Goal: Task Accomplishment & Management: Use online tool/utility

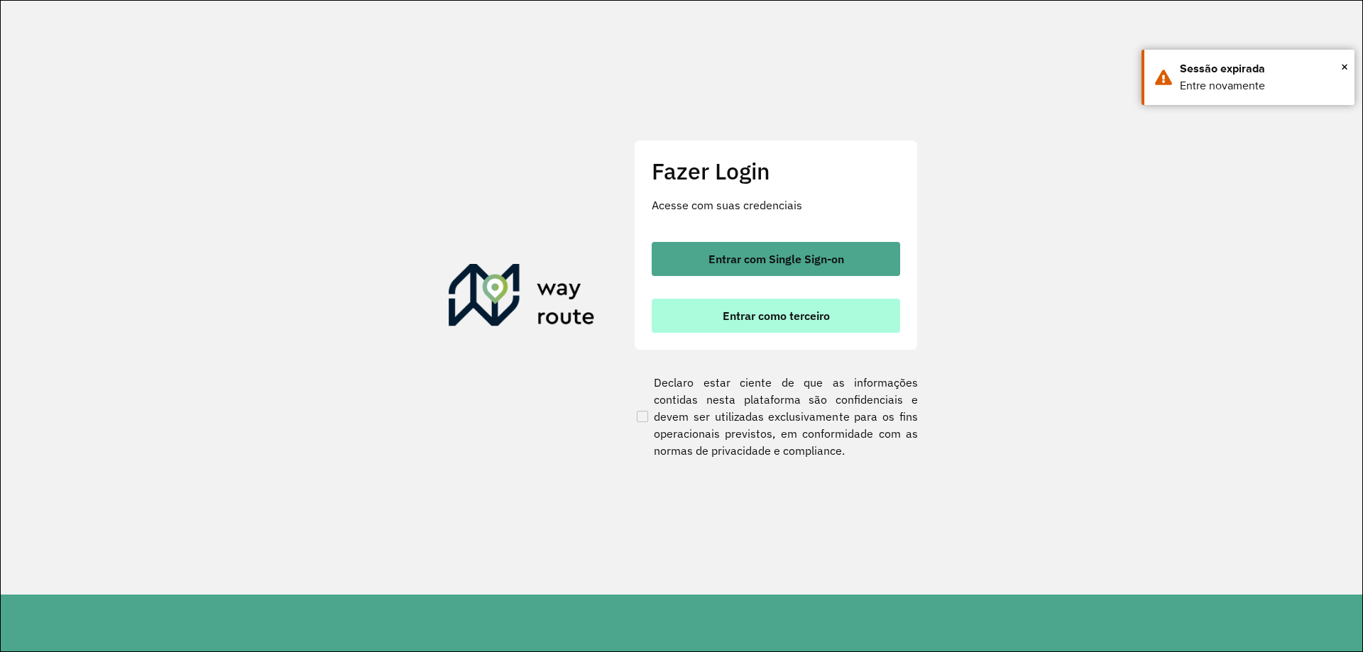
click at [769, 324] on button "Entrar como terceiro" at bounding box center [776, 316] width 248 height 34
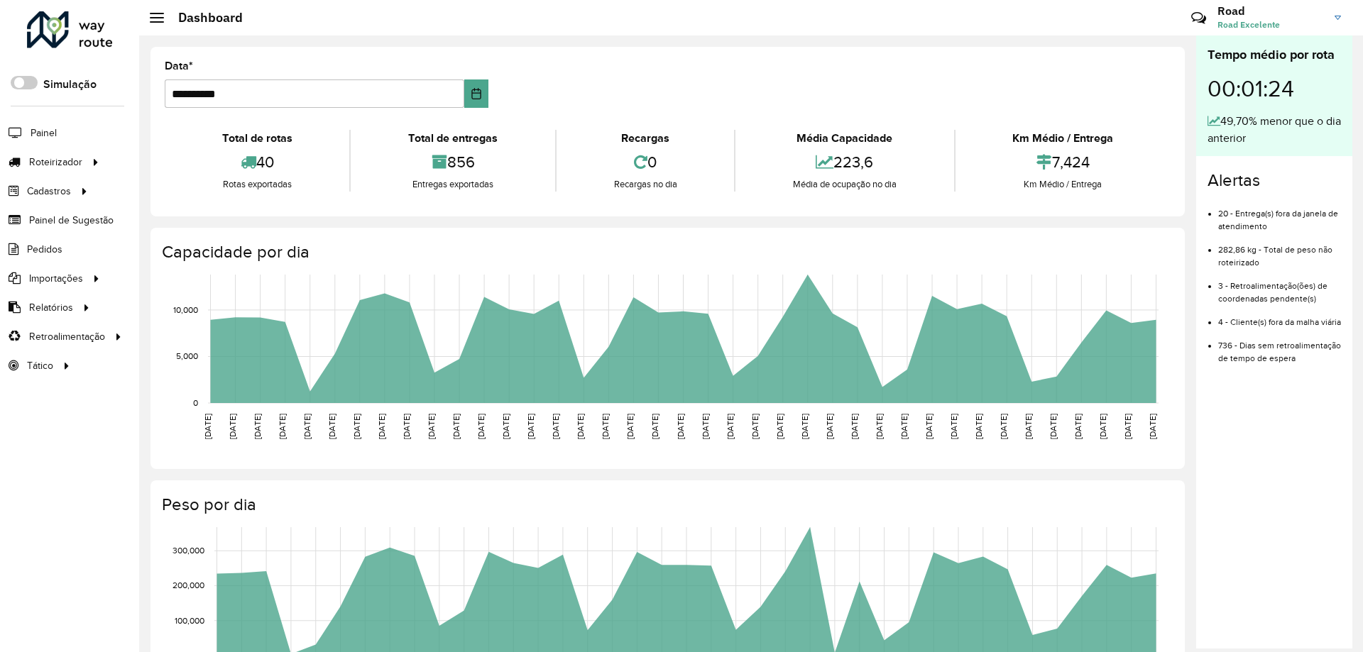
click at [192, 321] on icon "[DATE] [DATE] [DATE] [DATE] [DATE] [DATE] [DATE] [DATE] [DATE] [DATE] [DATE] [D…" at bounding box center [654, 374] width 1030 height 213
click at [190, 334] on span "Coordenadas" at bounding box center [191, 336] width 61 height 15
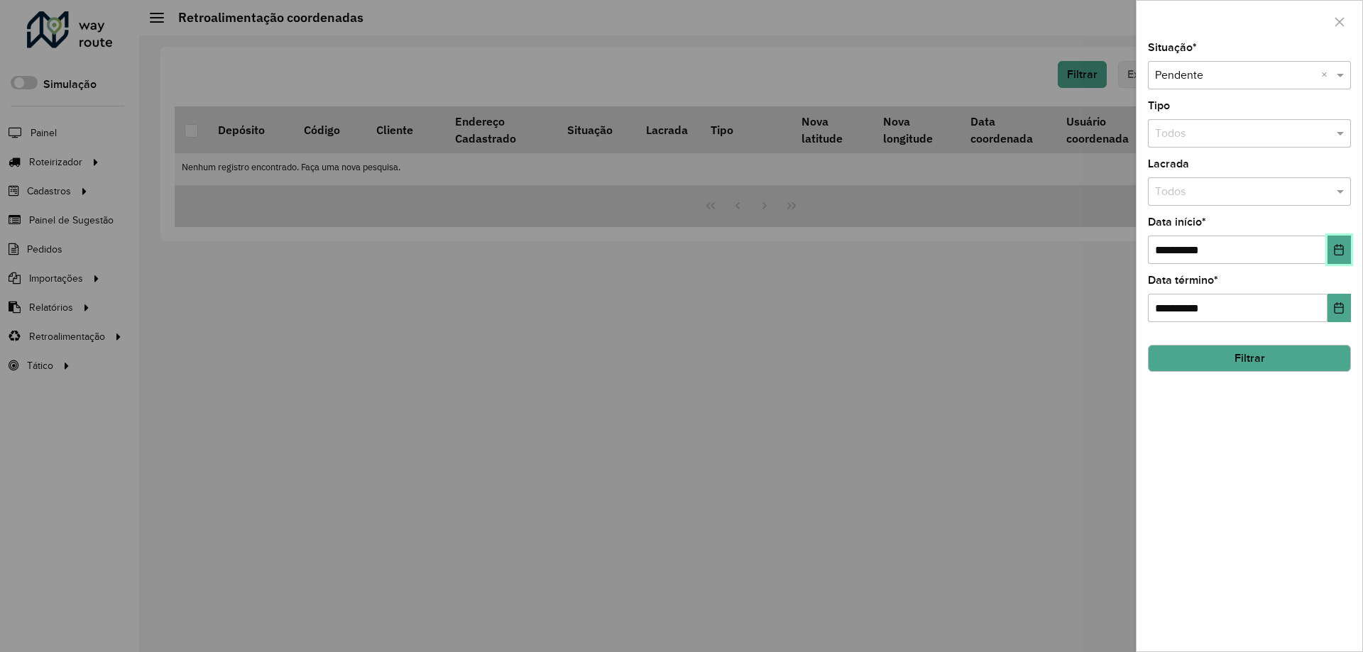
click at [1331, 251] on button "Choose Date" at bounding box center [1338, 250] width 23 height 28
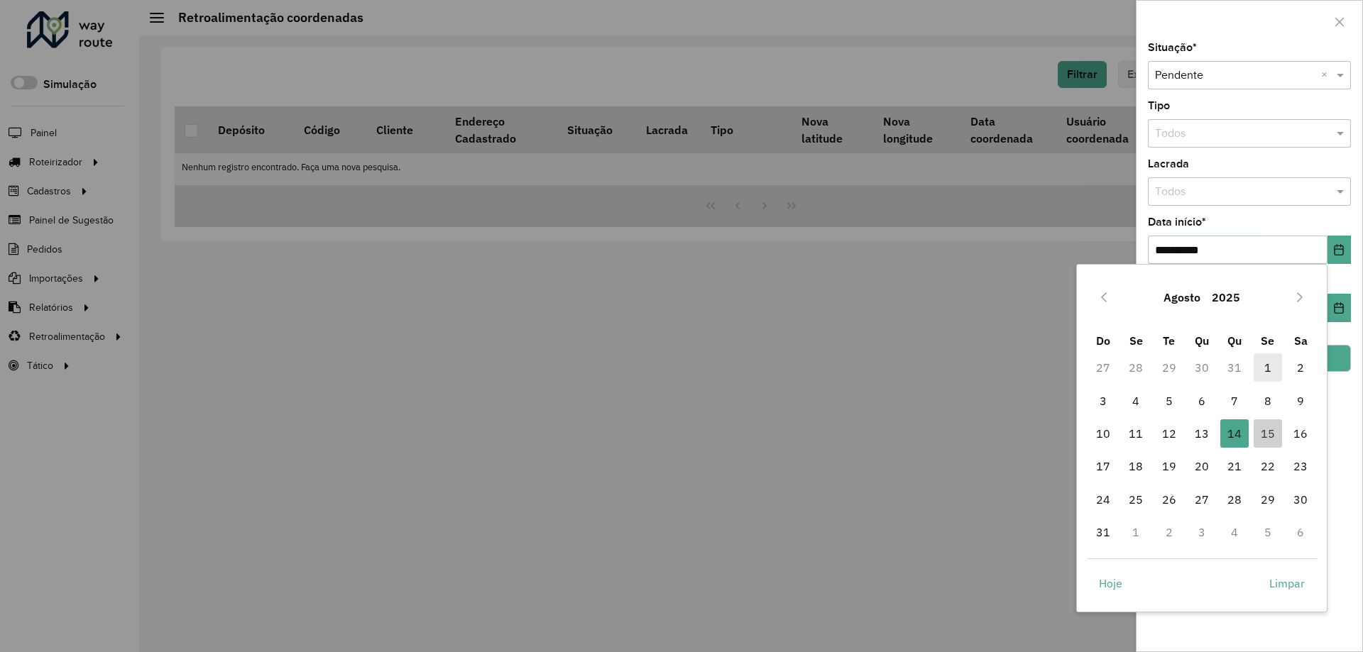
click at [1280, 366] on span "1" at bounding box center [1267, 367] width 28 height 28
type input "**********"
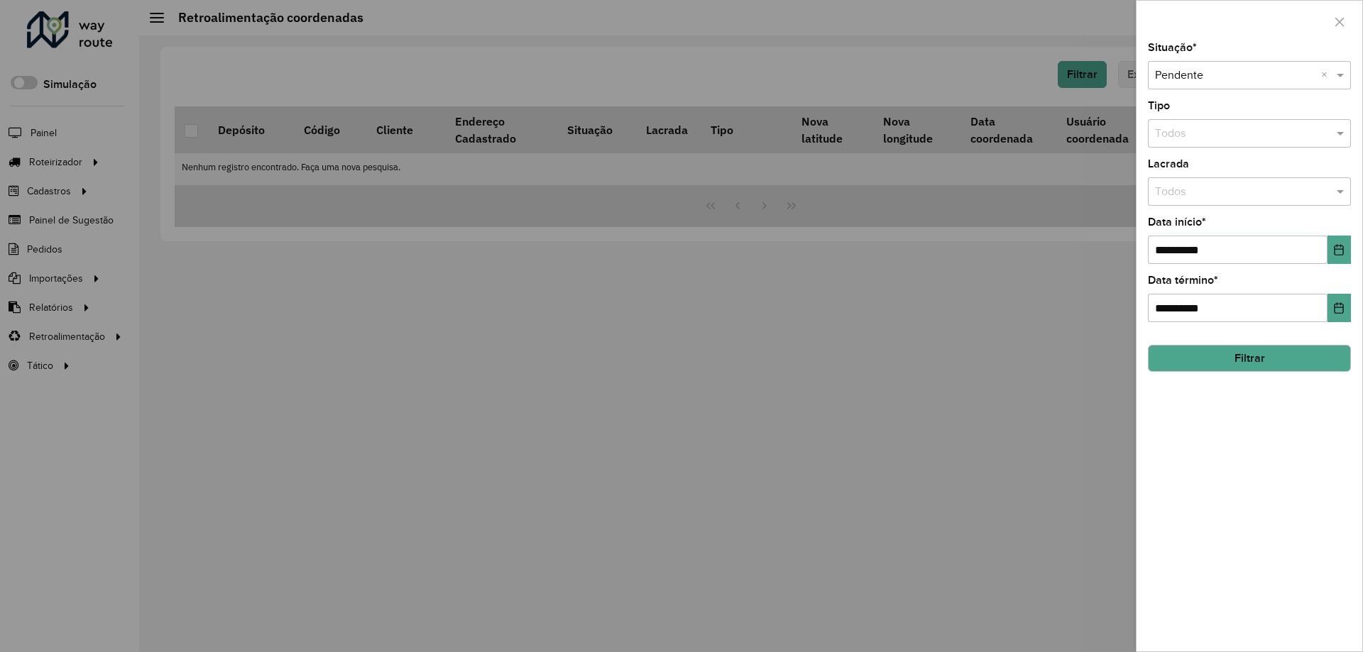
click at [1265, 359] on button "Filtrar" at bounding box center [1249, 358] width 203 height 27
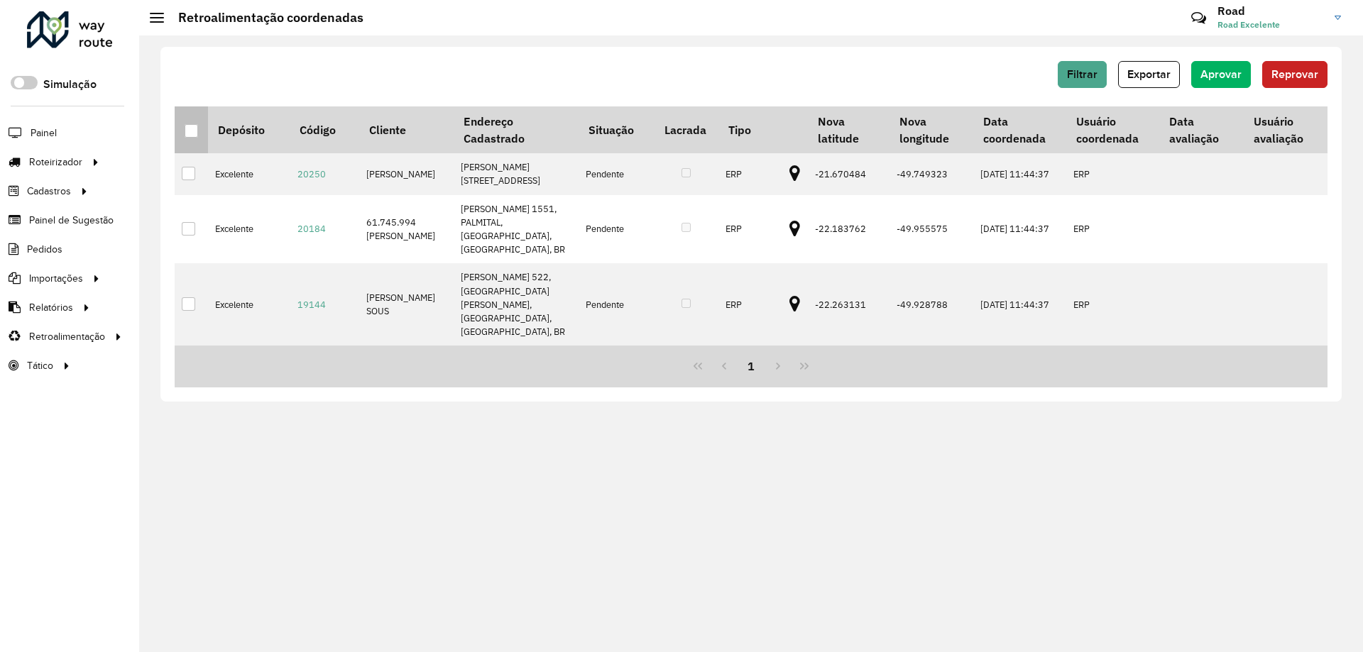
click at [197, 128] on div at bounding box center [191, 130] width 13 height 13
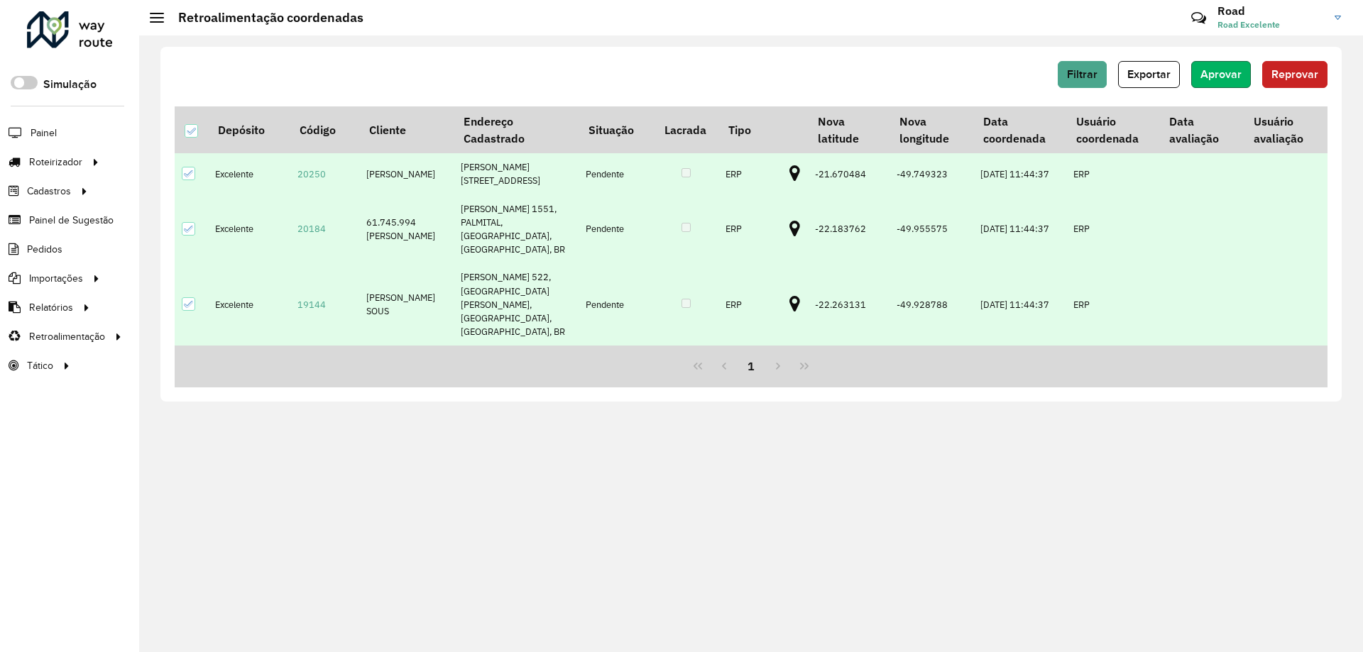
click at [1236, 69] on span "Aprovar" at bounding box center [1220, 74] width 41 height 12
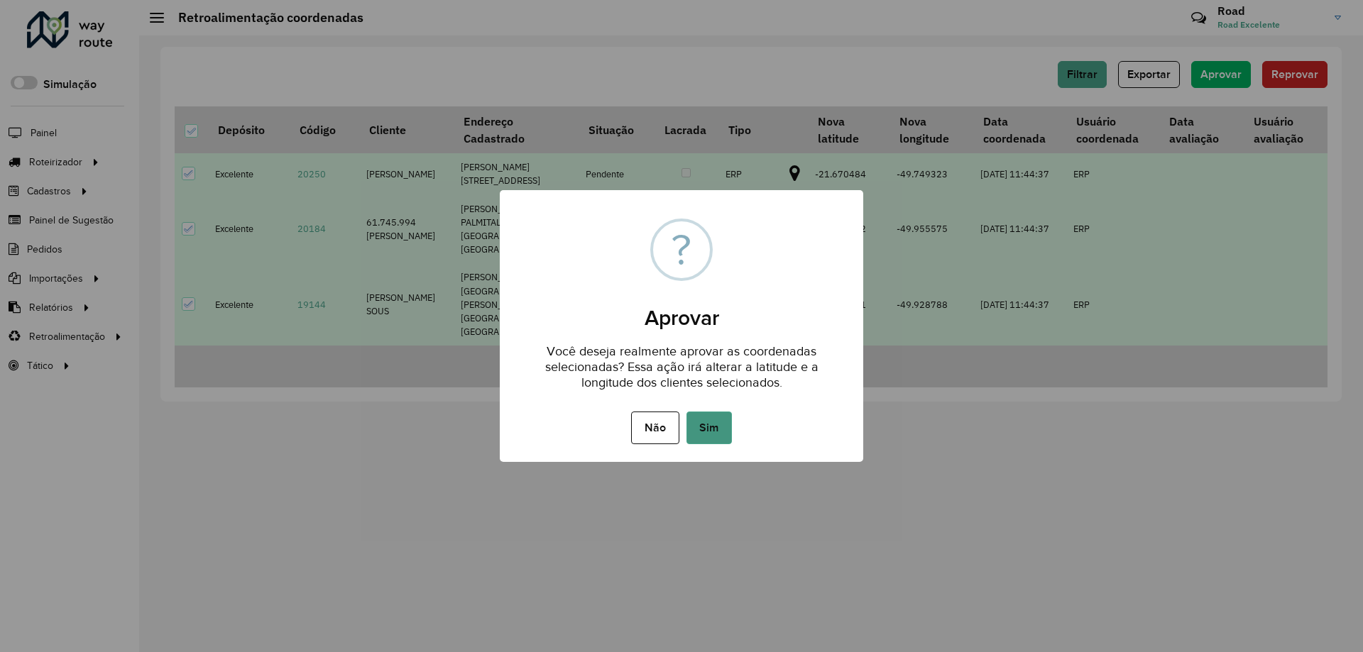
click at [713, 429] on button "Sim" at bounding box center [708, 428] width 45 height 33
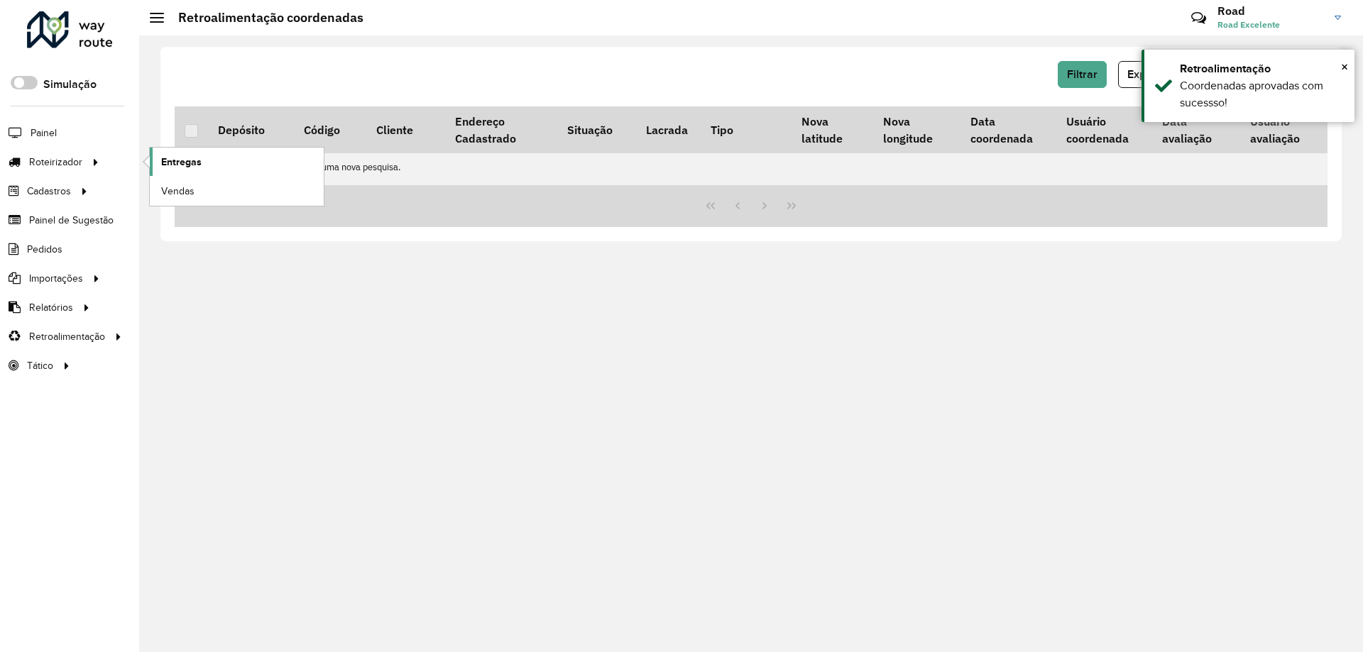
click at [168, 160] on span "Entregas" at bounding box center [181, 162] width 40 height 15
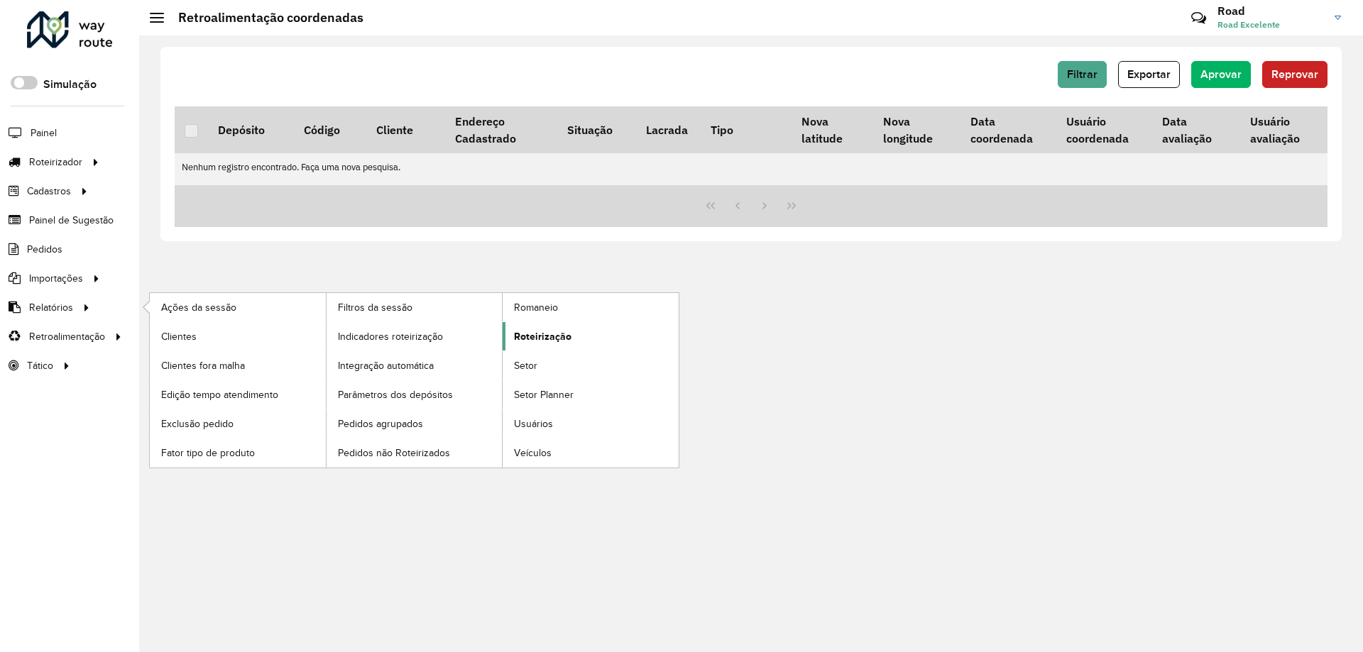
click at [541, 331] on span "Roteirização" at bounding box center [542, 336] width 57 height 15
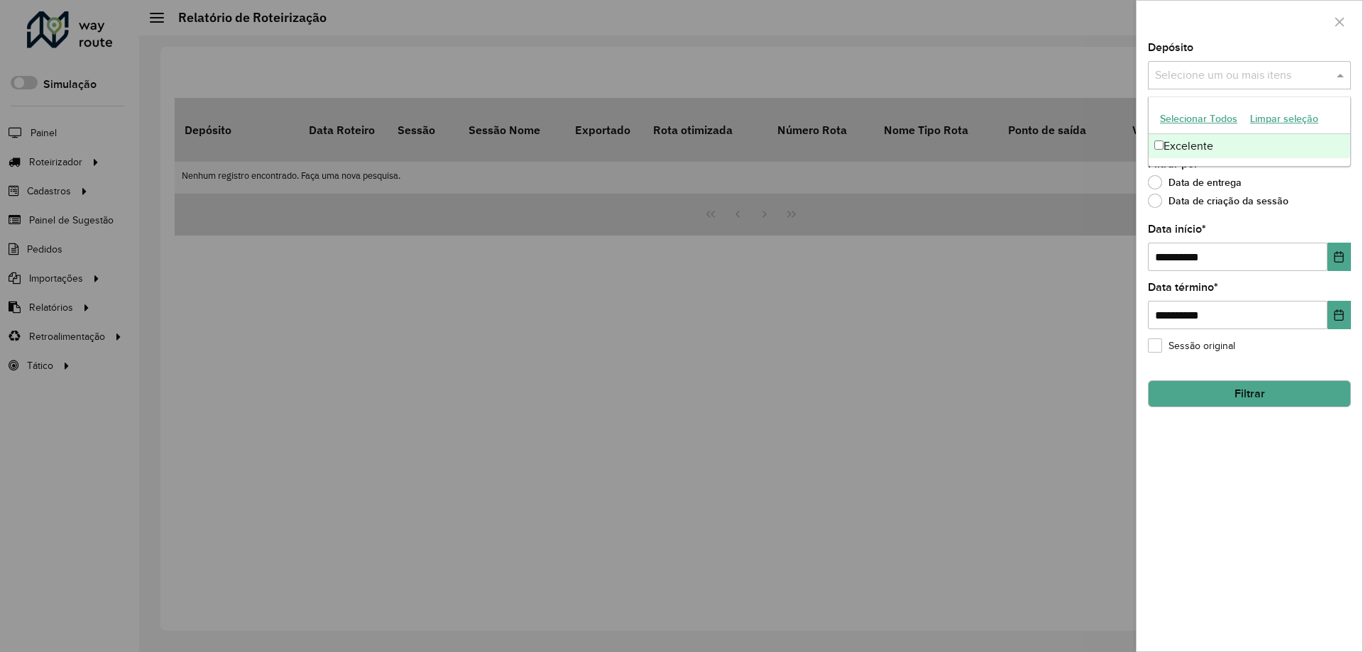
click at [1203, 78] on input "text" at bounding box center [1242, 75] width 182 height 17
click at [1184, 149] on div "Excelente" at bounding box center [1249, 146] width 202 height 24
click at [1209, 48] on div "Depósito Selecione um ou mais itens Excelente × ×" at bounding box center [1249, 66] width 203 height 47
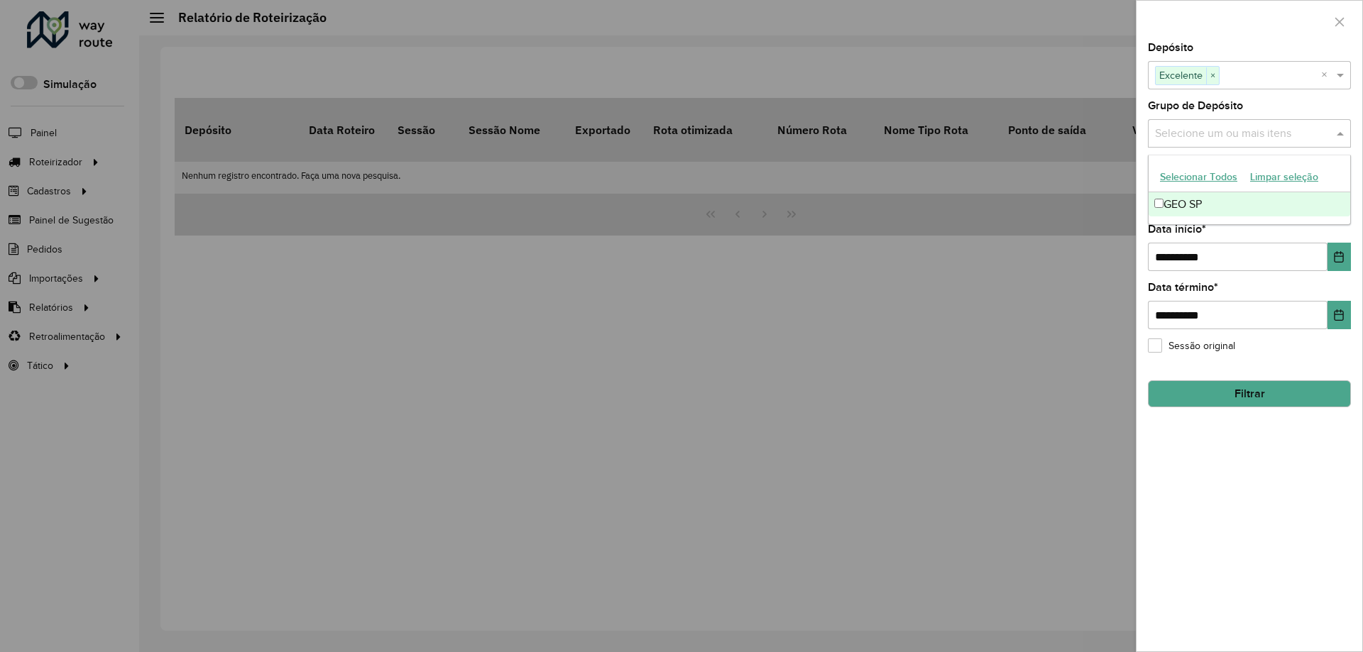
click at [1207, 136] on input "text" at bounding box center [1242, 134] width 182 height 17
click at [1177, 214] on div "GEO SP" at bounding box center [1249, 204] width 202 height 24
click at [1221, 45] on div "Depósito Selecione um ou mais itens Excelente × ×" at bounding box center [1249, 66] width 203 height 47
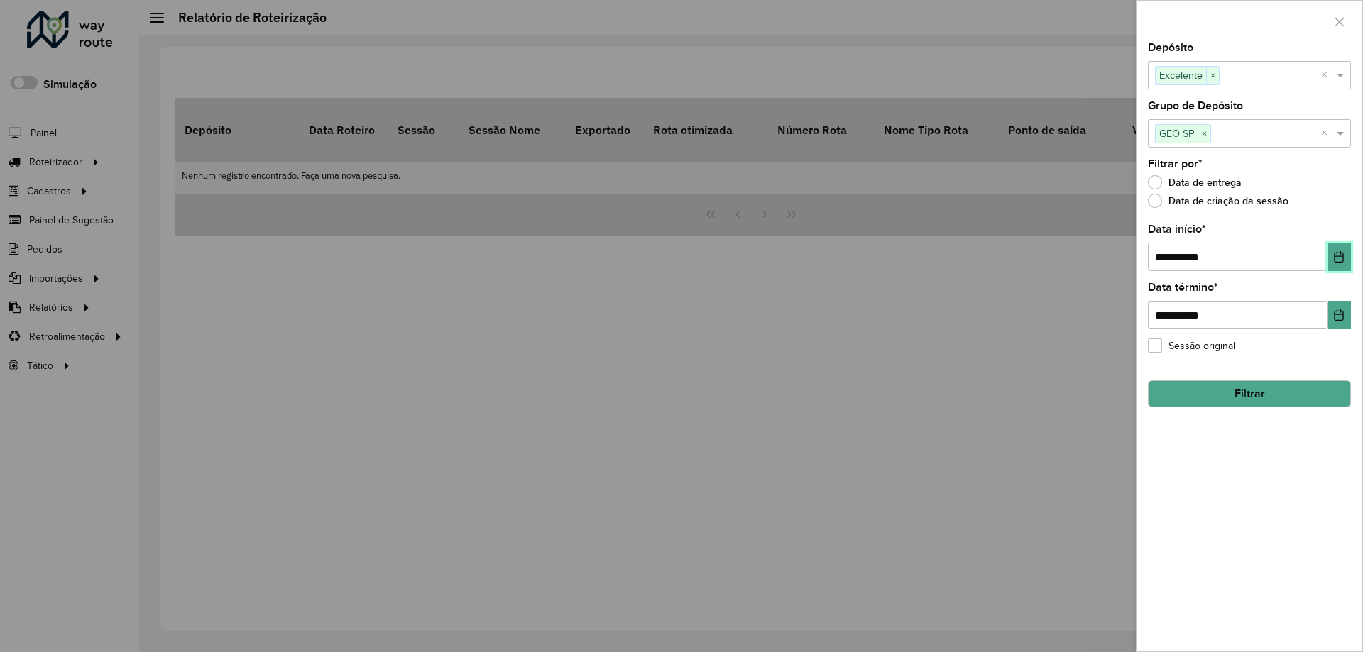
click at [1343, 261] on icon "Choose Date" at bounding box center [1338, 256] width 9 height 11
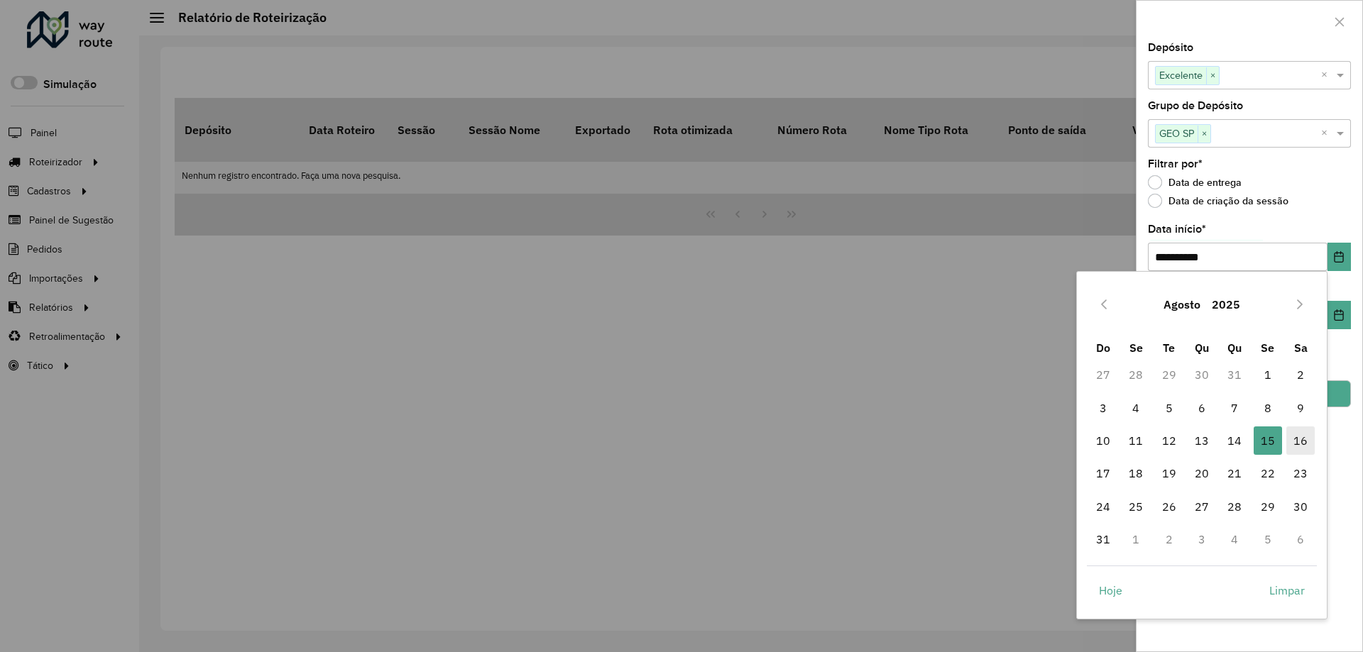
click at [1295, 437] on span "16" at bounding box center [1300, 441] width 28 height 28
type input "**********"
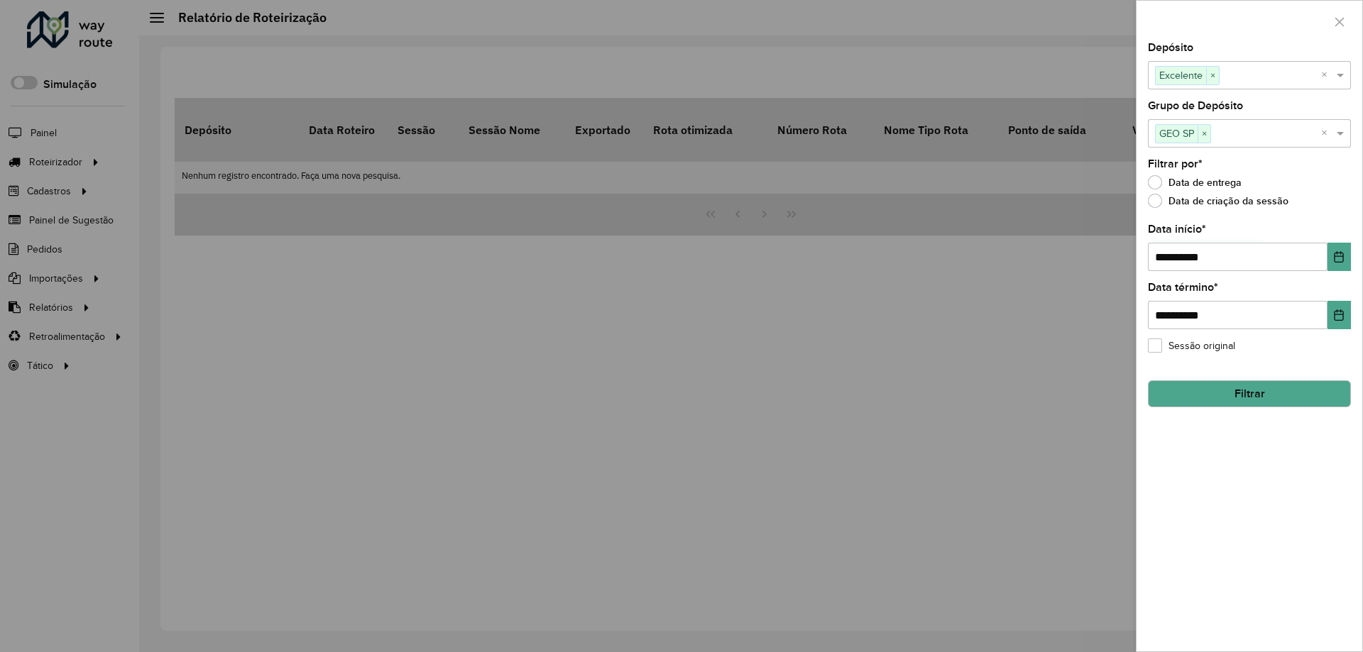
click at [1261, 390] on button "Filtrar" at bounding box center [1249, 393] width 203 height 27
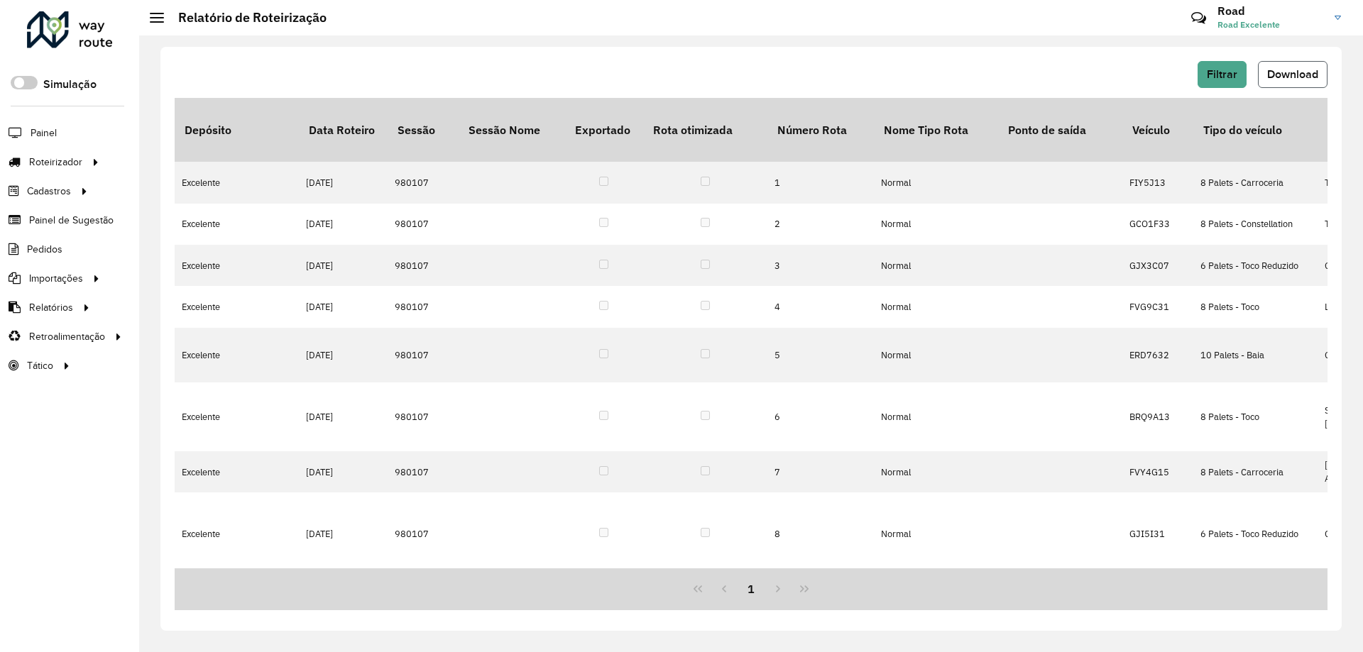
click at [1280, 74] on span "Download" at bounding box center [1292, 74] width 51 height 12
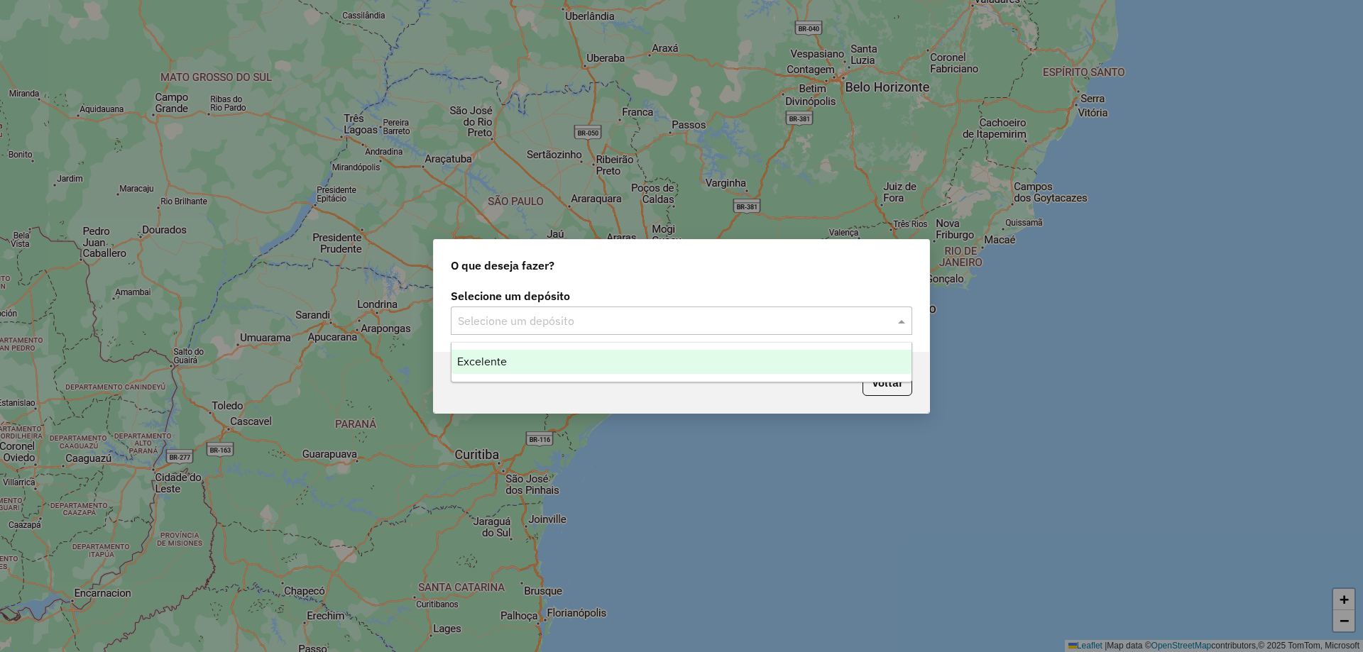
click at [620, 324] on input "text" at bounding box center [667, 321] width 419 height 17
click at [574, 358] on div "Excelente" at bounding box center [681, 362] width 460 height 24
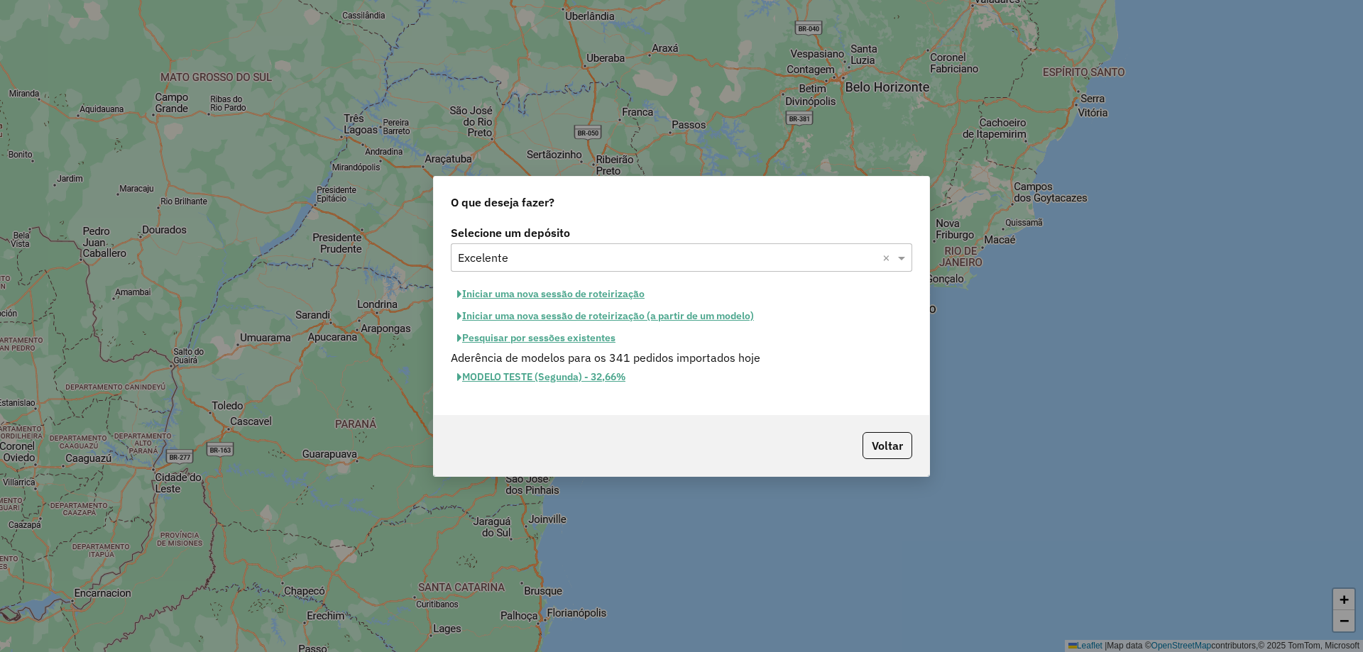
click at [582, 297] on button "Iniciar uma nova sessão de roteirização" at bounding box center [551, 294] width 200 height 22
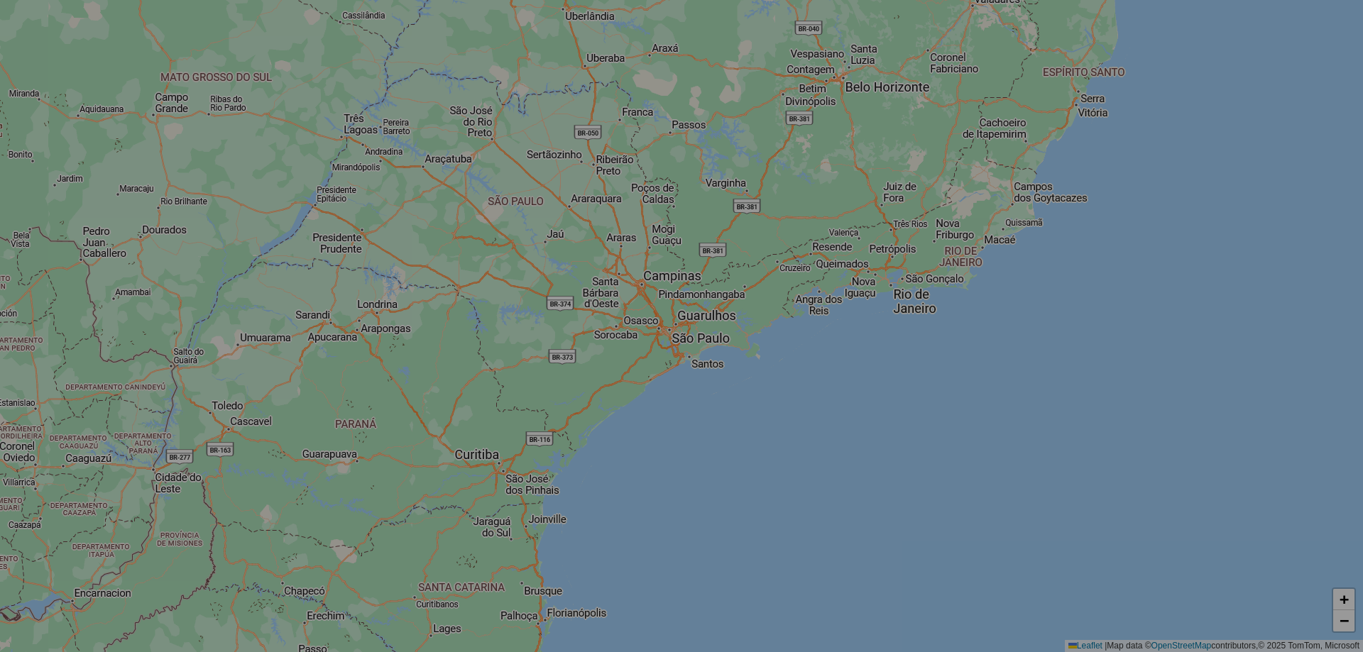
select select "*"
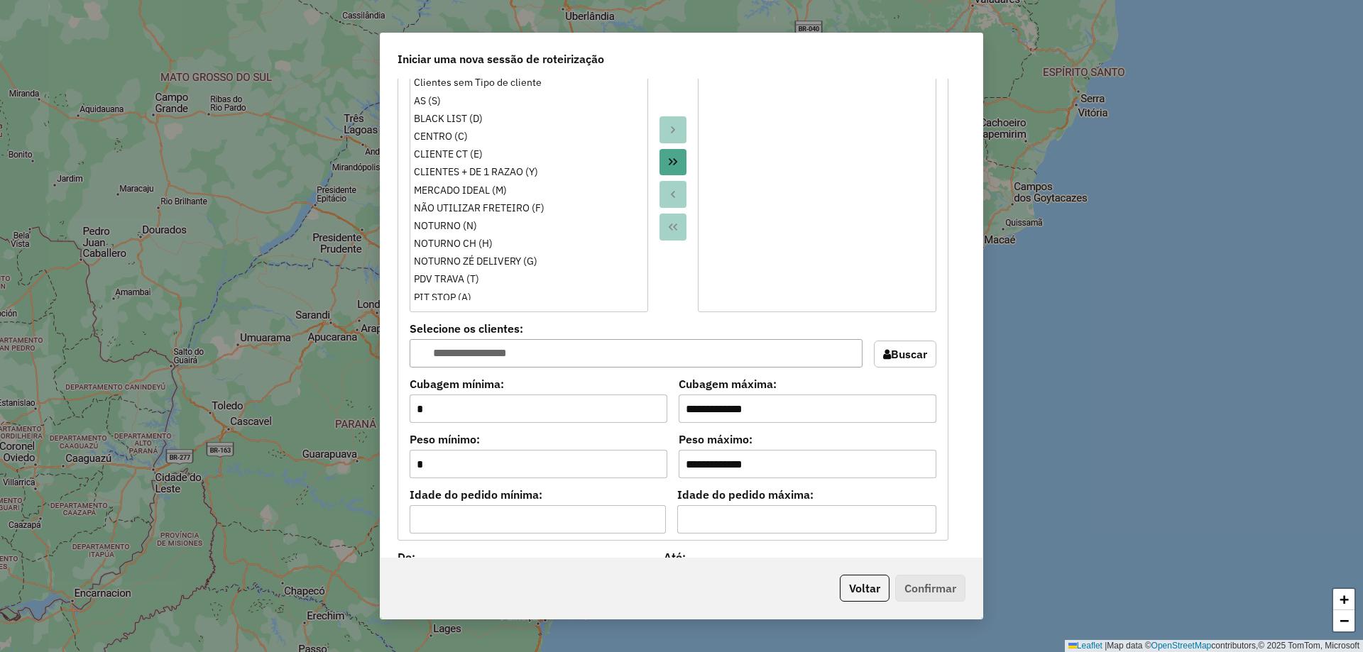
scroll to position [923, 0]
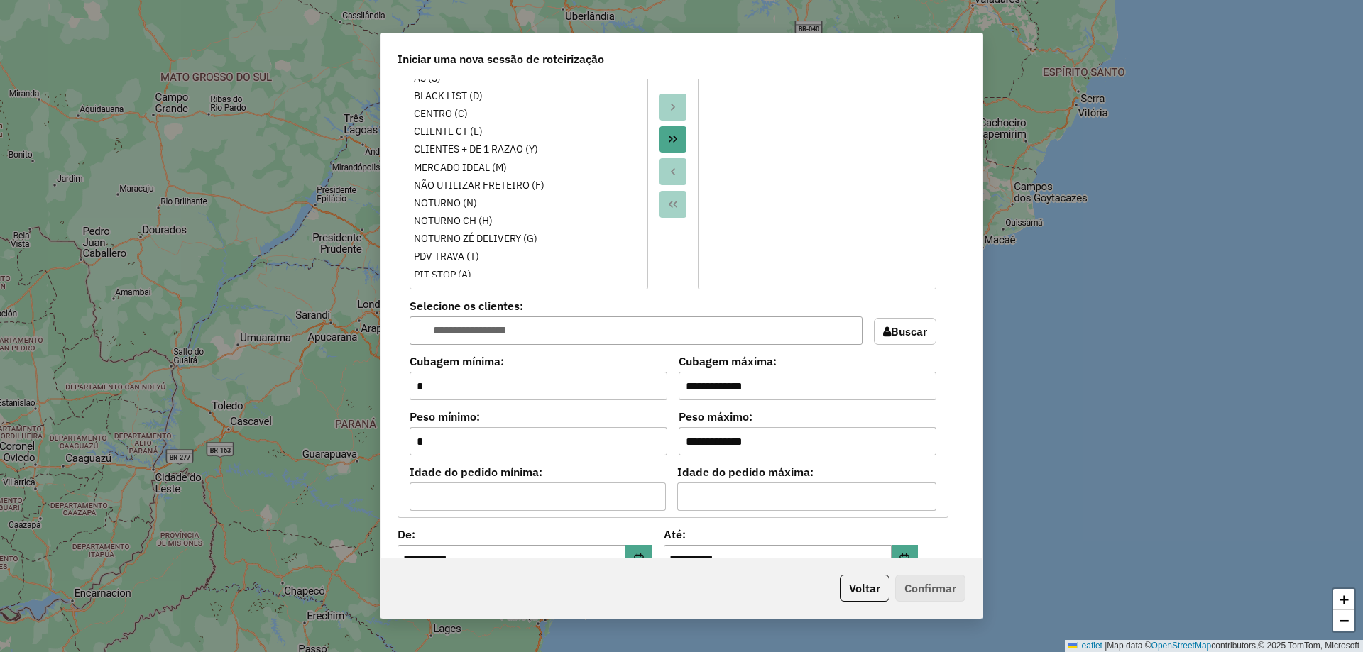
click at [671, 133] on icon "Move All to Target" at bounding box center [672, 138] width 11 height 11
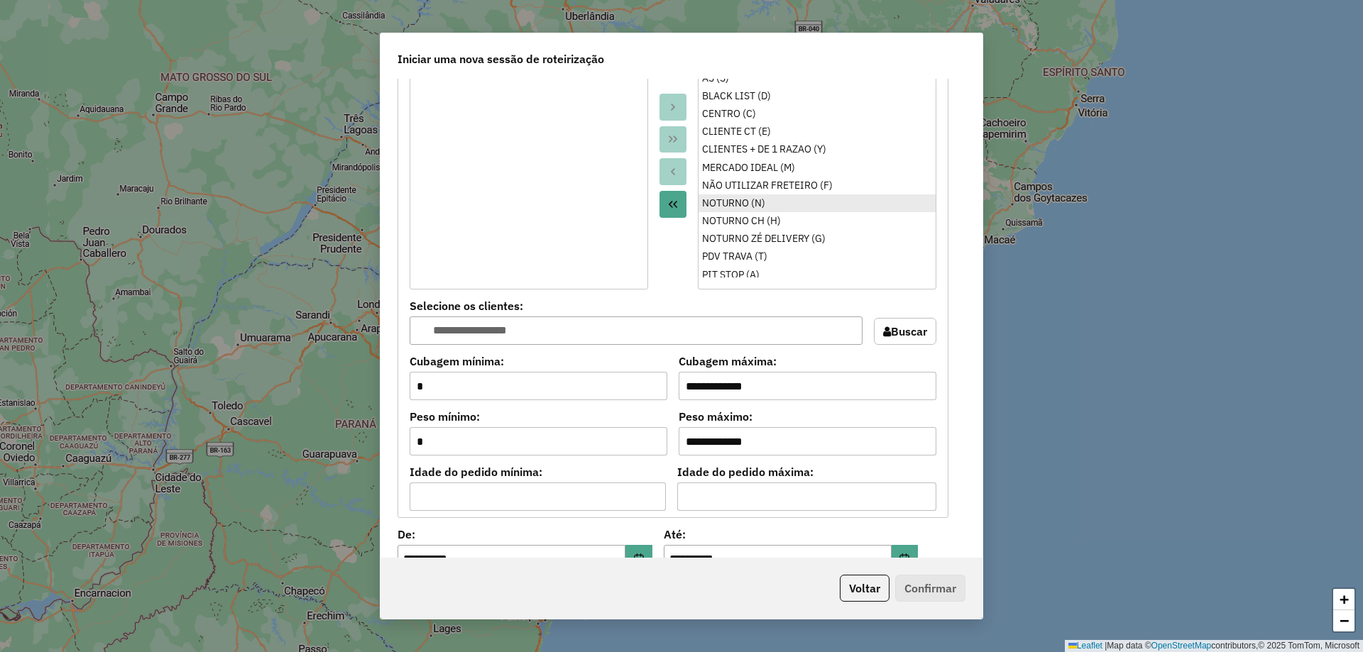
click at [750, 204] on ul "Clientes sem Tipo de cliente AS (S) BLACK LIST (D) CENTRO (C) CLIENTE CT (E) CL…" at bounding box center [816, 163] width 237 height 227
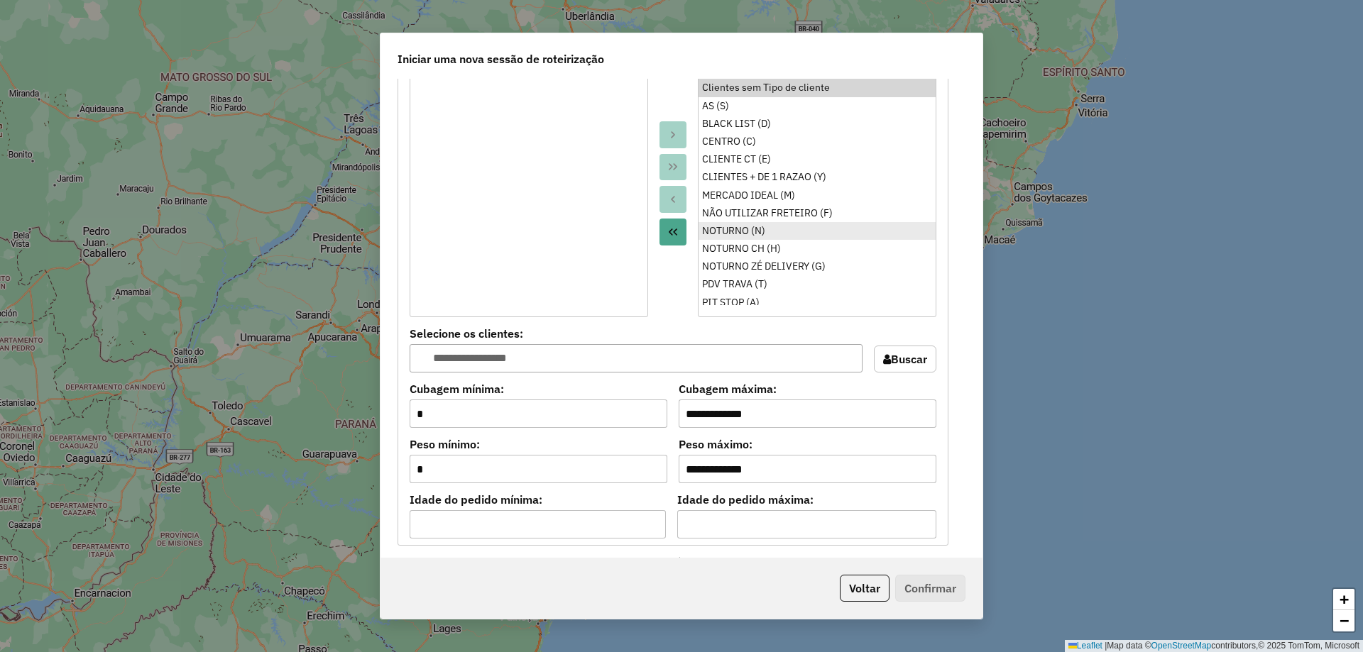
click at [753, 232] on div "NOTURNO (N)" at bounding box center [817, 231] width 230 height 15
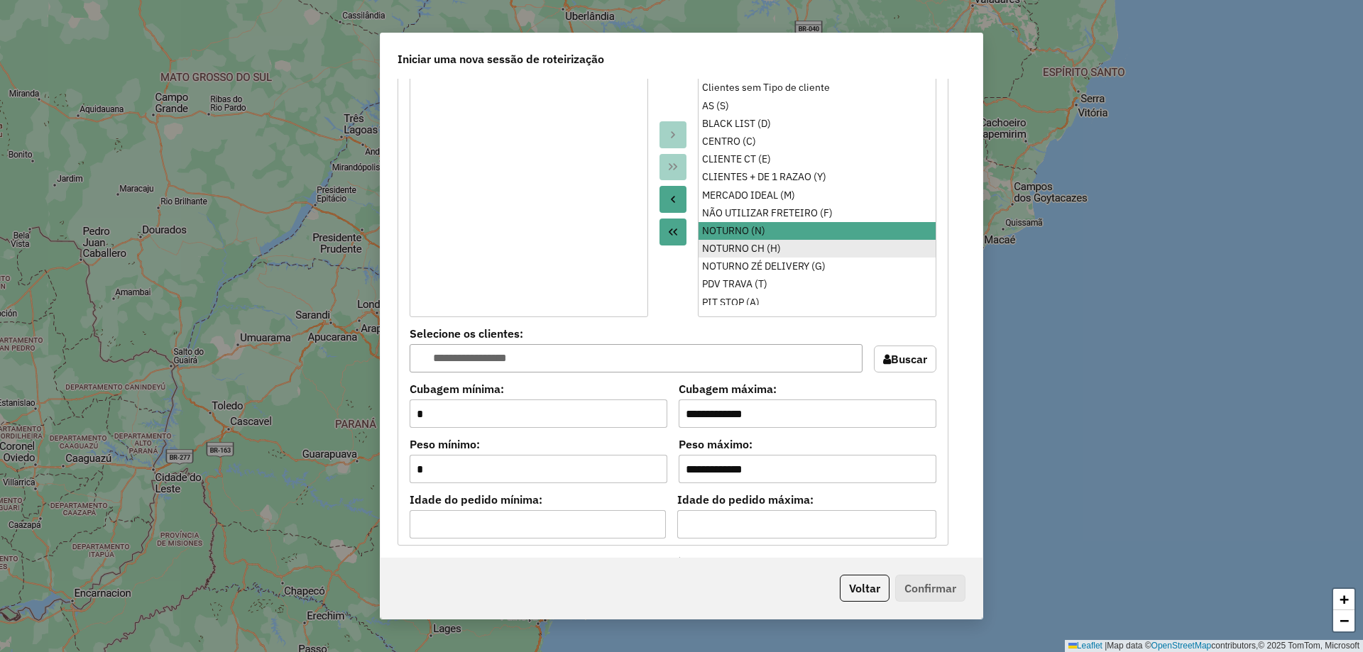
click at [756, 244] on div "NOTURNO CH (H)" at bounding box center [817, 248] width 230 height 15
click at [761, 265] on div "NOTURNO ZÉ DELIVERY (G)" at bounding box center [817, 266] width 230 height 15
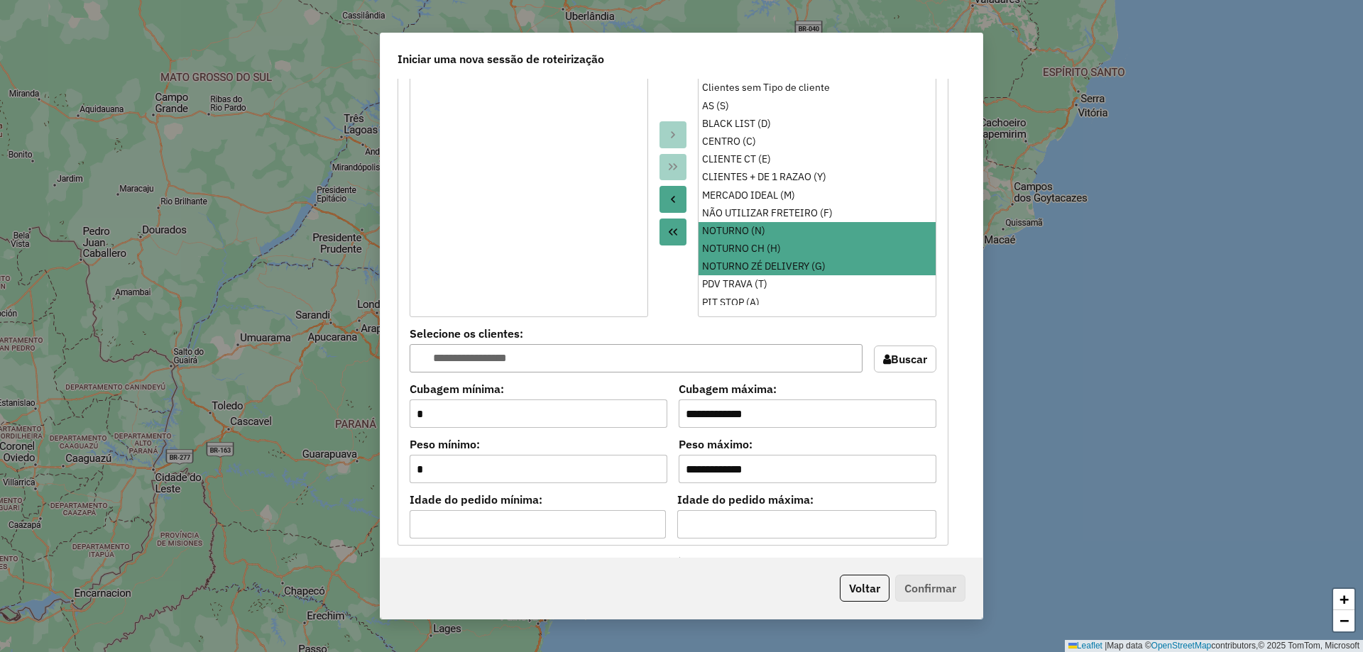
drag, startPoint x: 678, startPoint y: 194, endPoint x: 669, endPoint y: 174, distance: 22.3
click at [676, 193] on button "Move to Source" at bounding box center [672, 199] width 27 height 27
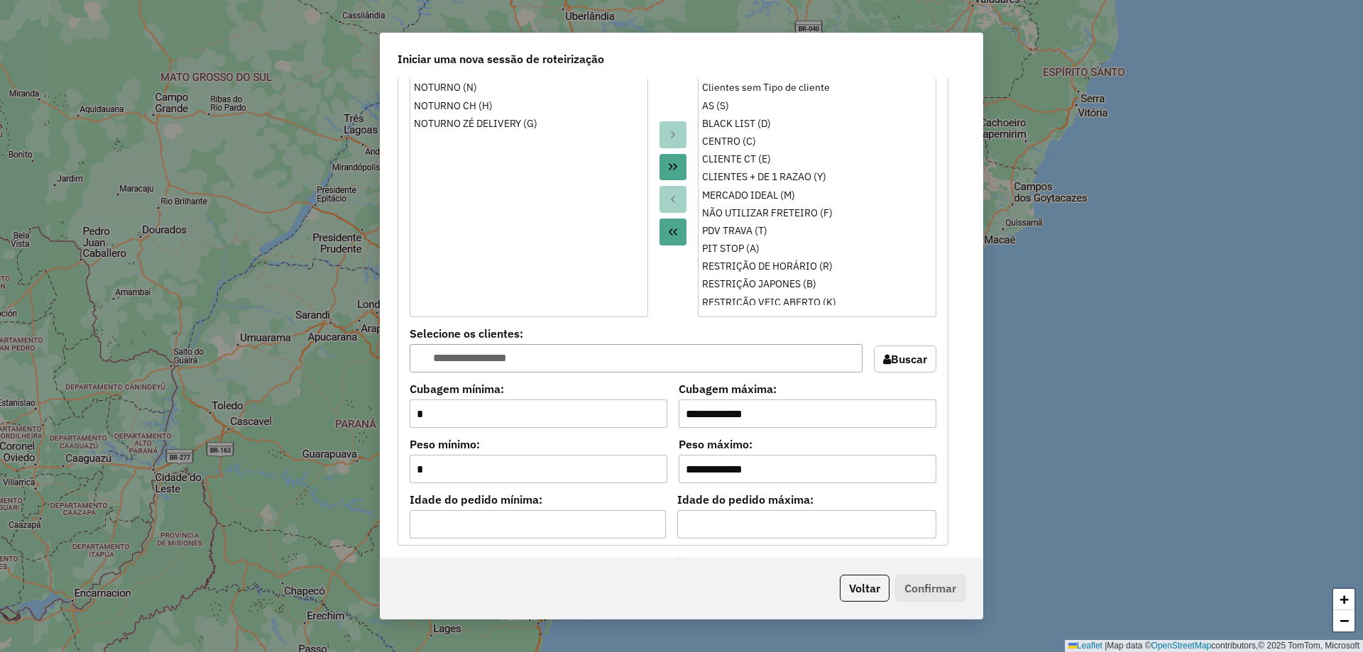
click at [661, 85] on div at bounding box center [673, 183] width 50 height 268
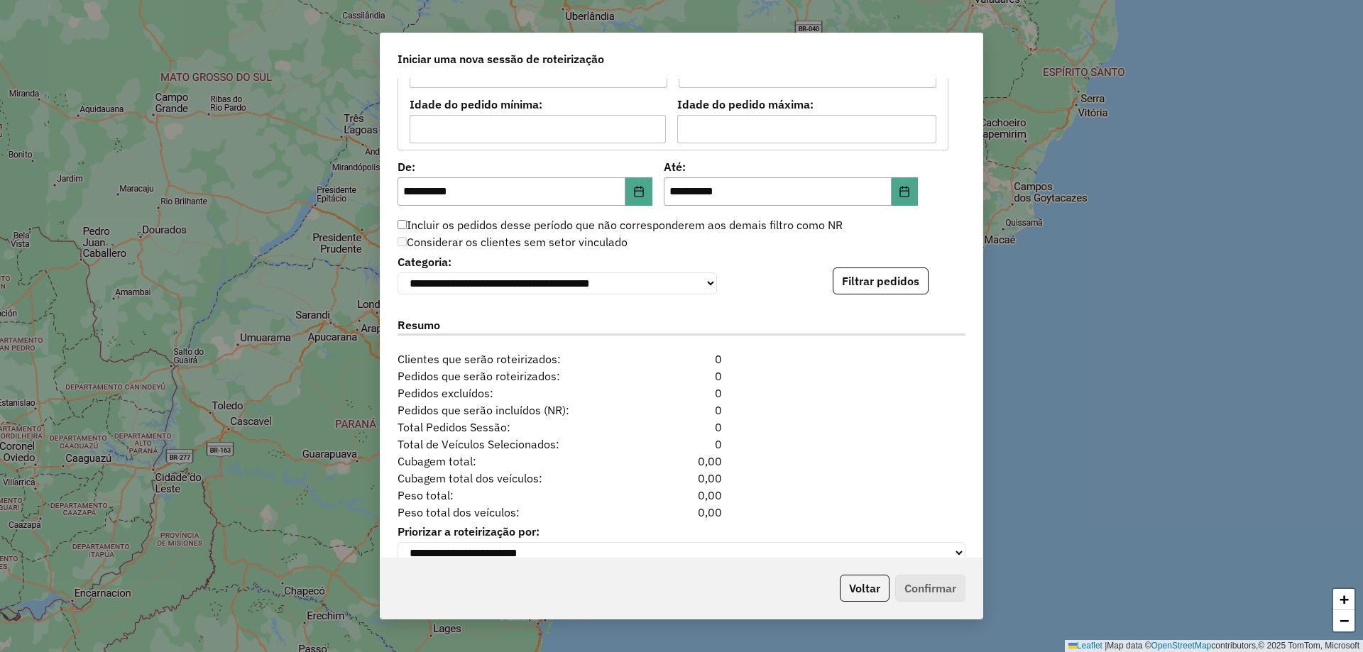
scroll to position [1321, 0]
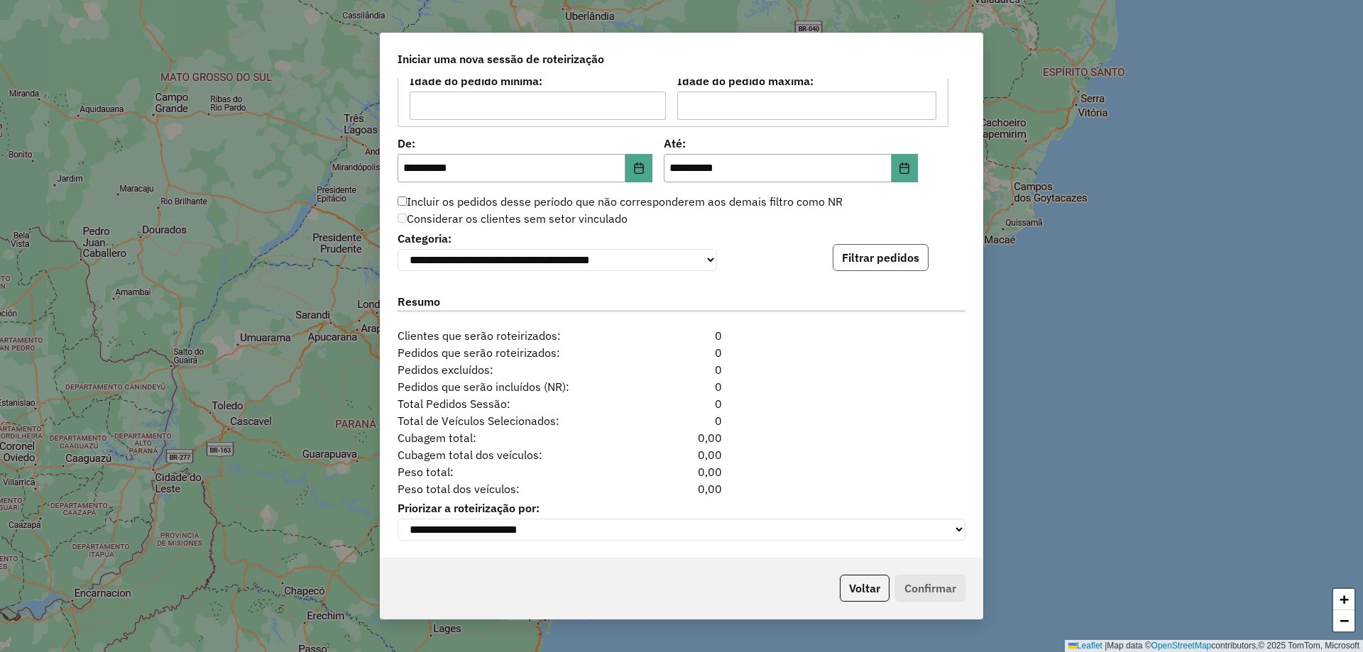
click at [864, 264] on button "Filtrar pedidos" at bounding box center [881, 257] width 96 height 27
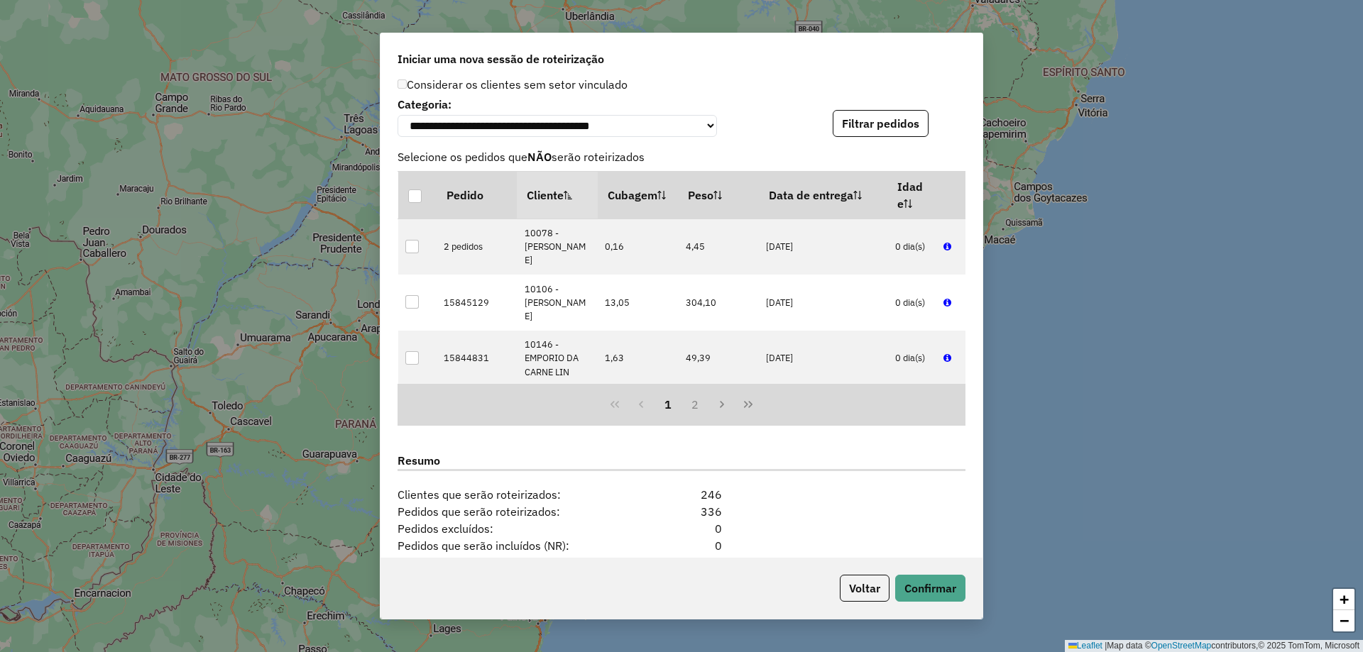
scroll to position [1614, 0]
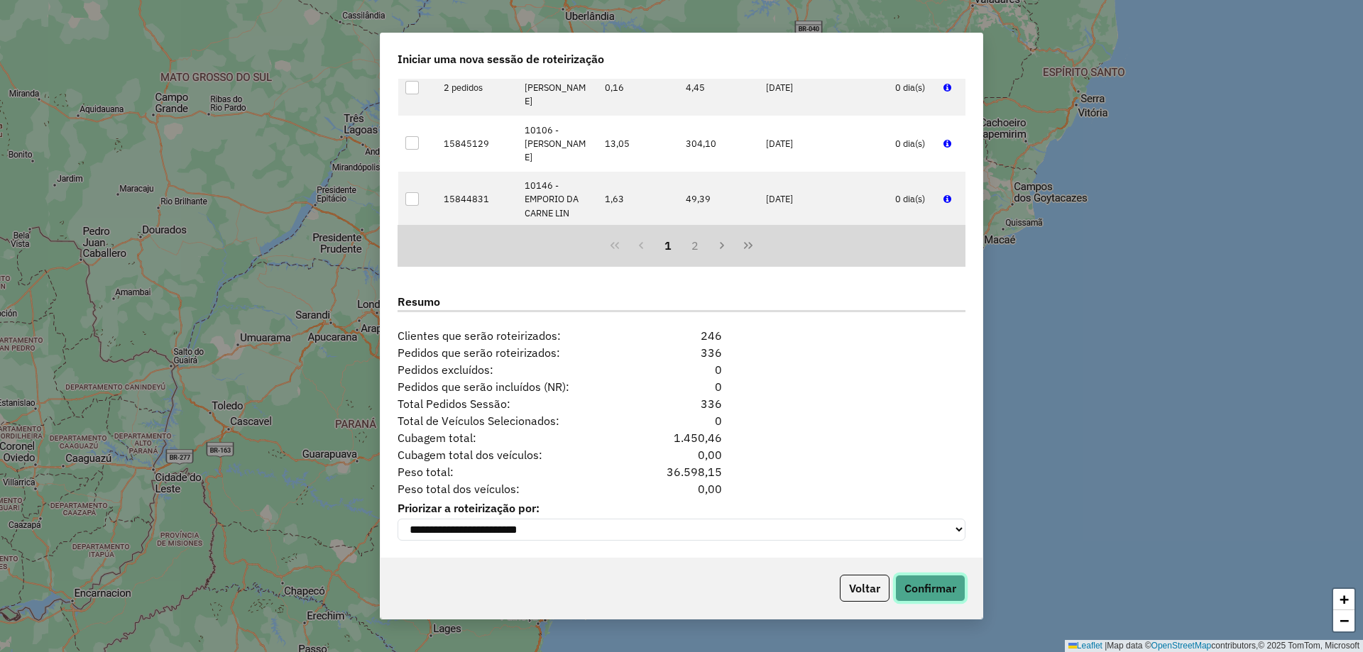
click at [930, 596] on button "Confirmar" at bounding box center [930, 588] width 70 height 27
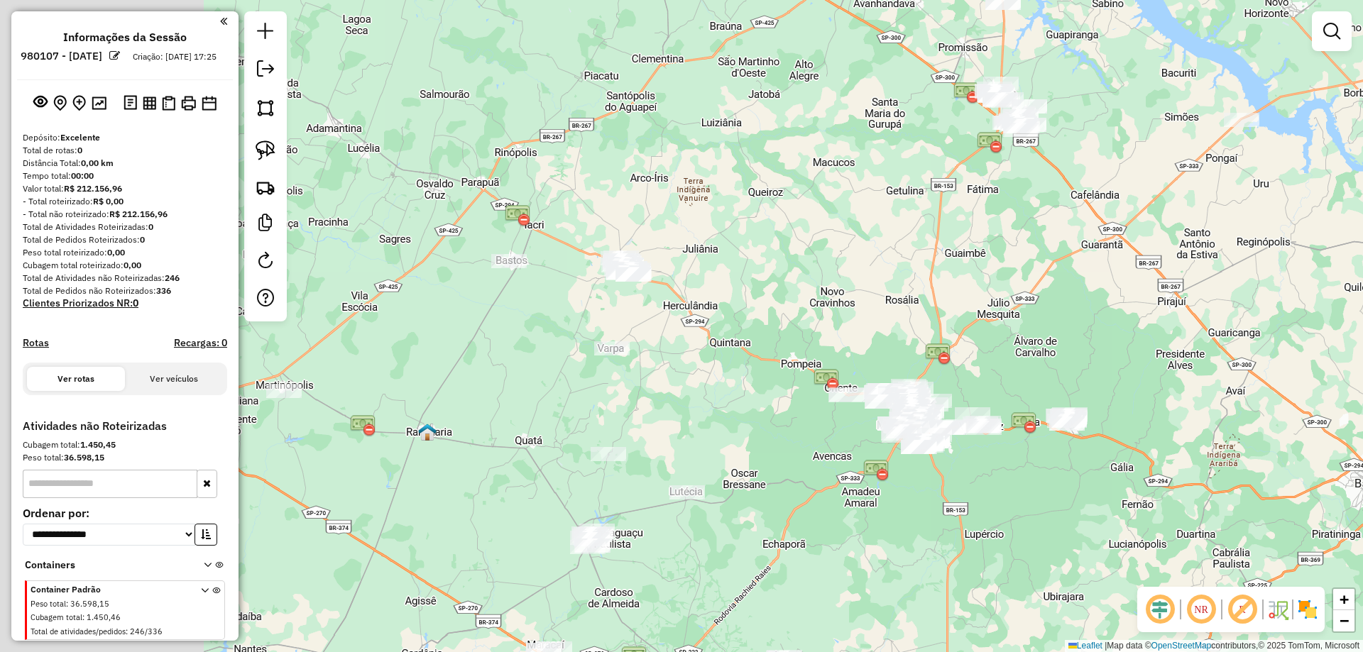
drag, startPoint x: 563, startPoint y: 245, endPoint x: 786, endPoint y: 319, distance: 235.0
click at [786, 319] on div "Janela de atendimento Grade de atendimento Capacidade Transportadoras Veículos …" at bounding box center [681, 326] width 1363 height 652
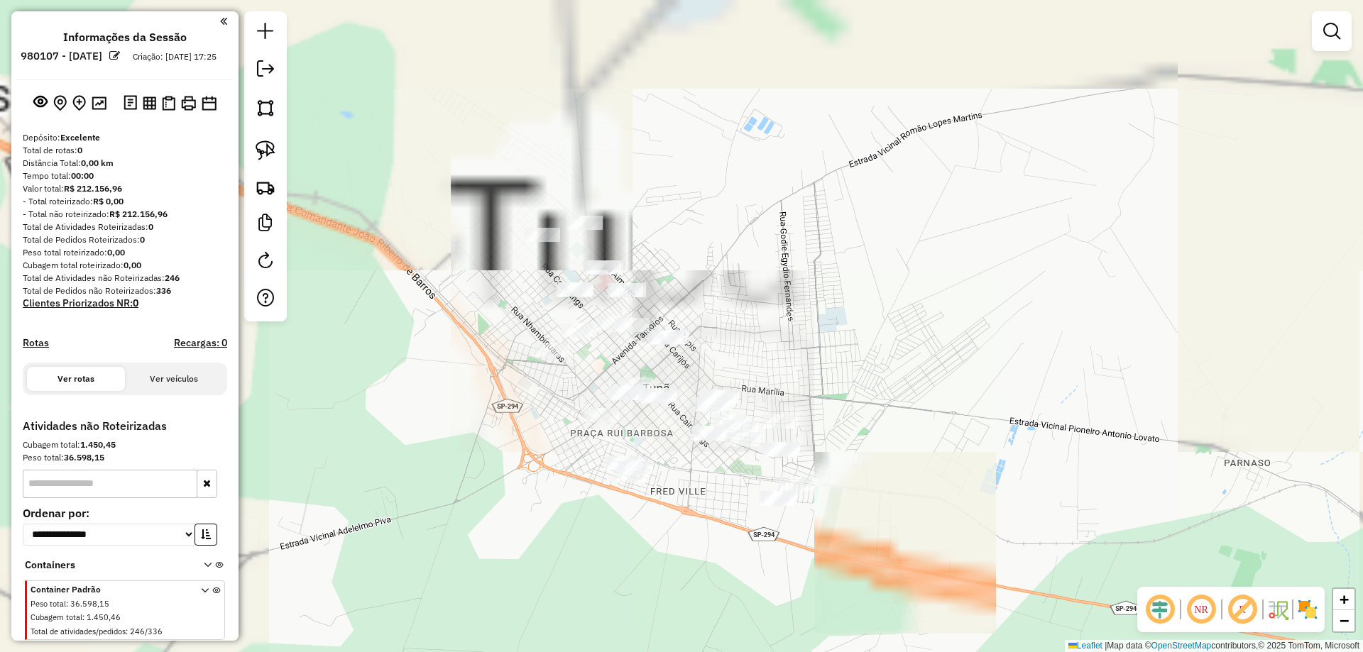
drag, startPoint x: 595, startPoint y: 328, endPoint x: 722, endPoint y: 525, distance: 234.7
click at [722, 525] on div "Janela de atendimento Grade de atendimento Capacidade Transportadoras Veículos …" at bounding box center [681, 326] width 1363 height 652
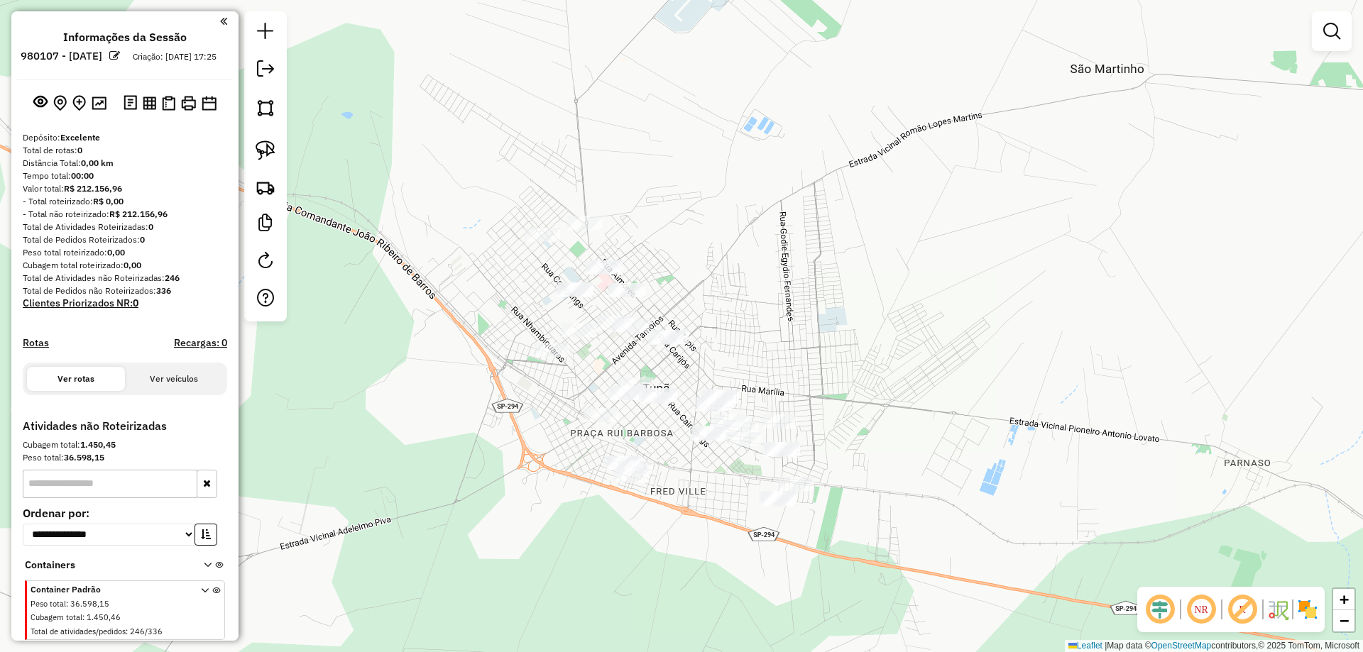
click at [806, 314] on div "Janela de atendimento Grade de atendimento Capacidade Transportadoras Veículos …" at bounding box center [681, 326] width 1363 height 652
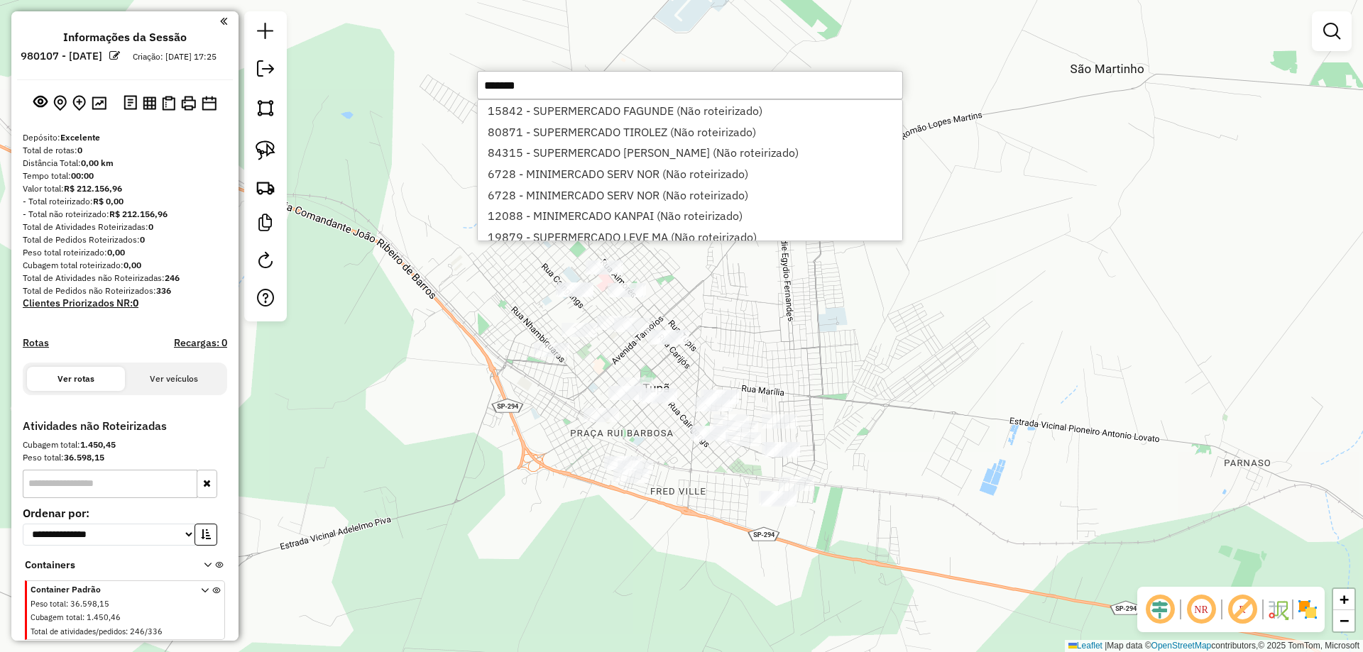
type input "*******"
click at [788, 331] on div "Janela de atendimento Grade de atendimento Capacidade Transportadoras Veículos …" at bounding box center [681, 326] width 1363 height 652
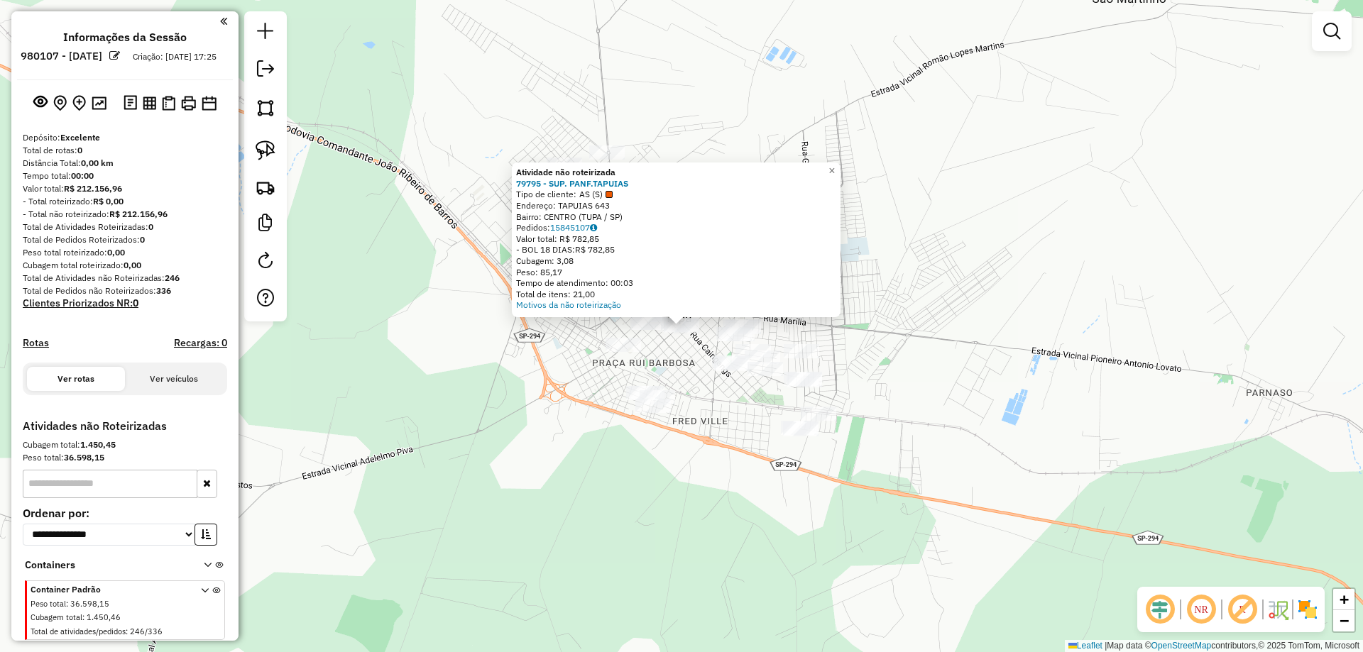
click at [693, 438] on div "Atividade não roteirizada 79795 - SUP. PANF.TAPUIAS Tipo de cliente: AS (S) End…" at bounding box center [681, 326] width 1363 height 652
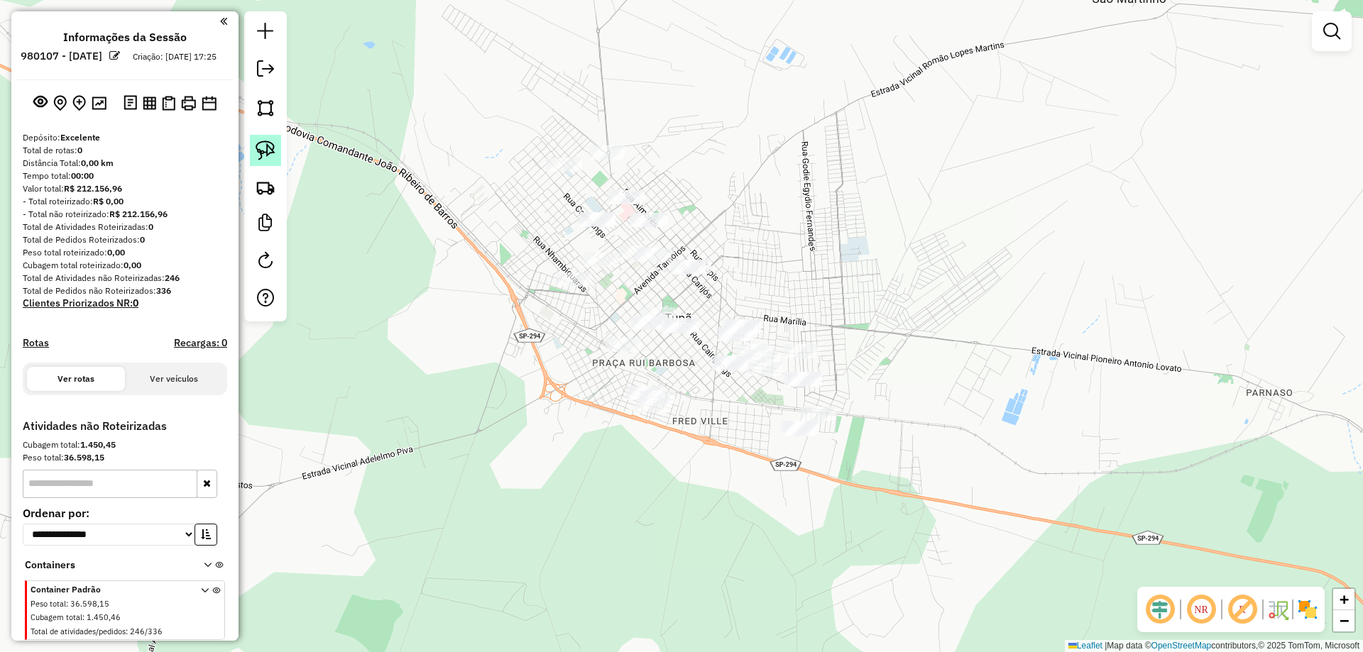
click at [266, 143] on img at bounding box center [266, 151] width 20 height 20
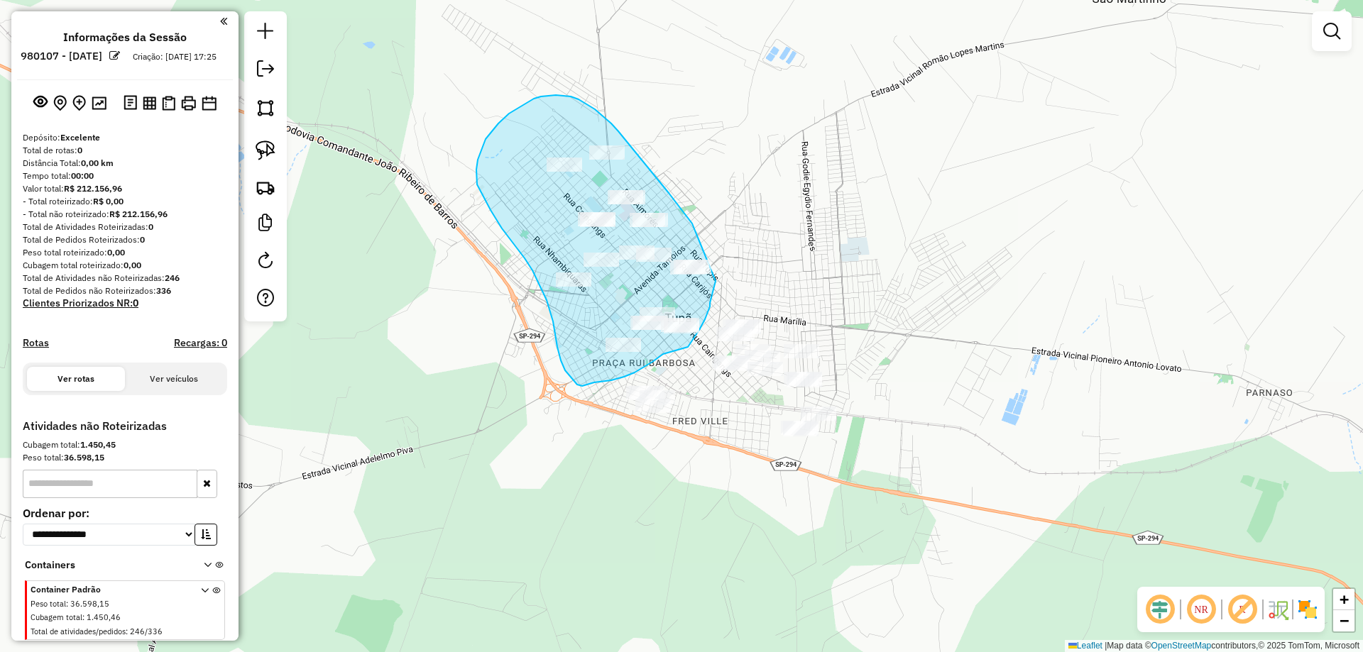
drag, startPoint x: 695, startPoint y: 231, endPoint x: 712, endPoint y: 254, distance: 29.0
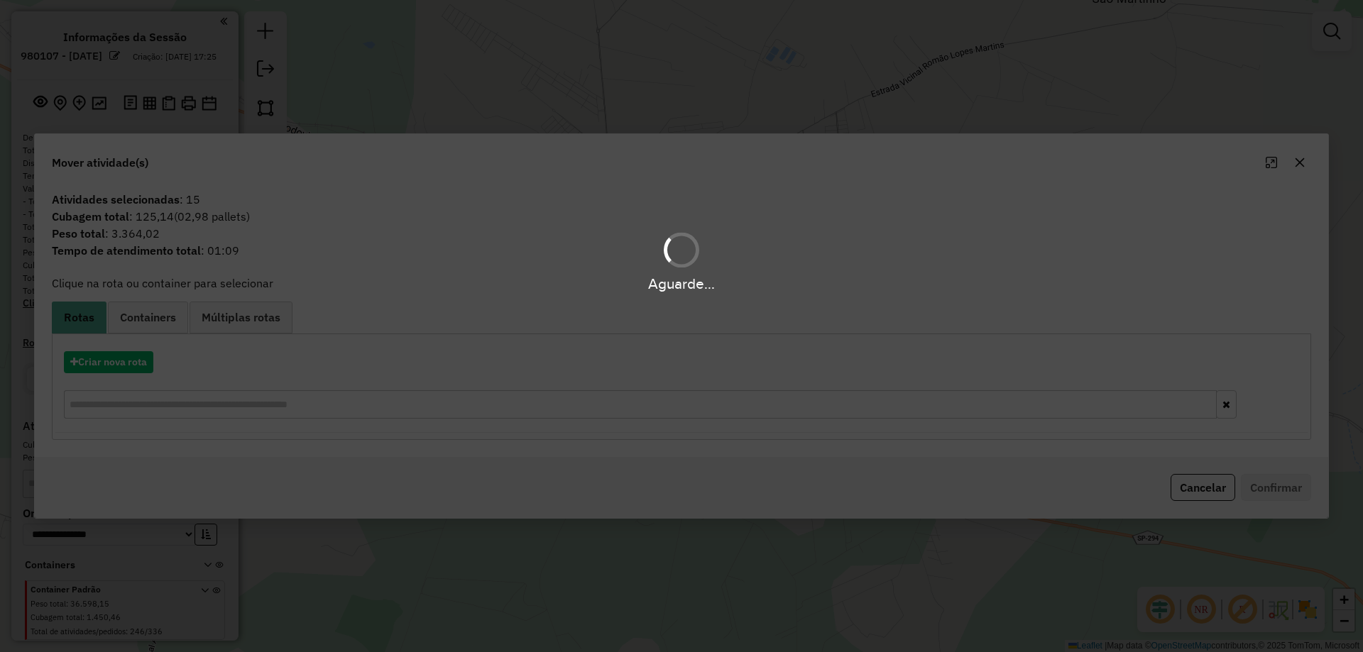
click at [135, 361] on div "Aguarde..." at bounding box center [681, 326] width 1363 height 652
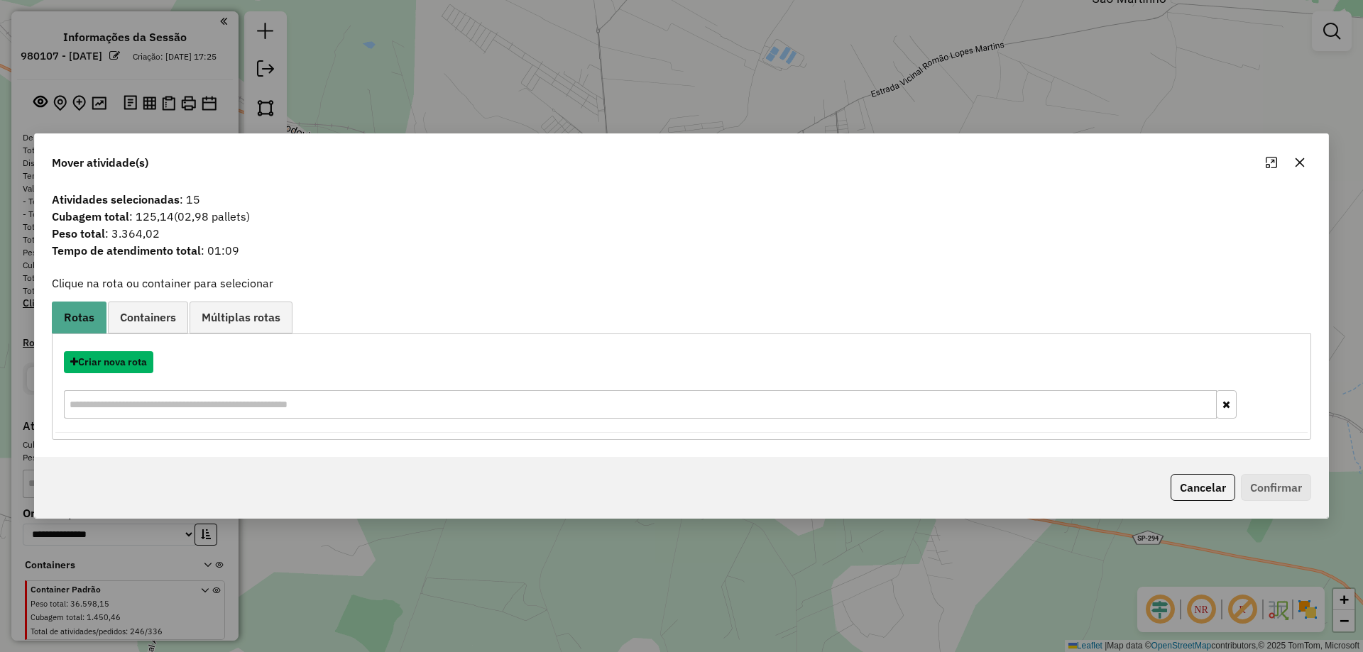
click at [135, 361] on button "Criar nova rota" at bounding box center [108, 362] width 89 height 22
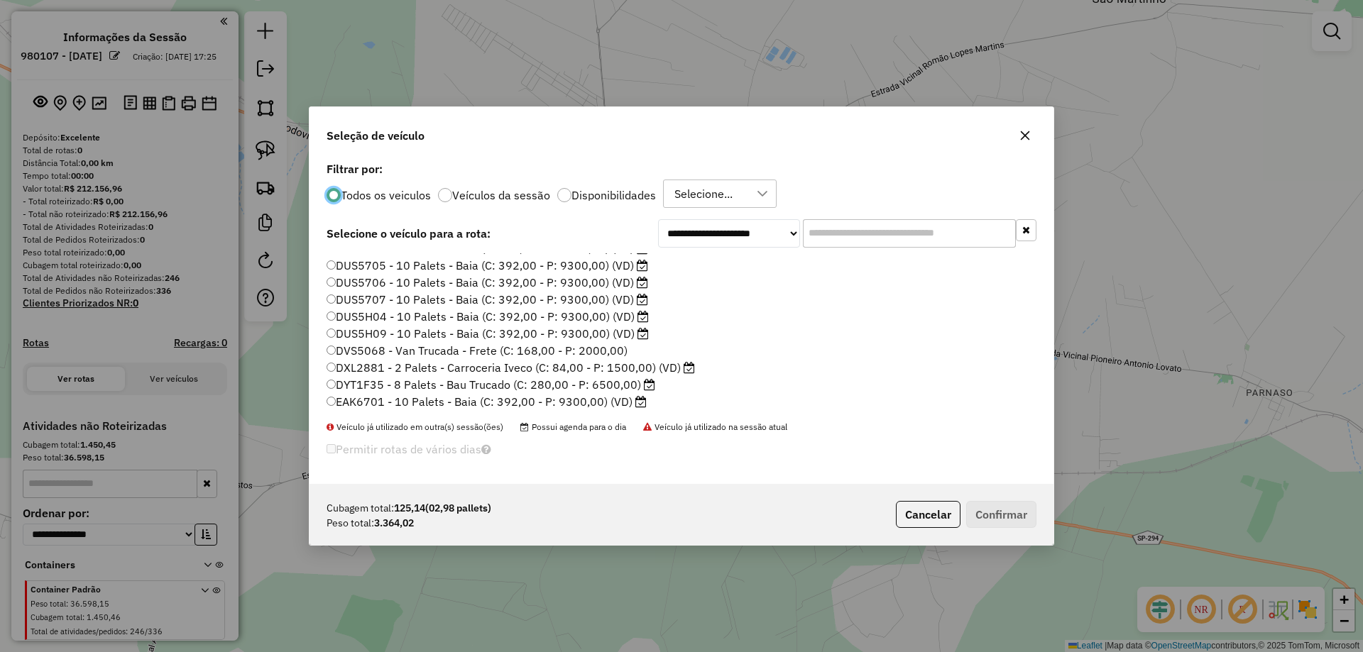
scroll to position [213, 0]
click at [622, 308] on label "DUS5H04 - 10 Palets - Baia (C: 392,00 - P: 9300,00) (VD)" at bounding box center [487, 303] width 322 height 17
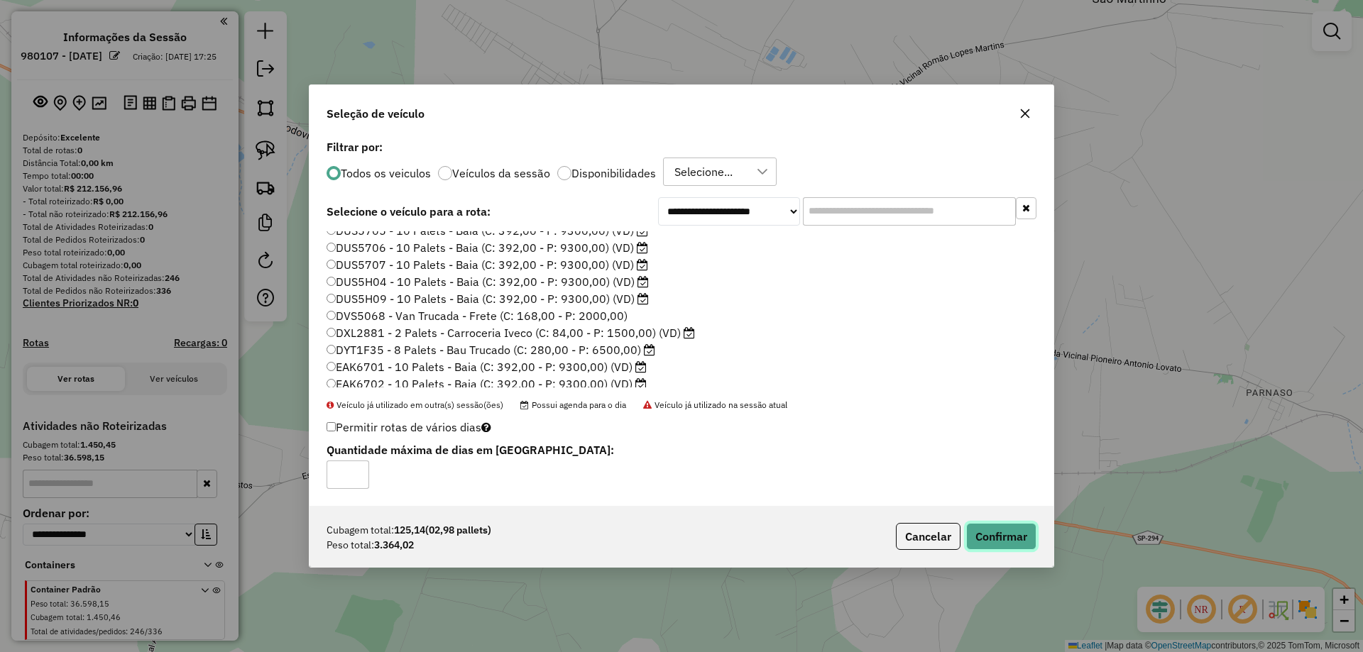
click at [967, 530] on button "Confirmar" at bounding box center [1001, 536] width 70 height 27
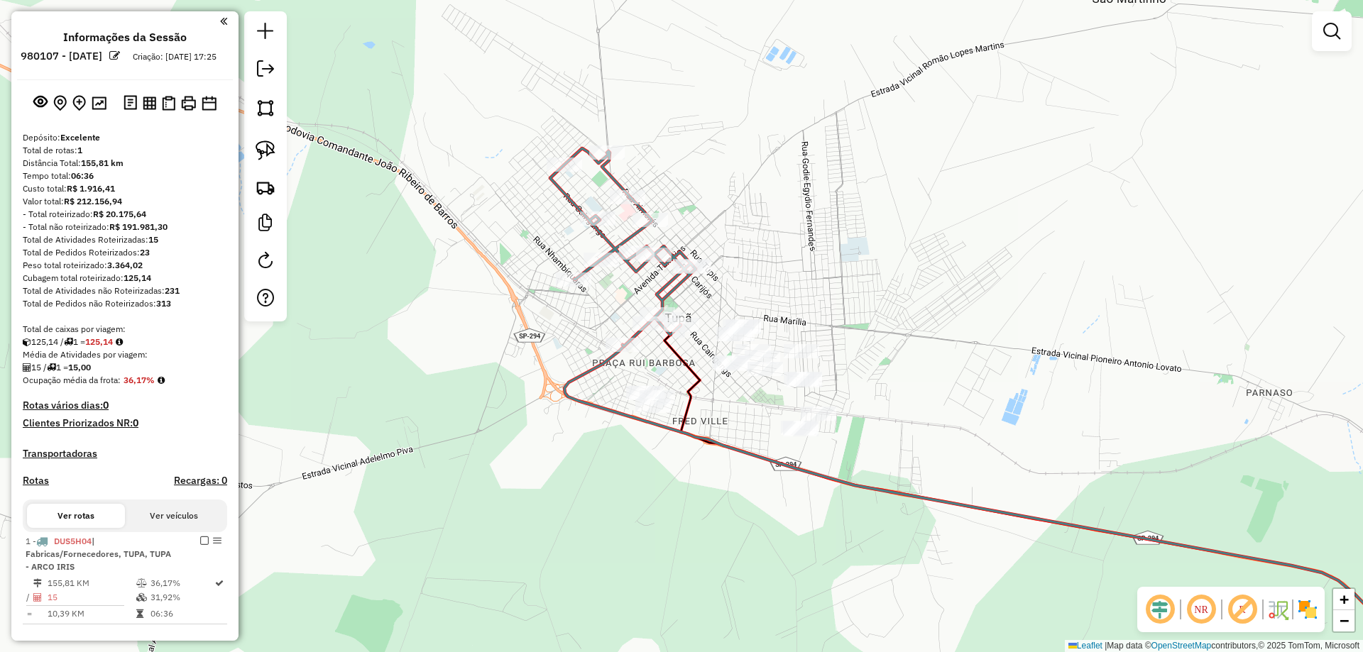
click at [1161, 617] on em at bounding box center [1160, 610] width 34 height 34
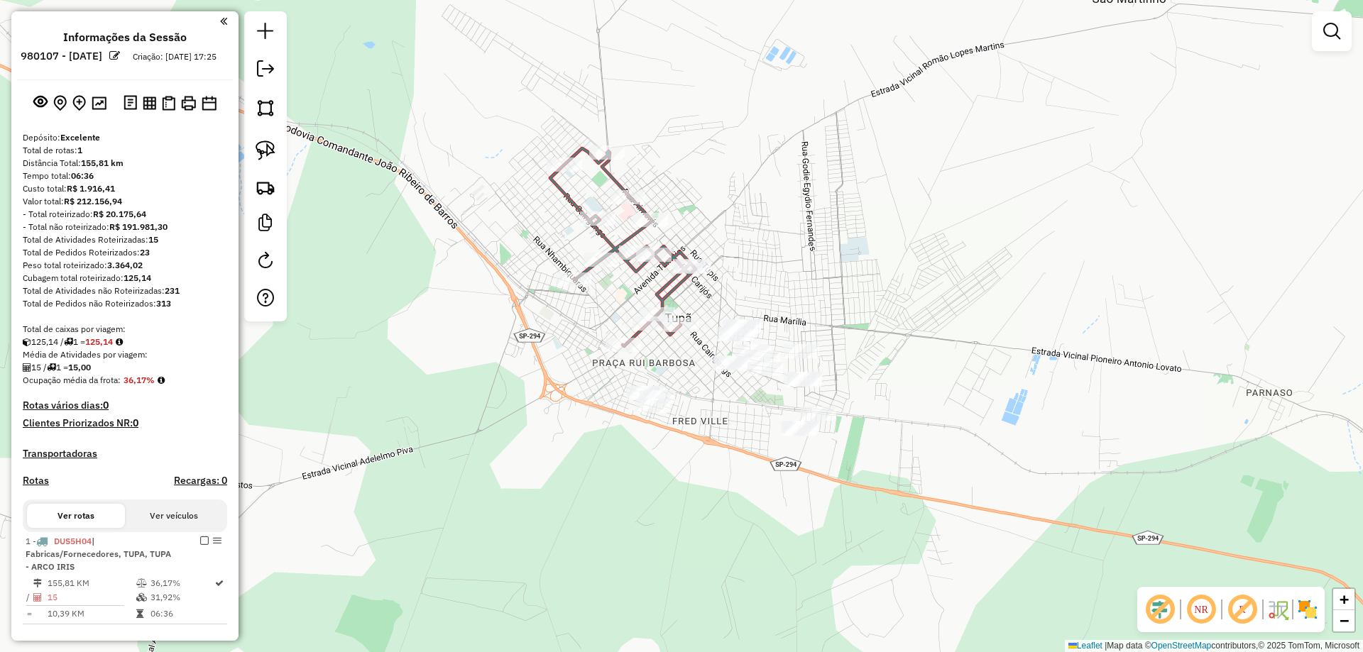
click at [685, 511] on div "Janela de atendimento Grade de atendimento Capacidade Transportadoras Veículos …" at bounding box center [681, 326] width 1363 height 652
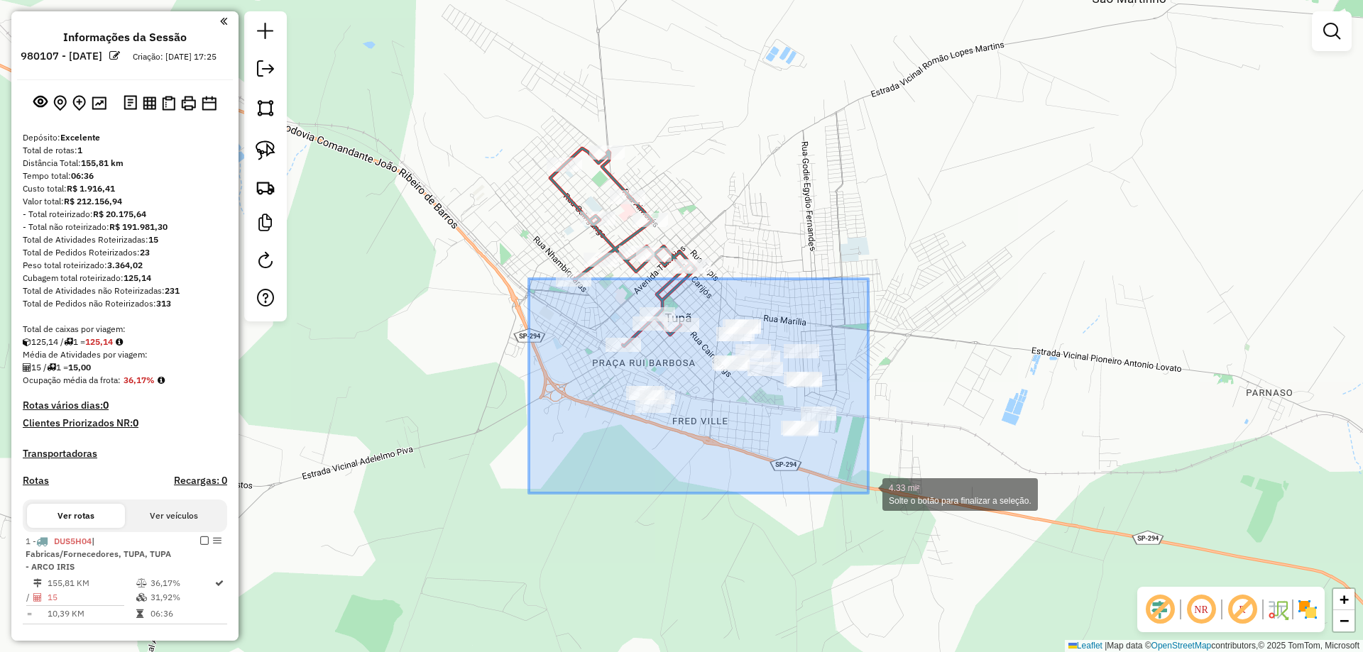
drag, startPoint x: 529, startPoint y: 279, endPoint x: 868, endPoint y: 493, distance: 401.3
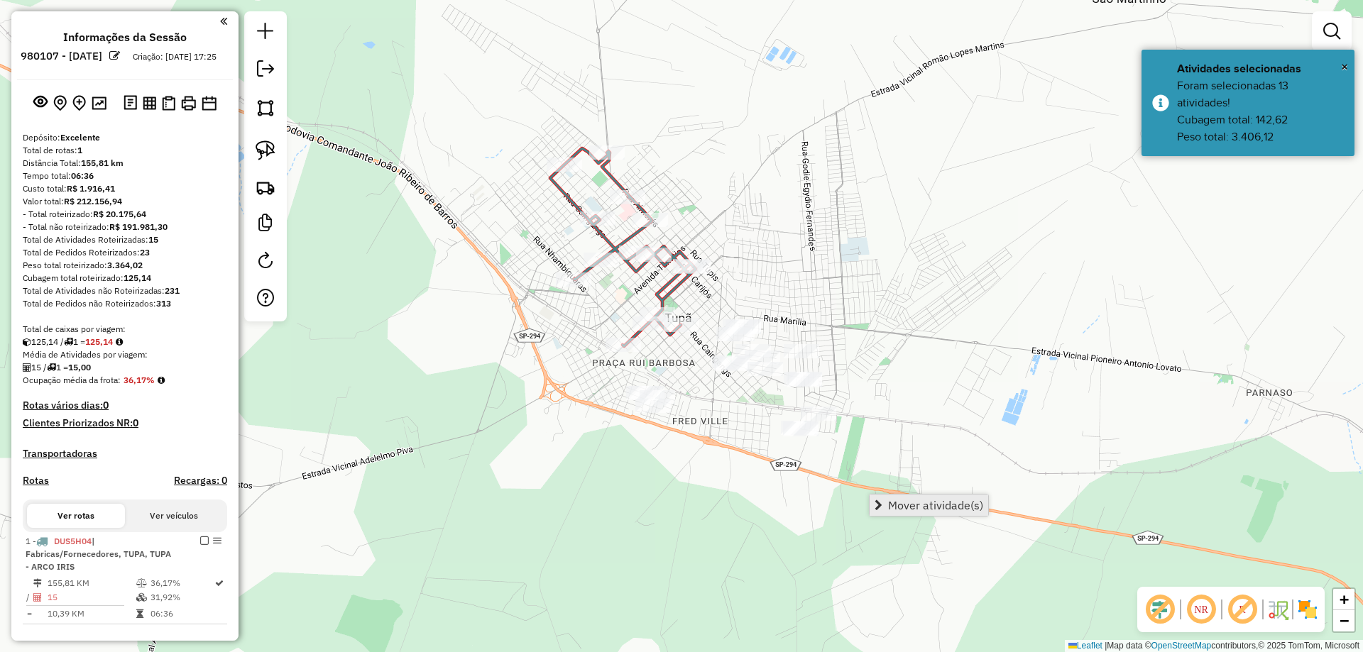
click at [901, 500] on span "Mover atividade(s)" at bounding box center [935, 505] width 95 height 11
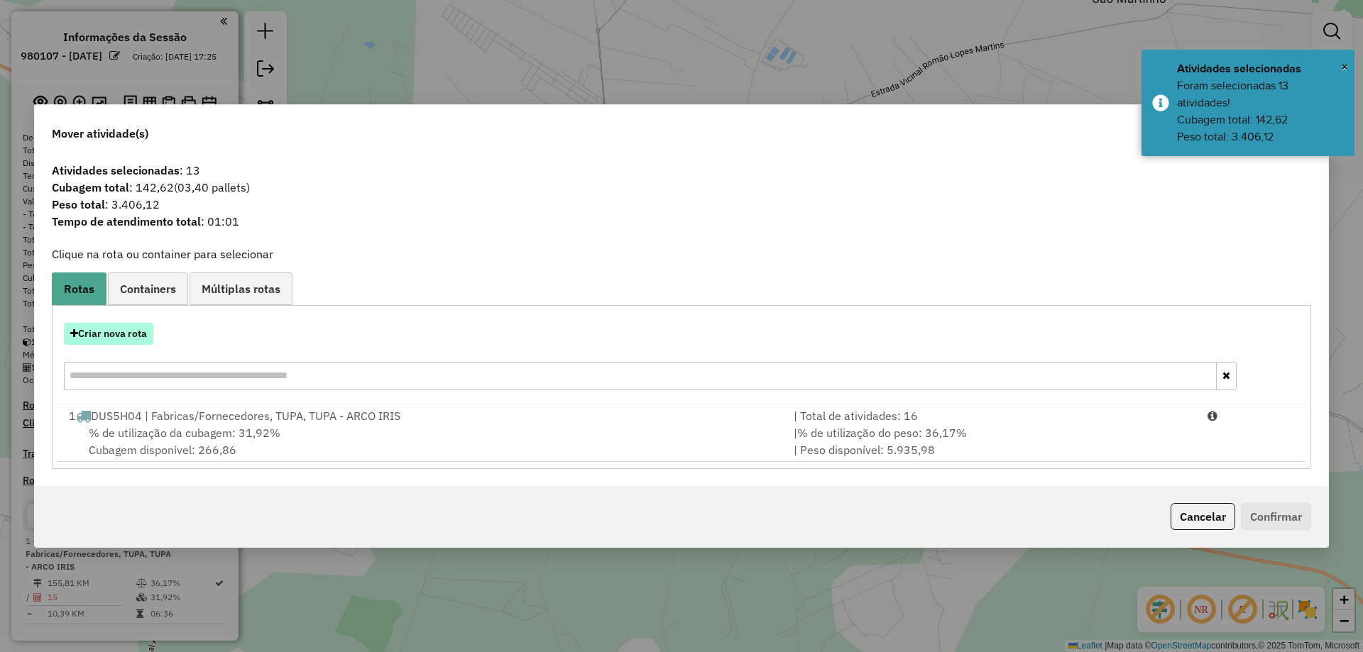
click at [133, 332] on button "Criar nova rota" at bounding box center [108, 334] width 89 height 22
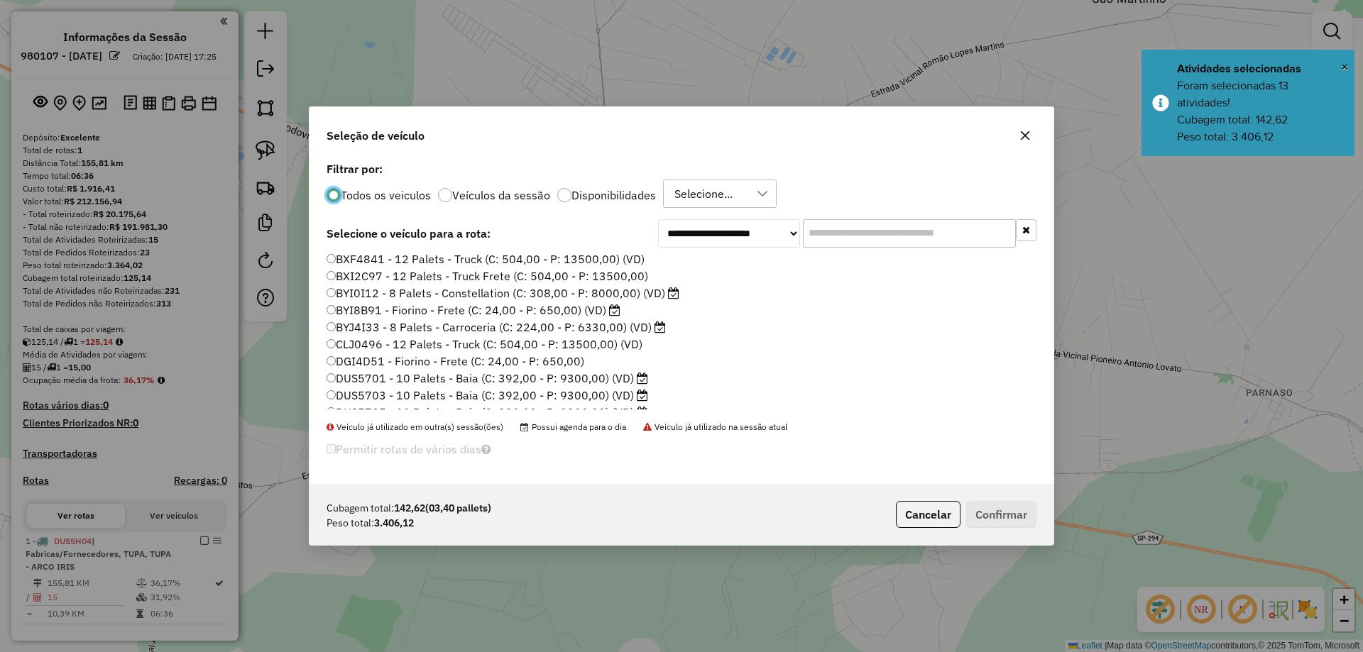
scroll to position [142, 0]
click at [626, 338] on label "DUS5706 - 10 Palets - Baia (C: 392,00 - P: 9300,00) (VD)" at bounding box center [487, 340] width 322 height 17
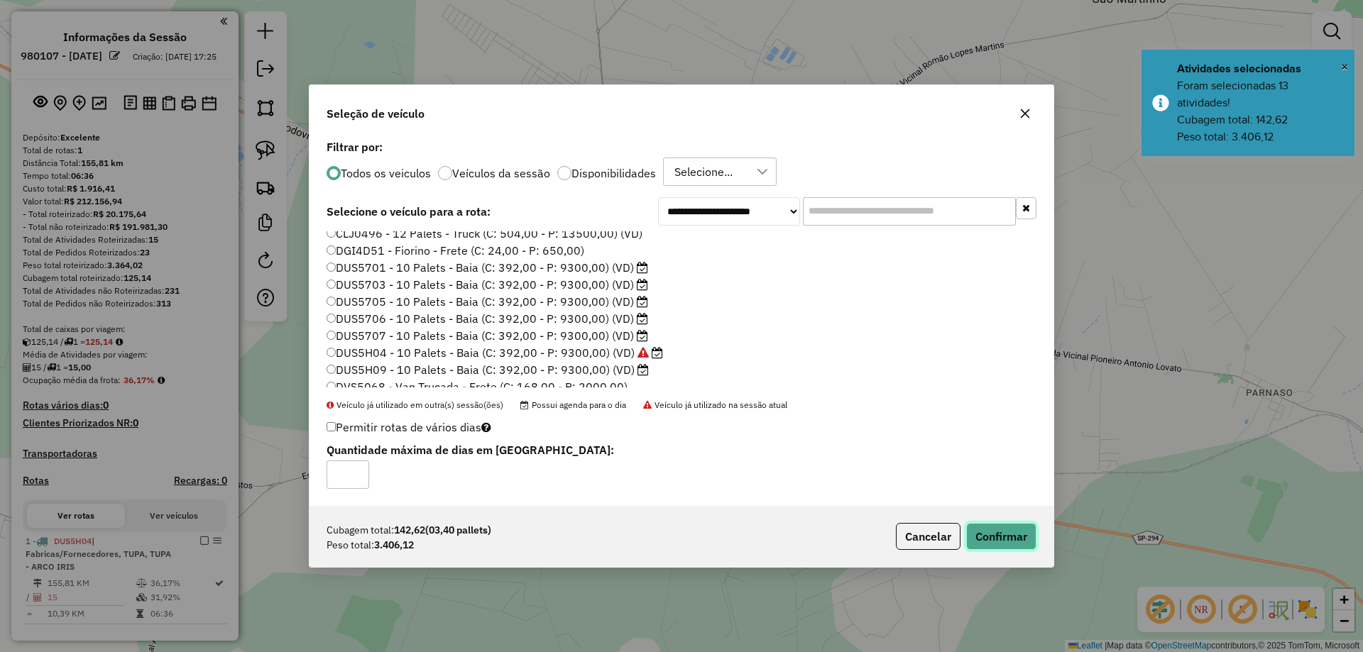
click at [990, 534] on button "Confirmar" at bounding box center [1001, 536] width 70 height 27
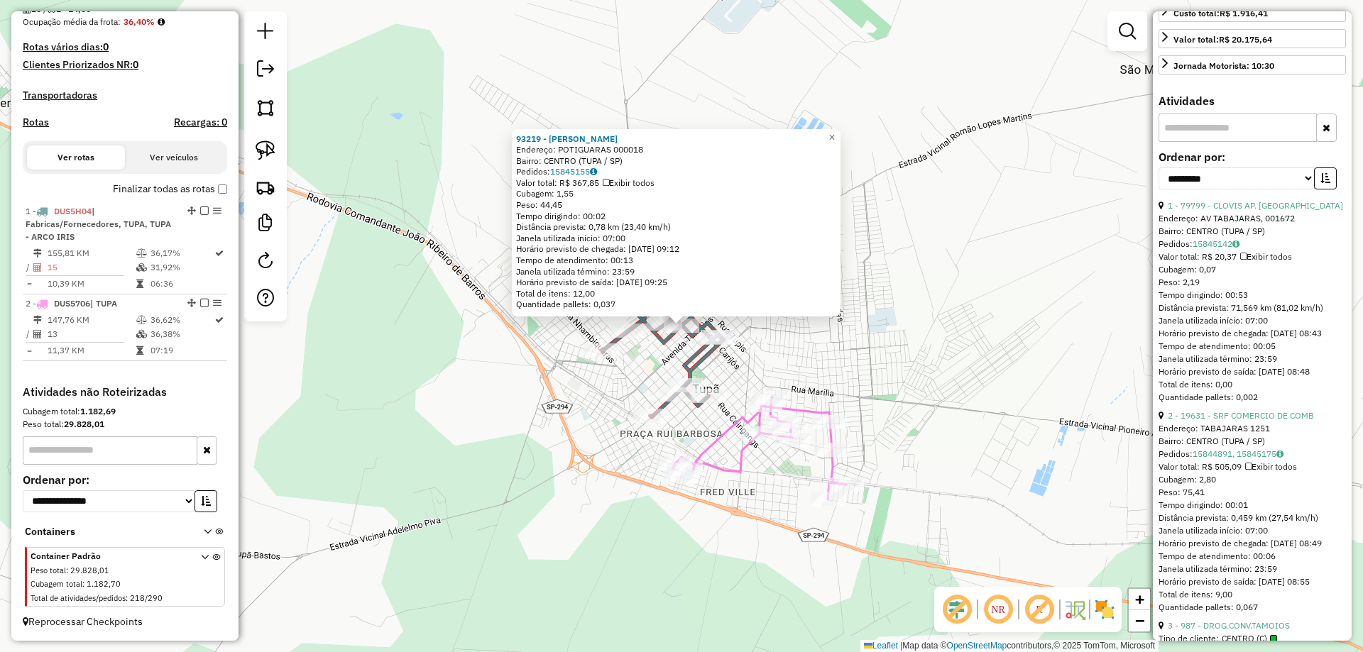
scroll to position [426, 0]
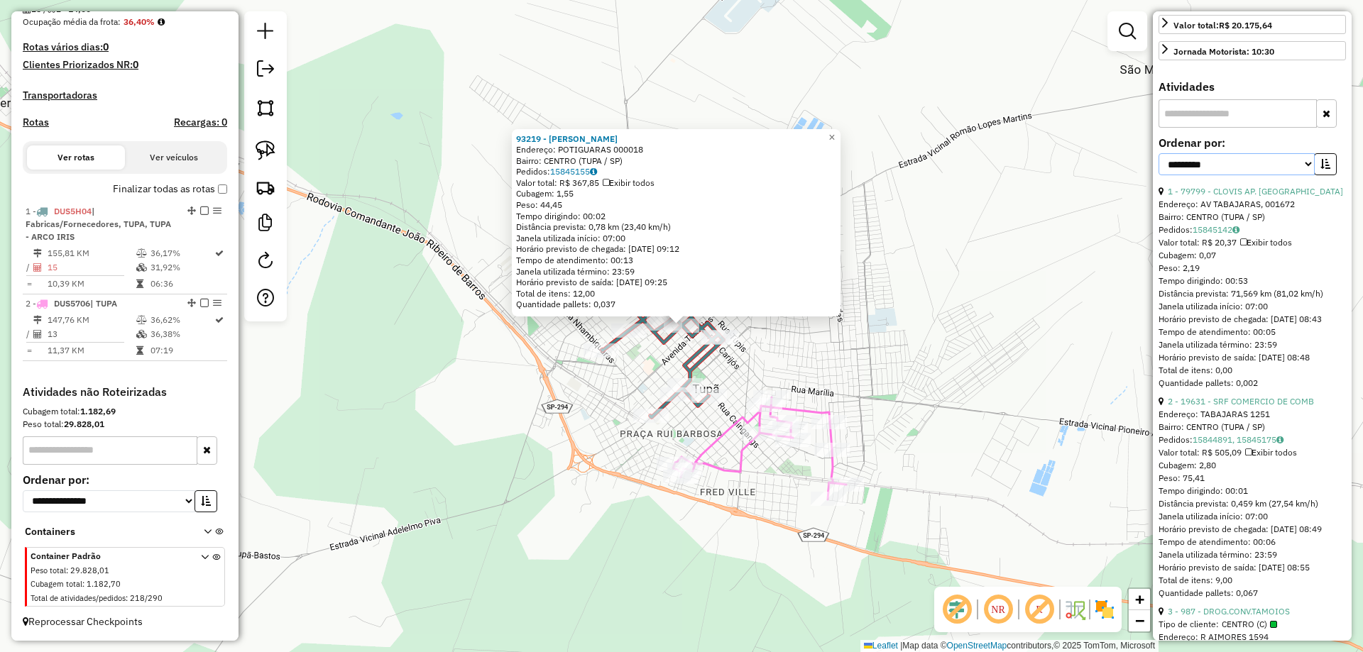
click at [1255, 175] on select "**********" at bounding box center [1236, 164] width 156 height 22
select select "*********"
click at [1158, 175] on select "**********" at bounding box center [1236, 164] width 156 height 22
click at [1318, 175] on button "button" at bounding box center [1325, 164] width 23 height 22
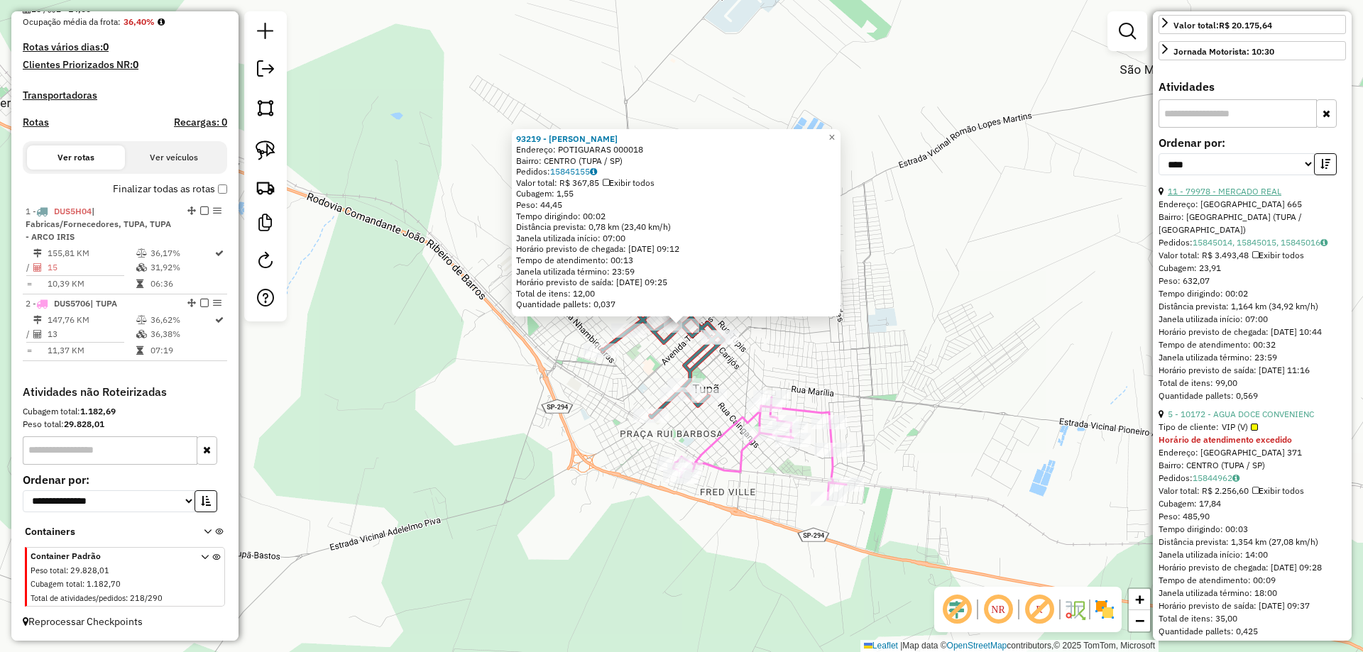
click at [1259, 197] on link "11 - 79978 - MERCADO REAL" at bounding box center [1225, 191] width 114 height 11
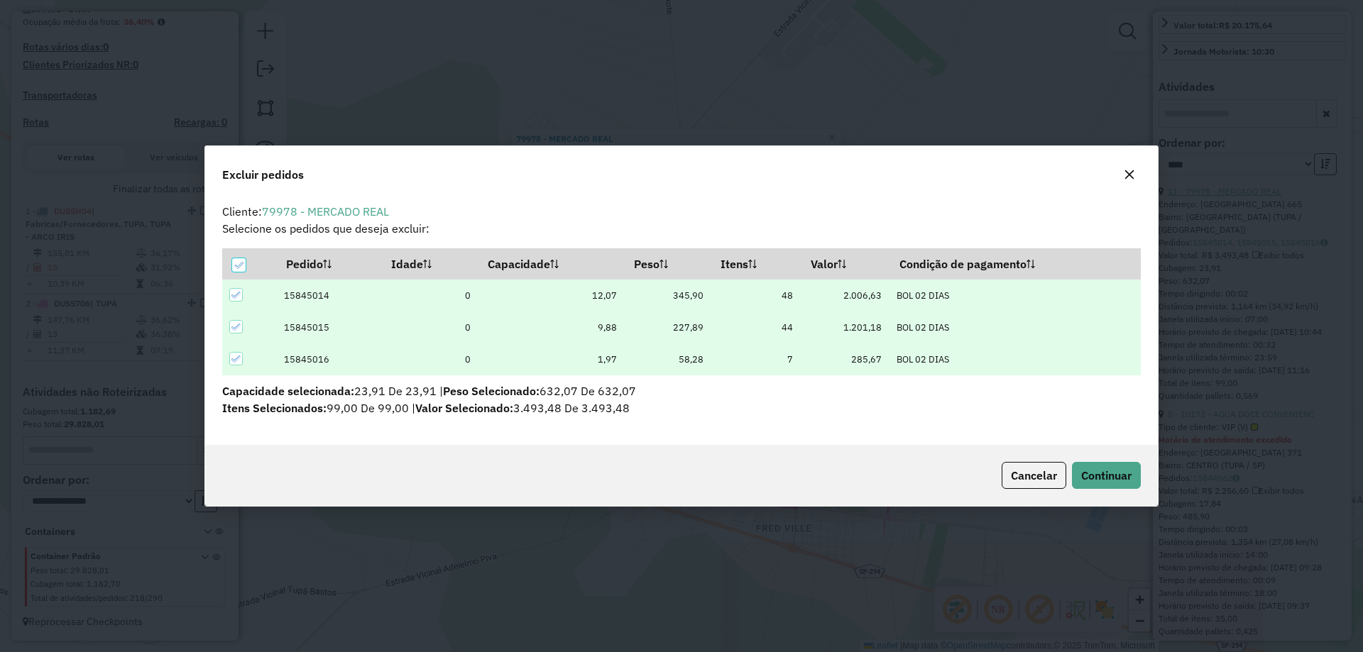
scroll to position [0, 0]
click at [1102, 466] on button "Continuar" at bounding box center [1106, 475] width 69 height 27
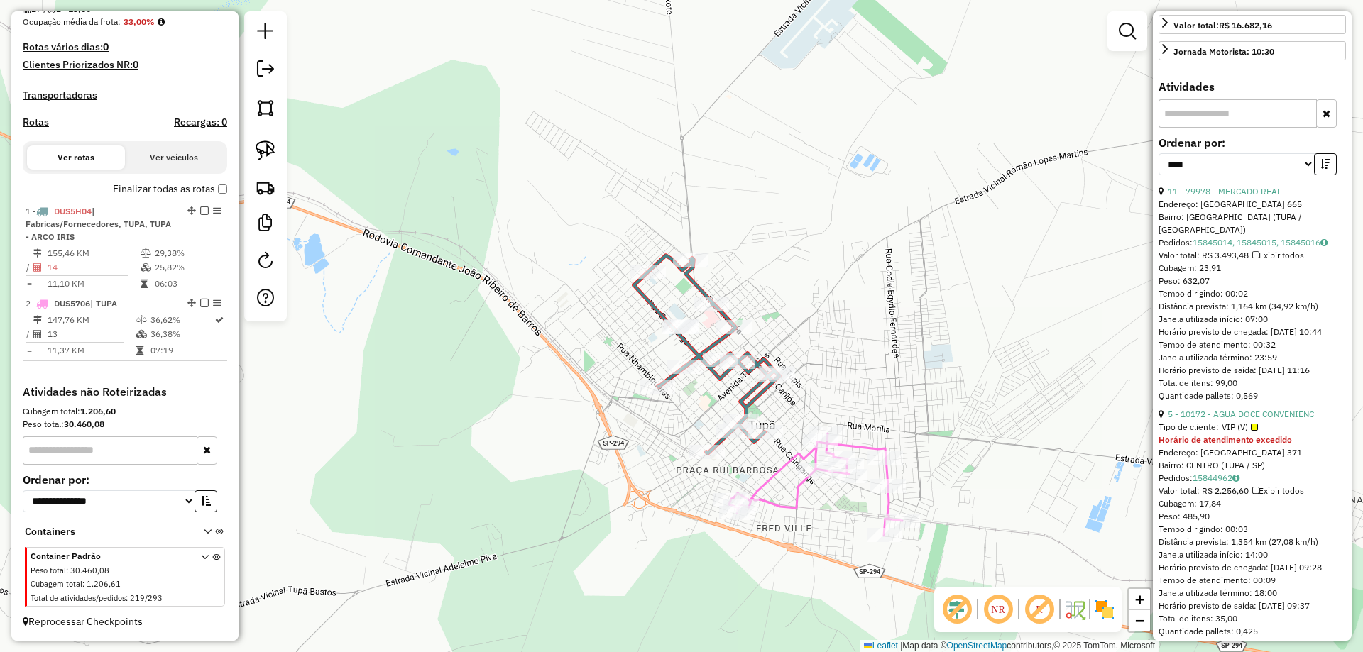
click at [830, 335] on div "Janela de atendimento Grade de atendimento Capacidade Transportadoras Veículos …" at bounding box center [681, 326] width 1363 height 652
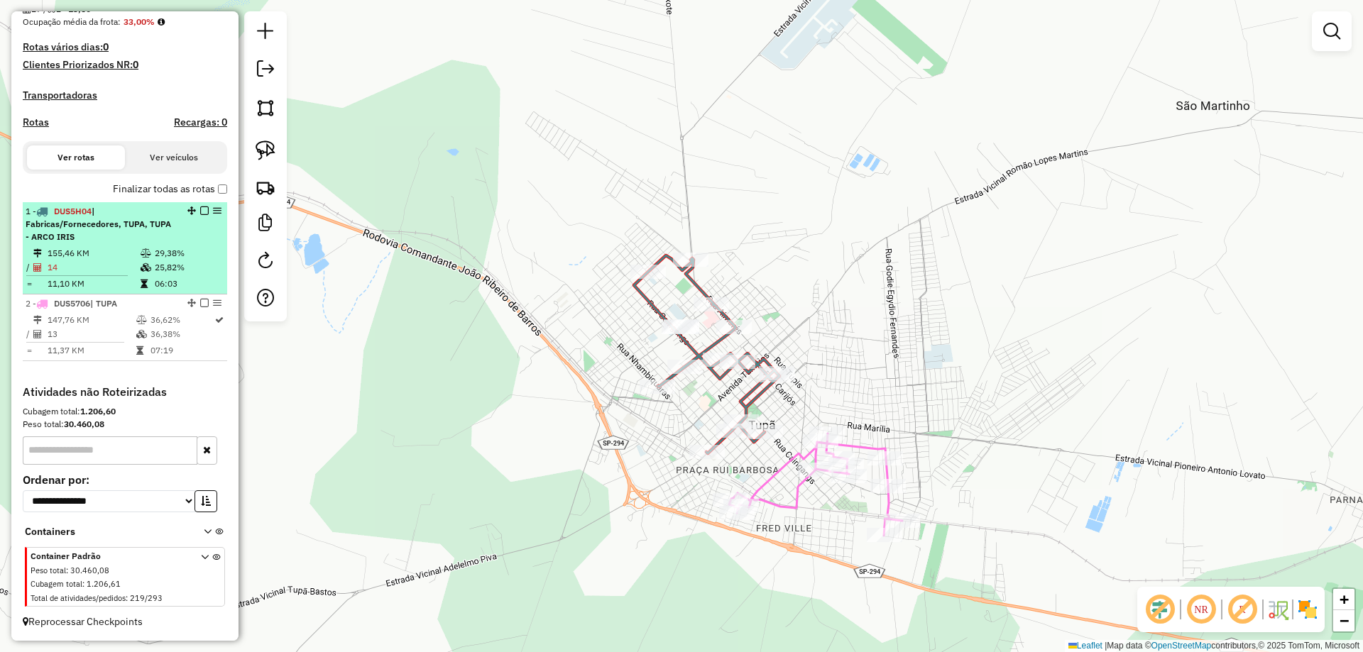
select select "*********"
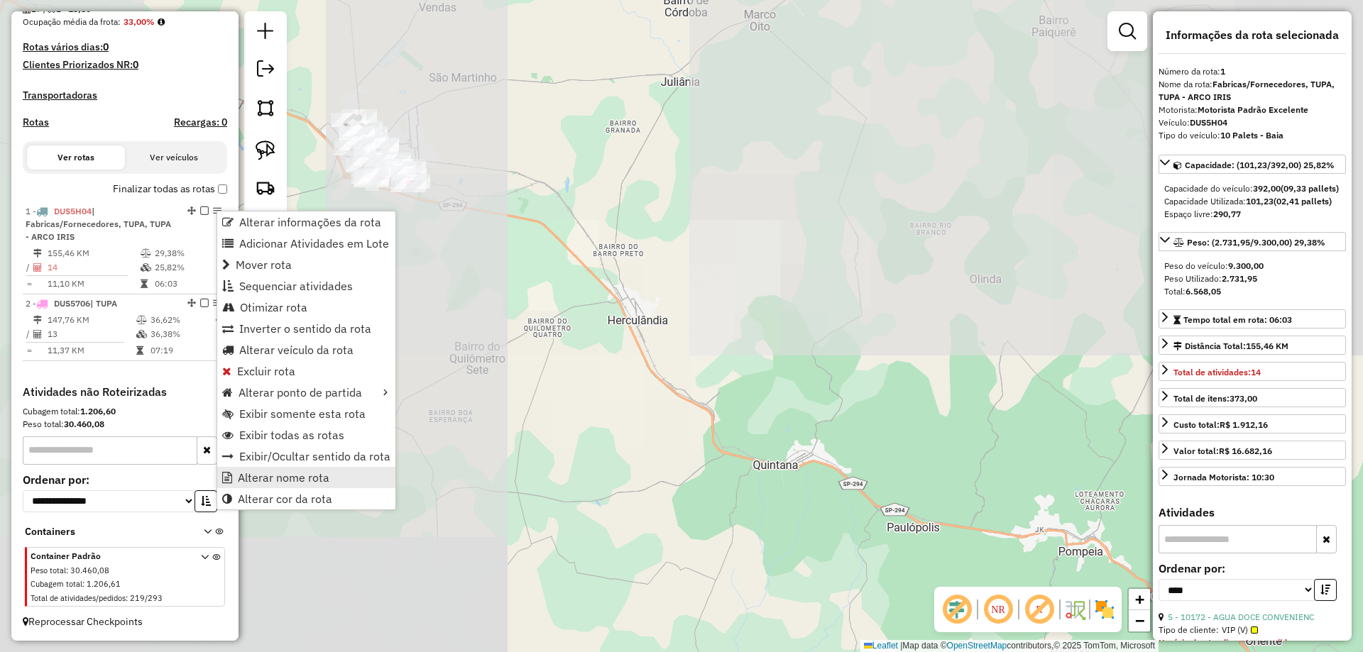
click at [273, 477] on span "Alterar nome rota" at bounding box center [284, 477] width 92 height 11
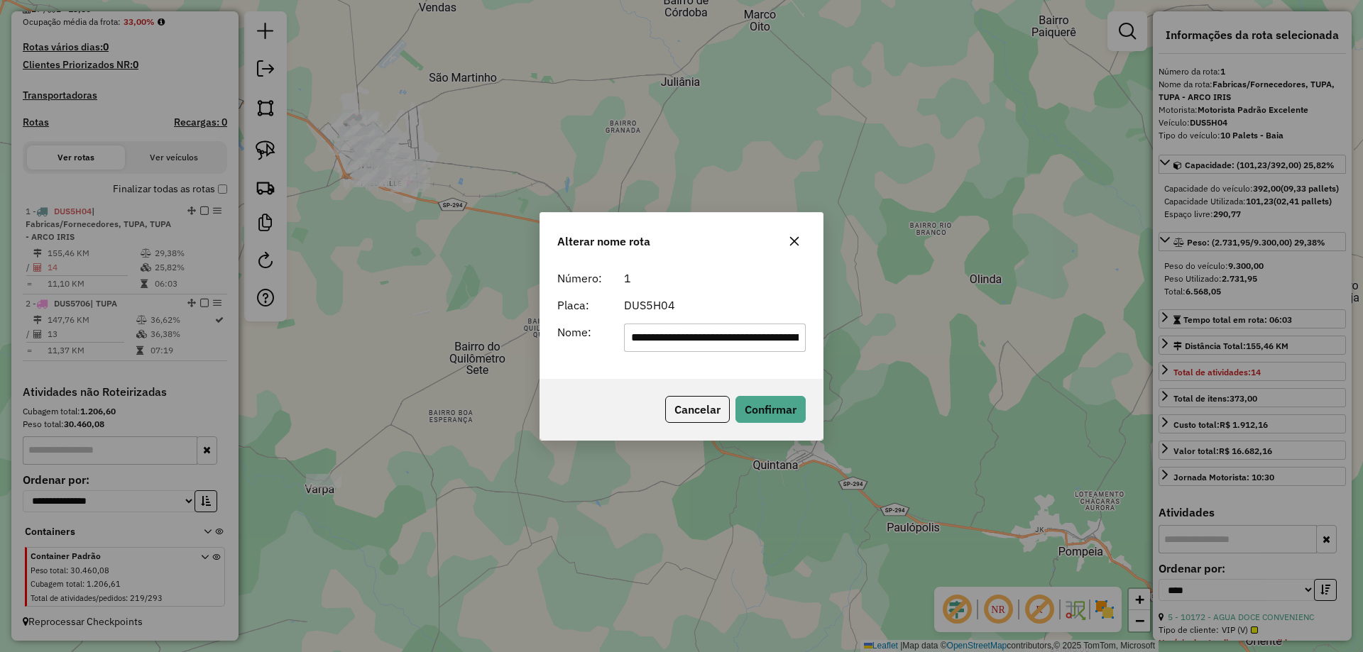
drag, startPoint x: 669, startPoint y: 339, endPoint x: 543, endPoint y: 353, distance: 126.5
click at [543, 353] on div "**********" at bounding box center [681, 321] width 282 height 115
drag, startPoint x: 660, startPoint y: 341, endPoint x: 778, endPoint y: 344, distance: 117.9
click at [778, 344] on input "**********" at bounding box center [715, 338] width 182 height 28
type input "****"
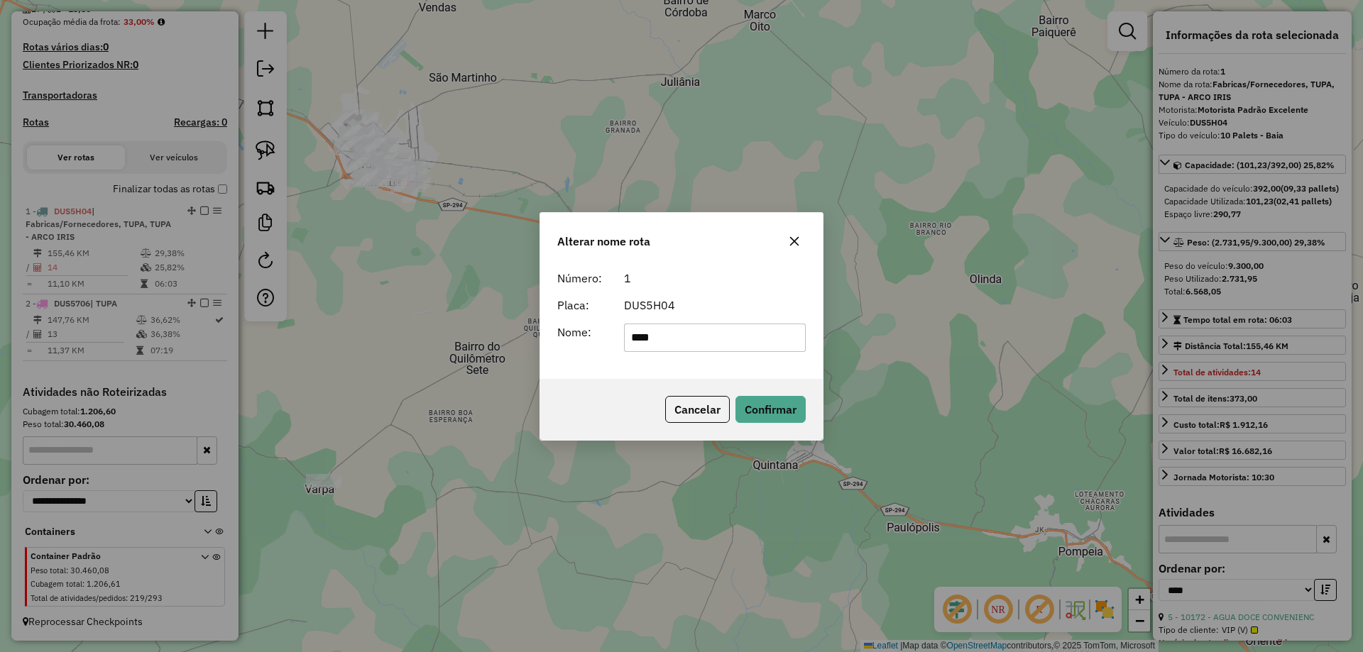
click at [759, 292] on form "Número: 1 Placa: DUS5H04 Nome: ****" at bounding box center [681, 311] width 248 height 82
click at [773, 410] on button "Confirmar" at bounding box center [770, 409] width 70 height 27
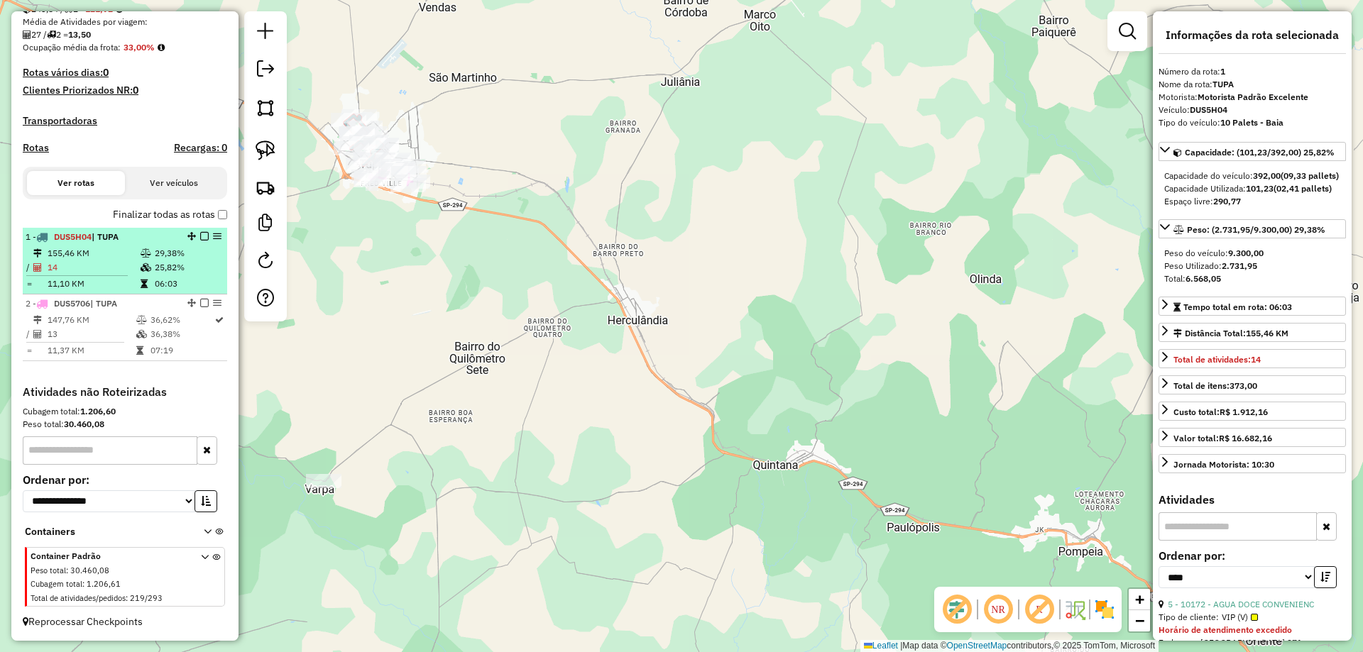
click at [200, 236] on em at bounding box center [204, 236] width 9 height 9
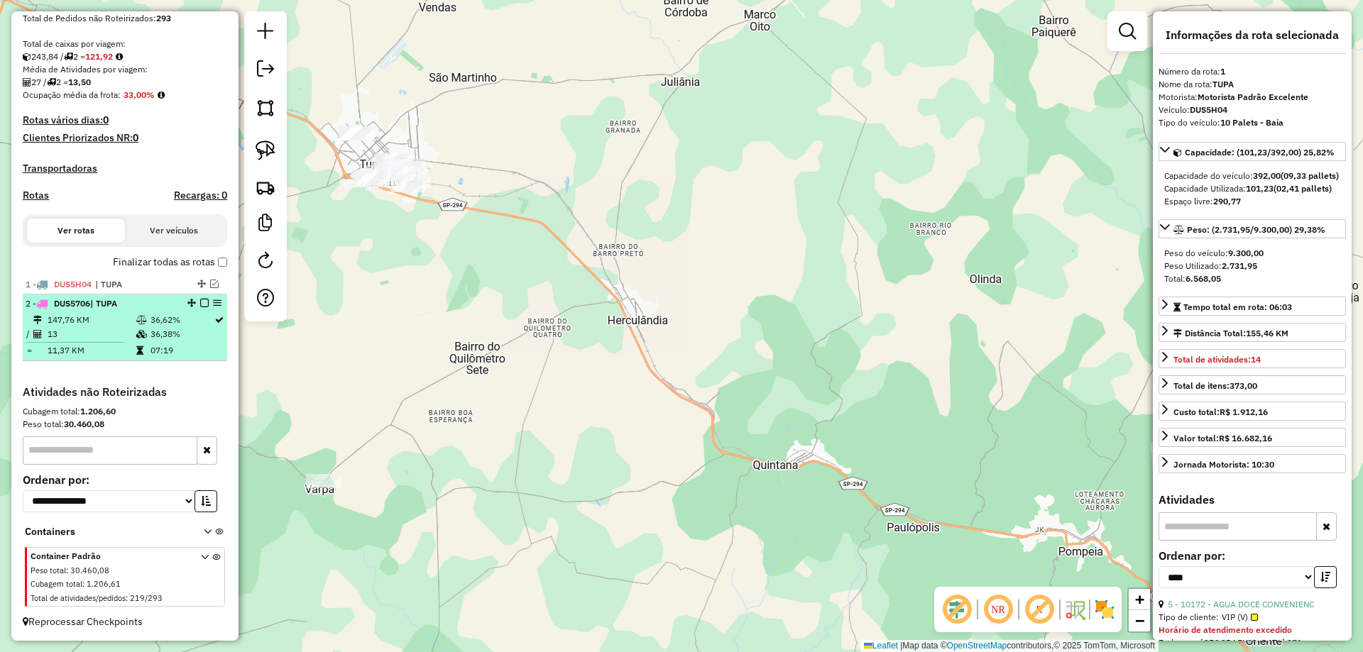
click at [160, 324] on td "36,62%" at bounding box center [182, 320] width 64 height 14
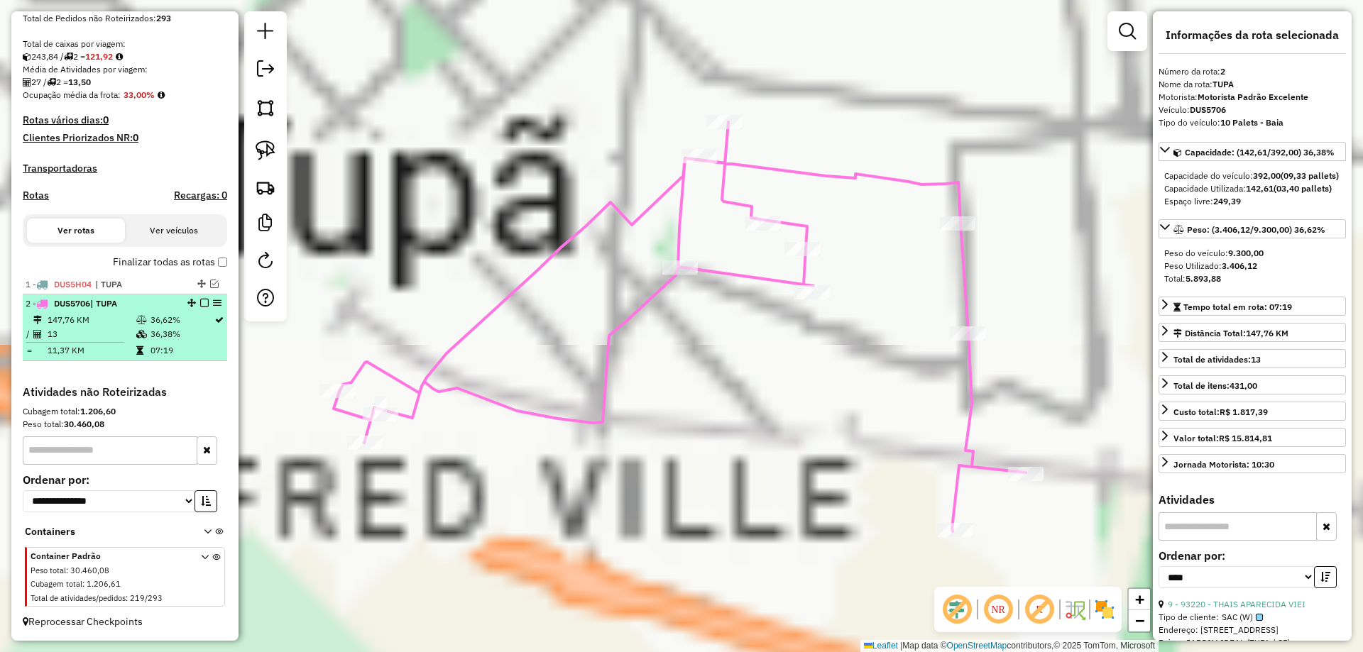
click at [200, 302] on em at bounding box center [204, 303] width 9 height 9
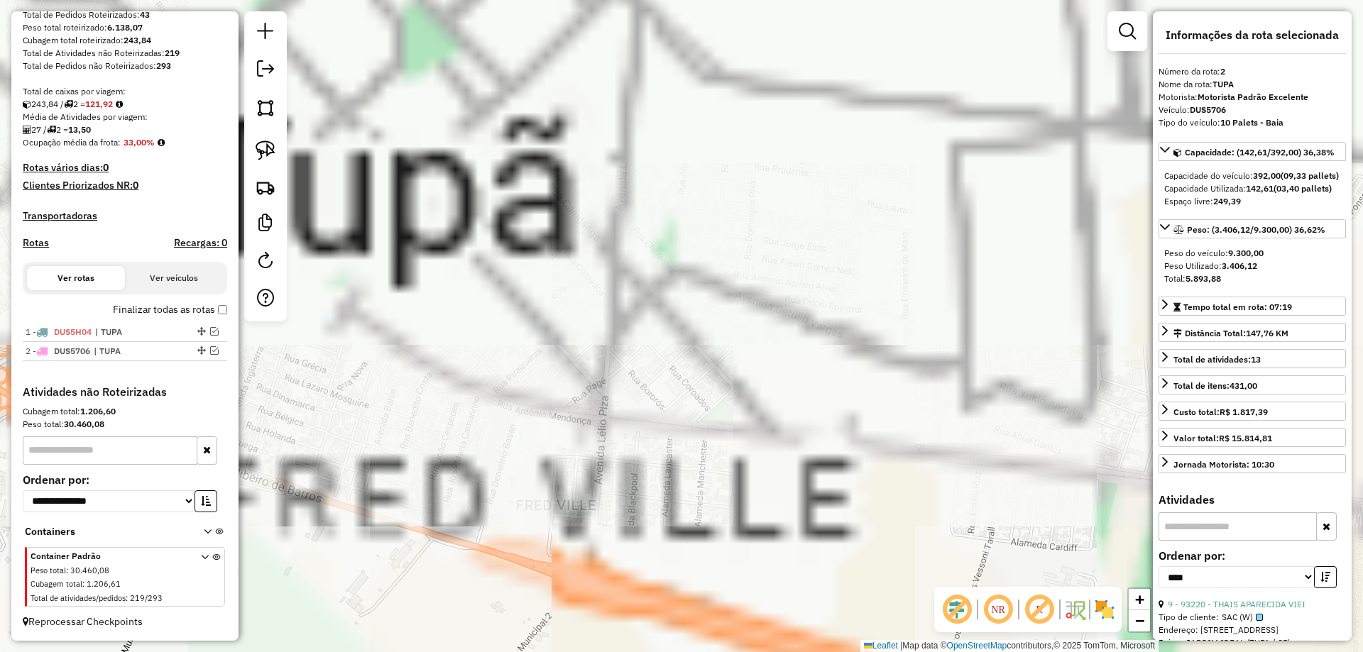
scroll to position [251, 0]
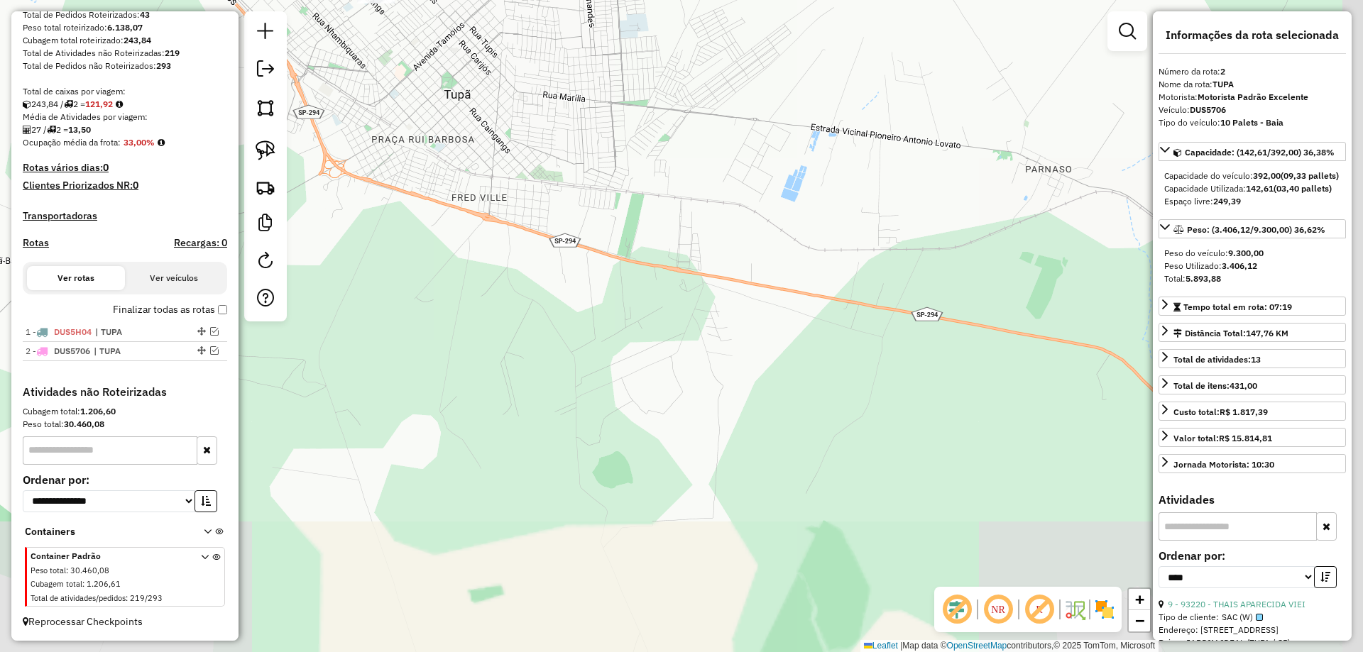
drag, startPoint x: 785, startPoint y: 416, endPoint x: 651, endPoint y: 220, distance: 237.4
click at [659, 227] on div "Janela de atendimento Grade de atendimento Capacidade Transportadoras Veículos …" at bounding box center [681, 326] width 1363 height 652
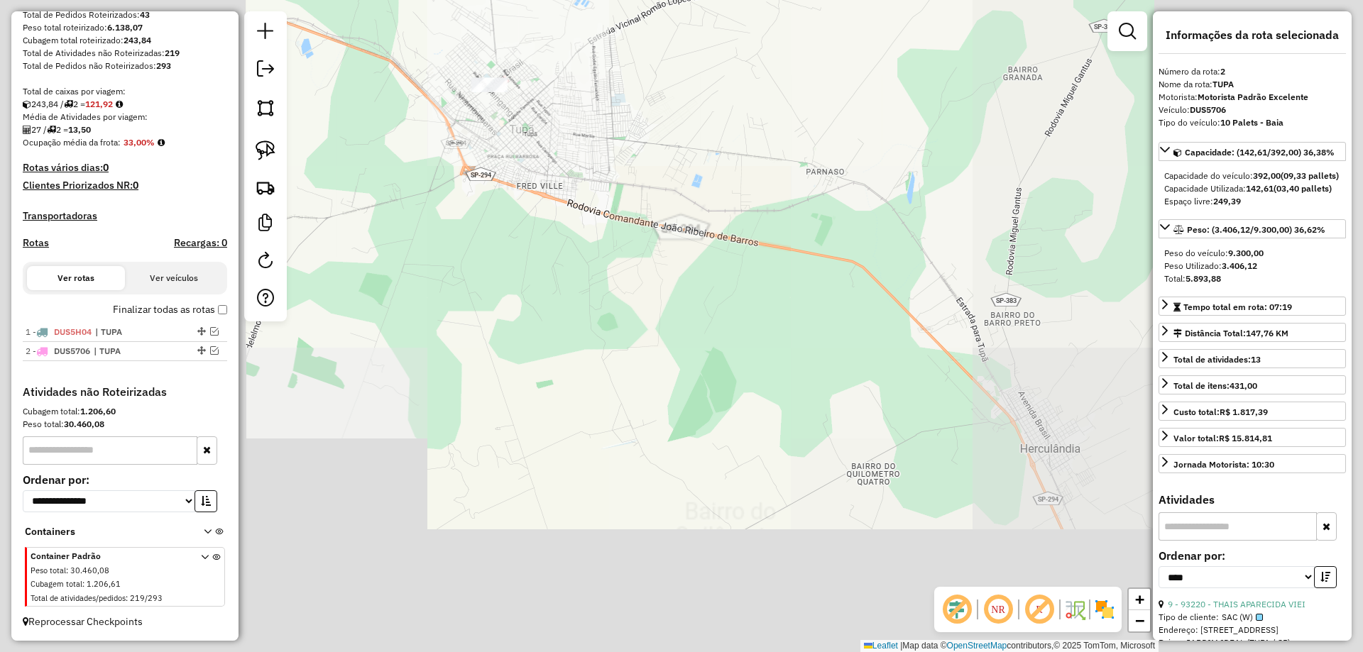
drag, startPoint x: 806, startPoint y: 333, endPoint x: 436, endPoint y: 96, distance: 438.6
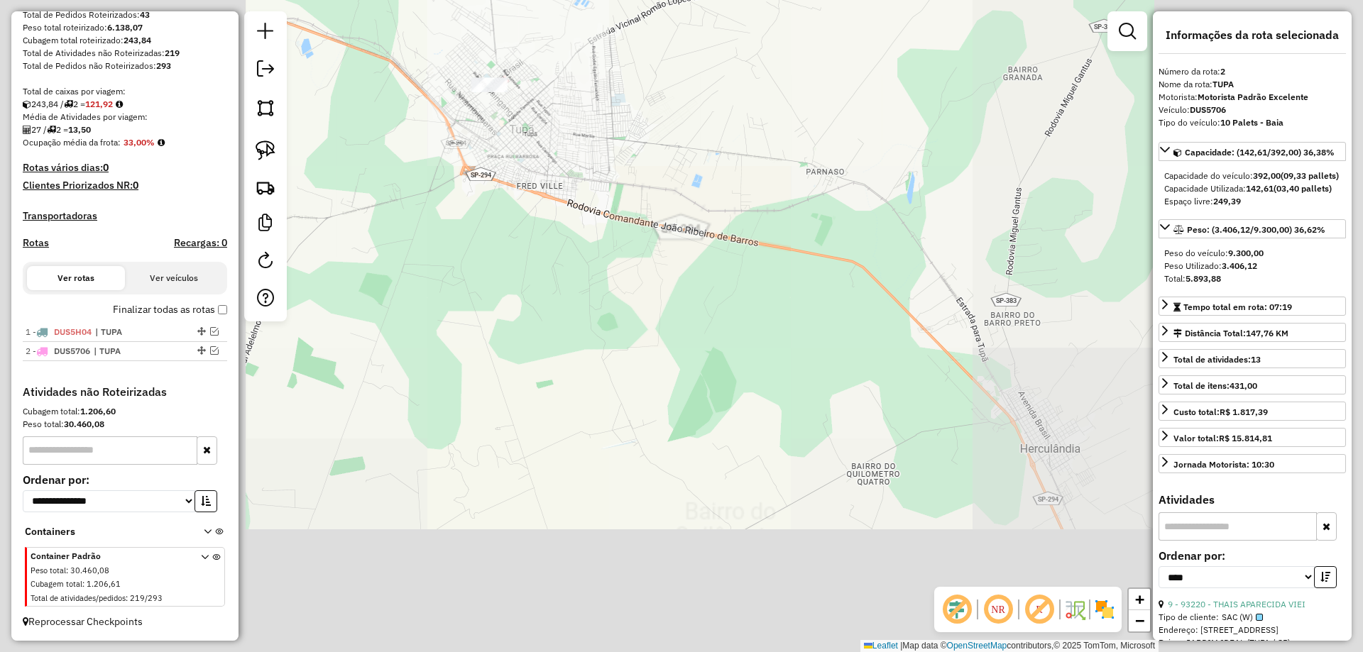
click at [469, 101] on div "Janela de atendimento Grade de atendimento Capacidade Transportadoras Veículos …" at bounding box center [681, 326] width 1363 height 652
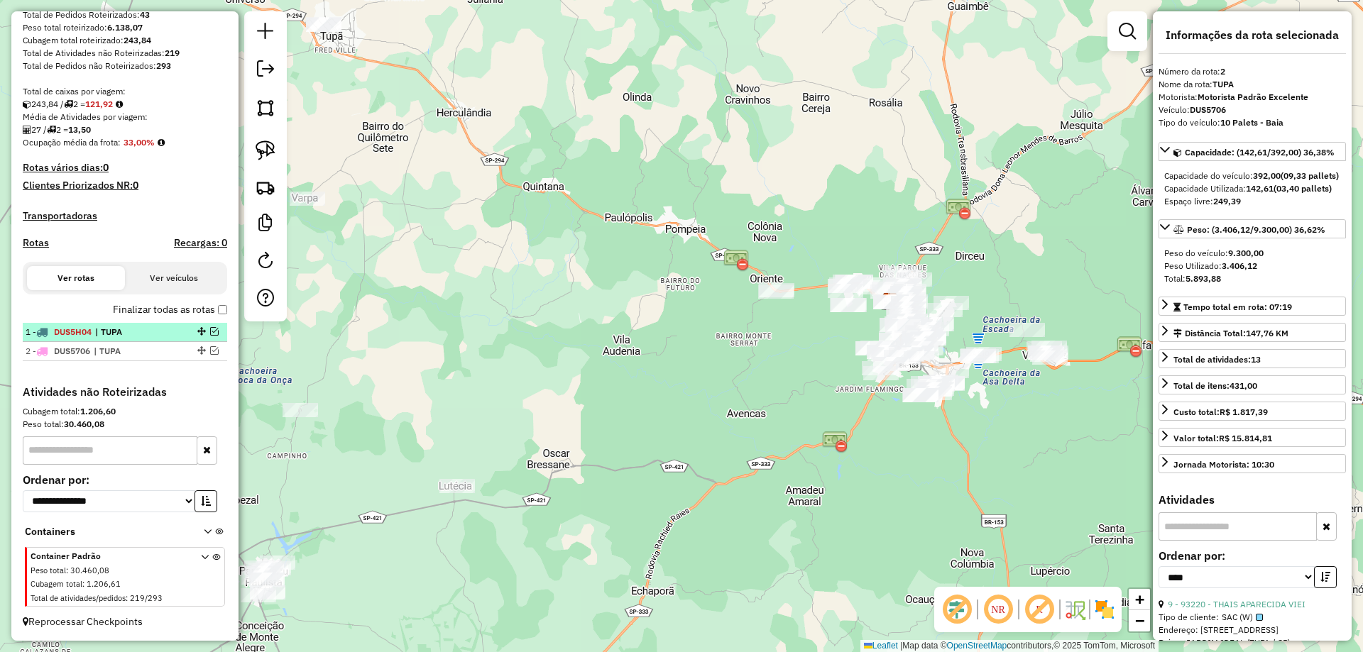
click at [214, 330] on div at bounding box center [200, 331] width 43 height 9
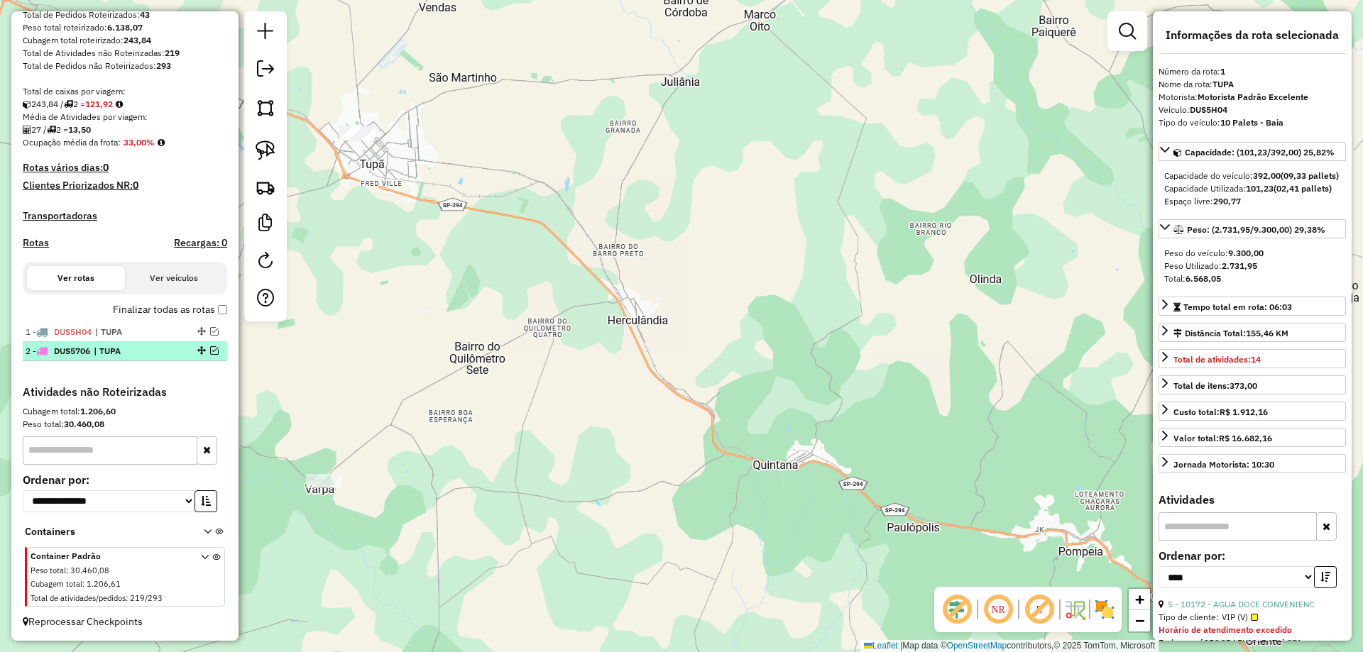
click at [212, 351] on em at bounding box center [214, 350] width 9 height 9
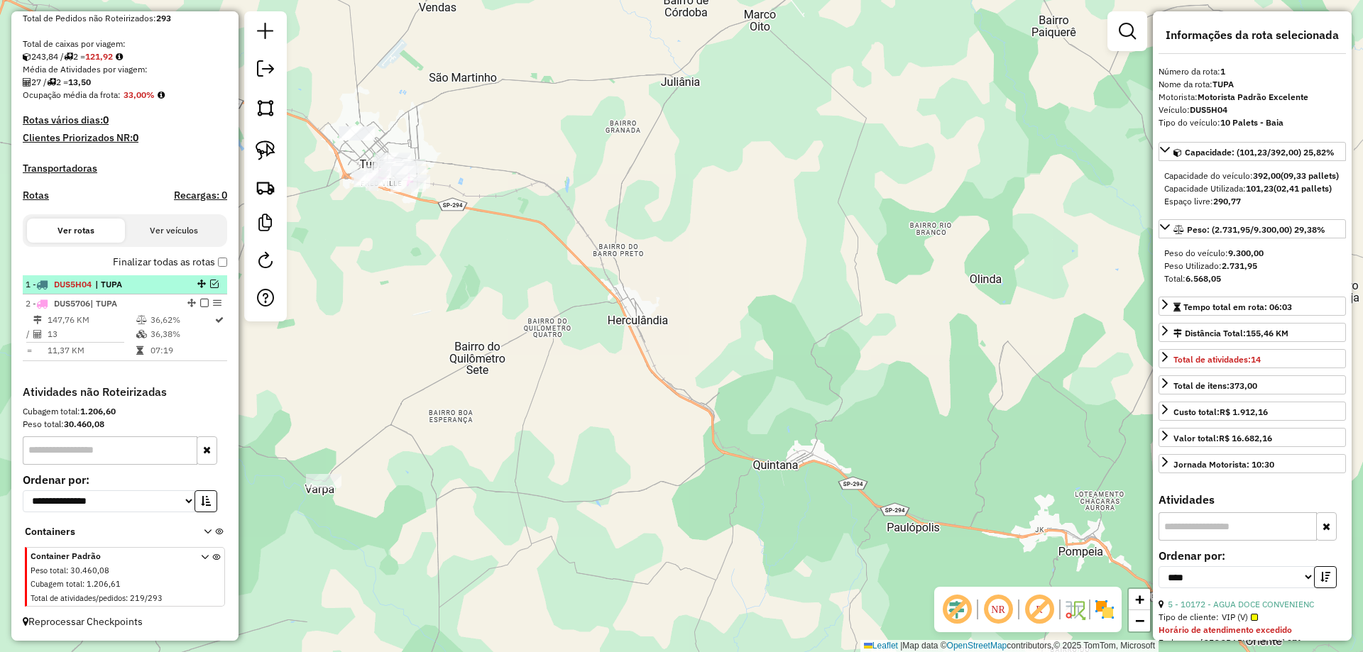
click at [210, 283] on em at bounding box center [214, 284] width 9 height 9
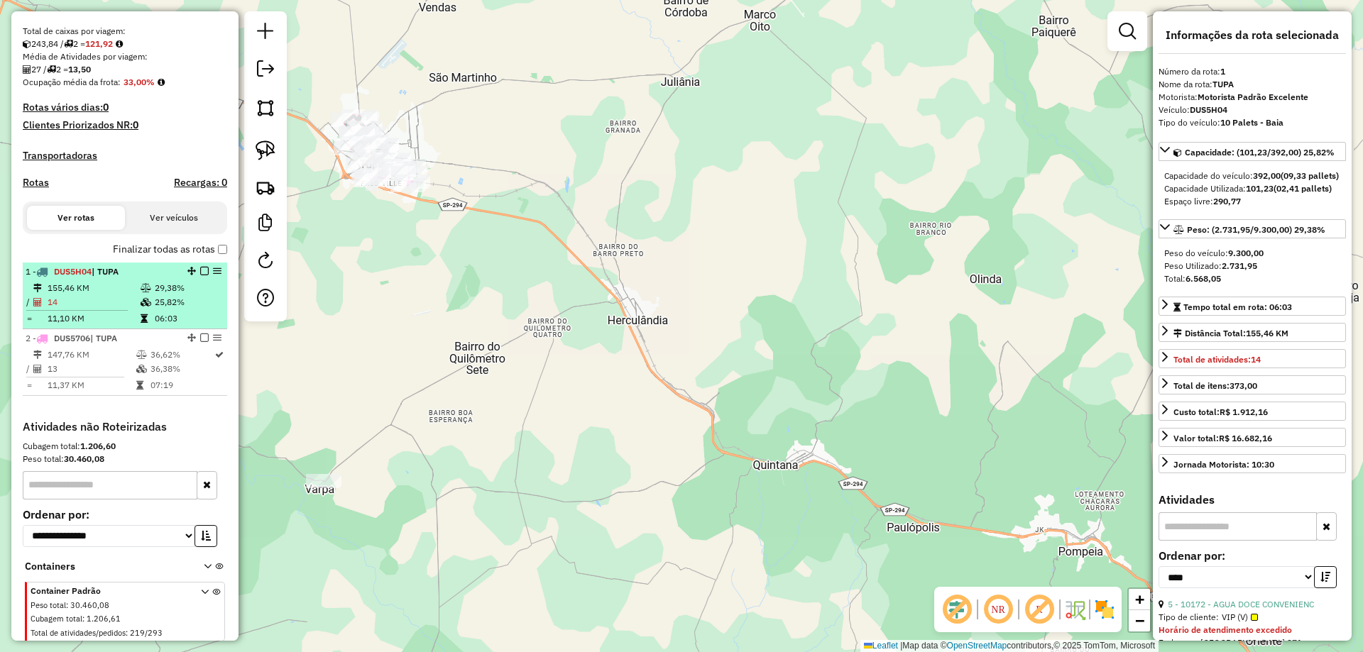
scroll to position [346, 0]
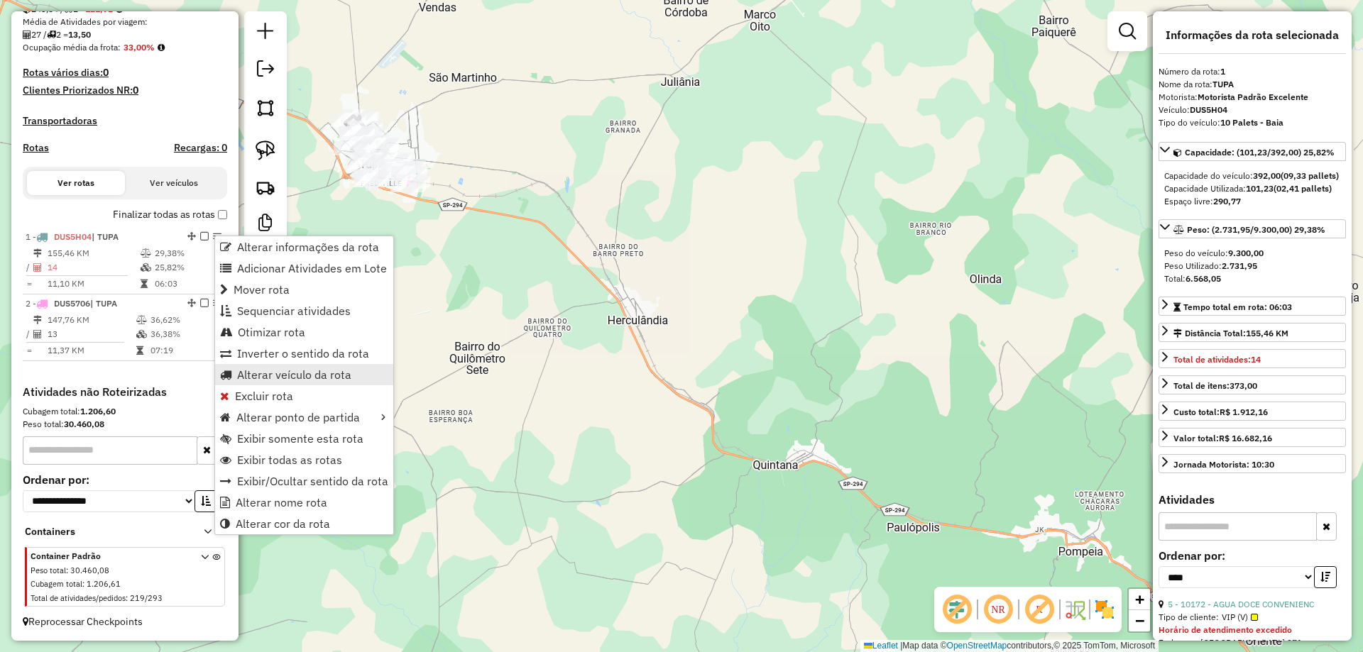
click at [296, 375] on span "Alterar veículo da rota" at bounding box center [294, 374] width 114 height 11
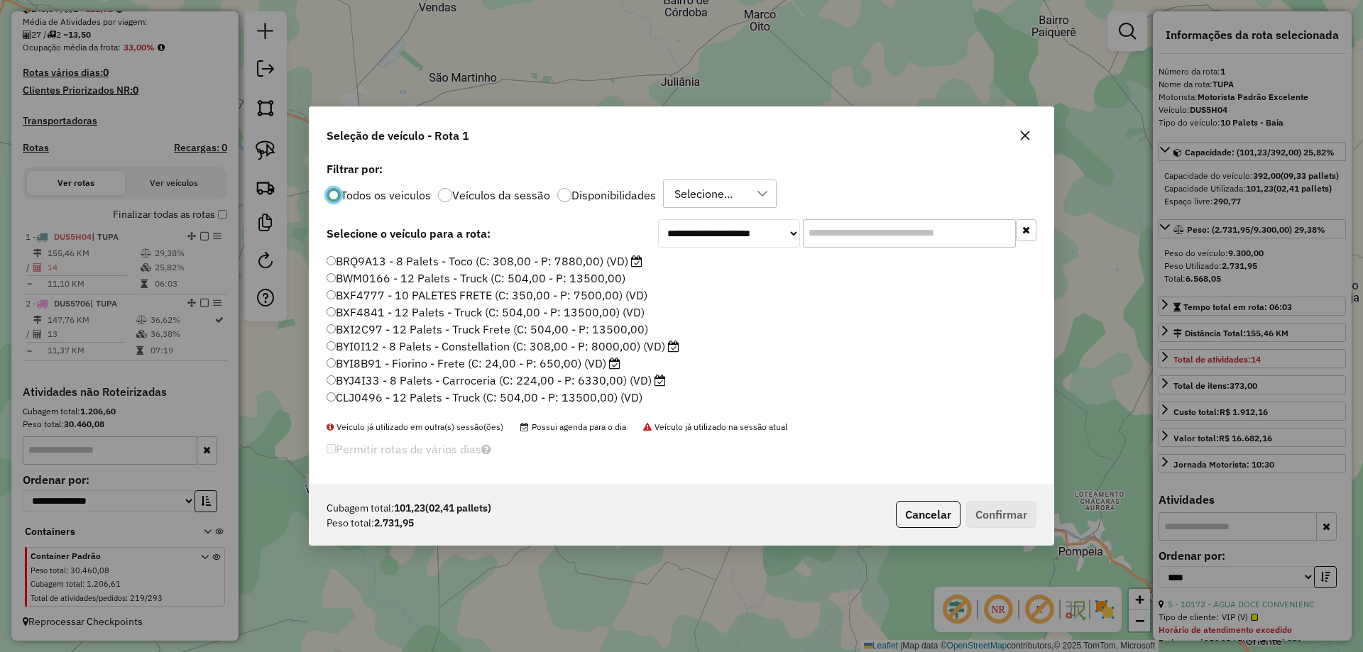
scroll to position [8, 4]
click at [847, 244] on input "text" at bounding box center [909, 233] width 213 height 28
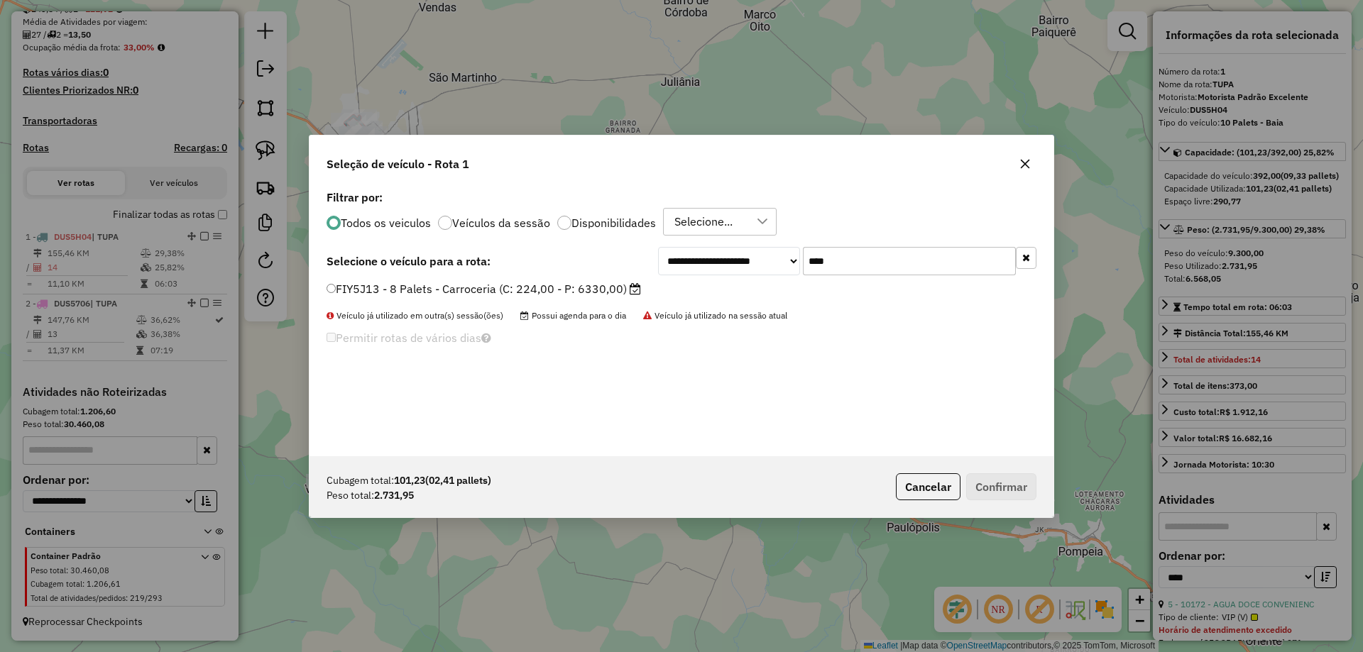
type input "****"
click at [578, 288] on label "FIY5J13 - 8 Palets - Carroceria (C: 224,00 - P: 6330,00)" at bounding box center [483, 288] width 314 height 17
click at [1013, 494] on button "Confirmar" at bounding box center [1001, 486] width 70 height 27
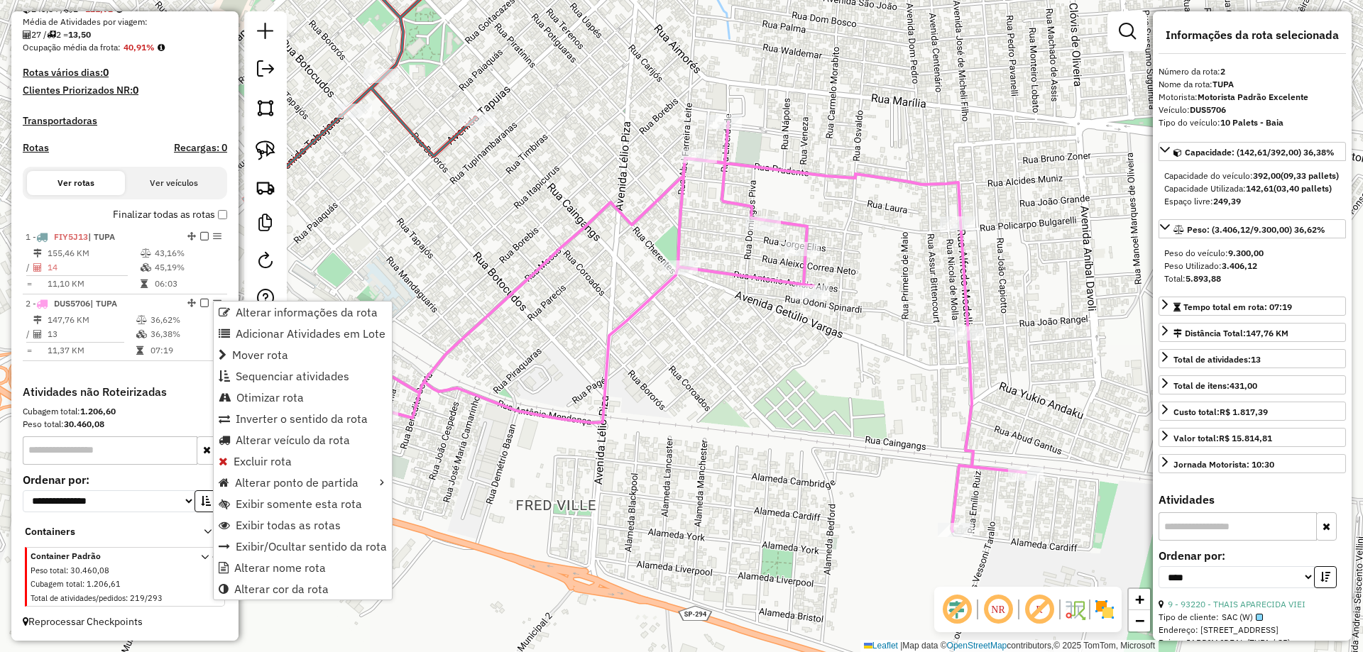
click at [581, 378] on div "Janela de atendimento Grade de atendimento Capacidade Transportadoras Veículos …" at bounding box center [681, 326] width 1363 height 652
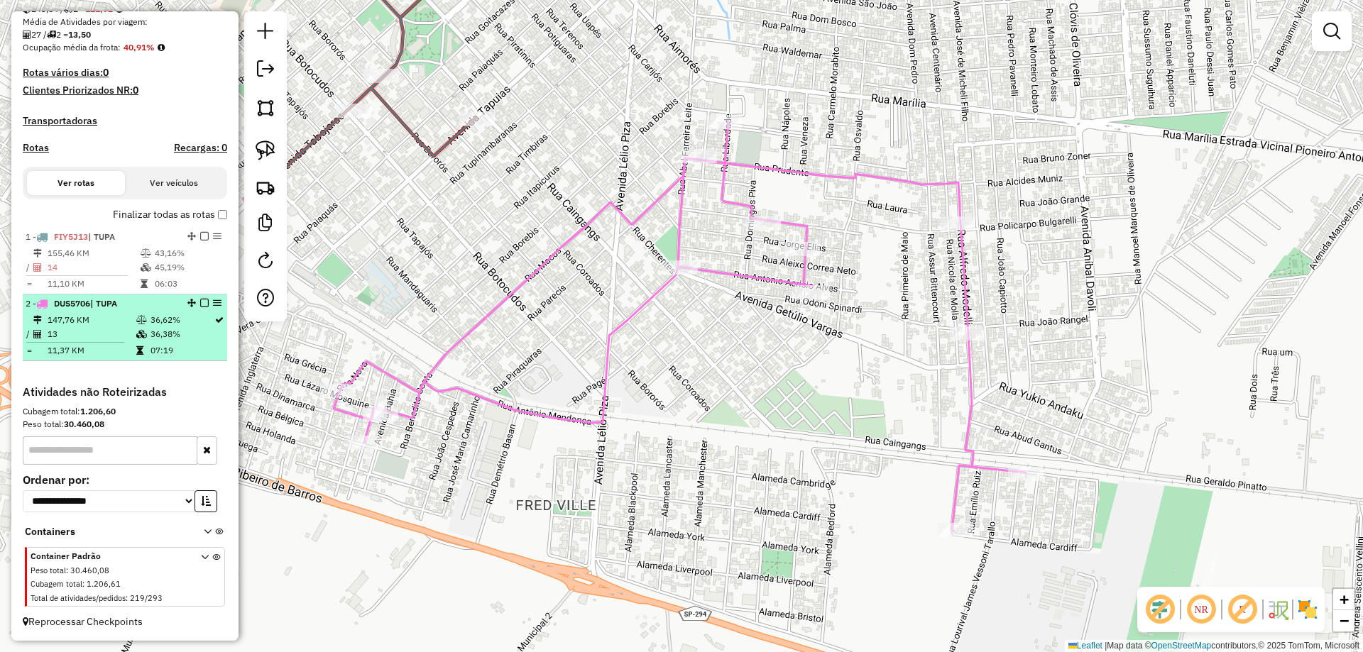
select select "*********"
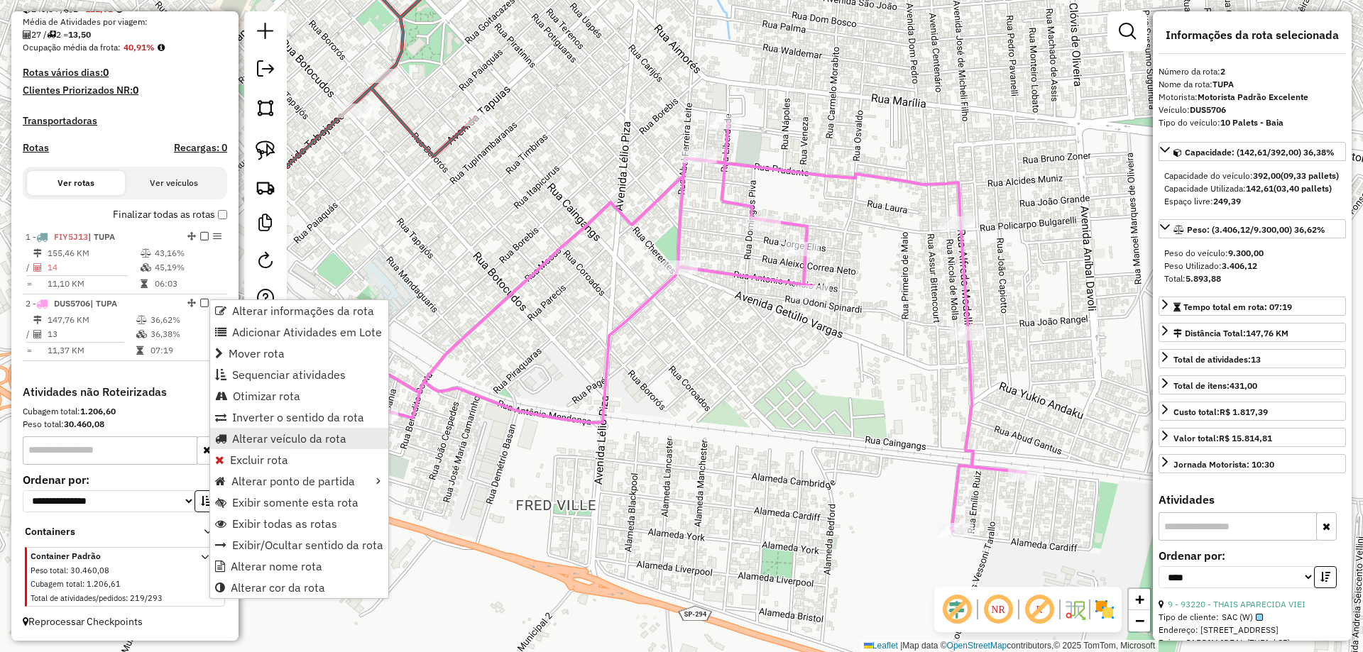
click at [269, 443] on span "Alterar veículo da rota" at bounding box center [289, 438] width 114 height 11
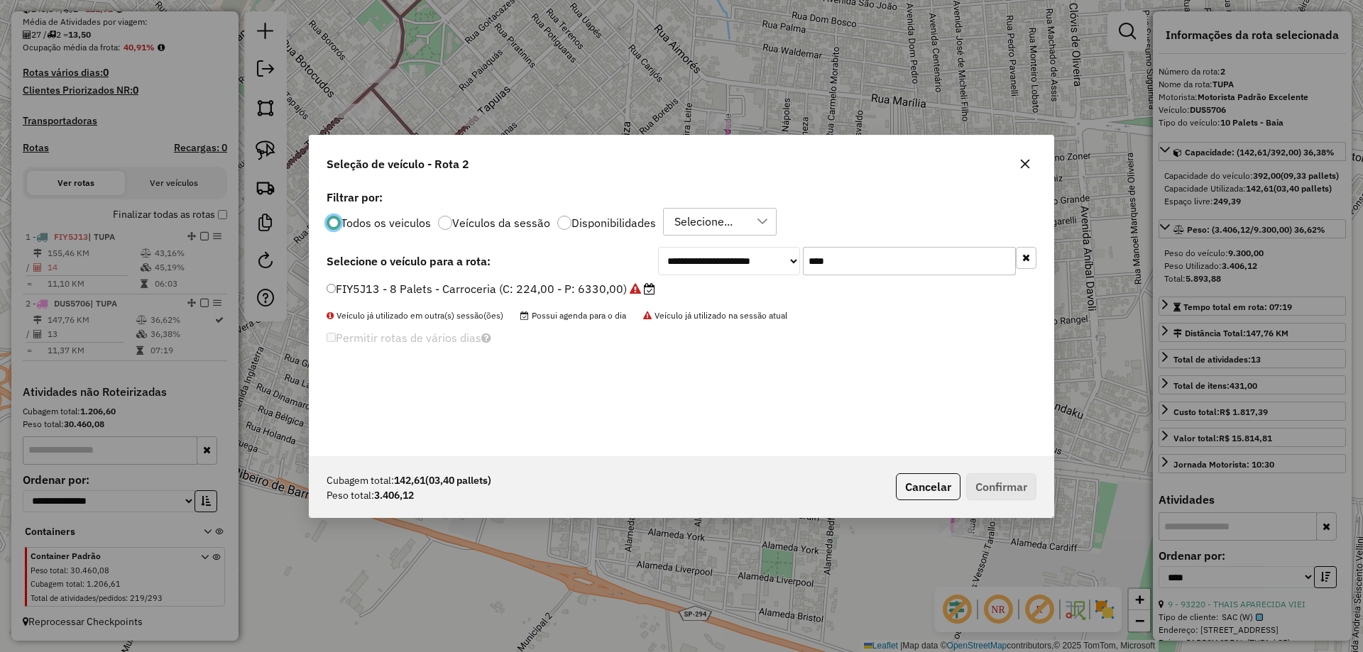
click at [603, 250] on div "**********" at bounding box center [681, 261] width 710 height 28
drag, startPoint x: 463, startPoint y: 155, endPoint x: 573, endPoint y: 278, distance: 165.3
click at [469, 172] on span "Seleção de veículo - Rota 2" at bounding box center [397, 163] width 143 height 17
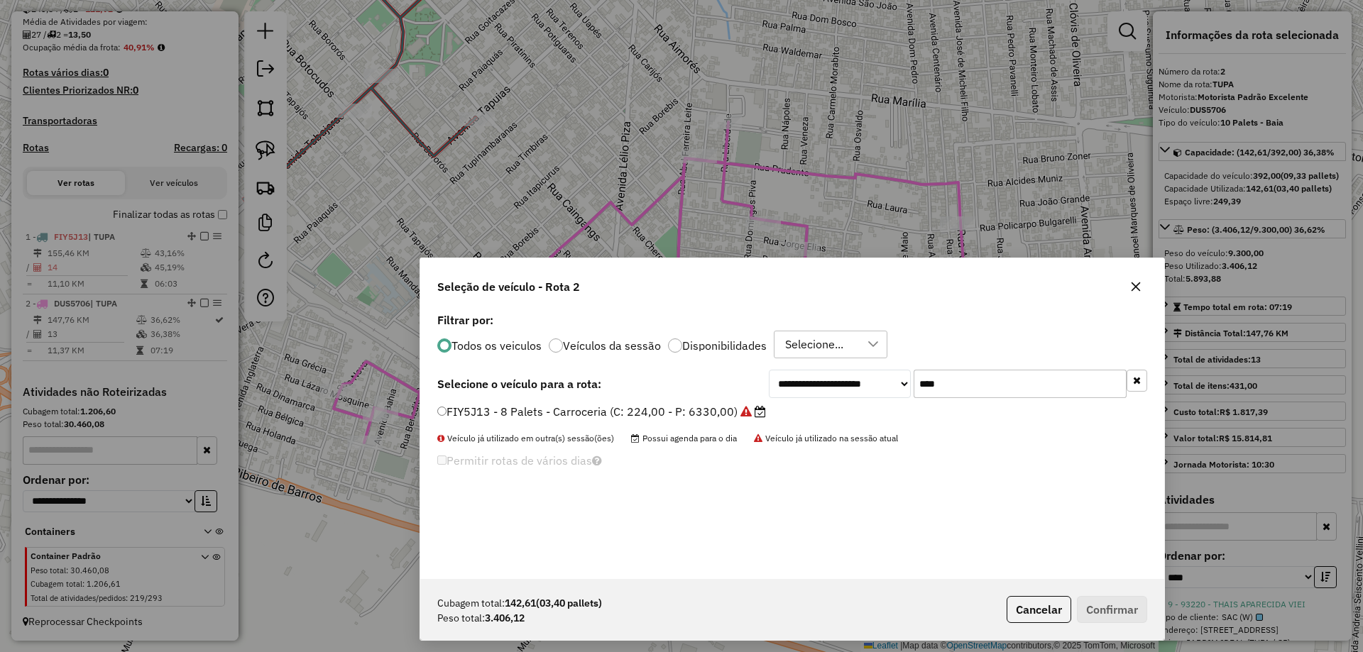
click at [962, 378] on input "****" at bounding box center [1019, 384] width 213 height 28
click at [470, 395] on div "**********" at bounding box center [792, 384] width 710 height 28
click at [434, 386] on div "**********" at bounding box center [792, 444] width 744 height 270
click at [901, 288] on div "Seleção de veículo - Rota 2" at bounding box center [792, 283] width 744 height 51
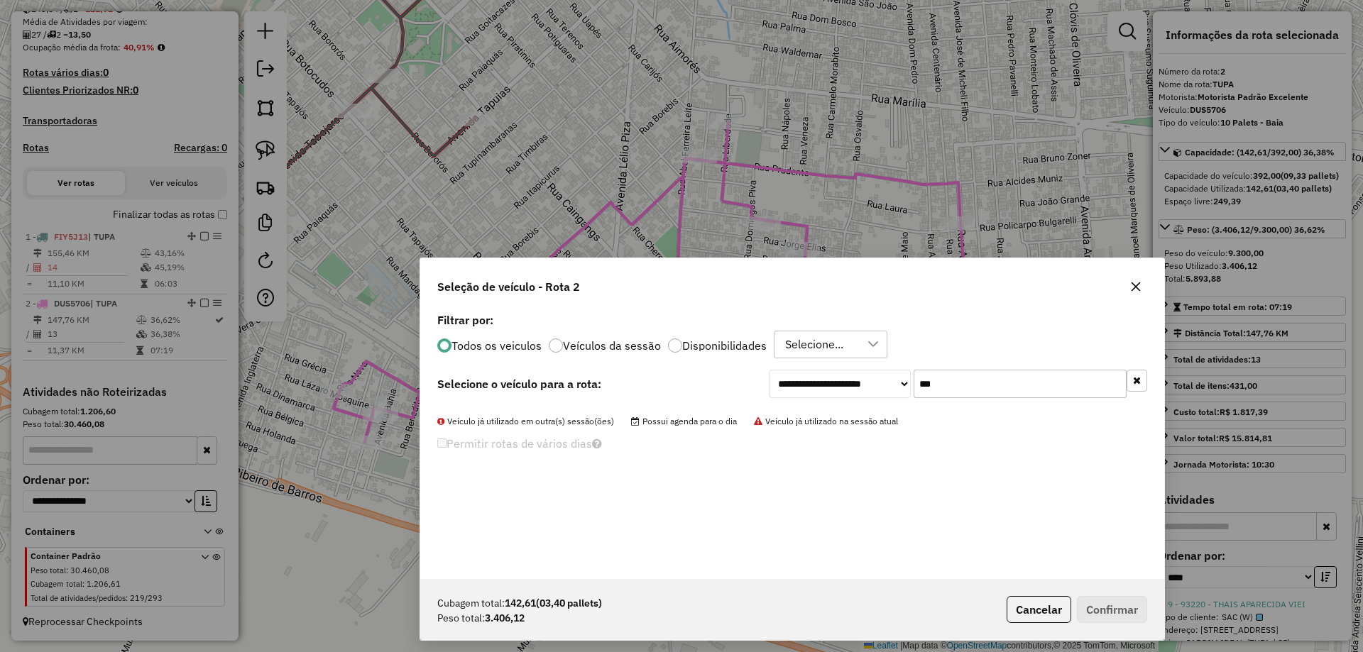
click at [983, 386] on input "***" at bounding box center [1019, 384] width 213 height 28
type input "***"
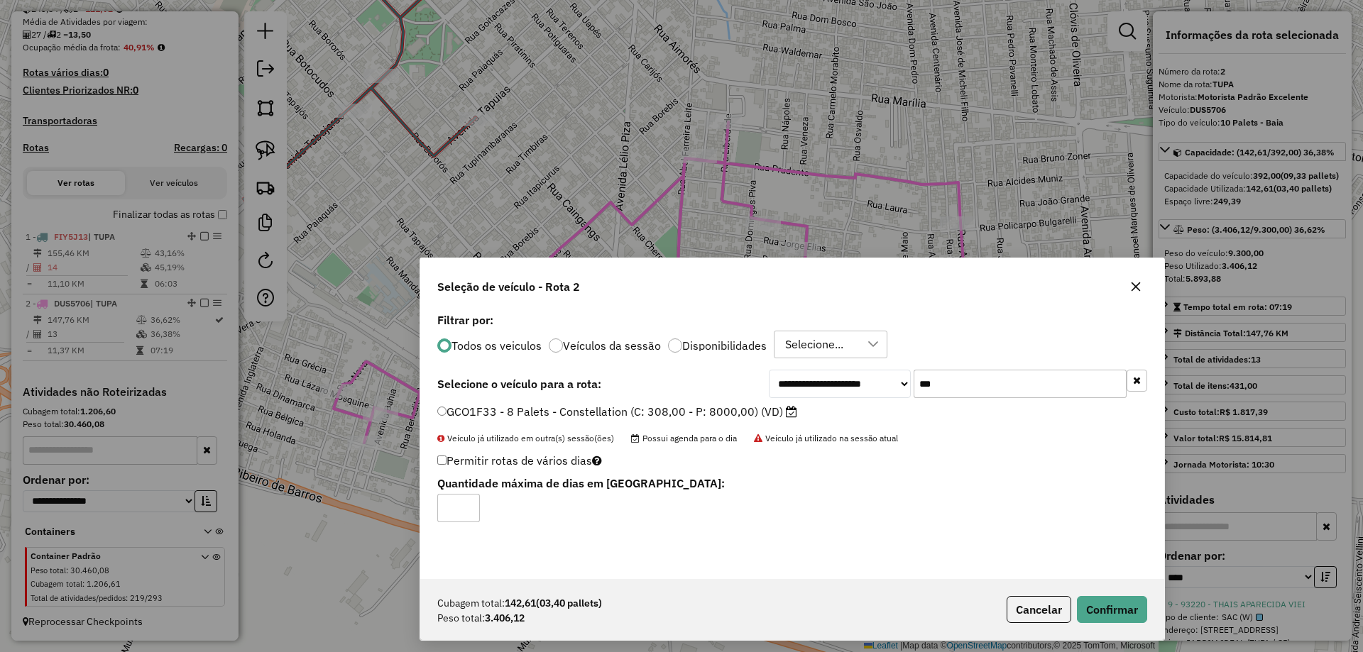
click at [1019, 310] on div "**********" at bounding box center [792, 444] width 744 height 270
click at [1026, 404] on div "**********" at bounding box center [792, 444] width 744 height 270
drag, startPoint x: 1045, startPoint y: 482, endPoint x: 1060, endPoint y: 534, distance: 54.6
click at [1060, 534] on div "**********" at bounding box center [792, 444] width 744 height 270
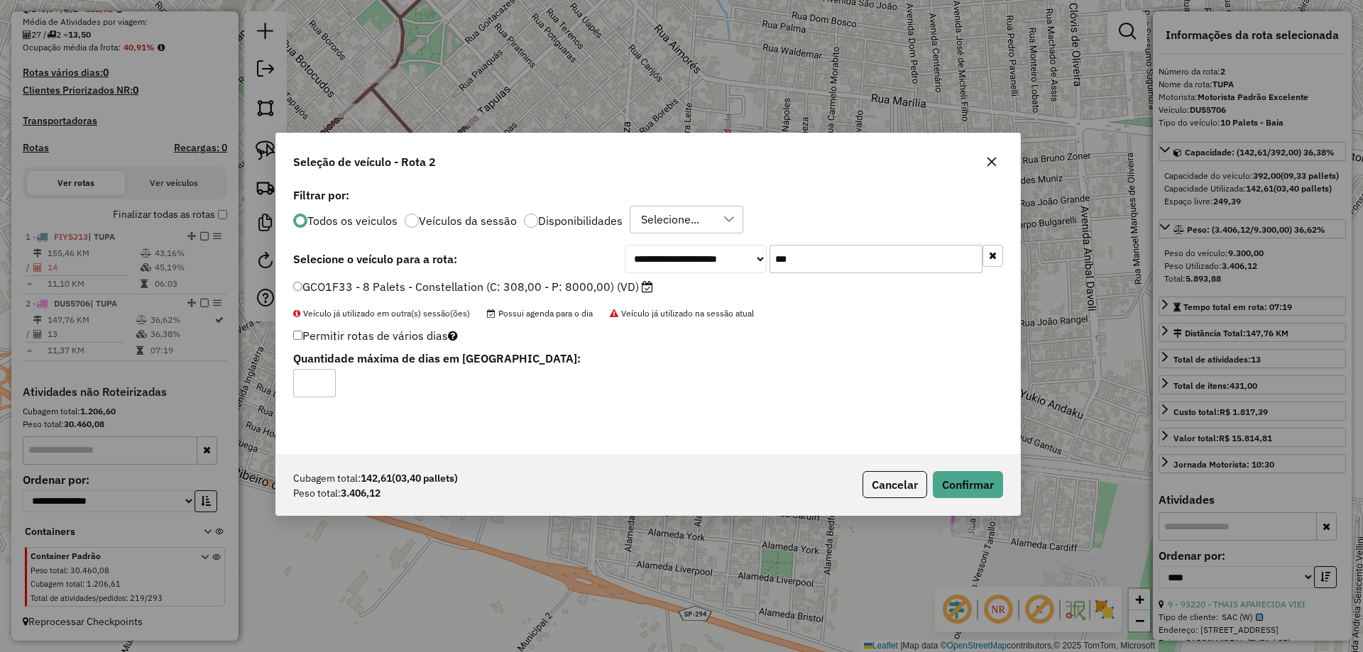
drag, startPoint x: 981, startPoint y: 278, endPoint x: 837, endPoint y: 153, distance: 190.7
click at [837, 153] on div "Seleção de veículo - Rota 2" at bounding box center [648, 158] width 744 height 51
click at [971, 486] on button "Confirmar" at bounding box center [968, 484] width 70 height 27
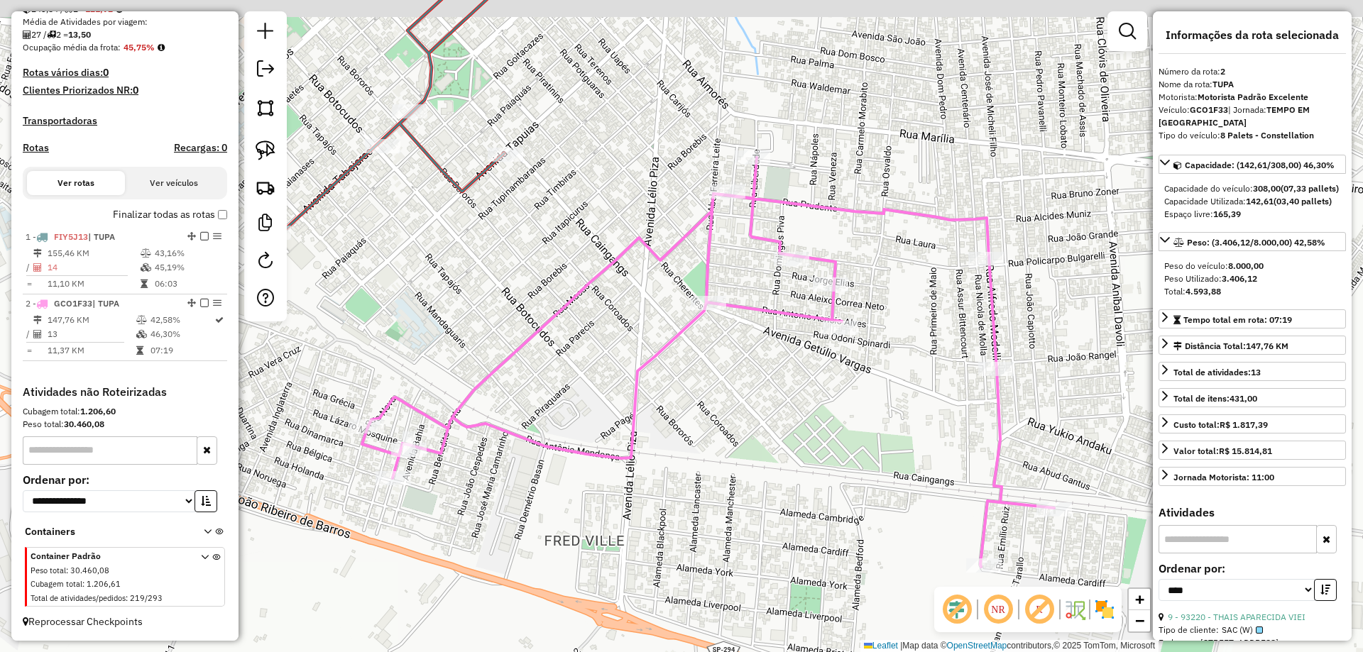
drag, startPoint x: 467, startPoint y: 263, endPoint x: 600, endPoint y: 407, distance: 195.9
click at [606, 428] on div "Janela de atendimento Grade de atendimento Capacidade Transportadoras Veículos …" at bounding box center [681, 326] width 1363 height 652
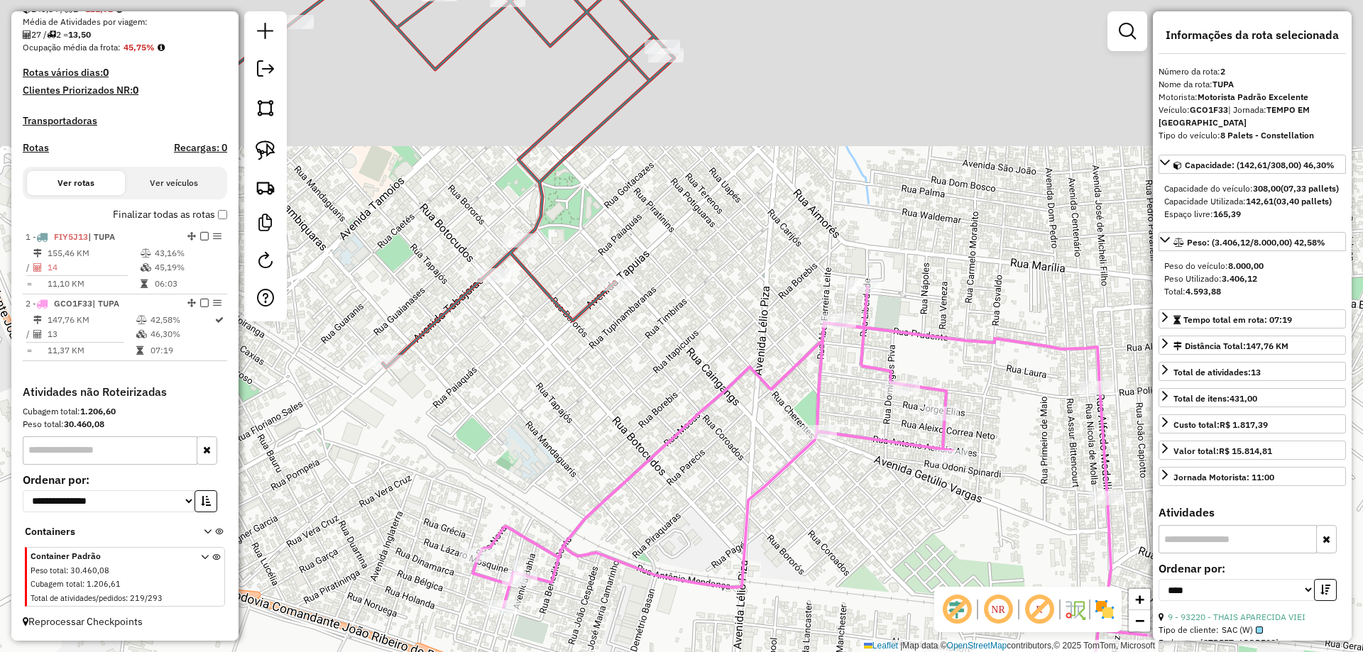
drag, startPoint x: 575, startPoint y: 270, endPoint x: 603, endPoint y: 312, distance: 50.2
click at [603, 312] on div "Janela de atendimento Grade de atendimento Capacidade Transportadoras Veículos …" at bounding box center [681, 326] width 1363 height 652
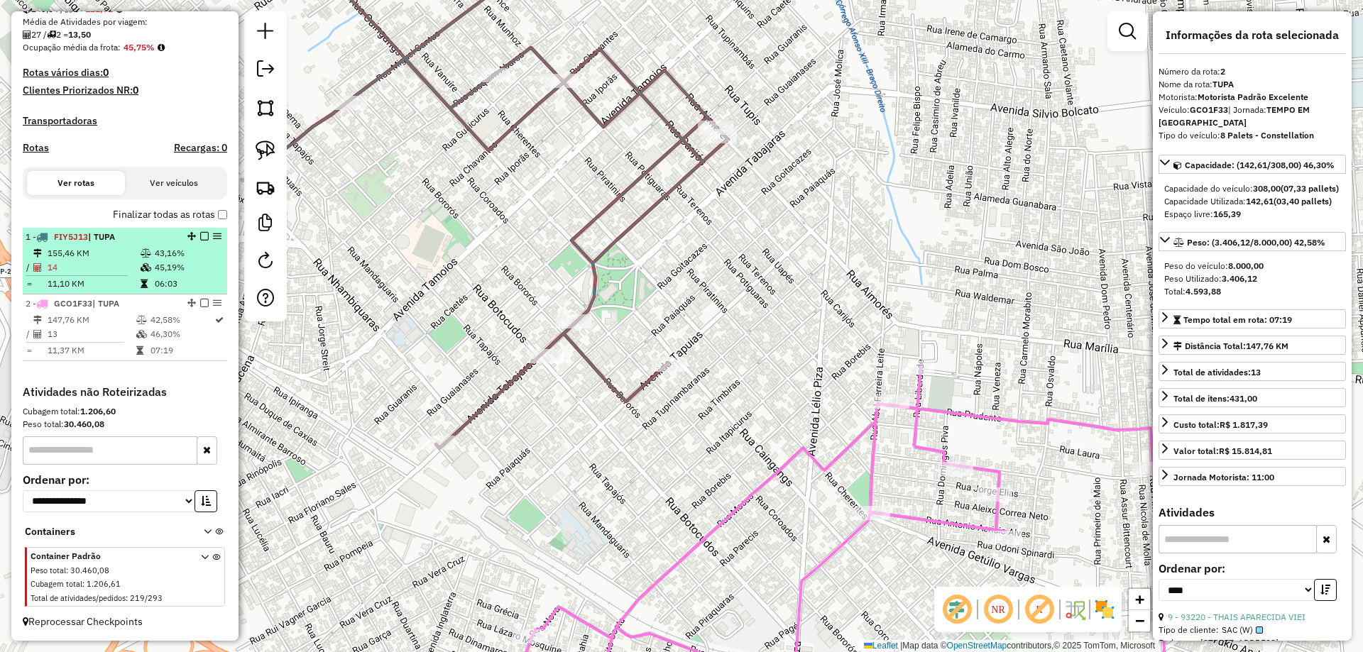
click at [200, 234] on em at bounding box center [204, 236] width 9 height 9
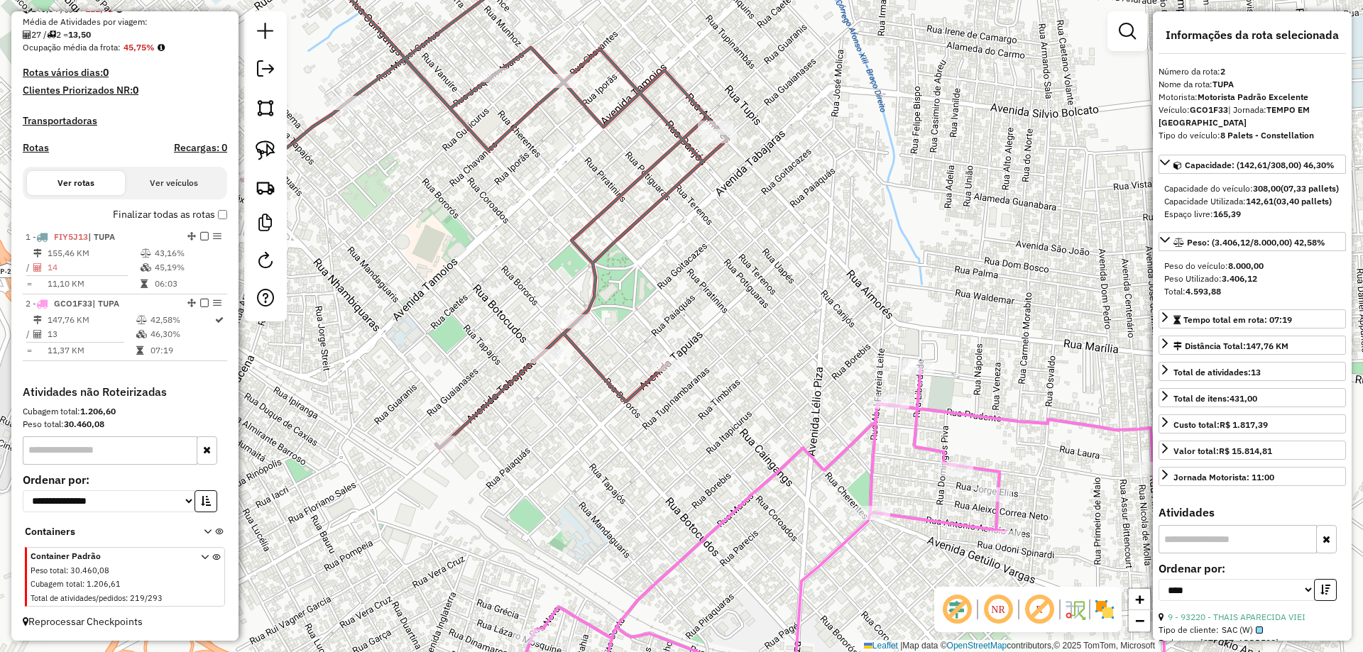
scroll to position [298, 0]
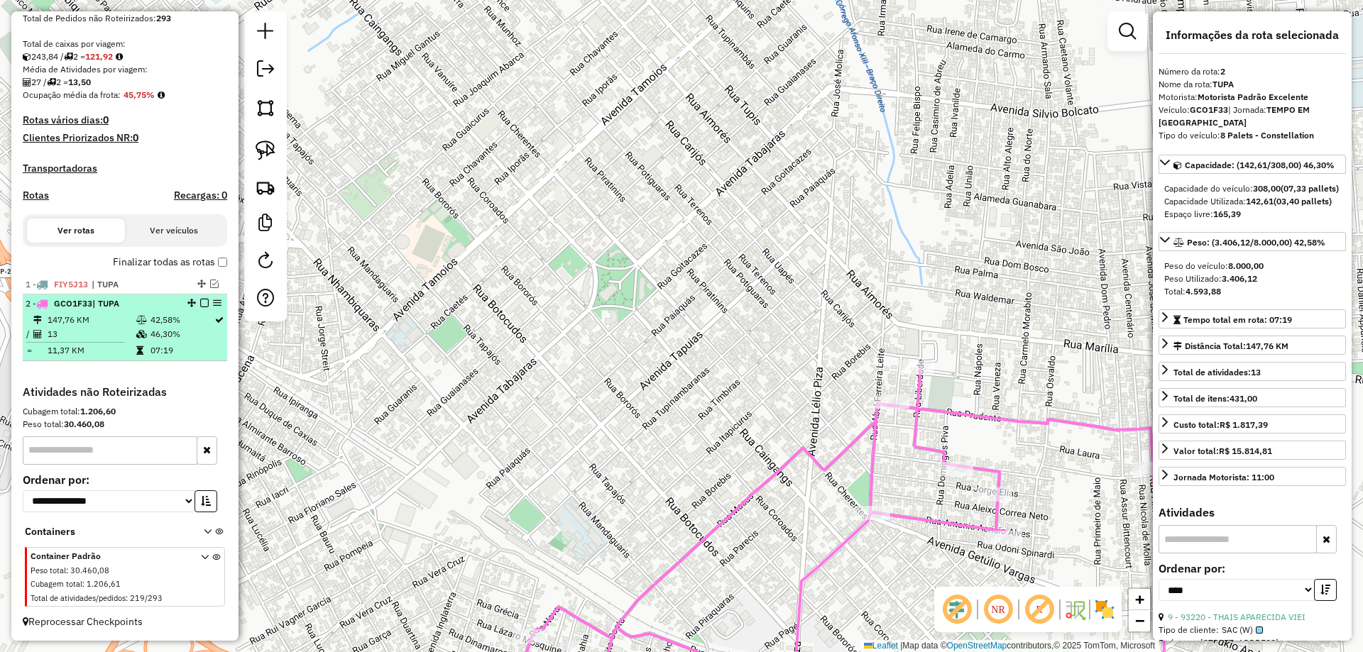
click at [200, 304] on em at bounding box center [204, 303] width 9 height 9
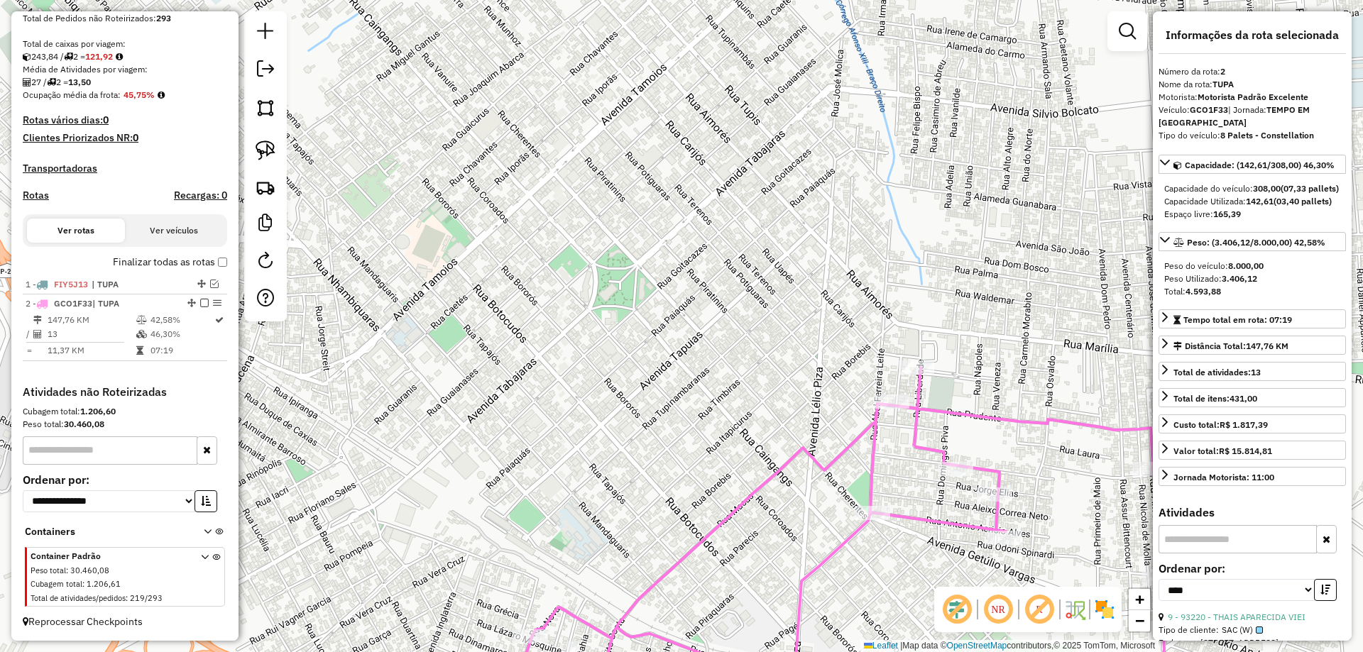
scroll to position [251, 0]
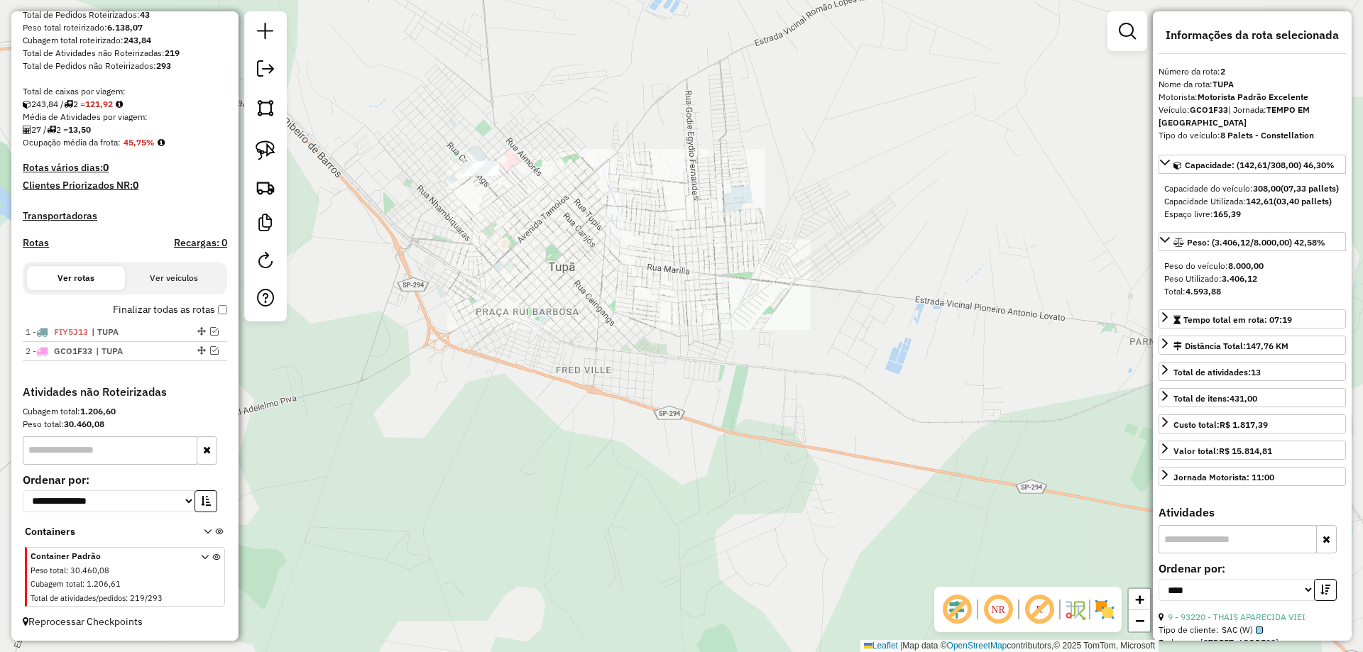
drag, startPoint x: 689, startPoint y: 391, endPoint x: 571, endPoint y: 204, distance: 221.1
click at [594, 238] on div "Janela de atendimento Grade de atendimento Capacidade Transportadoras Veículos …" at bounding box center [681, 326] width 1363 height 652
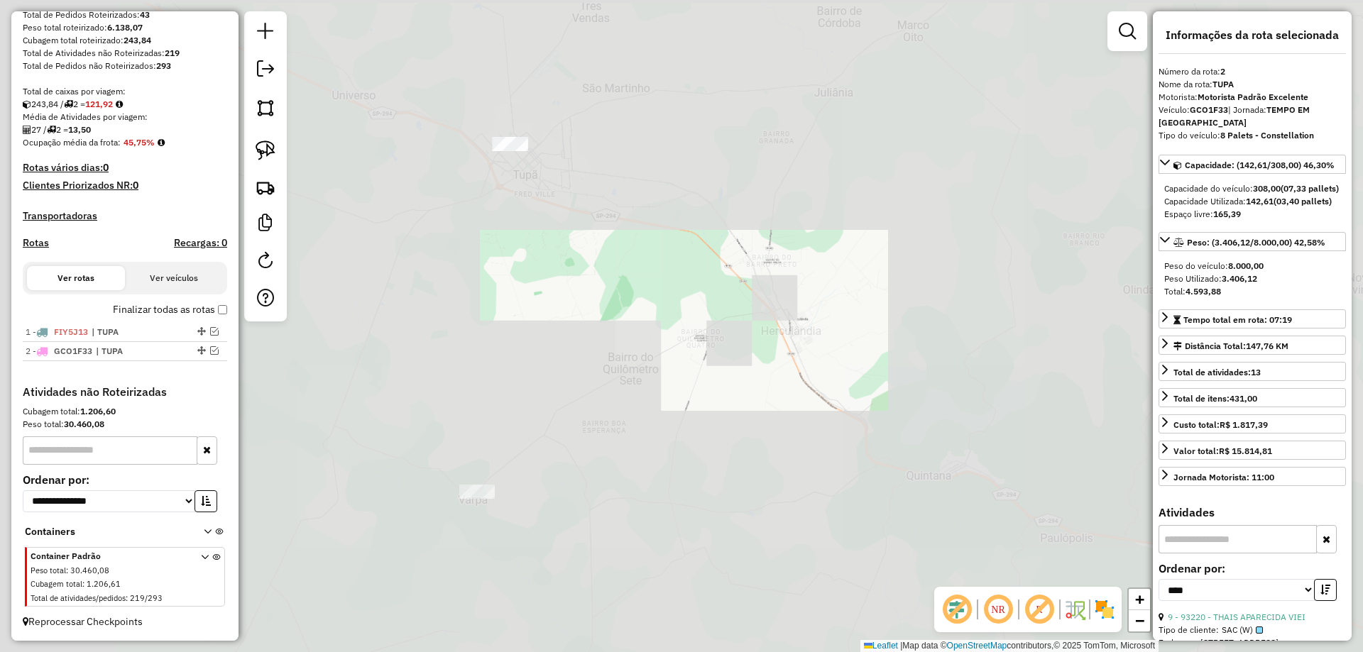
drag, startPoint x: 744, startPoint y: 369, endPoint x: 574, endPoint y: 187, distance: 249.1
click at [576, 188] on div "Janela de atendimento Grade de atendimento Capacidade Transportadoras Veículos …" at bounding box center [681, 326] width 1363 height 652
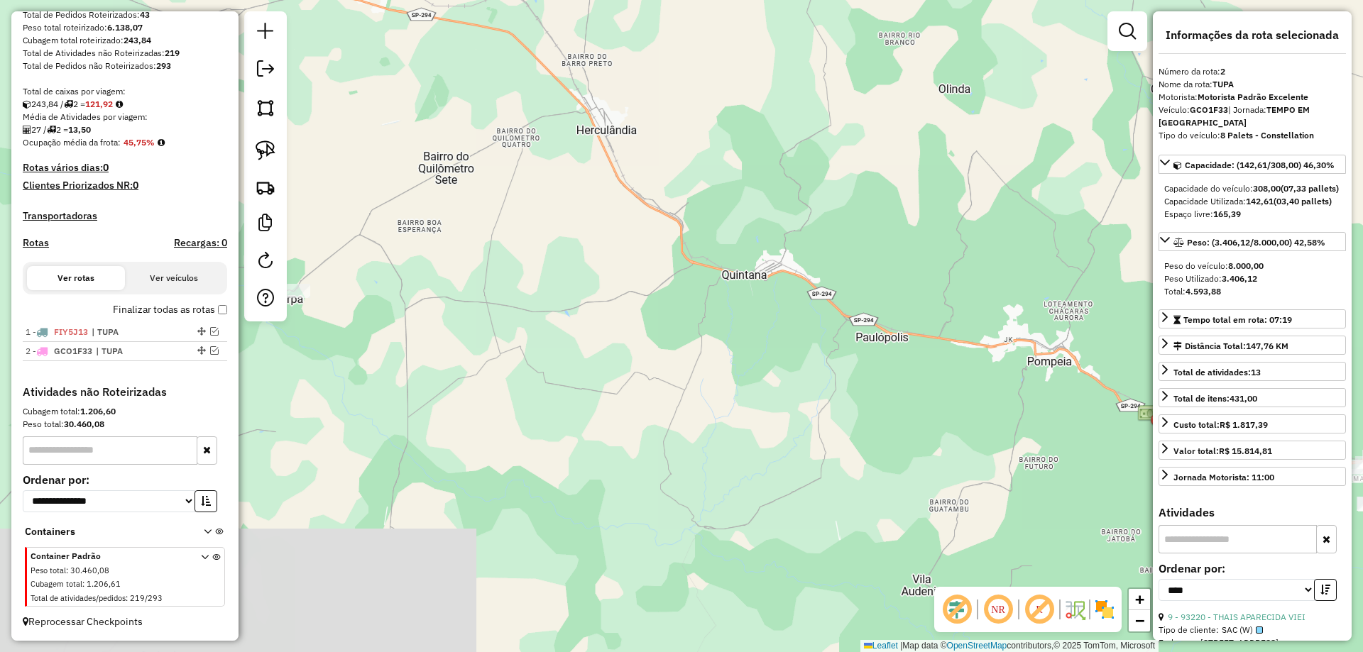
drag, startPoint x: 689, startPoint y: 354, endPoint x: 594, endPoint y: 180, distance: 198.2
click at [594, 180] on div "Janela de atendimento Grade de atendimento Capacidade Transportadoras Veículos …" at bounding box center [681, 326] width 1363 height 652
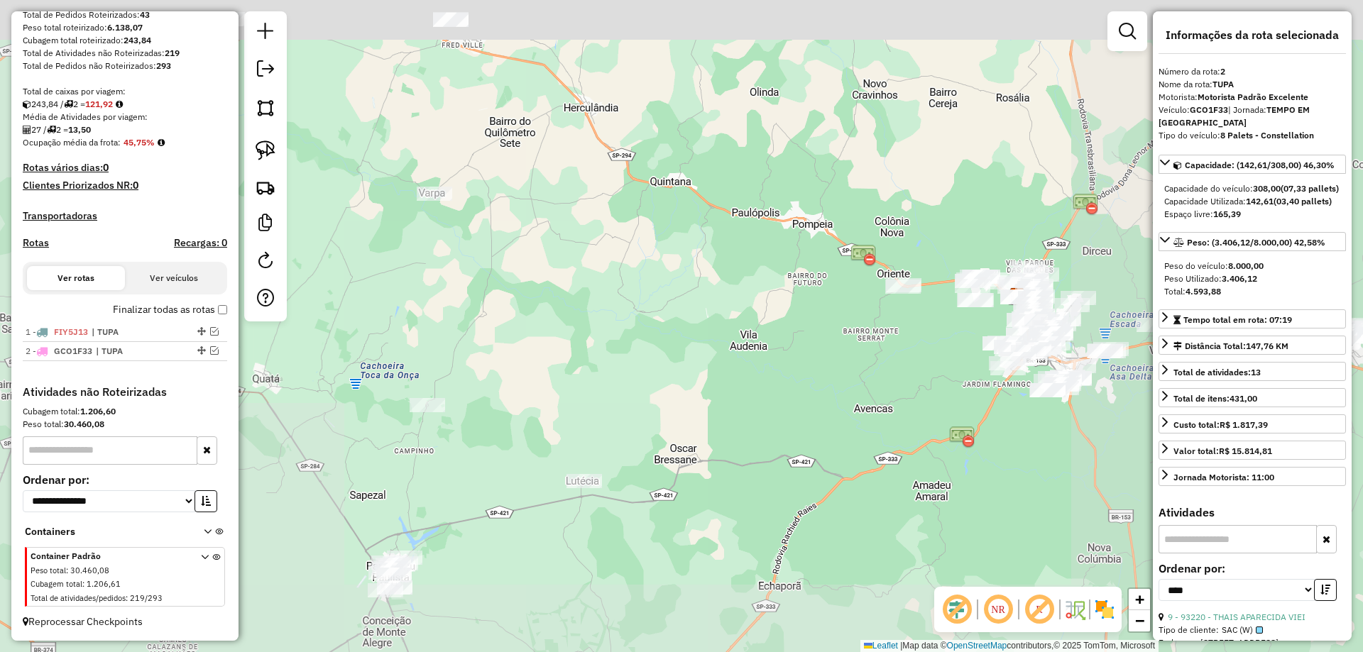
drag, startPoint x: 640, startPoint y: 297, endPoint x: 345, endPoint y: 397, distance: 312.0
click at [700, 355] on div "Janela de atendimento Grade de atendimento Capacidade Transportadoras Veículos …" at bounding box center [681, 326] width 1363 height 652
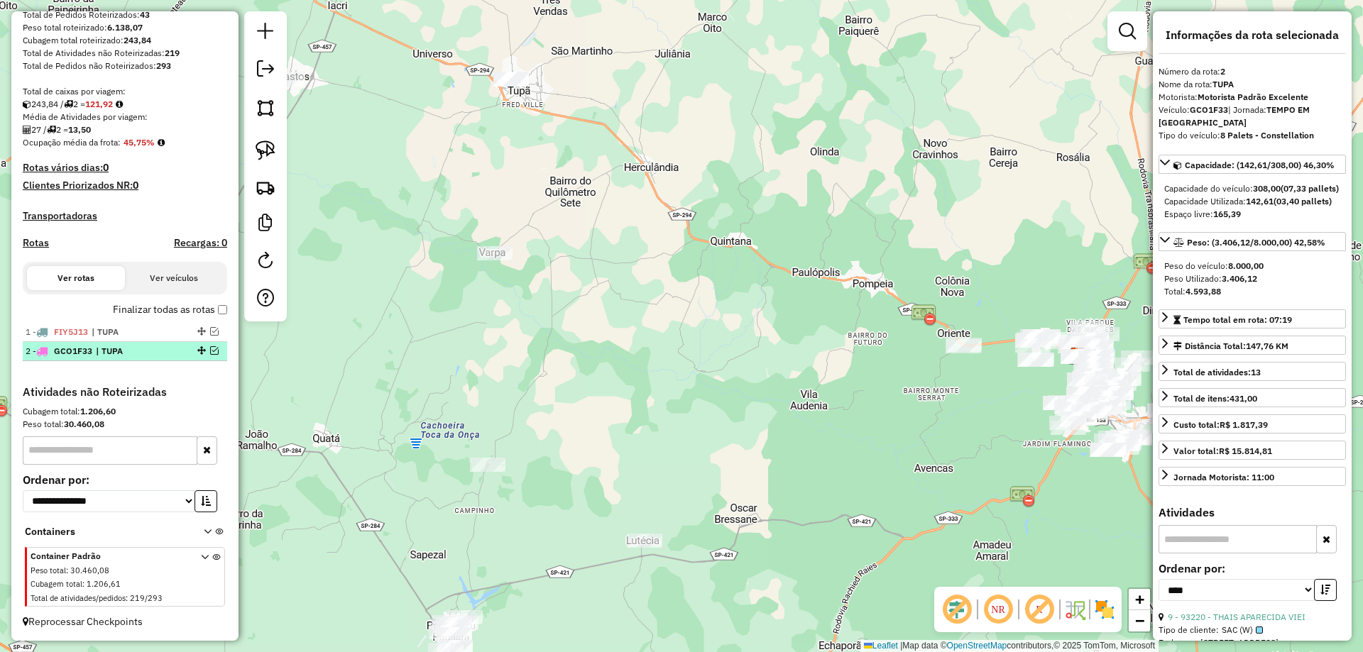
click at [214, 348] on div at bounding box center [200, 350] width 43 height 9
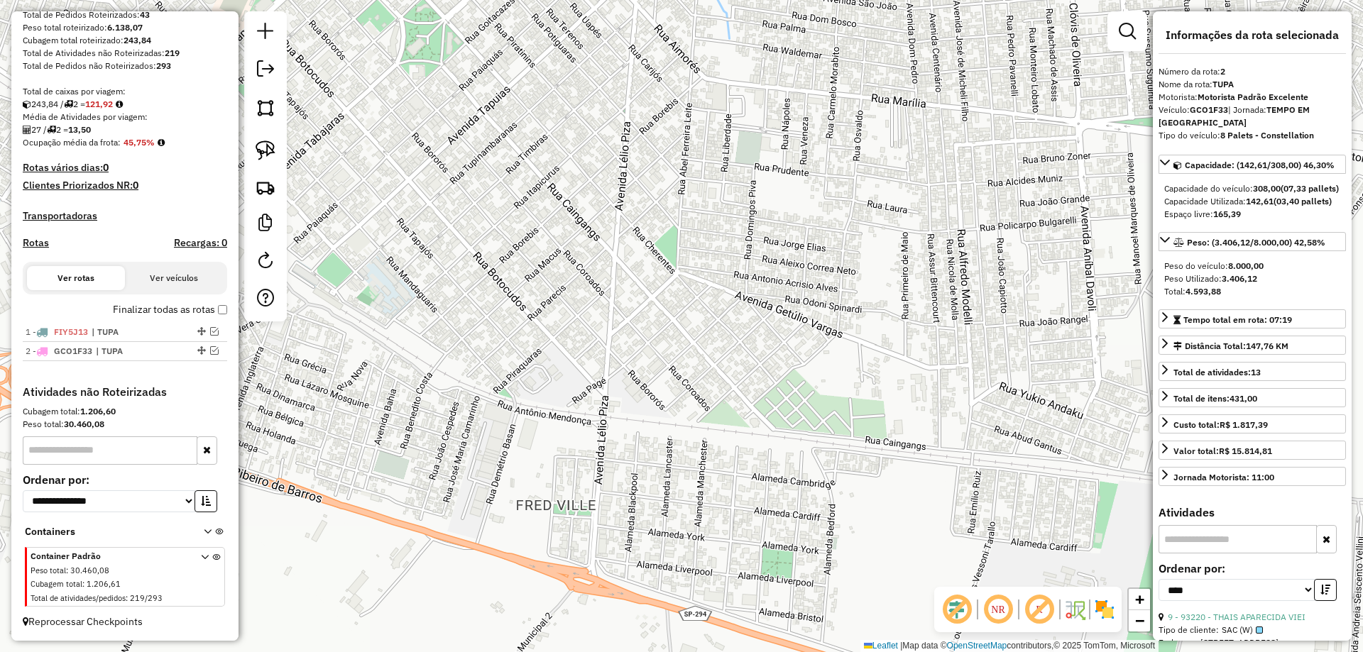
click at [620, 400] on div "Janela de atendimento Grade de atendimento Capacidade Transportadoras Veículos …" at bounding box center [681, 326] width 1363 height 652
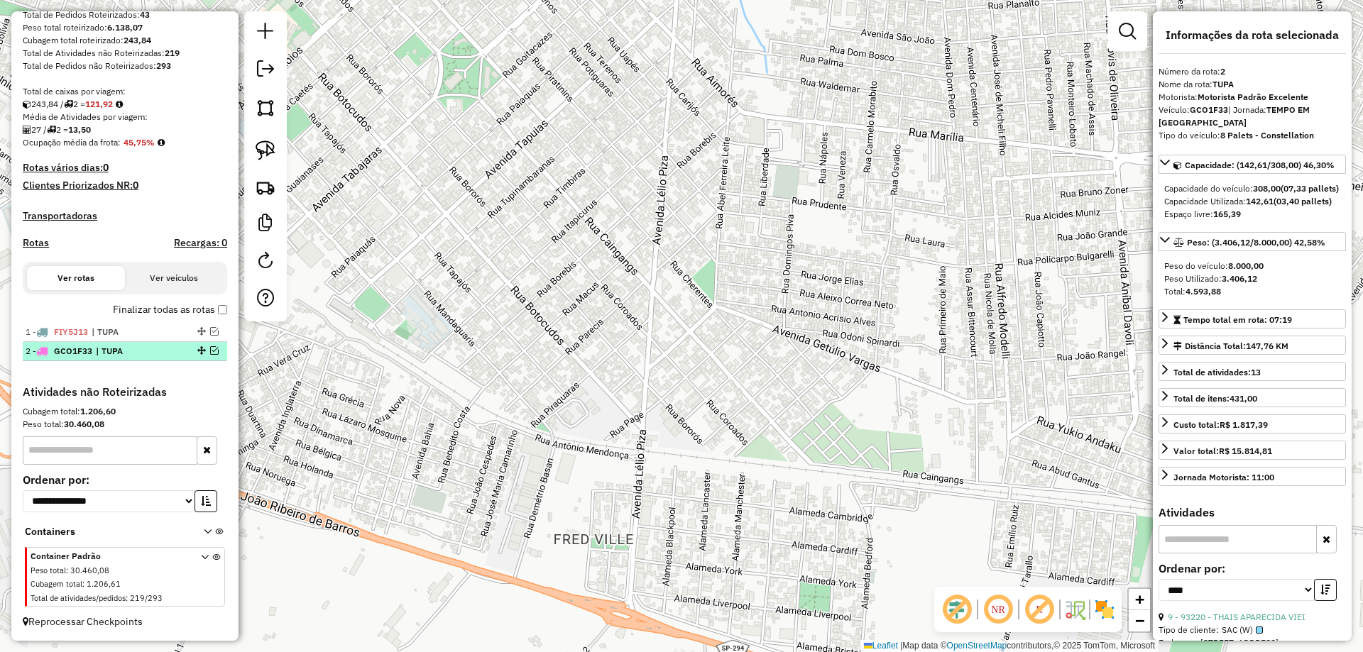
drag, startPoint x: 209, startPoint y: 351, endPoint x: 622, endPoint y: 346, distance: 413.1
click at [210, 351] on em at bounding box center [214, 350] width 9 height 9
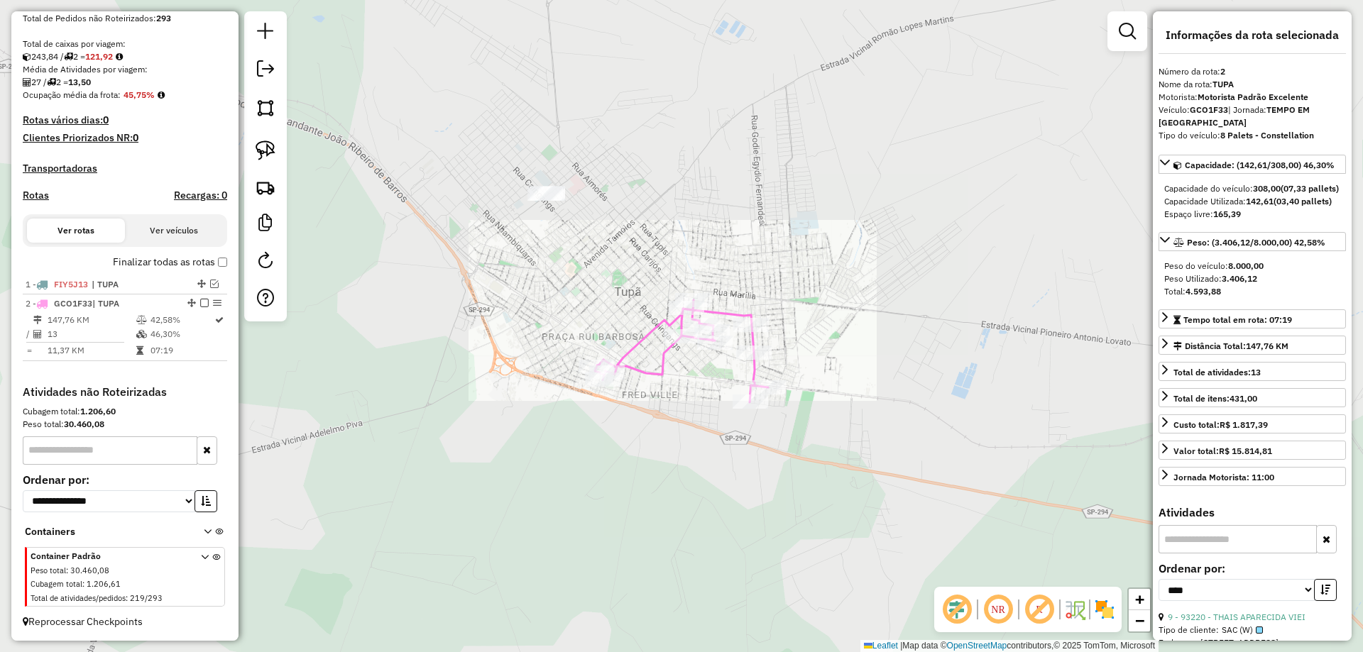
drag, startPoint x: 730, startPoint y: 429, endPoint x: 671, endPoint y: 126, distance: 309.3
click at [677, 161] on div "Janela de atendimento Grade de atendimento Capacidade Transportadoras Veículos …" at bounding box center [681, 326] width 1363 height 652
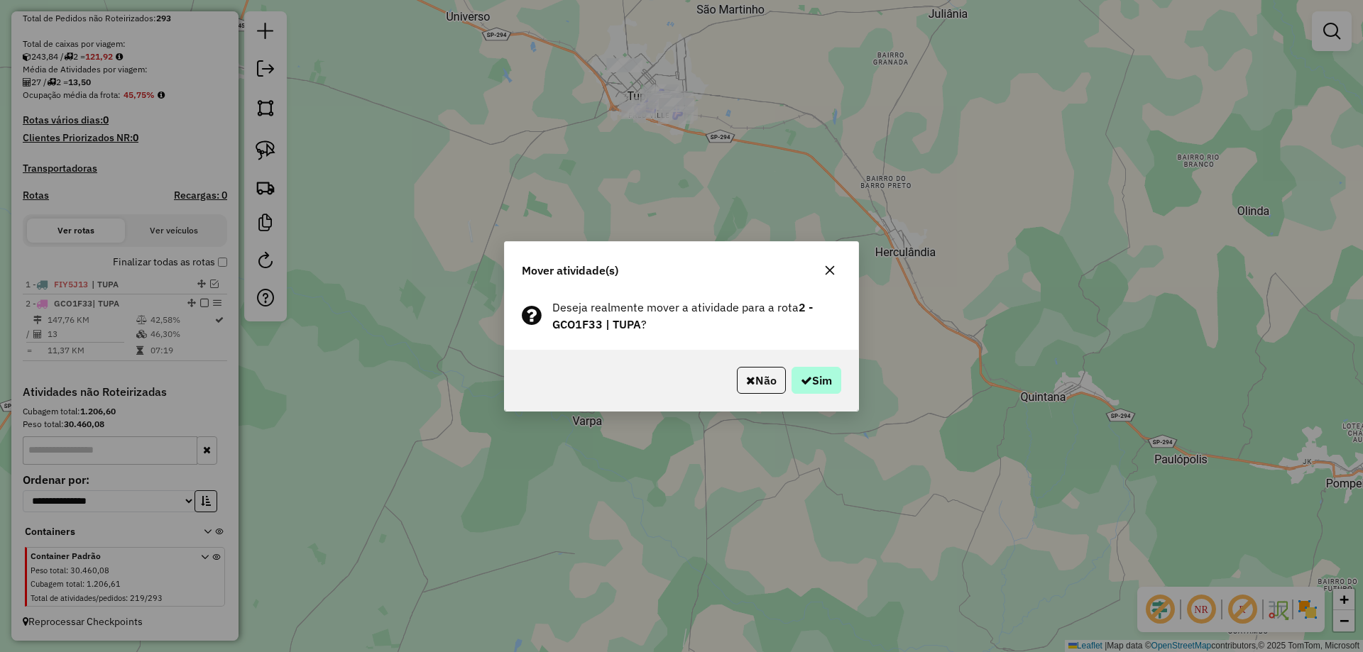
click at [823, 364] on div "Não Sim" at bounding box center [681, 380] width 353 height 61
click at [823, 376] on button "Sim" at bounding box center [816, 380] width 50 height 27
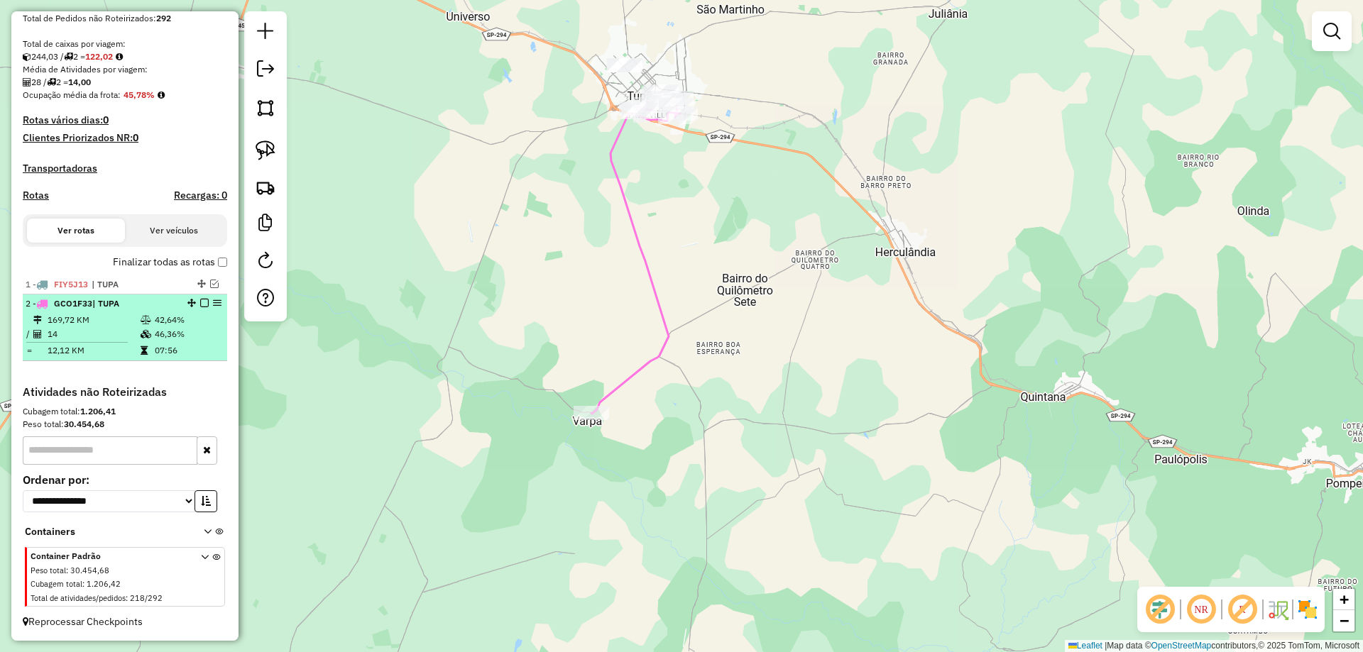
click at [200, 302] on em at bounding box center [204, 303] width 9 height 9
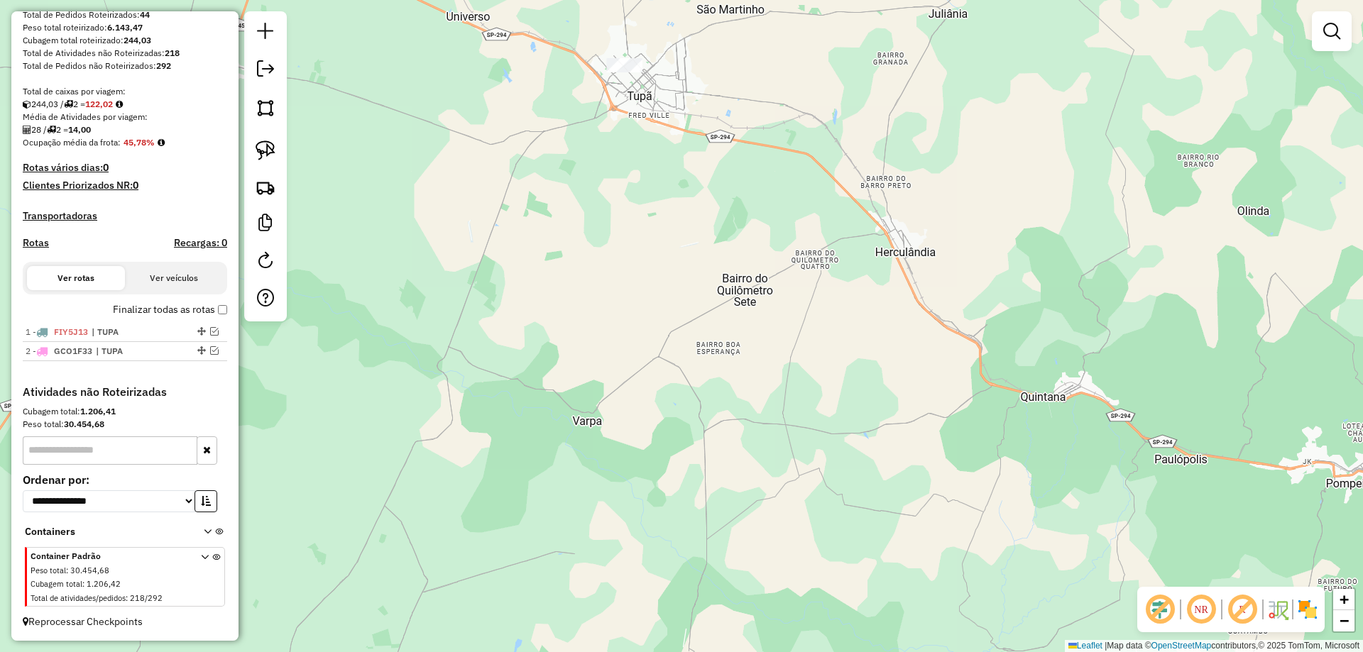
scroll to position [251, 0]
click at [746, 381] on div "Janela de atendimento Grade de atendimento Capacidade Transportadoras Veículos …" at bounding box center [681, 326] width 1363 height 652
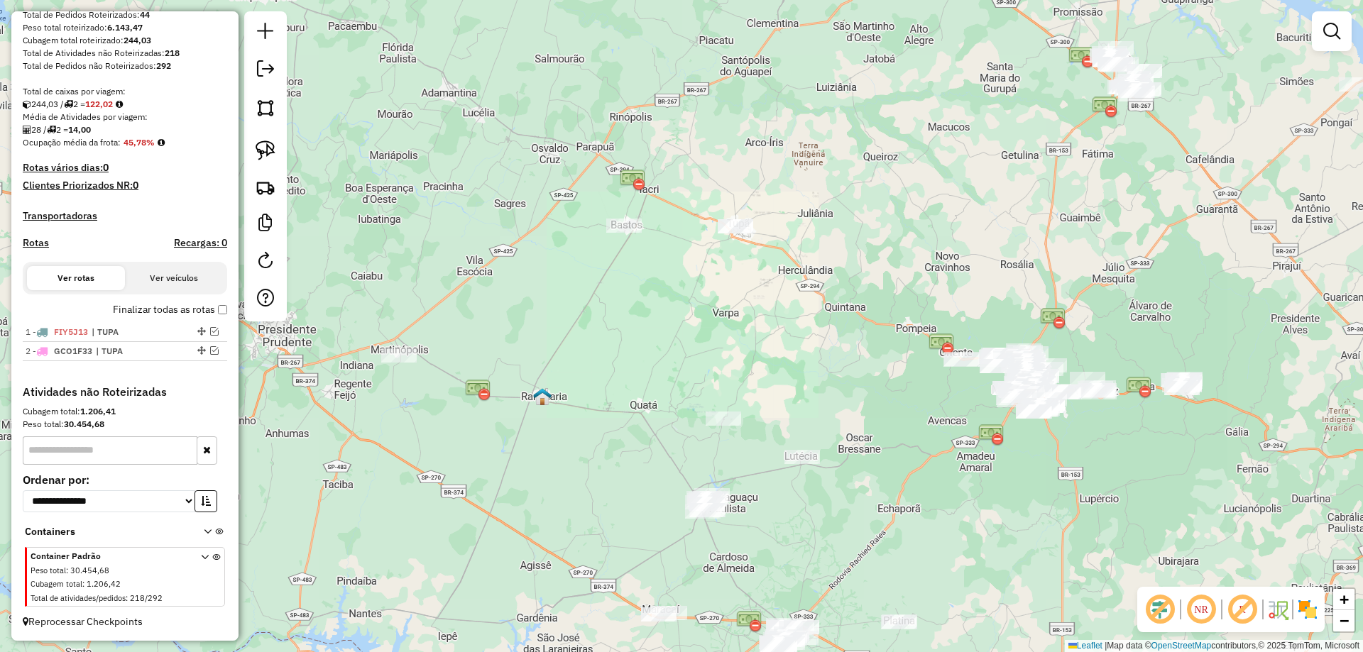
drag, startPoint x: 936, startPoint y: 368, endPoint x: 716, endPoint y: 289, distance: 233.7
click at [674, 248] on div "Janela de atendimento Grade de atendimento Capacidade Transportadoras Veículos …" at bounding box center [681, 326] width 1363 height 652
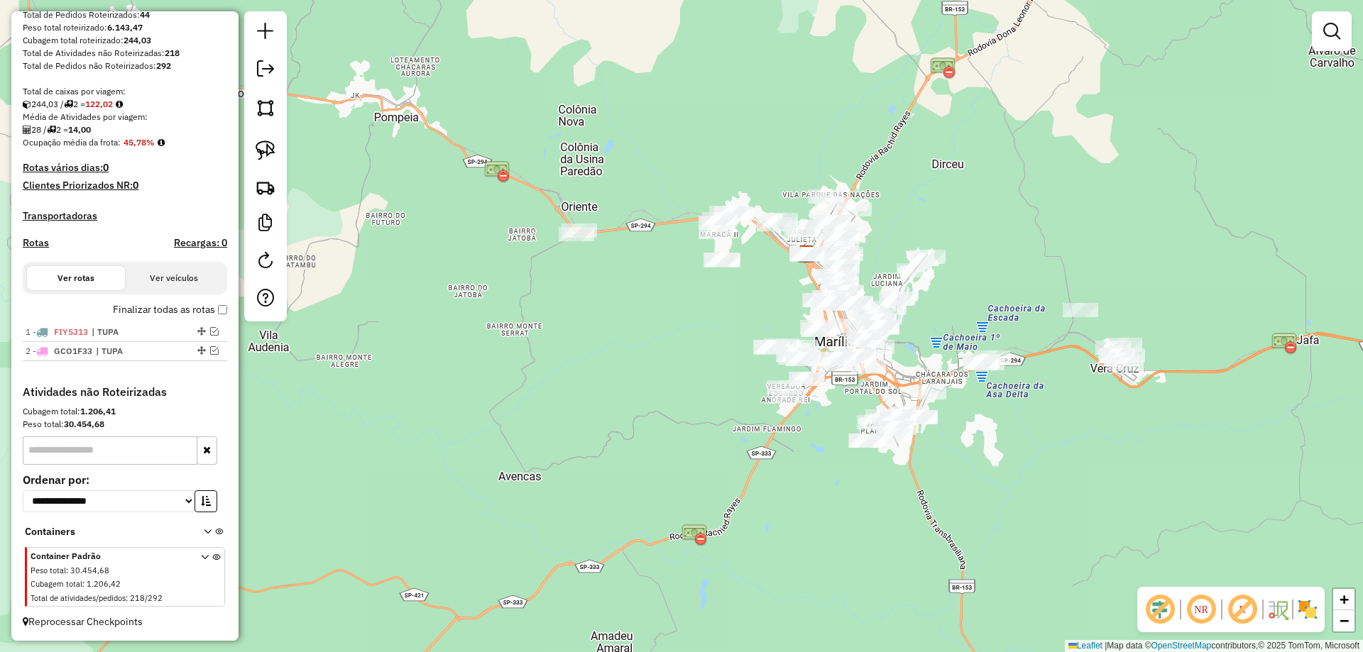
drag, startPoint x: 633, startPoint y: 273, endPoint x: 607, endPoint y: 285, distance: 28.9
click at [606, 280] on div "Janela de atendimento Grade de atendimento Capacidade Transportadoras Veículos …" at bounding box center [681, 326] width 1363 height 652
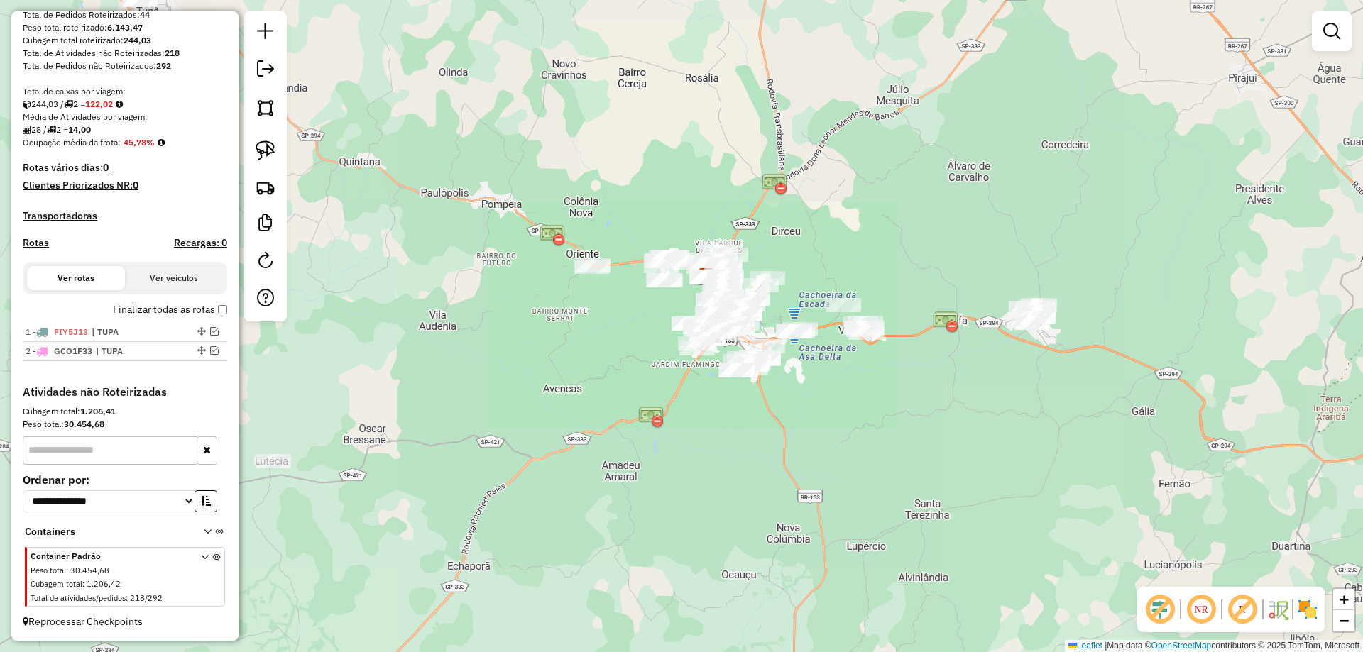
drag, startPoint x: 639, startPoint y: 170, endPoint x: 623, endPoint y: 359, distance: 190.2
click at [600, 386] on div "Janela de atendimento Grade de atendimento Capacidade Transportadoras Veículos …" at bounding box center [681, 326] width 1363 height 652
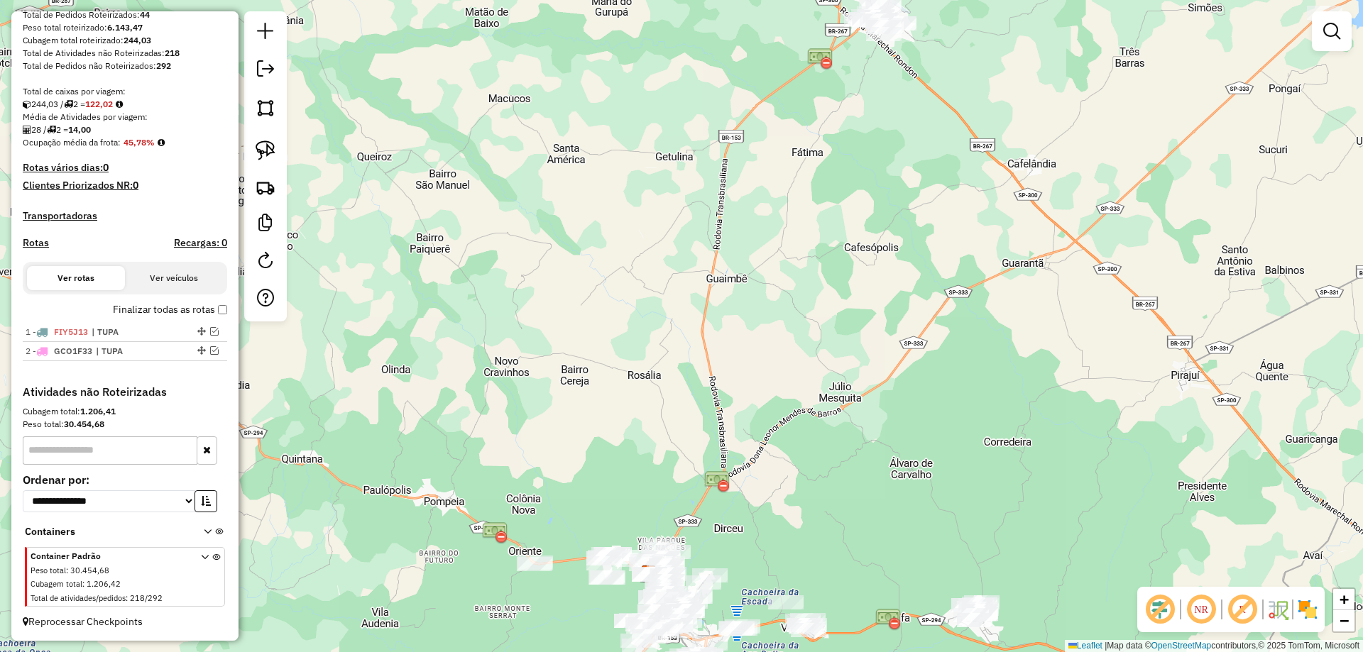
drag, startPoint x: 676, startPoint y: 199, endPoint x: 615, endPoint y: 522, distance: 328.7
click at [615, 522] on div "Janela de atendimento Grade de atendimento Capacidade Transportadoras Veículos …" at bounding box center [681, 326] width 1363 height 652
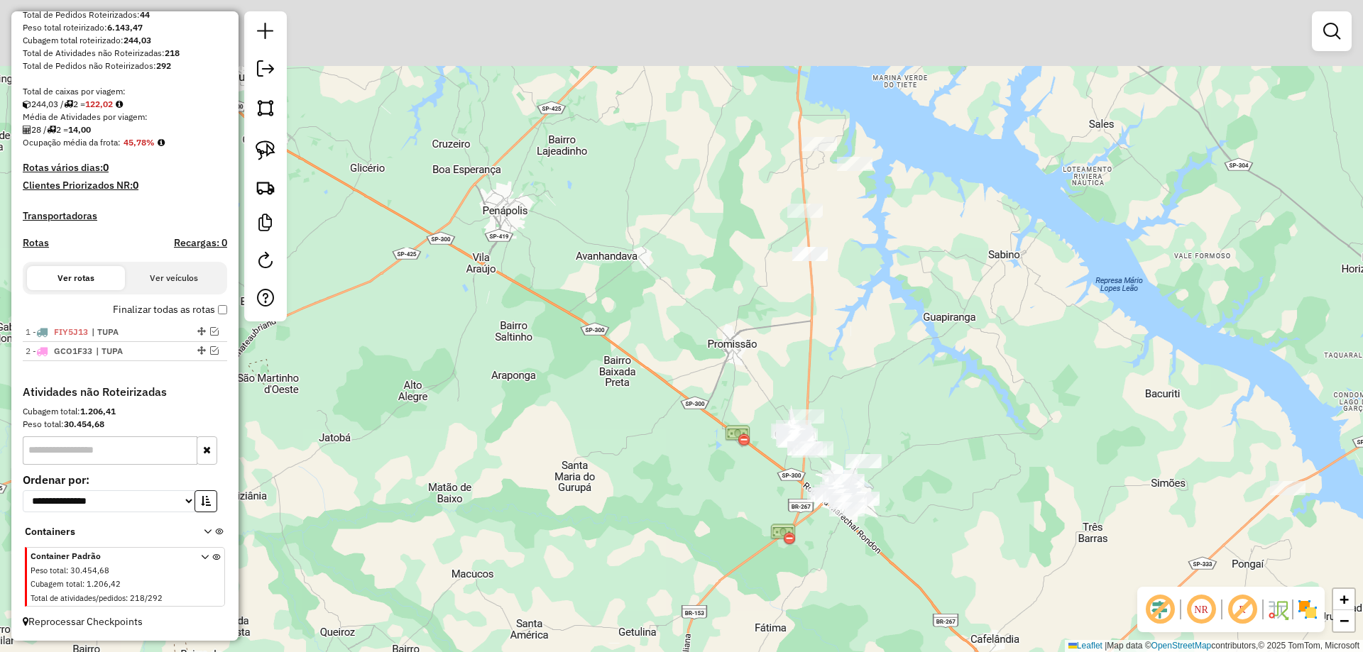
drag, startPoint x: 705, startPoint y: 312, endPoint x: 750, endPoint y: 432, distance: 128.0
click at [722, 515] on div "Janela de atendimento Grade de atendimento Capacidade Transportadoras Veículos …" at bounding box center [681, 326] width 1363 height 652
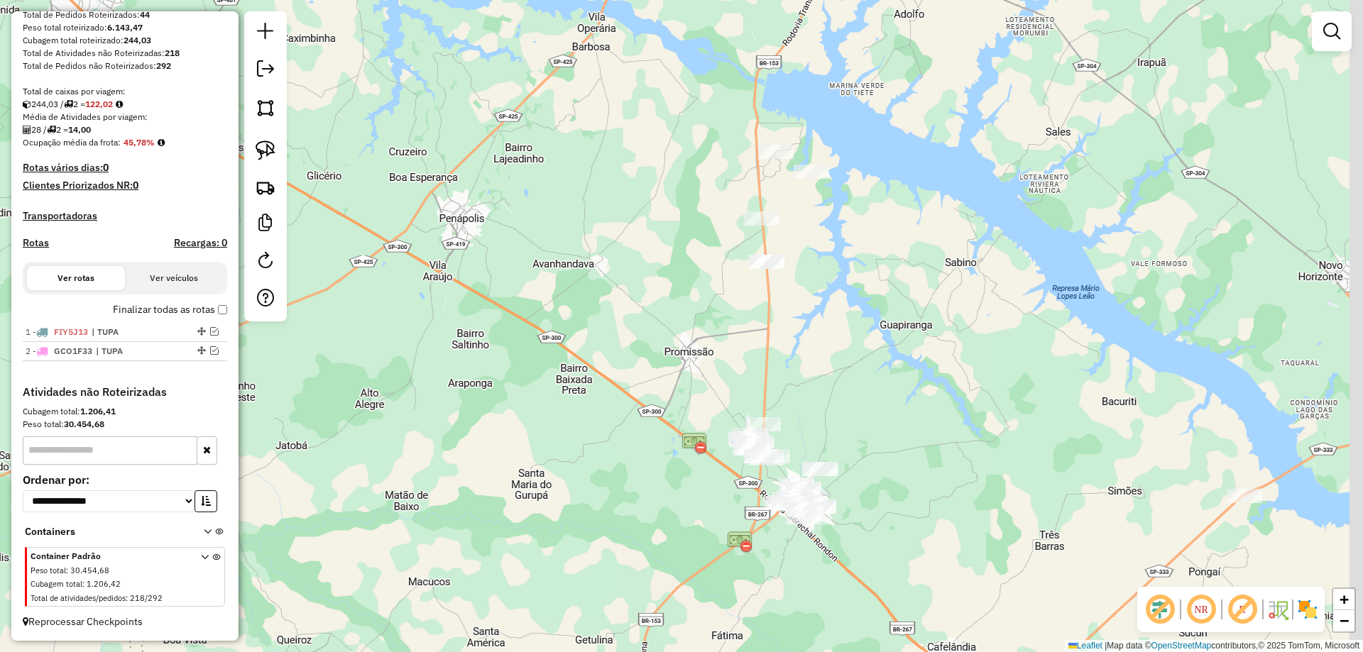
drag, startPoint x: 783, startPoint y: 361, endPoint x: 674, endPoint y: 334, distance: 111.7
click at [681, 337] on div "Janela de atendimento Grade de atendimento Capacidade Transportadoras Veículos …" at bounding box center [681, 326] width 1363 height 652
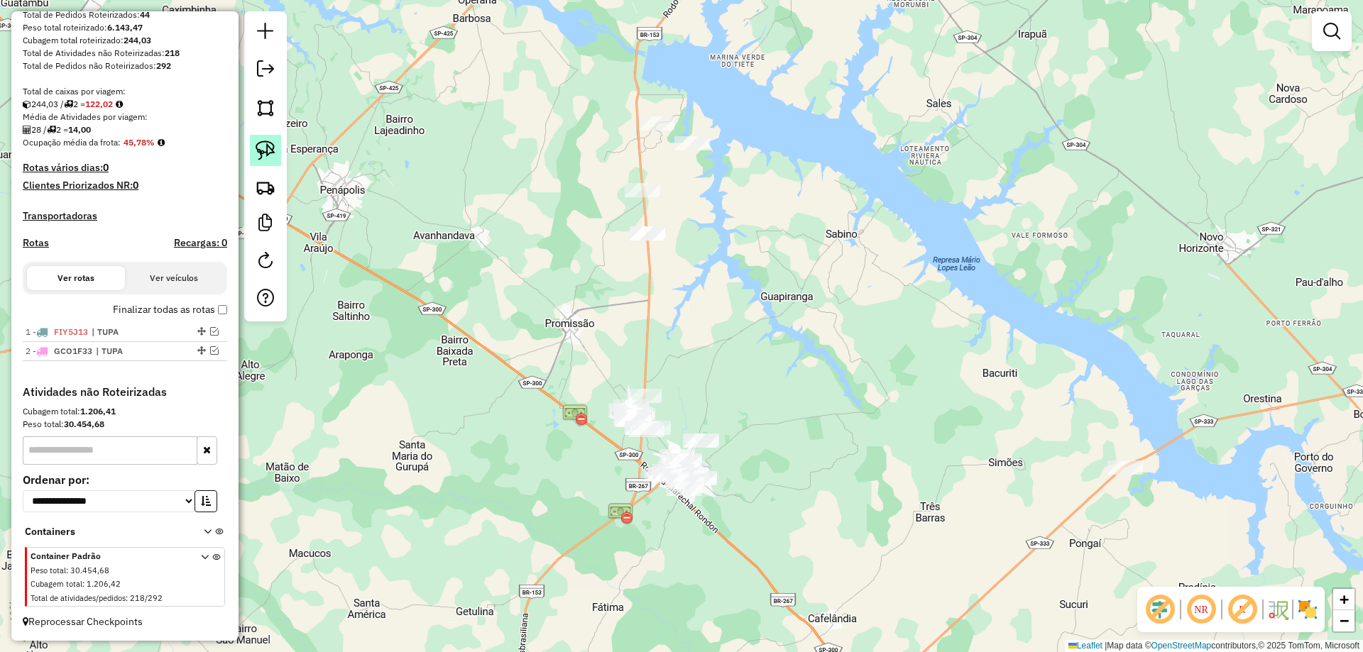
click at [274, 150] on img at bounding box center [266, 151] width 20 height 20
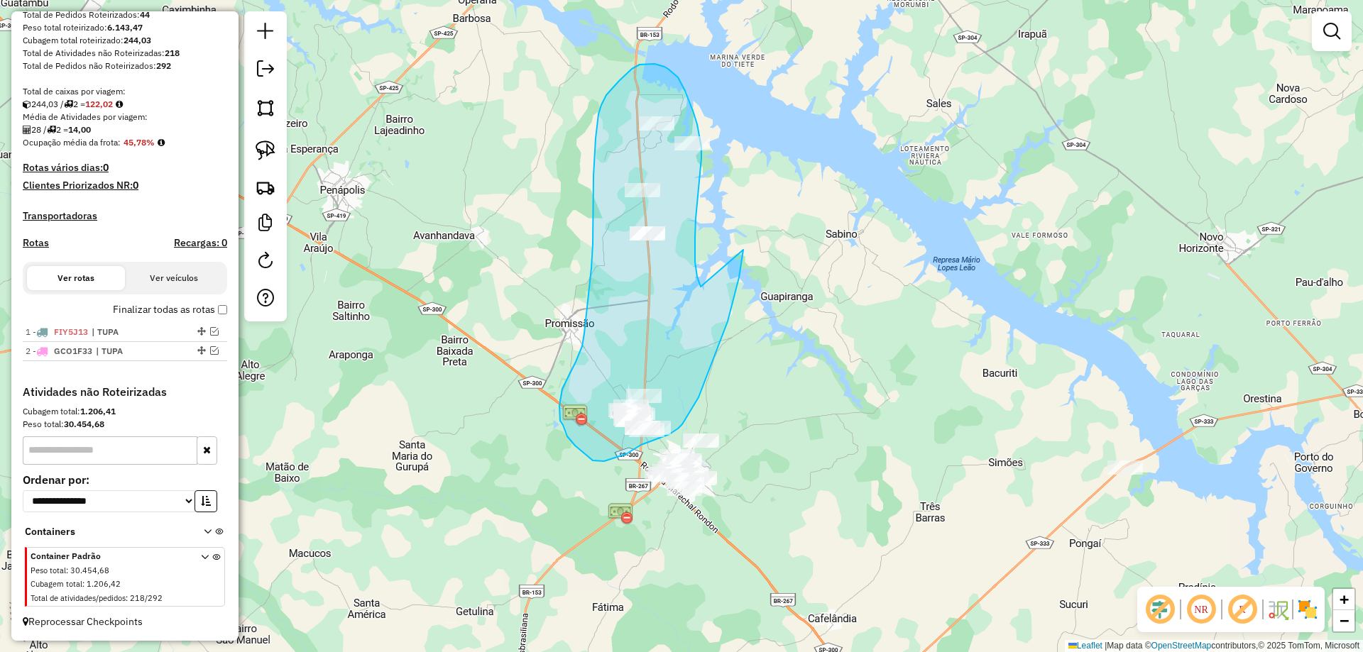
drag, startPoint x: 701, startPoint y: 287, endPoint x: 742, endPoint y: 199, distance: 97.2
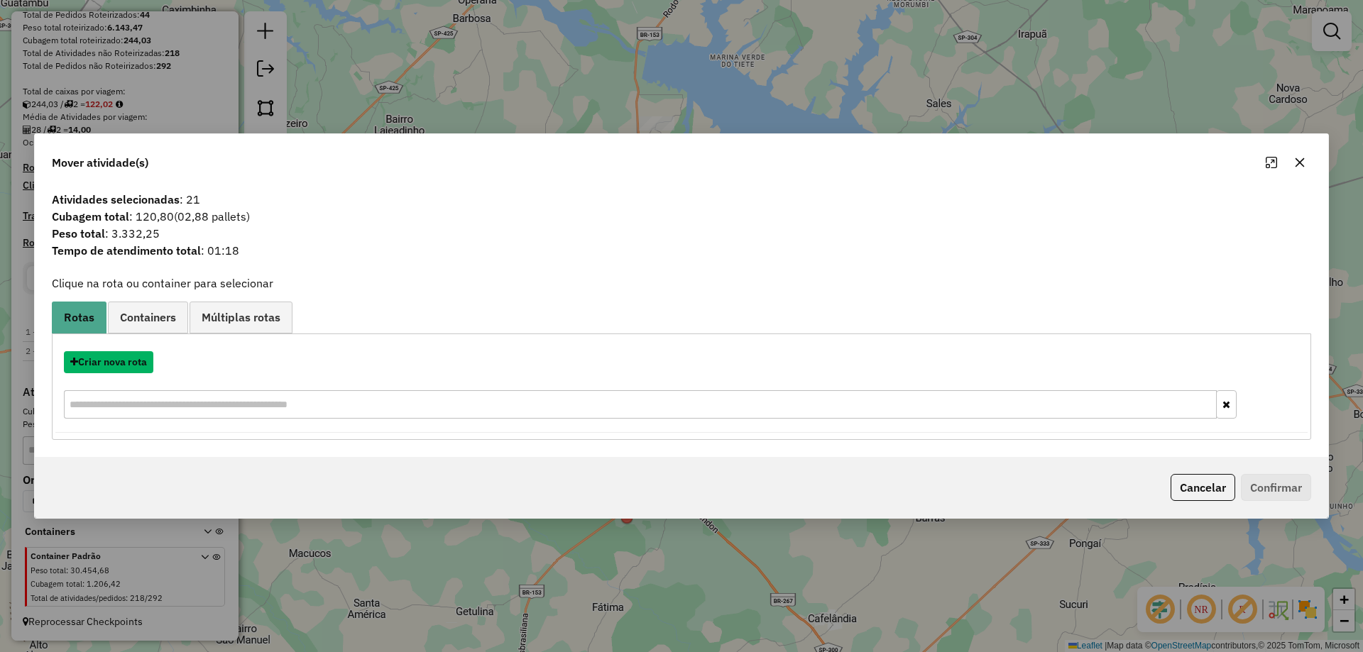
click at [141, 359] on button "Criar nova rota" at bounding box center [108, 362] width 89 height 22
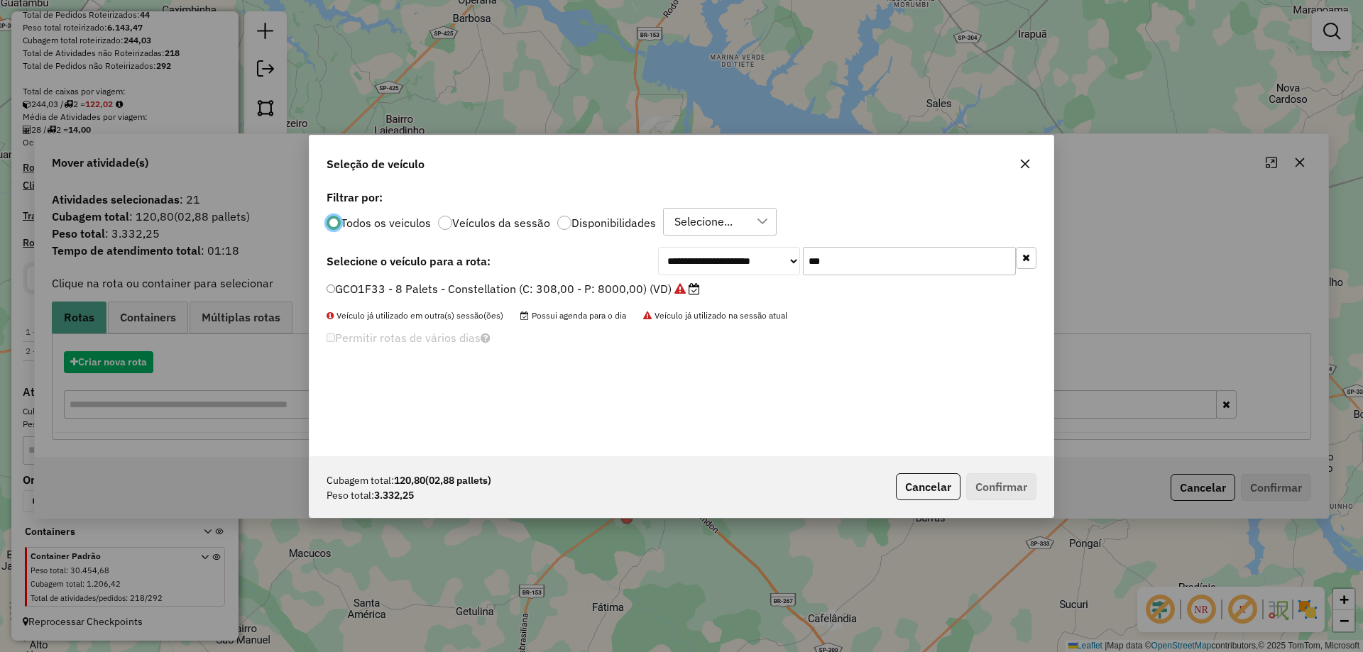
scroll to position [8, 4]
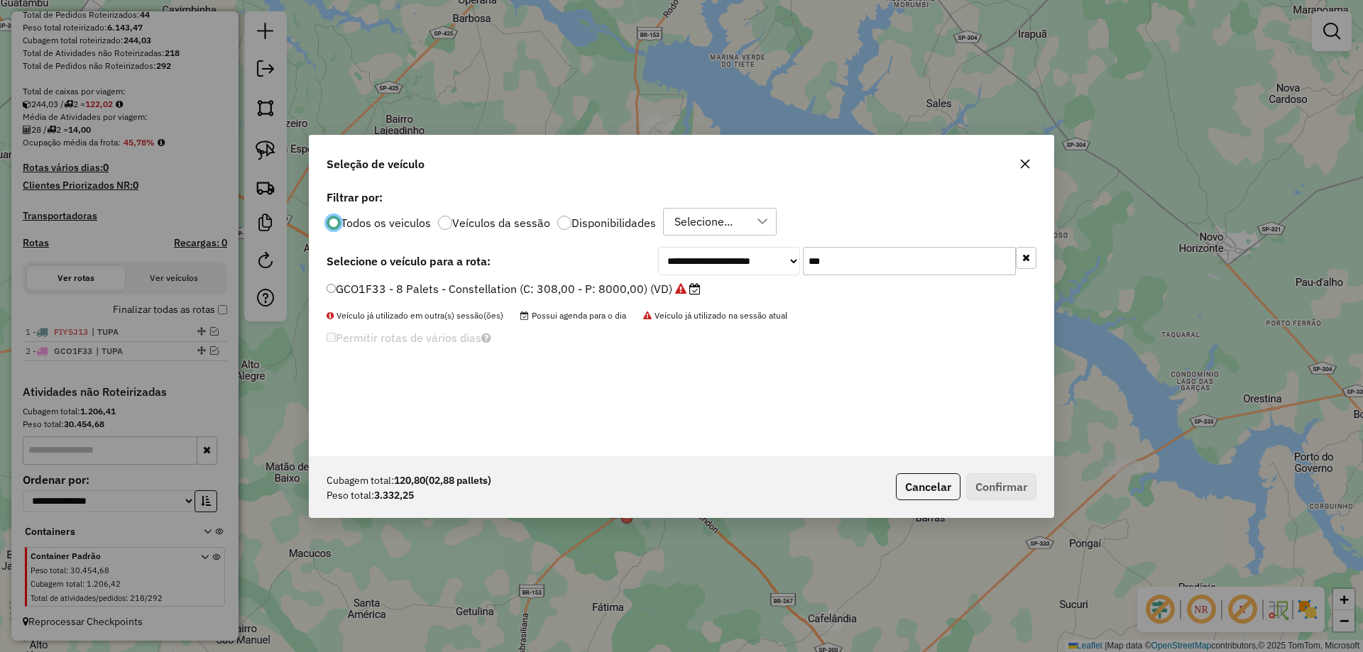
click at [841, 258] on input "***" at bounding box center [909, 261] width 213 height 28
type input "***"
click at [650, 293] on label "GJX3C07 - 6 Palets - Toco Reduzido (C: 210,00 - P: 5300,00) (VD)" at bounding box center [508, 288] width 364 height 17
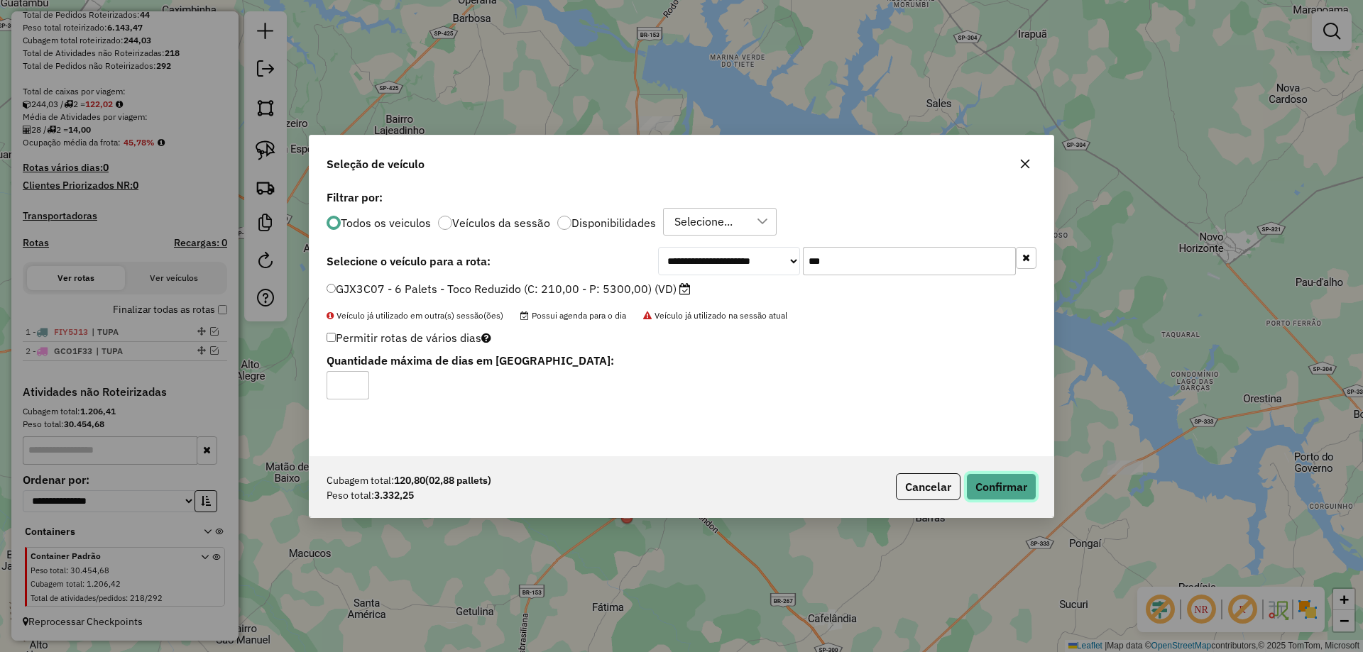
click at [982, 485] on button "Confirmar" at bounding box center [1001, 486] width 70 height 27
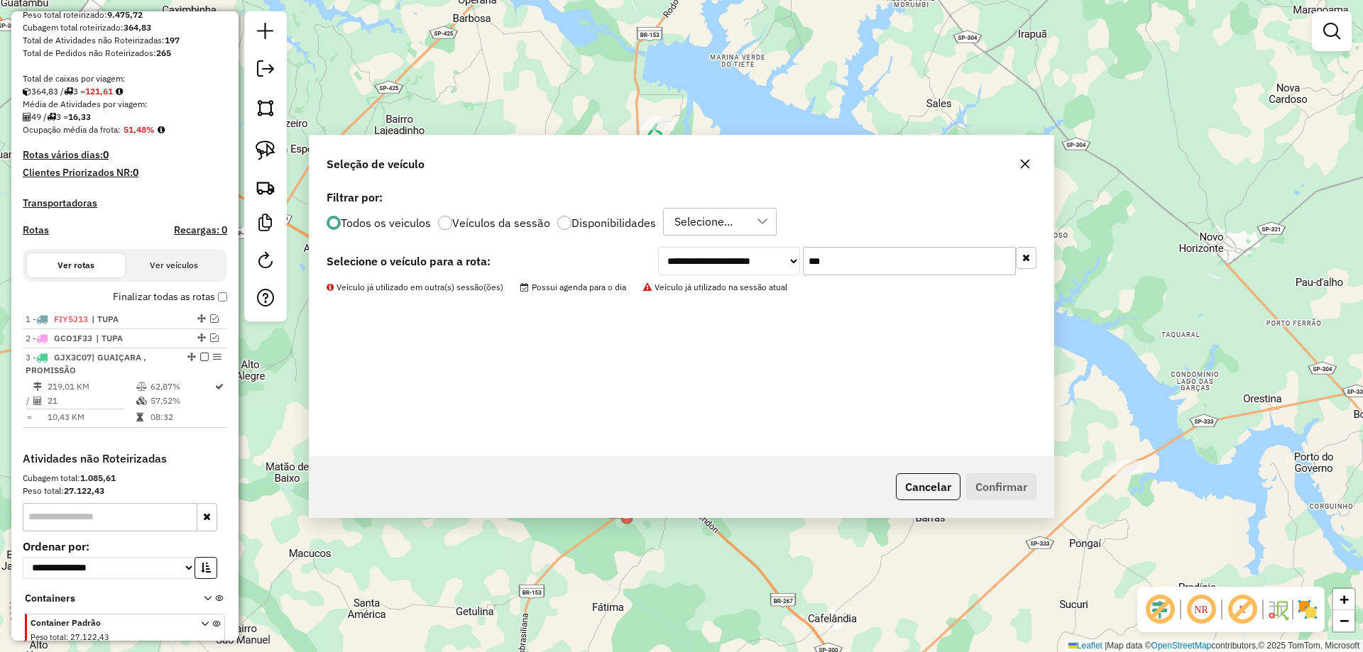
scroll to position [330, 0]
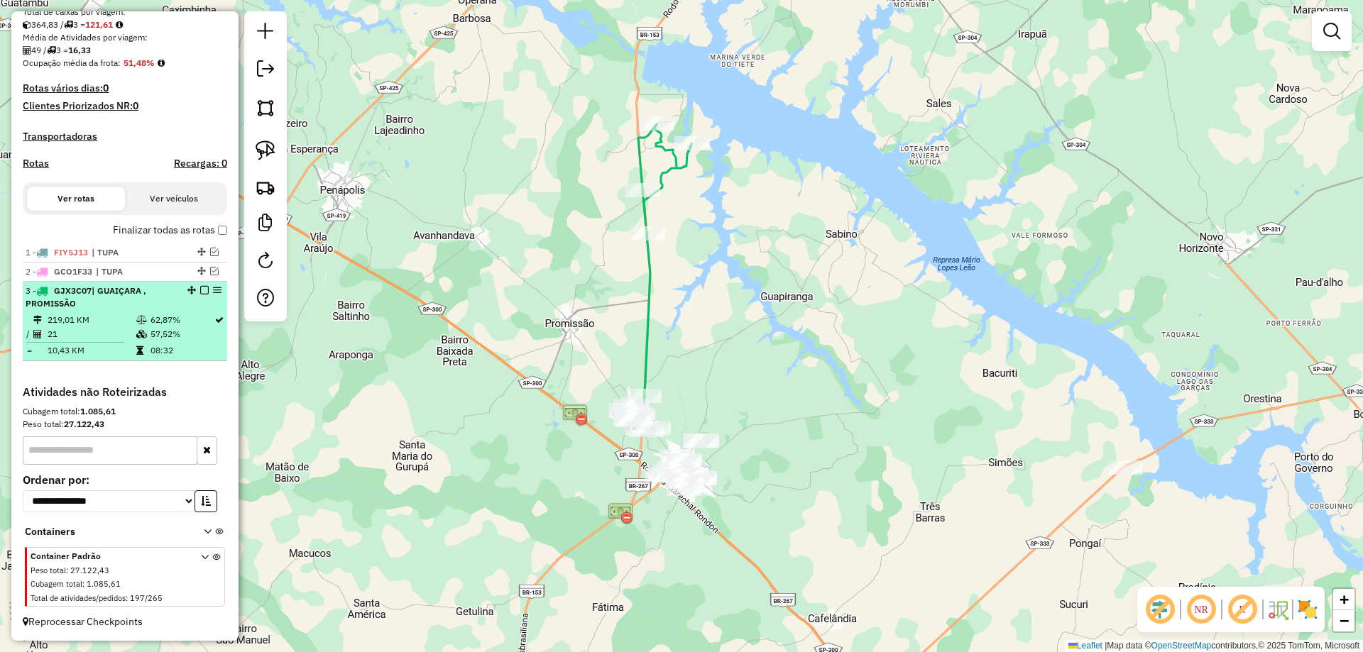
select select "*********"
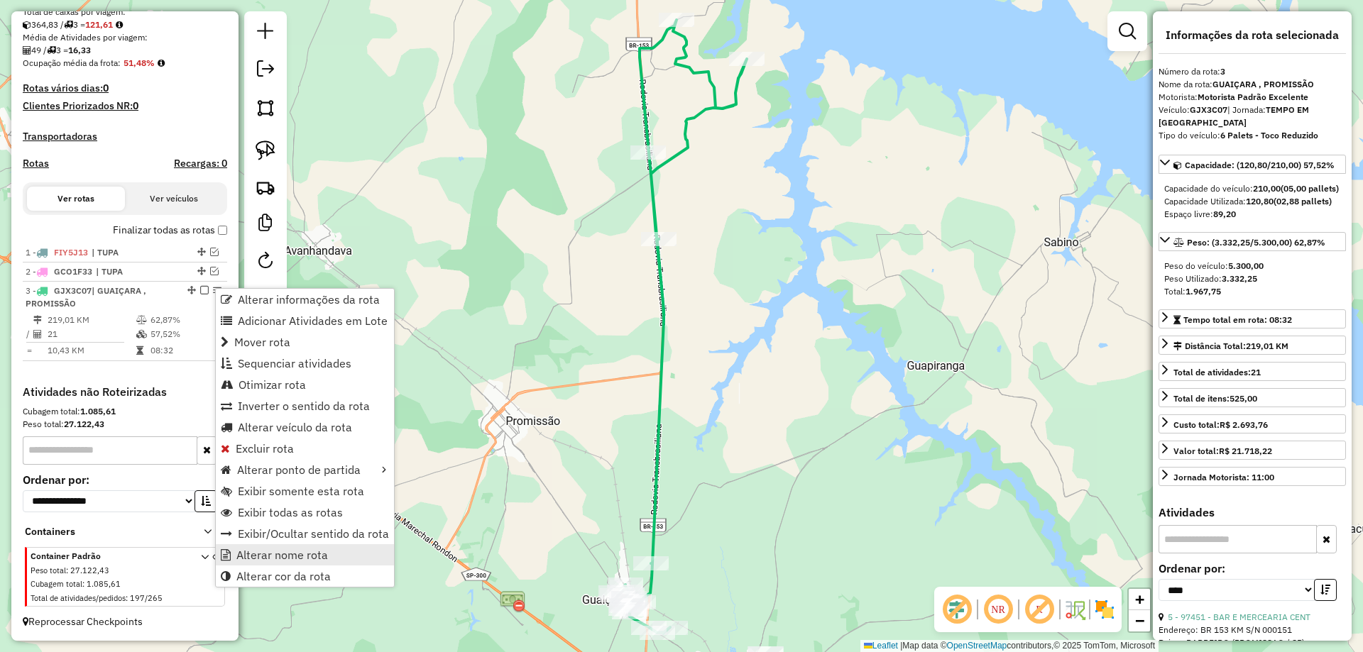
click at [302, 551] on span "Alterar nome rota" at bounding box center [282, 554] width 92 height 11
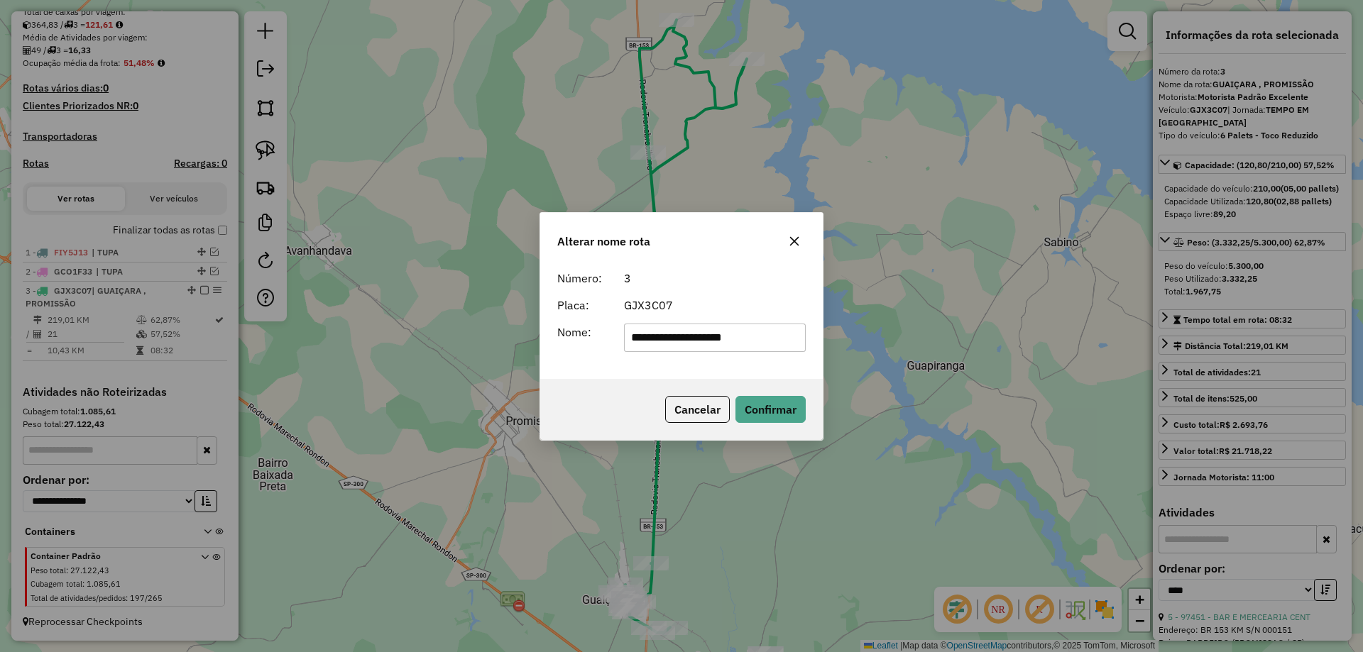
drag, startPoint x: 685, startPoint y: 339, endPoint x: 774, endPoint y: 338, distance: 88.7
click at [773, 338] on input "**********" at bounding box center [715, 338] width 182 height 28
type input "**********"
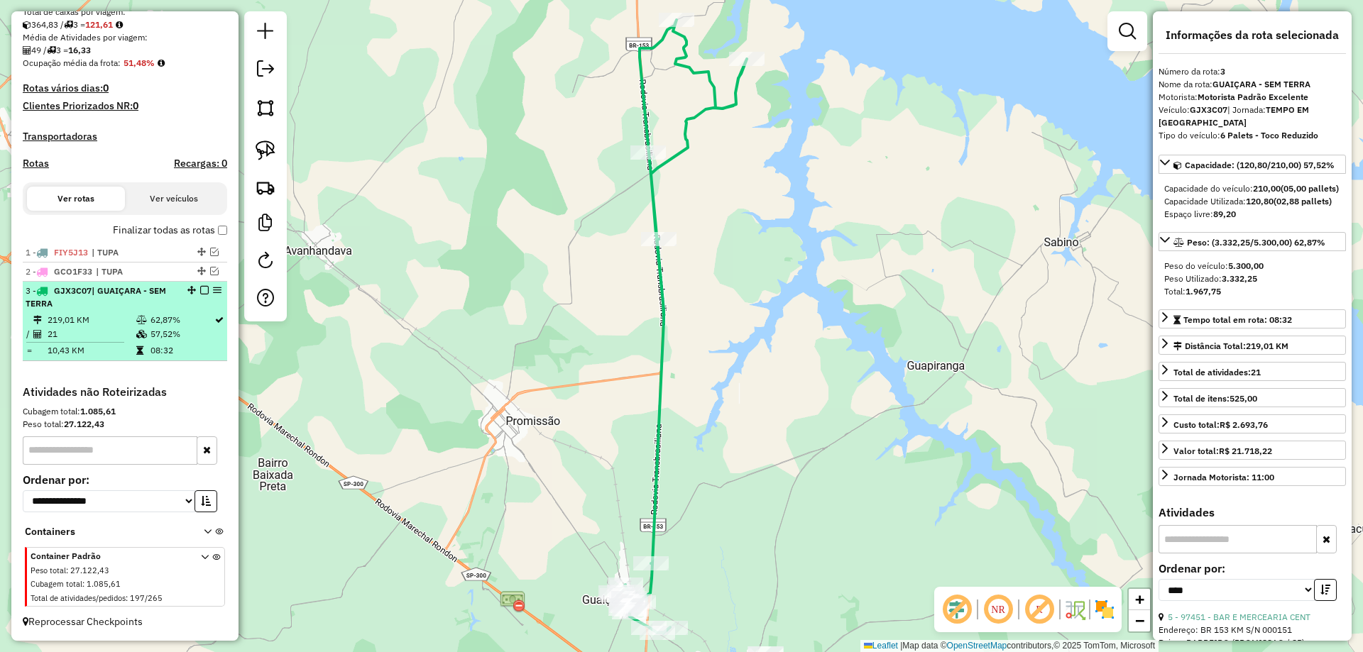
click at [201, 290] on em at bounding box center [204, 290] width 9 height 9
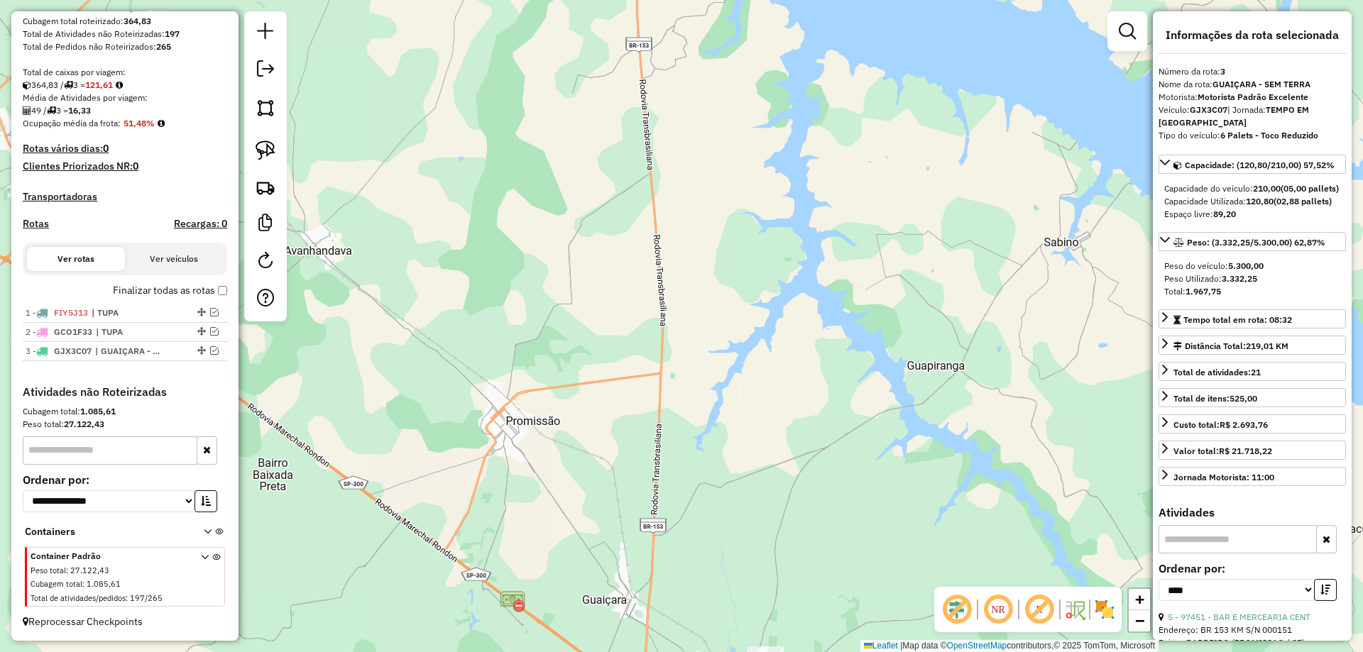
scroll to position [270, 0]
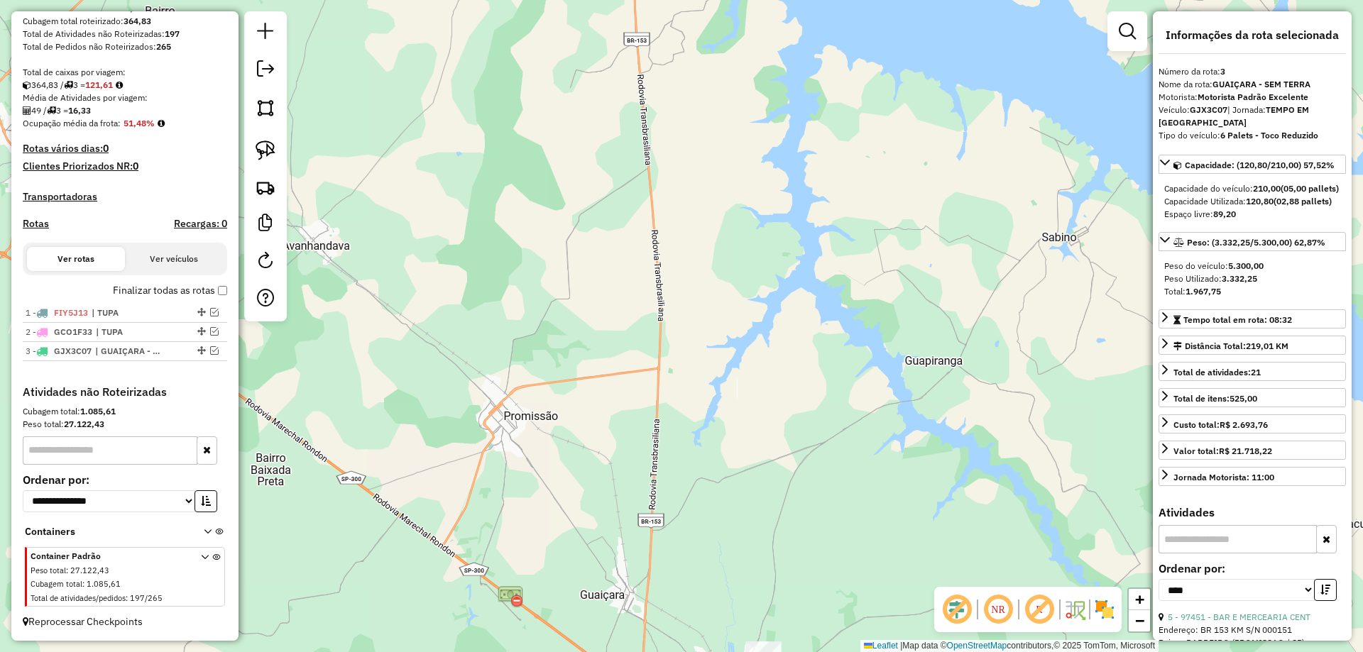
drag, startPoint x: 660, startPoint y: 427, endPoint x: 476, endPoint y: 21, distance: 445.7
click at [476, 21] on div "Janela de atendimento Grade de atendimento Capacidade Transportadoras Veículos …" at bounding box center [681, 326] width 1363 height 652
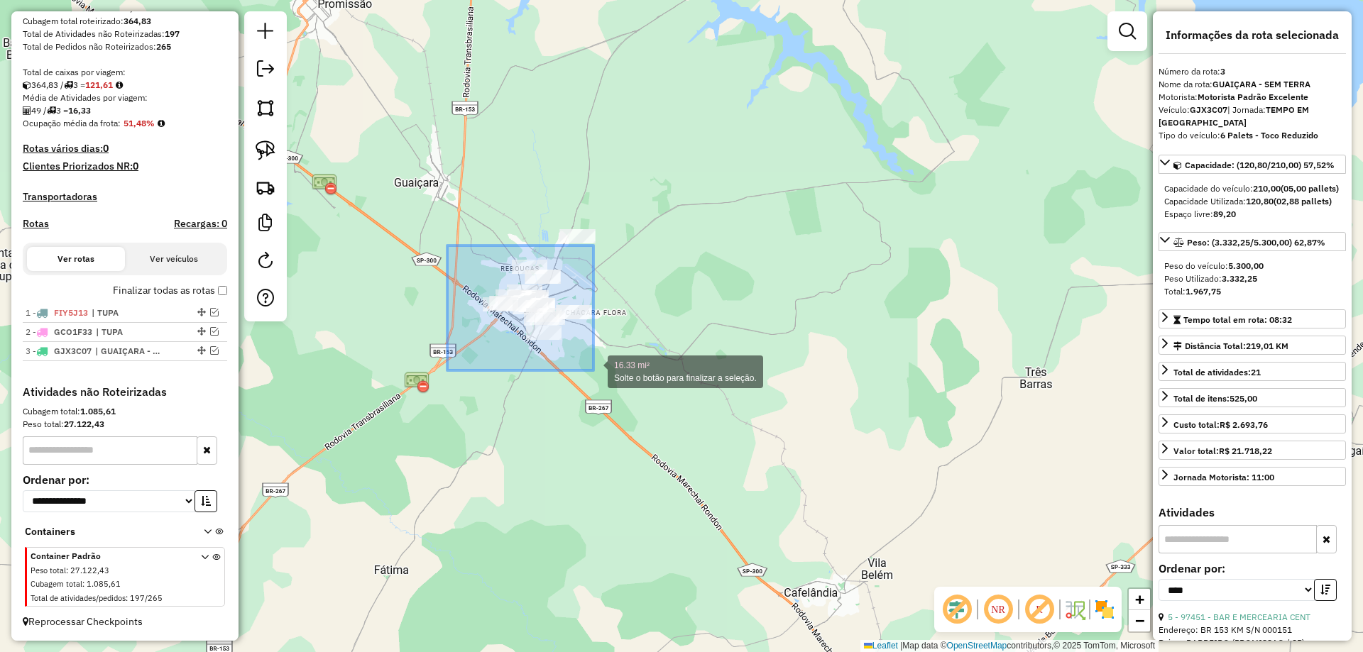
drag, startPoint x: 447, startPoint y: 246, endPoint x: 614, endPoint y: 376, distance: 211.8
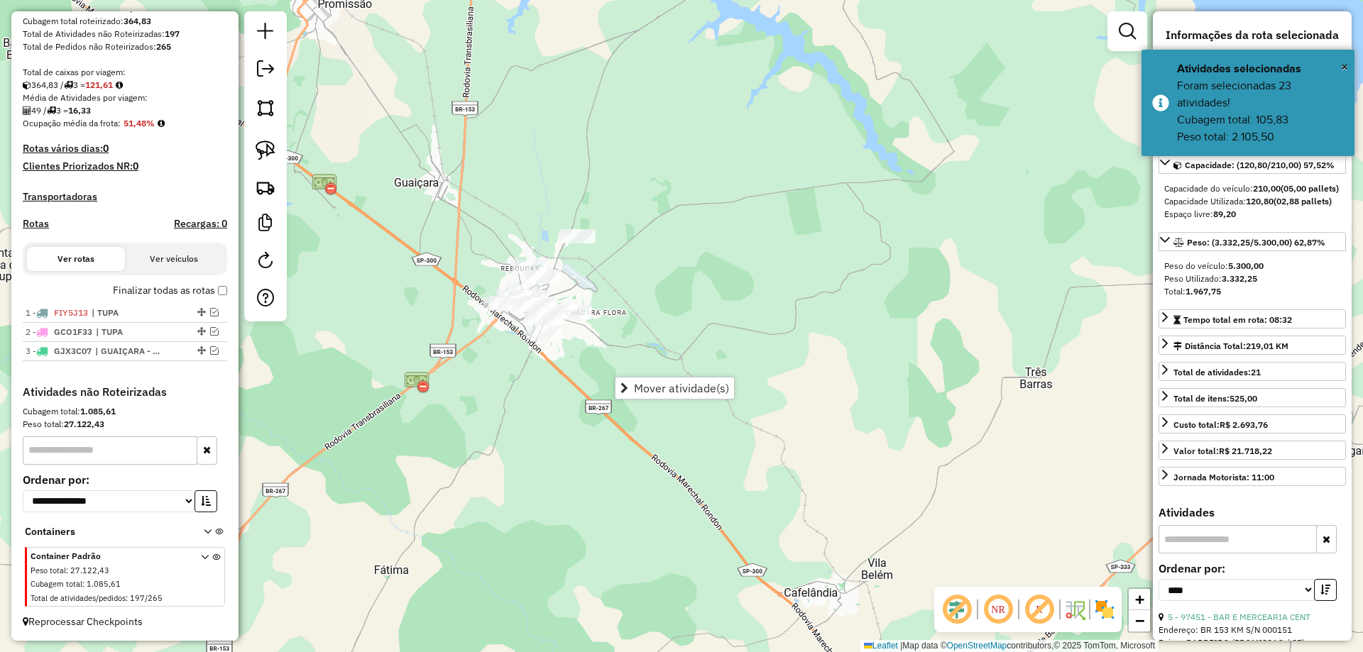
click at [635, 225] on div "Janela de atendimento Grade de atendimento Capacidade Transportadoras Veículos …" at bounding box center [681, 326] width 1363 height 652
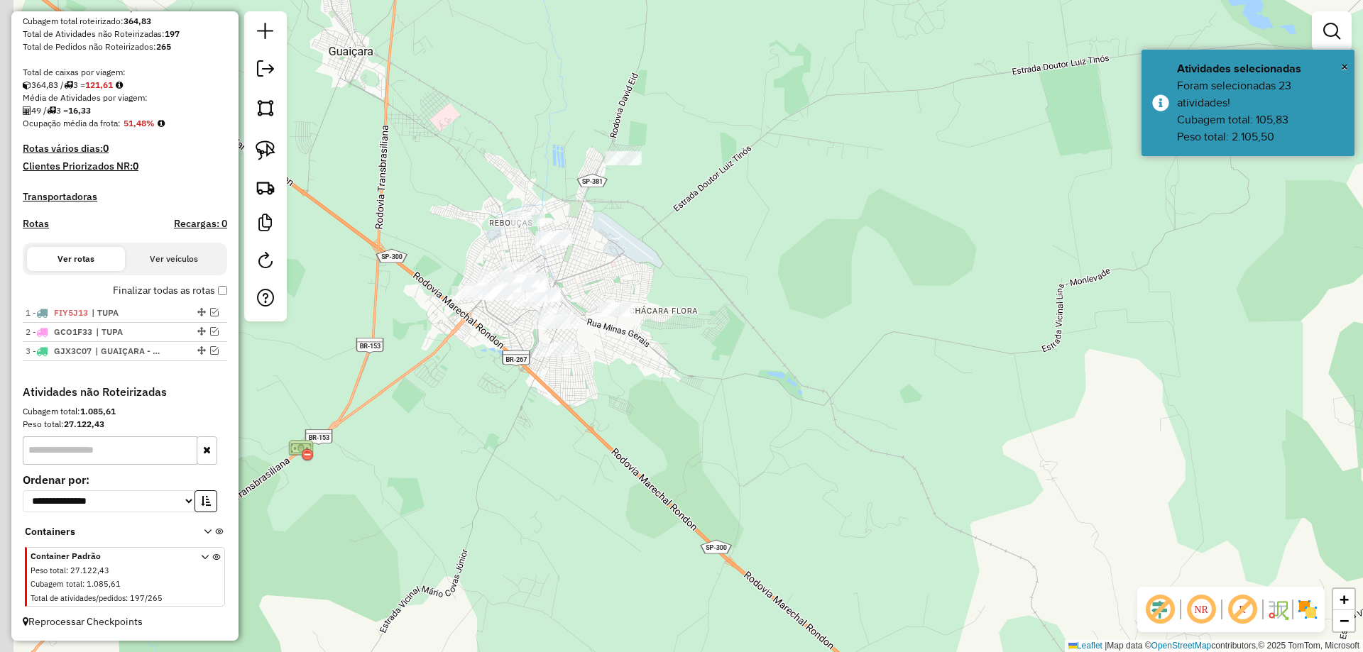
drag, startPoint x: 604, startPoint y: 305, endPoint x: 665, endPoint y: 257, distance: 77.8
click at [665, 257] on div "Janela de atendimento Grade de atendimento Capacidade Transportadoras Veículos …" at bounding box center [681, 326] width 1363 height 652
drag, startPoint x: 658, startPoint y: 276, endPoint x: 695, endPoint y: 322, distance: 59.1
click at [695, 322] on div "Janela de atendimento Grade de atendimento Capacidade Transportadoras Veículos …" at bounding box center [681, 326] width 1363 height 652
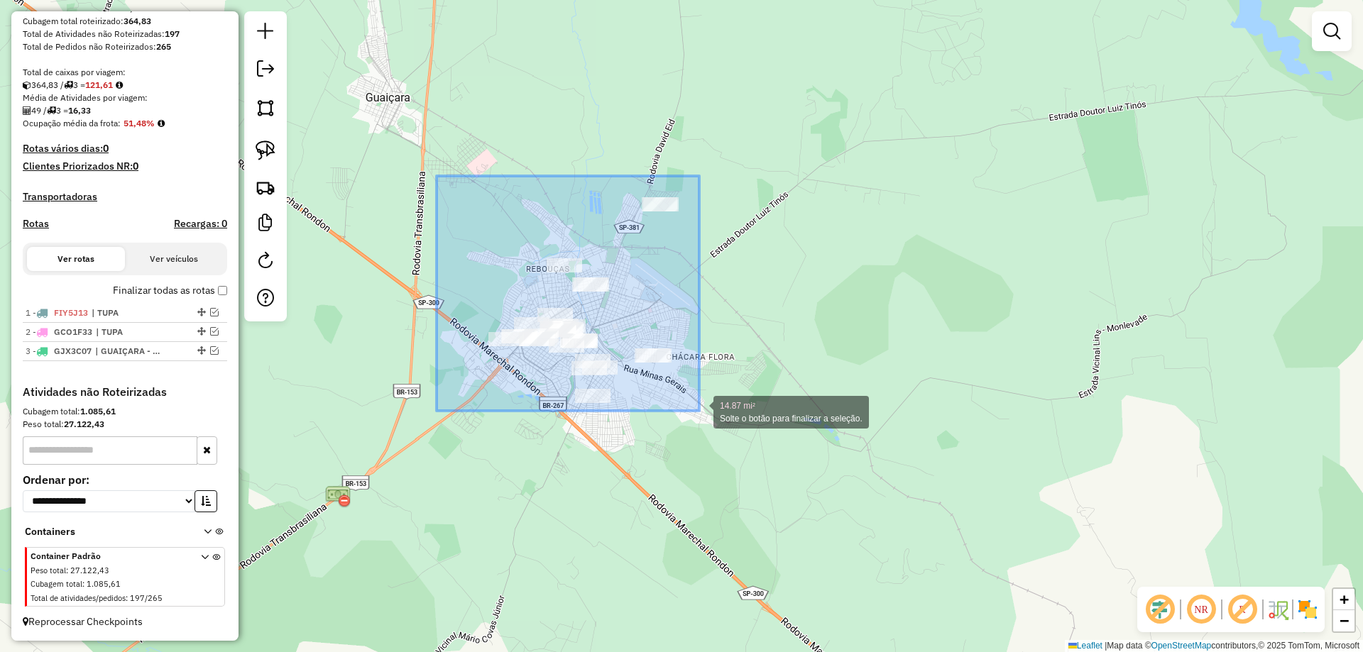
drag, startPoint x: 436, startPoint y: 176, endPoint x: 699, endPoint y: 411, distance: 352.4
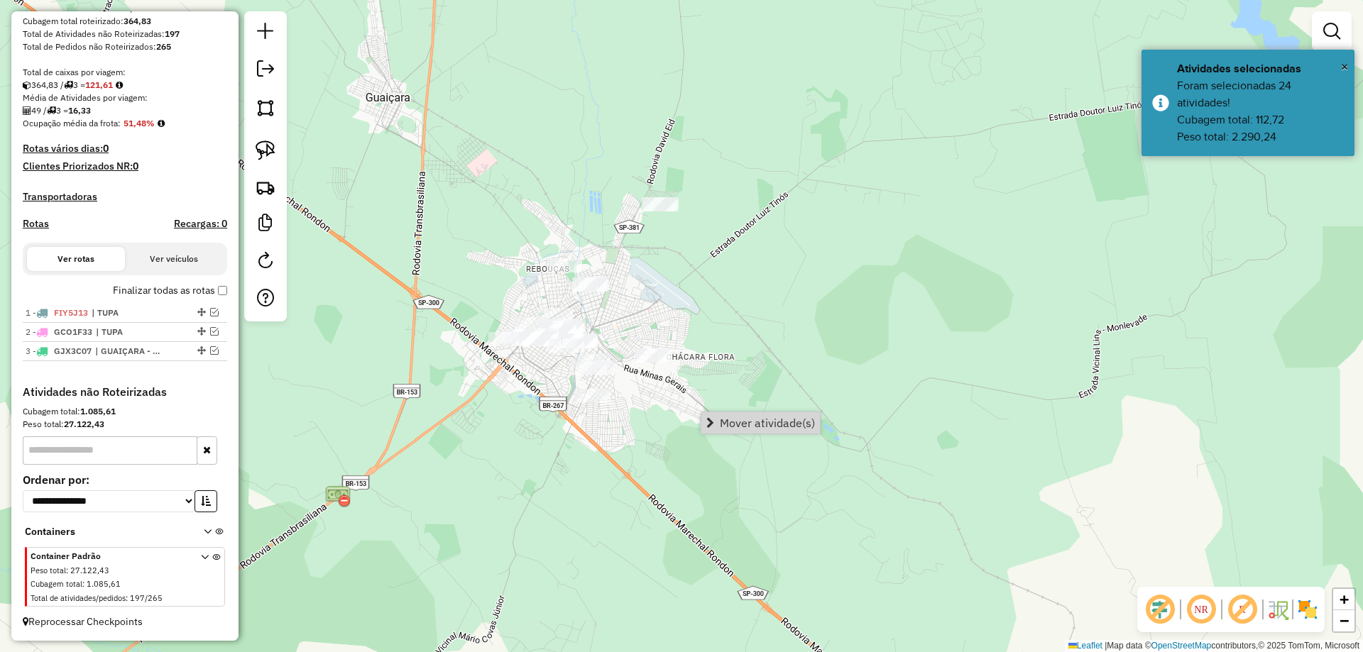
click at [737, 426] on span "Mover atividade(s)" at bounding box center [767, 422] width 95 height 11
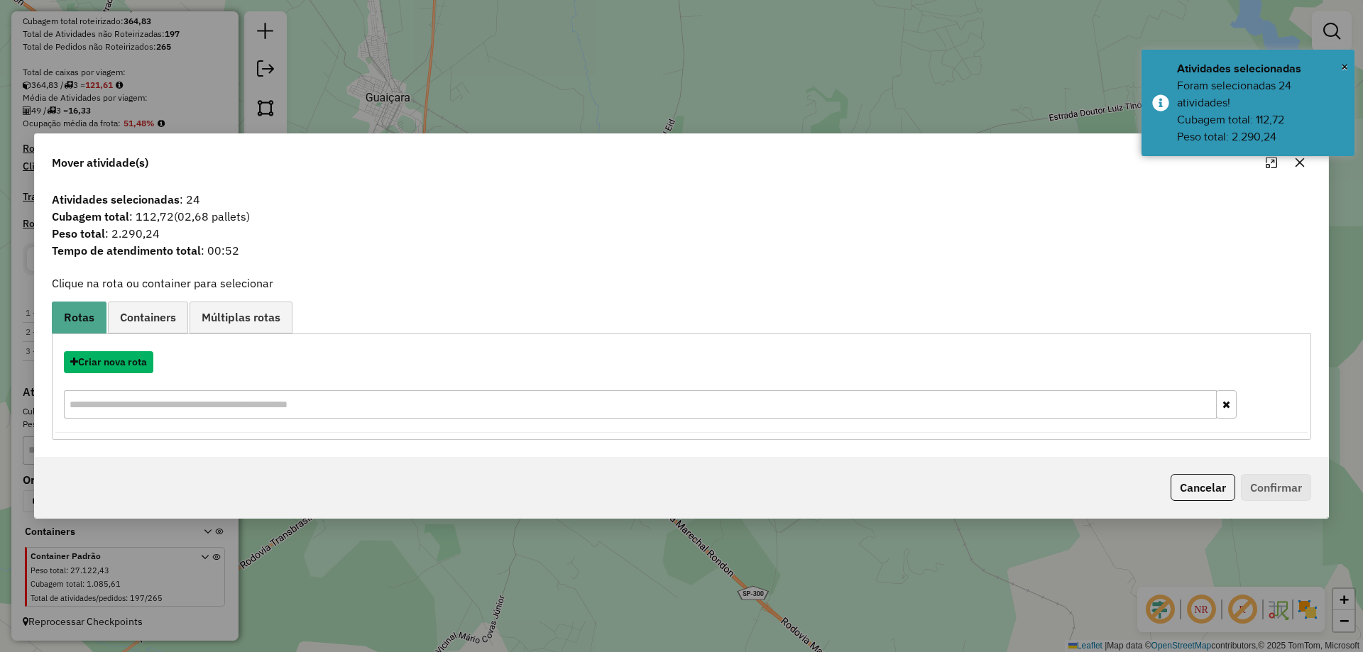
click at [124, 361] on button "Criar nova rota" at bounding box center [108, 362] width 89 height 22
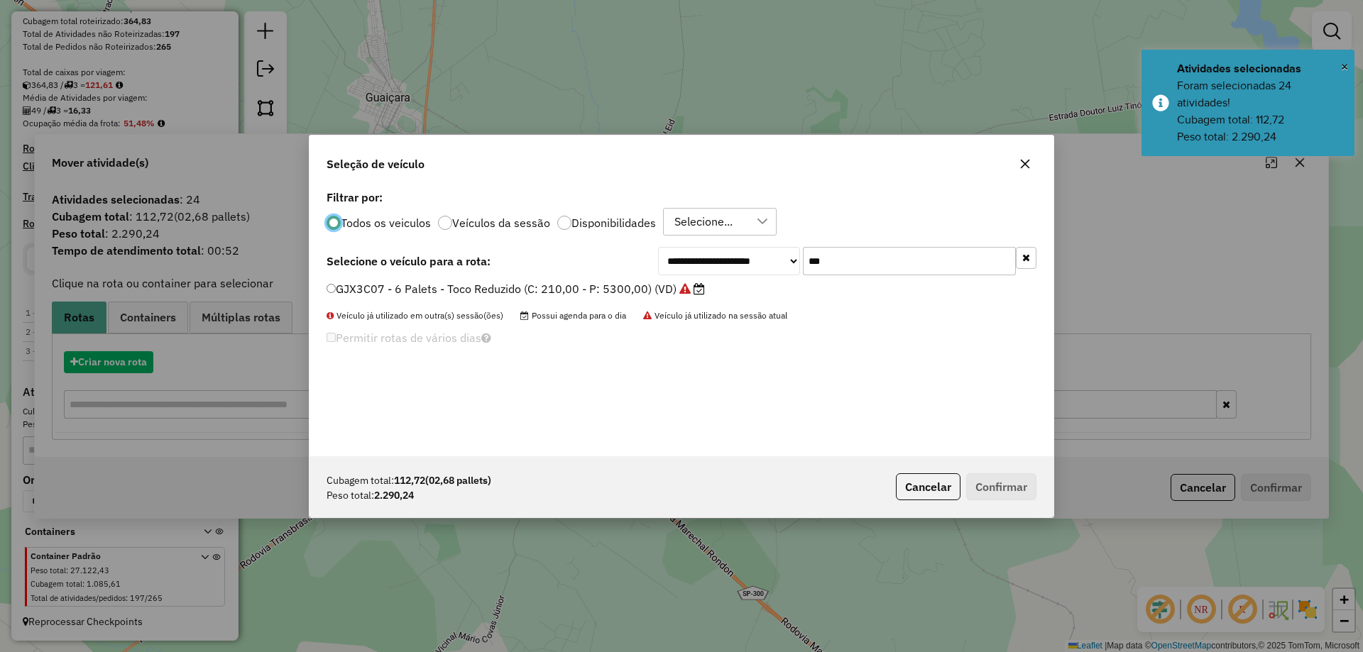
scroll to position [8, 4]
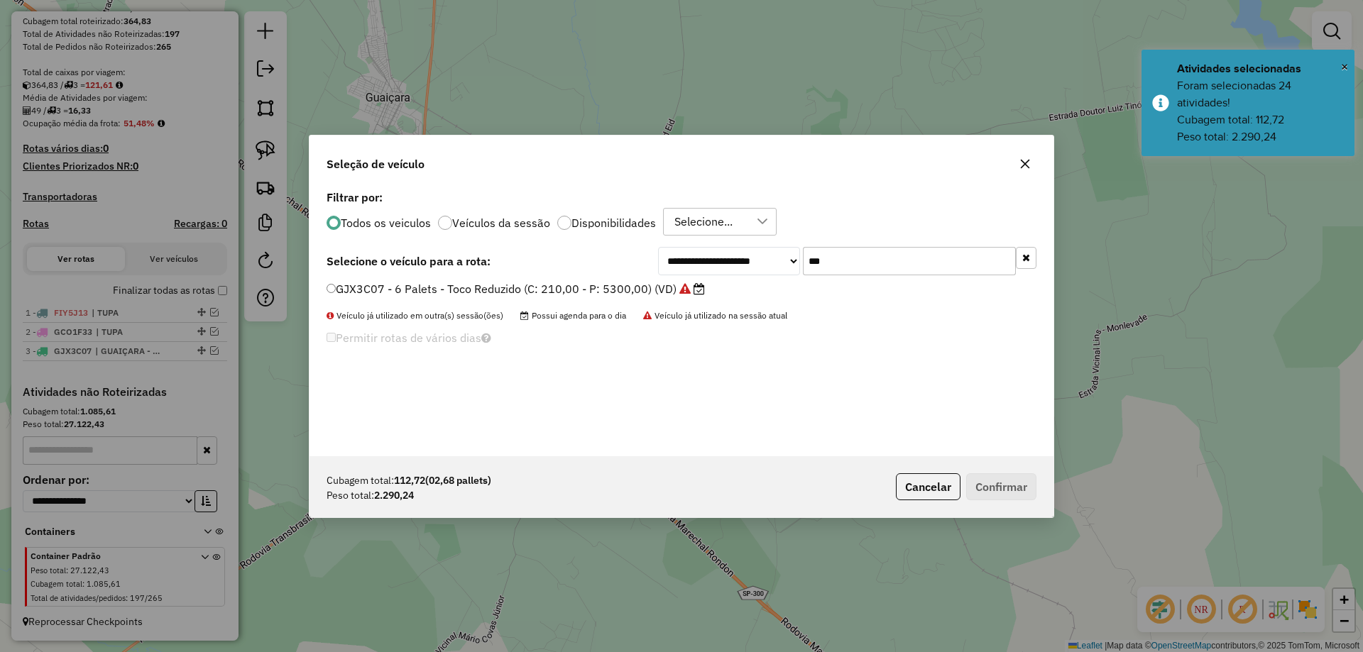
click at [857, 255] on input "***" at bounding box center [909, 261] width 213 height 28
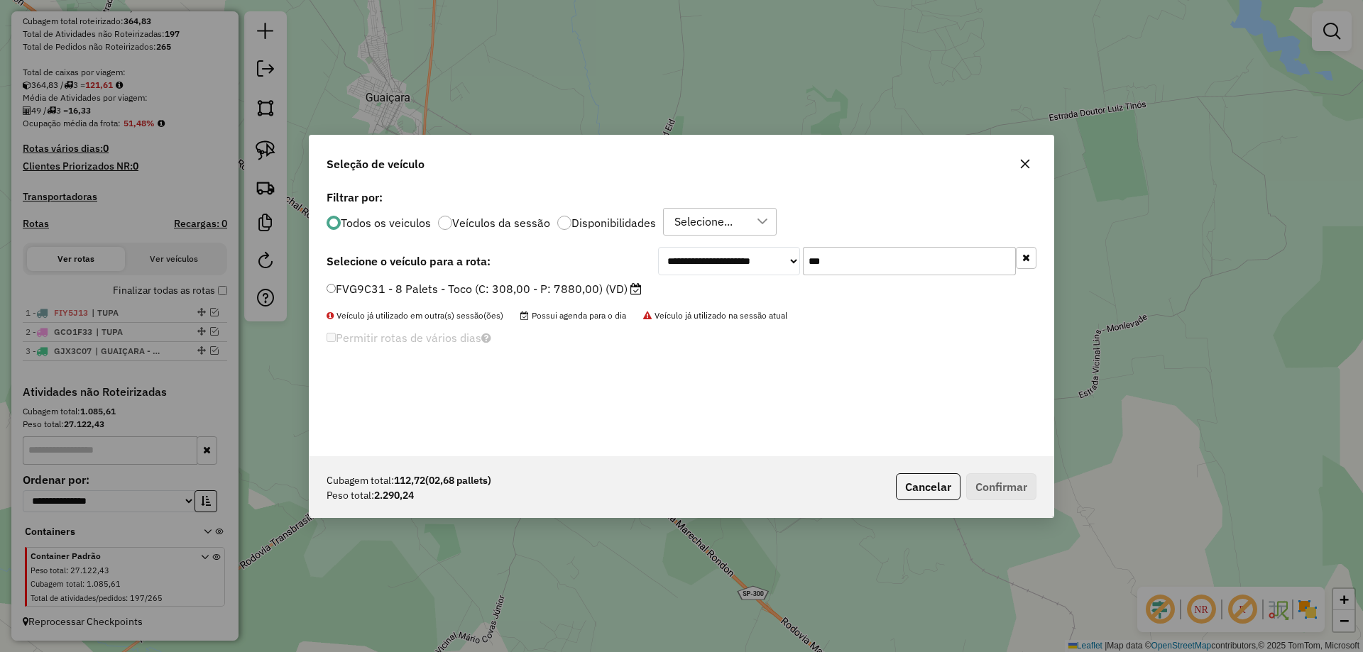
type input "***"
click at [581, 286] on label "FVG9C31 - 8 Palets - Toco (C: 308,00 - P: 7880,00) (VD)" at bounding box center [483, 288] width 315 height 17
click at [1008, 485] on button "Confirmar" at bounding box center [1001, 486] width 70 height 27
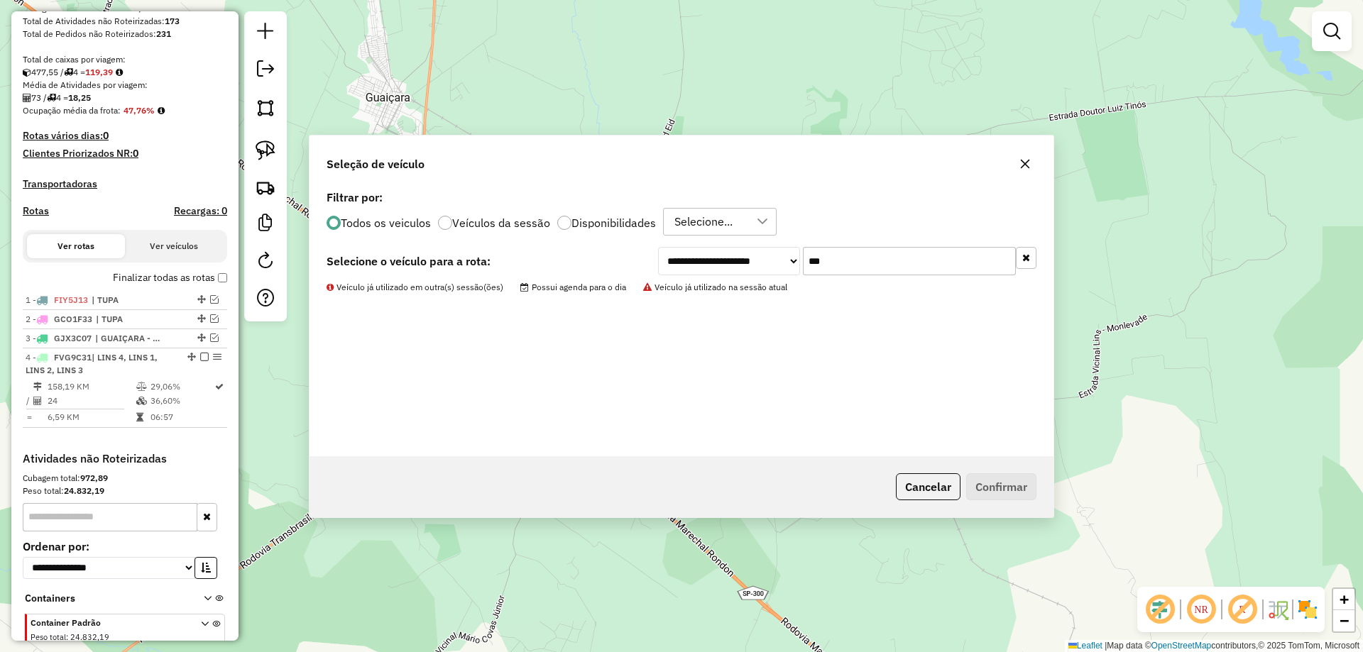
scroll to position [349, 0]
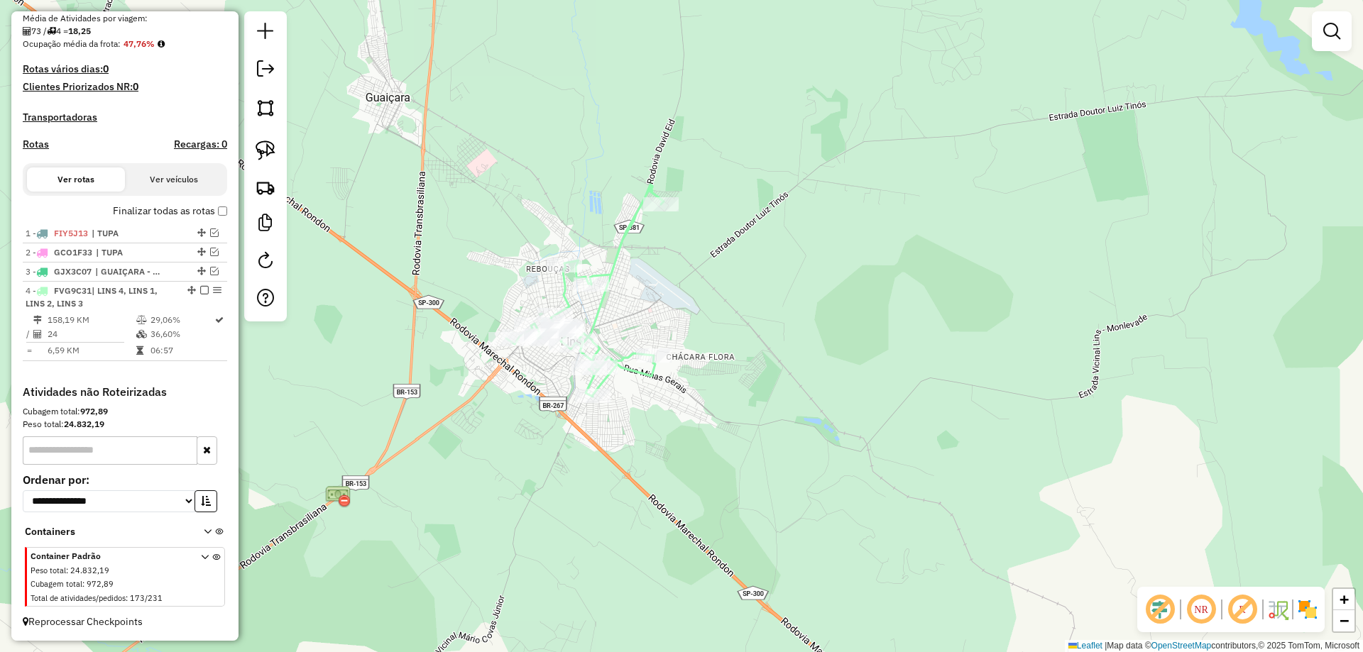
click at [649, 363] on div at bounding box center [653, 355] width 35 height 14
select select "*********"
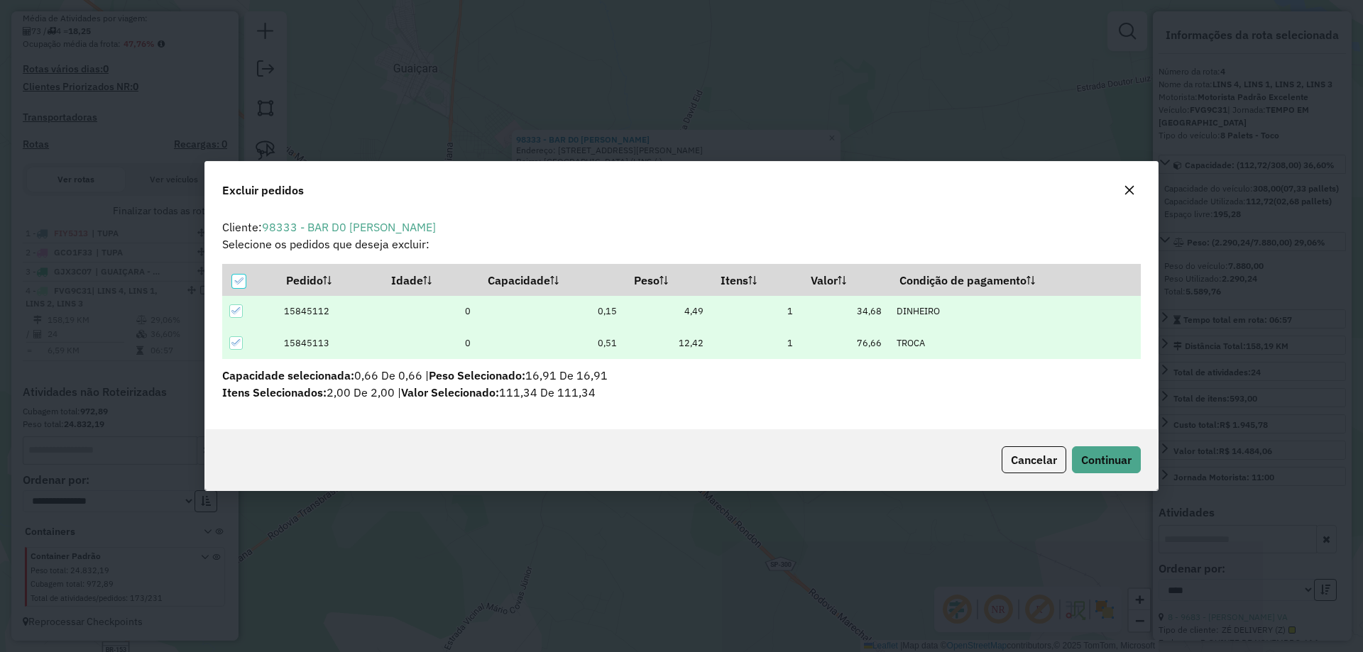
scroll to position [0, 0]
click at [1092, 450] on button "Continuar" at bounding box center [1106, 459] width 69 height 27
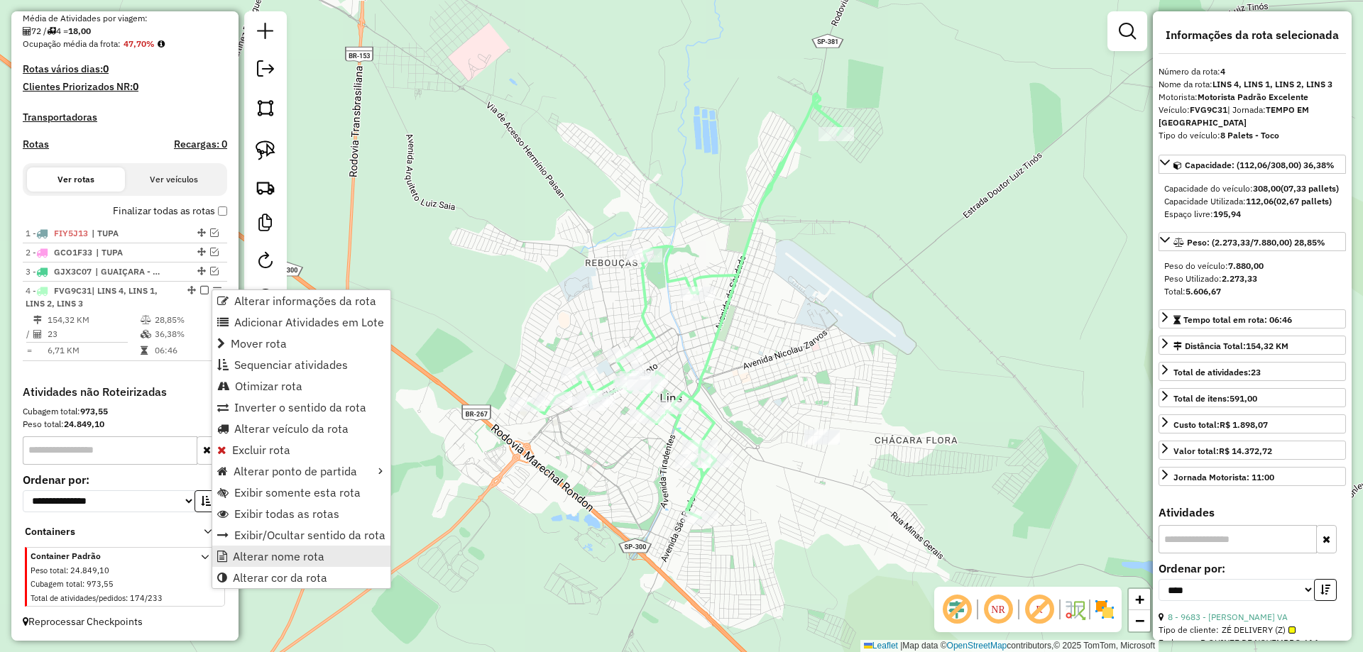
click at [289, 556] on span "Alterar nome rota" at bounding box center [279, 556] width 92 height 11
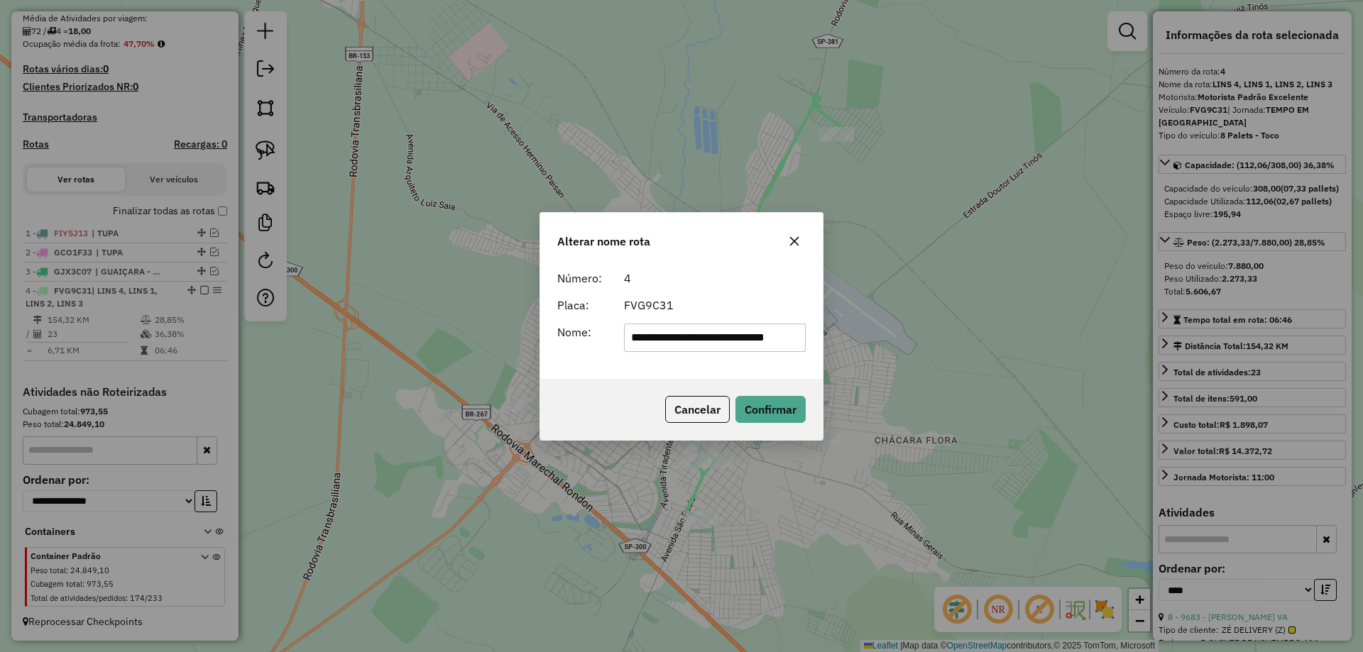
drag, startPoint x: 656, startPoint y: 340, endPoint x: 892, endPoint y: 351, distance: 236.6
click at [892, 351] on div "**********" at bounding box center [681, 326] width 1363 height 652
type input "****"
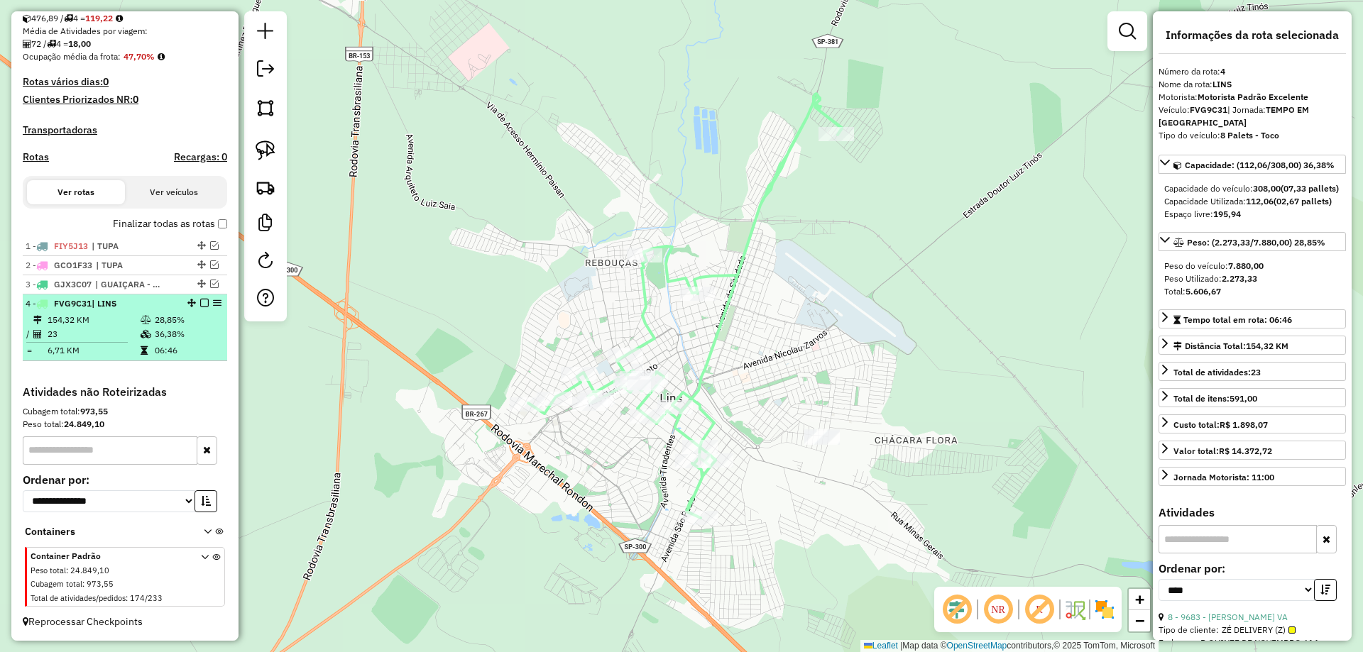
click at [200, 302] on em at bounding box center [204, 303] width 9 height 9
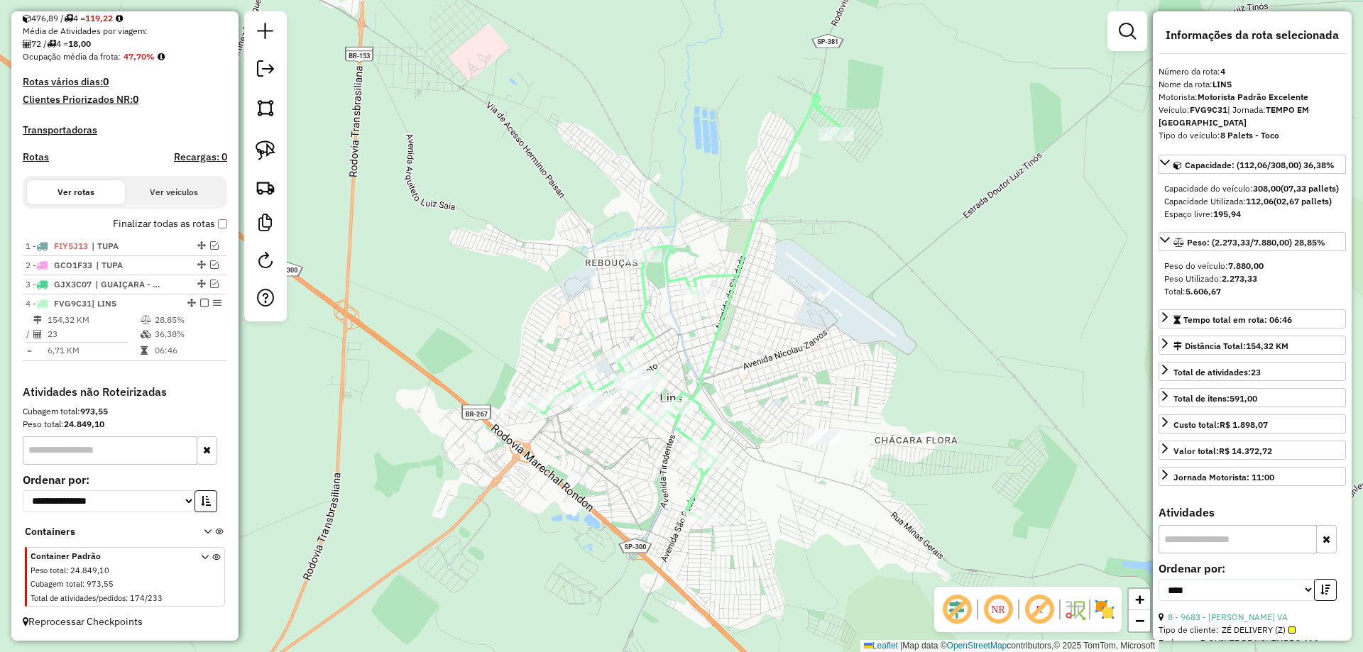
scroll to position [289, 0]
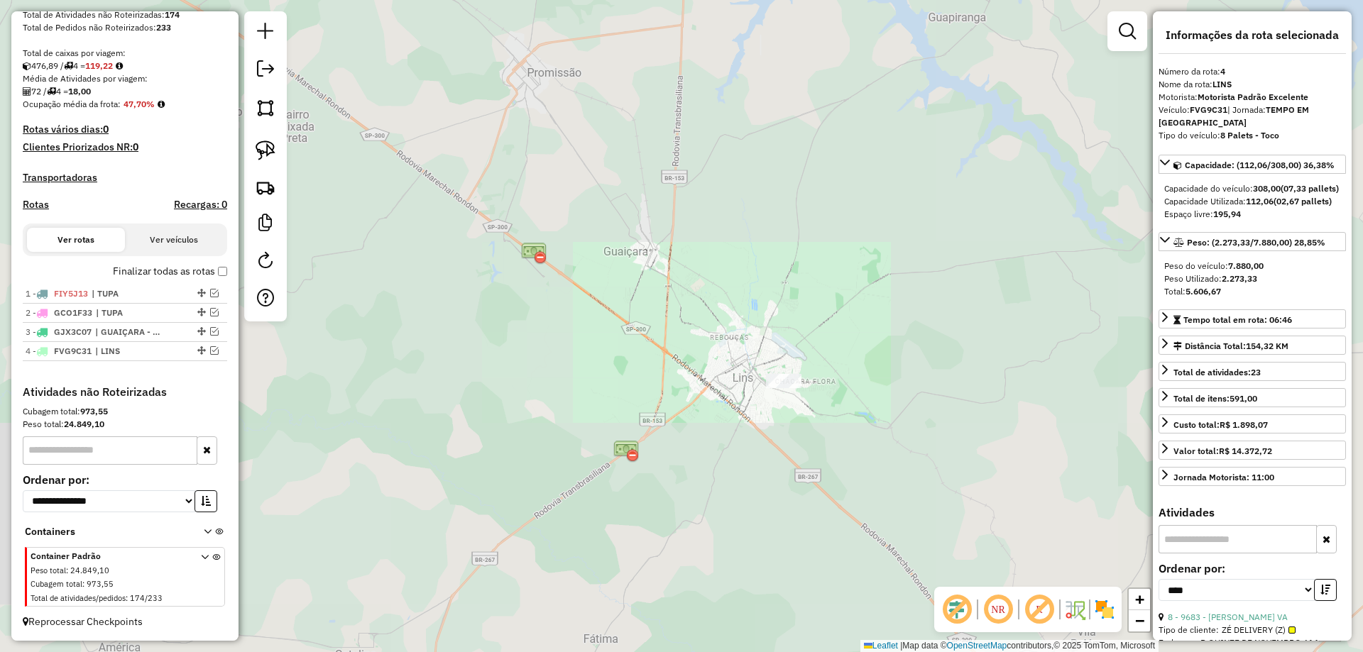
drag, startPoint x: 906, startPoint y: 414, endPoint x: 571, endPoint y: 100, distance: 459.4
click at [574, 104] on div "Janela de atendimento Grade de atendimento Capacidade Transportadoras Veículos …" at bounding box center [681, 326] width 1363 height 652
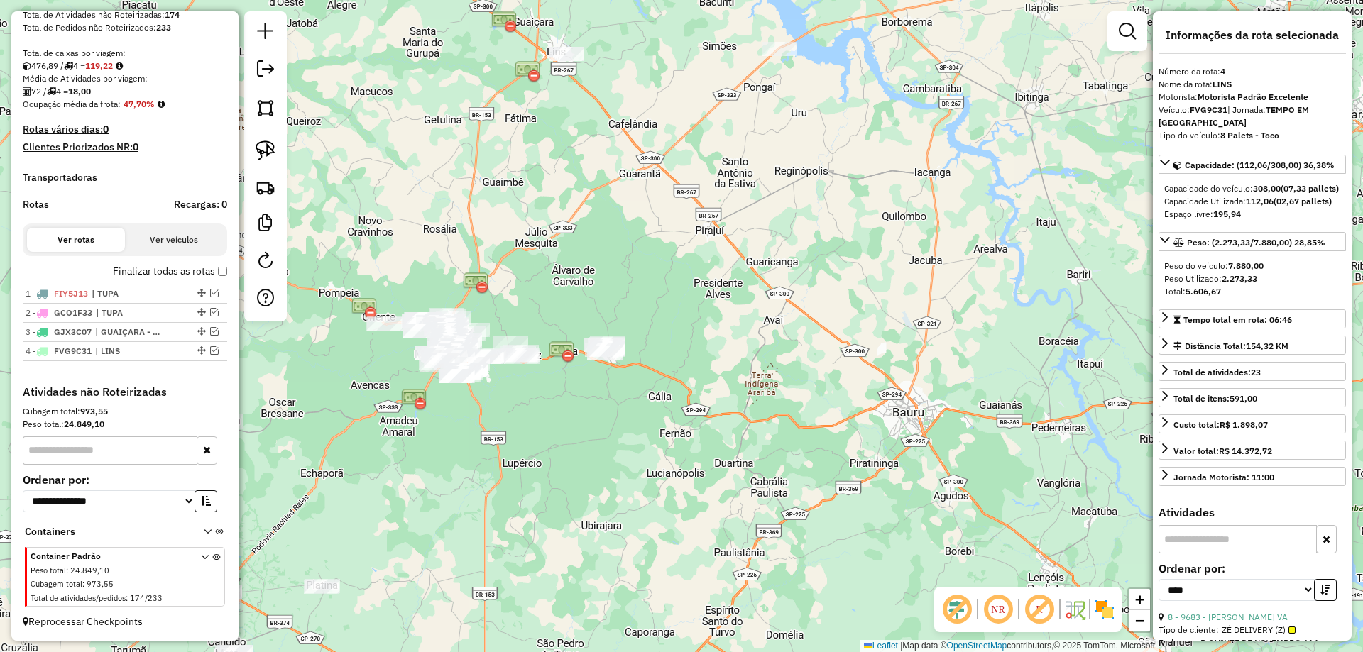
drag, startPoint x: 669, startPoint y: 303, endPoint x: 720, endPoint y: 251, distance: 72.8
click at [752, 204] on div "Janela de atendimento Grade de atendimento Capacidade Transportadoras Veículos …" at bounding box center [681, 326] width 1363 height 652
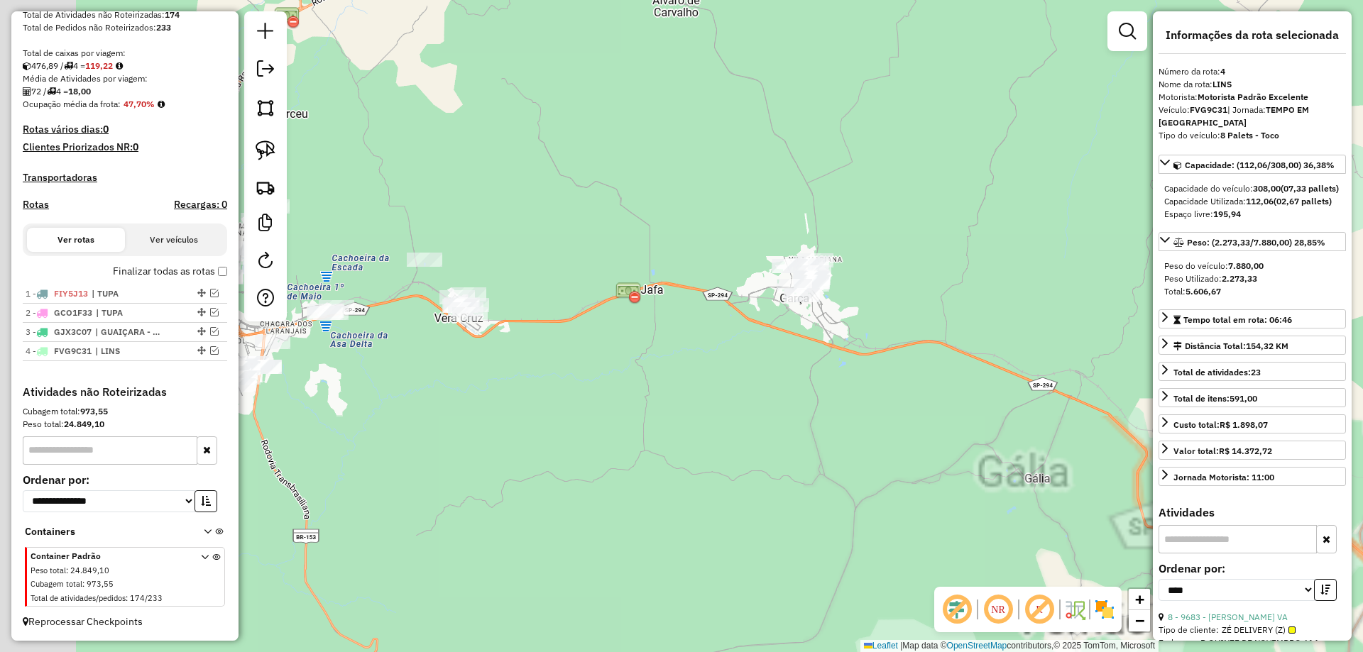
drag, startPoint x: 769, startPoint y: 270, endPoint x: 777, endPoint y: 260, distance: 12.6
click at [896, 232] on div "Janela de atendimento Grade de atendimento Capacidade Transportadoras Veículos …" at bounding box center [681, 326] width 1363 height 652
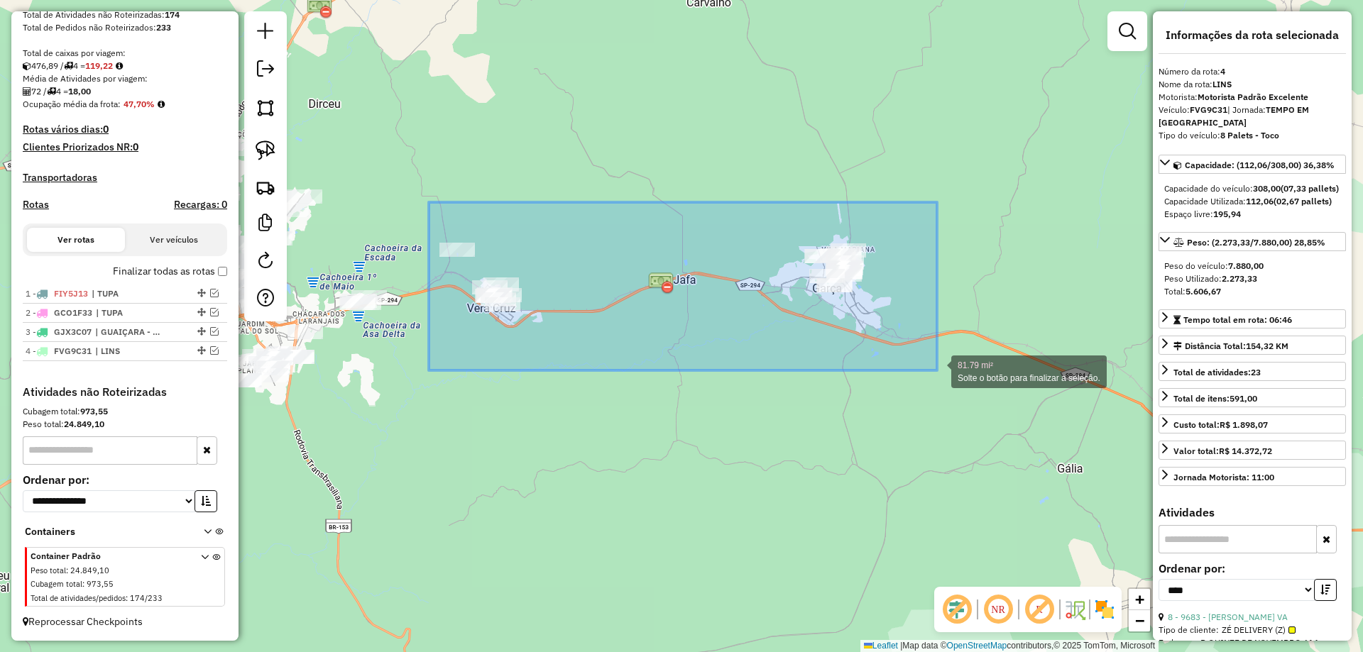
drag, startPoint x: 429, startPoint y: 202, endPoint x: 937, endPoint y: 370, distance: 535.3
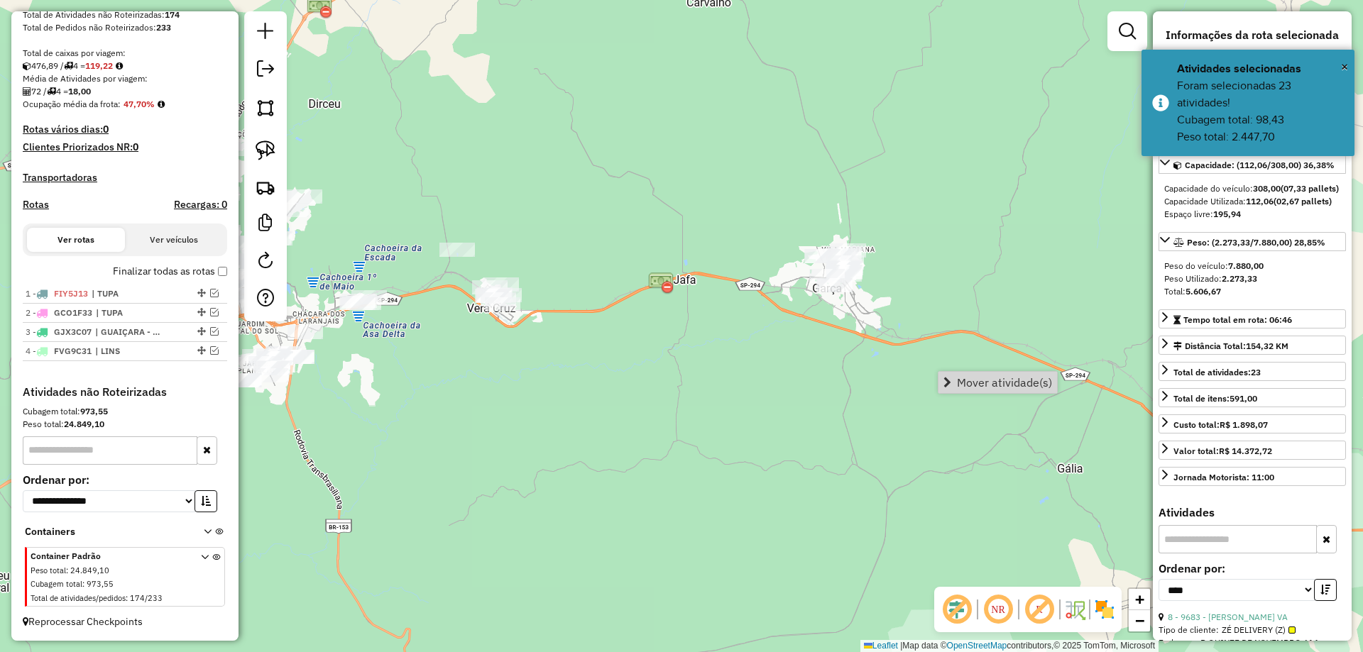
click at [956, 382] on link "Mover atividade(s)" at bounding box center [997, 382] width 119 height 21
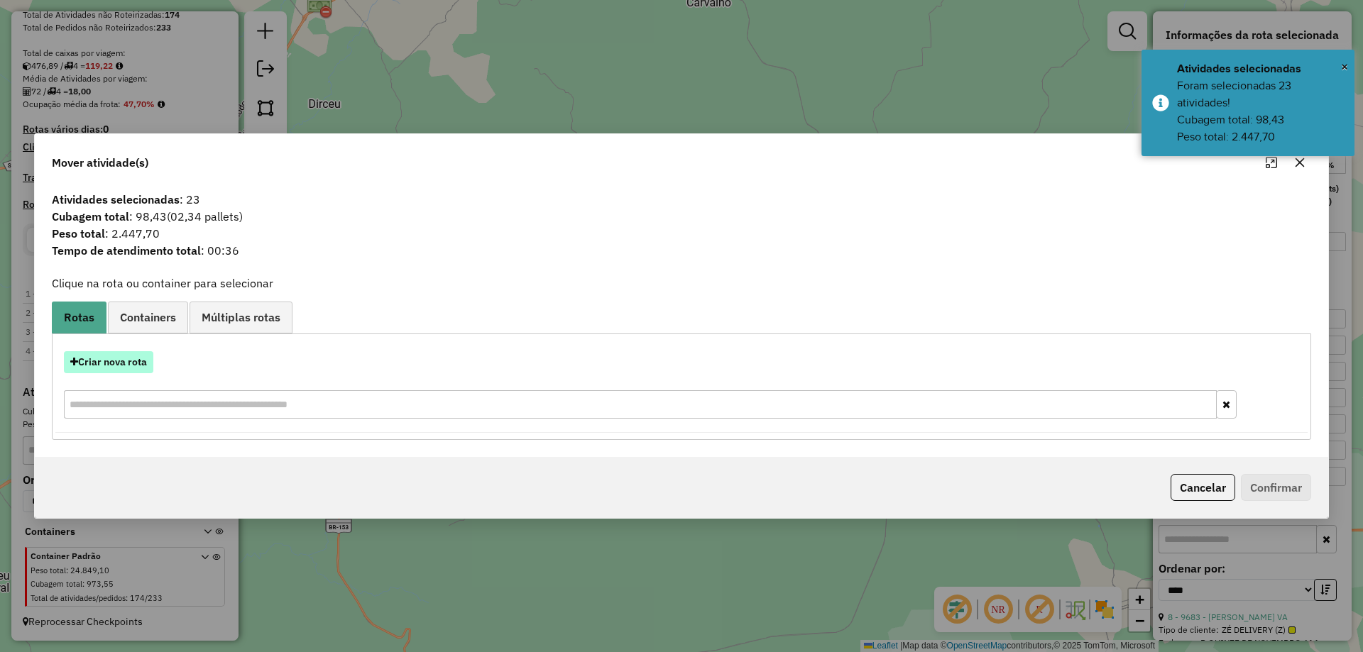
click at [138, 361] on button "Criar nova rota" at bounding box center [108, 362] width 89 height 22
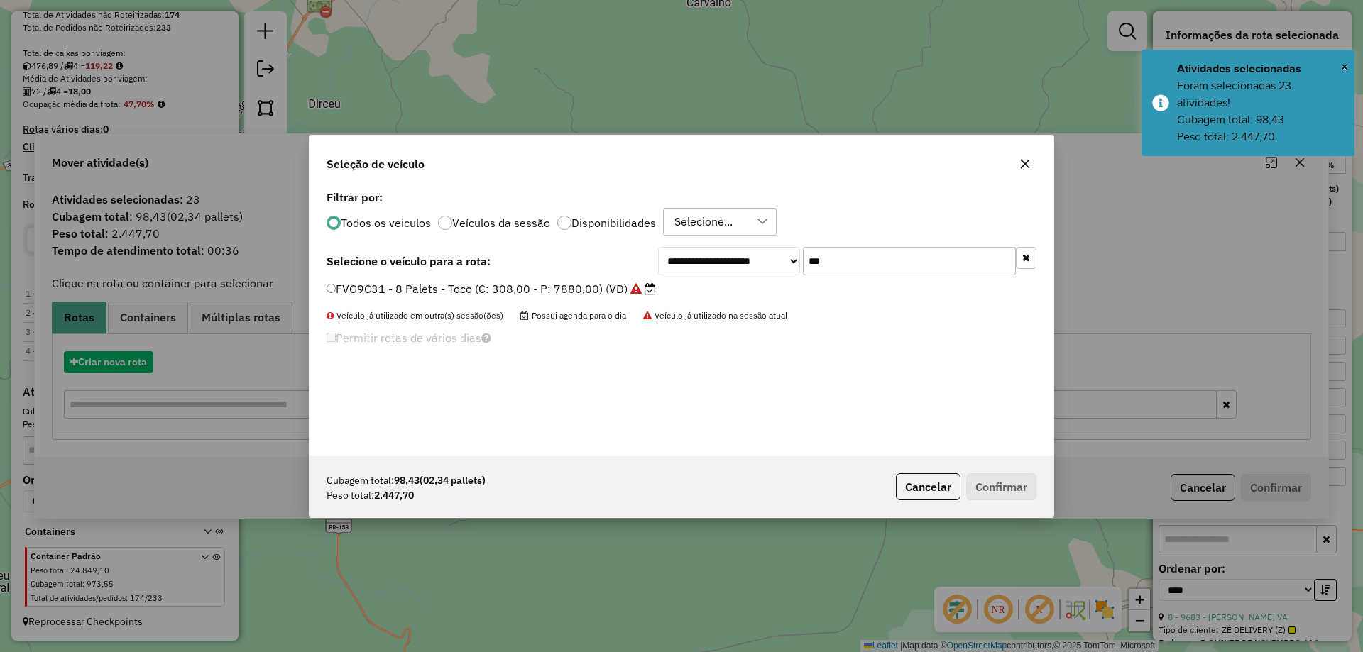
scroll to position [8, 4]
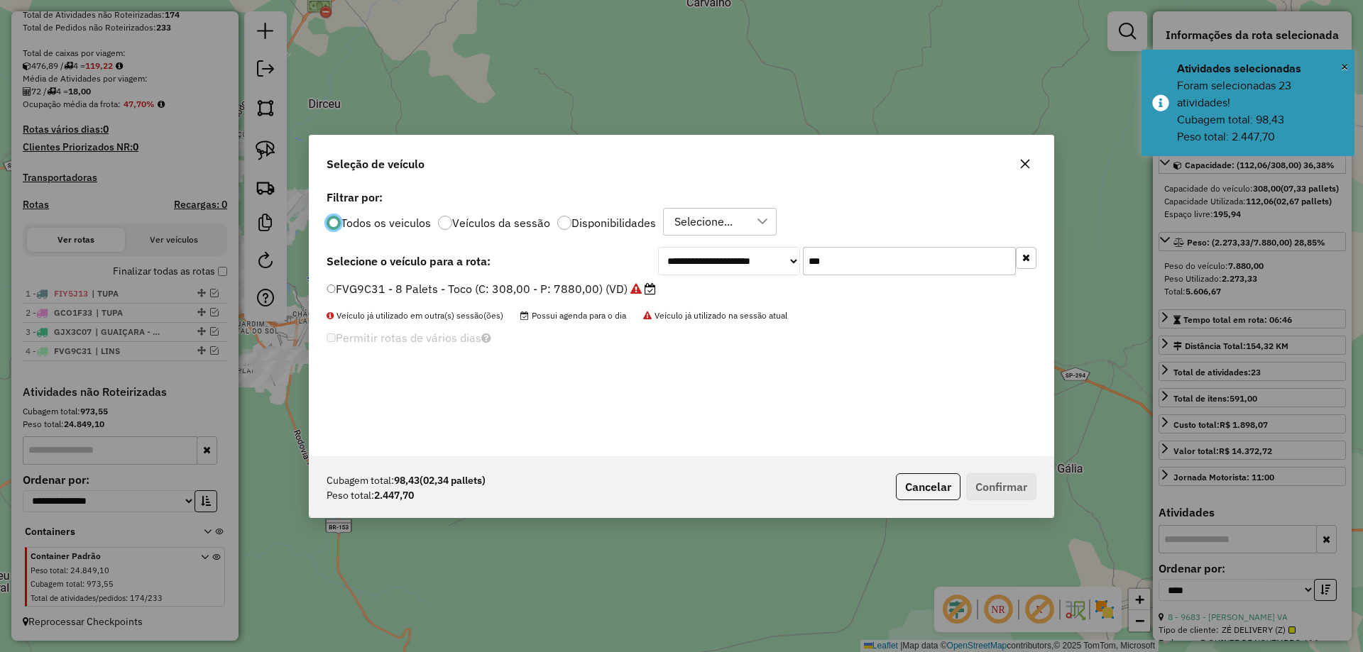
click at [855, 251] on input "***" at bounding box center [909, 261] width 213 height 28
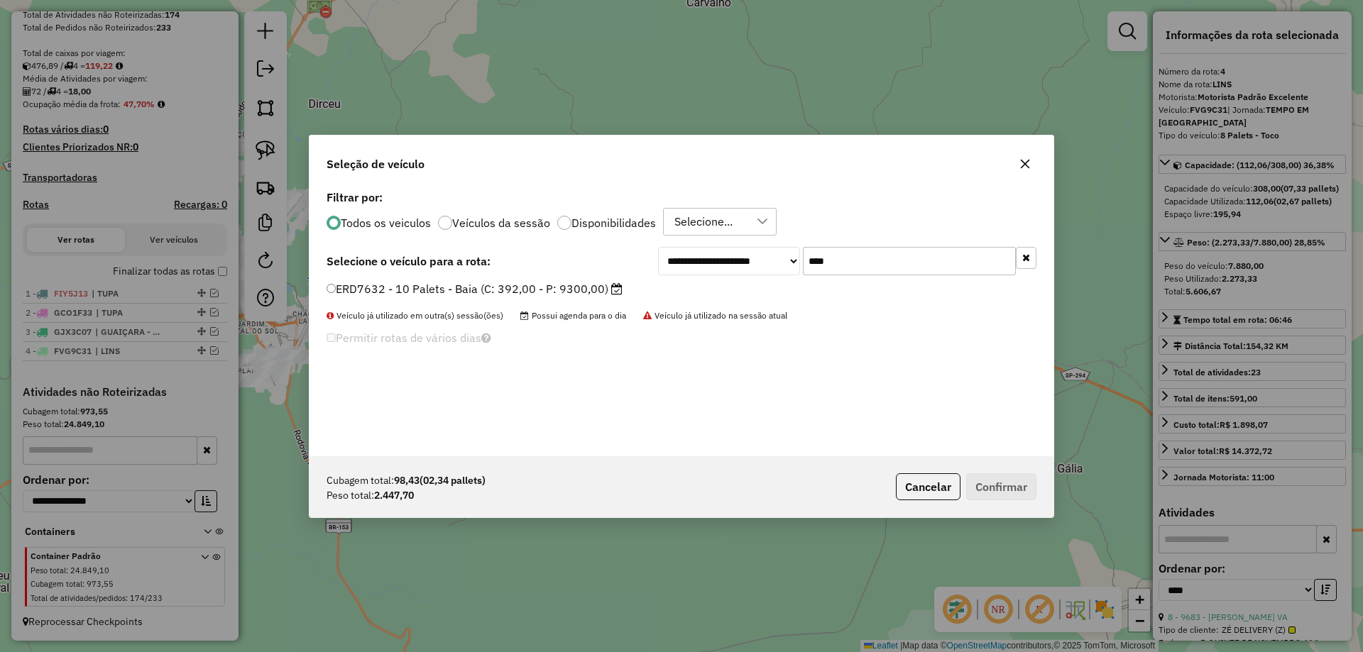
type input "****"
drag, startPoint x: 537, startPoint y: 296, endPoint x: 627, endPoint y: 329, distance: 96.5
click at [537, 296] on label "ERD7632 - 10 Palets - Baia (C: 392,00 - P: 9300,00)" at bounding box center [474, 288] width 296 height 17
click at [998, 485] on button "Confirmar" at bounding box center [1001, 486] width 70 height 27
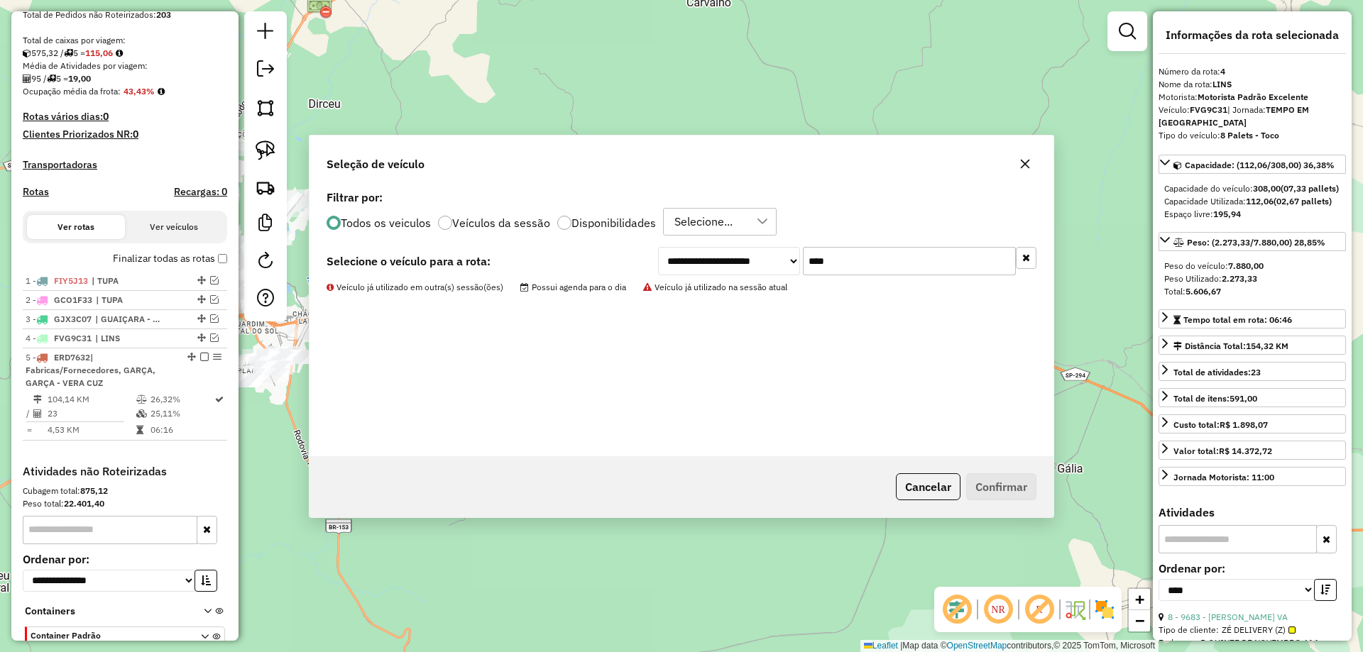
scroll to position [381, 0]
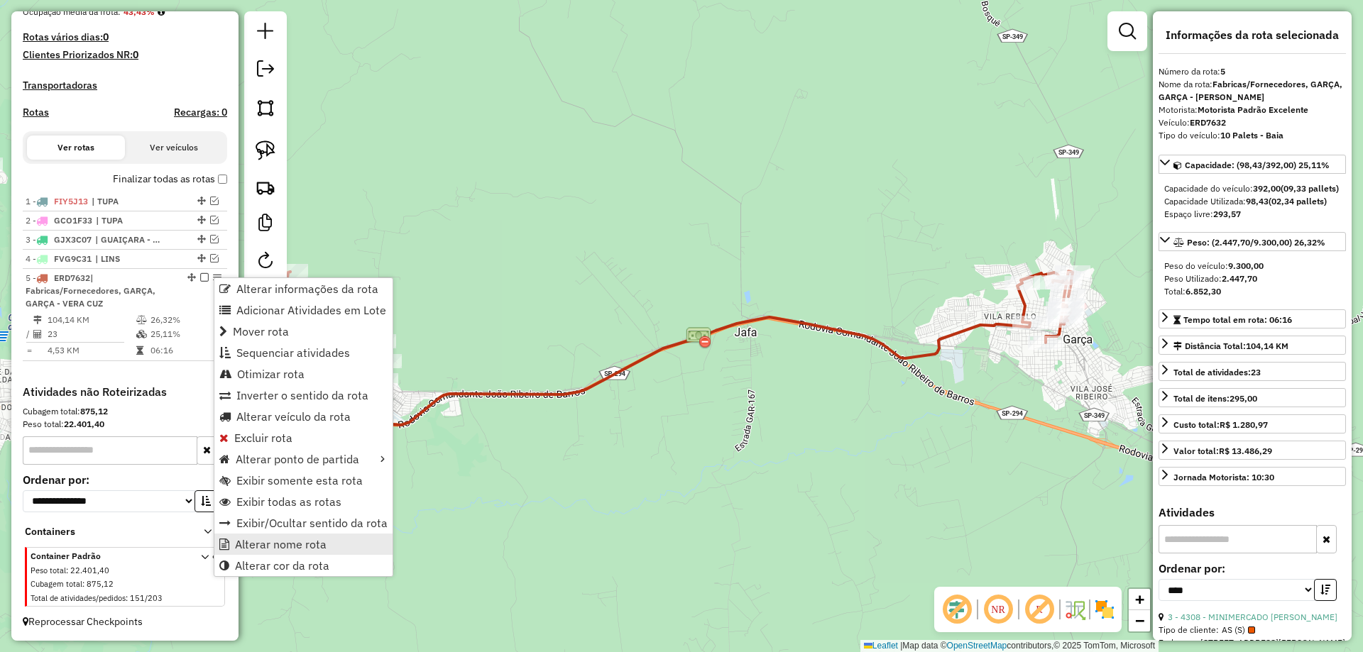
click at [293, 542] on span "Alterar nome rota" at bounding box center [281, 544] width 92 height 11
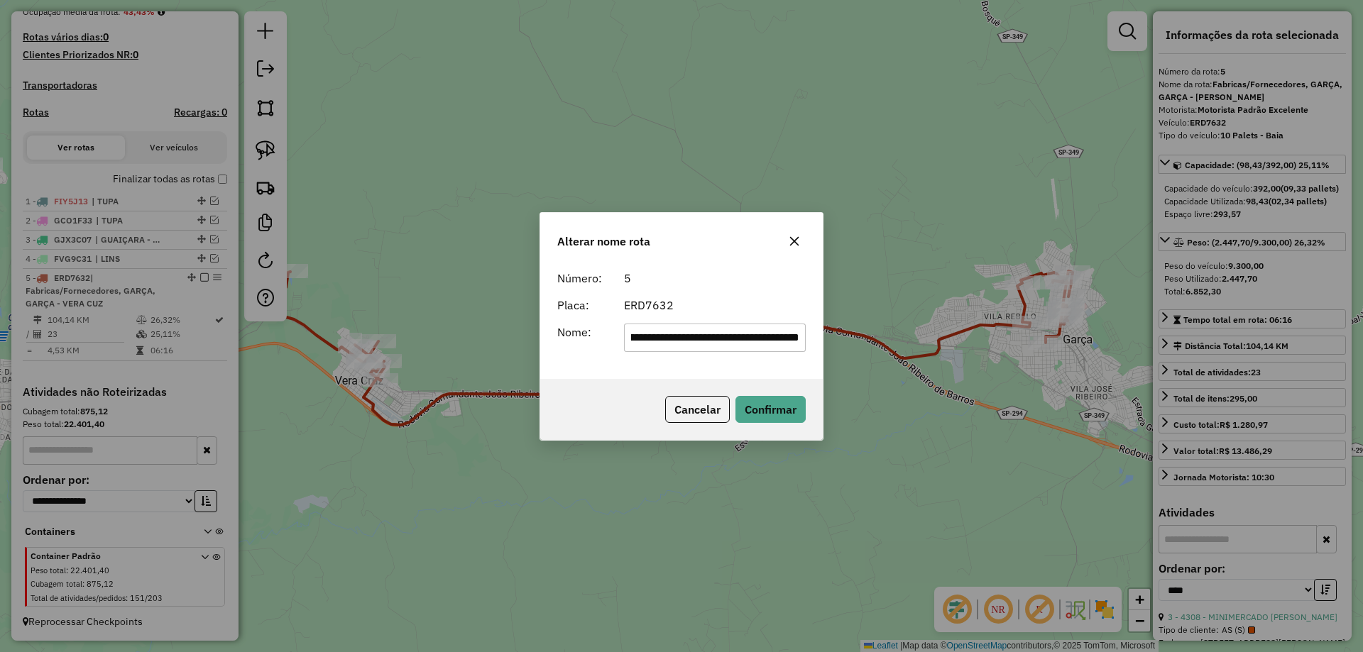
scroll to position [0, 0]
drag, startPoint x: 696, startPoint y: 336, endPoint x: 464, endPoint y: 354, distance: 232.1
click at [466, 353] on div "**********" at bounding box center [681, 326] width 1363 height 652
type input "**********"
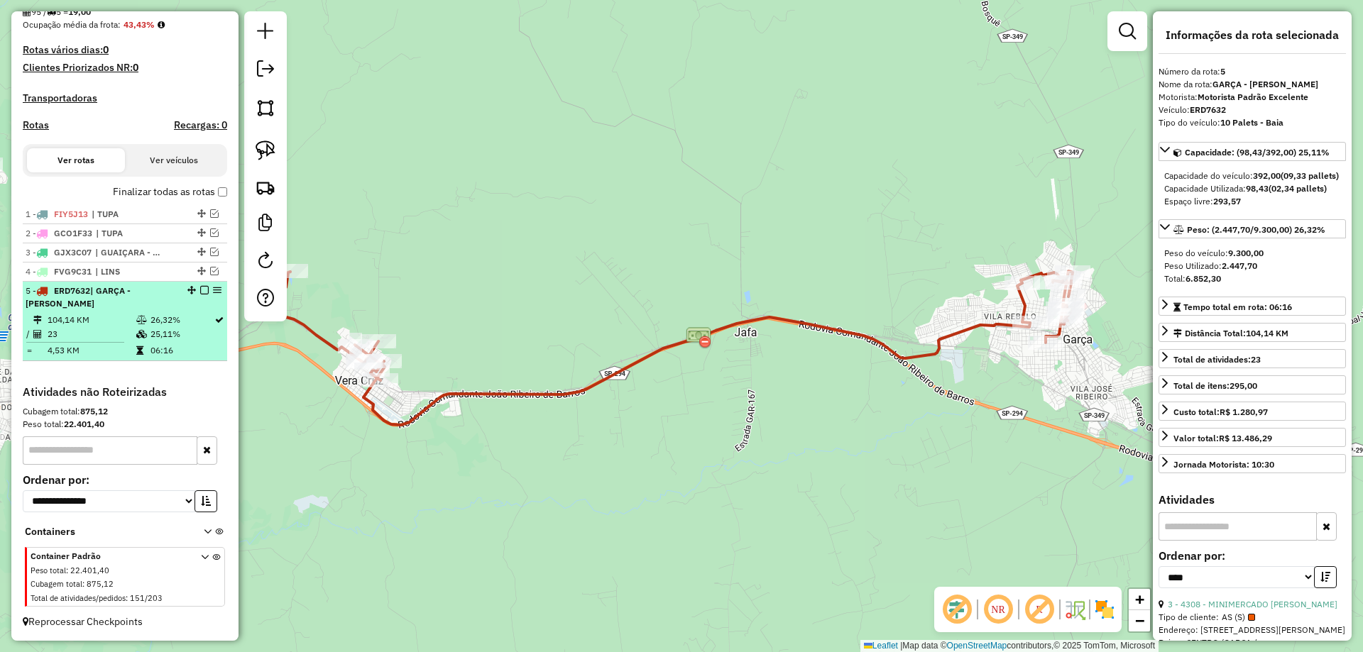
click at [200, 292] on em at bounding box center [204, 290] width 9 height 9
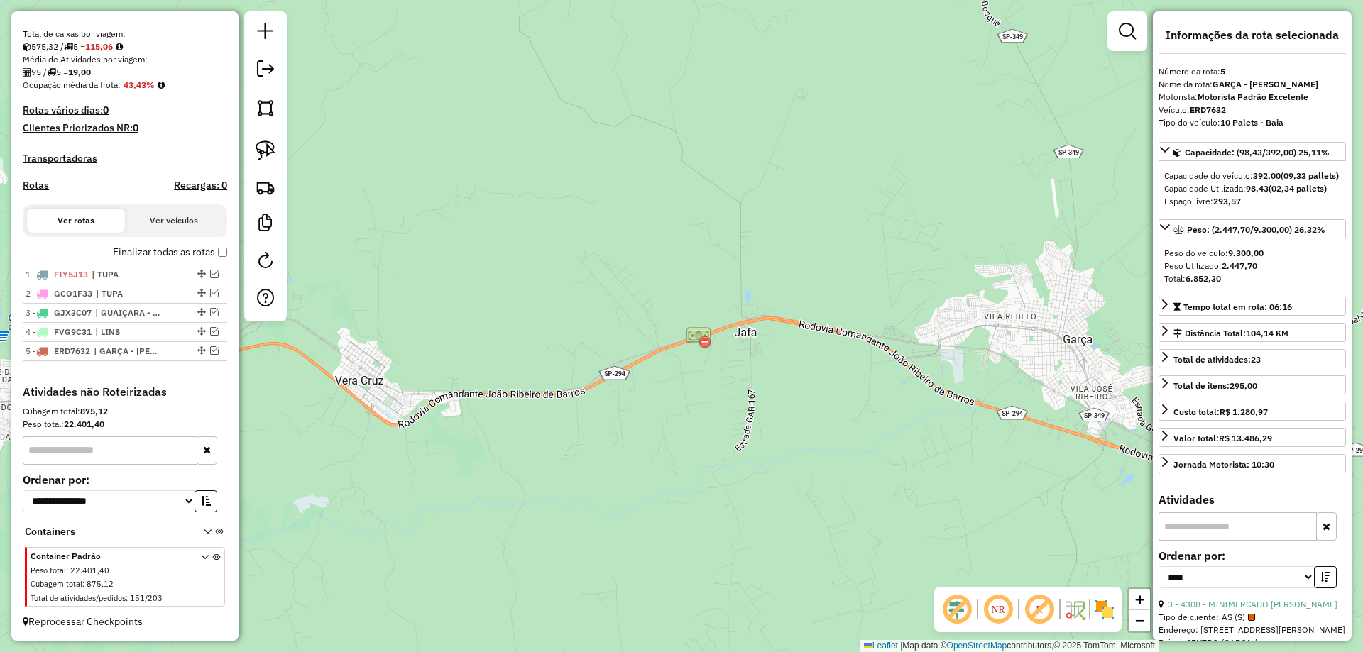
scroll to position [308, 0]
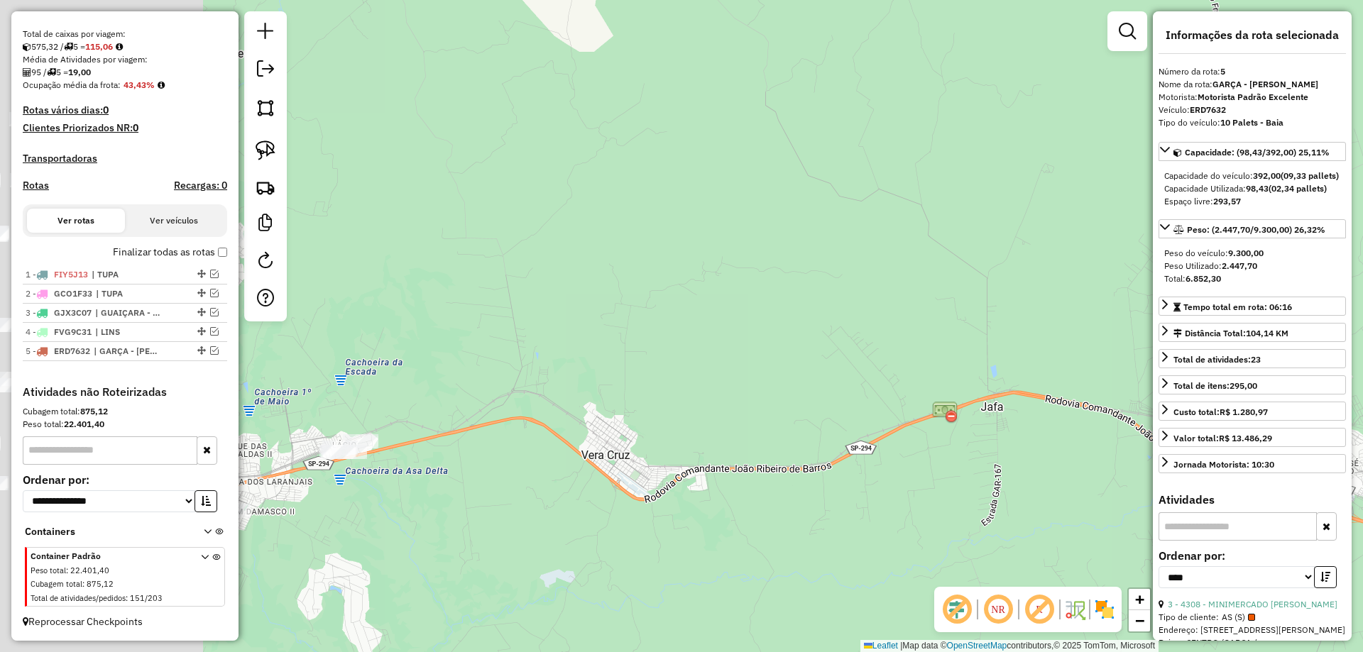
drag, startPoint x: 680, startPoint y: 440, endPoint x: 1006, endPoint y: 483, distance: 329.3
click at [977, 494] on div "Janela de atendimento Grade de atendimento Capacidade Transportadoras Veículos …" at bounding box center [681, 326] width 1363 height 652
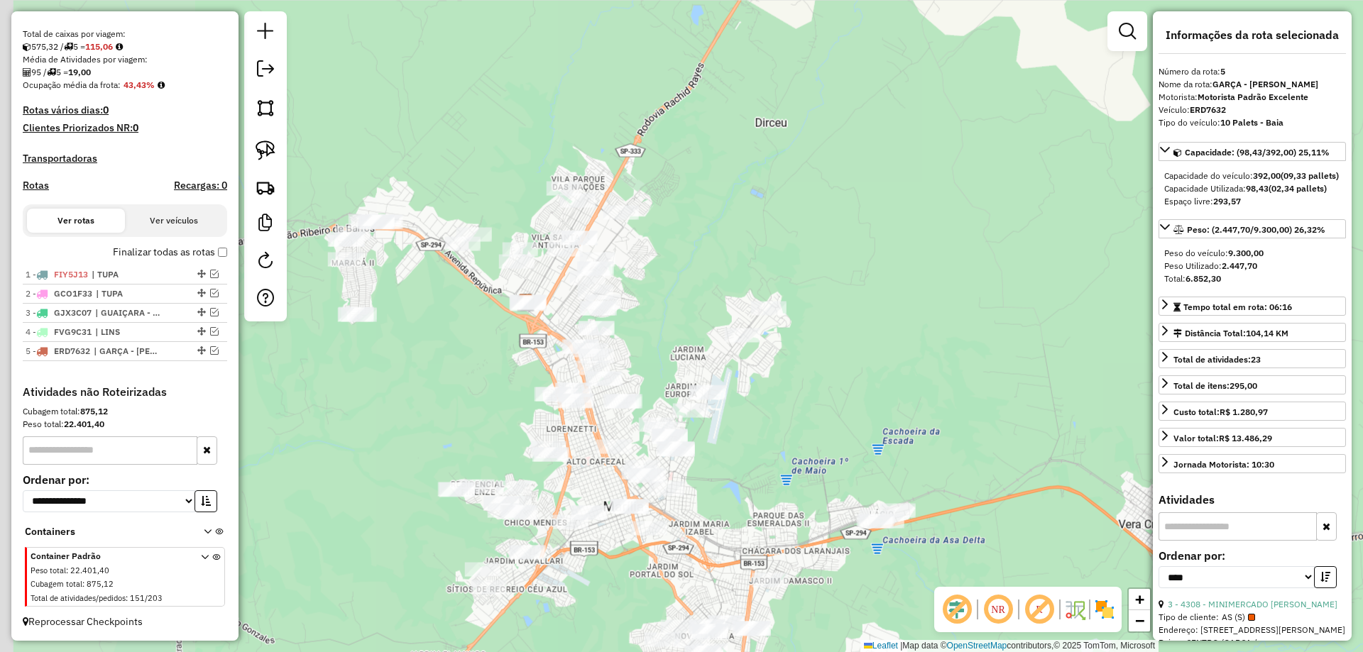
drag, startPoint x: 818, startPoint y: 356, endPoint x: 872, endPoint y: 354, distance: 53.3
click at [872, 354] on div "Janela de atendimento Grade de atendimento Capacidade Transportadoras Veículos …" at bounding box center [681, 326] width 1363 height 652
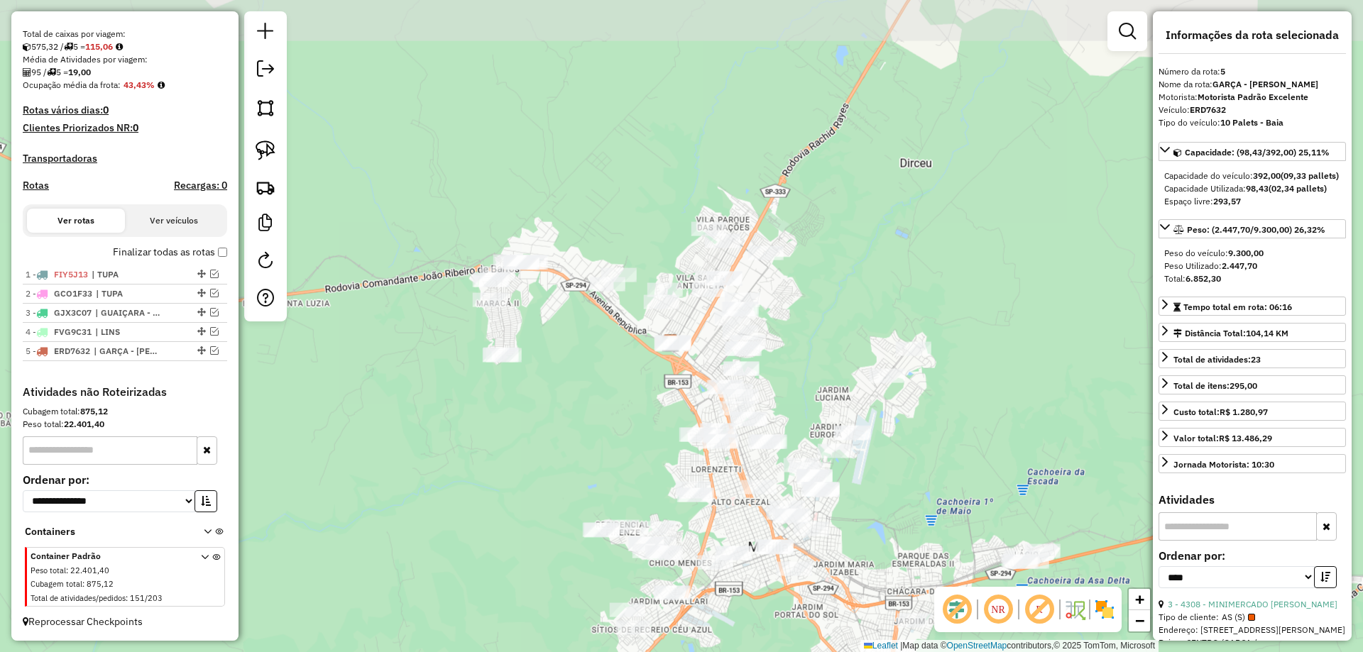
drag, startPoint x: 720, startPoint y: 324, endPoint x: 830, endPoint y: 360, distance: 115.6
click at [830, 360] on div "Janela de atendimento Grade de atendimento Capacidade Transportadoras Veículos …" at bounding box center [681, 326] width 1363 height 652
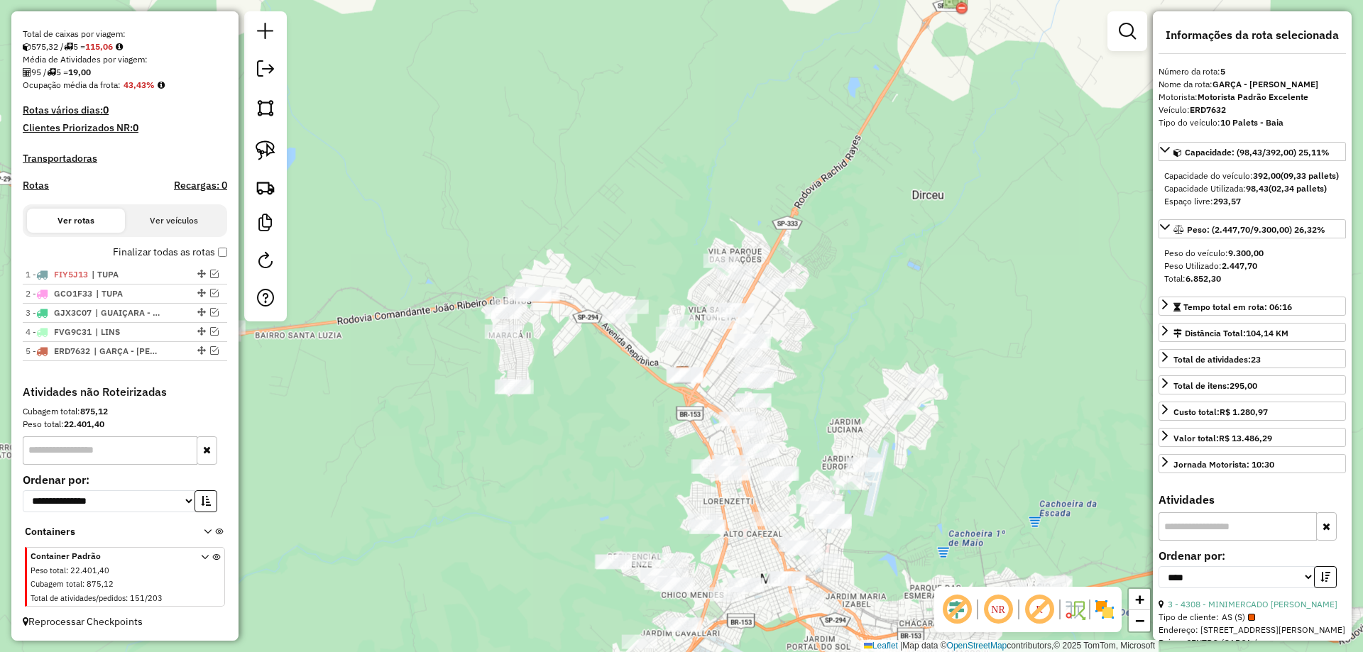
drag, startPoint x: 593, startPoint y: 391, endPoint x: 610, endPoint y: 436, distance: 47.8
click at [610, 436] on div "Janela de atendimento Grade de atendimento Capacidade Transportadoras Veículos …" at bounding box center [681, 326] width 1363 height 652
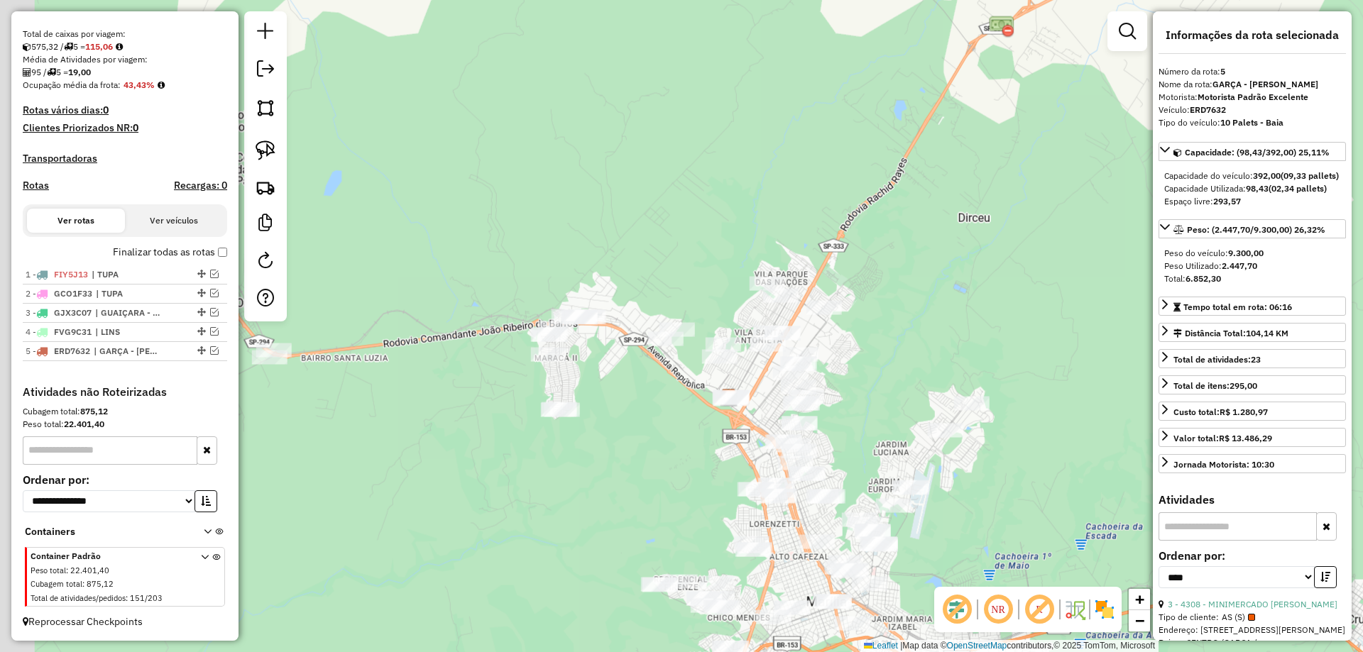
drag, startPoint x: 645, startPoint y: 447, endPoint x: 833, endPoint y: 441, distance: 188.2
click at [833, 441] on div "Janela de atendimento Grade de atendimento Capacidade Transportadoras Veículos …" at bounding box center [681, 326] width 1363 height 652
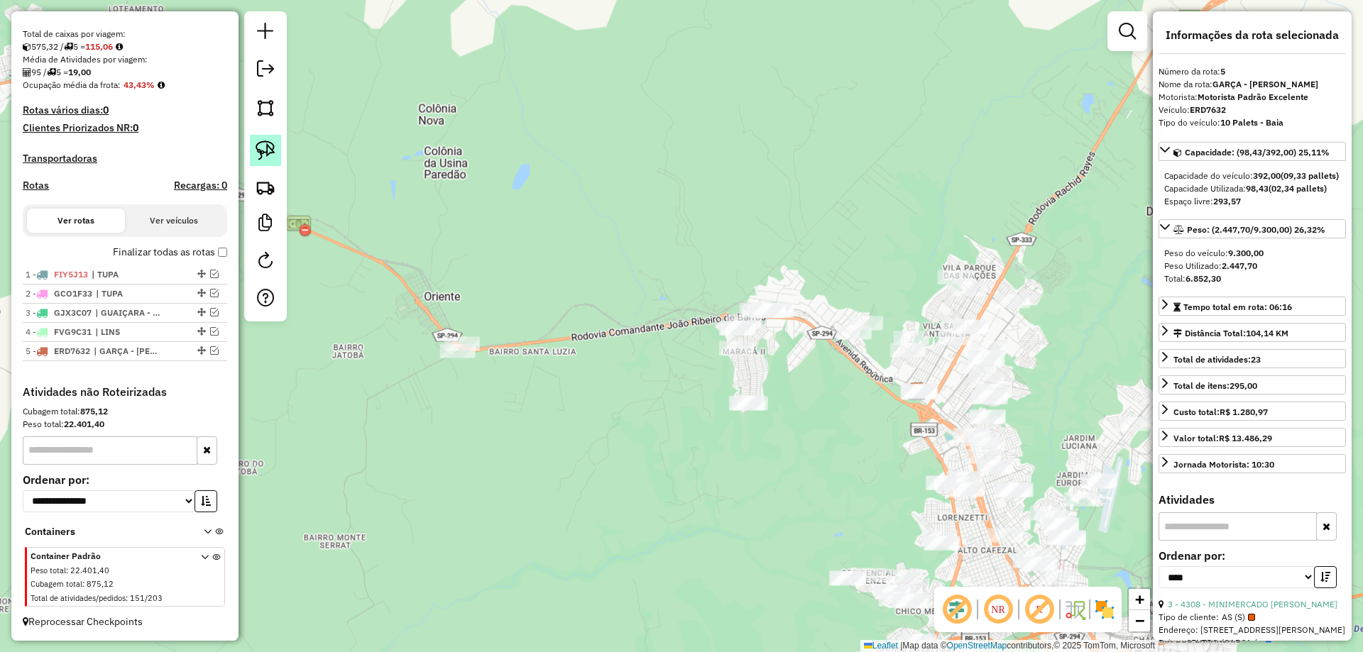
click at [266, 148] on img at bounding box center [266, 151] width 20 height 20
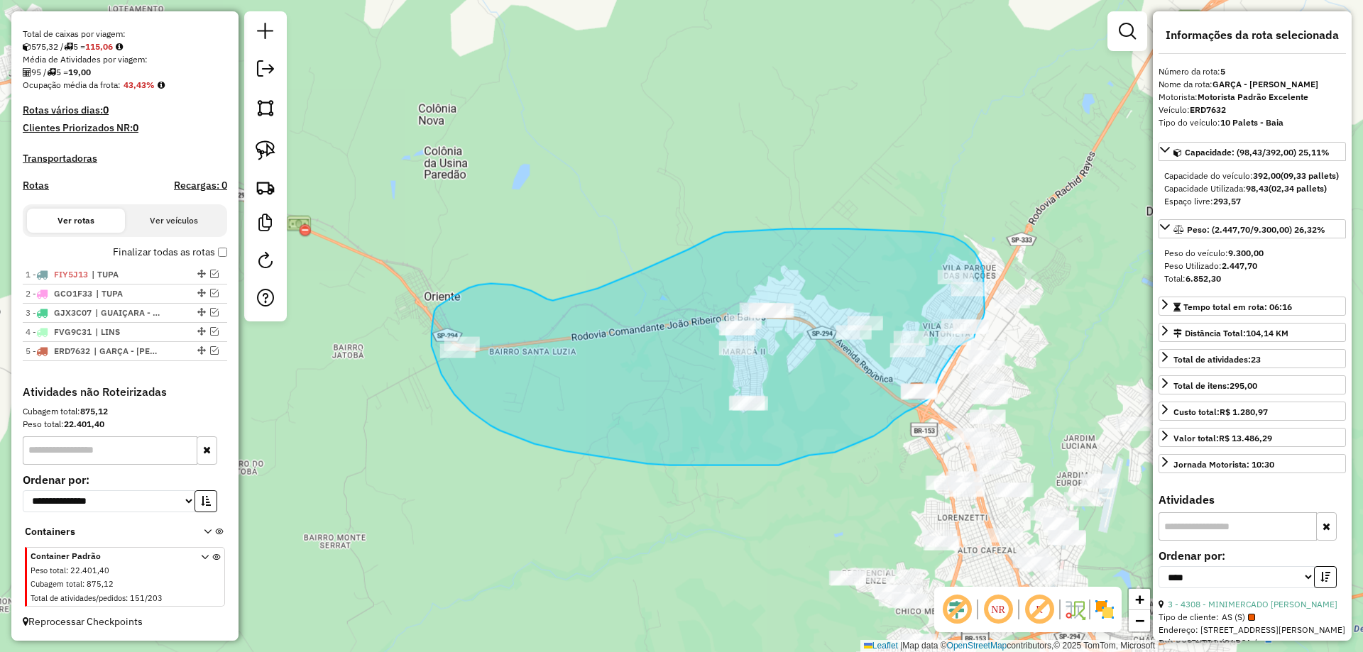
drag, startPoint x: 553, startPoint y: 301, endPoint x: 596, endPoint y: 290, distance: 44.8
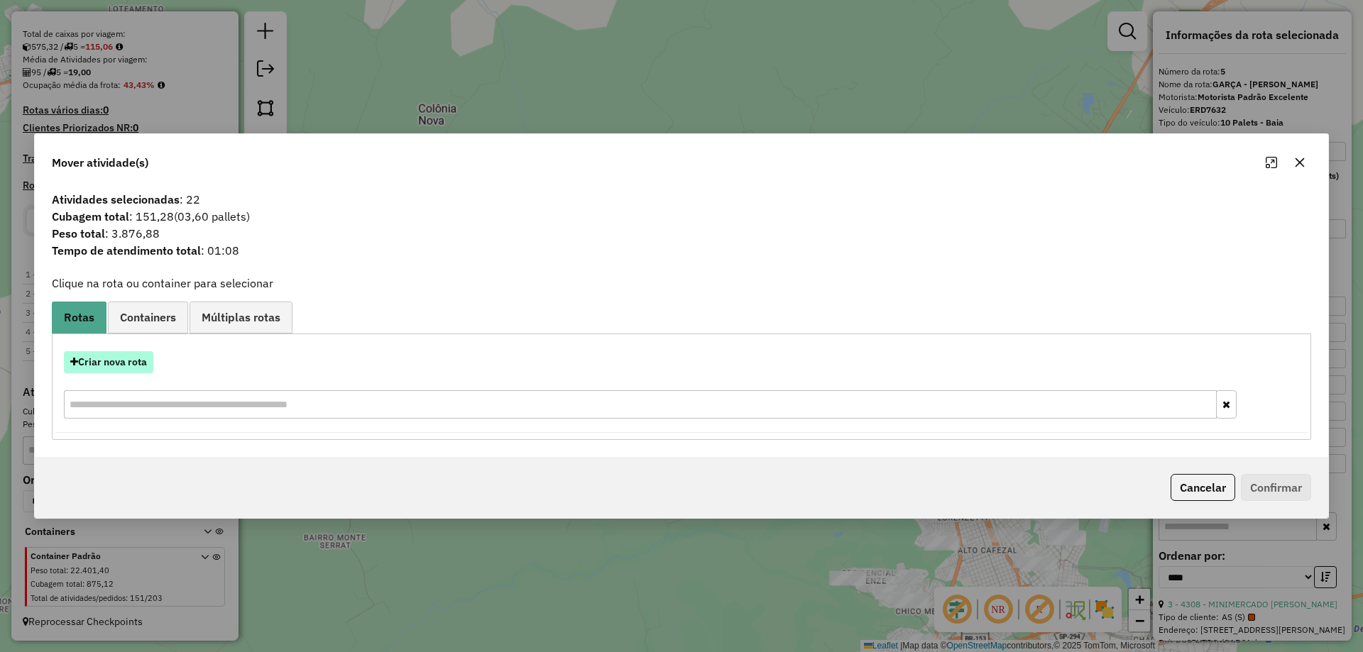
click at [130, 359] on button "Criar nova rota" at bounding box center [108, 362] width 89 height 22
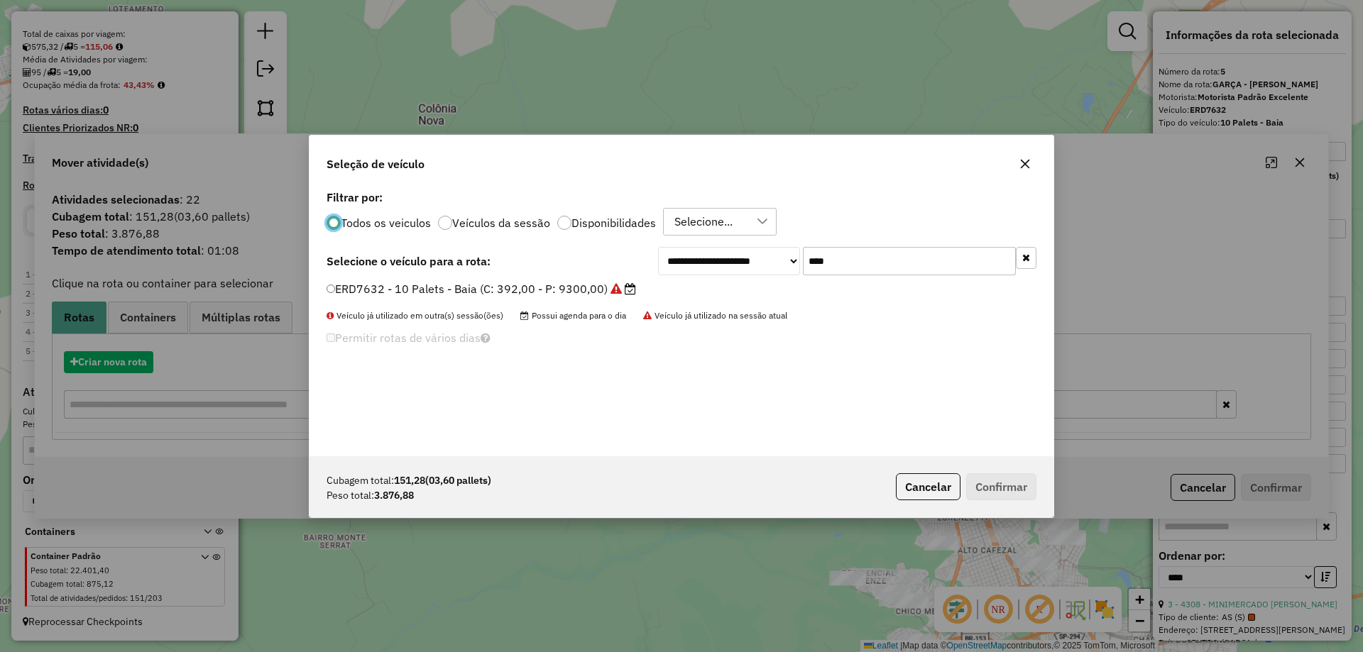
scroll to position [8, 4]
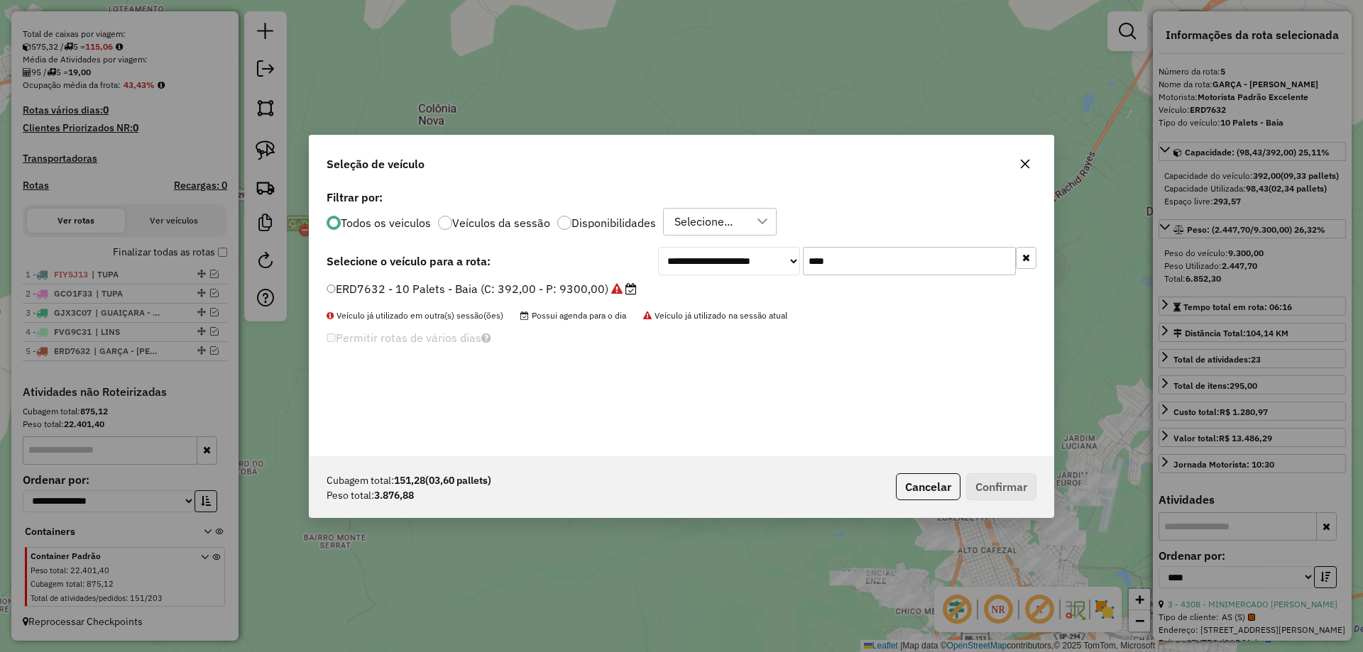
click at [887, 254] on input "****" at bounding box center [909, 261] width 213 height 28
click at [886, 254] on input "****" at bounding box center [909, 261] width 213 height 28
type input "***"
drag, startPoint x: 603, startPoint y: 287, endPoint x: 819, endPoint y: 351, distance: 225.9
click at [603, 286] on label "BRQ9A13 - 8 Palets - Toco (C: 308,00 - P: 7880,00) (VD)" at bounding box center [484, 288] width 316 height 17
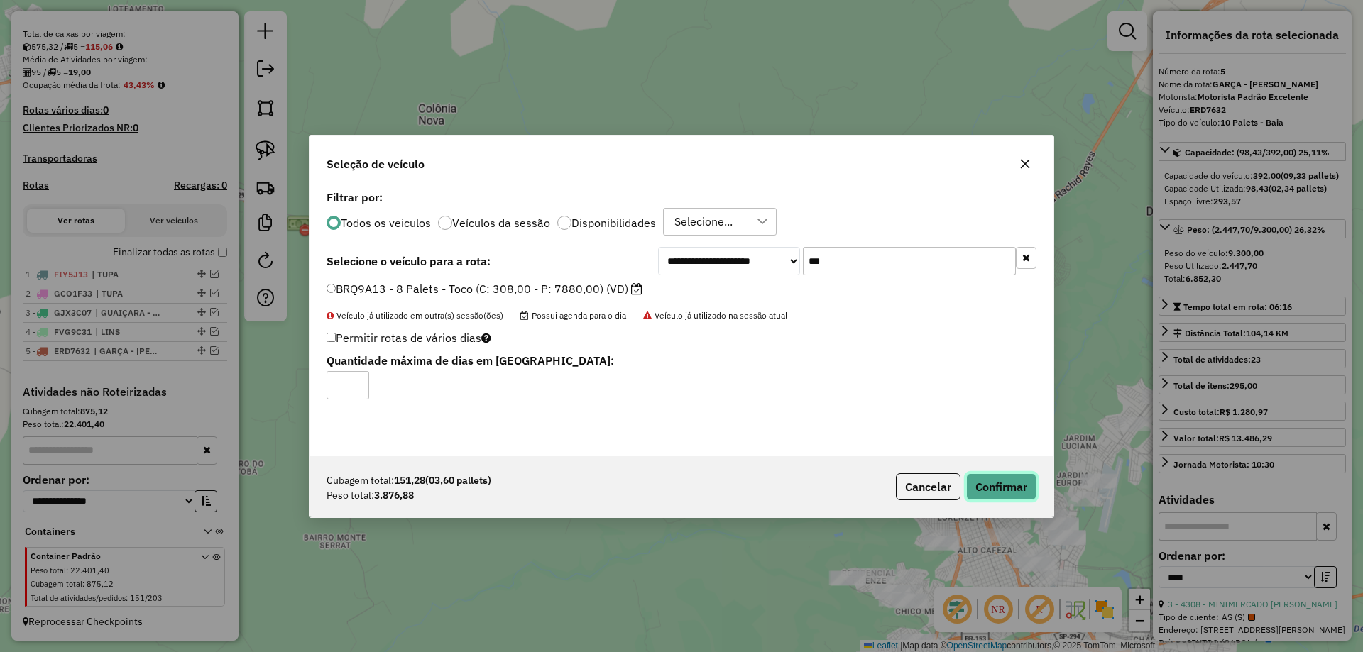
click at [985, 494] on button "Confirmar" at bounding box center [1001, 486] width 70 height 27
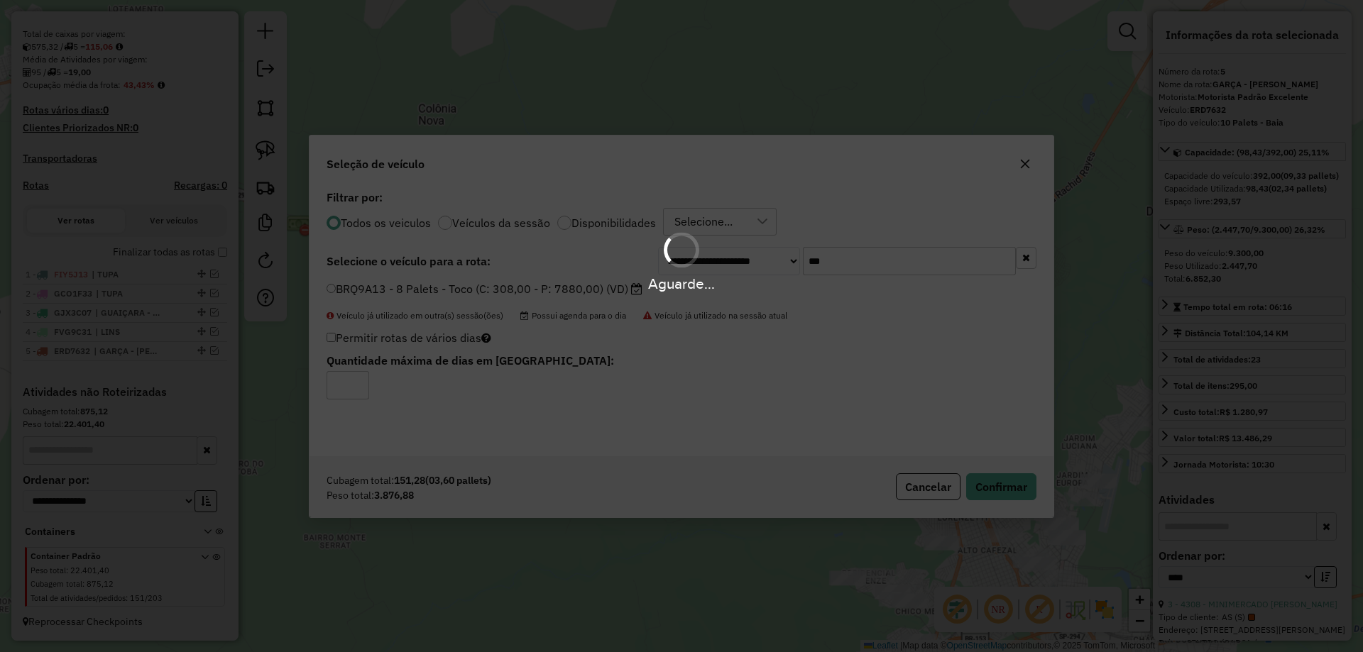
scroll to position [413, 0]
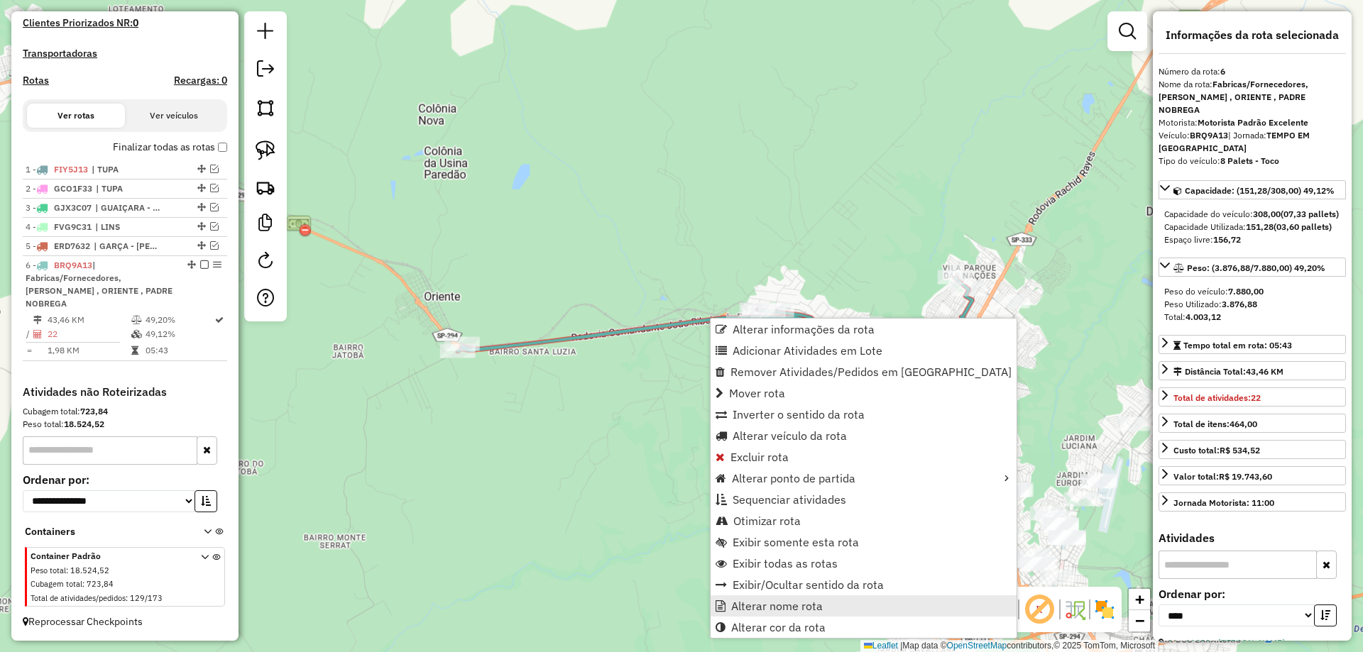
click at [771, 608] on span "Alterar nome rota" at bounding box center [777, 605] width 92 height 11
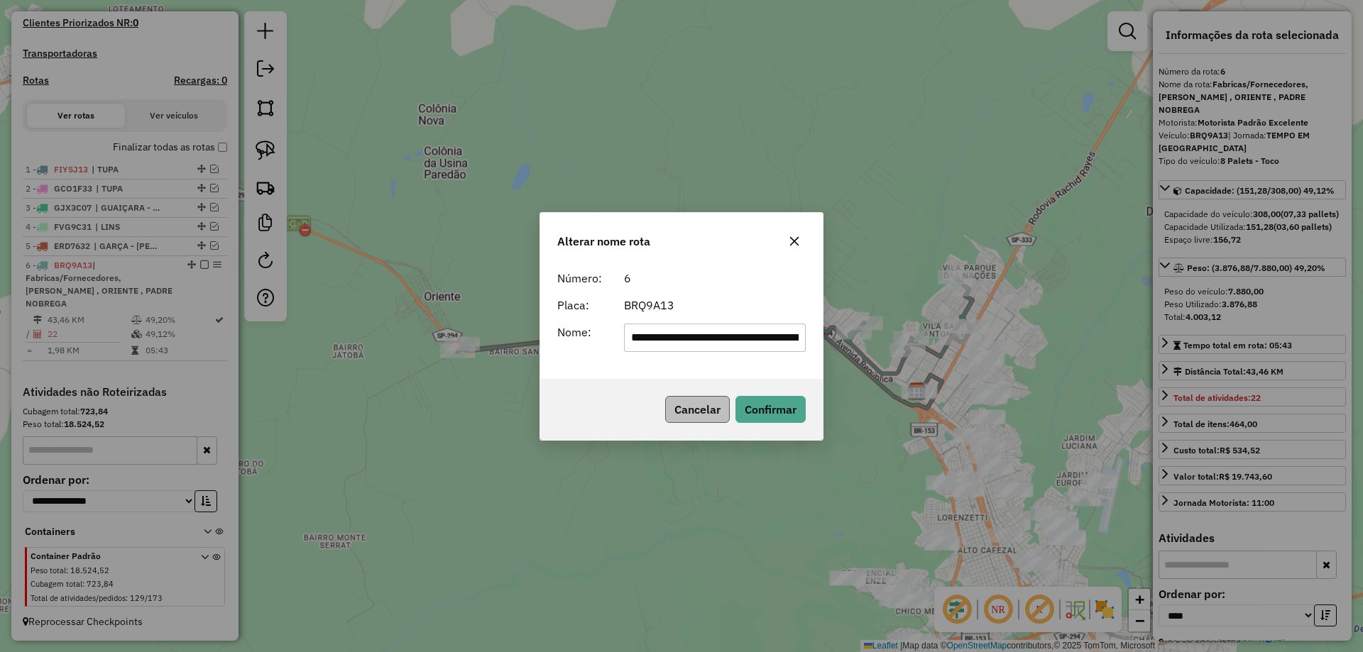
scroll to position [0, 249]
click at [707, 335] on input "**********" at bounding box center [715, 338] width 182 height 28
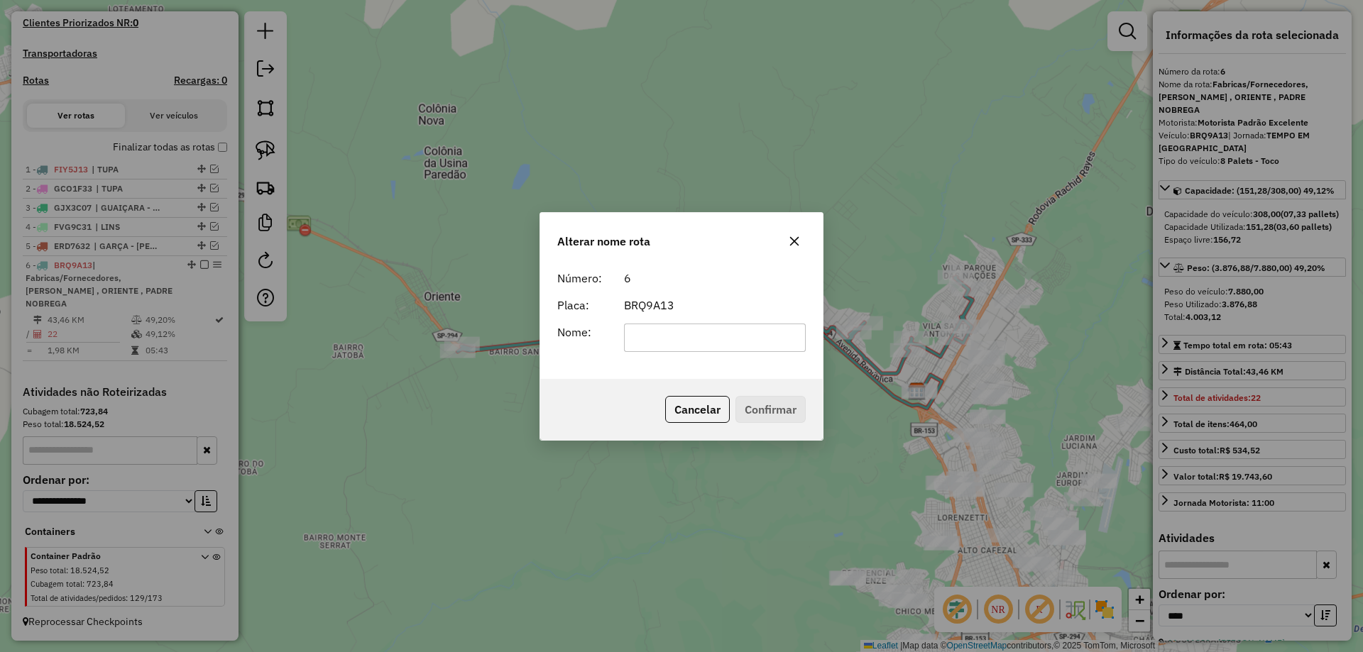
scroll to position [0, 0]
drag, startPoint x: 757, startPoint y: 339, endPoint x: 836, endPoint y: 344, distance: 78.9
click at [833, 345] on div "**********" at bounding box center [681, 326] width 1363 height 652
type input "**********"
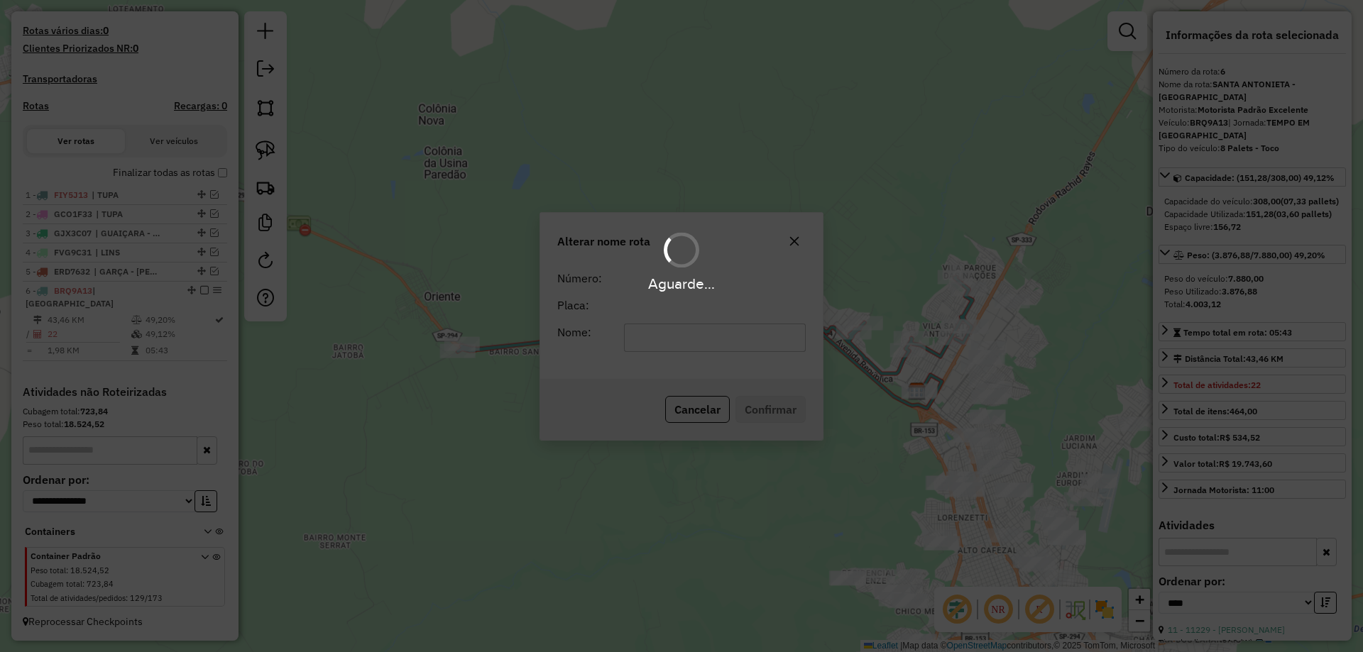
scroll to position [388, 0]
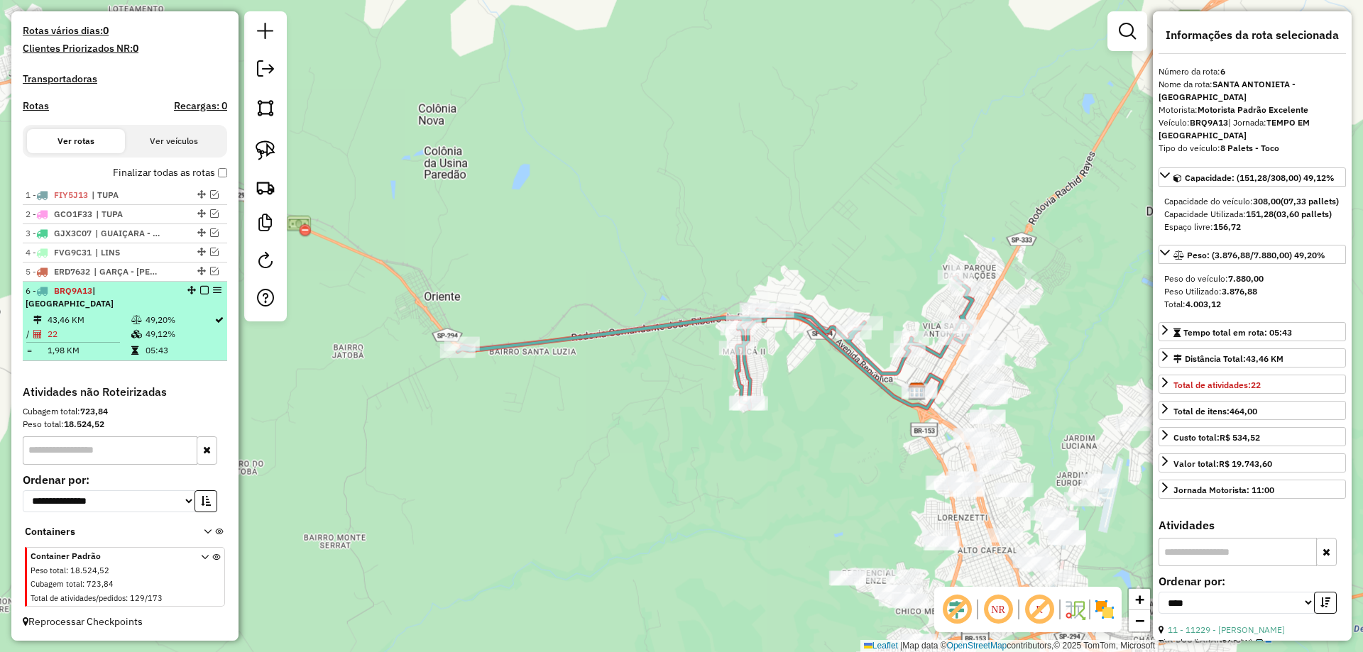
click at [202, 289] on em at bounding box center [204, 290] width 9 height 9
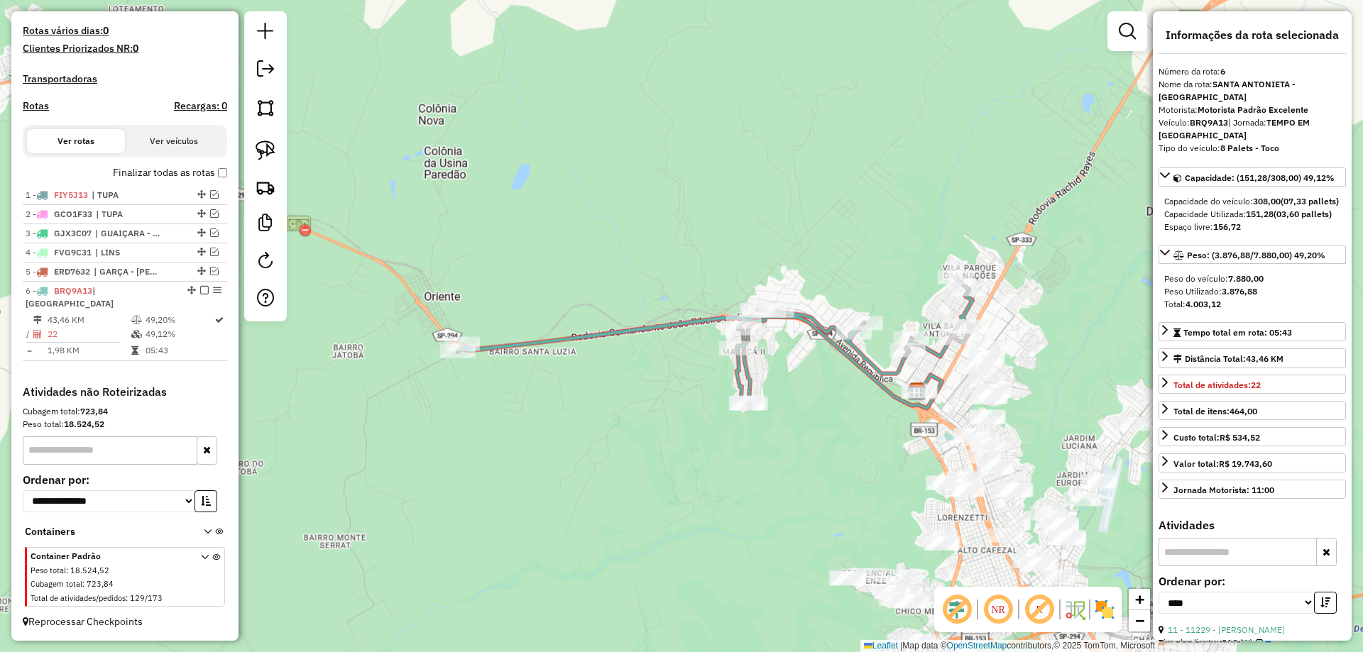
scroll to position [327, 0]
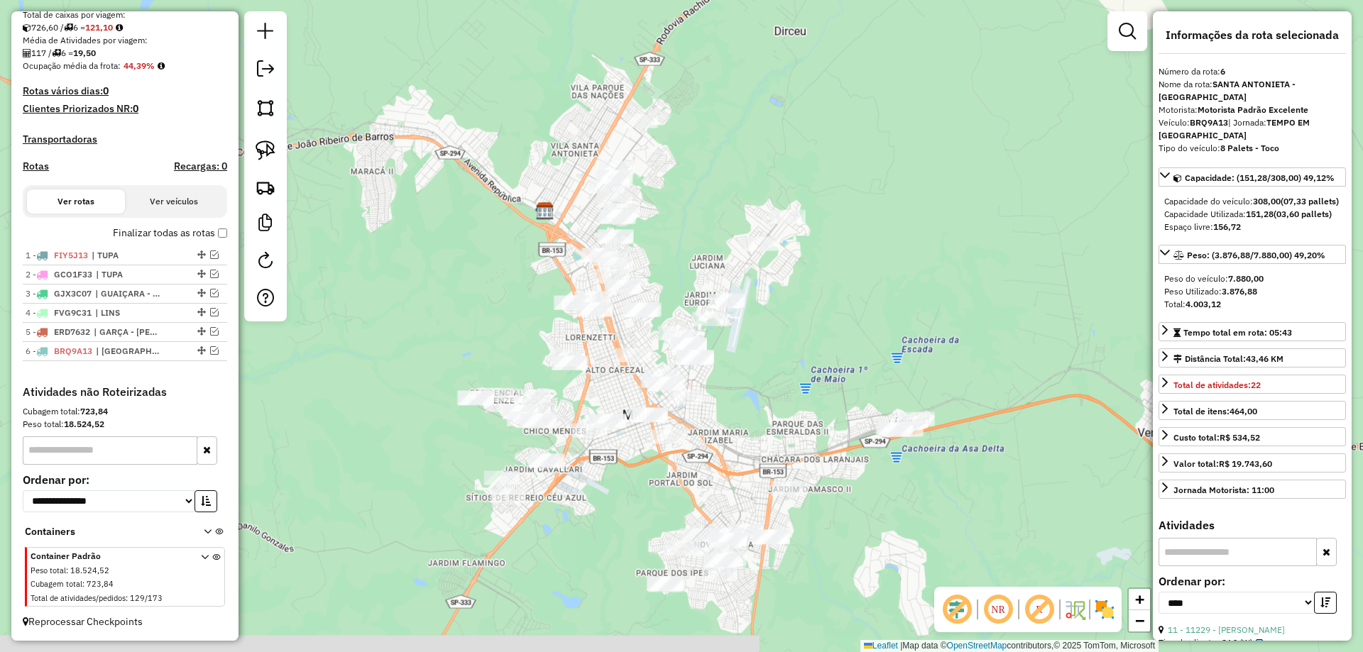
drag, startPoint x: 740, startPoint y: 384, endPoint x: 333, endPoint y: 186, distance: 452.3
click at [320, 176] on div "Janela de atendimento Grade de atendimento Capacidade Transportadoras Veículos …" at bounding box center [681, 326] width 1363 height 652
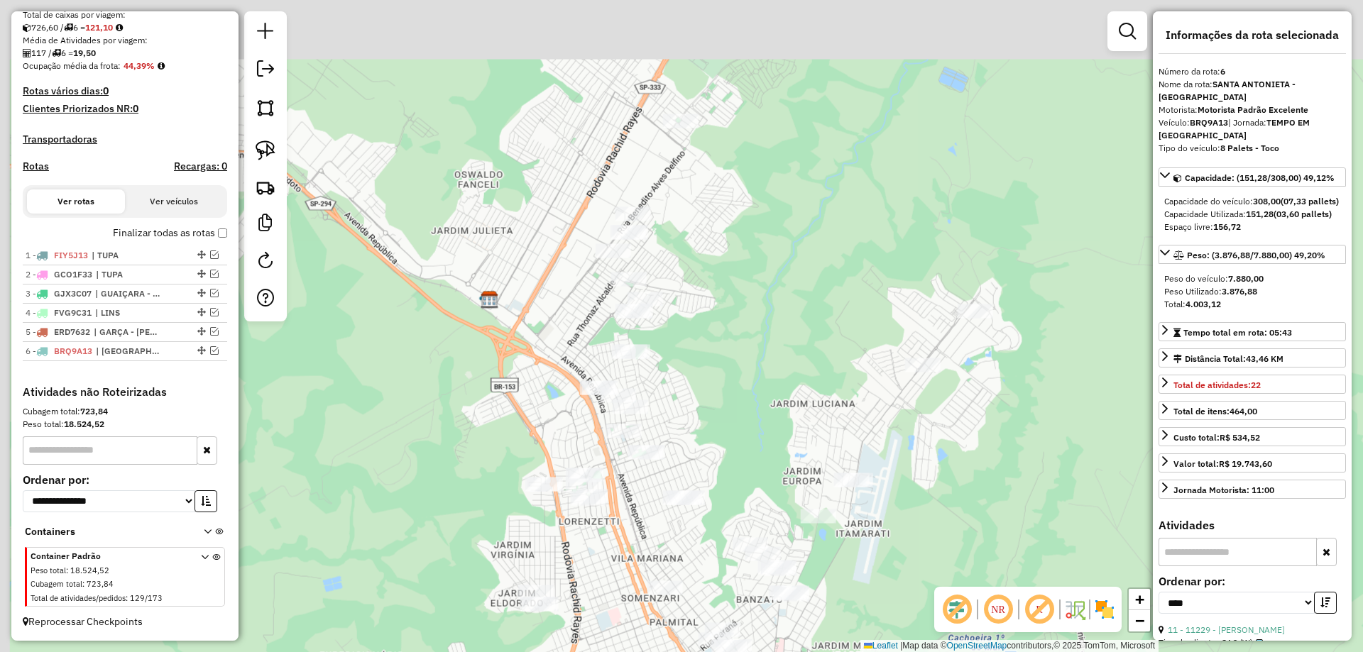
drag, startPoint x: 620, startPoint y: 197, endPoint x: 728, endPoint y: 353, distance: 189.8
click at [728, 353] on div "Janela de atendimento Grade de atendimento Capacidade Transportadoras Veículos …" at bounding box center [681, 326] width 1363 height 652
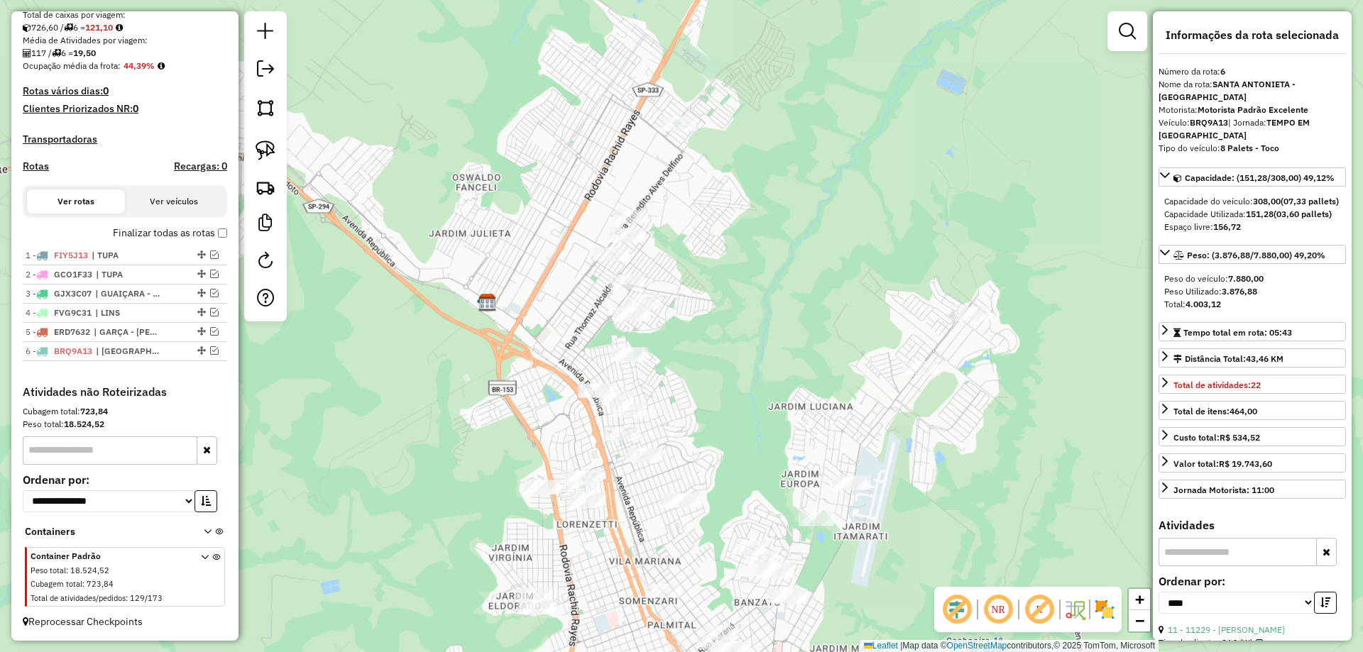
drag, startPoint x: 728, startPoint y: 353, endPoint x: 683, endPoint y: 353, distance: 44.7
click at [688, 356] on div "Janela de atendimento Grade de atendimento Capacidade Transportadoras Veículos …" at bounding box center [681, 326] width 1363 height 652
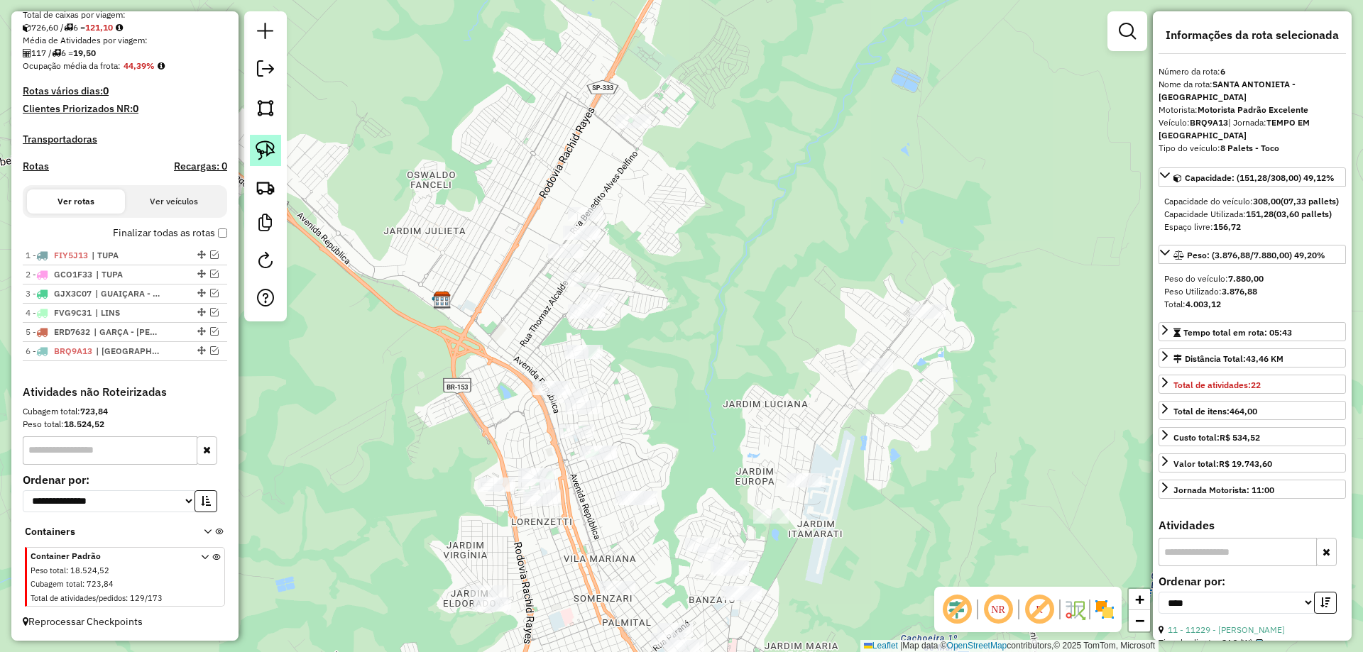
click at [274, 149] on img at bounding box center [266, 151] width 20 height 20
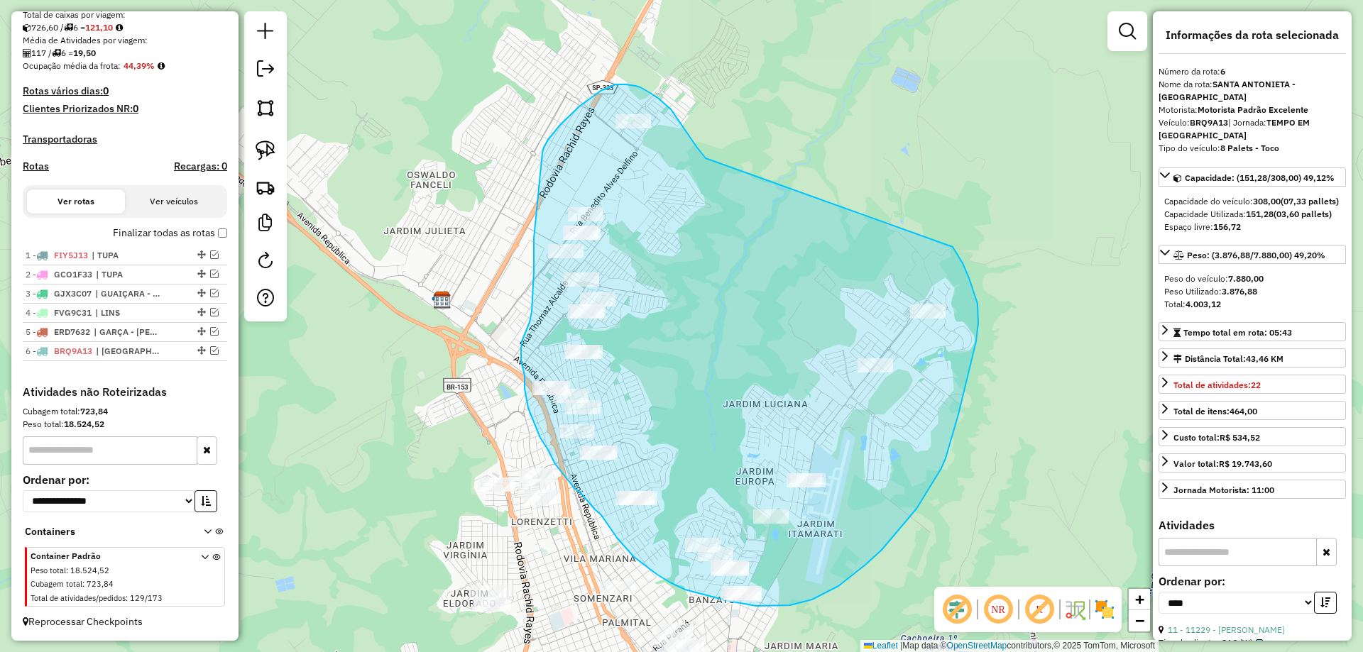
drag, startPoint x: 705, startPoint y: 158, endPoint x: 946, endPoint y: 240, distance: 254.1
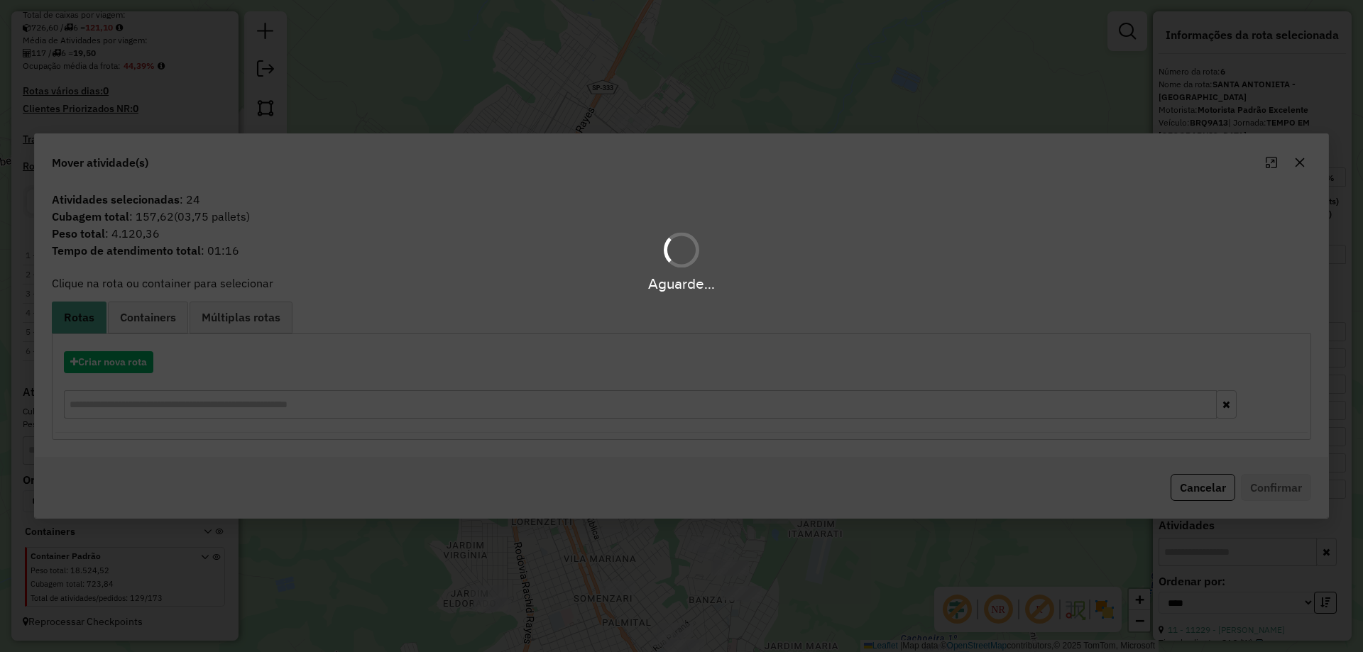
click at [117, 358] on div "Aguarde..." at bounding box center [681, 326] width 1363 height 652
click at [121, 363] on div "Aguarde..." at bounding box center [681, 326] width 1363 height 652
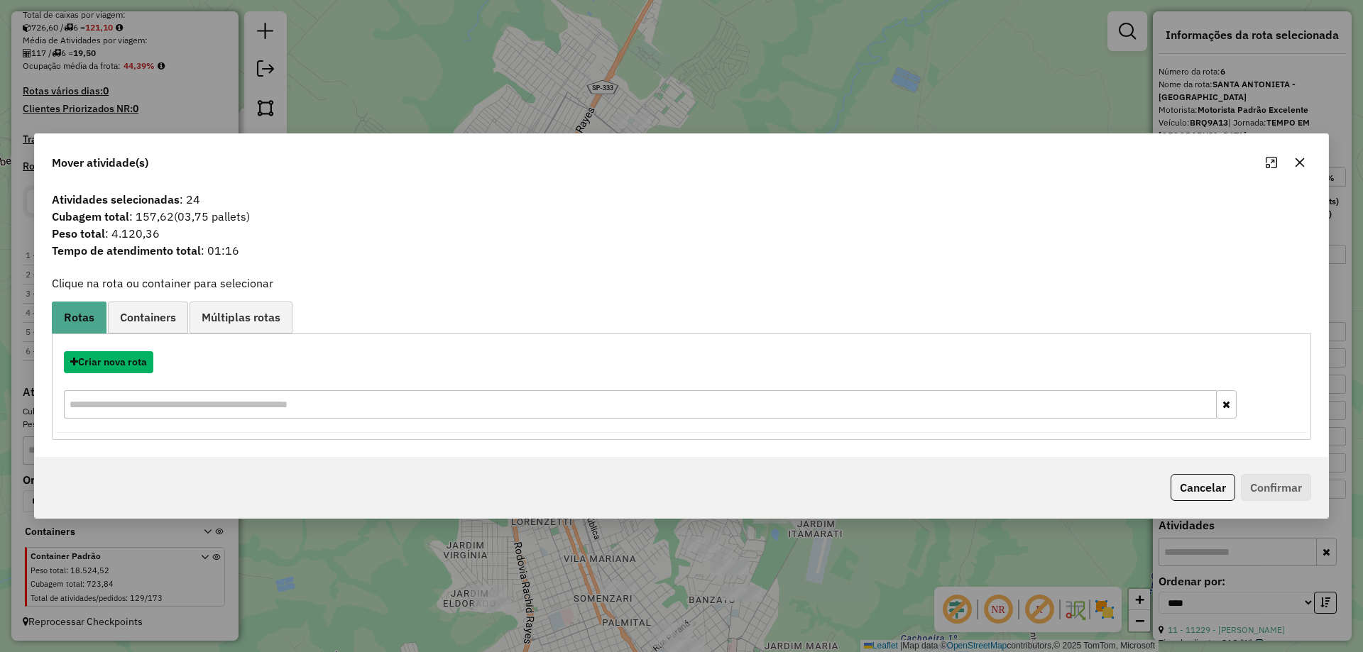
click at [121, 363] on button "Criar nova rota" at bounding box center [108, 362] width 89 height 22
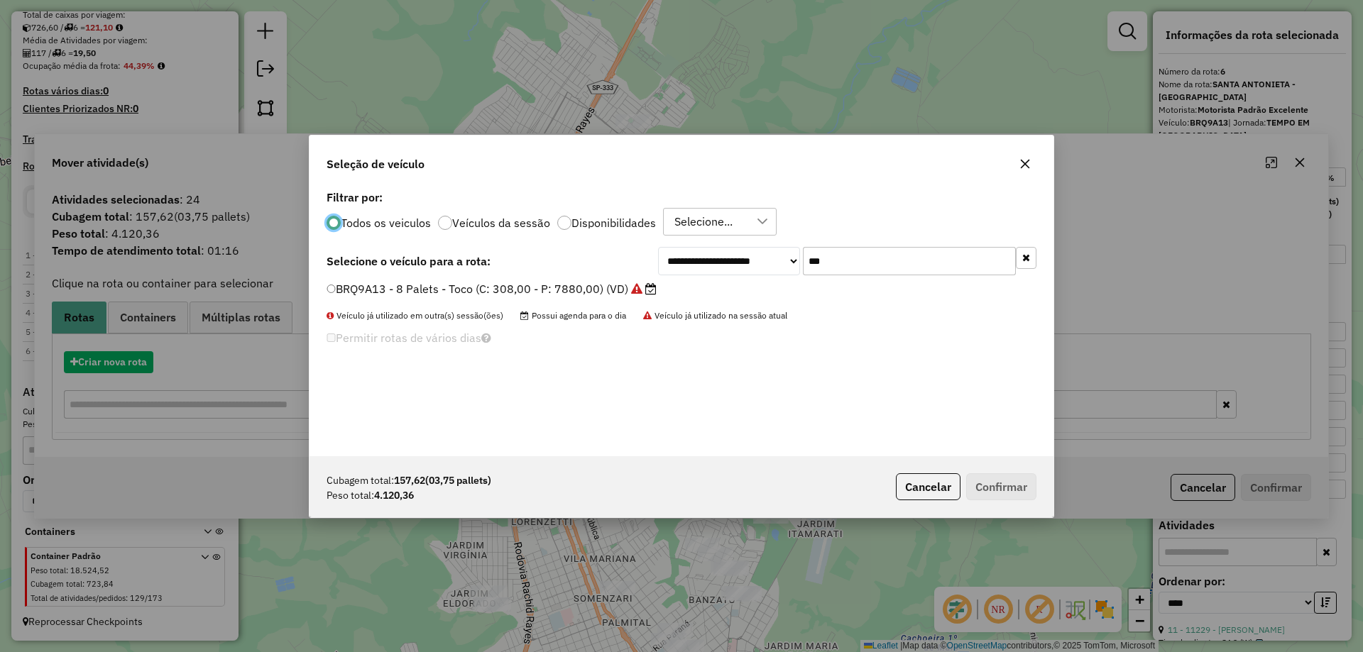
scroll to position [8, 4]
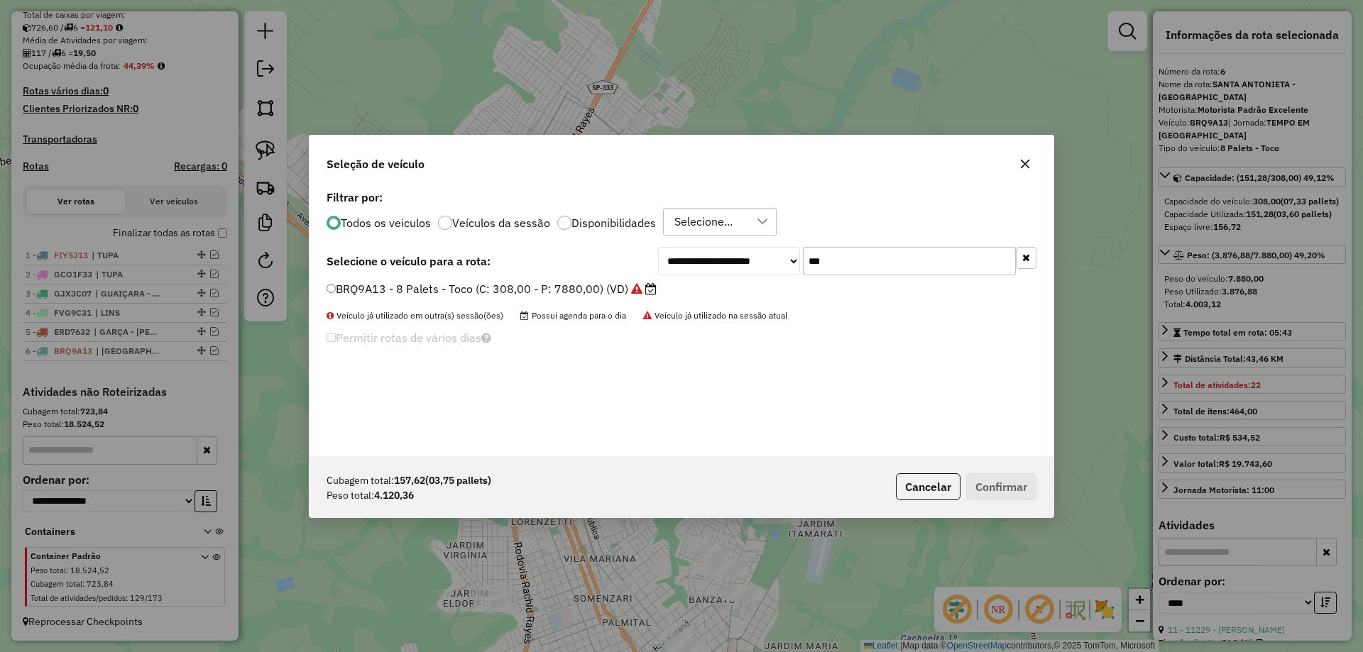
click at [847, 260] on input "***" at bounding box center [909, 261] width 213 height 28
type input "***"
click at [626, 286] on label "FTY1C57 - 6 Palets - Toco Reduzido (C: 210,00 - P: 5300,00) (VD)" at bounding box center [507, 288] width 363 height 17
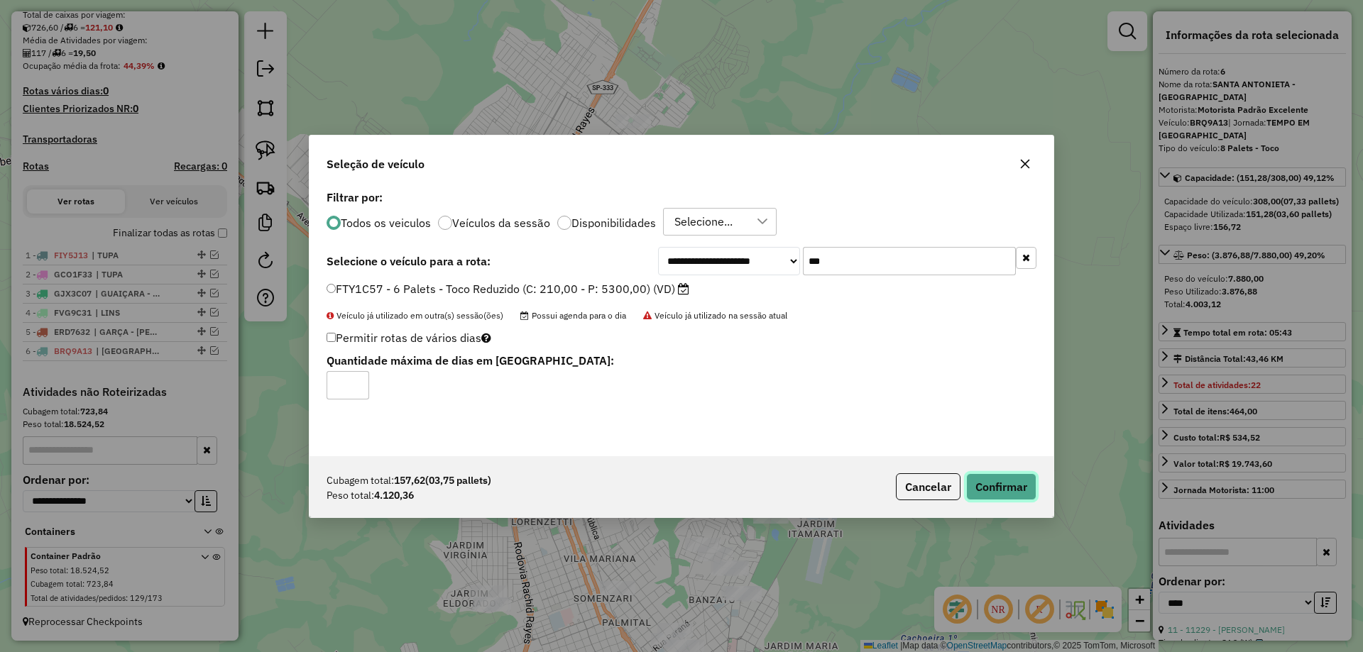
click at [1010, 481] on button "Confirmar" at bounding box center [1001, 486] width 70 height 27
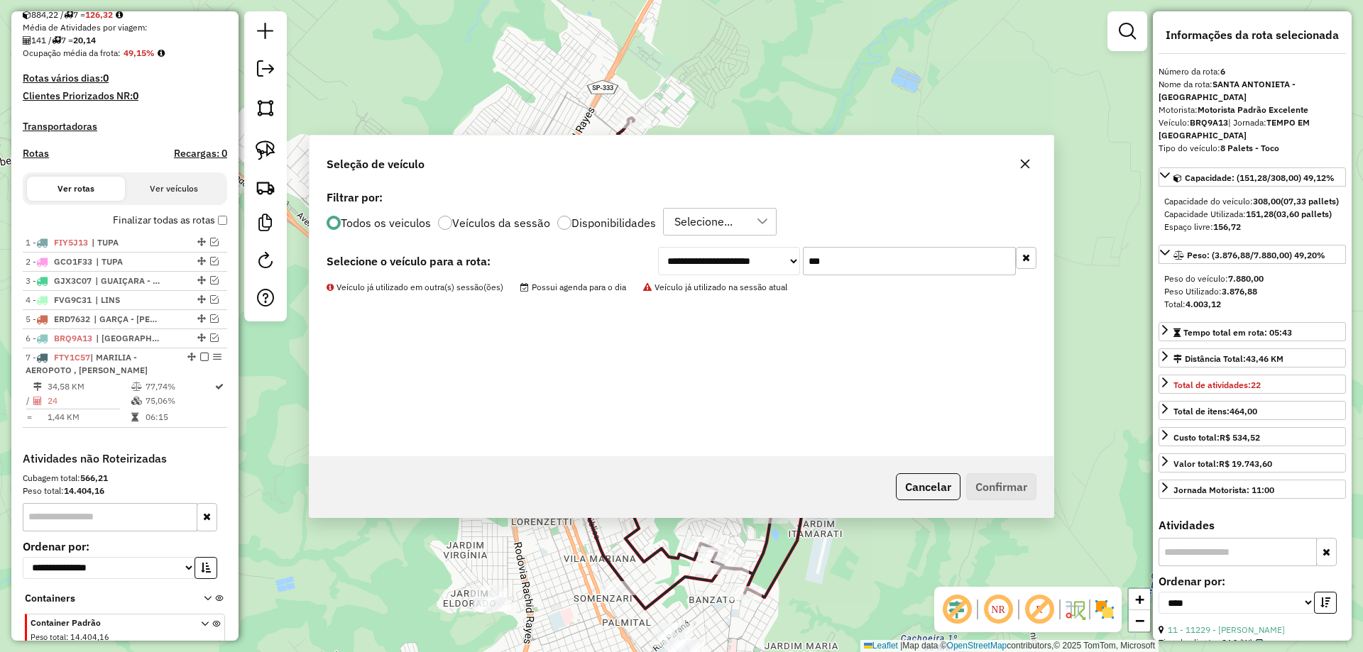
scroll to position [419, 0]
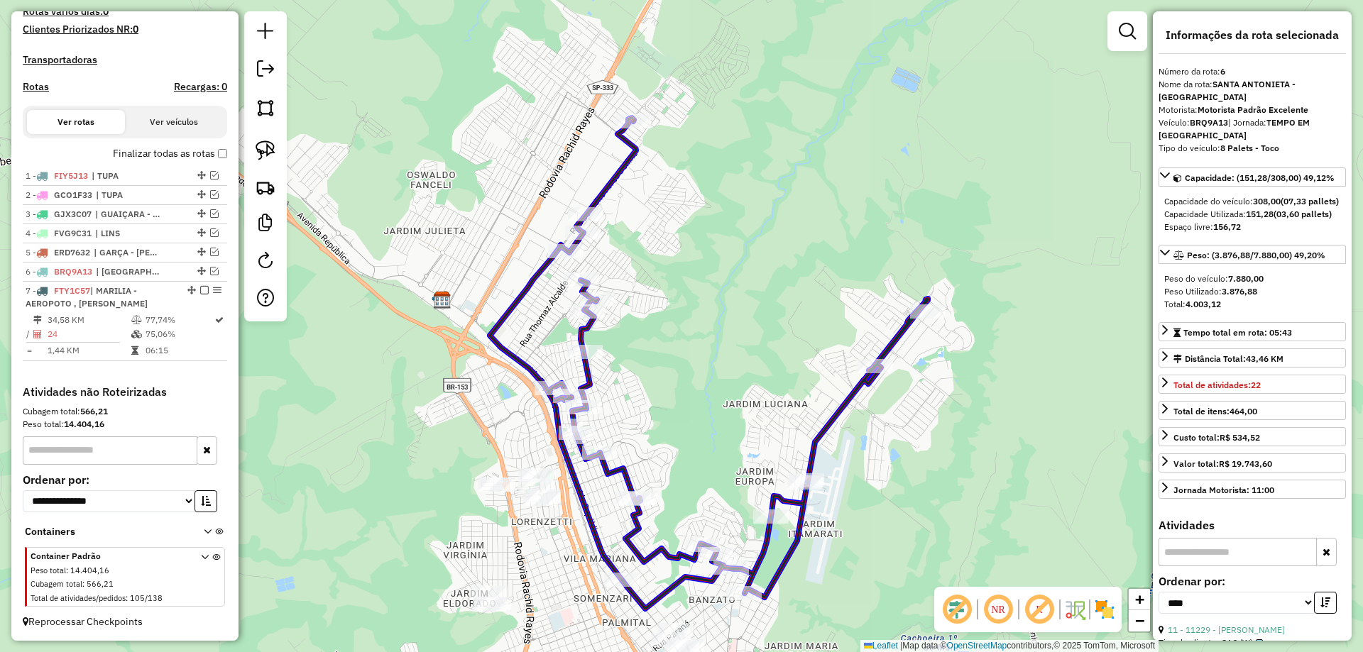
click at [618, 587] on div at bounding box center [621, 580] width 35 height 14
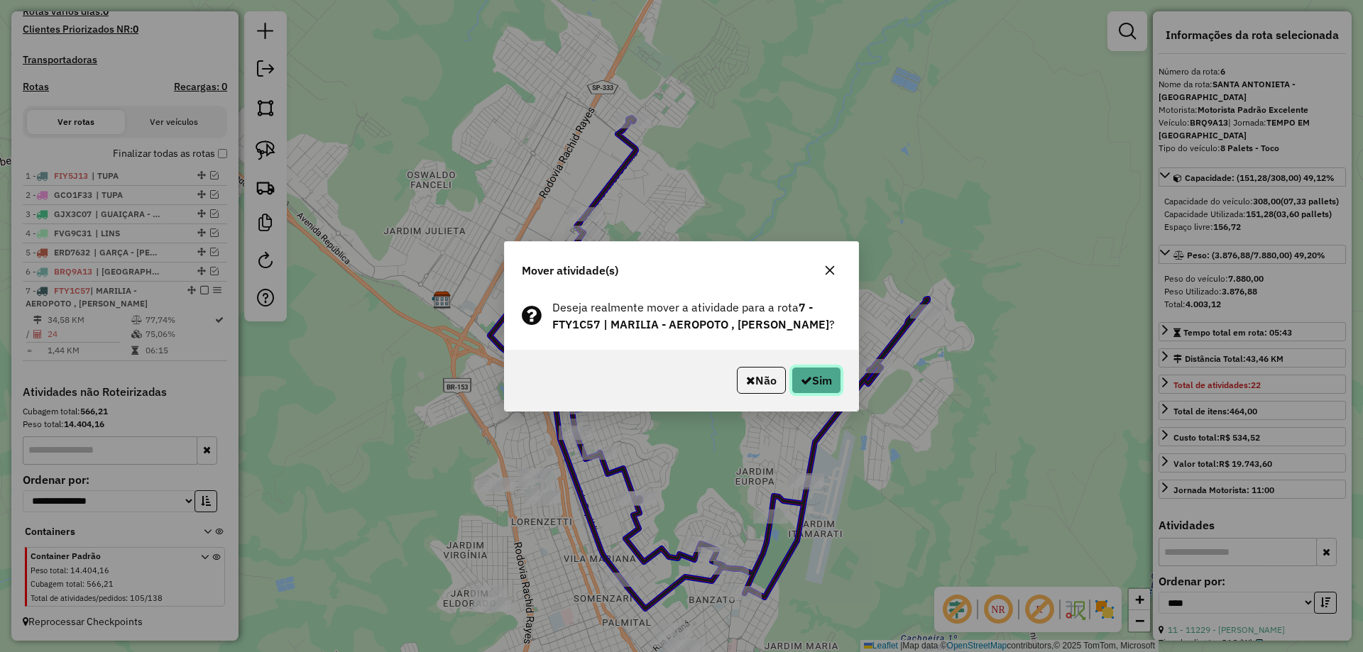
click at [819, 392] on button "Sim" at bounding box center [816, 380] width 50 height 27
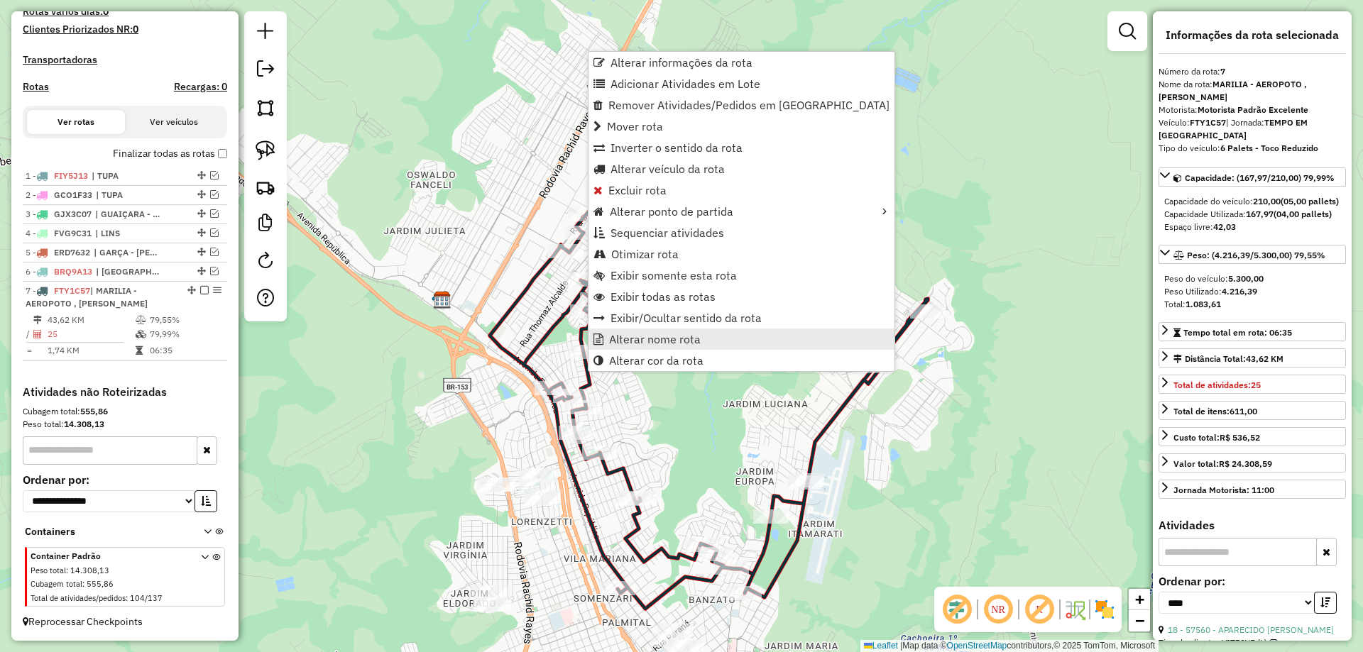
click at [676, 341] on span "Alterar nome rota" at bounding box center [655, 339] width 92 height 11
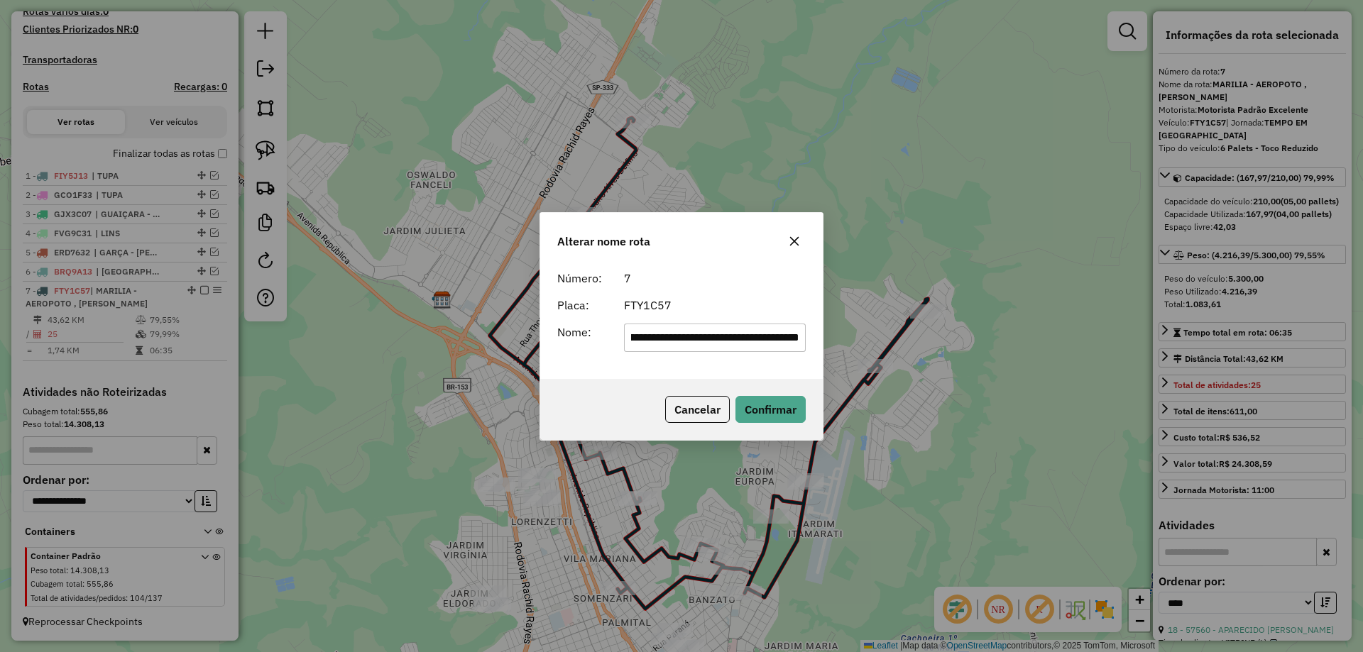
scroll to position [0, 0]
drag, startPoint x: 710, startPoint y: 336, endPoint x: 506, endPoint y: 340, distance: 203.7
click at [506, 340] on div "**********" at bounding box center [681, 326] width 1363 height 652
click at [752, 331] on input "**********" at bounding box center [715, 338] width 182 height 28
type input "**********"
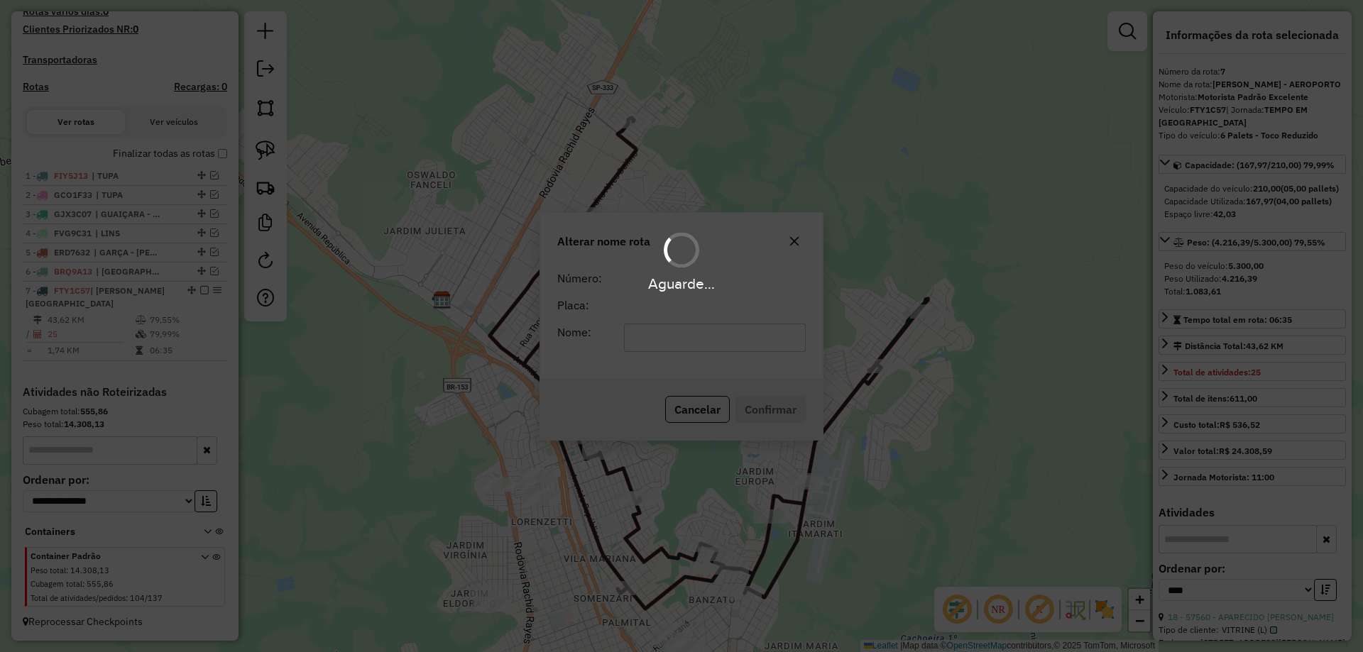
scroll to position [407, 0]
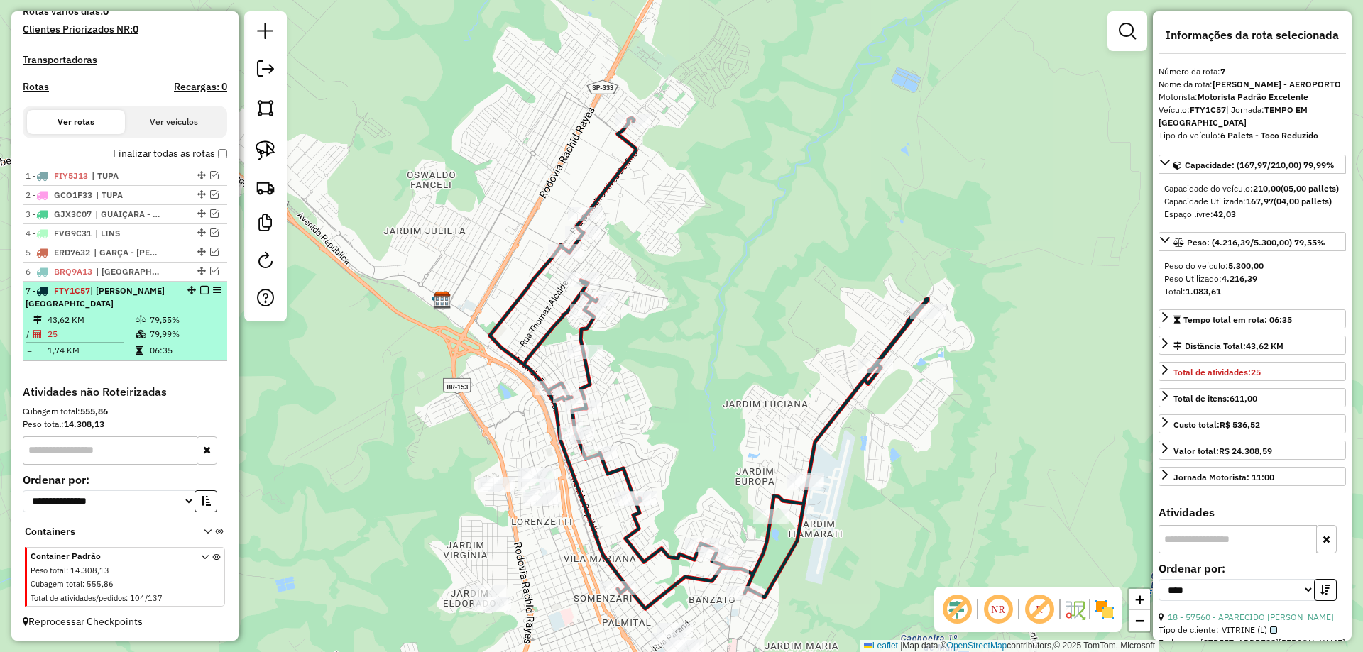
click at [200, 292] on em at bounding box center [204, 290] width 9 height 9
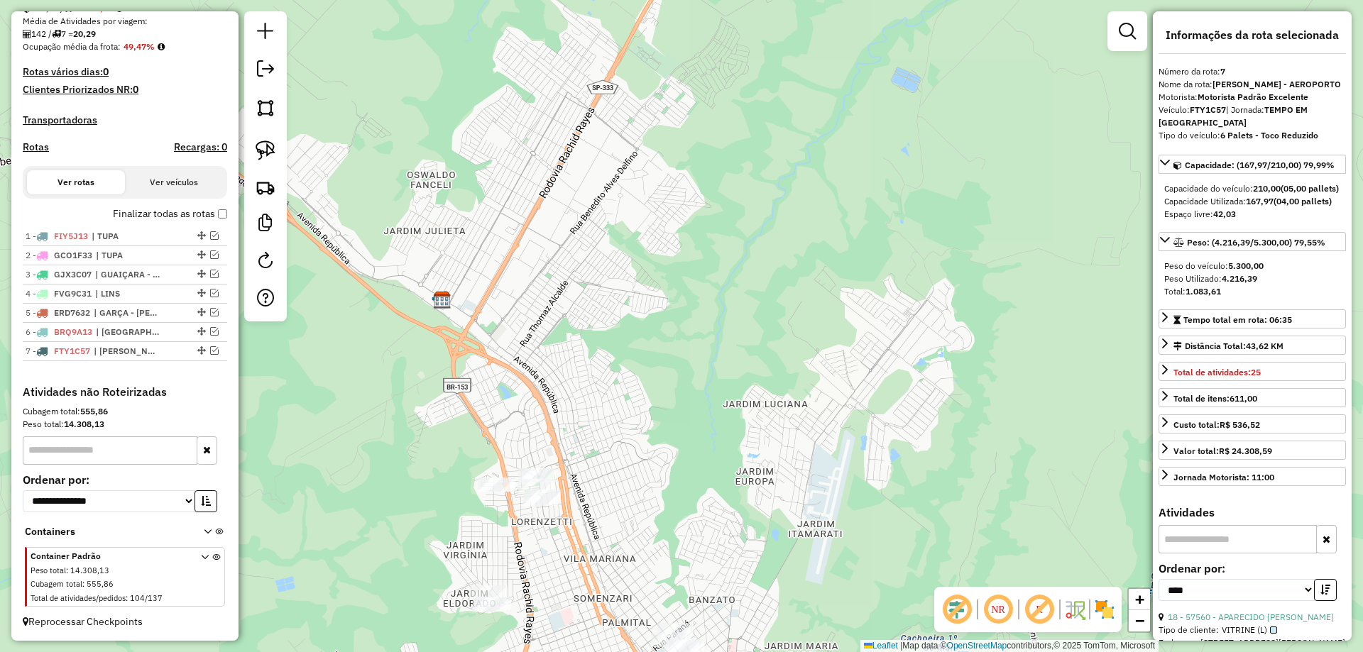
scroll to position [346, 0]
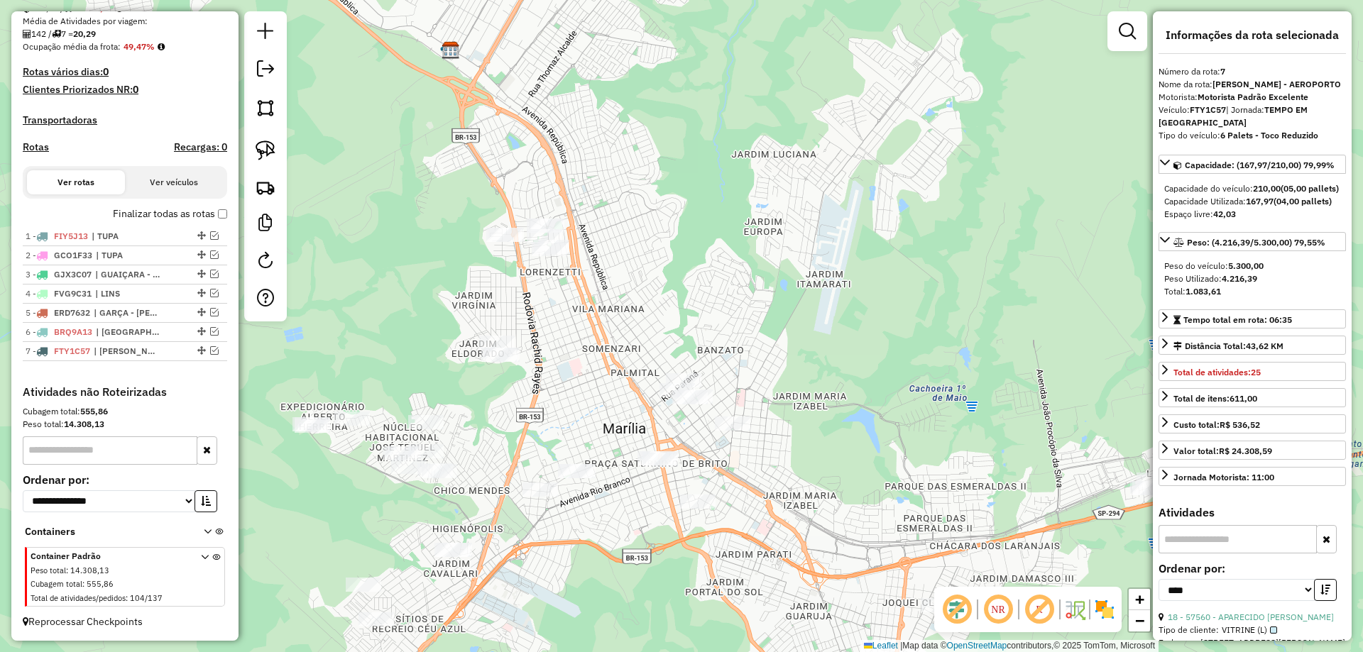
drag, startPoint x: 710, startPoint y: 385, endPoint x: 719, endPoint y: 136, distance: 250.0
click at [719, 136] on div "Janela de atendimento Grade de atendimento Capacidade Transportadoras Veículos …" at bounding box center [681, 326] width 1363 height 652
drag, startPoint x: 789, startPoint y: 277, endPoint x: 843, endPoint y: 126, distance: 159.8
click at [843, 126] on div "Janela de atendimento Grade de atendimento Capacidade Transportadoras Veículos …" at bounding box center [681, 326] width 1363 height 652
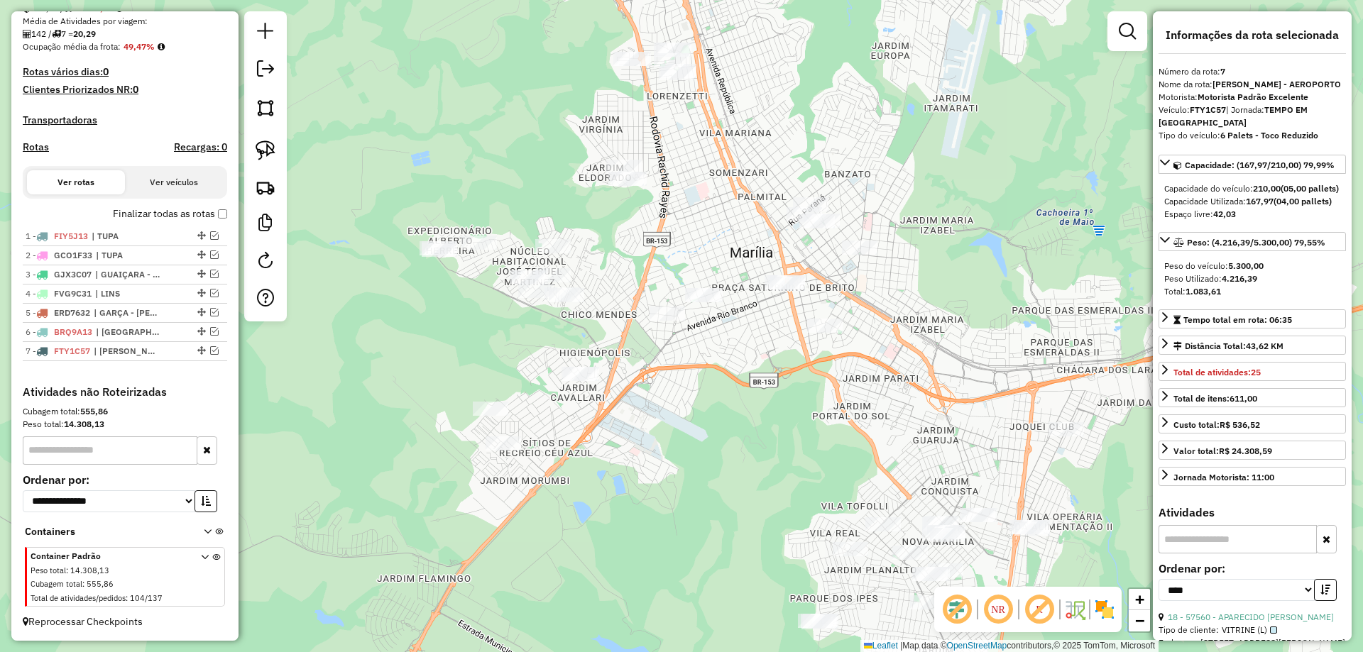
drag, startPoint x: 806, startPoint y: 398, endPoint x: 894, endPoint y: 370, distance: 92.3
click at [880, 375] on div "Janela de atendimento Grade de atendimento Capacidade Transportadoras Veículos …" at bounding box center [681, 326] width 1363 height 652
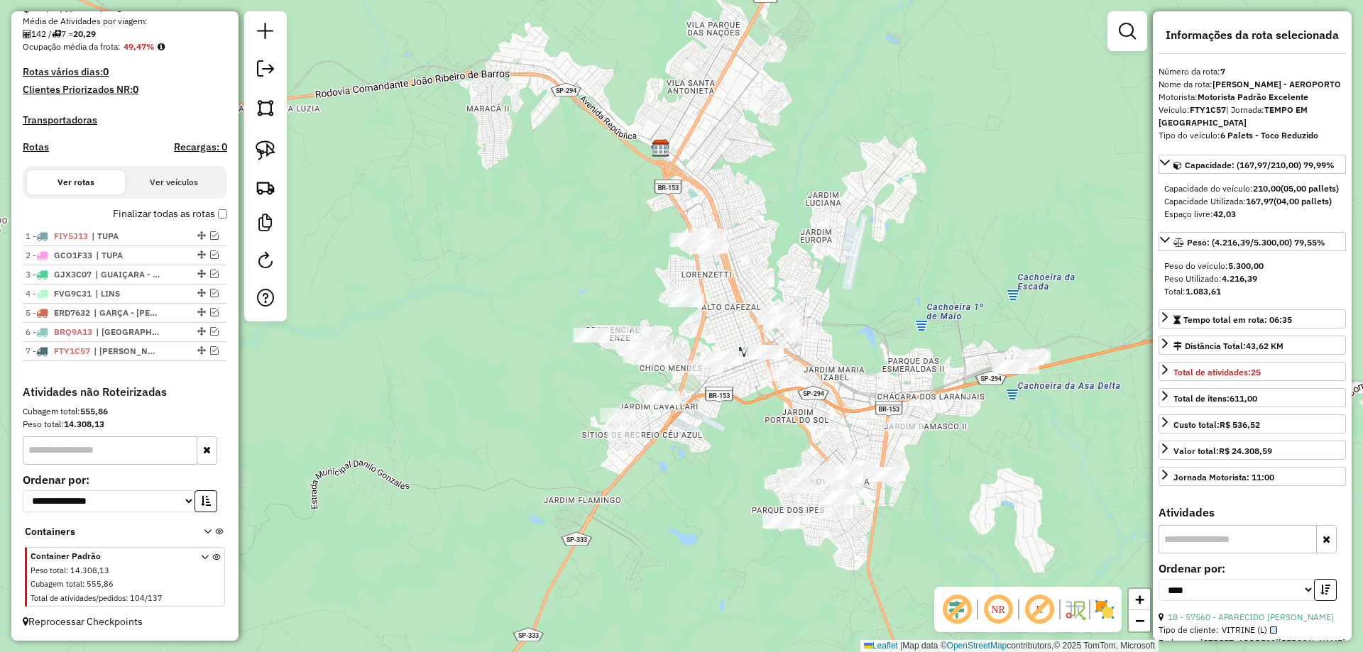
drag, startPoint x: 842, startPoint y: 379, endPoint x: 780, endPoint y: 428, distance: 78.8
click at [780, 428] on div "Janela de atendimento Grade de atendimento Capacidade Transportadoras Veículos …" at bounding box center [681, 326] width 1363 height 652
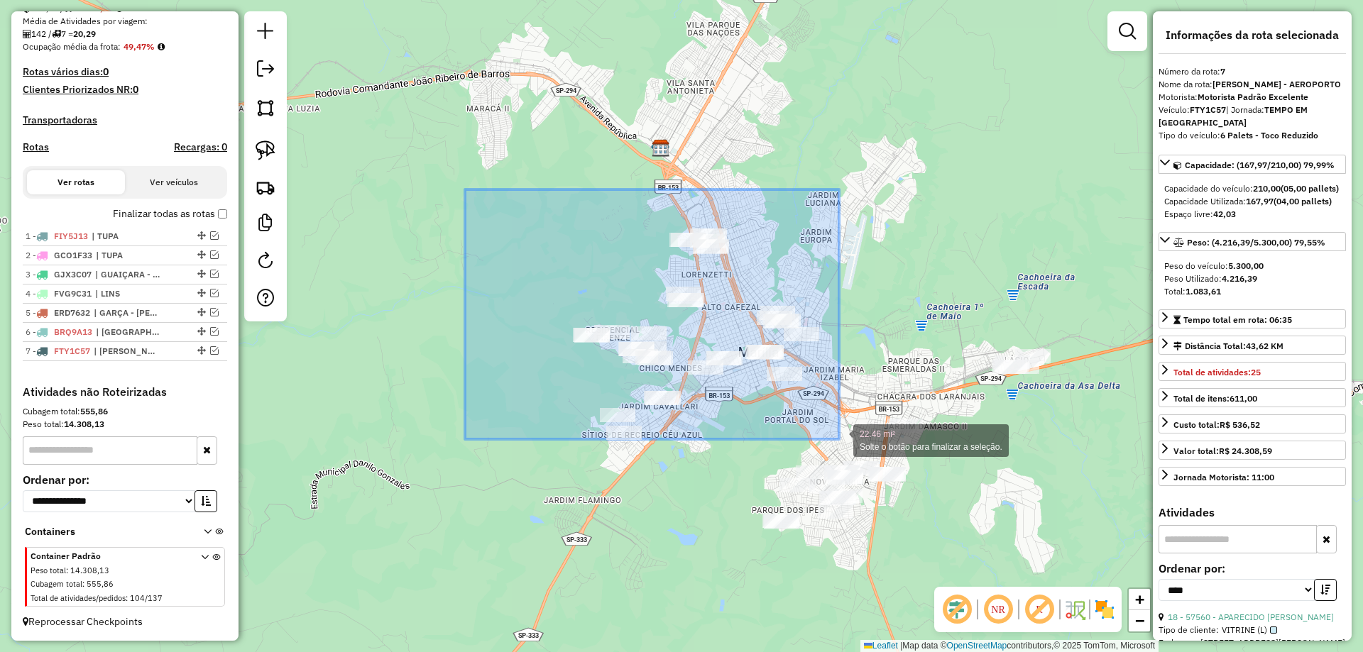
drag, startPoint x: 465, startPoint y: 190, endPoint x: 839, endPoint y: 439, distance: 449.8
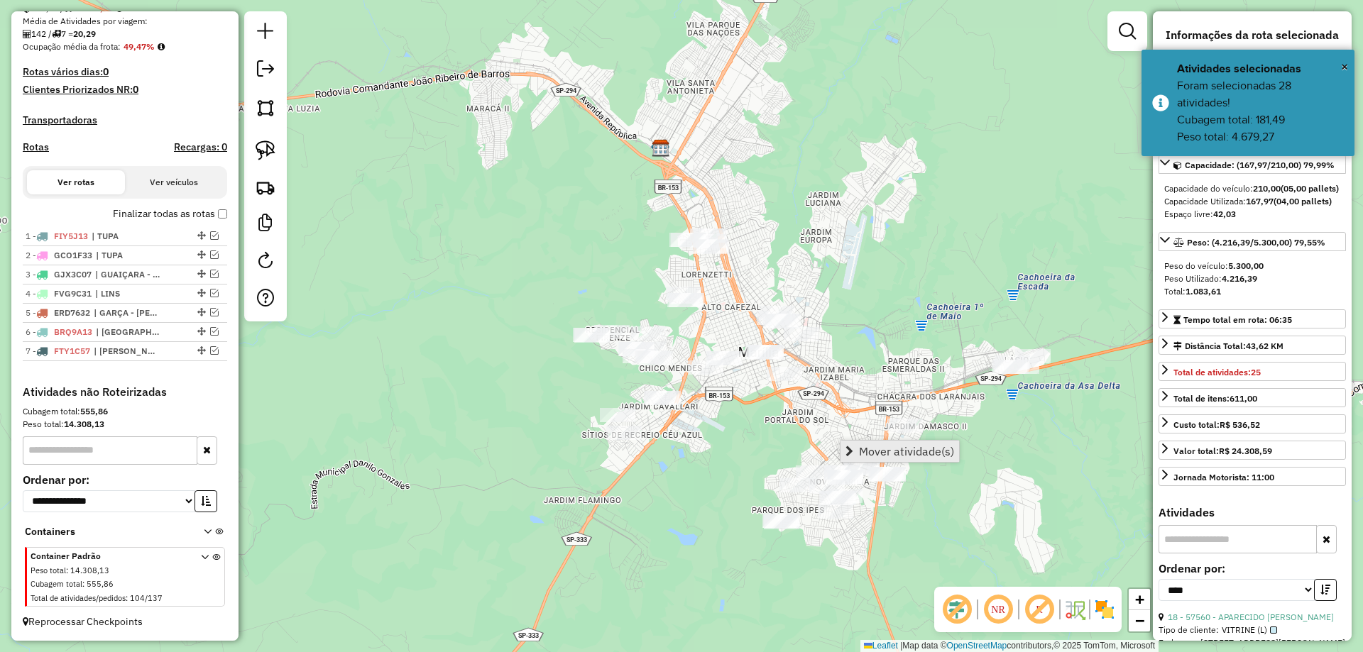
click at [877, 449] on span "Mover atividade(s)" at bounding box center [906, 451] width 95 height 11
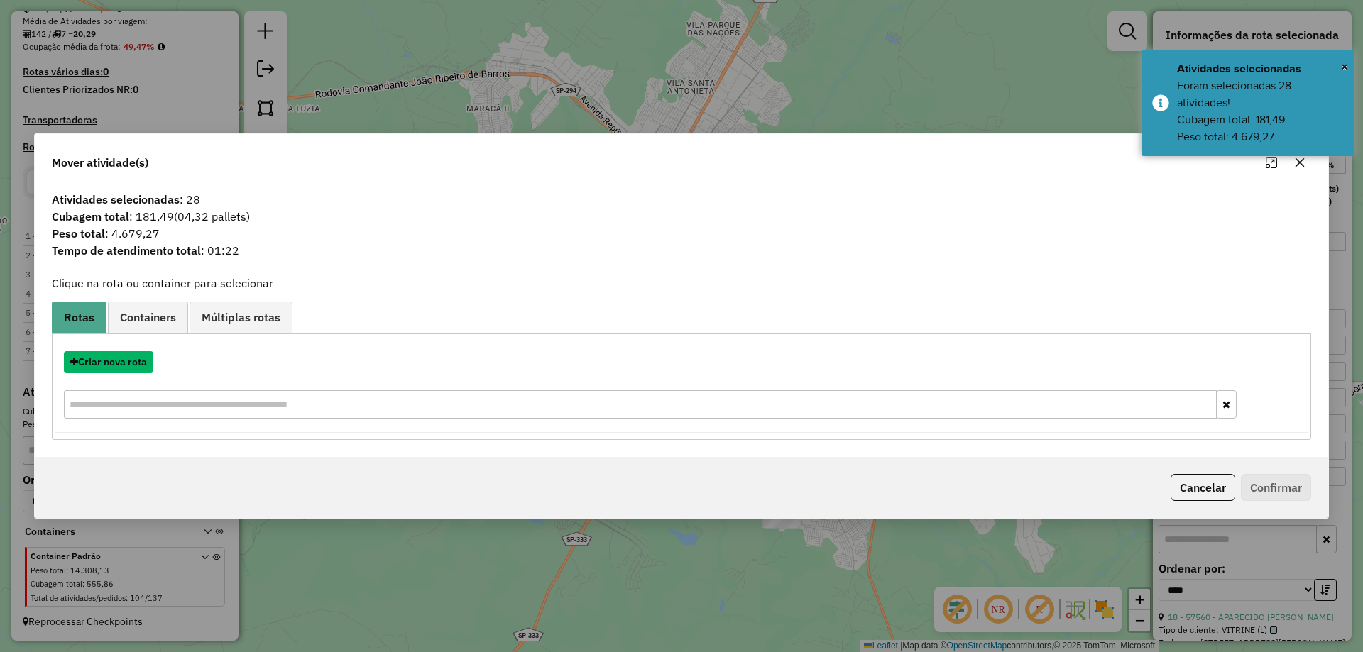
click at [136, 366] on button "Criar nova rota" at bounding box center [108, 362] width 89 height 22
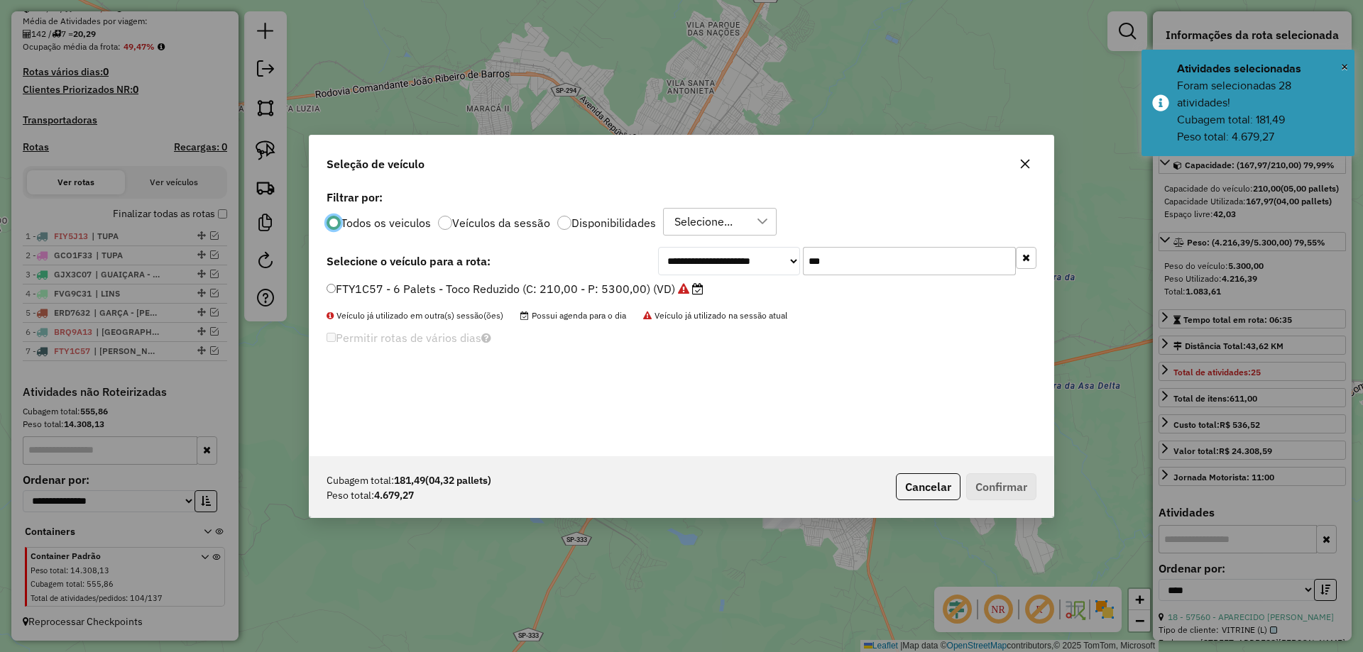
scroll to position [8, 4]
click at [869, 260] on input "***" at bounding box center [909, 261] width 213 height 28
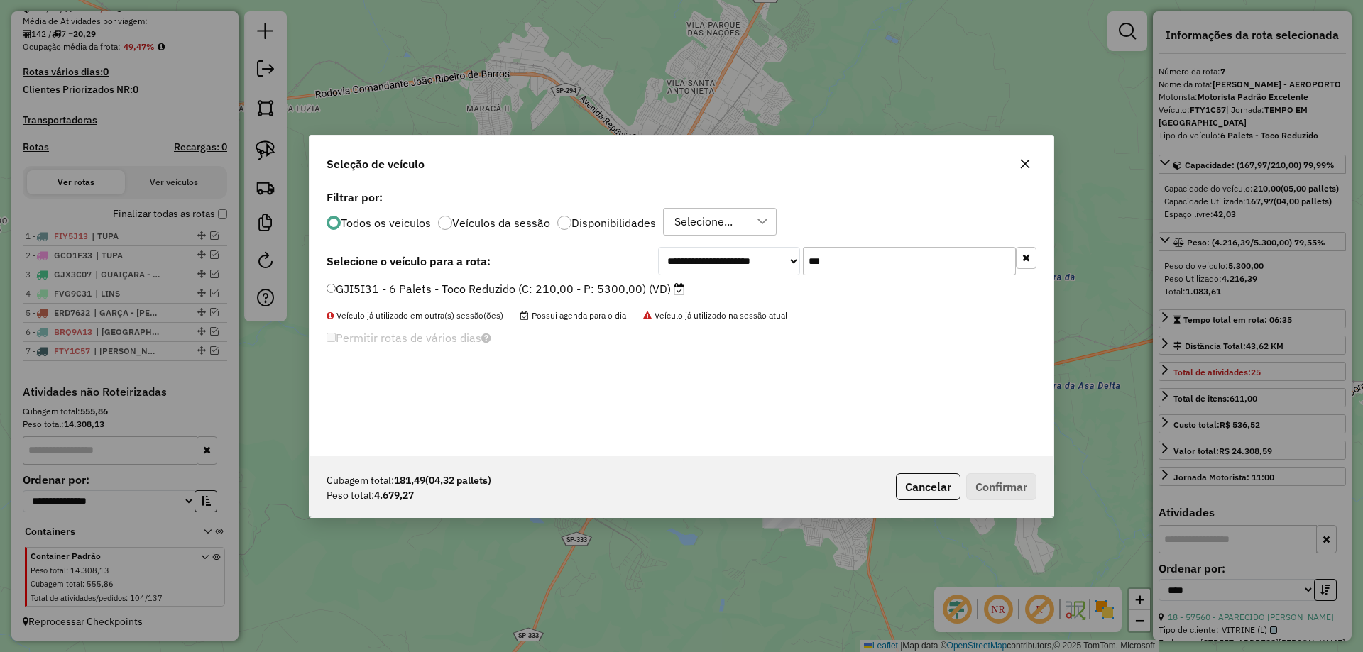
type input "***"
drag, startPoint x: 561, startPoint y: 294, endPoint x: 581, endPoint y: 298, distance: 20.3
click at [561, 293] on label "GJI5I31 - 6 Palets - Toco Reduzido (C: 210,00 - P: 5300,00) (VD)" at bounding box center [505, 288] width 358 height 17
click at [1005, 482] on button "Confirmar" at bounding box center [1001, 486] width 70 height 27
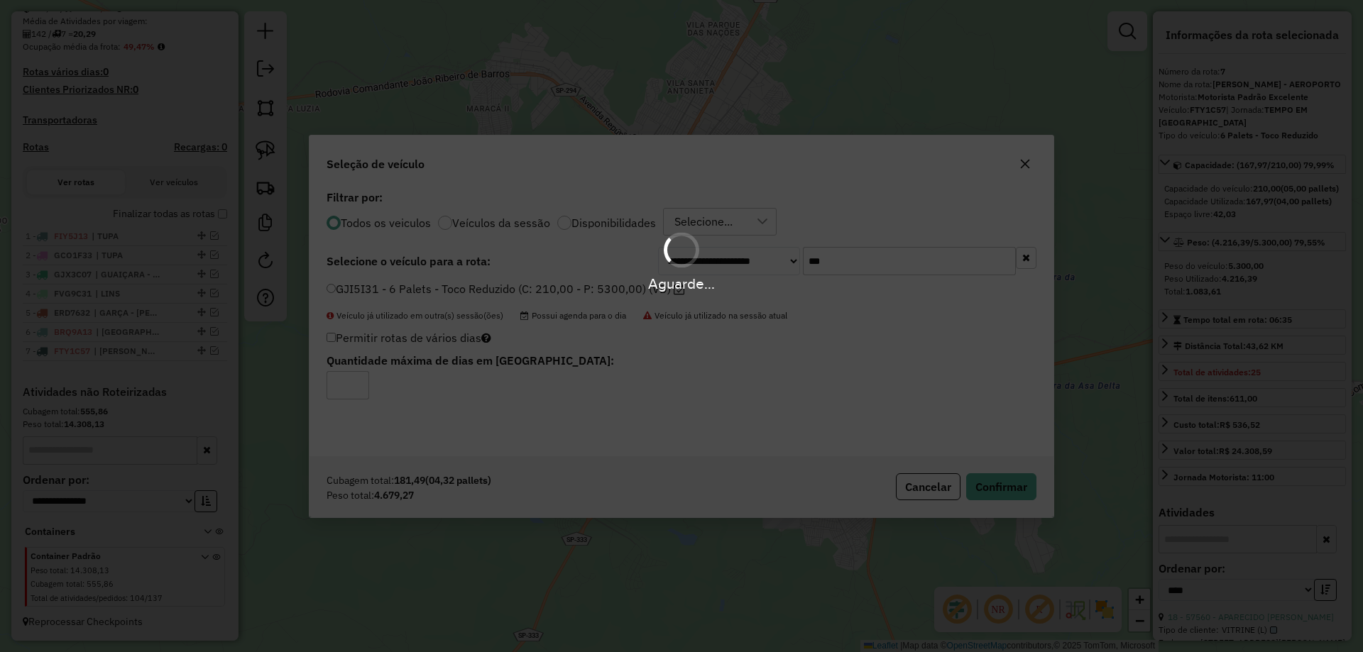
scroll to position [477, 0]
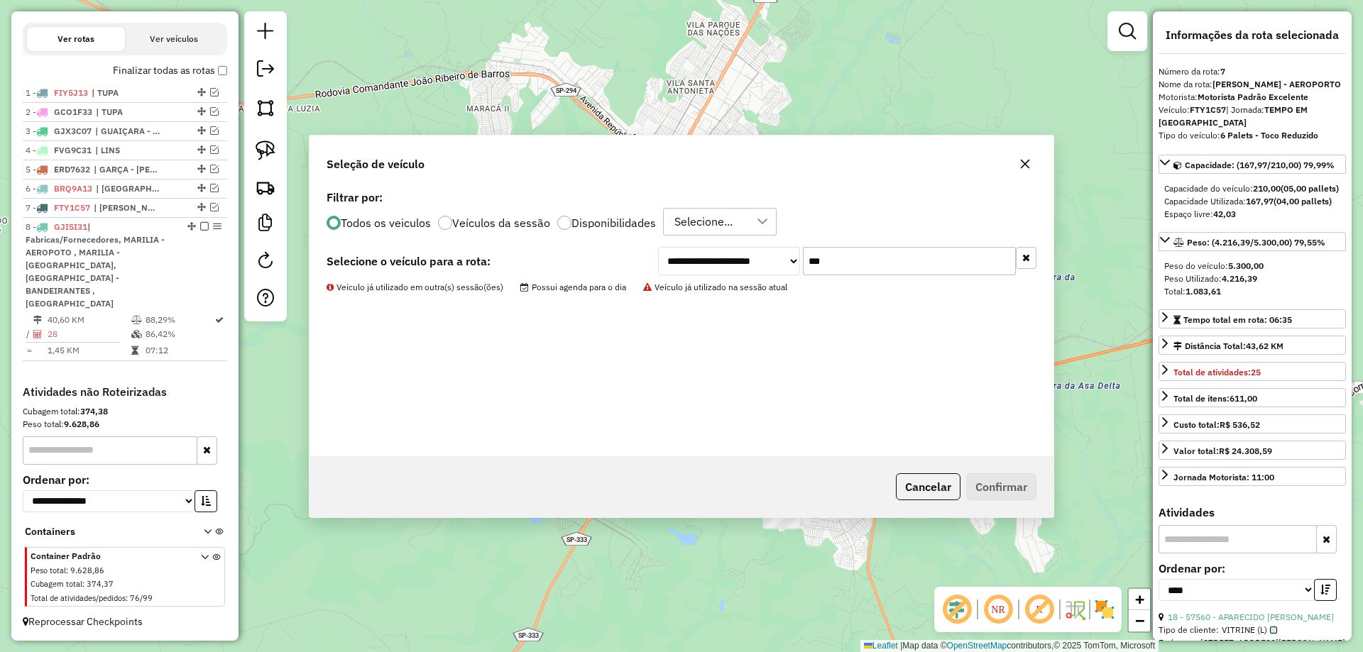
click at [762, 586] on div "Janela de atendimento Grade de atendimento Capacidade Transportadoras Veículos …" at bounding box center [681, 326] width 1363 height 652
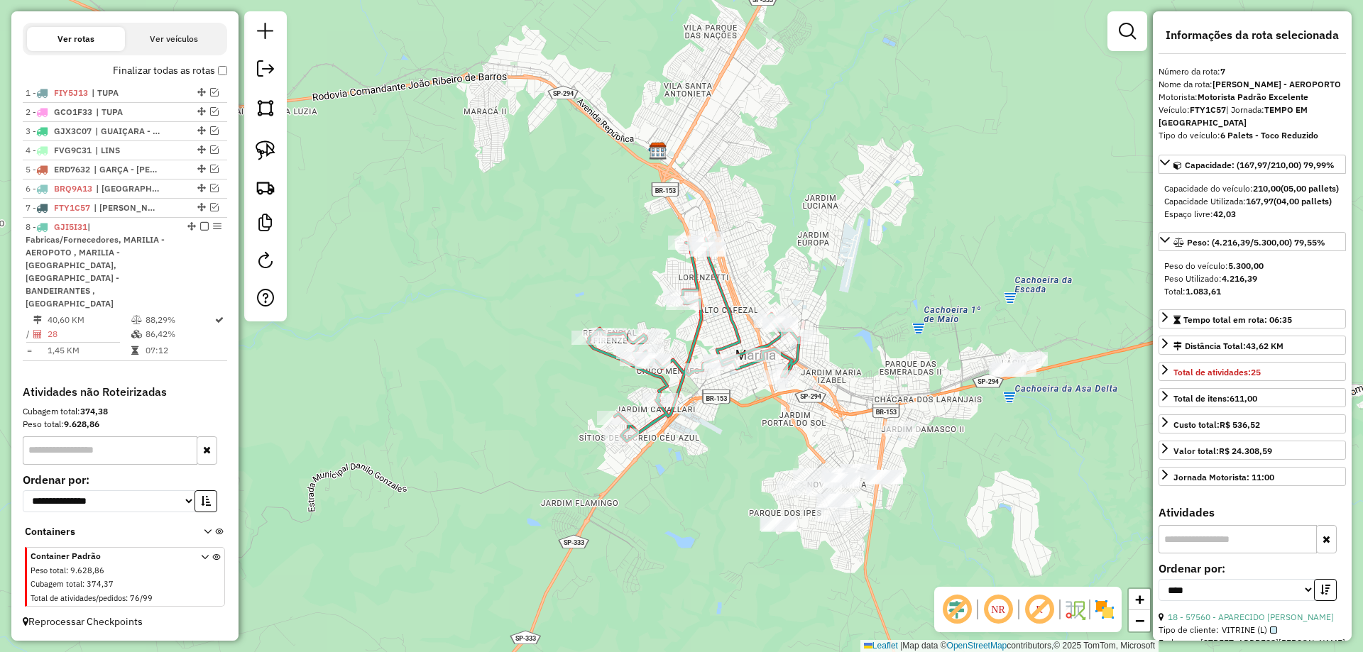
click at [786, 436] on div "Janela de atendimento Grade de atendimento Capacidade Transportadoras Veículos …" at bounding box center [681, 326] width 1363 height 652
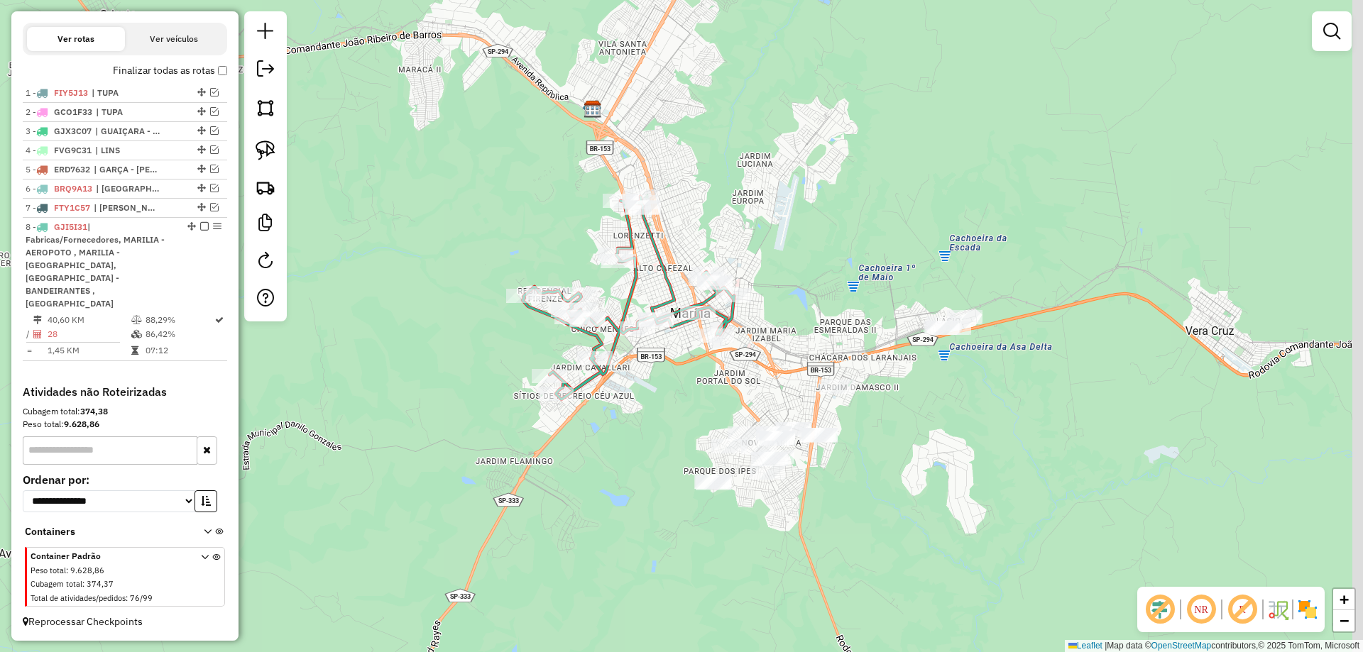
drag, startPoint x: 812, startPoint y: 412, endPoint x: 732, endPoint y: 357, distance: 97.5
click at [732, 357] on div "Janela de atendimento Grade de atendimento Capacidade Transportadoras Veículos …" at bounding box center [681, 326] width 1363 height 652
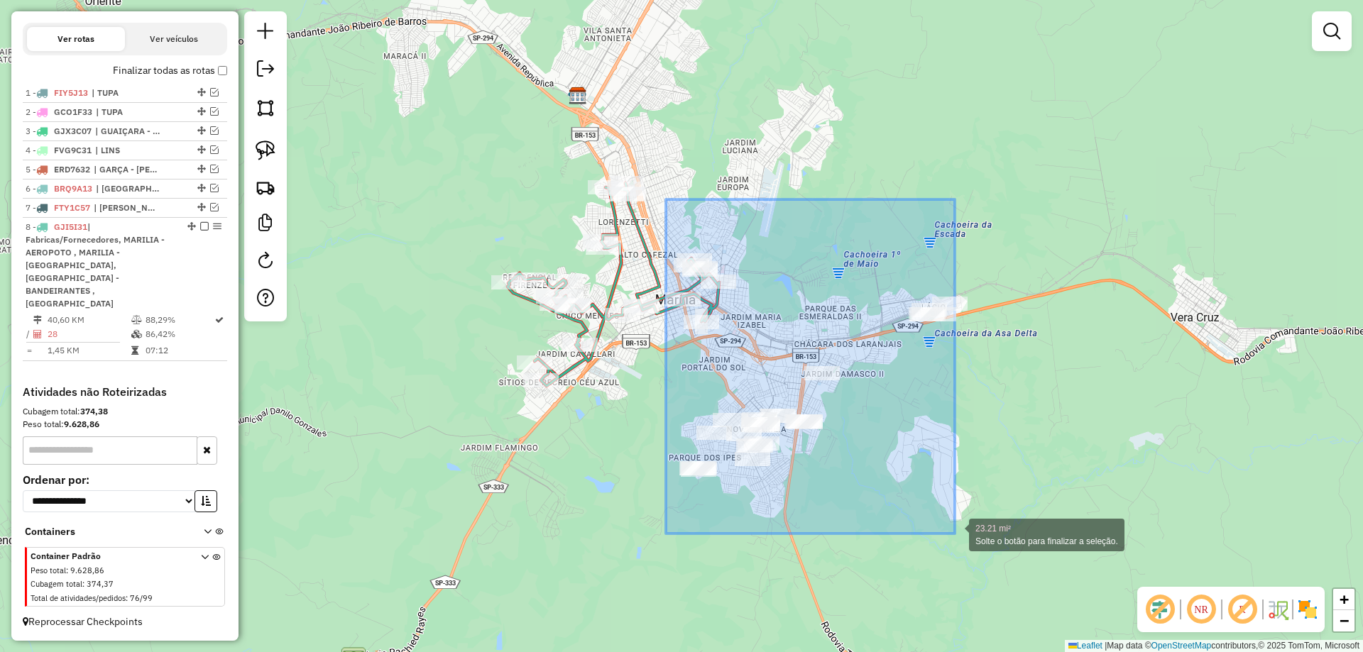
drag, startPoint x: 666, startPoint y: 199, endPoint x: 955, endPoint y: 534, distance: 441.8
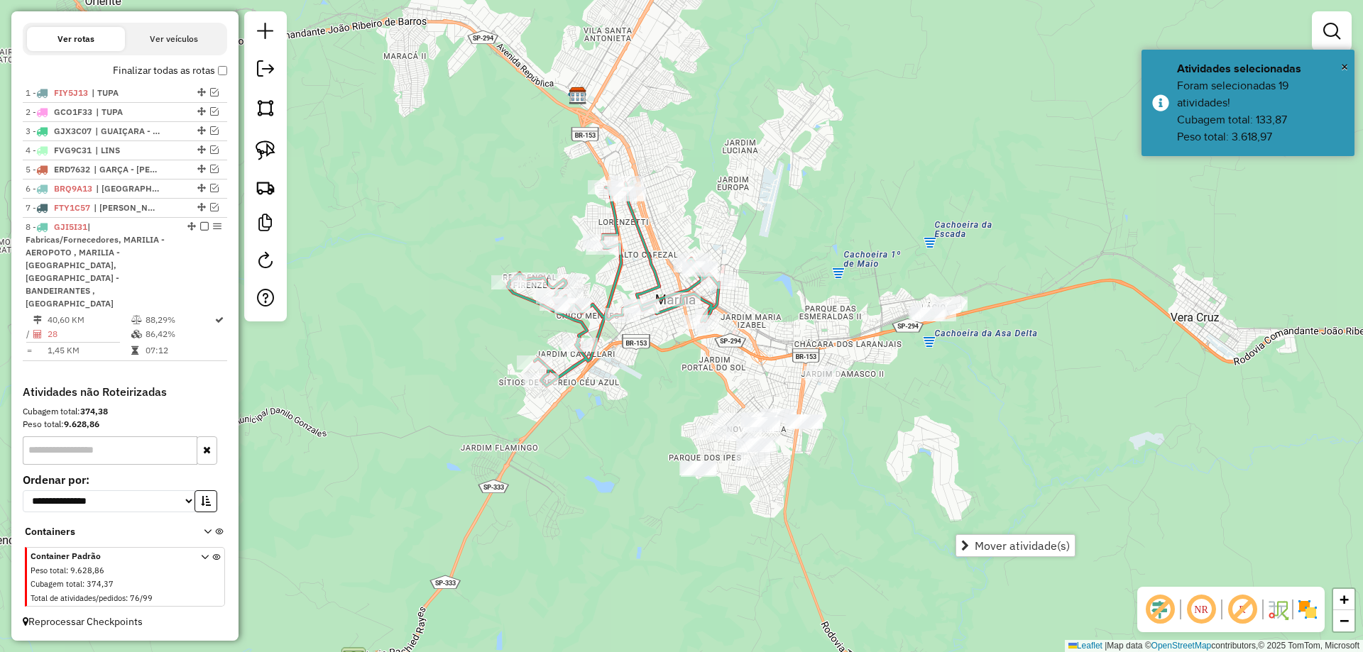
click at [803, 273] on div "Janela de atendimento Grade de atendimento Capacidade Transportadoras Veículos …" at bounding box center [681, 326] width 1363 height 652
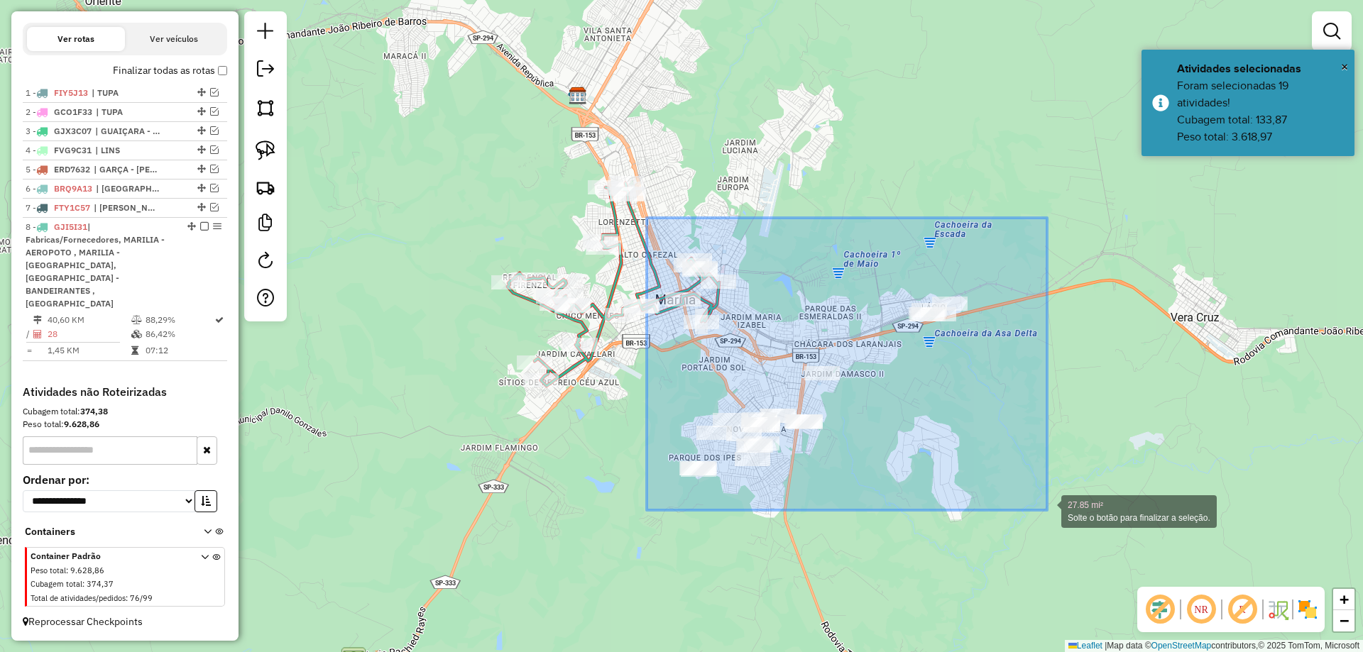
drag, startPoint x: 647, startPoint y: 218, endPoint x: 1047, endPoint y: 510, distance: 495.7
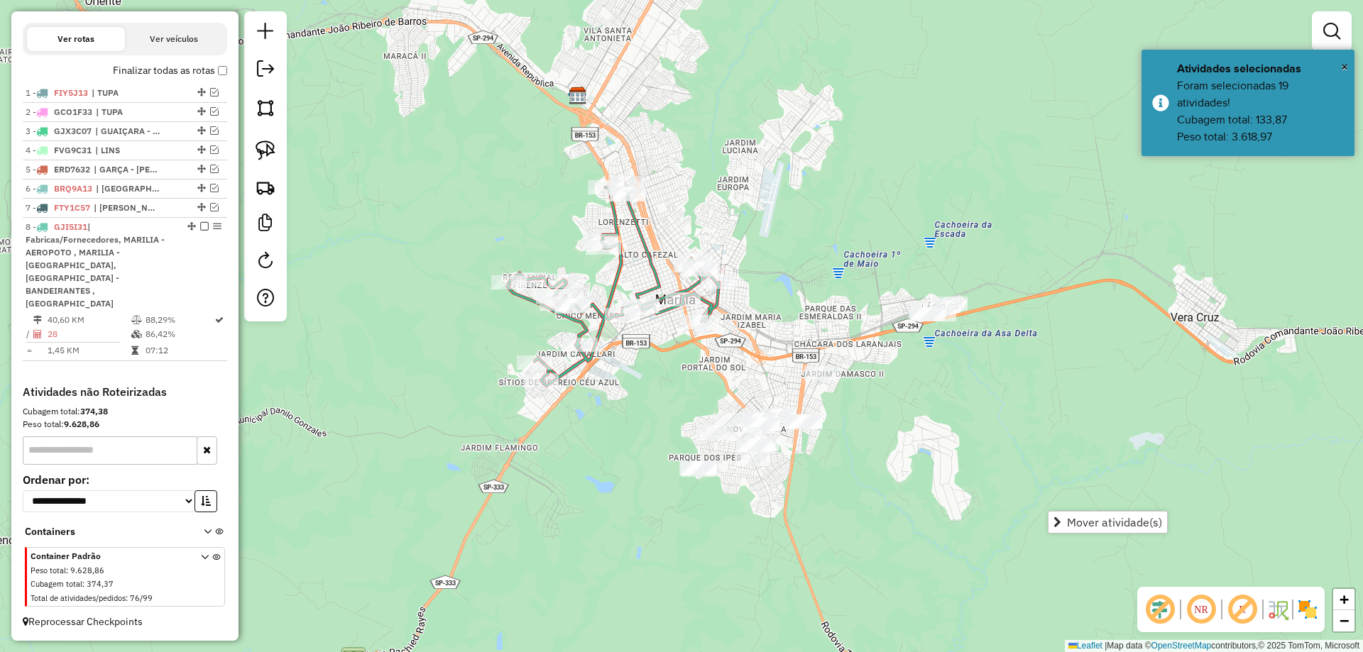
click at [1080, 528] on span "Mover atividade(s)" at bounding box center [1114, 522] width 95 height 11
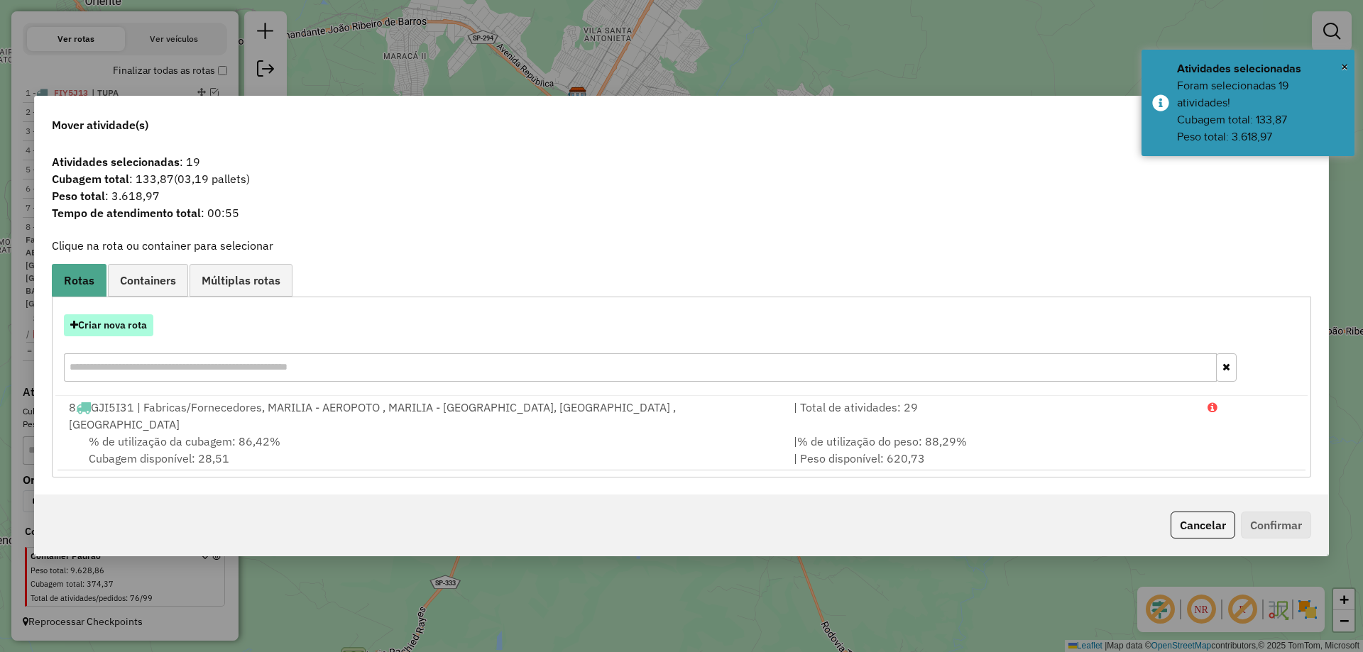
click at [113, 331] on button "Criar nova rota" at bounding box center [108, 325] width 89 height 22
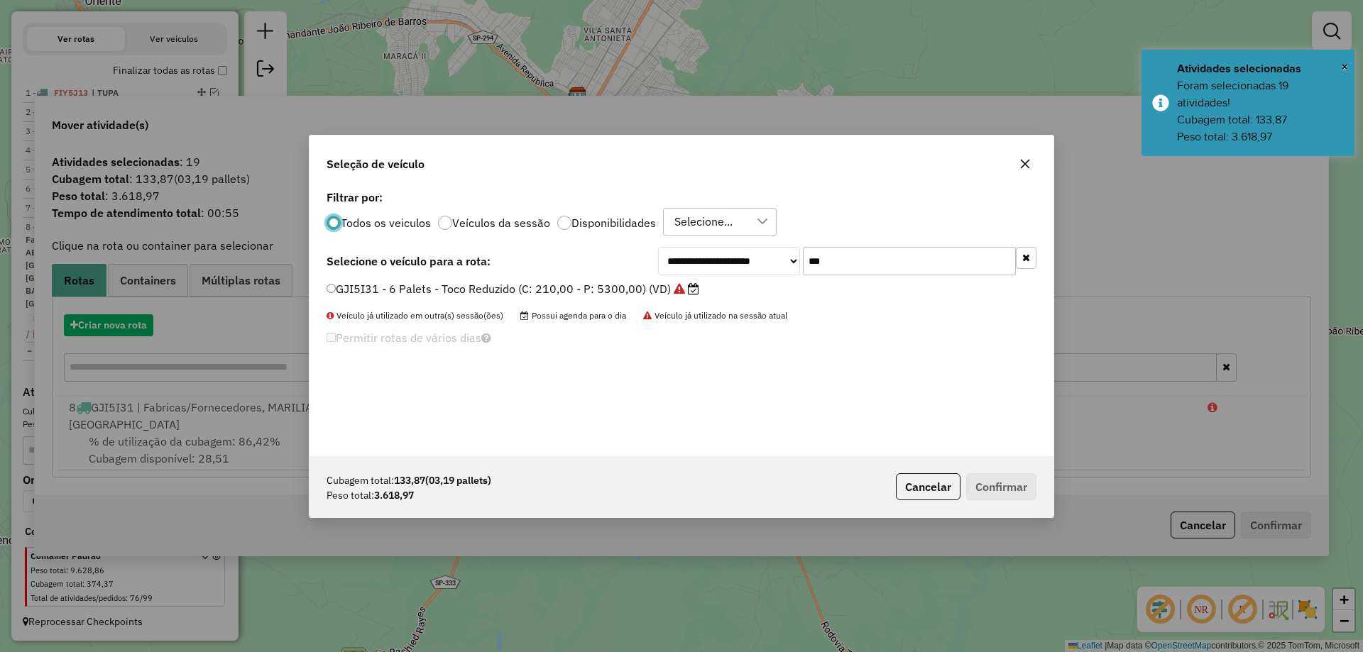
scroll to position [8, 4]
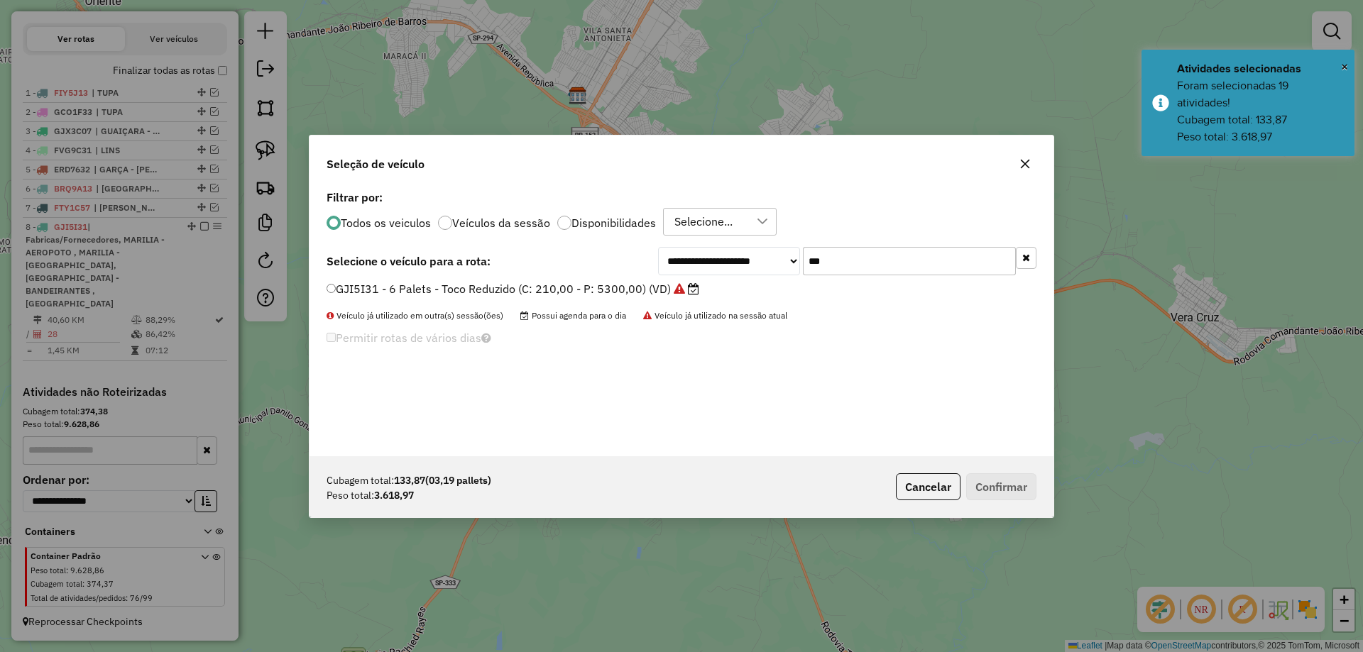
click at [850, 255] on input "***" at bounding box center [909, 261] width 213 height 28
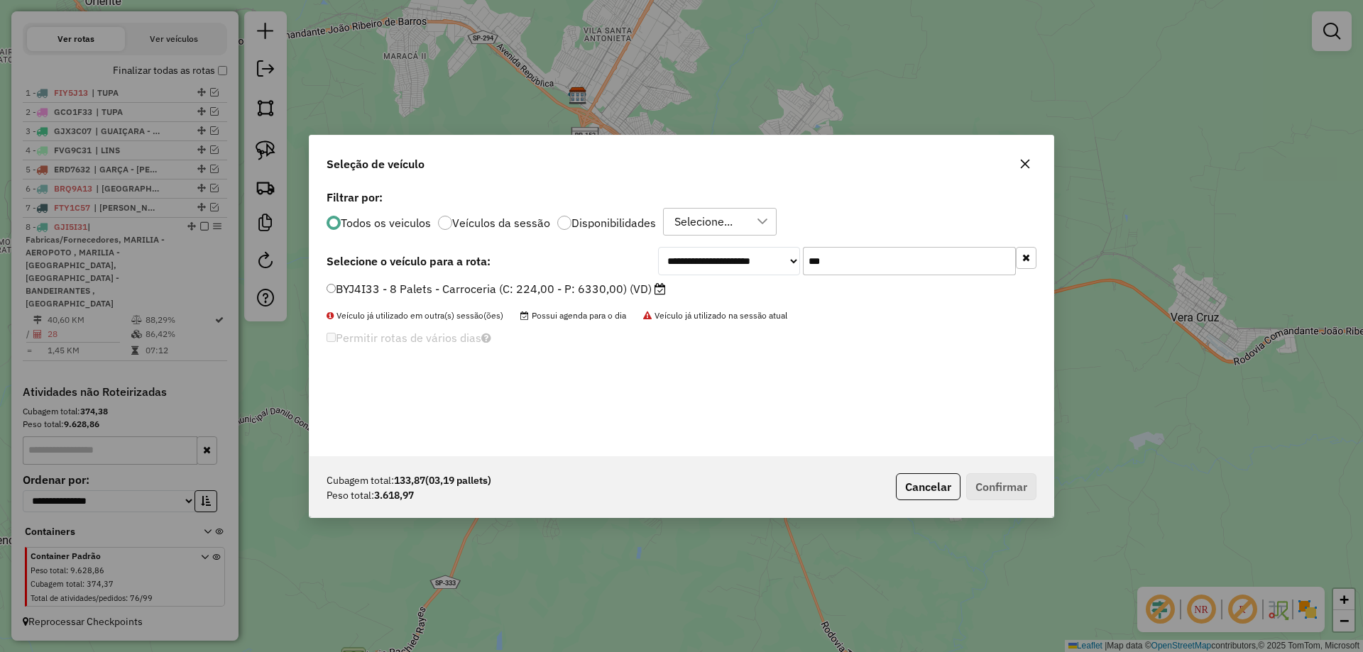
type input "***"
click at [620, 288] on label "BYJ4I33 - 8 Palets - Carroceria (C: 224,00 - P: 6330,00) (VD)" at bounding box center [495, 288] width 339 height 17
click at [1005, 485] on button "Confirmar" at bounding box center [1001, 486] width 70 height 27
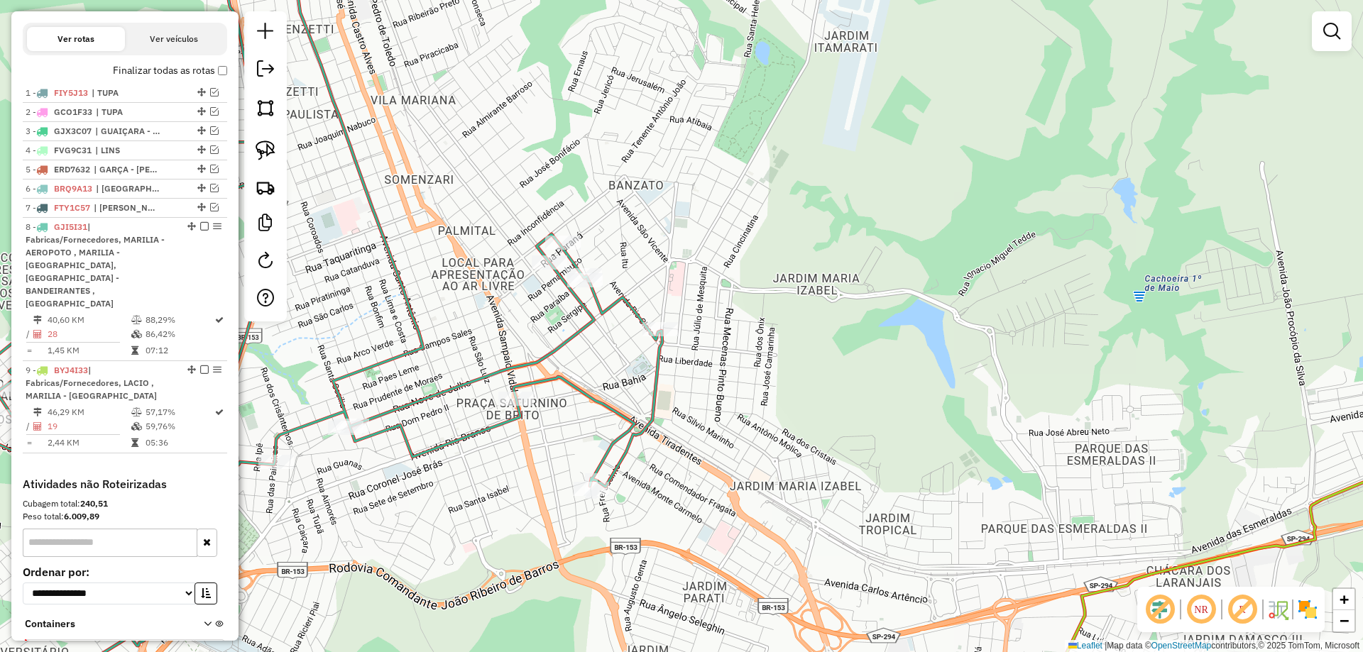
click at [659, 375] on icon at bounding box center [263, 326] width 798 height 783
select select "*********"
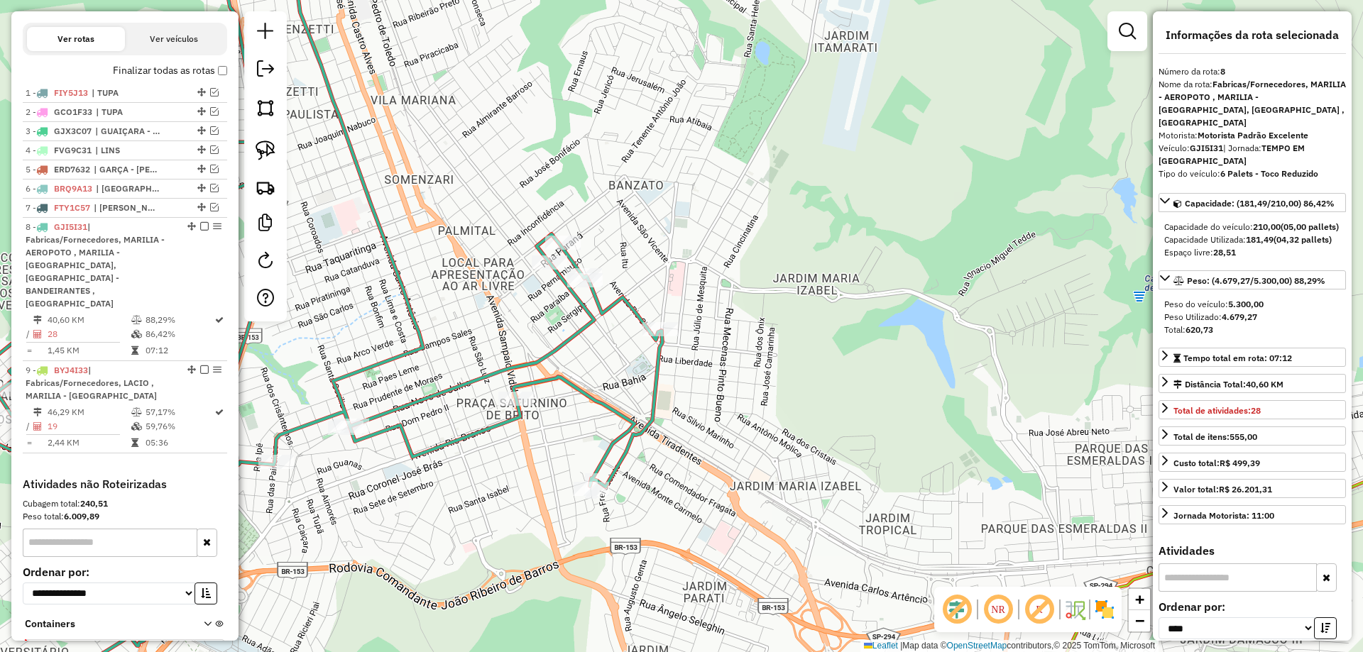
scroll to position [569, 0]
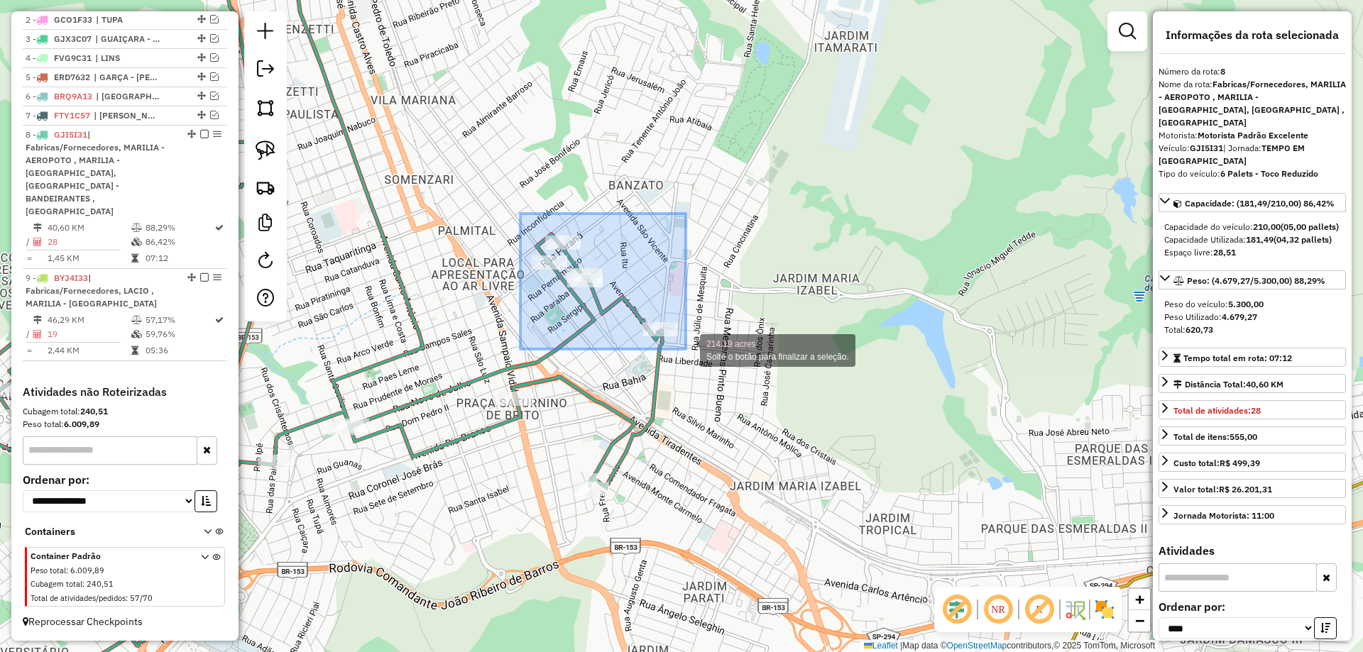
drag, startPoint x: 520, startPoint y: 214, endPoint x: 686, endPoint y: 349, distance: 213.8
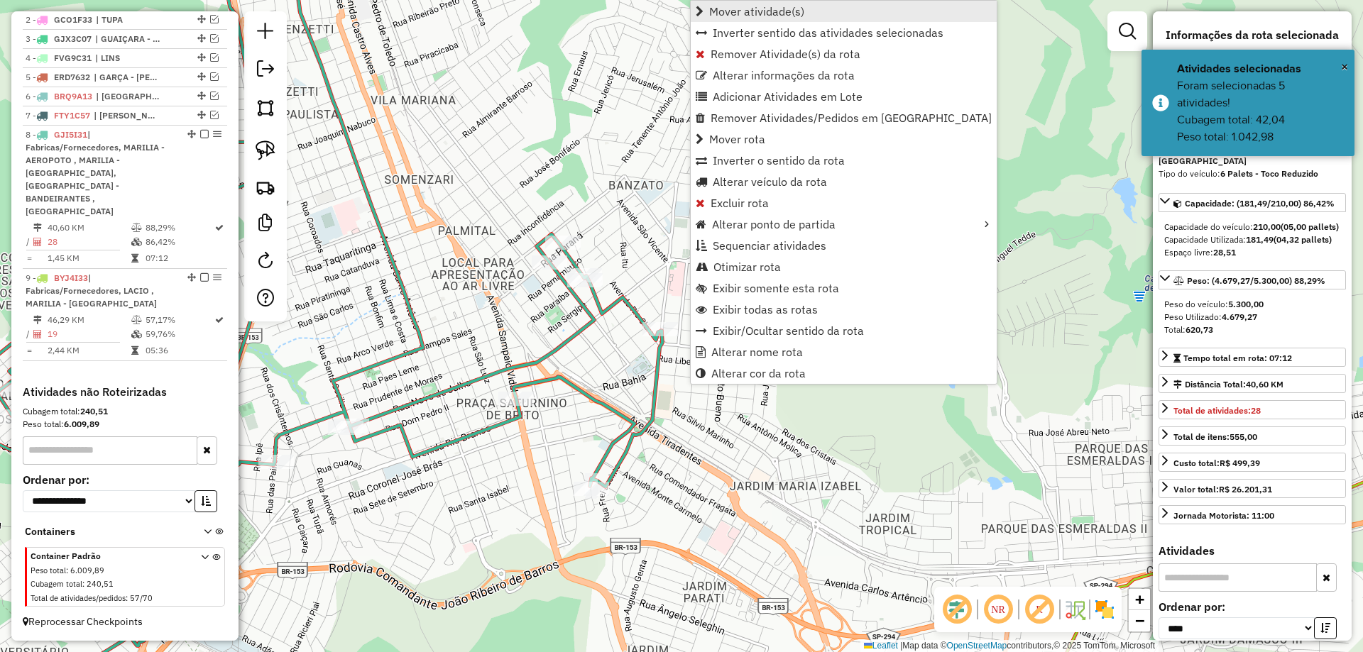
click at [850, 18] on link "Mover atividade(s)" at bounding box center [844, 11] width 306 height 21
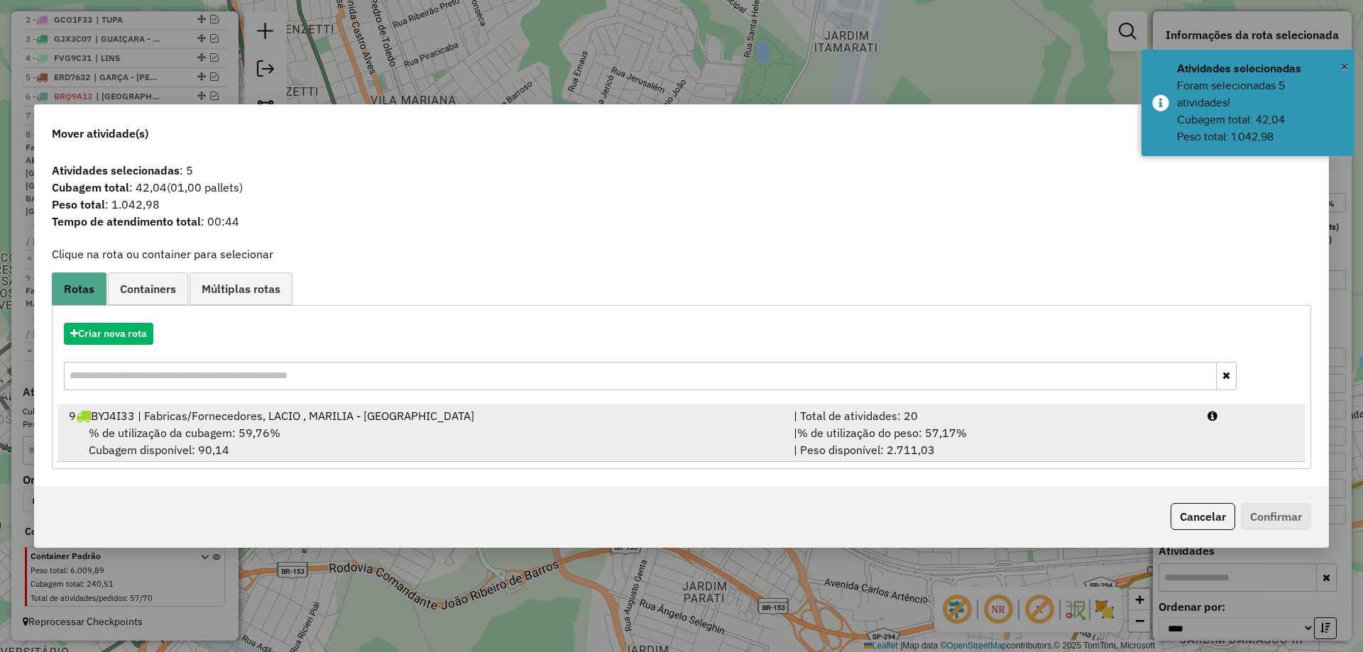
click at [744, 421] on div "9 BYJ4I33 | Fabricas/Fornecedores, LACIO , [GEOGRAPHIC_DATA] - [GEOGRAPHIC_DATA]" at bounding box center [422, 415] width 725 height 17
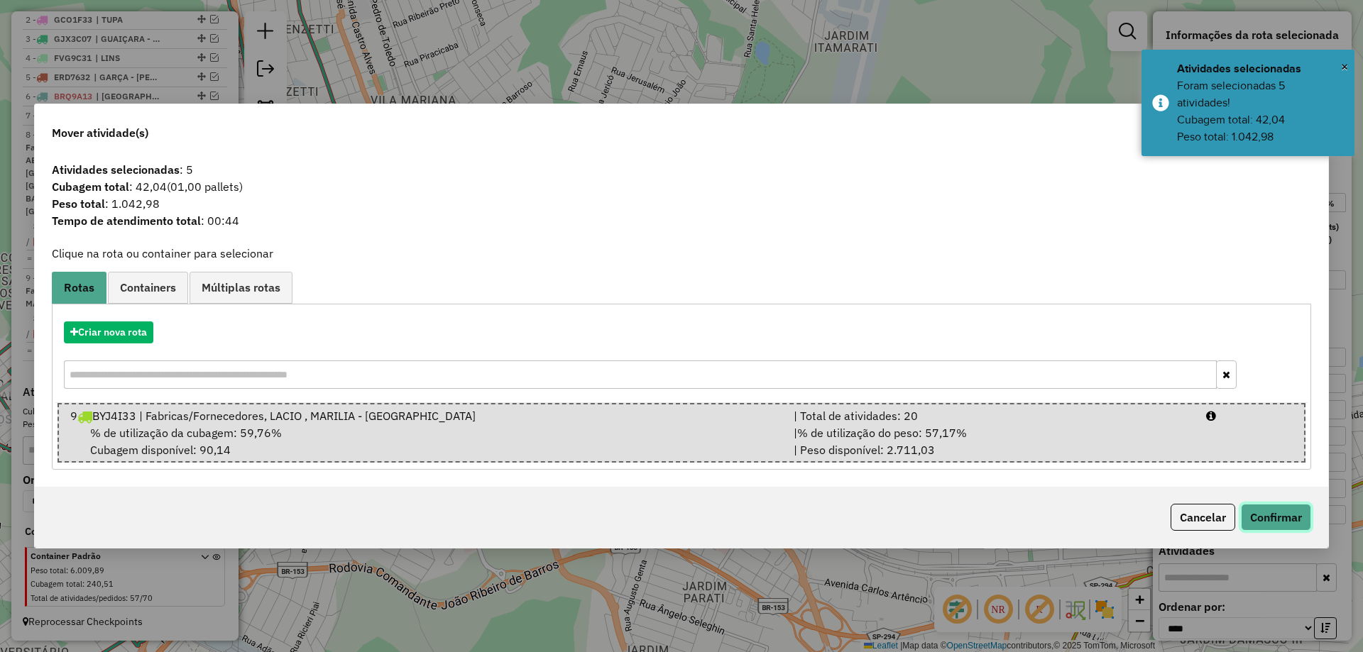
click at [1302, 519] on button "Confirmar" at bounding box center [1276, 517] width 70 height 27
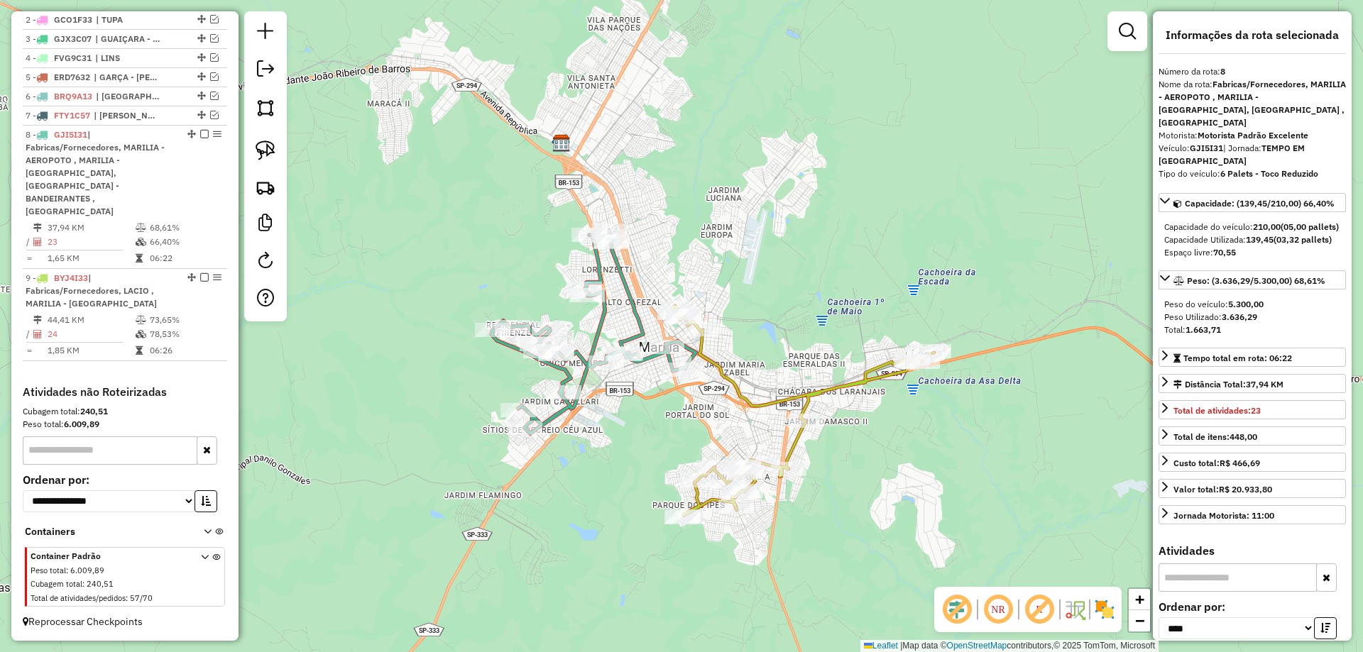
click at [642, 317] on icon at bounding box center [593, 332] width 204 height 203
click at [739, 378] on icon at bounding box center [802, 411] width 263 height 210
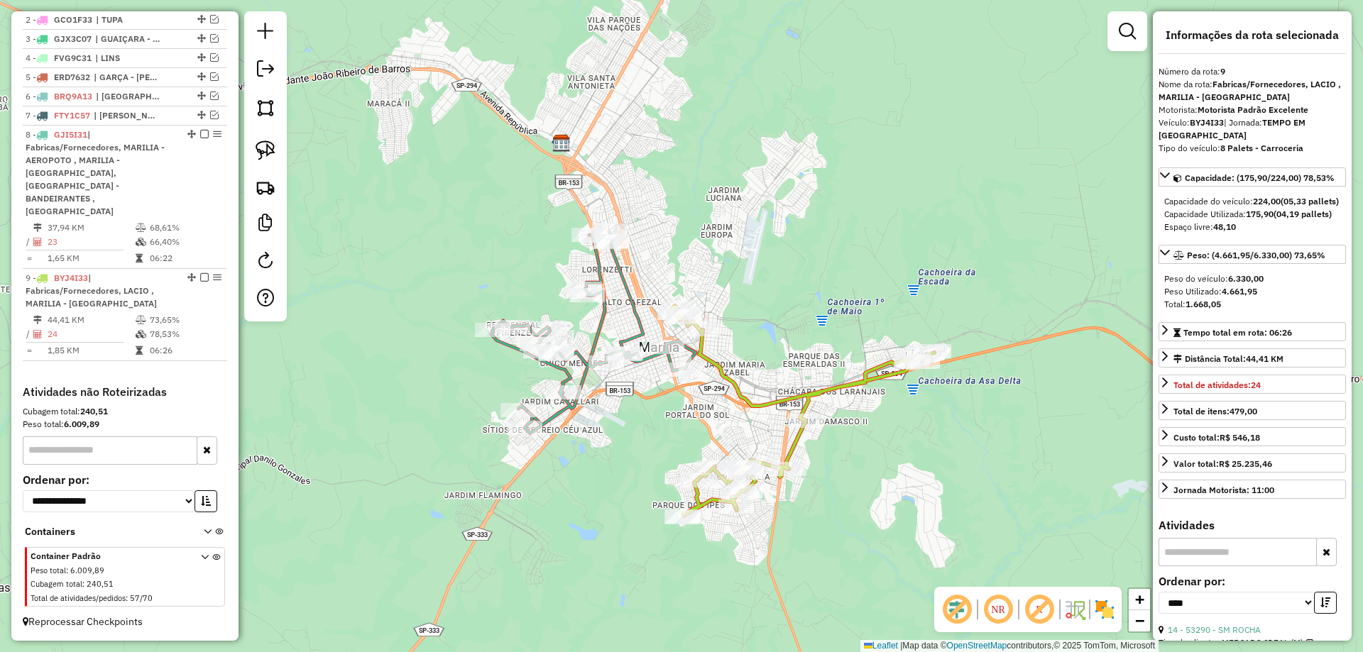
click at [774, 341] on div "Janela de atendimento Grade de atendimento Capacidade Transportadoras Veículos …" at bounding box center [681, 326] width 1363 height 652
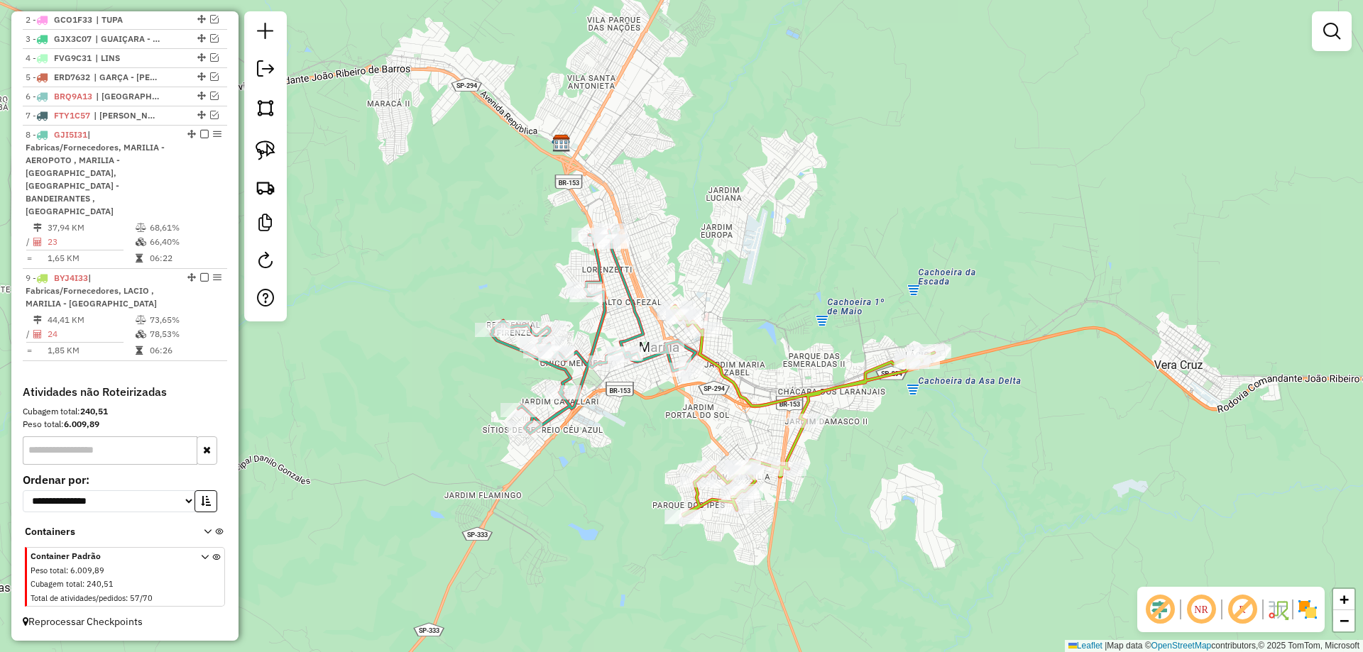
select select "*********"
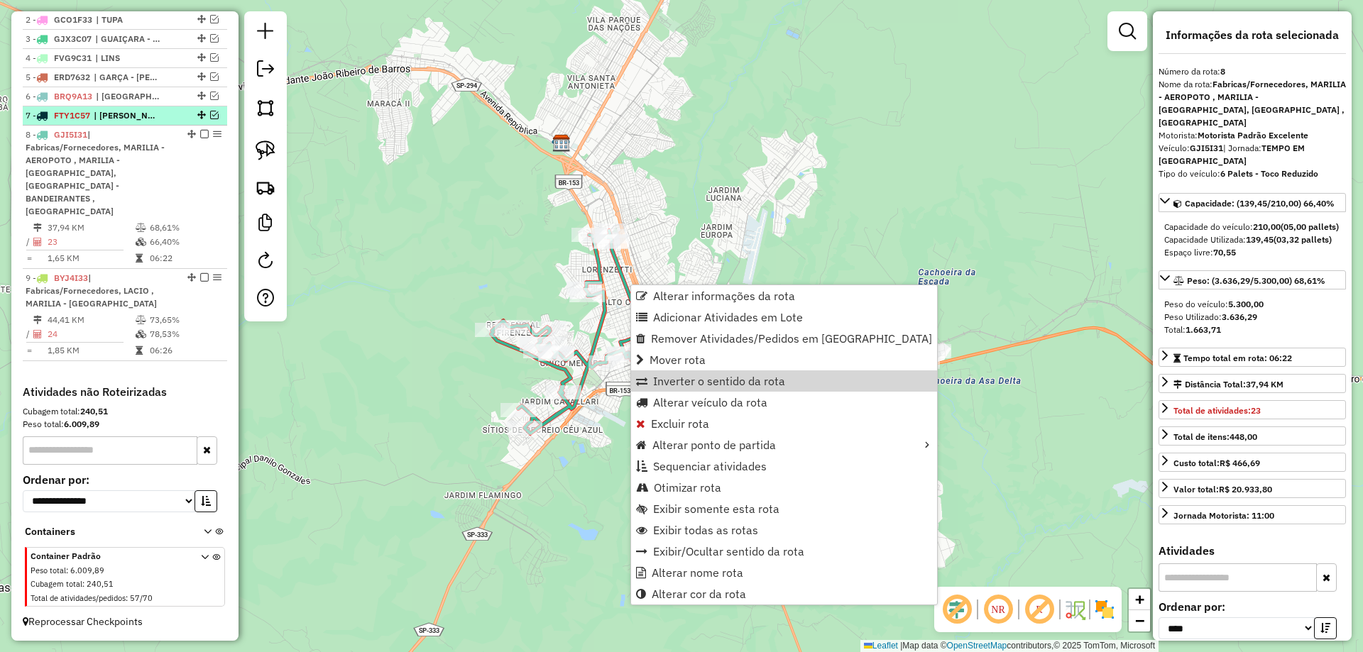
click at [207, 122] on div "7 - FTY1C57 | [PERSON_NAME][GEOGRAPHIC_DATA]" at bounding box center [125, 115] width 199 height 13
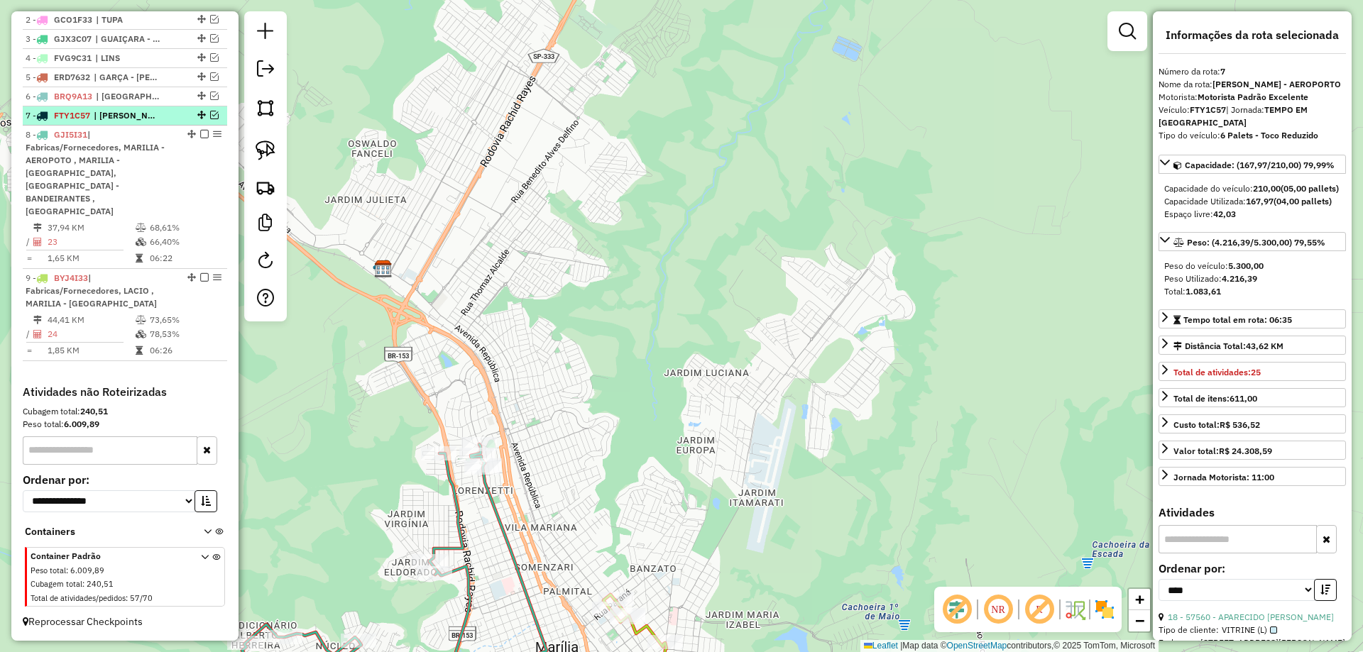
click at [211, 119] on em at bounding box center [214, 115] width 9 height 9
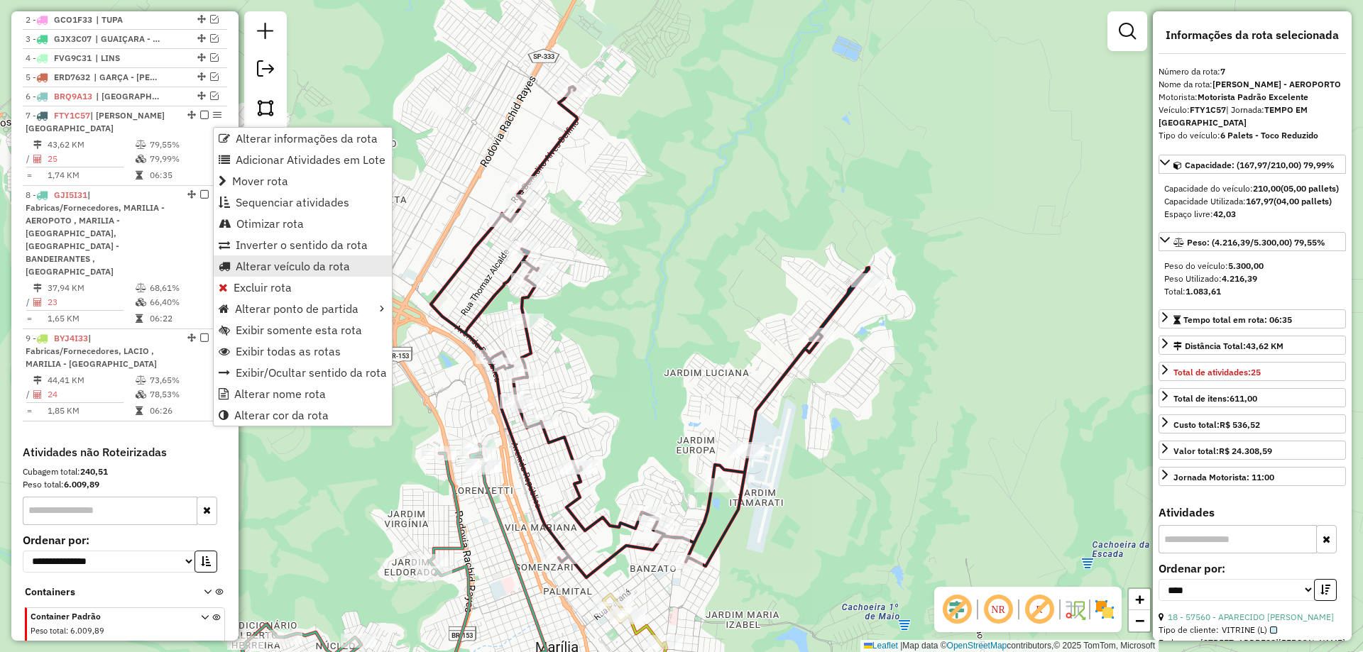
click at [297, 257] on link "Alterar veículo da rota" at bounding box center [303, 266] width 178 height 21
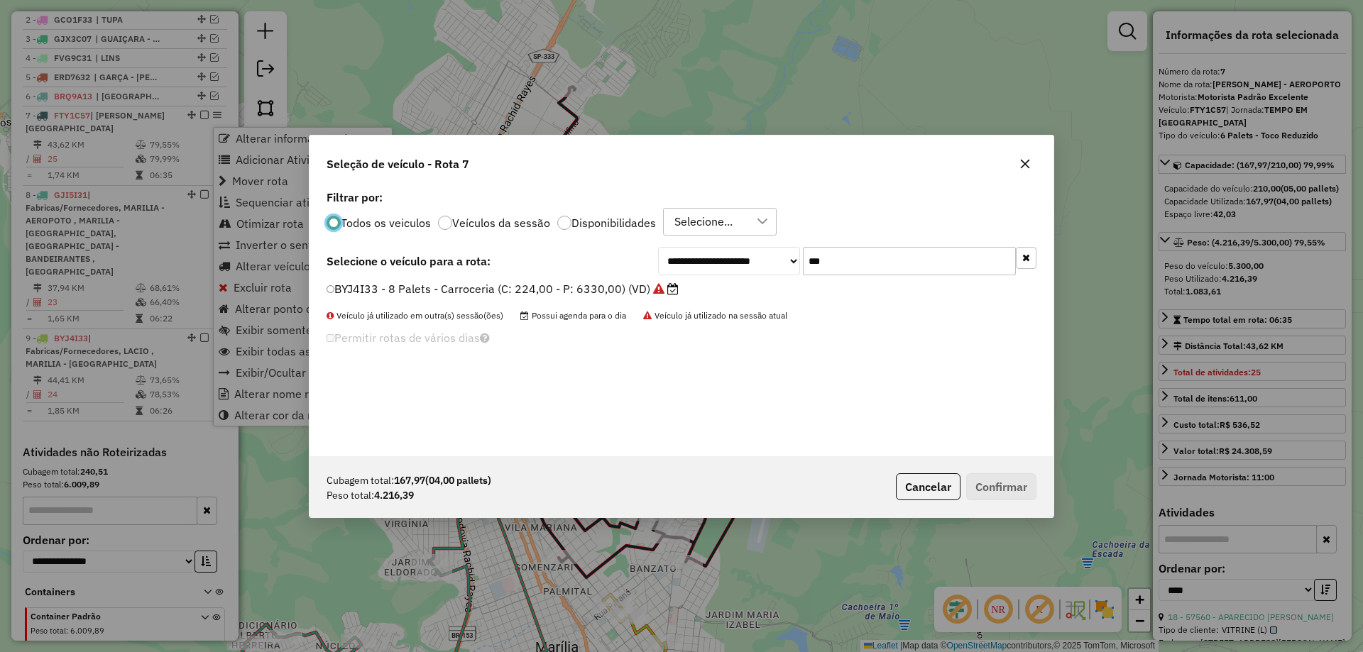
scroll to position [8, 4]
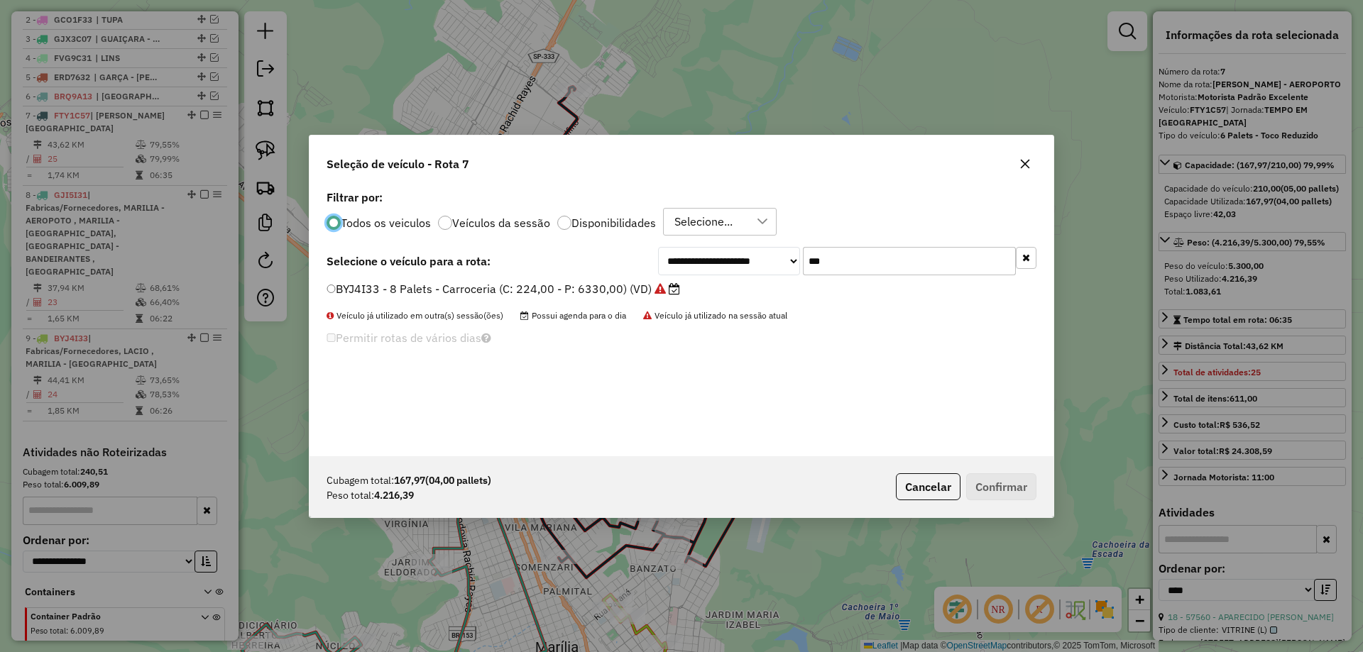
click at [851, 260] on input "***" at bounding box center [909, 261] width 213 height 28
type input "****"
click at [636, 287] on div "**********" at bounding box center [681, 322] width 744 height 270
click at [637, 285] on label "FVY4G15 - 8 Palets - Carroceria (C: 224,00 - P: 6330,00) (VD)" at bounding box center [498, 288] width 344 height 17
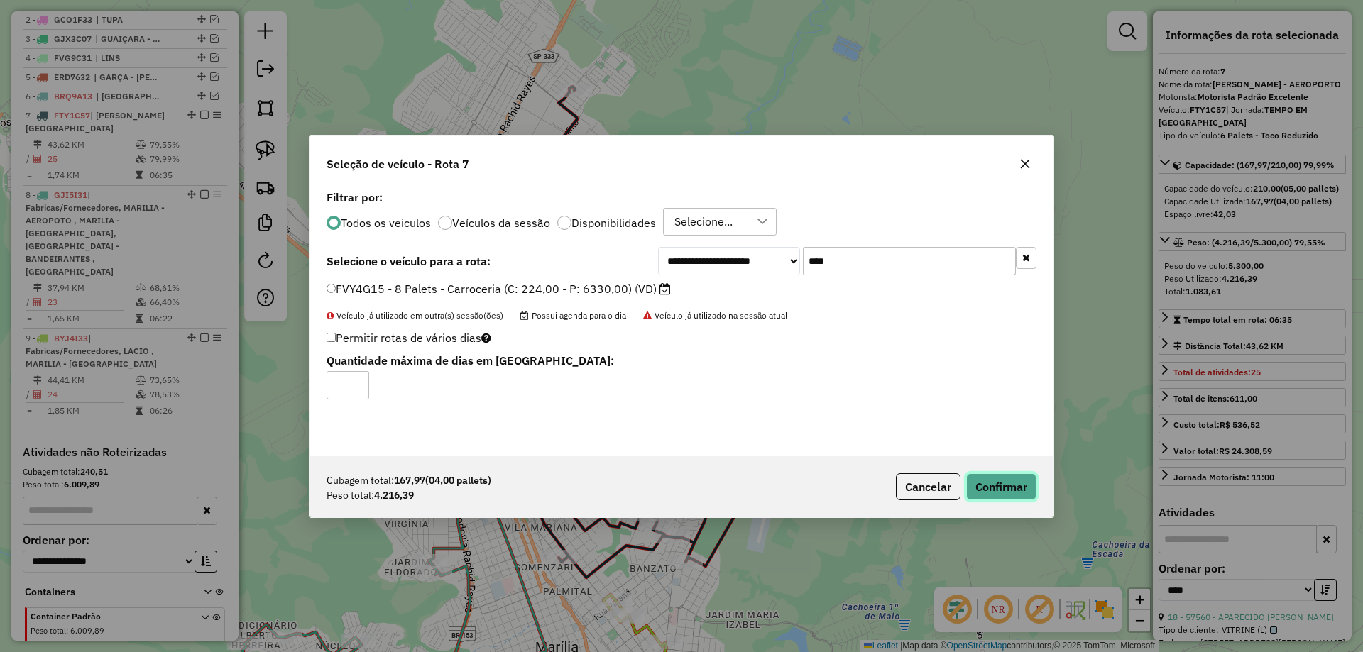
click at [994, 494] on button "Confirmar" at bounding box center [1001, 486] width 70 height 27
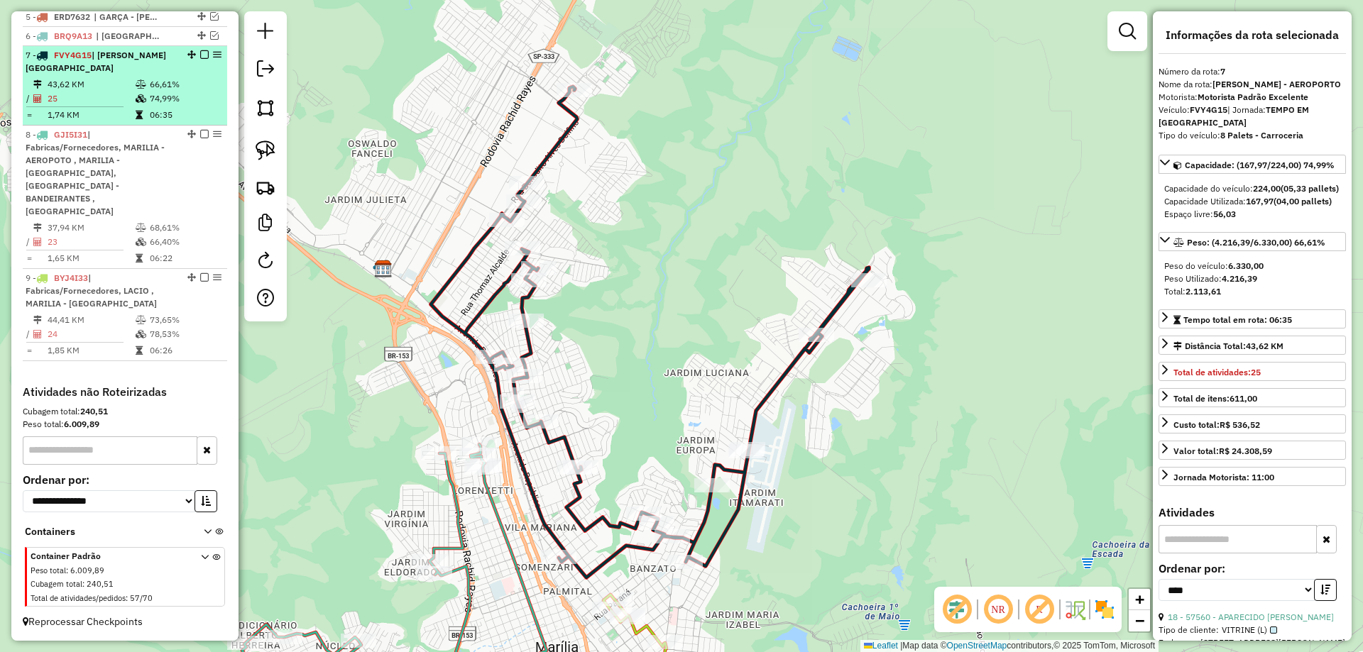
click at [203, 59] on em at bounding box center [204, 54] width 9 height 9
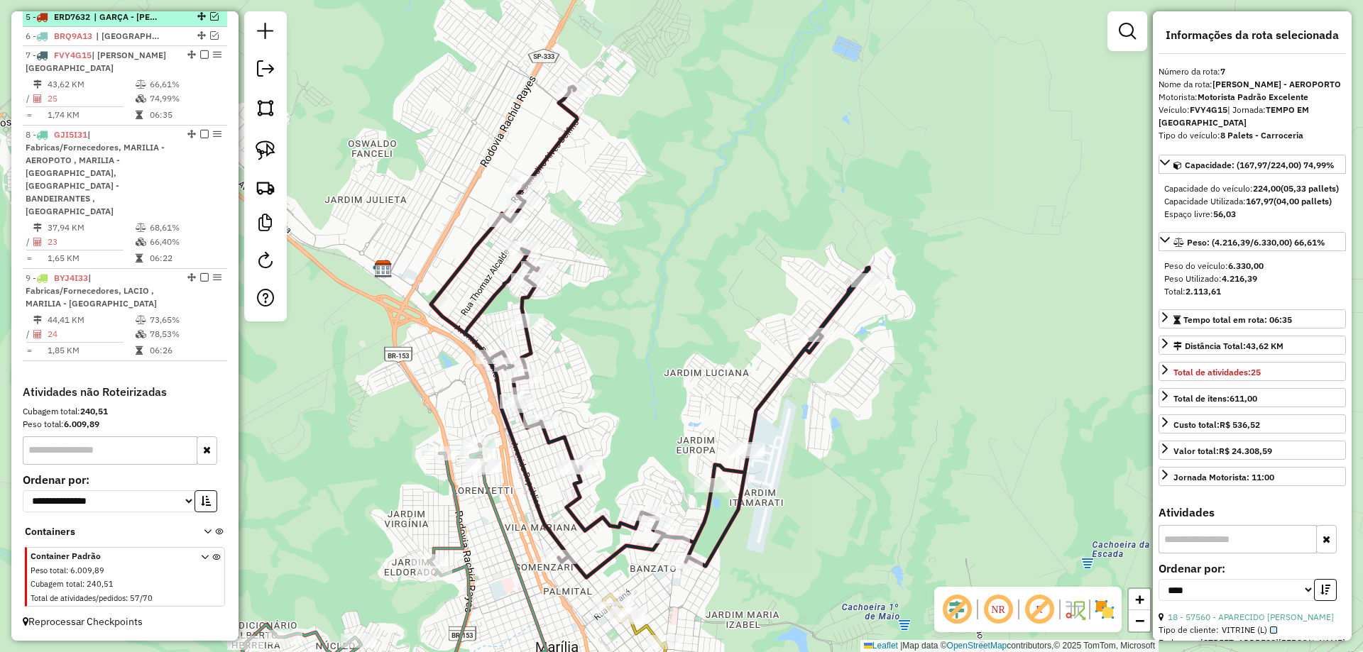
scroll to position [569, 0]
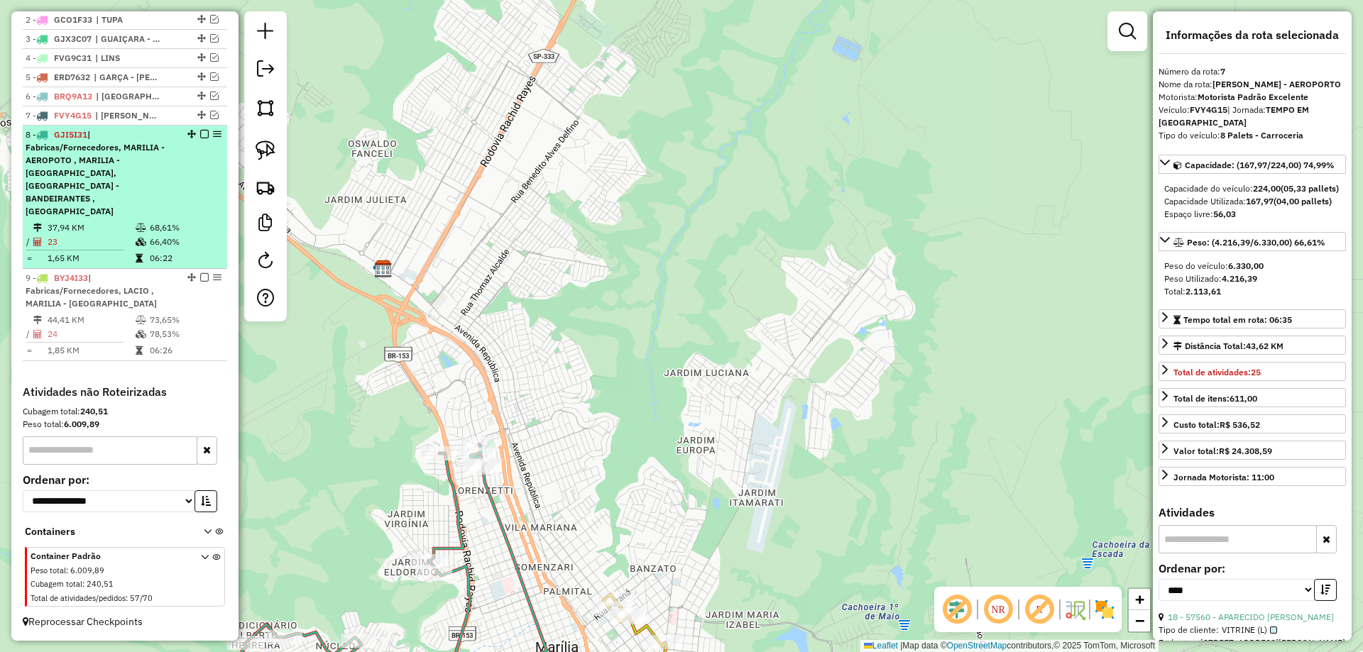
click at [171, 159] on div "8 - GJI5I31 | Fabricas/Fornecedores, MARILIA - AEROPOTO , MARILIA - [GEOGRAPHIC…" at bounding box center [101, 172] width 150 height 89
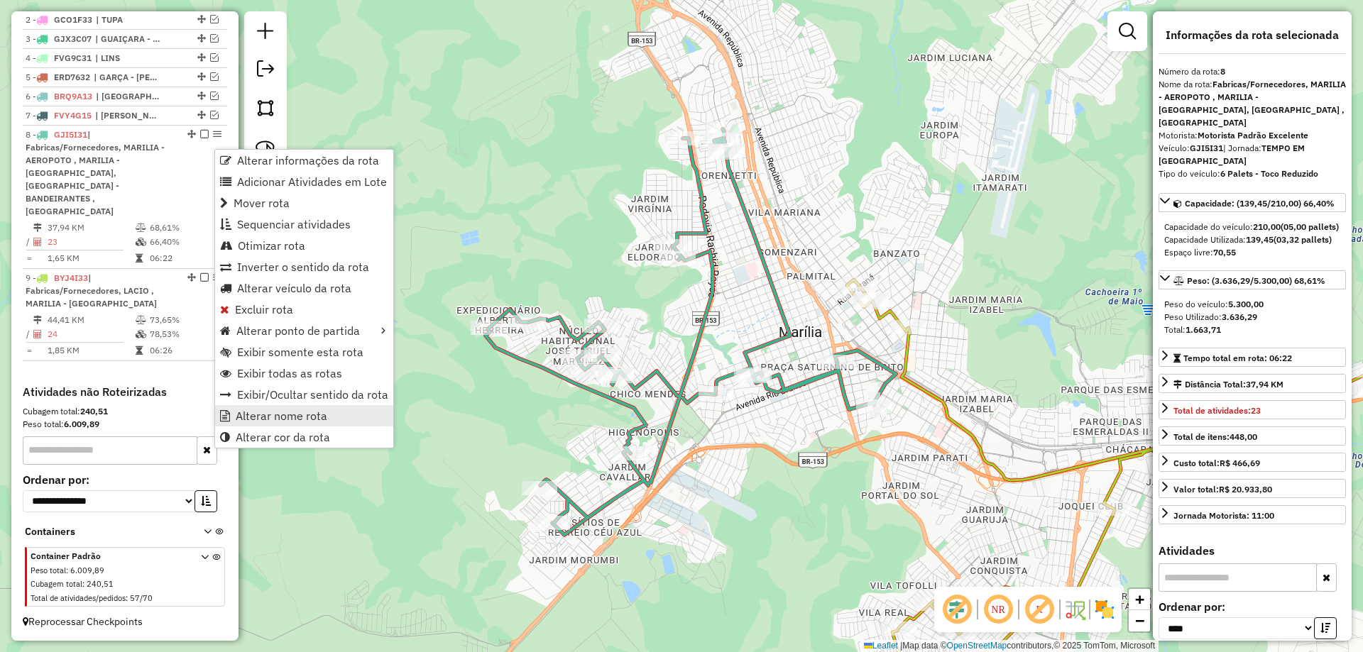
click at [324, 419] on span "Alterar nome rota" at bounding box center [282, 415] width 92 height 11
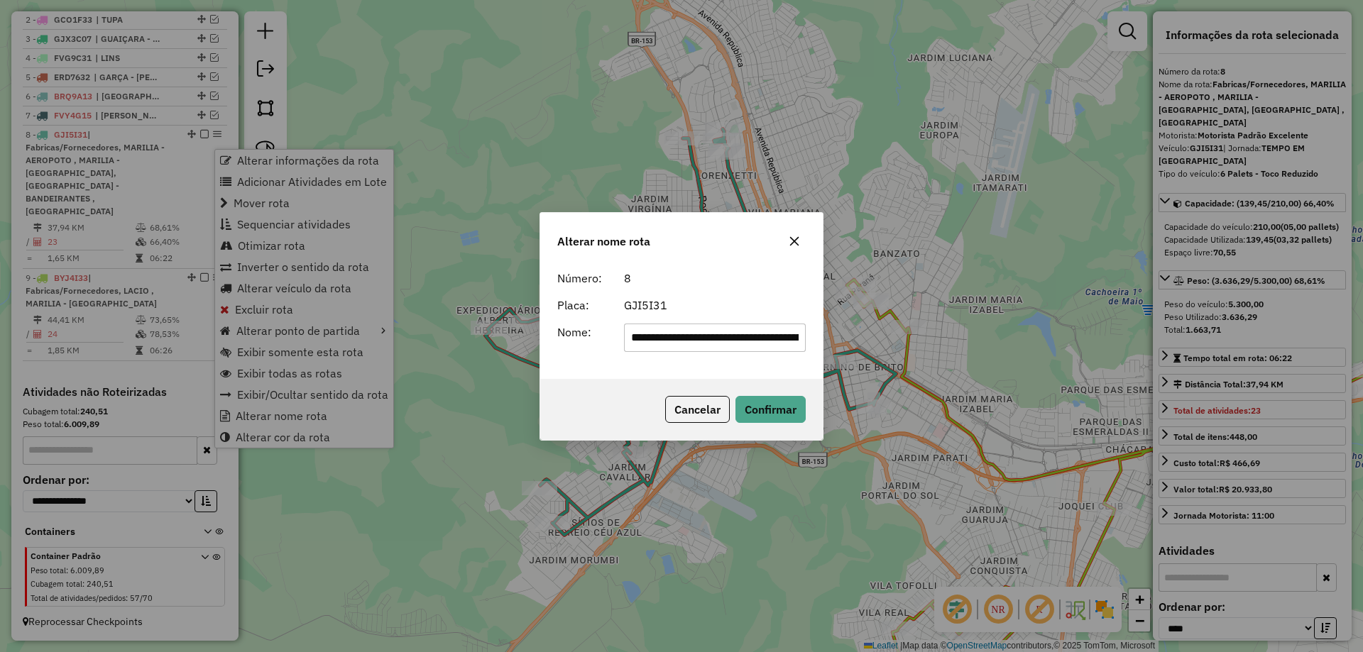
scroll to position [0, 464]
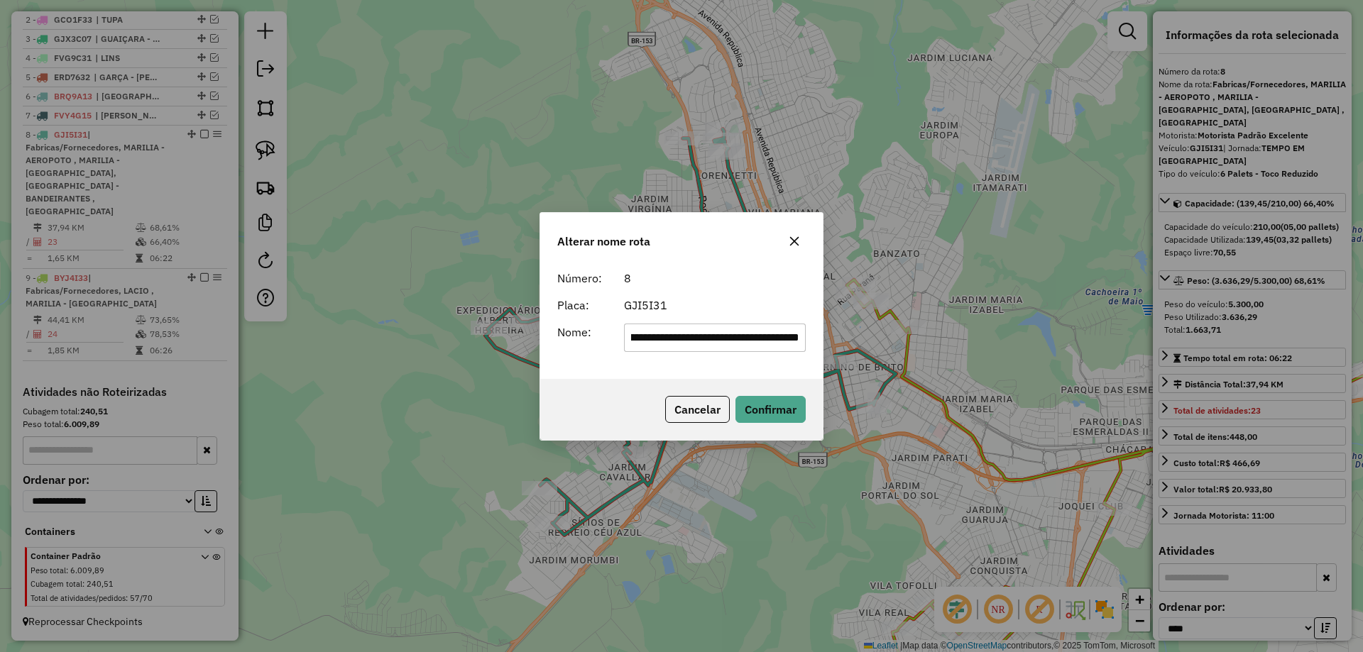
click at [713, 333] on input "**********" at bounding box center [715, 338] width 182 height 28
type input "**********"
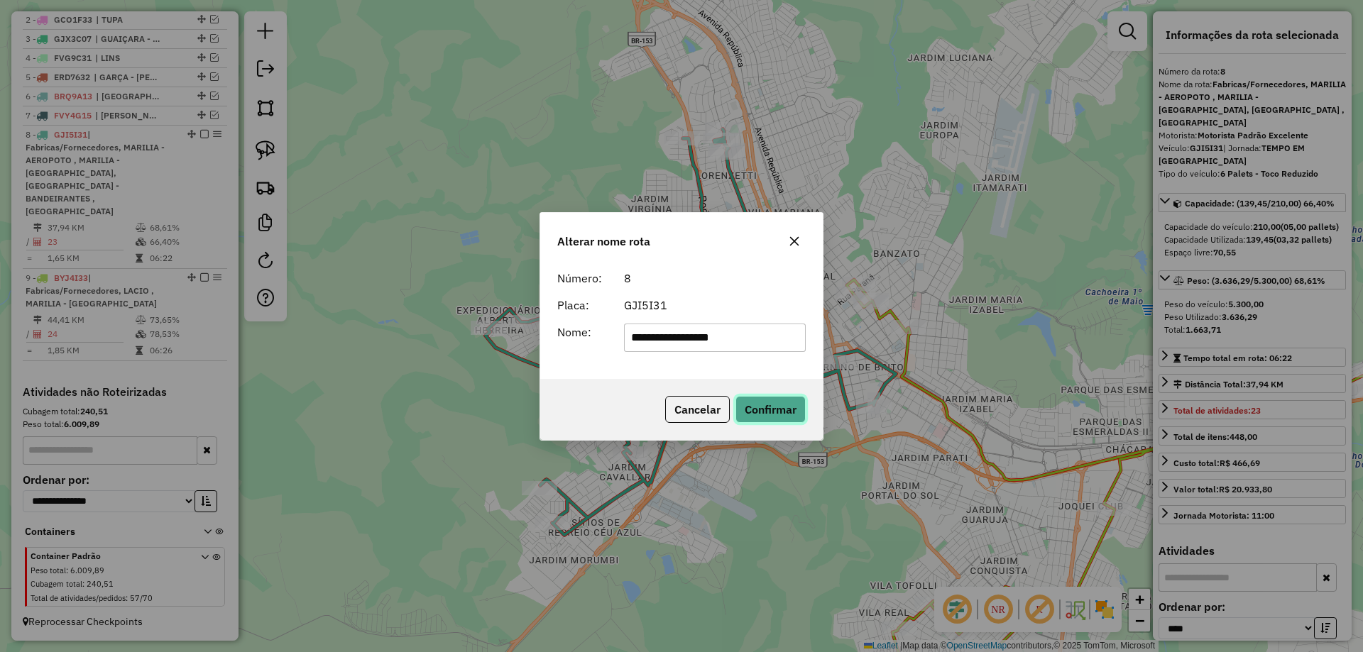
click at [746, 404] on button "Confirmar" at bounding box center [770, 409] width 70 height 27
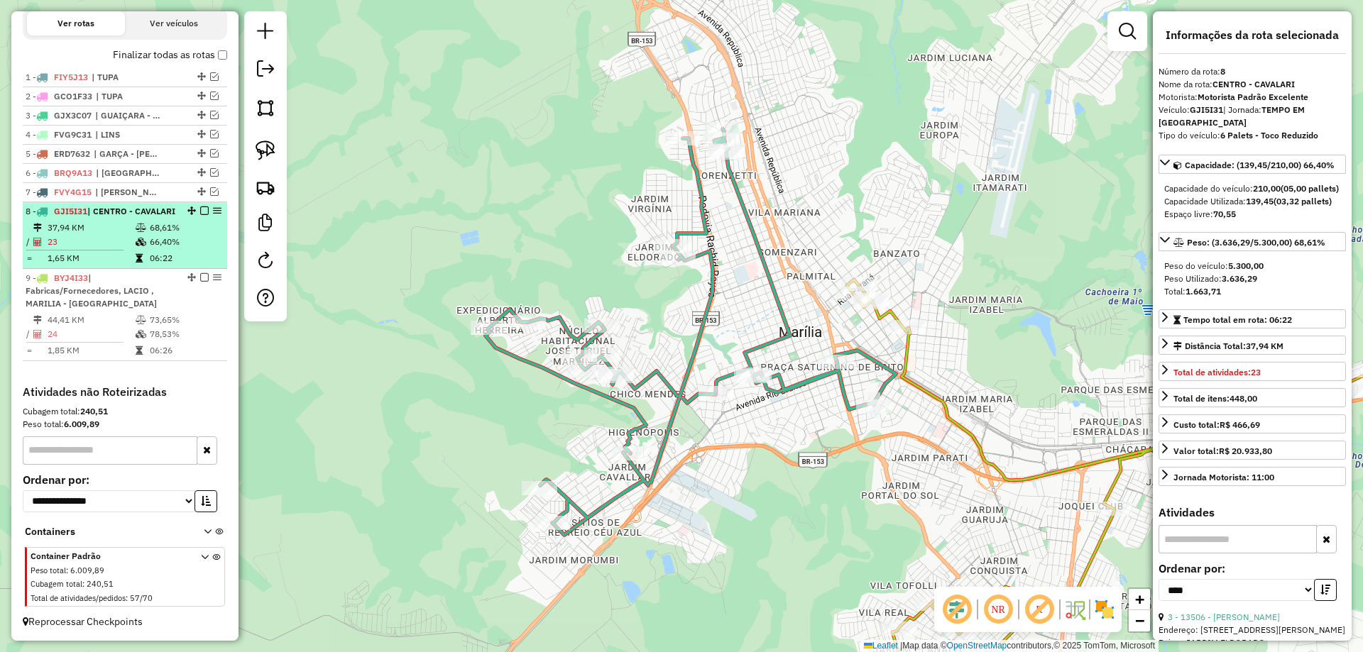
click at [200, 207] on em at bounding box center [204, 211] width 9 height 9
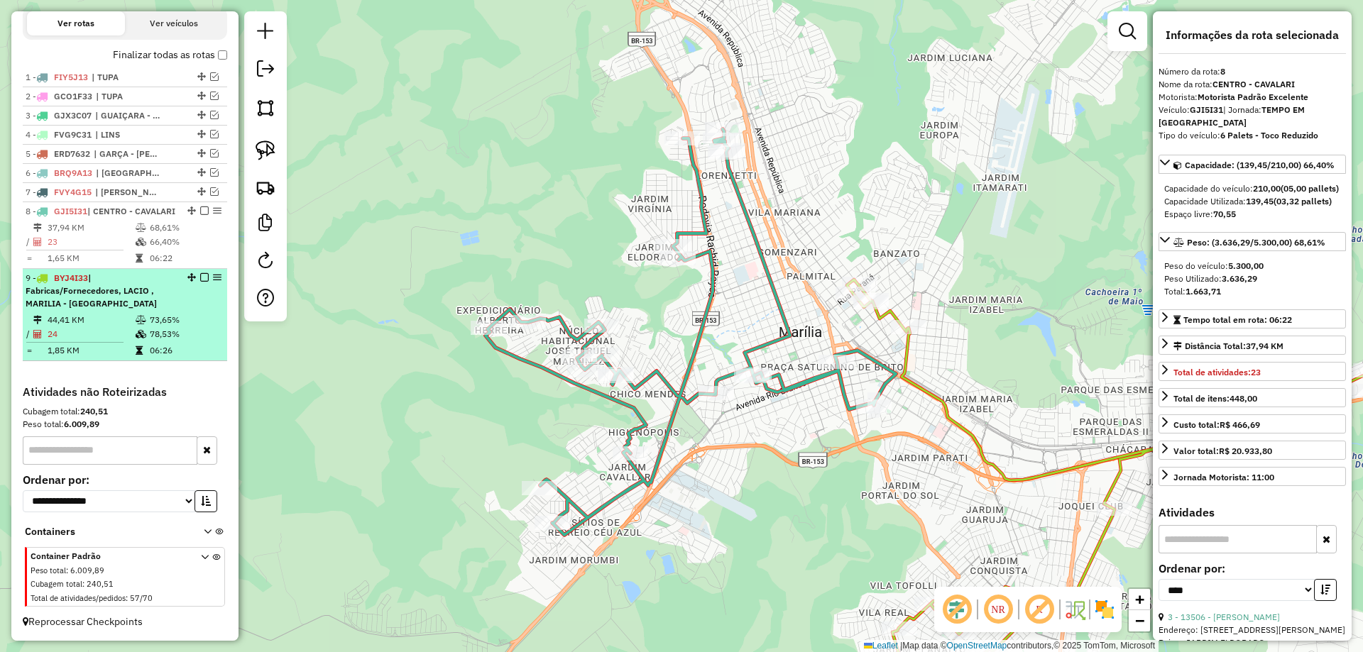
scroll to position [458, 0]
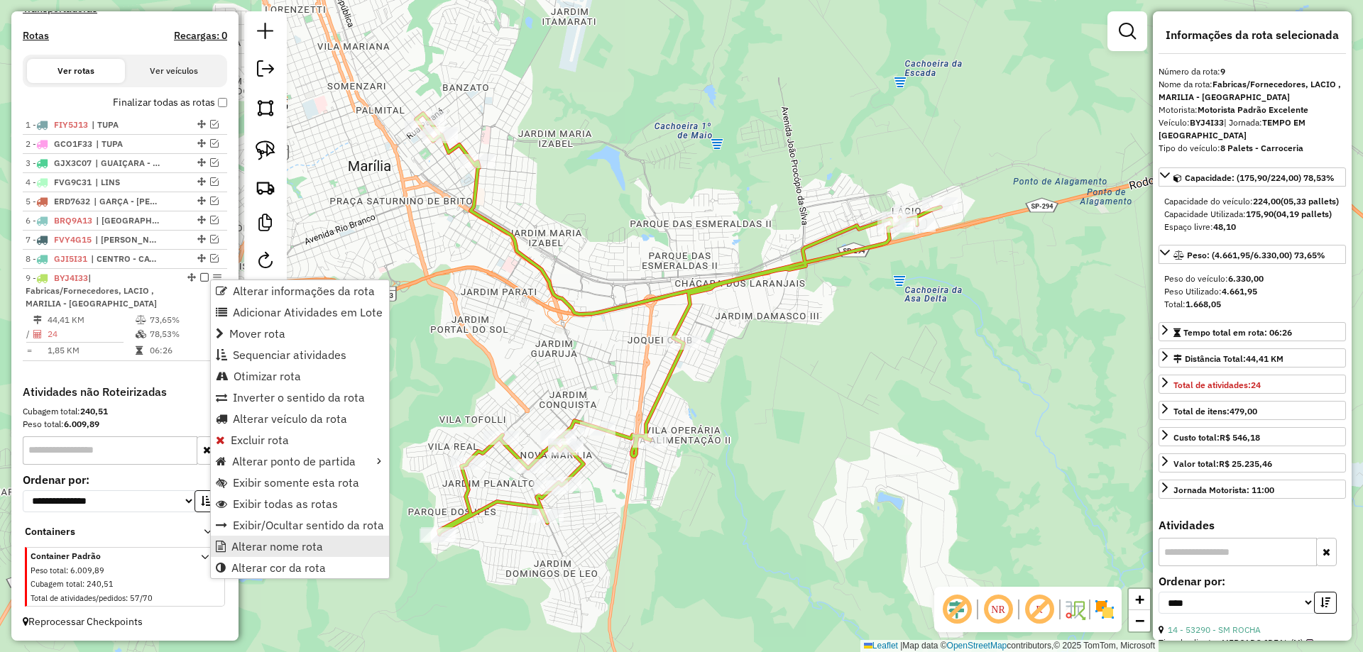
click at [264, 539] on link "Alterar nome rota" at bounding box center [300, 546] width 178 height 21
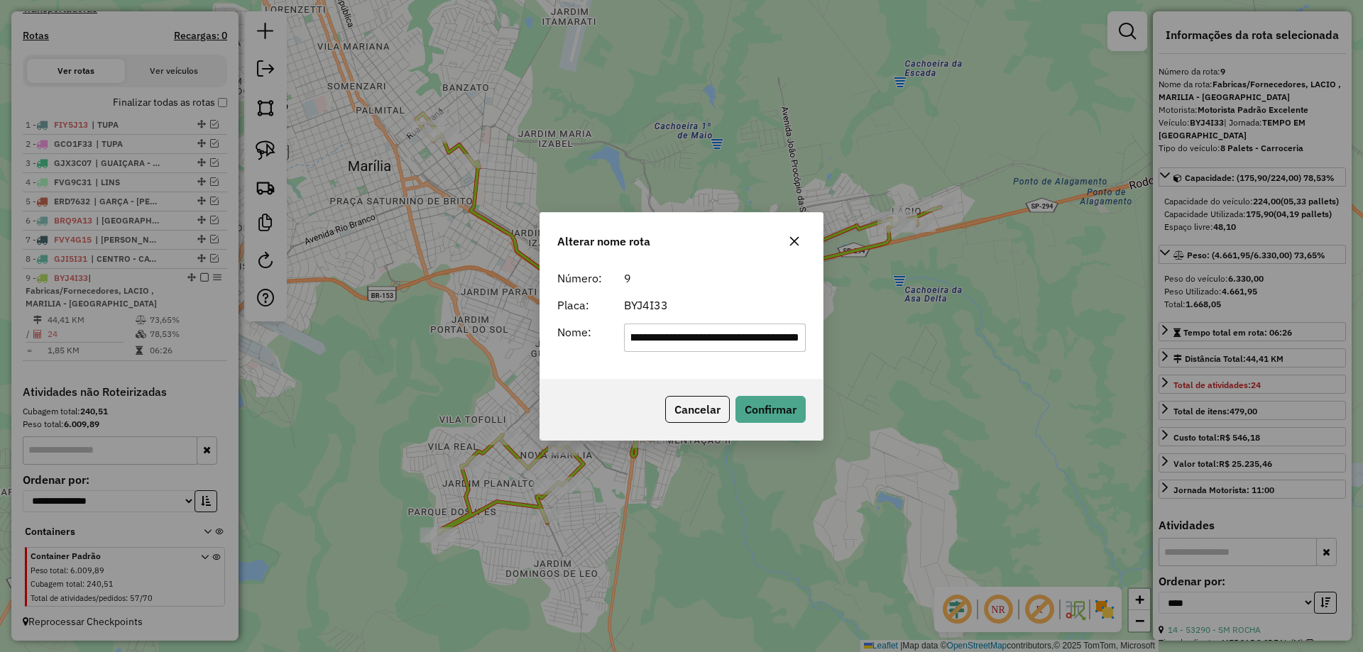
scroll to position [0, 0]
drag, startPoint x: 719, startPoint y: 334, endPoint x: 488, endPoint y: 336, distance: 231.4
click at [488, 336] on div "**********" at bounding box center [681, 326] width 1363 height 652
type input "**********"
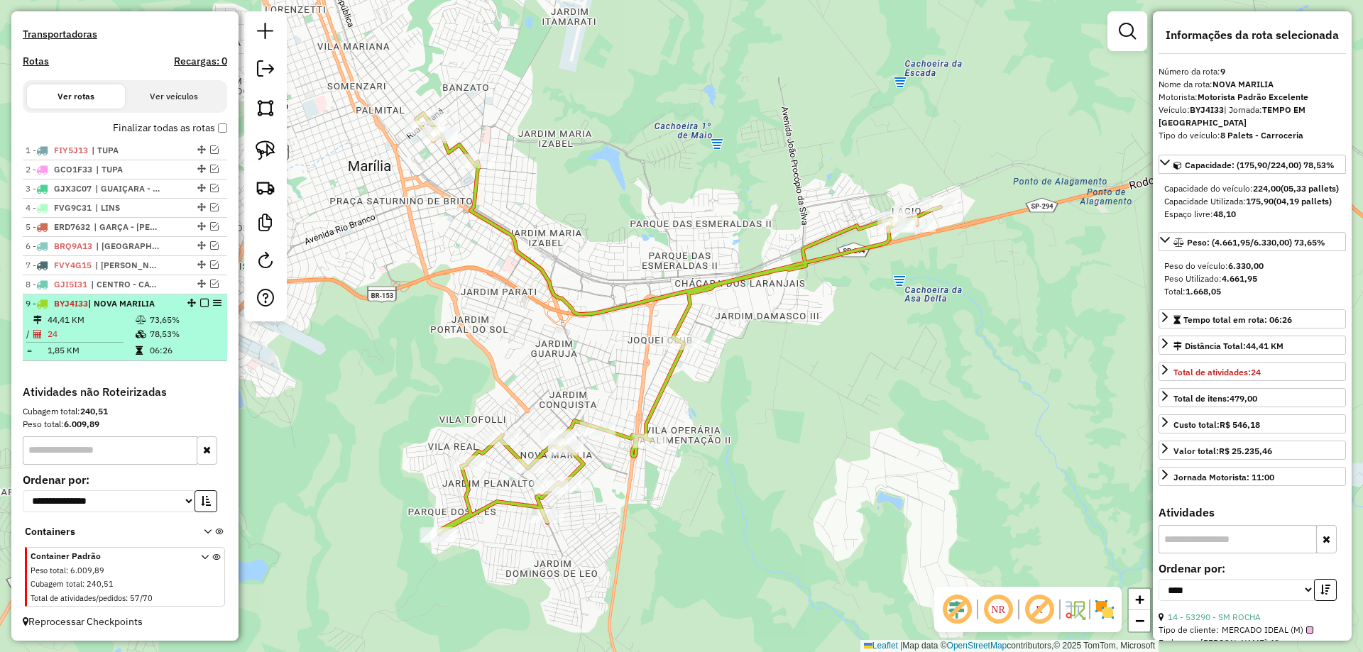
click at [202, 304] on em at bounding box center [204, 303] width 9 height 9
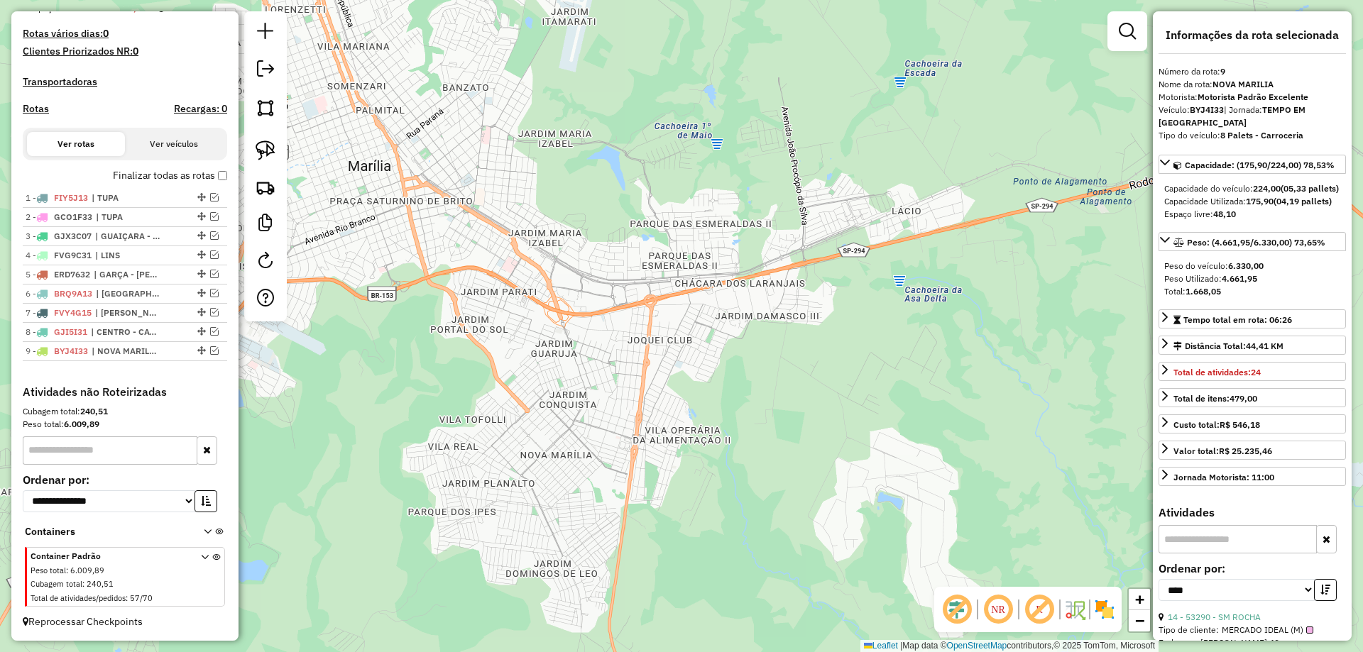
scroll to position [385, 0]
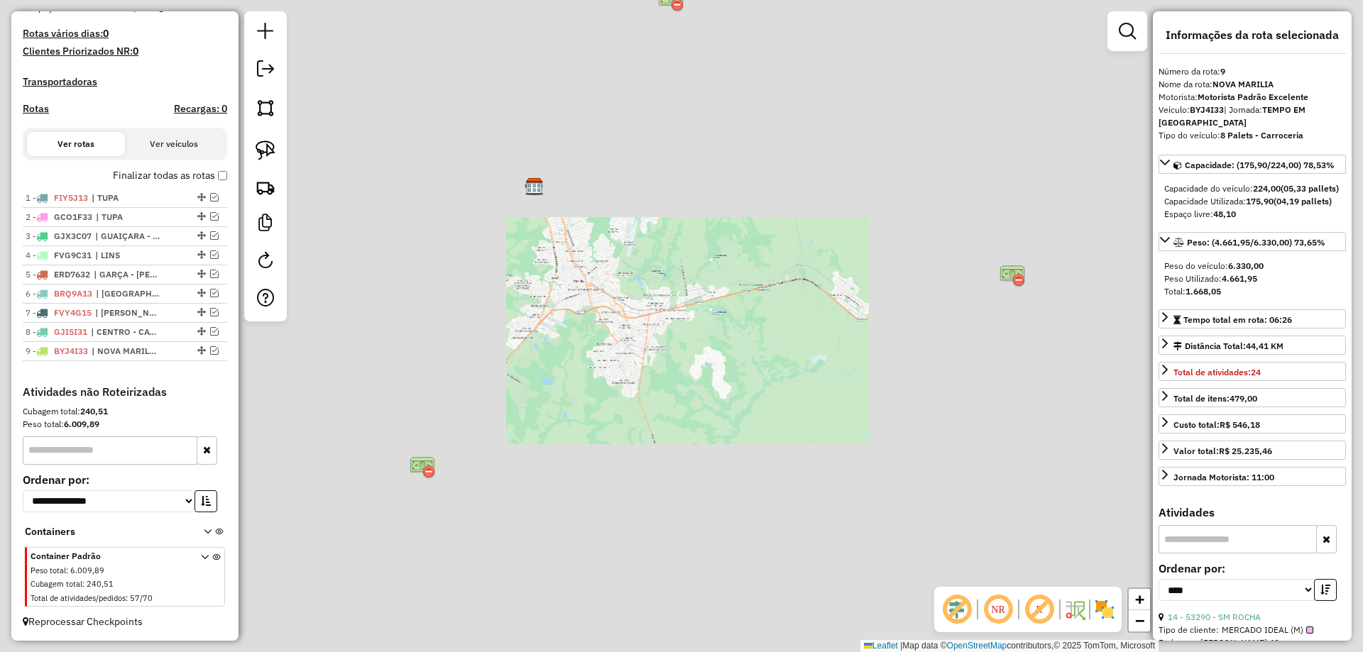
drag, startPoint x: 631, startPoint y: 383, endPoint x: 864, endPoint y: 302, distance: 247.4
click at [864, 302] on div "Janela de atendimento Grade de atendimento Capacidade Transportadoras Veículos …" at bounding box center [681, 326] width 1363 height 652
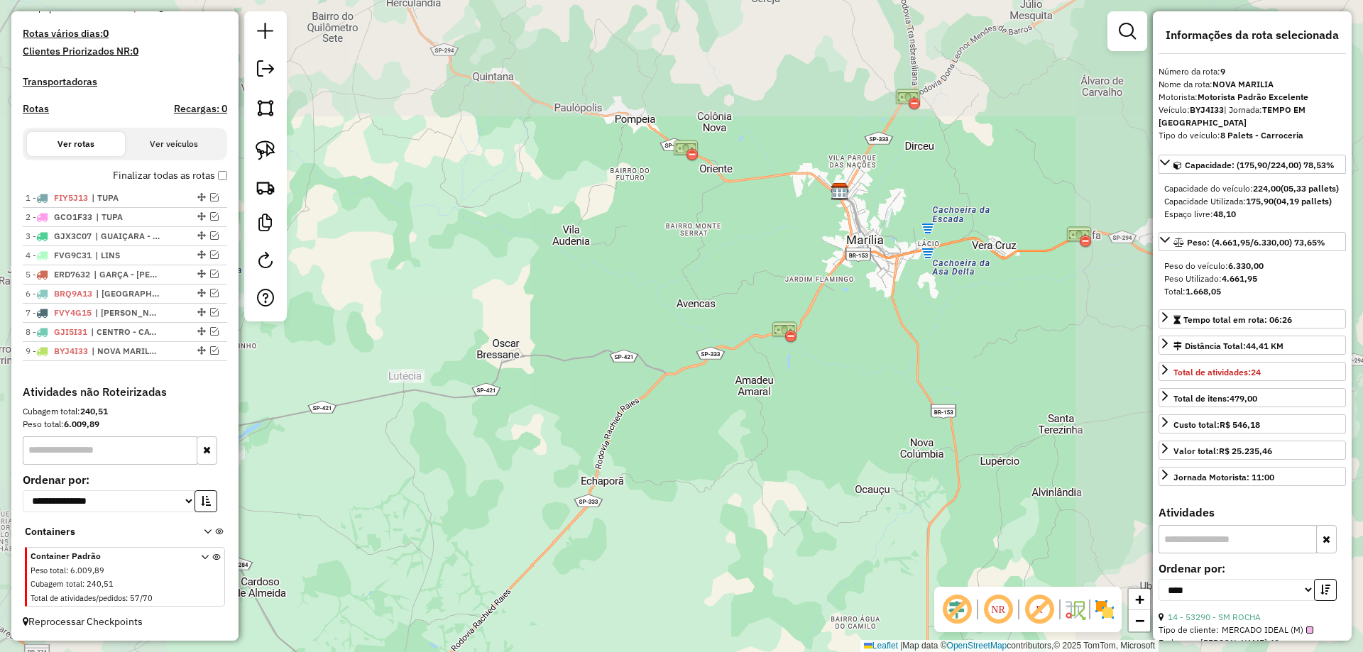
drag, startPoint x: 749, startPoint y: 363, endPoint x: 945, endPoint y: 271, distance: 216.2
click at [945, 271] on div "Janela de atendimento Grade de atendimento Capacidade Transportadoras Veículos …" at bounding box center [681, 326] width 1363 height 652
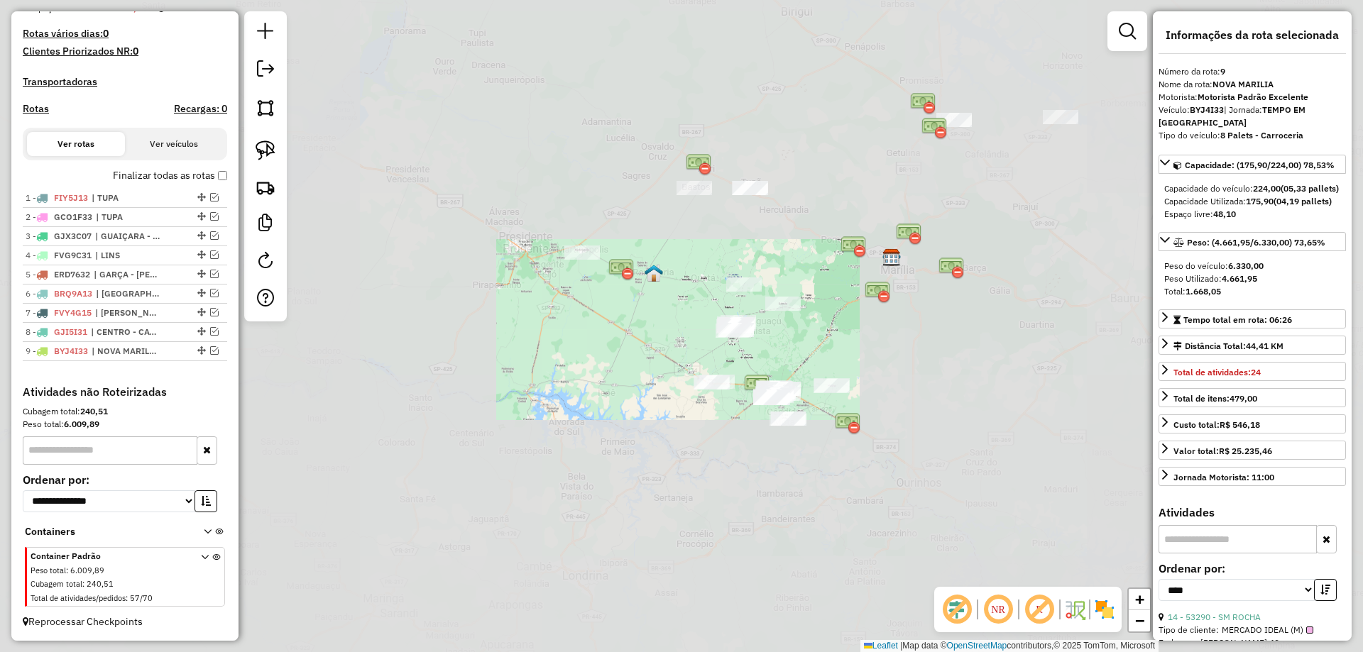
drag, startPoint x: 777, startPoint y: 337, endPoint x: 816, endPoint y: 341, distance: 39.3
click at [816, 341] on div "Janela de atendimento Grade de atendimento Capacidade Transportadoras Veículos …" at bounding box center [681, 326] width 1363 height 652
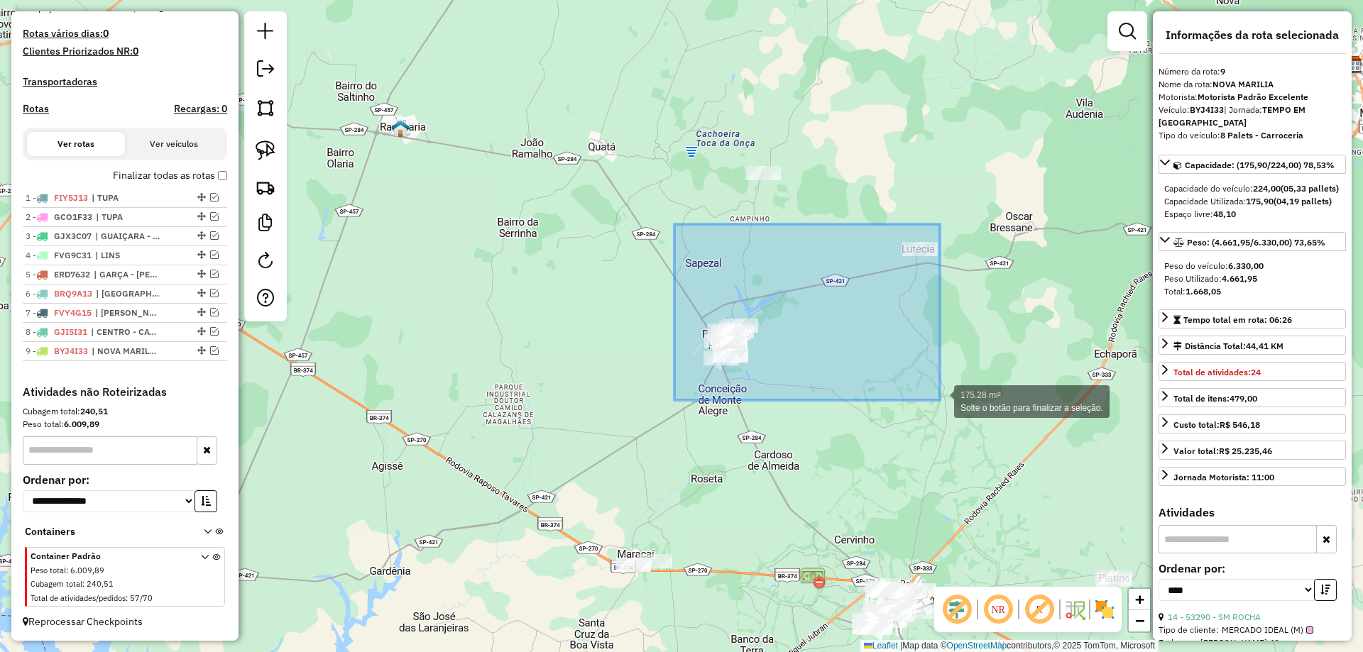
drag, startPoint x: 681, startPoint y: 238, endPoint x: 940, endPoint y: 400, distance: 304.8
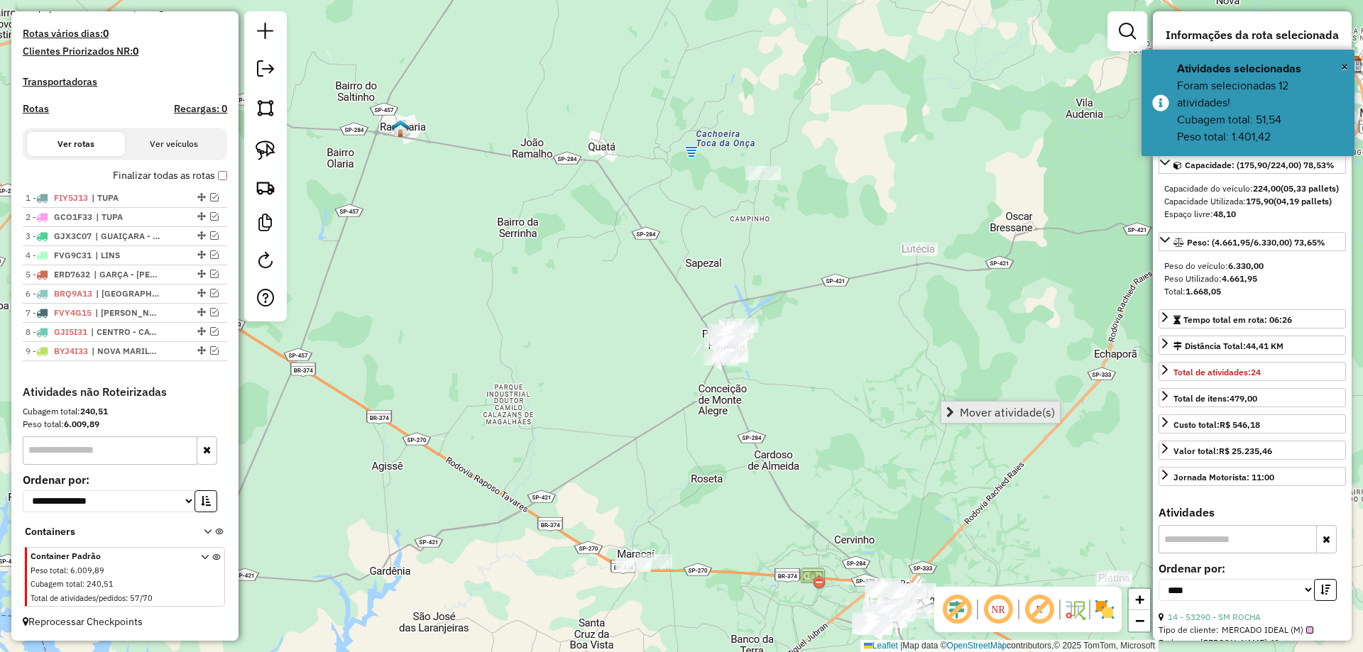
click at [954, 405] on link "Mover atividade(s)" at bounding box center [1000, 412] width 119 height 21
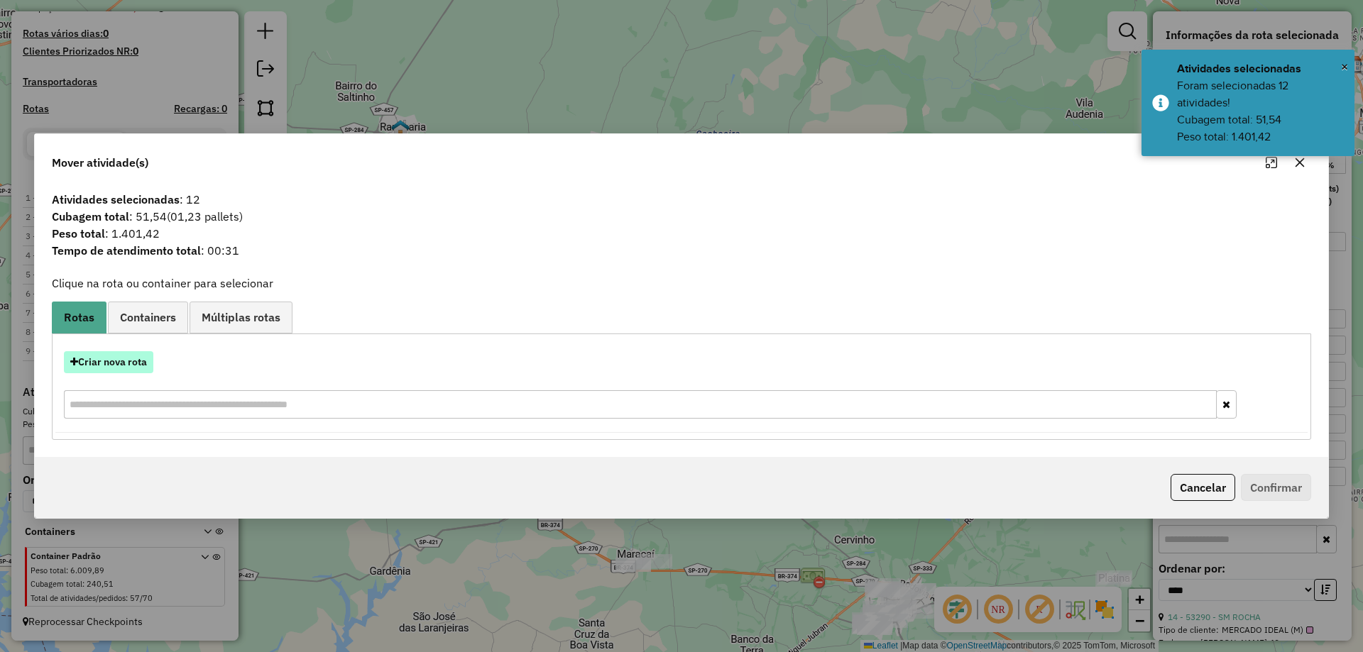
click at [134, 364] on button "Criar nova rota" at bounding box center [108, 362] width 89 height 22
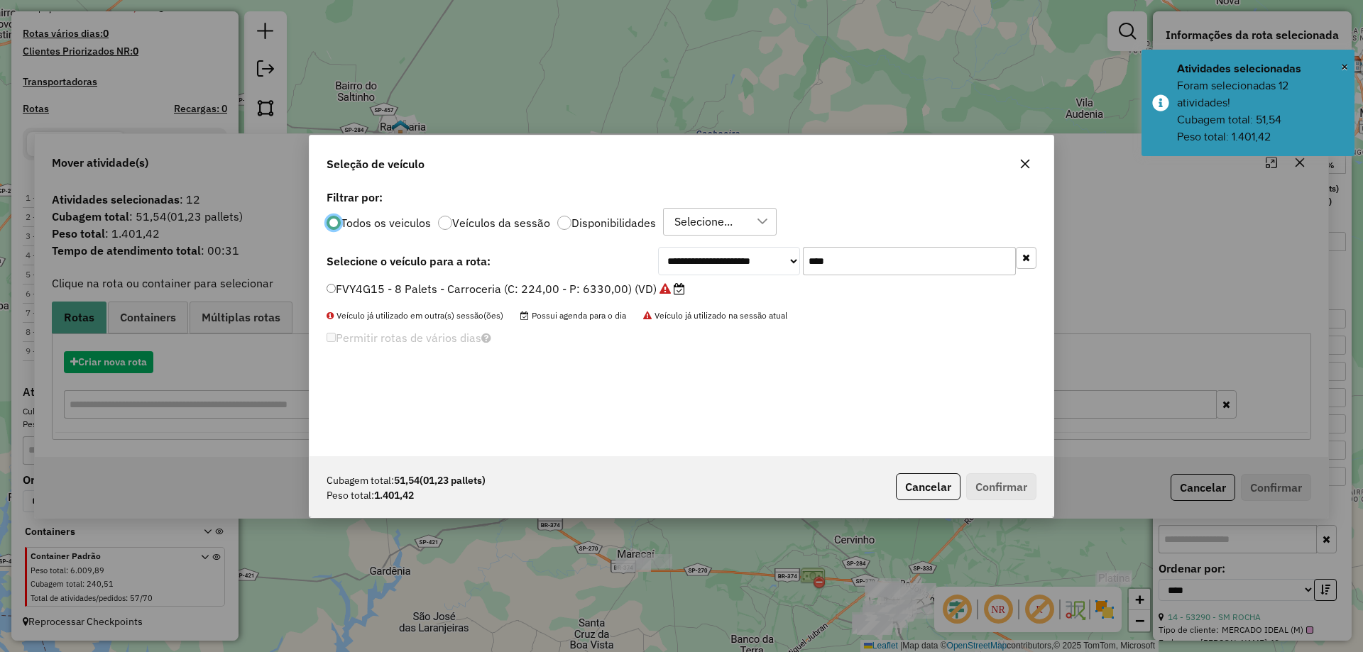
scroll to position [8, 4]
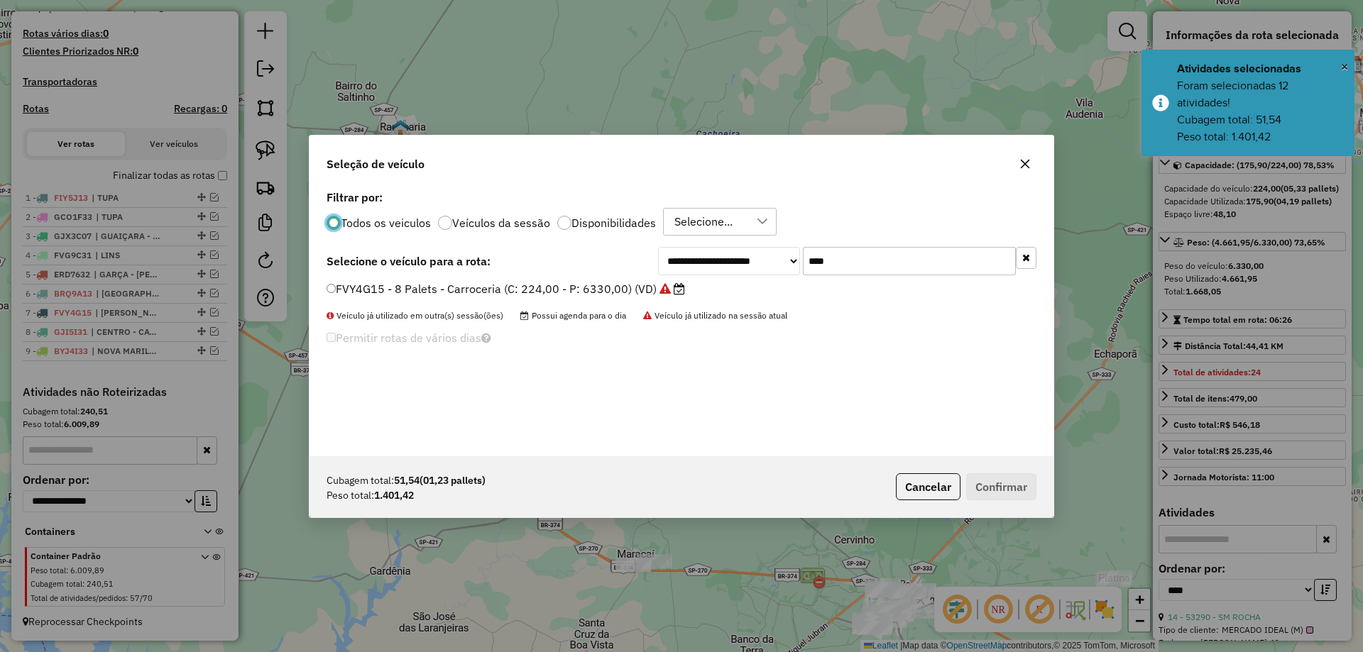
click at [852, 263] on input "****" at bounding box center [909, 261] width 213 height 28
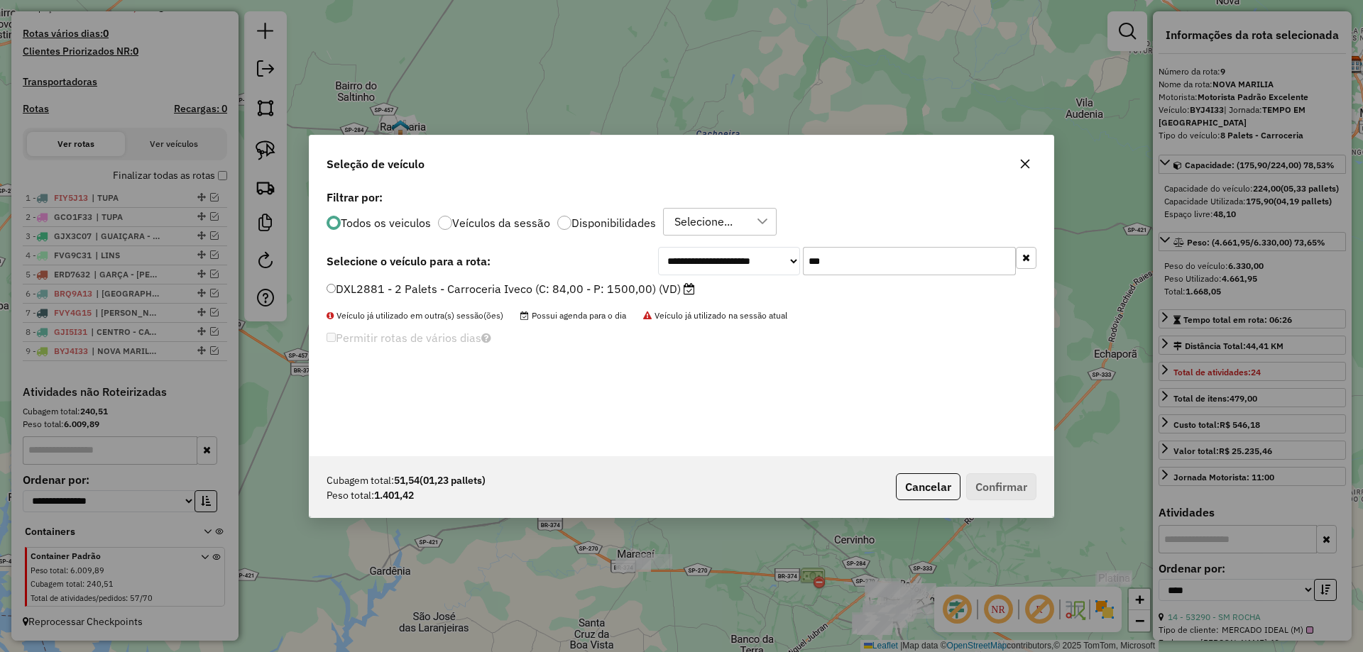
type input "***"
click at [469, 307] on div "DXL2881 - 2 Palets - Carroceria Iveco (C: 84,00 - P: 1500,00) (VD)" at bounding box center [681, 295] width 727 height 28
click at [485, 290] on label "DXL2881 - 2 Palets - Carroceria Iveco (C: 84,00 - P: 1500,00) (VD)" at bounding box center [510, 288] width 368 height 17
click at [994, 480] on button "Confirmar" at bounding box center [1001, 486] width 70 height 27
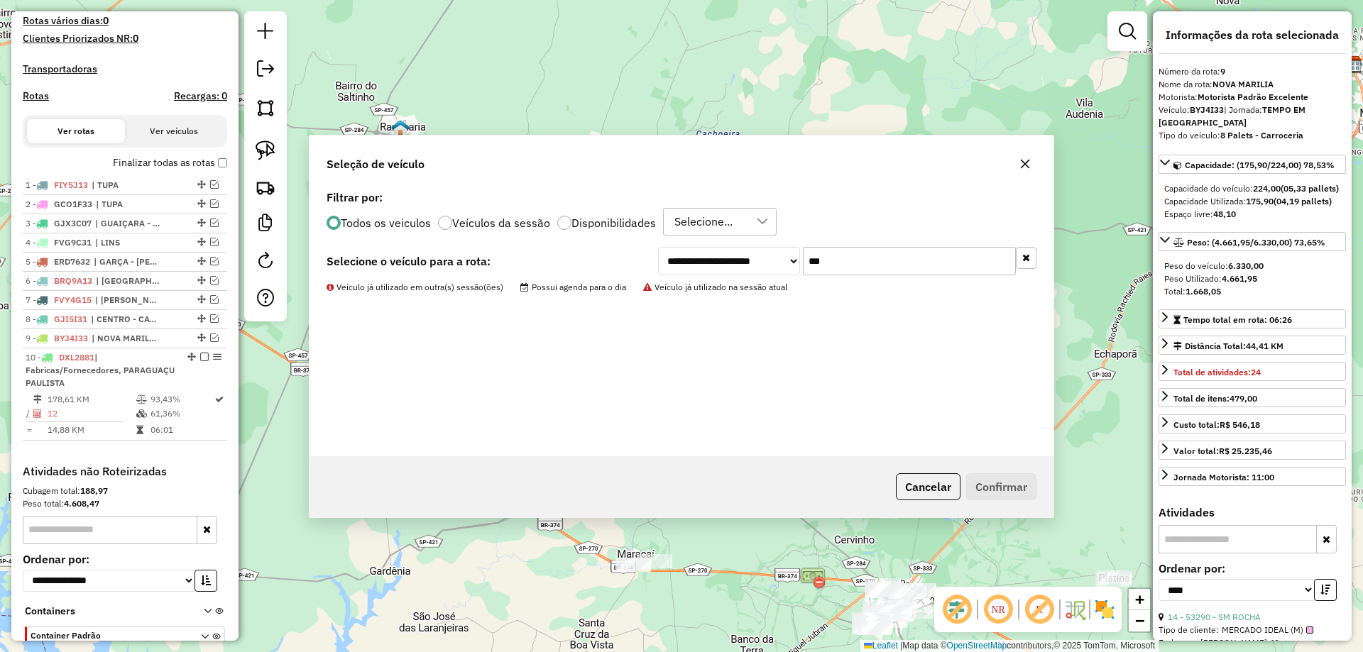
scroll to position [477, 0]
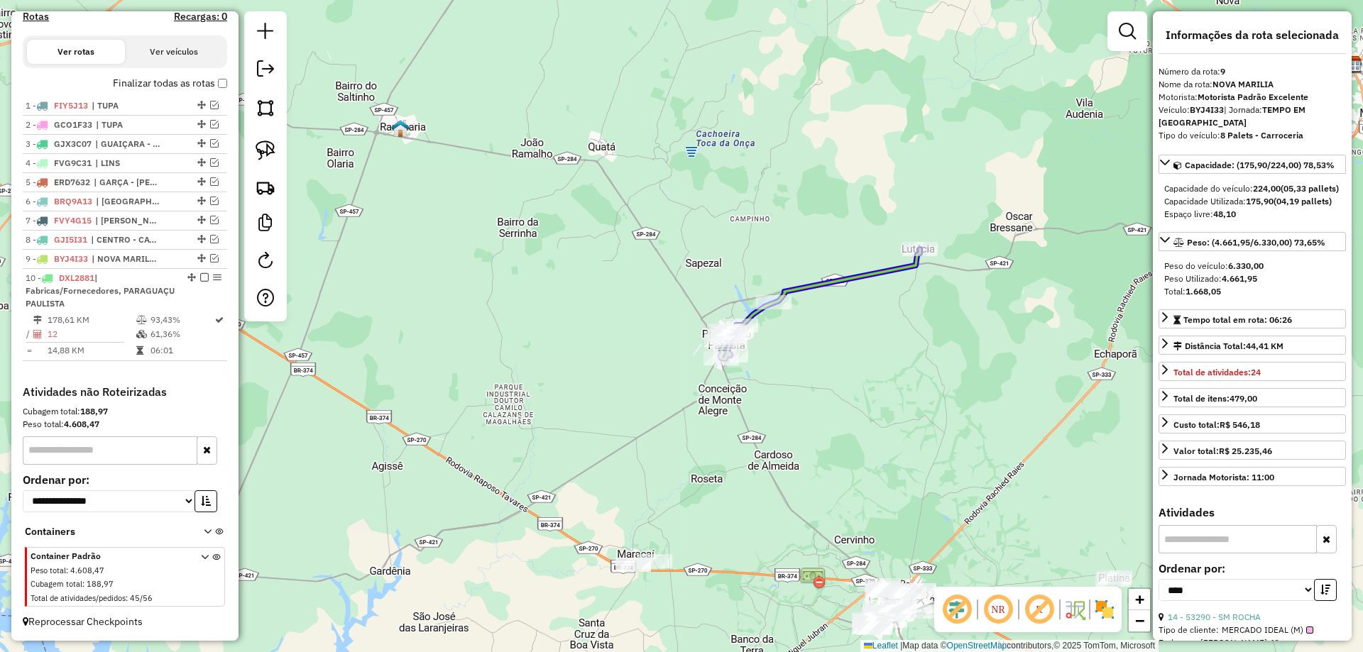
click at [763, 309] on div at bounding box center [773, 302] width 35 height 14
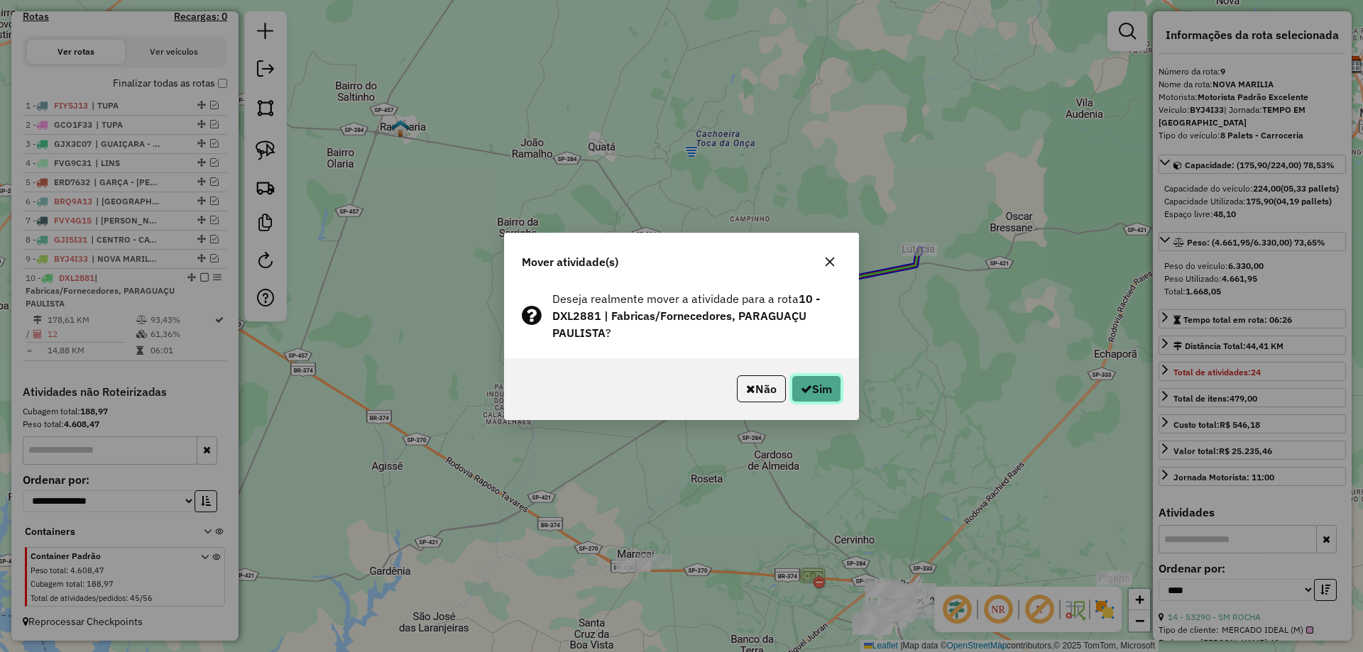
click at [804, 390] on icon "button" at bounding box center [806, 388] width 11 height 11
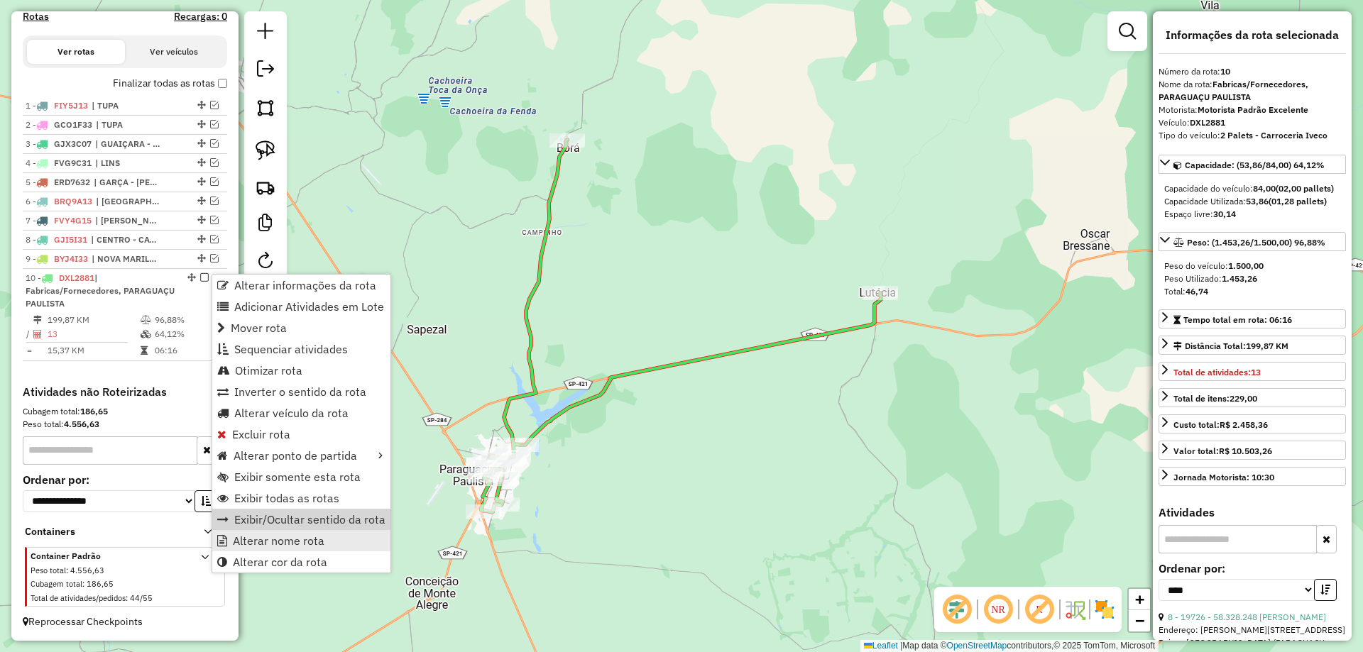
click at [261, 536] on span "Alterar nome rota" at bounding box center [279, 540] width 92 height 11
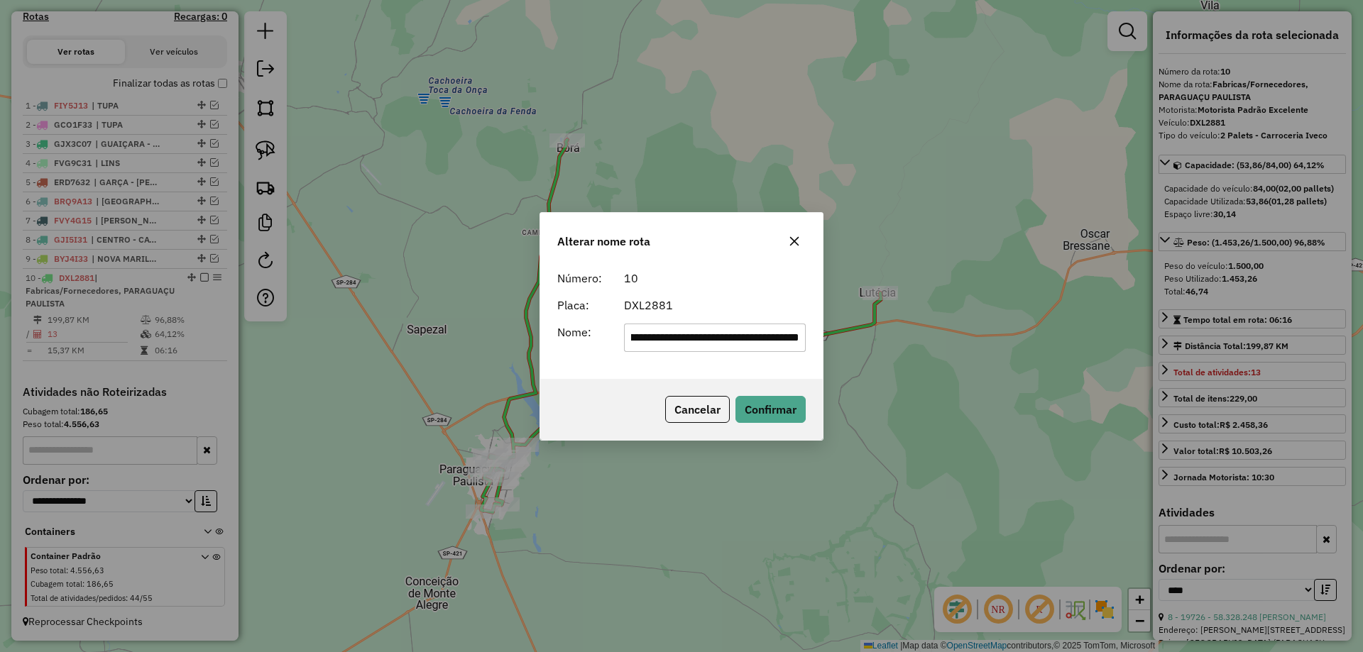
scroll to position [0, 0]
drag, startPoint x: 680, startPoint y: 337, endPoint x: 458, endPoint y: 339, distance: 222.2
click at [458, 339] on div "**********" at bounding box center [681, 326] width 1363 height 652
click at [774, 329] on input "**********" at bounding box center [715, 338] width 182 height 28
type input "**********"
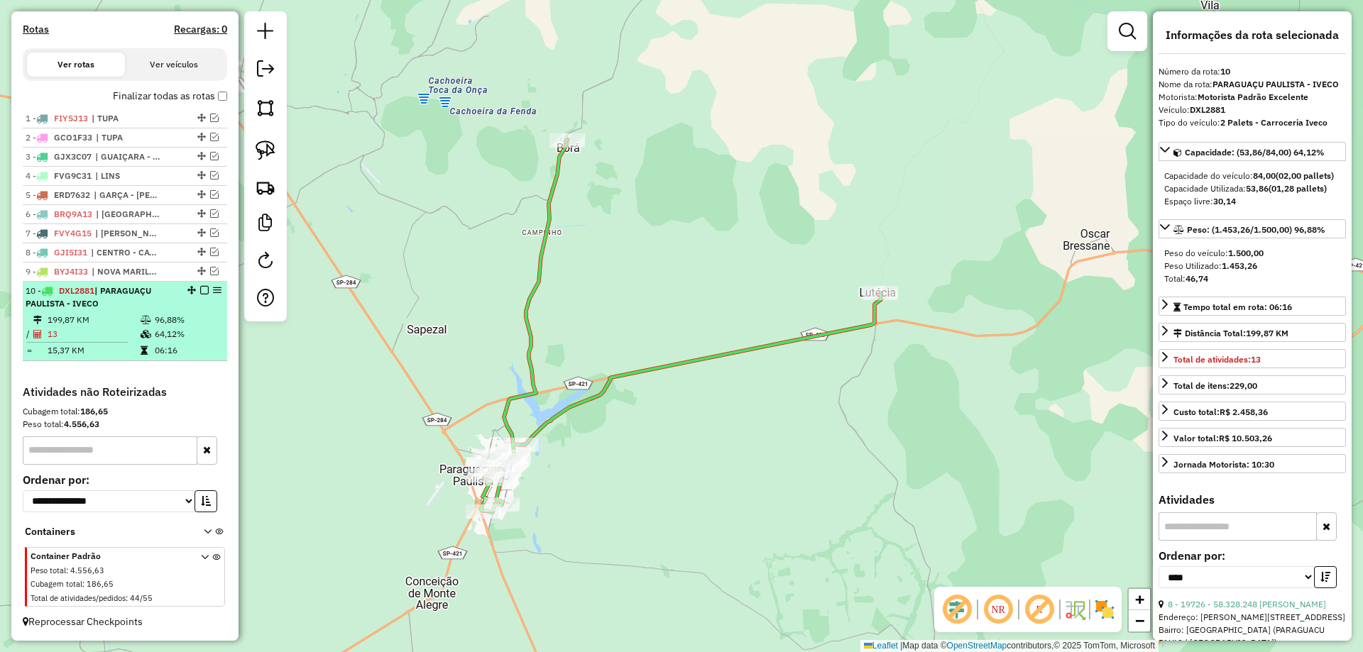
click at [200, 289] on em at bounding box center [204, 290] width 9 height 9
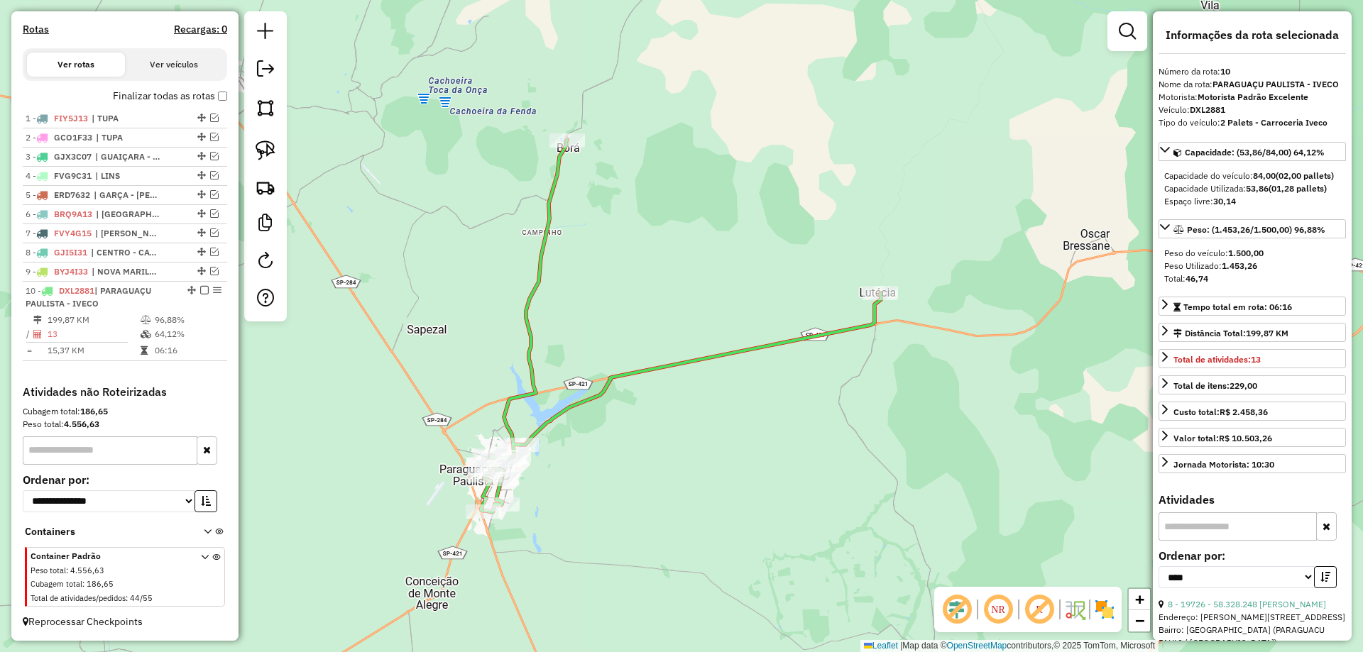
scroll to position [404, 0]
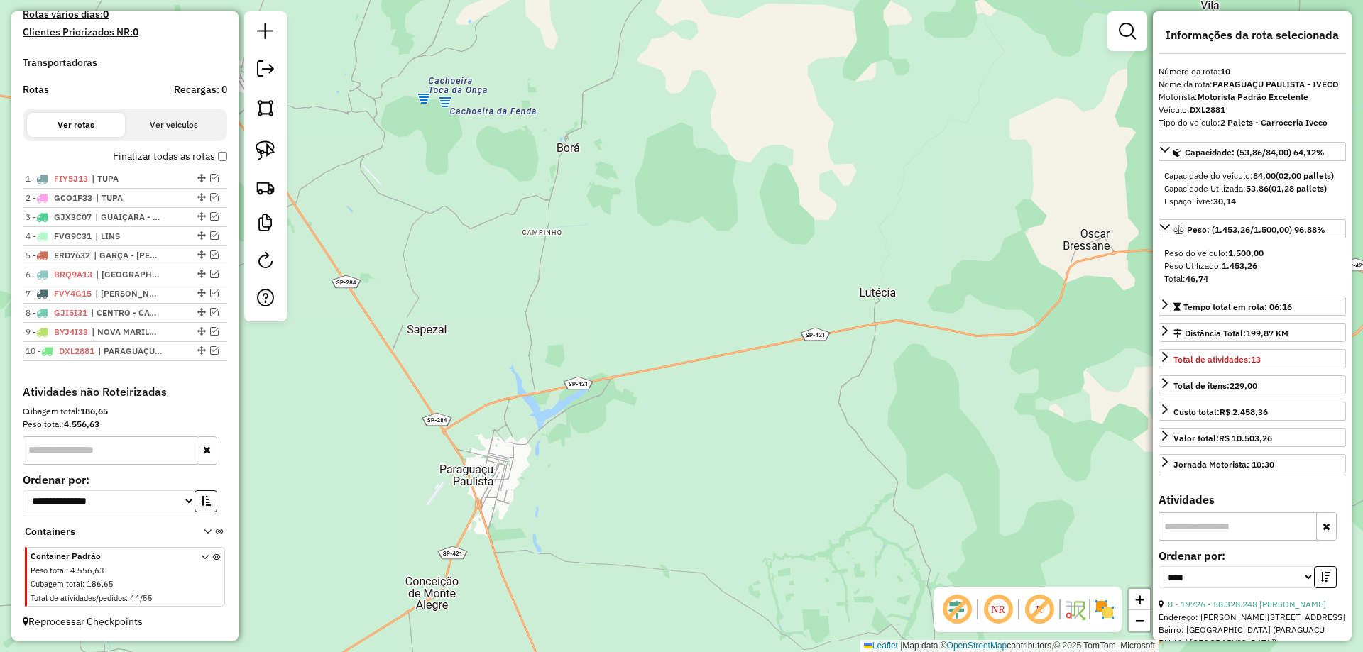
click at [700, 353] on div "Janela de atendimento Grade de atendimento Capacidade Transportadoras Veículos …" at bounding box center [681, 326] width 1363 height 652
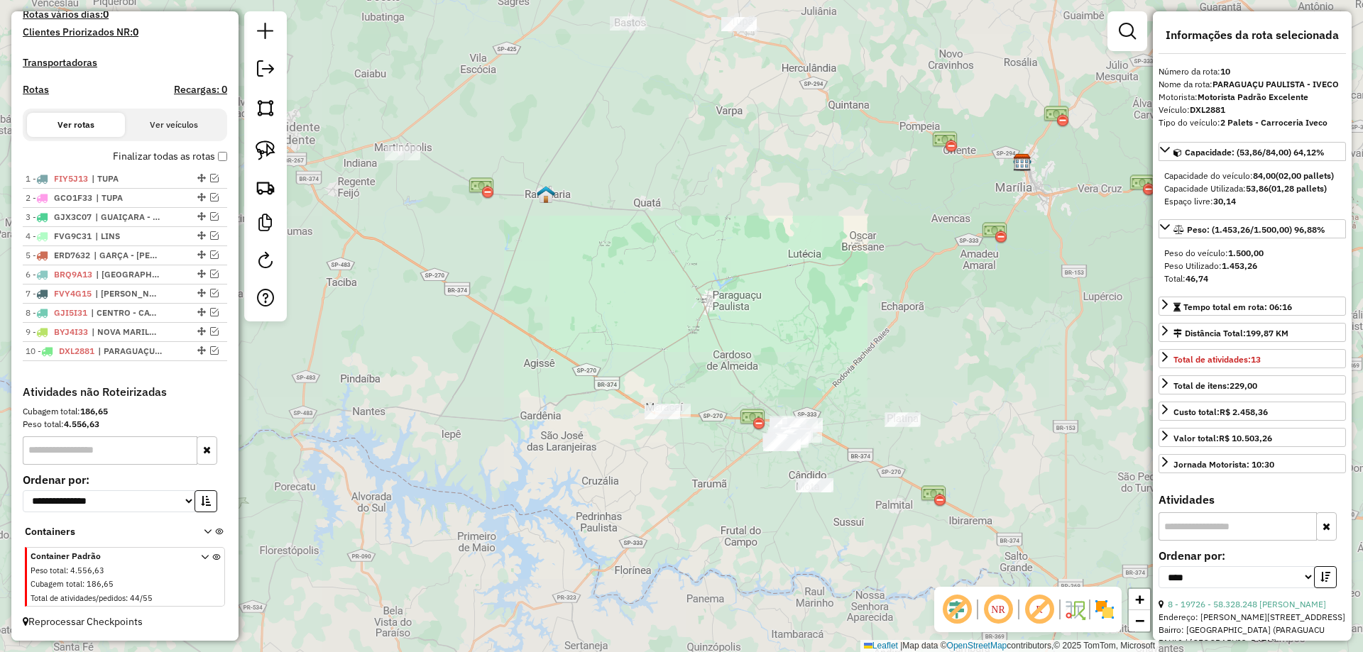
drag, startPoint x: 745, startPoint y: 381, endPoint x: 675, endPoint y: 213, distance: 182.0
click at [675, 213] on div "Janela de atendimento Grade de atendimento Capacidade Transportadoras Veículos …" at bounding box center [681, 326] width 1363 height 652
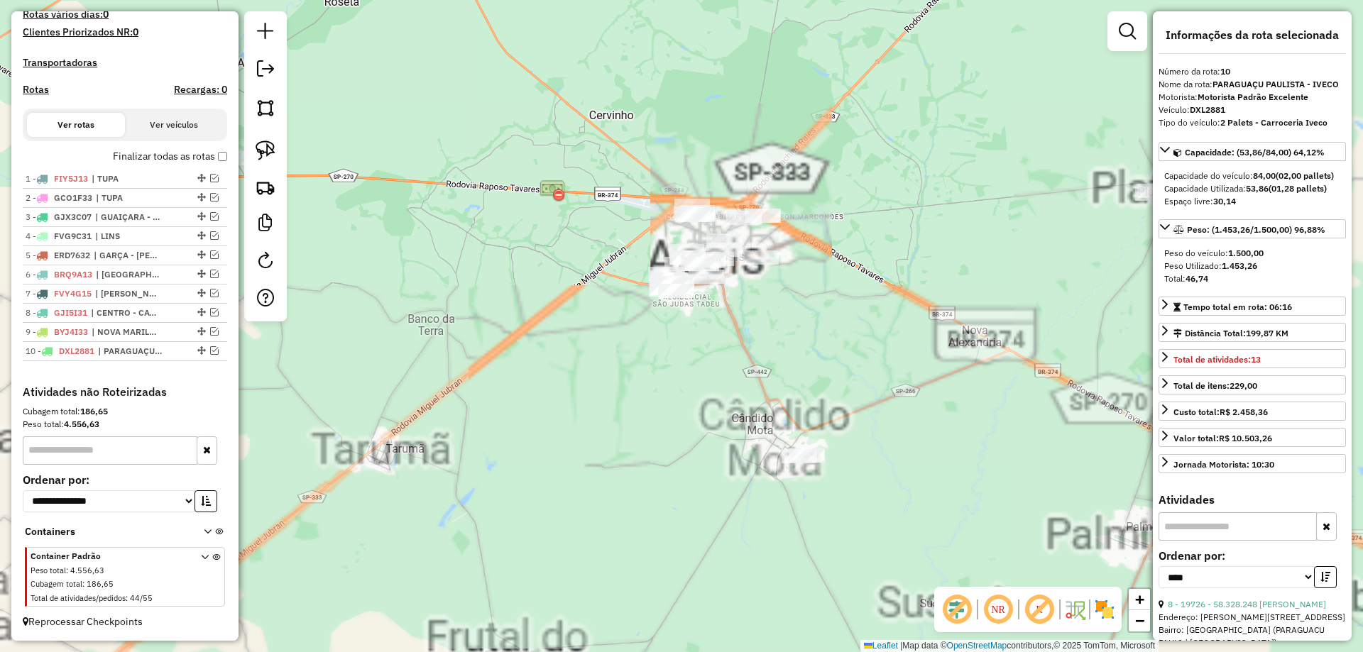
drag, startPoint x: 737, startPoint y: 361, endPoint x: 740, endPoint y: 385, distance: 25.0
click at [741, 368] on div "Janela de atendimento Grade de atendimento Capacidade Transportadoras Veículos …" at bounding box center [681, 326] width 1363 height 652
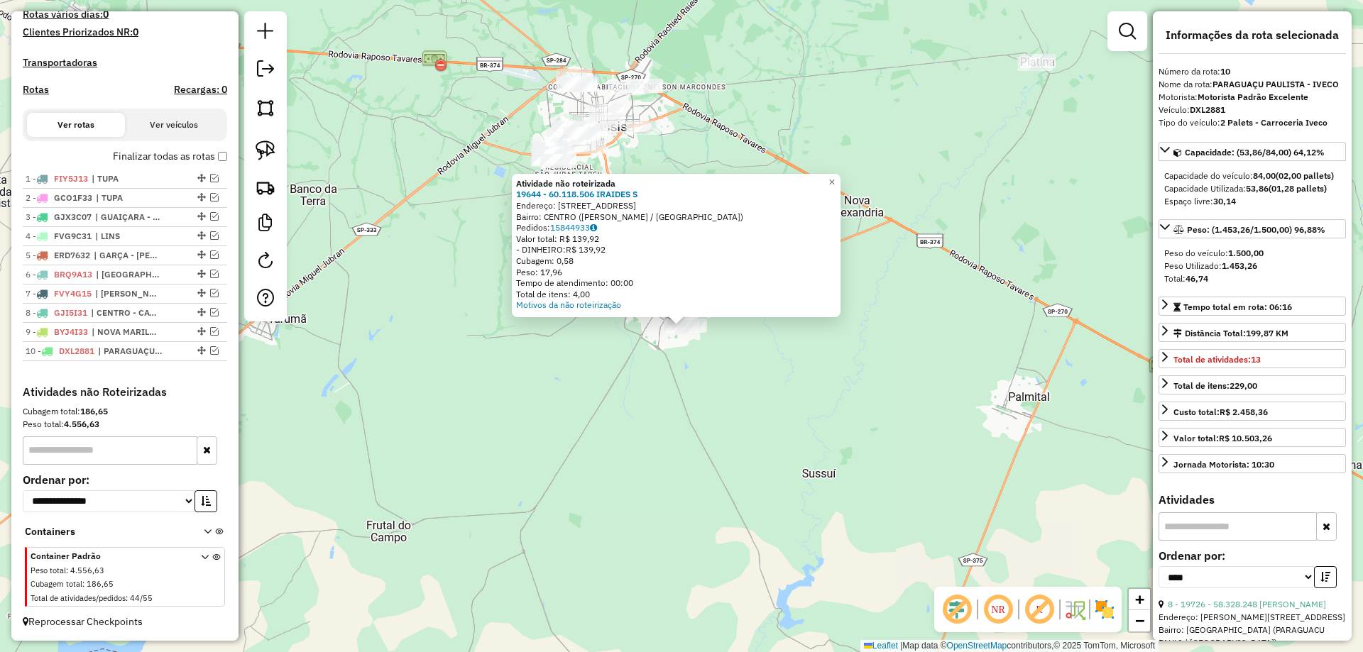
click at [336, 294] on div "Atividade não roteirizada 19644 - 60.118.506 IRAIDES S Endereço: Rua Boituva [G…" at bounding box center [681, 326] width 1363 height 652
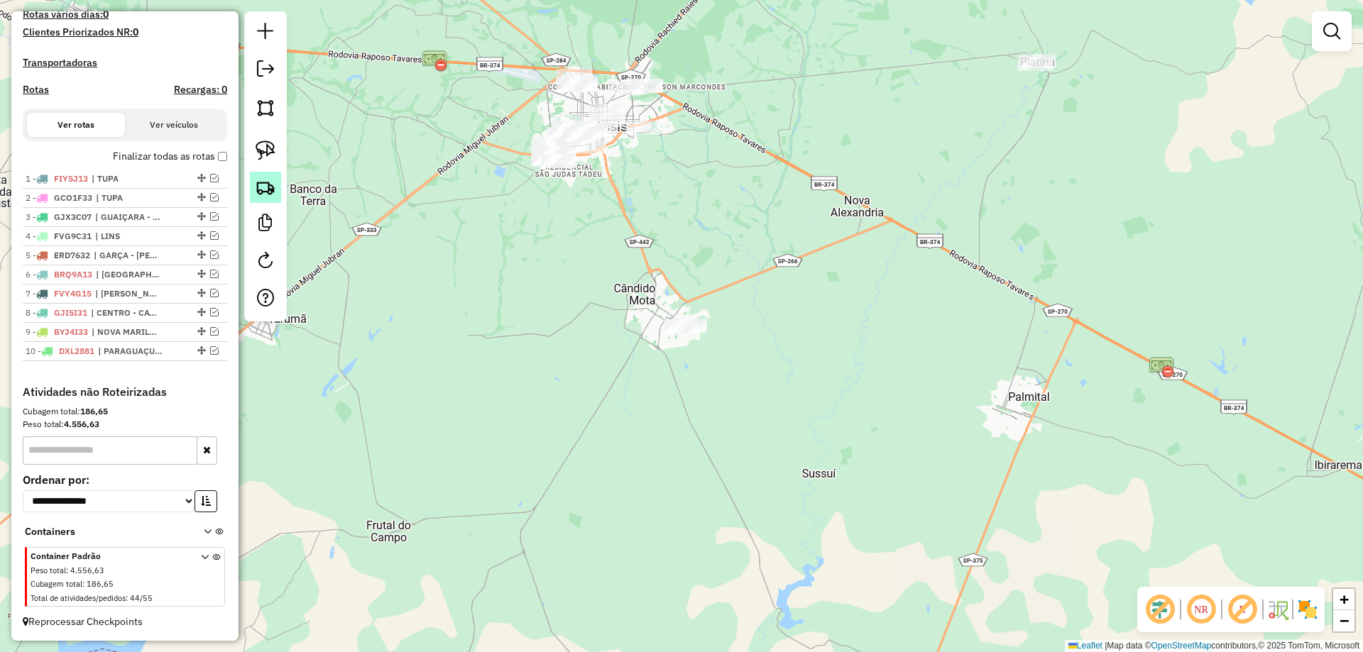
click at [266, 192] on img at bounding box center [266, 187] width 20 height 20
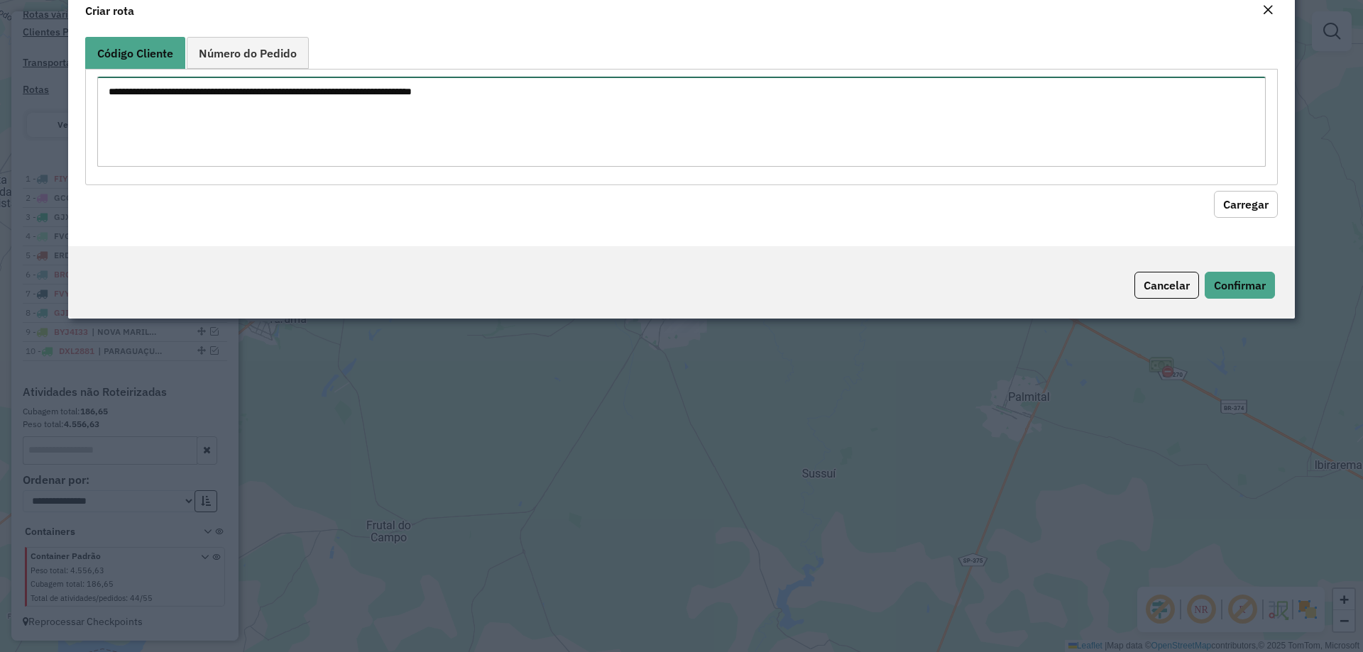
click at [290, 152] on textarea at bounding box center [681, 122] width 1168 height 90
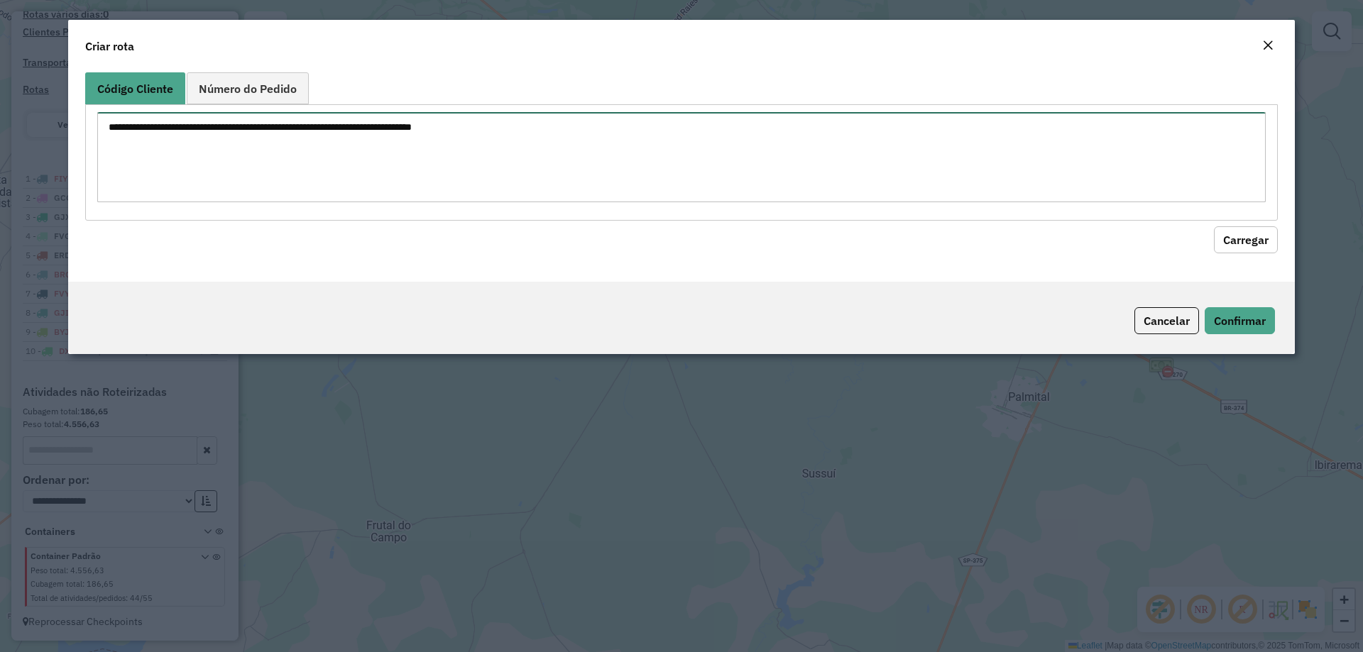
paste textarea "**********"
type textarea "**********"
click at [1235, 236] on button "Carregar" at bounding box center [1246, 239] width 64 height 27
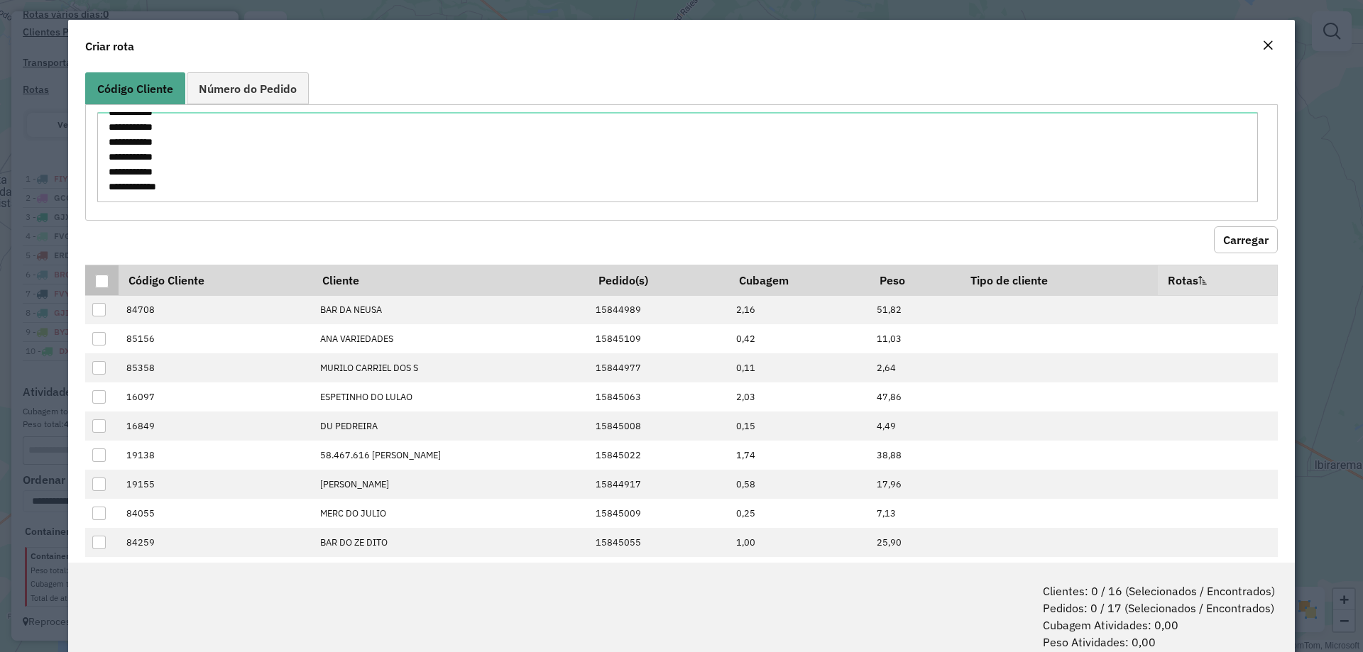
drag, startPoint x: 103, startPoint y: 282, endPoint x: 248, endPoint y: 349, distance: 160.4
click at [103, 282] on div at bounding box center [101, 281] width 13 height 13
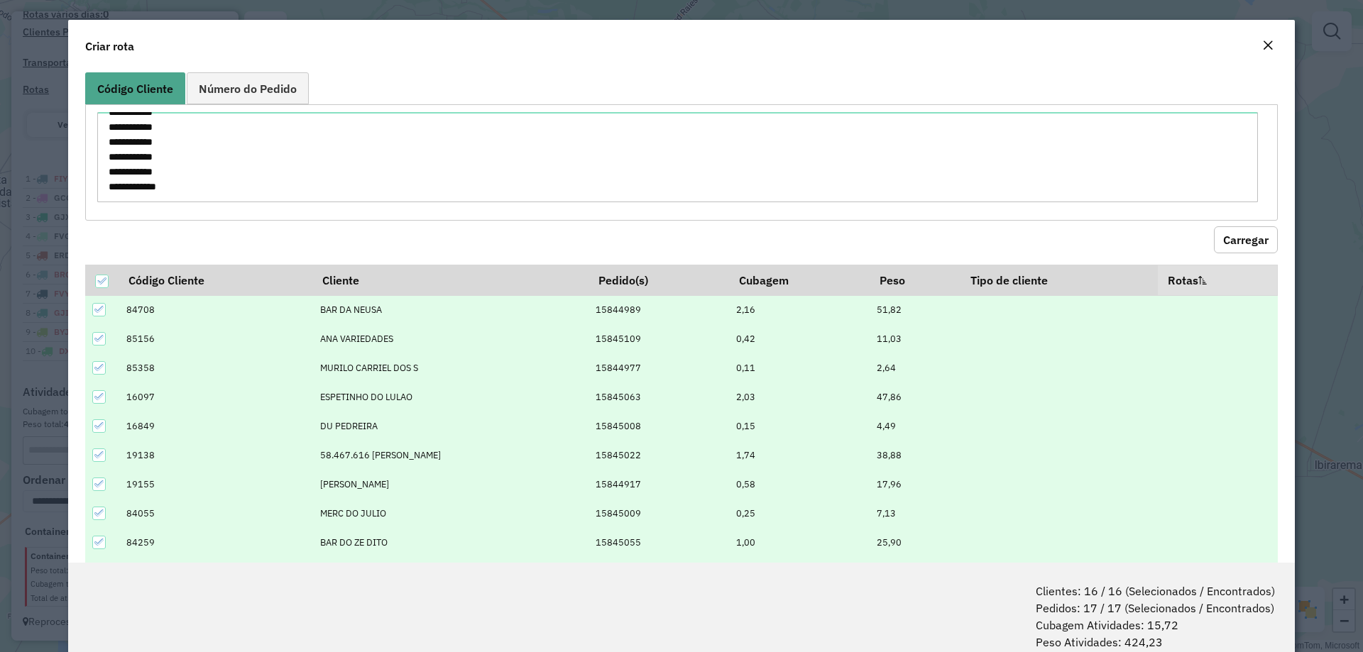
scroll to position [71, 0]
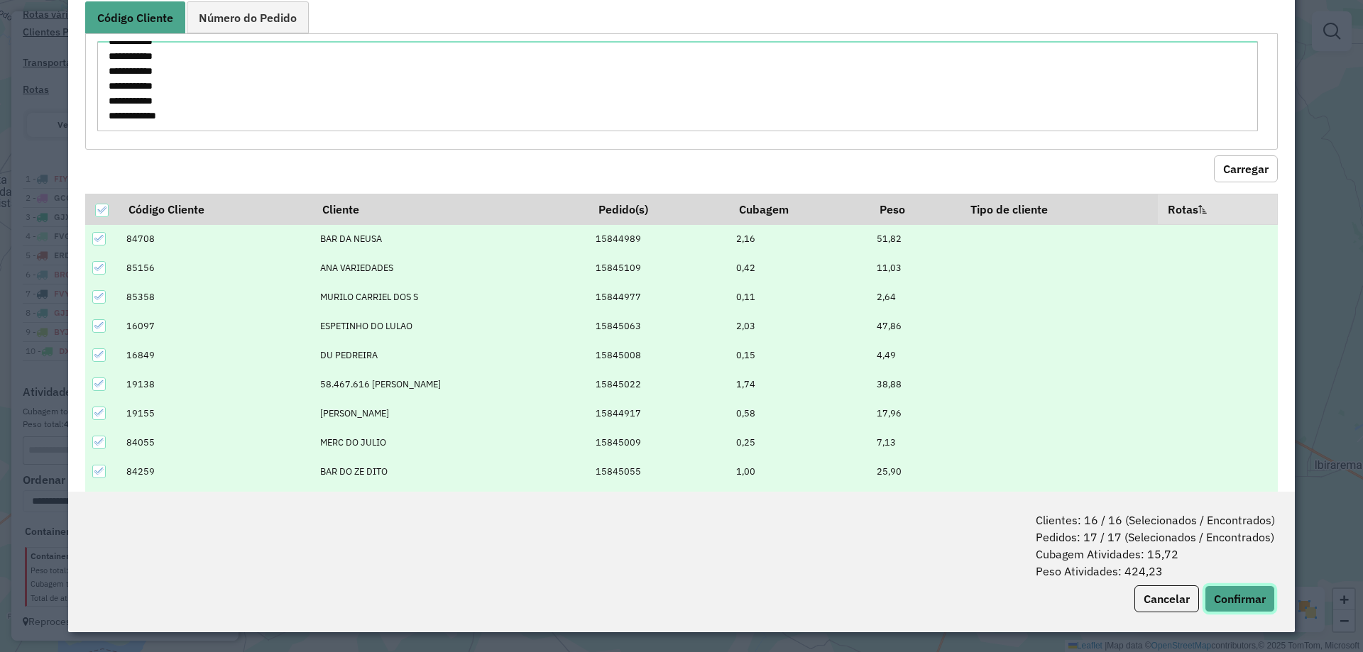
click at [1246, 595] on button "Confirmar" at bounding box center [1239, 599] width 70 height 27
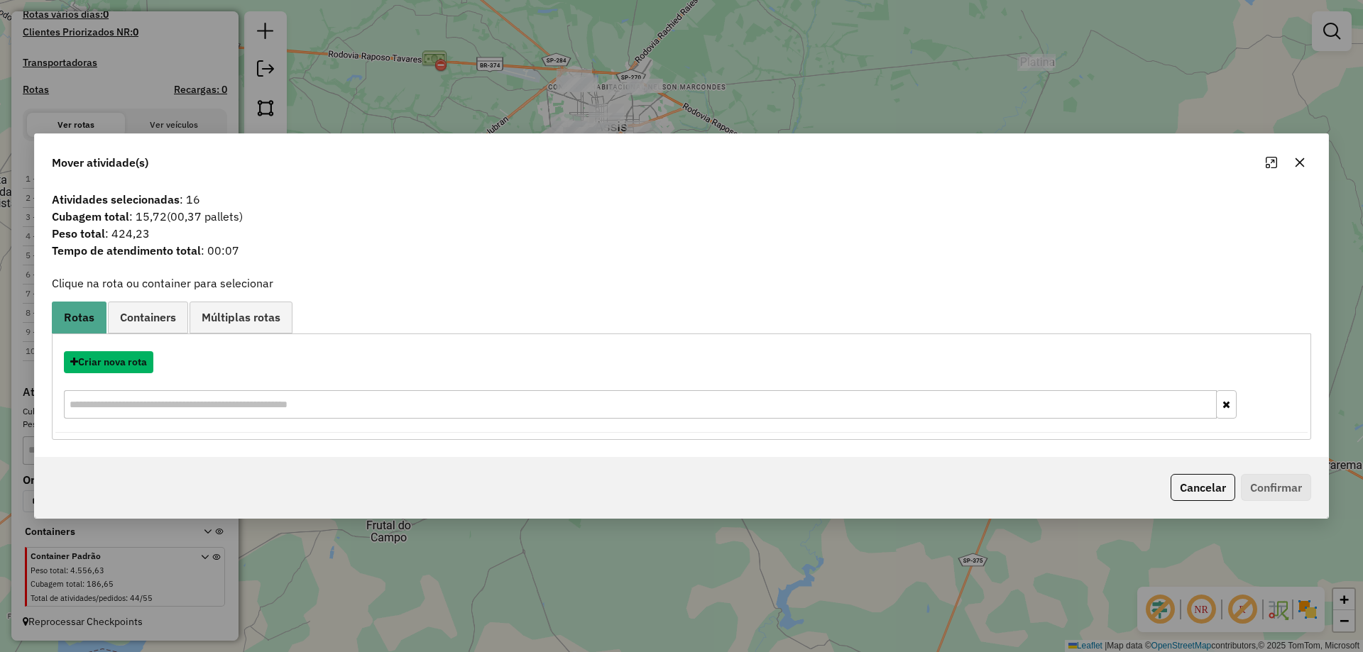
click at [132, 361] on button "Criar nova rota" at bounding box center [108, 362] width 89 height 22
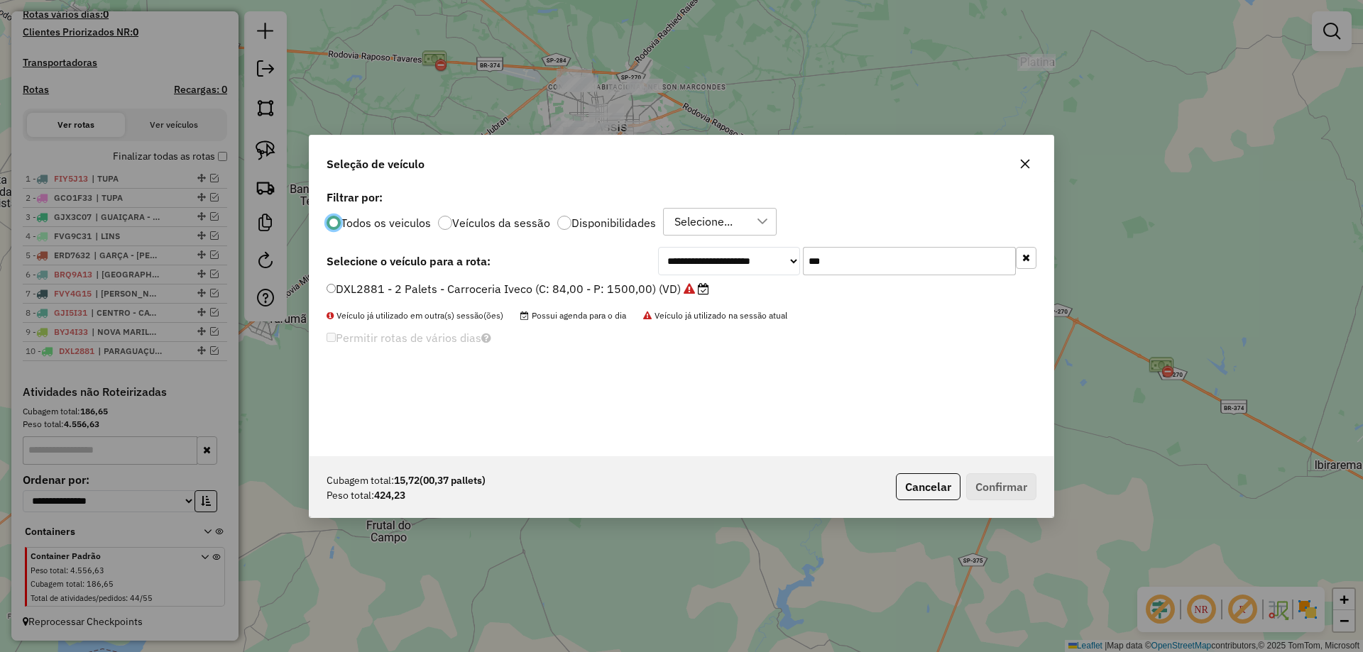
scroll to position [8, 4]
click at [904, 258] on input "***" at bounding box center [909, 261] width 213 height 28
type input "***"
click at [582, 287] on label "BYI8B91 - Fiorino - Frete (C: 24,00 - P: 650,00) (VD)" at bounding box center [473, 288] width 294 height 17
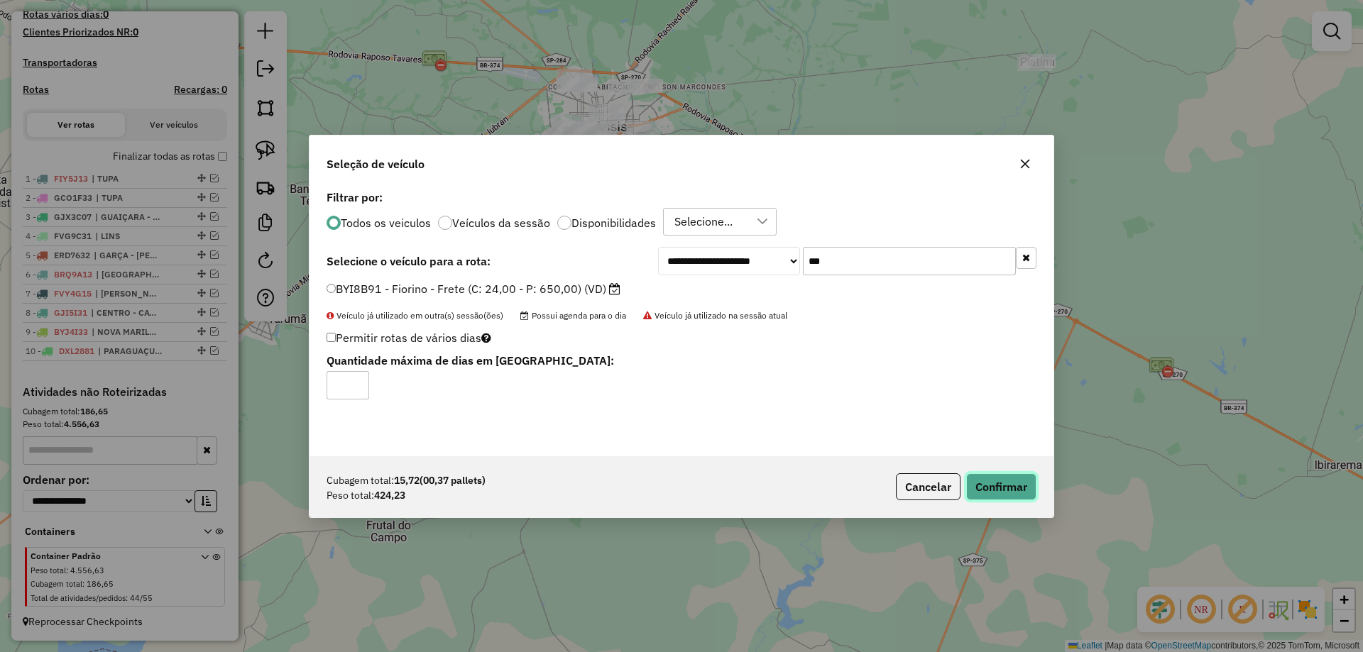
click at [989, 491] on button "Confirmar" at bounding box center [1001, 486] width 70 height 27
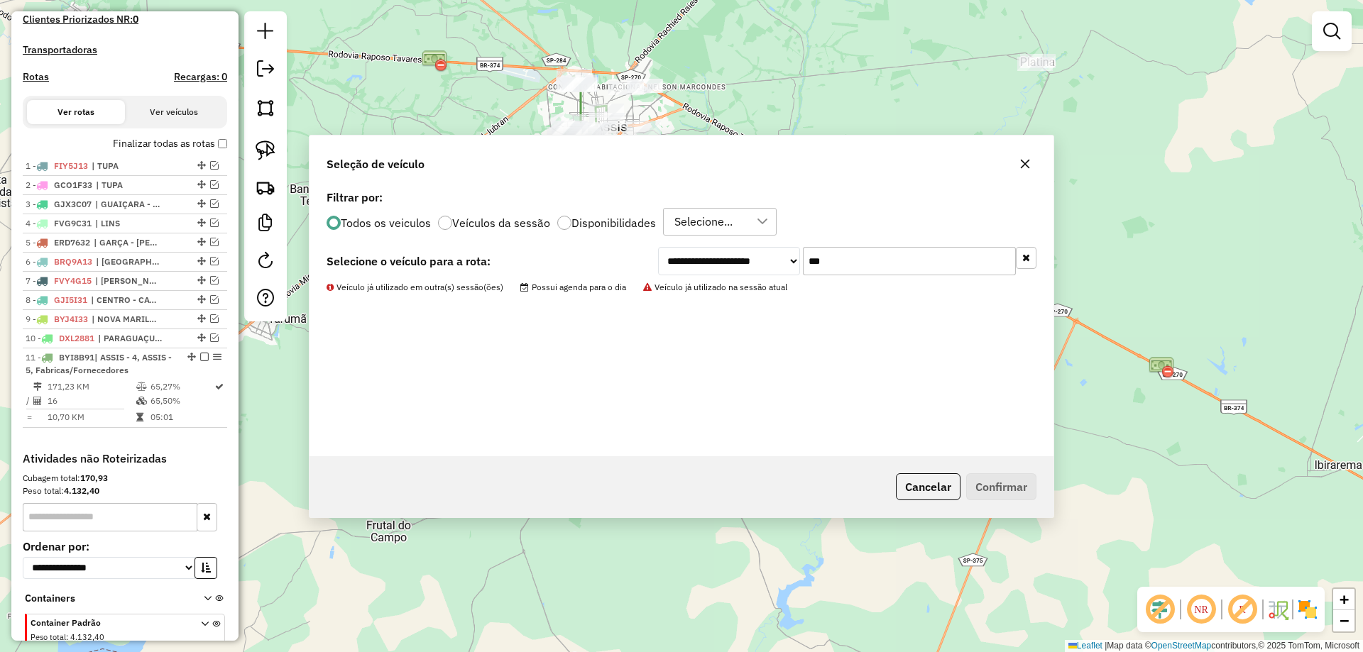
scroll to position [483, 0]
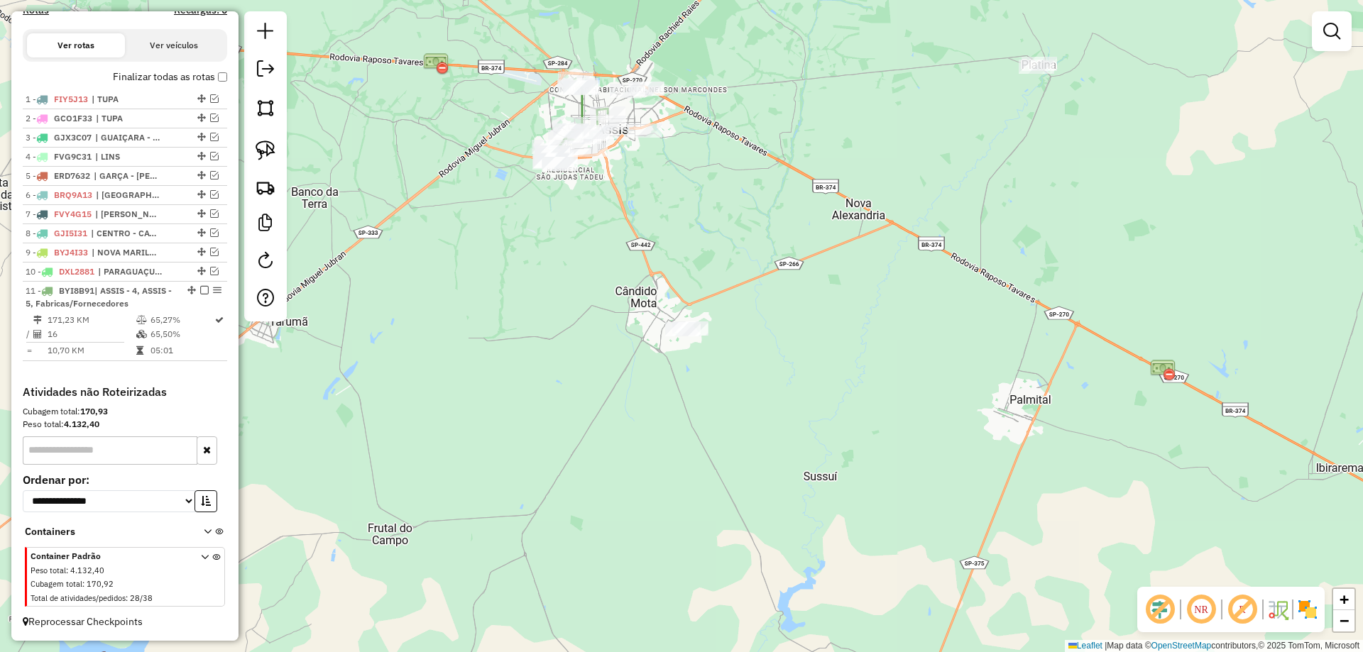
drag, startPoint x: 651, startPoint y: 259, endPoint x: 781, endPoint y: 389, distance: 183.7
click at [781, 389] on div "Janela de atendimento Grade de atendimento Capacidade Transportadoras Veículos …" at bounding box center [681, 326] width 1363 height 652
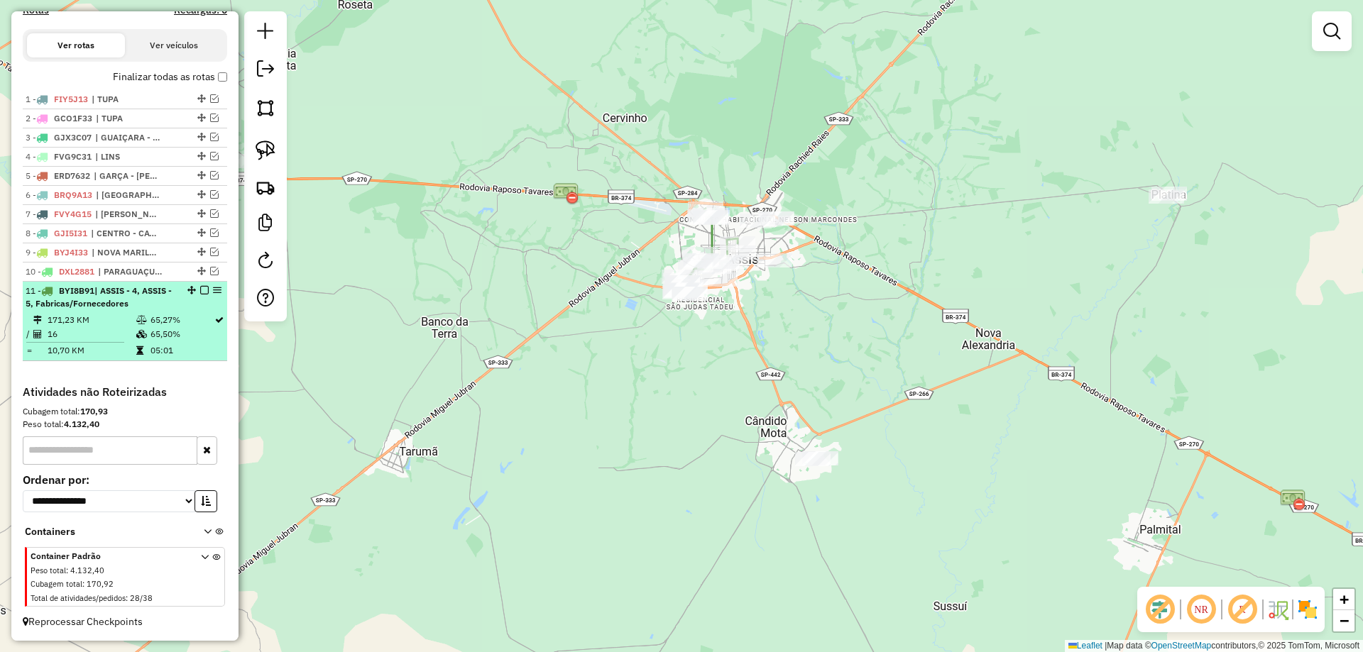
select select "*********"
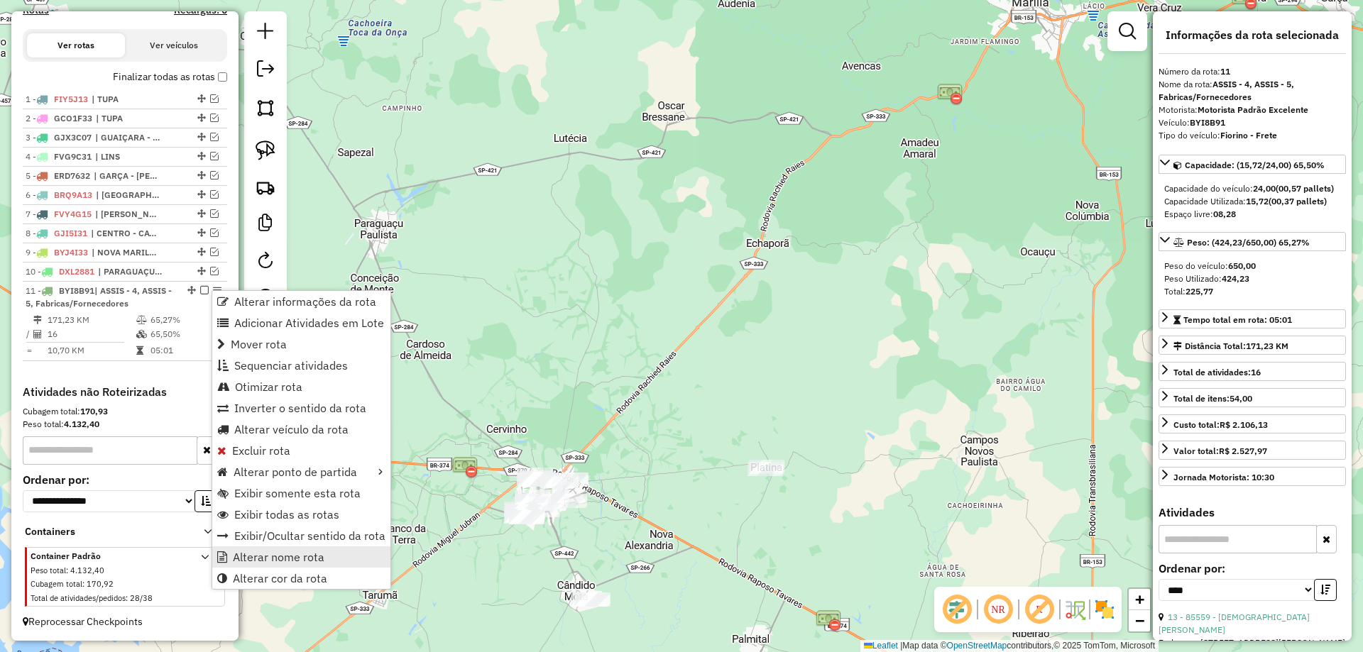
click at [312, 554] on span "Alterar nome rota" at bounding box center [279, 556] width 92 height 11
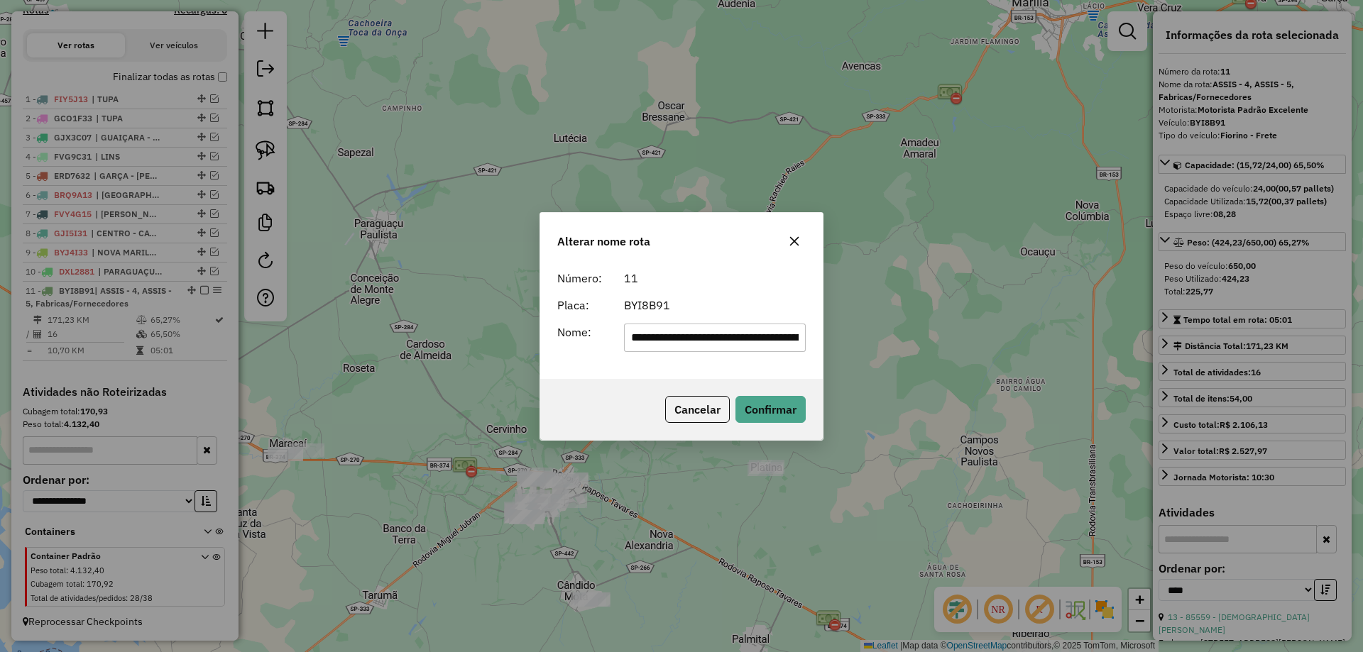
scroll to position [0, 57]
drag, startPoint x: 660, startPoint y: 339, endPoint x: 820, endPoint y: 372, distance: 163.8
click at [812, 372] on div "**********" at bounding box center [681, 321] width 282 height 115
drag, startPoint x: 669, startPoint y: 336, endPoint x: 791, endPoint y: 337, distance: 122.1
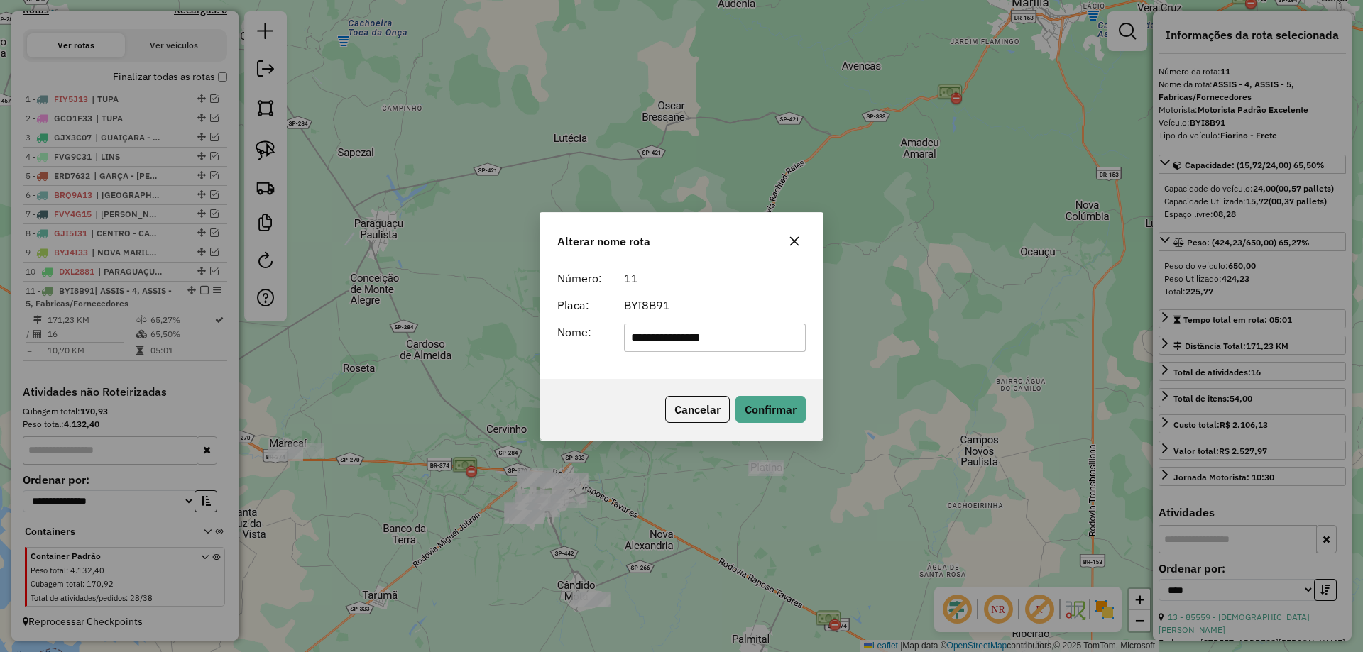
click at [790, 346] on input "**********" at bounding box center [715, 338] width 182 height 28
type input "**********"
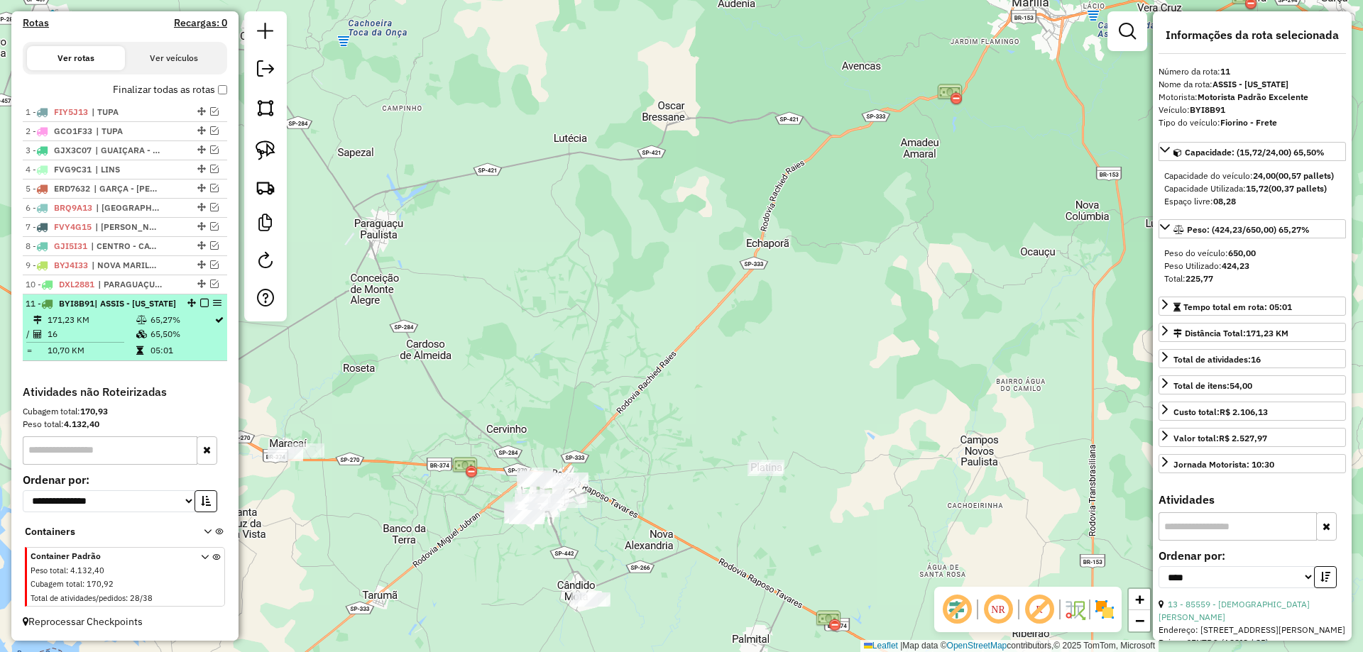
click at [200, 299] on em at bounding box center [204, 303] width 9 height 9
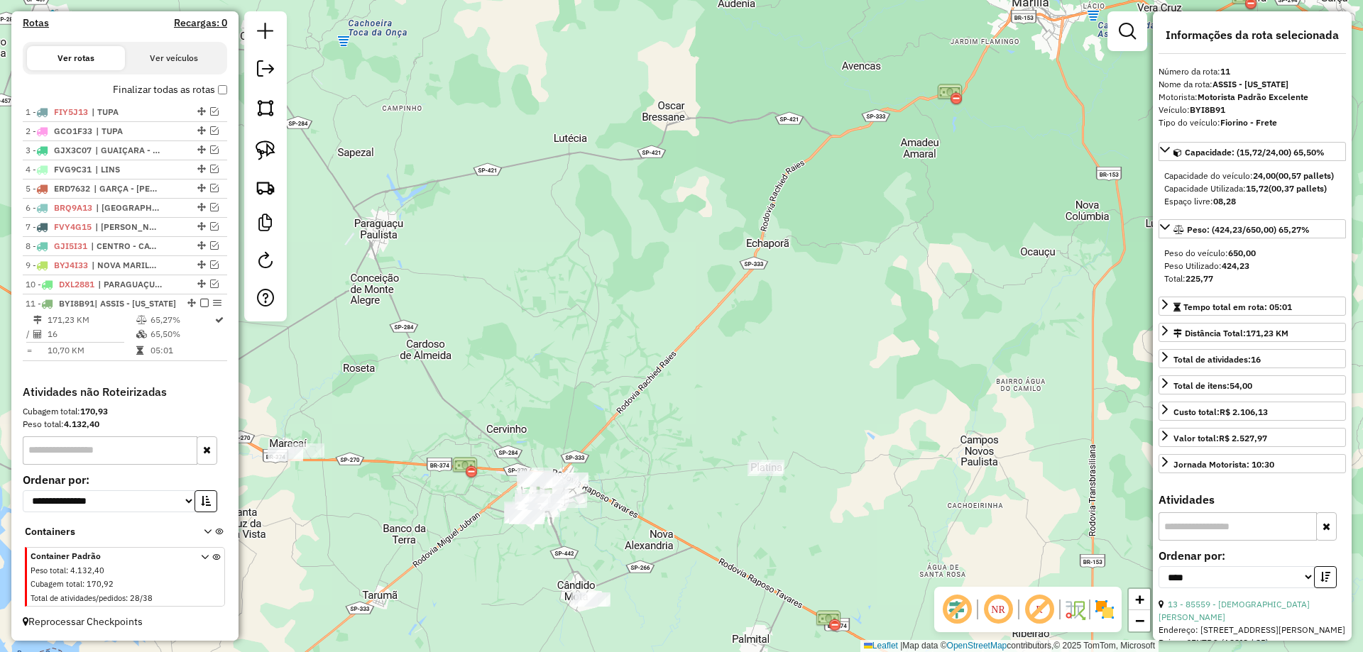
scroll to position [423, 0]
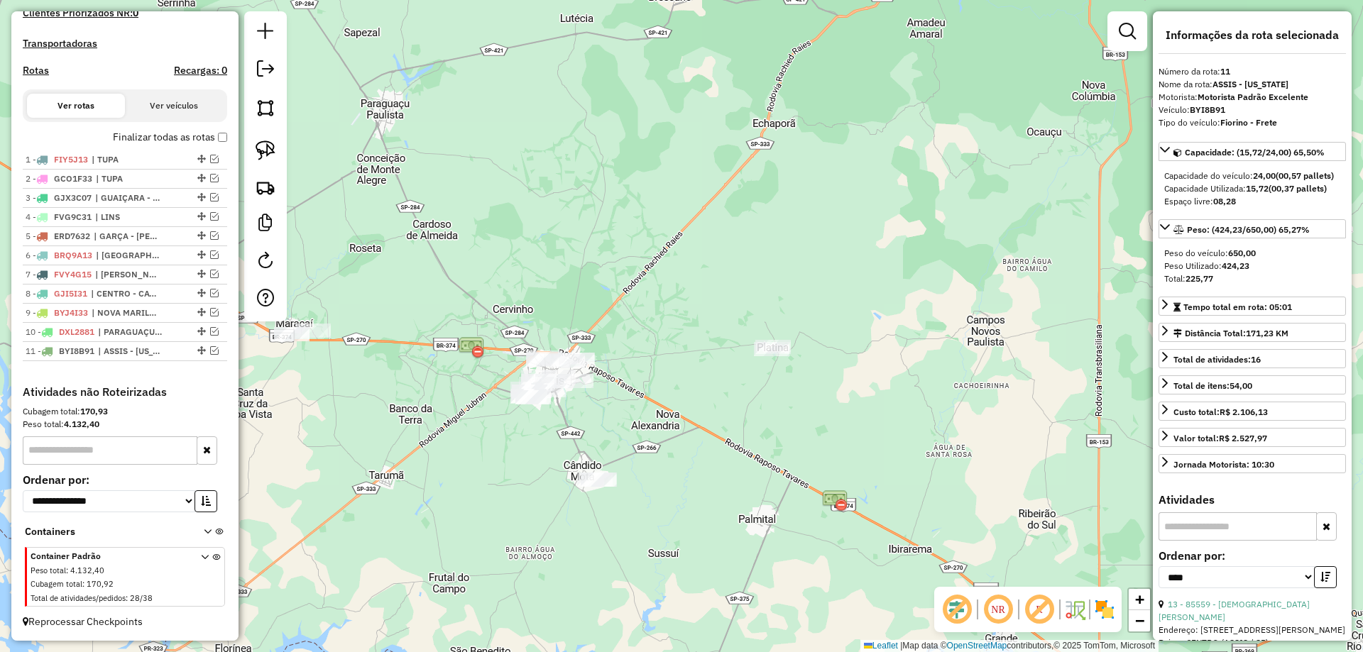
drag, startPoint x: 545, startPoint y: 428, endPoint x: 556, endPoint y: 320, distance: 108.5
click at [548, 304] on div "Janela de atendimento Grade de atendimento Capacidade Transportadoras Veículos …" at bounding box center [681, 326] width 1363 height 652
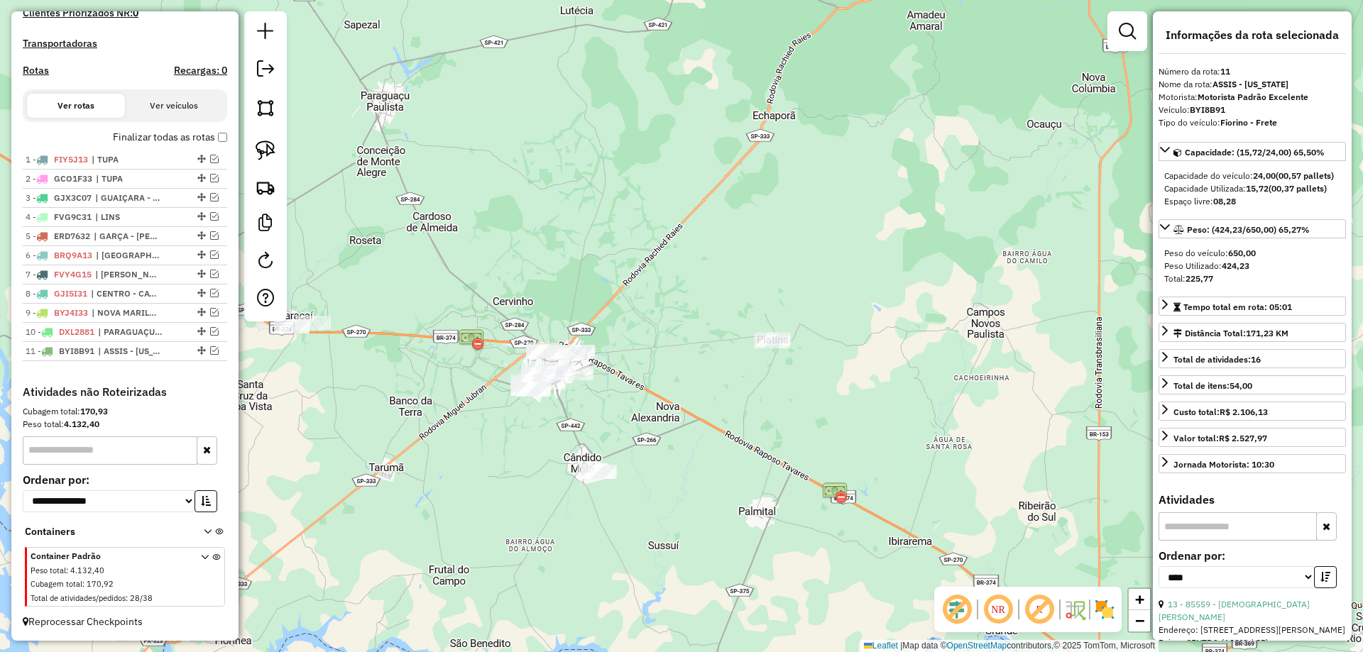
click at [556, 319] on div "Janela de atendimento Grade de atendimento Capacidade Transportadoras Veículos …" at bounding box center [681, 326] width 1363 height 652
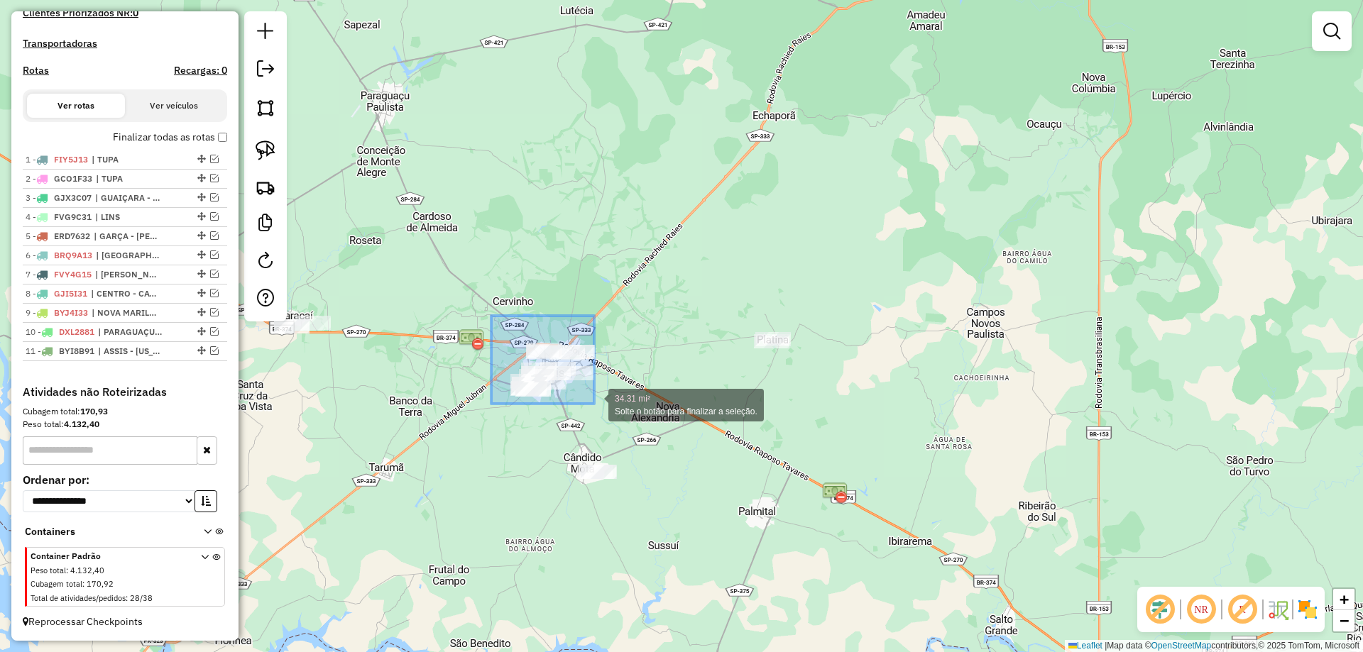
drag, startPoint x: 502, startPoint y: 347, endPoint x: 594, endPoint y: 404, distance: 108.3
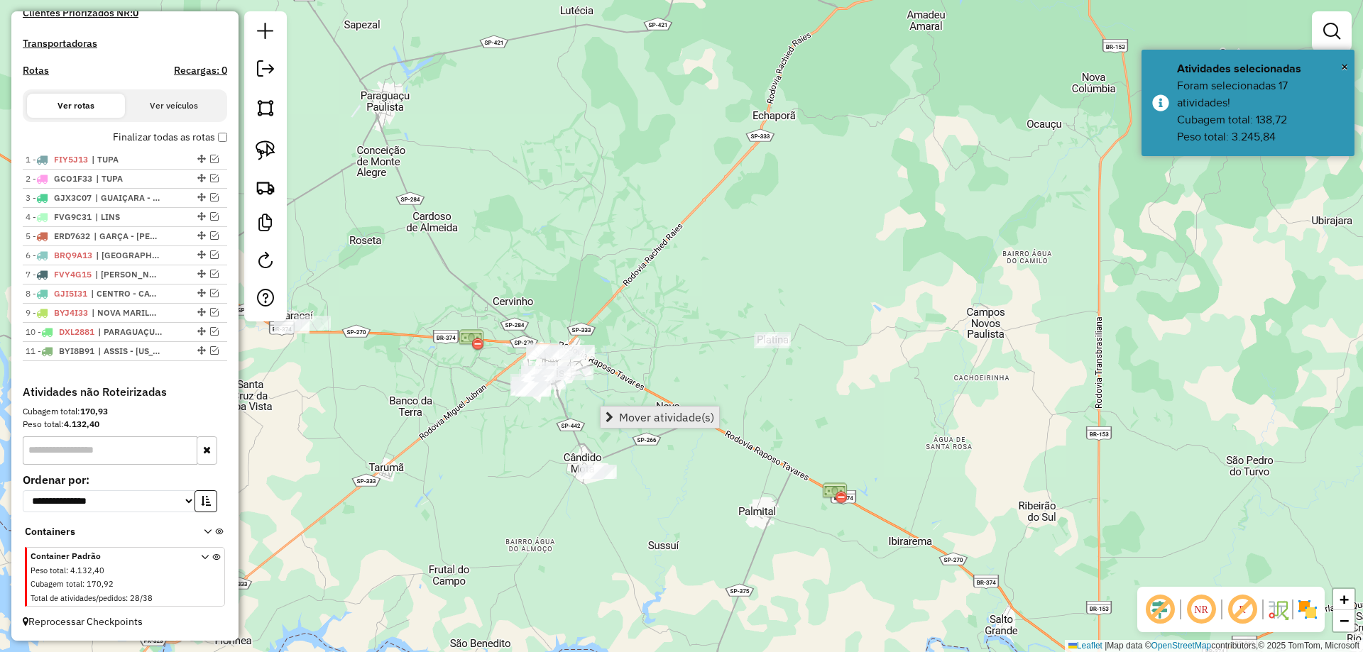
click at [639, 414] on span "Mover atividade(s)" at bounding box center [666, 417] width 95 height 11
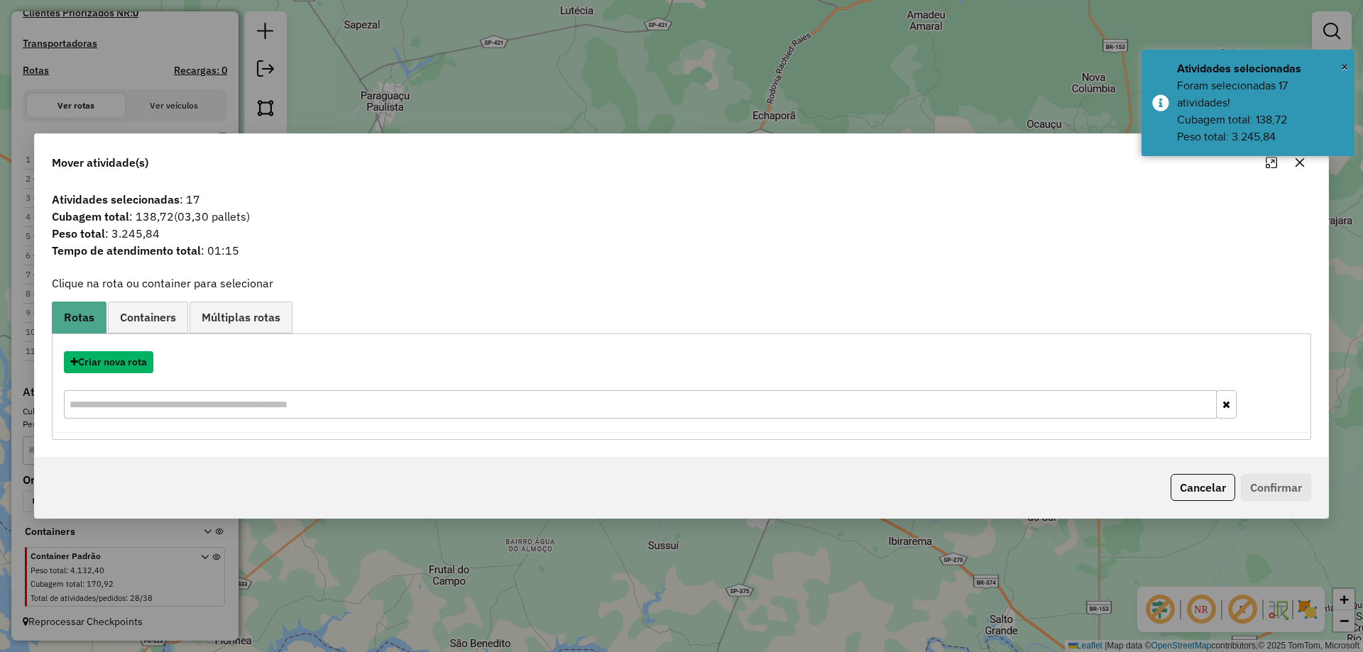
click at [114, 358] on button "Criar nova rota" at bounding box center [108, 362] width 89 height 22
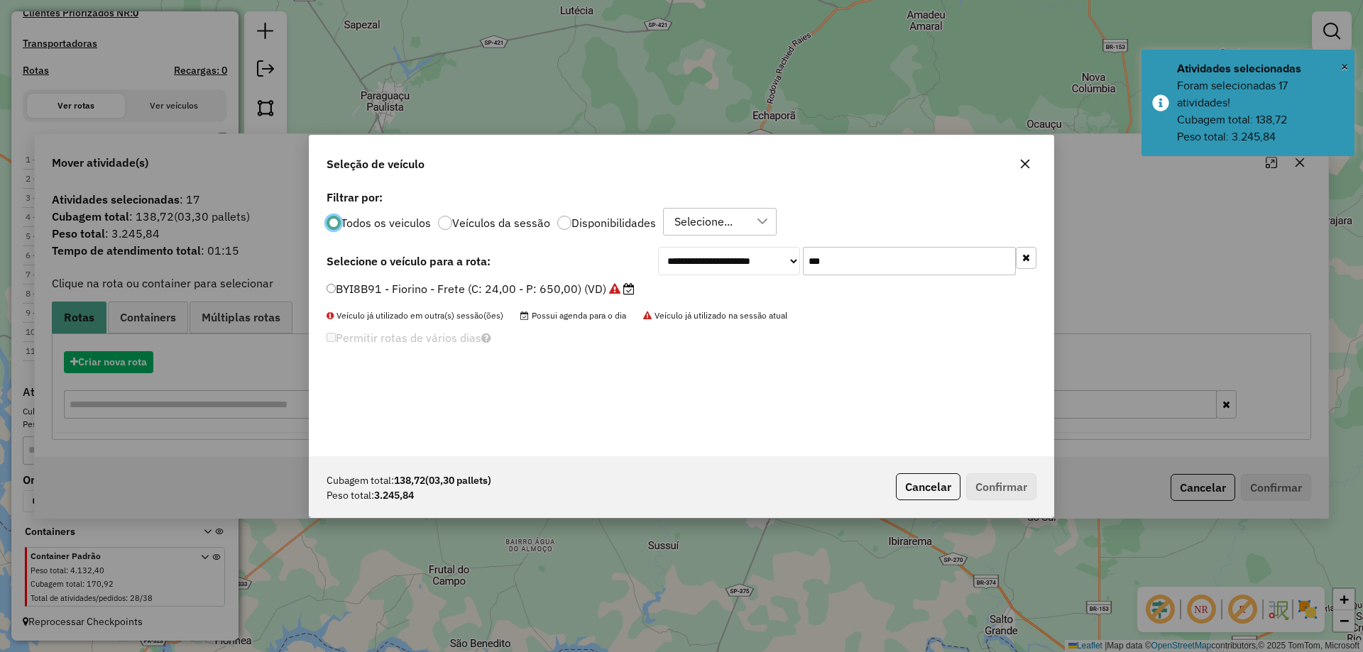
scroll to position [8, 4]
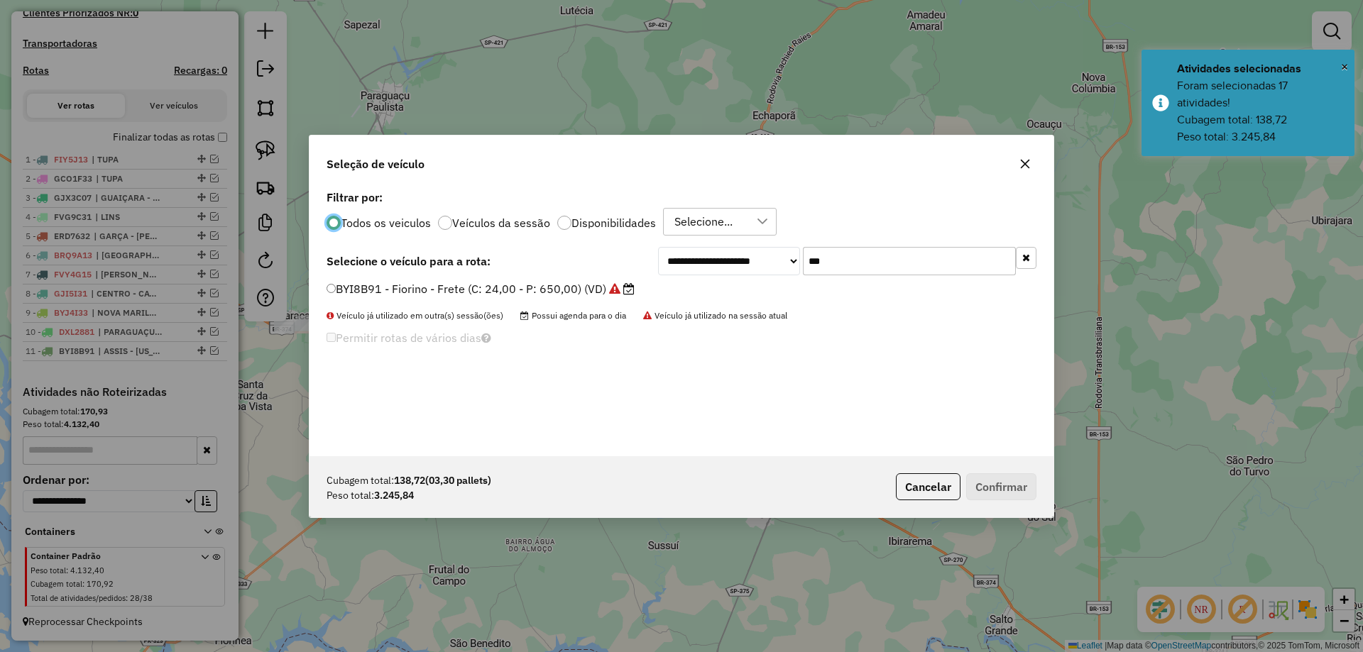
click at [830, 260] on input "***" at bounding box center [909, 261] width 213 height 28
click at [830, 259] on input "***" at bounding box center [909, 261] width 213 height 28
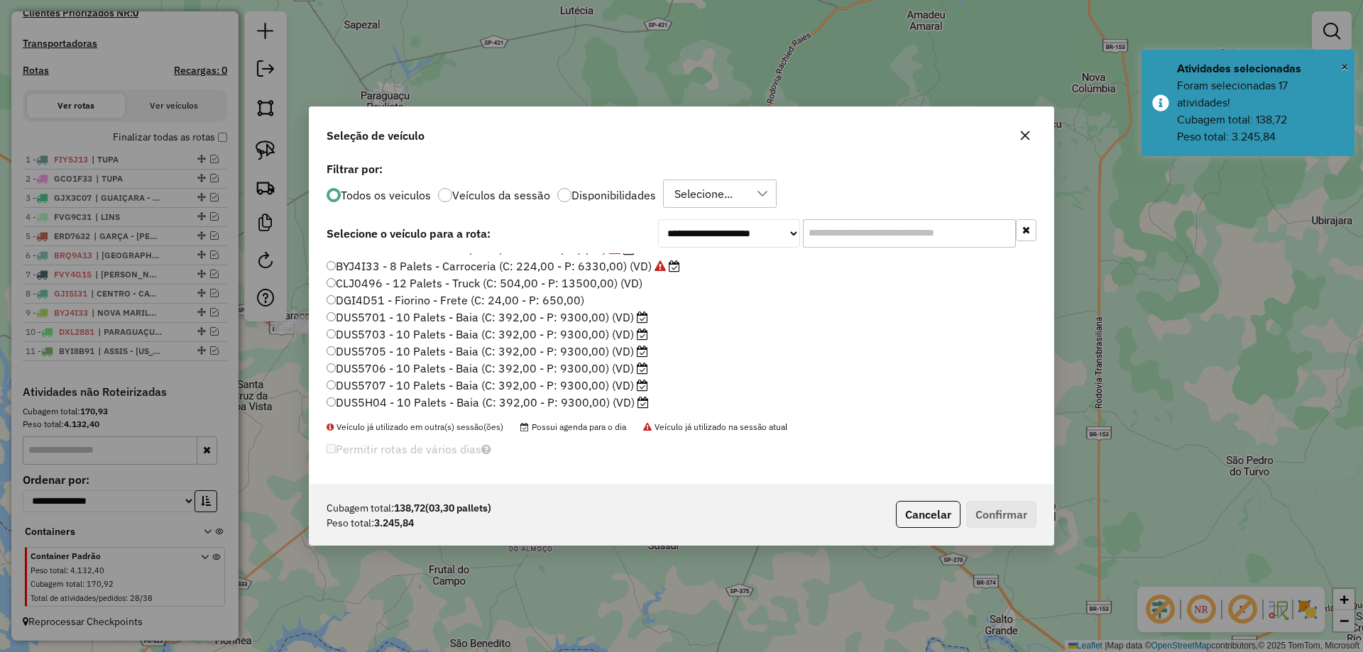
scroll to position [284, 0]
click at [620, 319] on label "EAK6701 - 10 Palets - Baia (C: 392,00 - P: 9300,00) (VD)" at bounding box center [486, 317] width 320 height 17
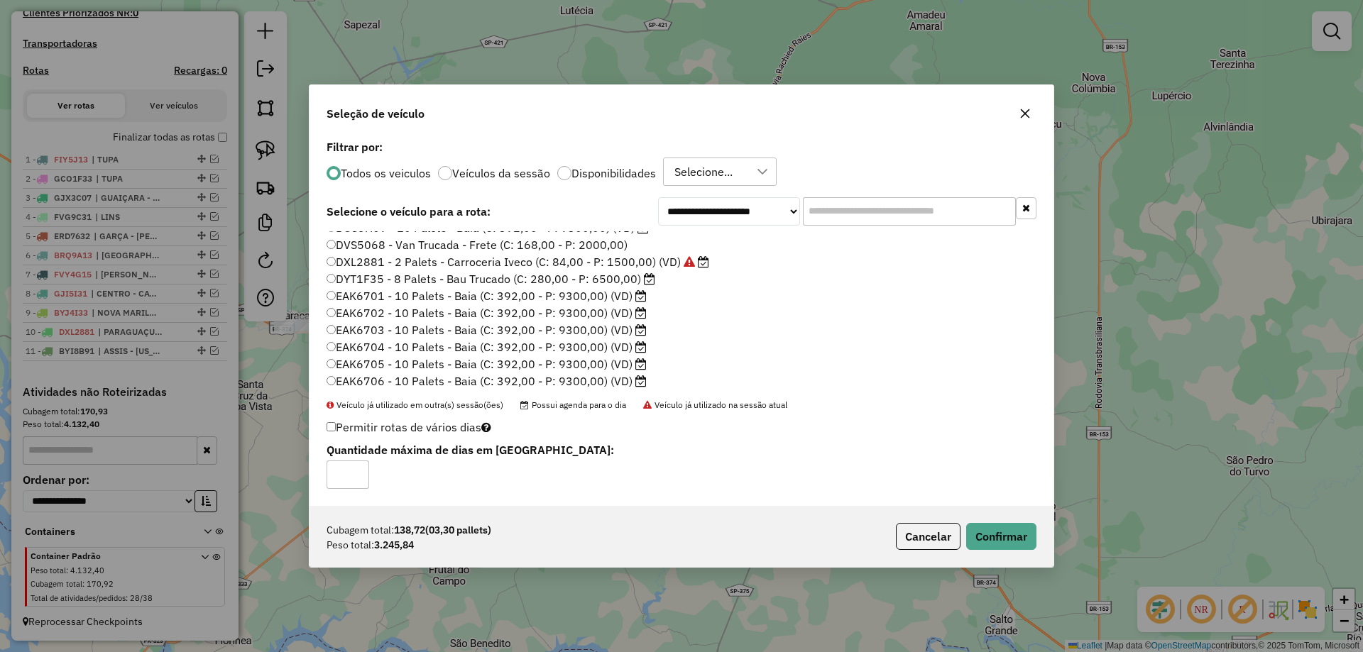
click at [906, 209] on input "text" at bounding box center [909, 211] width 213 height 28
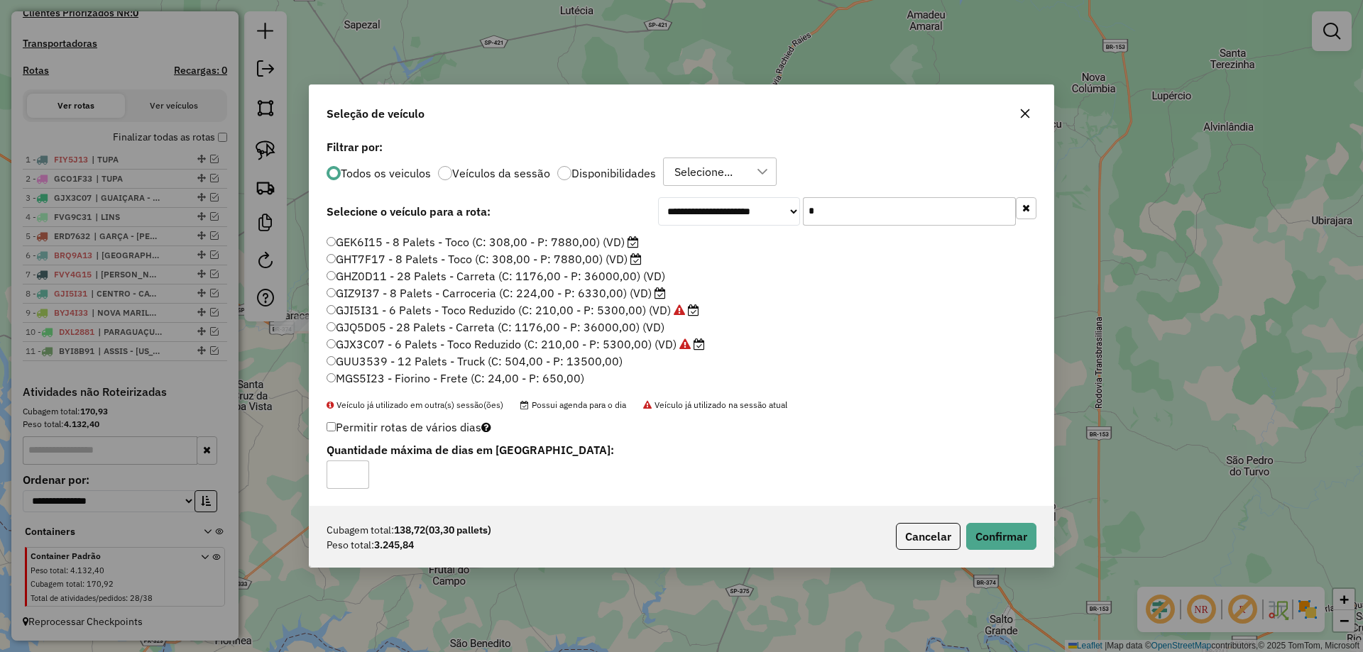
scroll to position [0, 0]
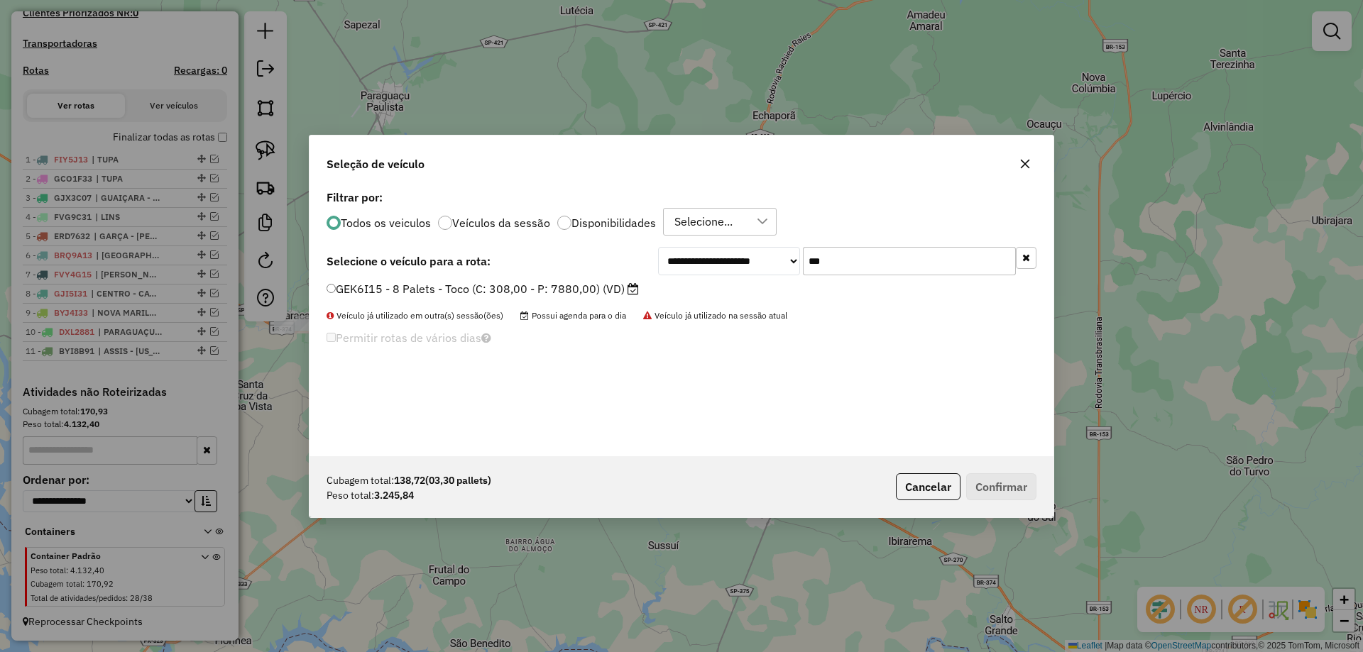
type input "***"
click at [595, 287] on label "GEK6I15 - 8 Palets - Toco (C: 308,00 - P: 7880,00) (VD)" at bounding box center [482, 288] width 312 height 17
click at [974, 485] on button "Confirmar" at bounding box center [1001, 486] width 70 height 27
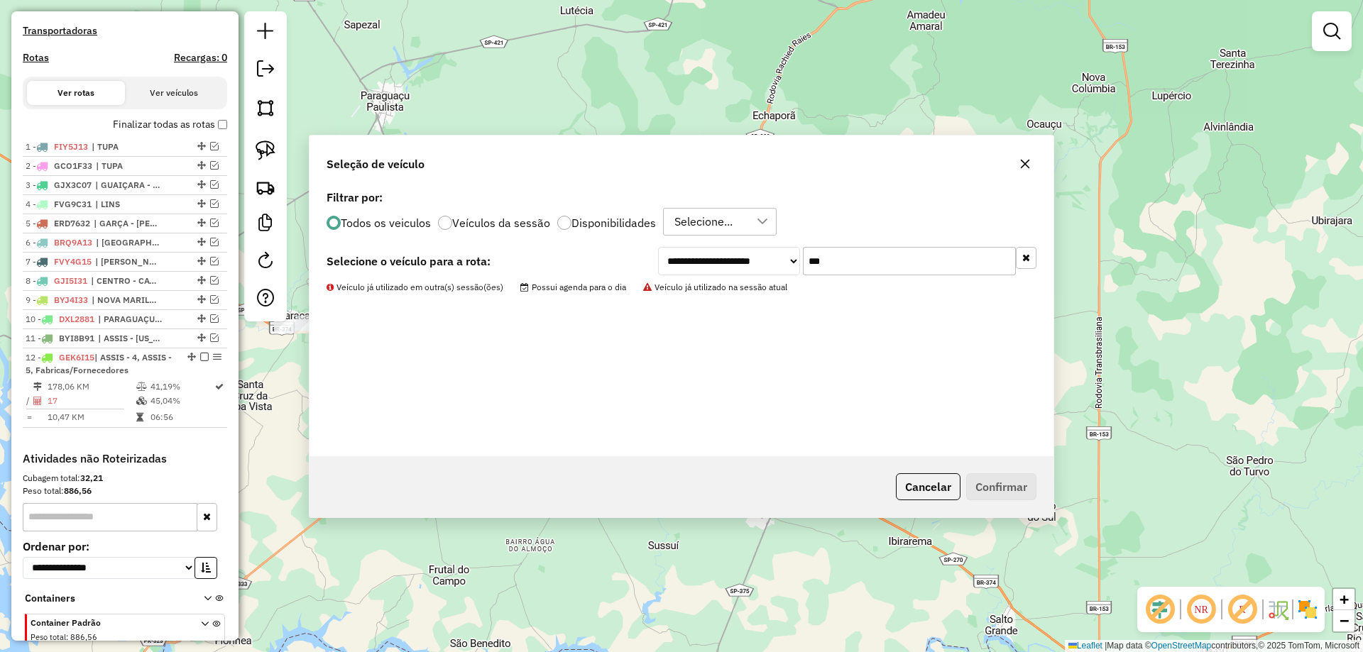
scroll to position [503, 0]
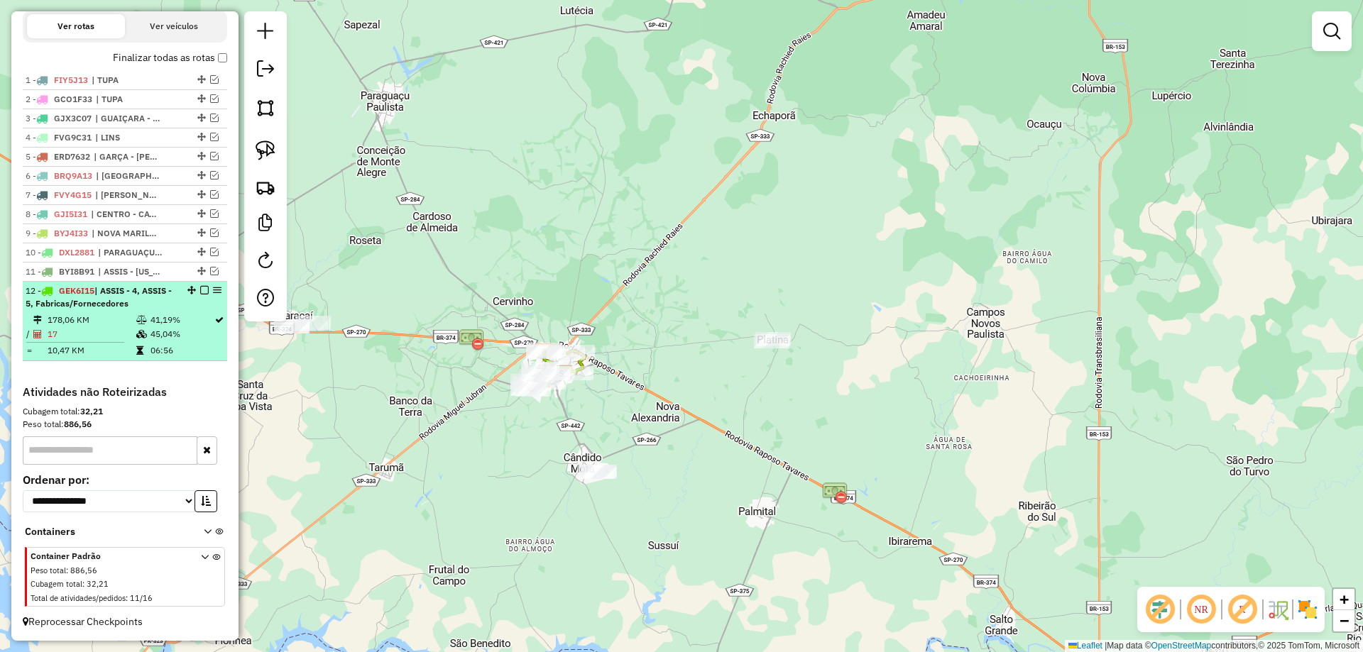
select select "*********"
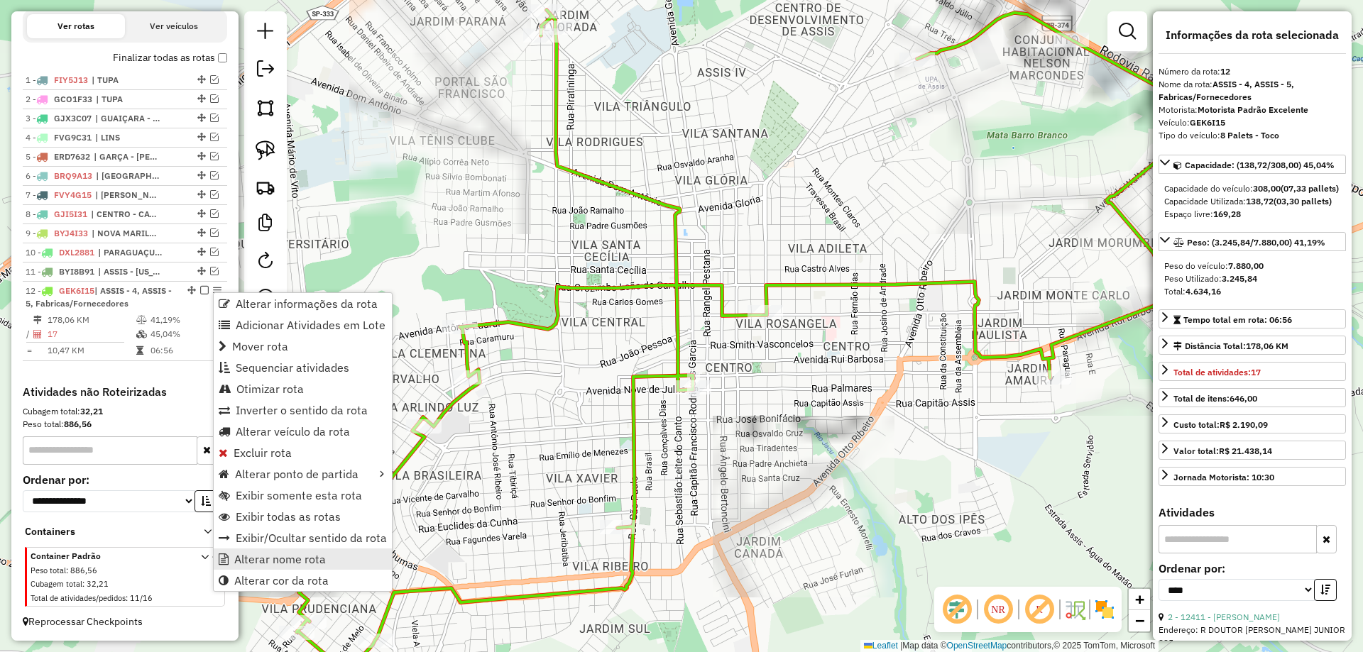
click at [300, 554] on span "Alterar nome rota" at bounding box center [280, 559] width 92 height 11
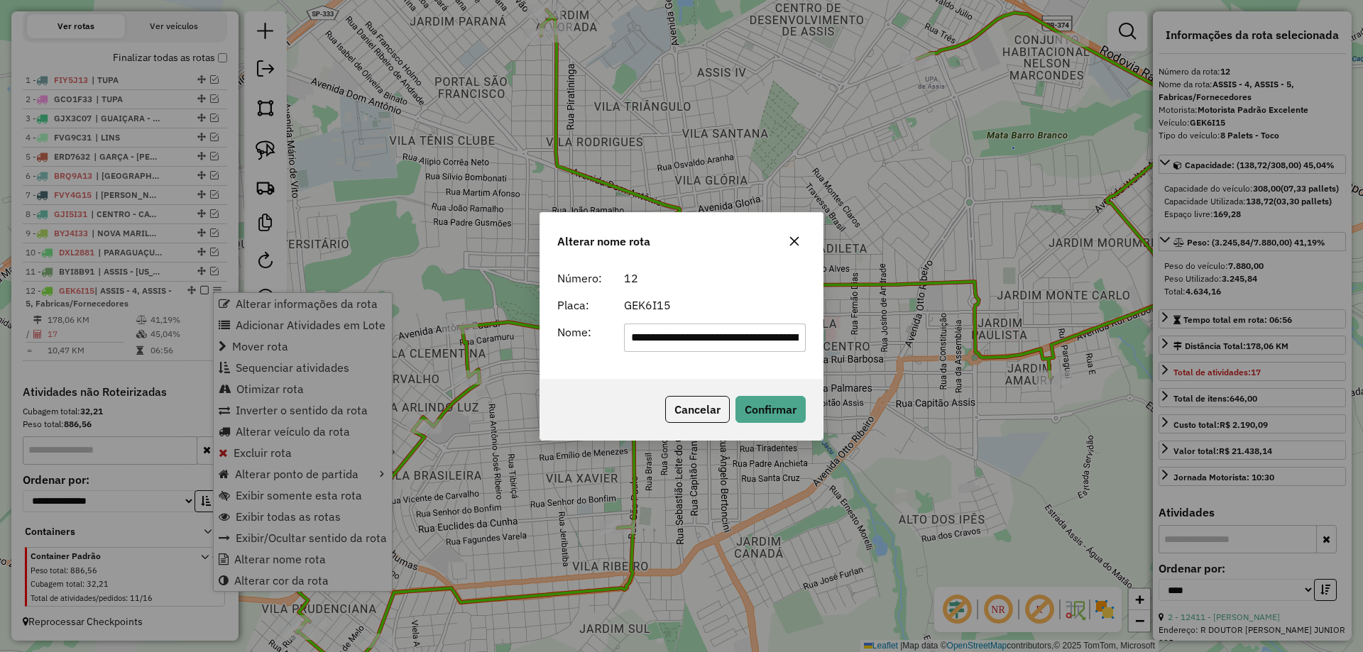
scroll to position [0, 57]
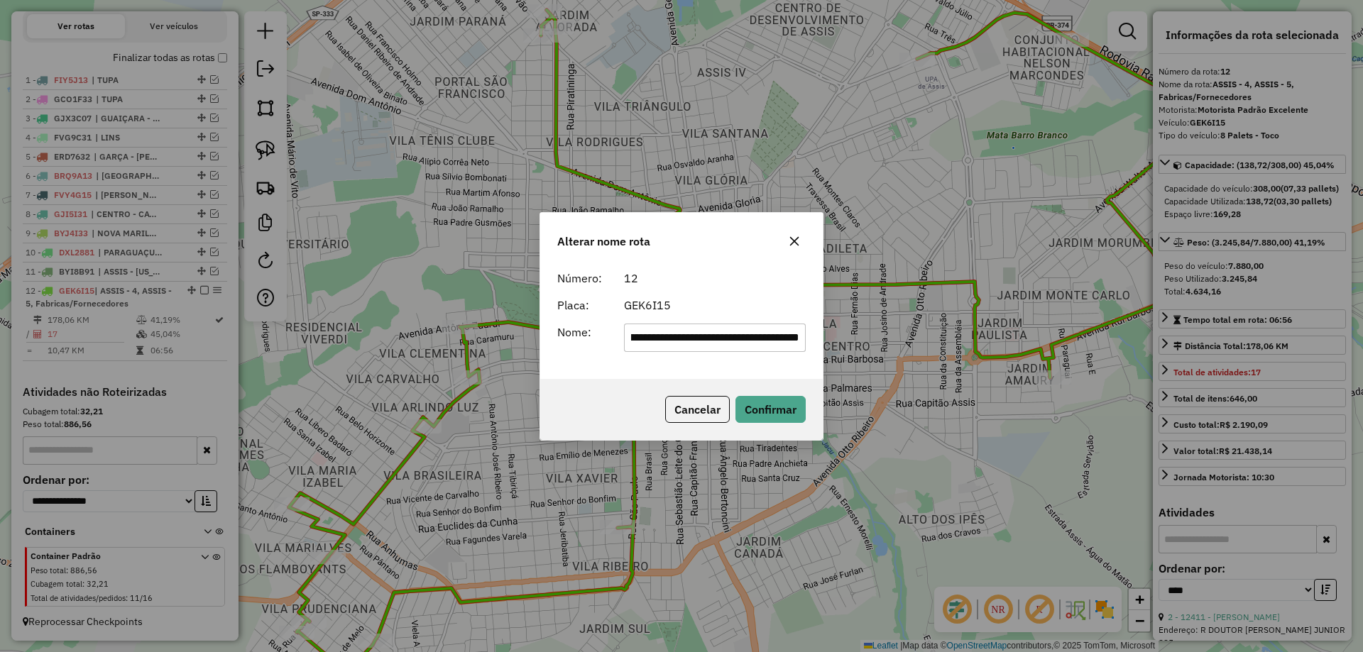
click at [631, 380] on div "Cancelar Confirmar" at bounding box center [681, 409] width 282 height 61
drag, startPoint x: 585, startPoint y: 213, endPoint x: 713, endPoint y: 378, distance: 209.0
click at [713, 264] on div "Alterar nome rota" at bounding box center [681, 238] width 282 height 51
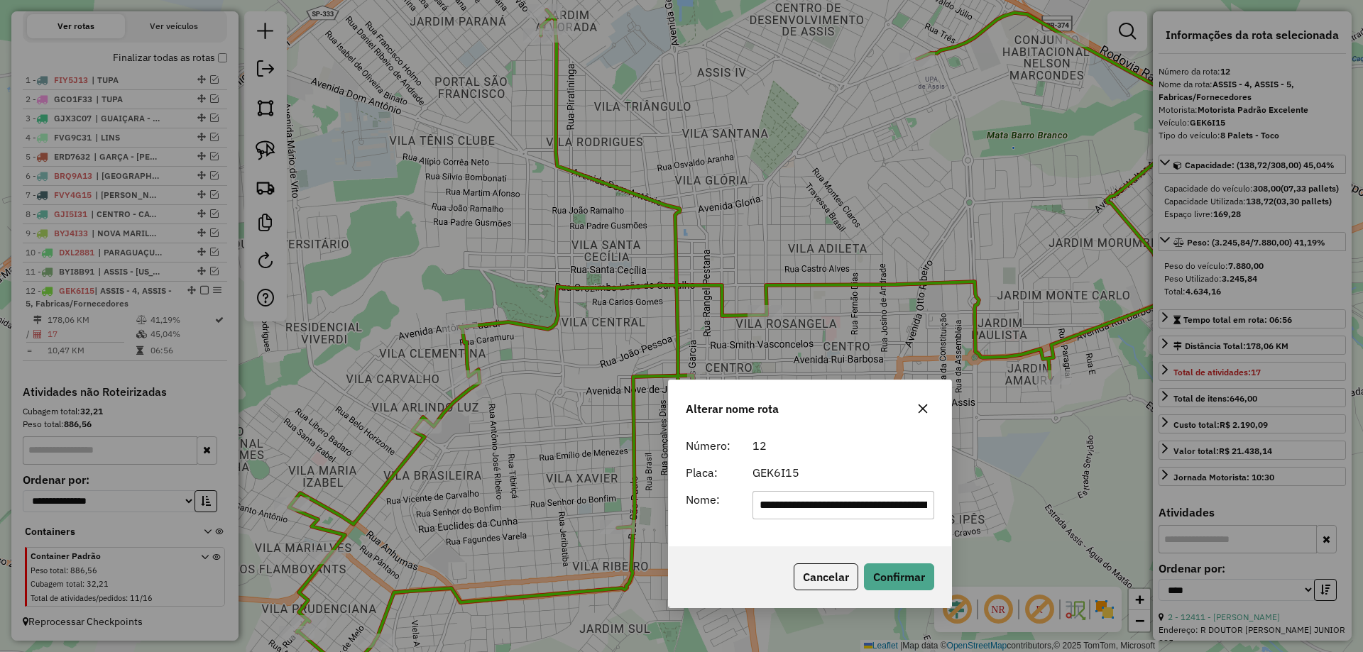
click at [851, 497] on input "**********" at bounding box center [843, 505] width 182 height 28
type input "*****"
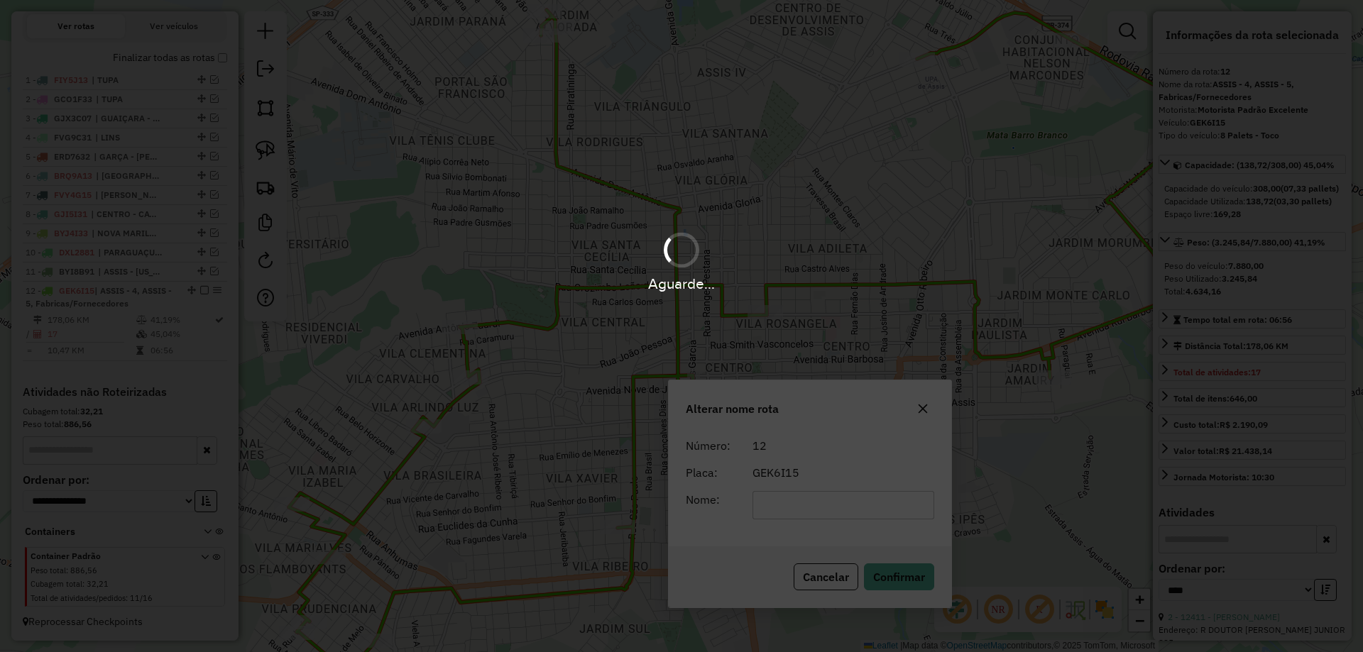
scroll to position [490, 0]
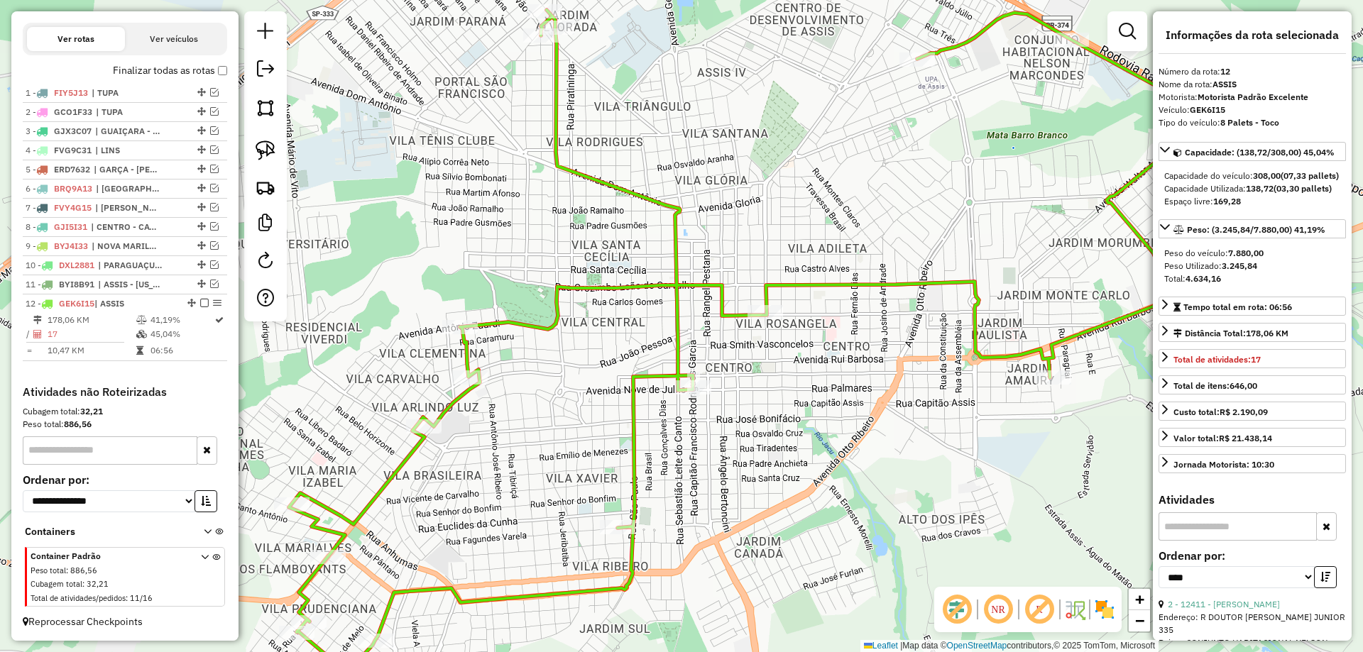
click at [597, 430] on div "Rota 12 - Placa GEK6I15 18909 - 54.213.638 LAUDICEIA Janela de atendimento Grad…" at bounding box center [681, 326] width 1363 height 652
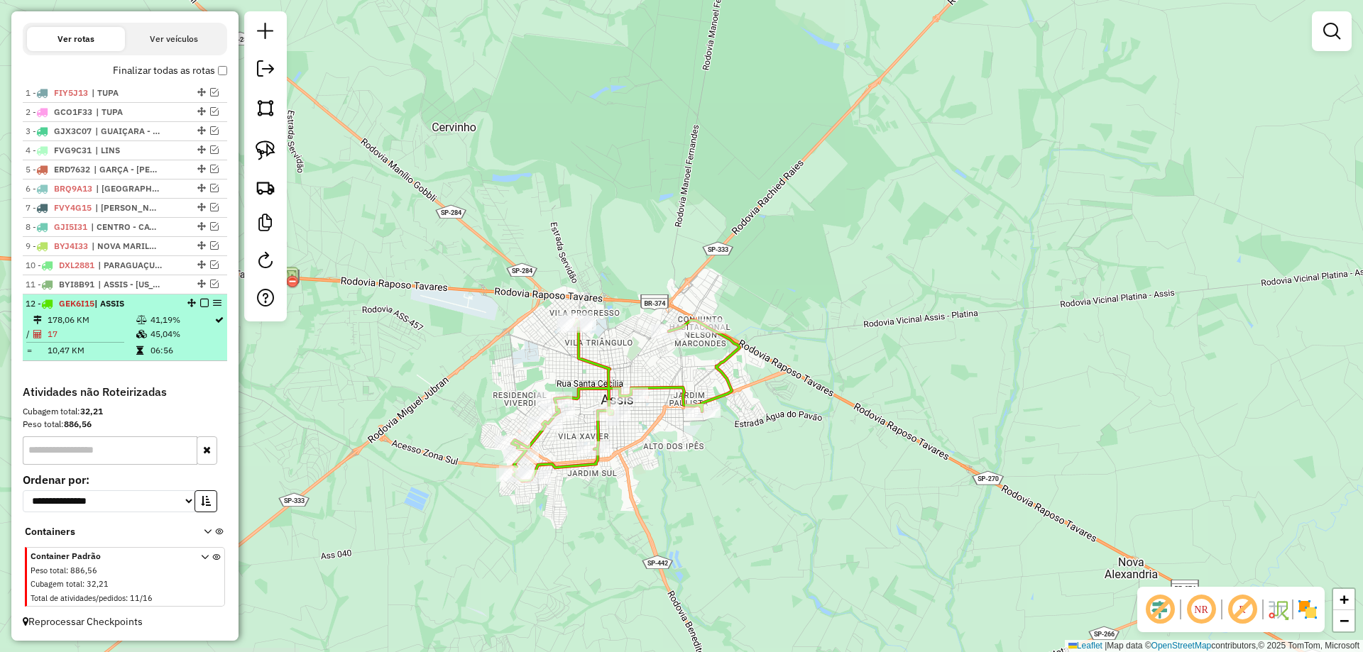
click at [200, 299] on em at bounding box center [204, 303] width 9 height 9
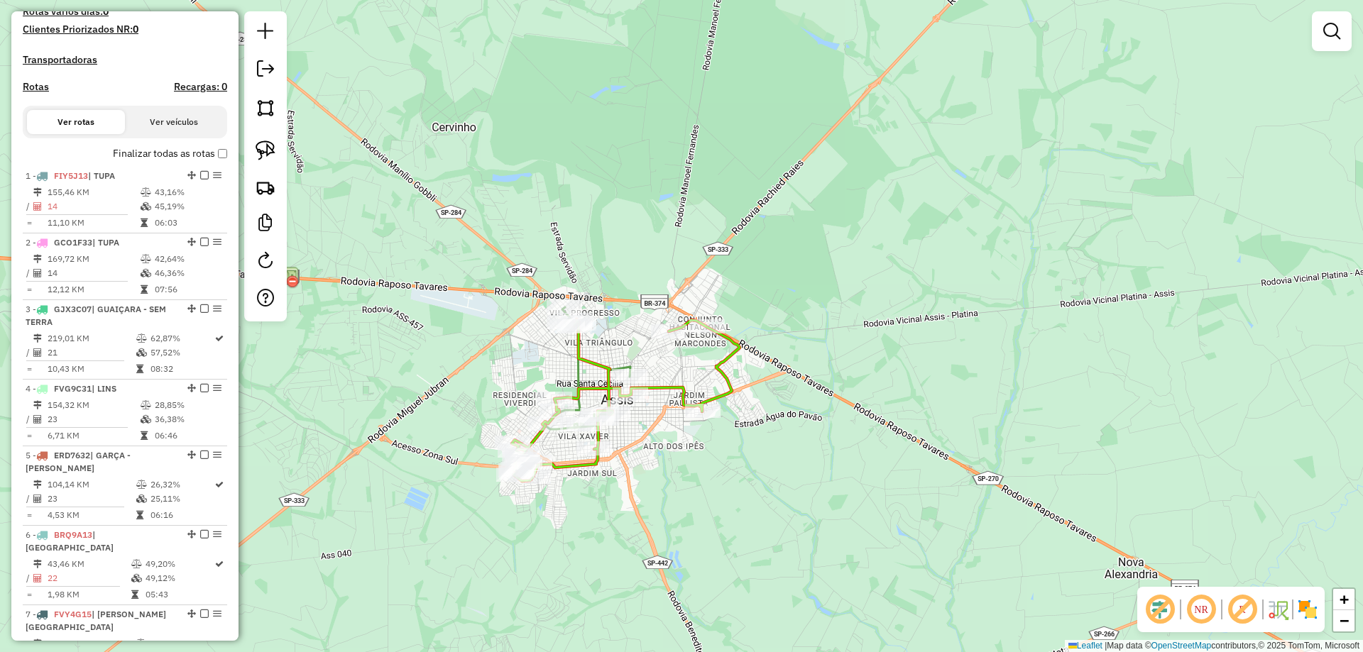
scroll to position [392, 0]
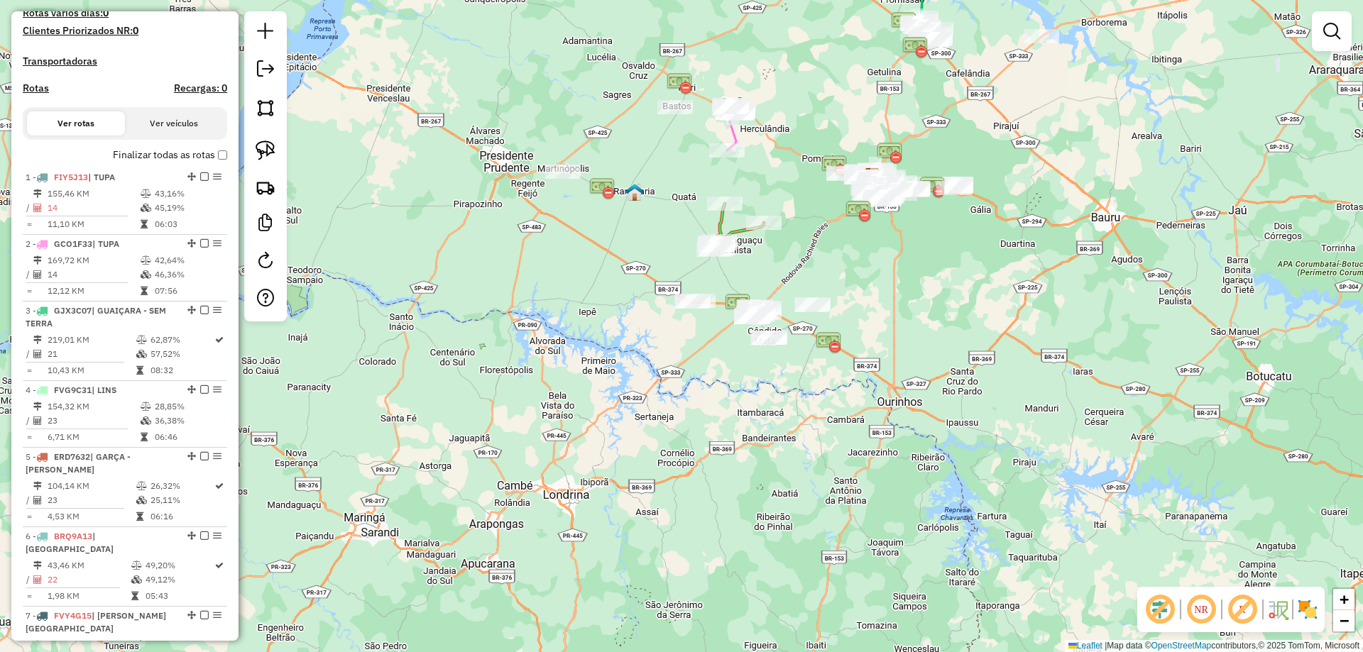
click at [843, 406] on div "Janela de atendimento Grade de atendimento Capacidade Transportadoras Veículos …" at bounding box center [681, 326] width 1363 height 652
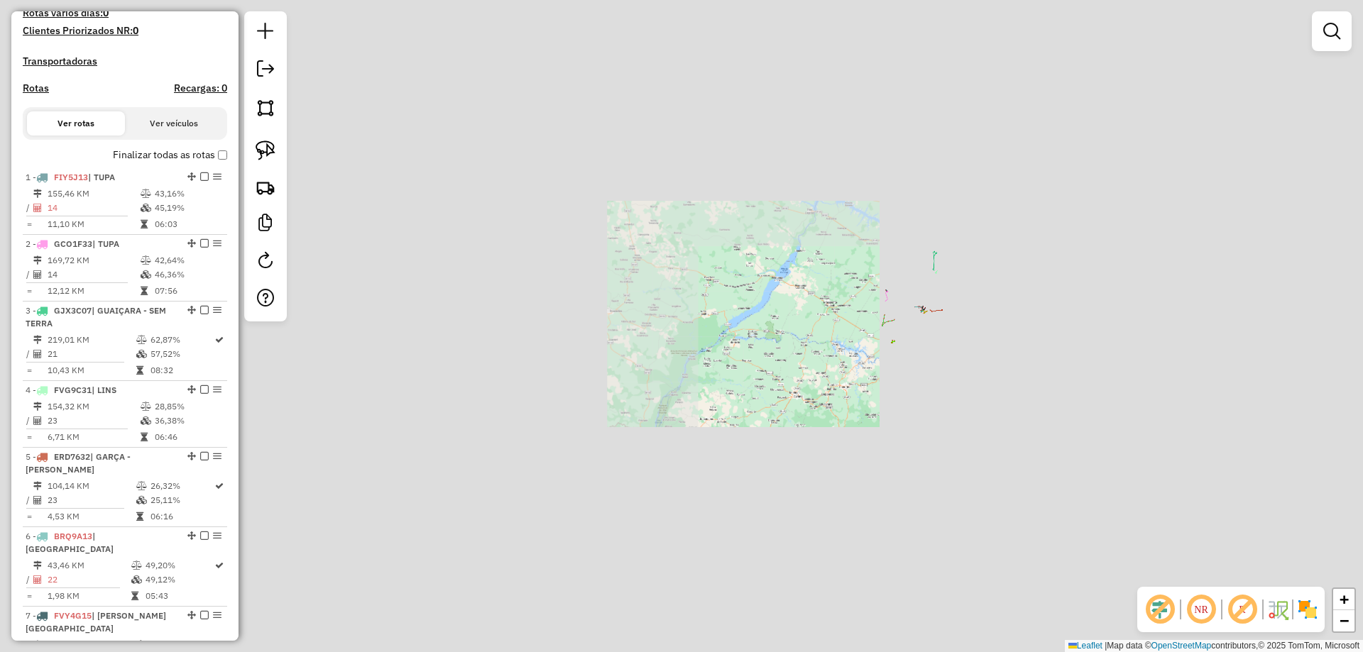
click at [945, 355] on div "Janela de atendimento Grade de atendimento Capacidade Transportadoras Veículos …" at bounding box center [681, 326] width 1363 height 652
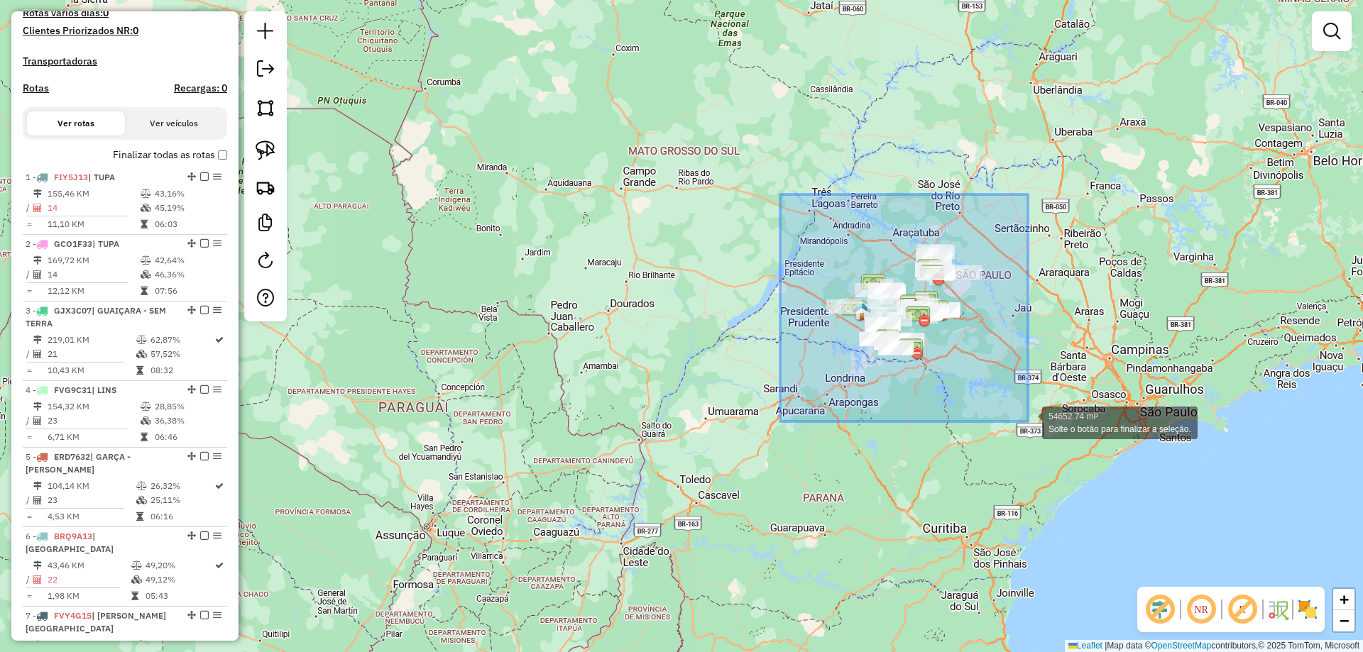
drag, startPoint x: 780, startPoint y: 194, endPoint x: 1028, endPoint y: 422, distance: 336.1
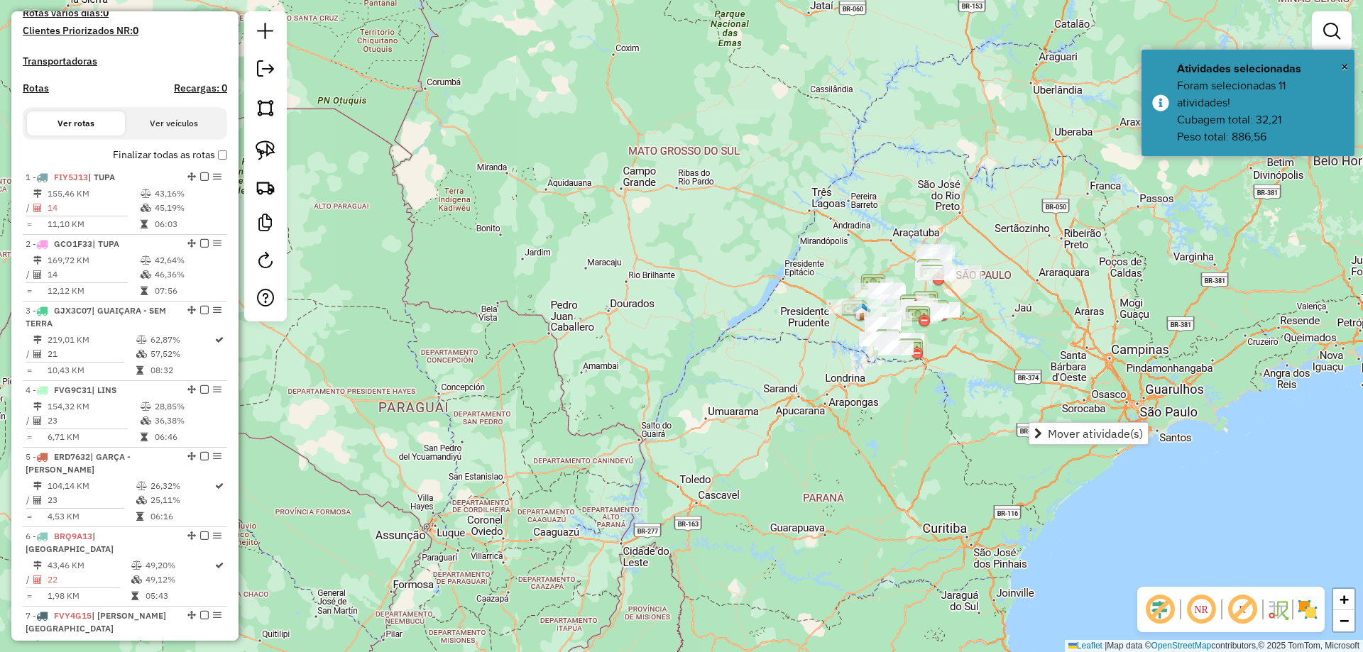
click at [718, 249] on div "Janela de atendimento Grade de atendimento Capacidade Transportadoras Veículos …" at bounding box center [681, 326] width 1363 height 652
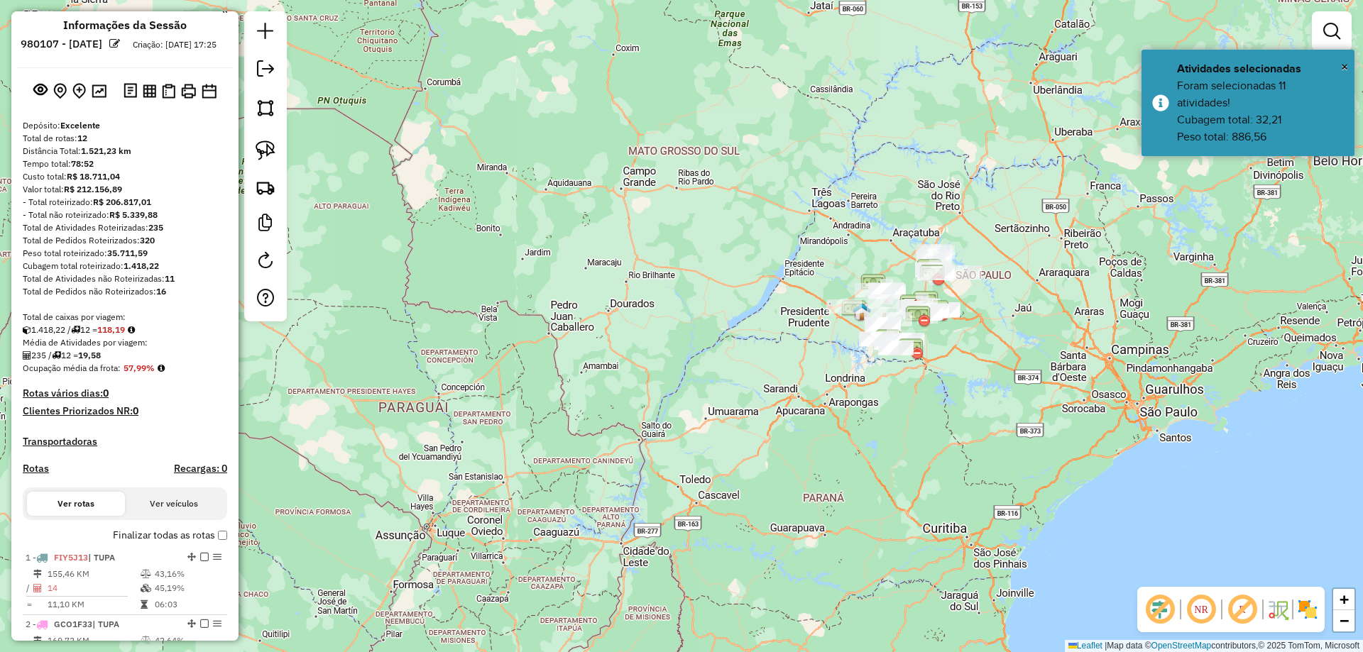
scroll to position [0, 0]
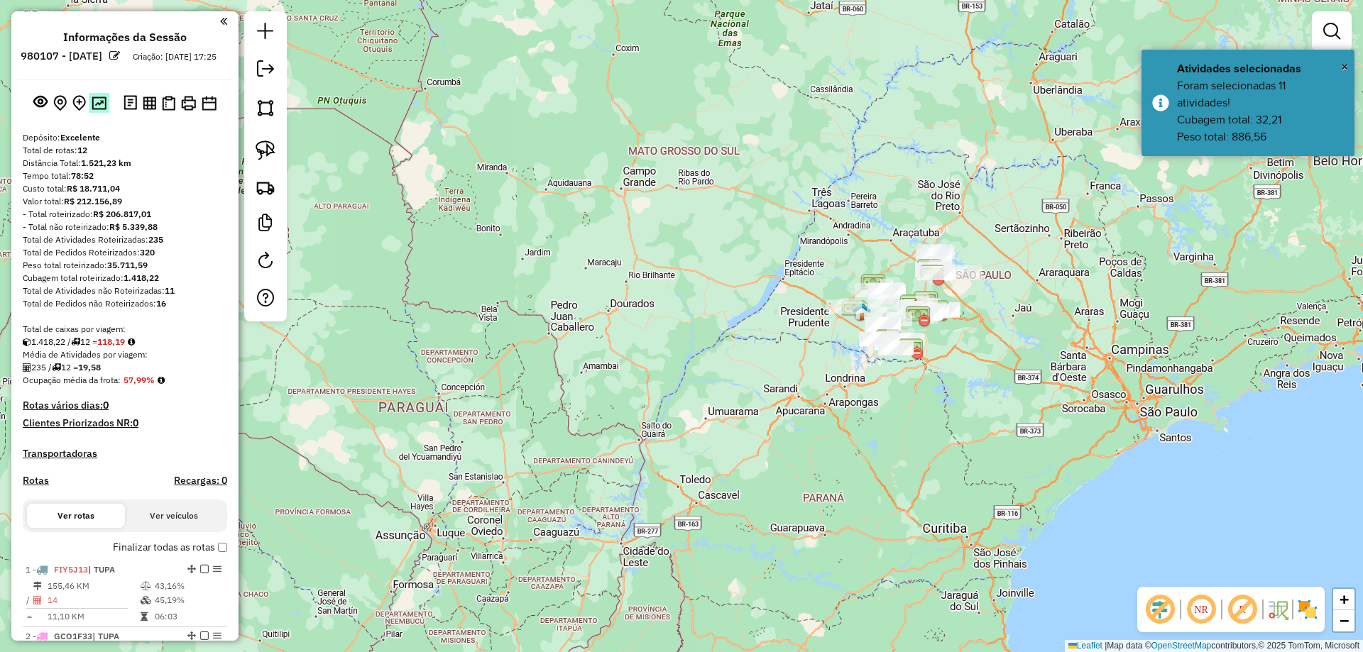
click at [100, 110] on img at bounding box center [99, 103] width 15 height 13
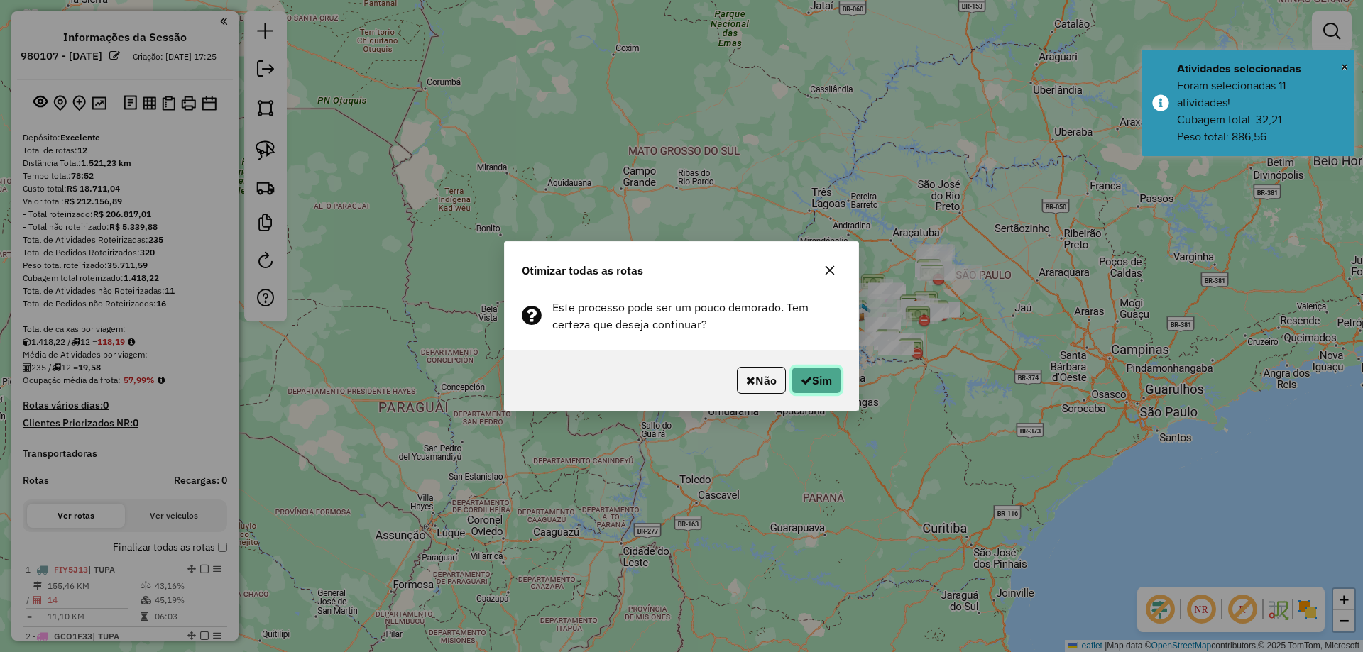
click at [813, 379] on button "Sim" at bounding box center [816, 380] width 50 height 27
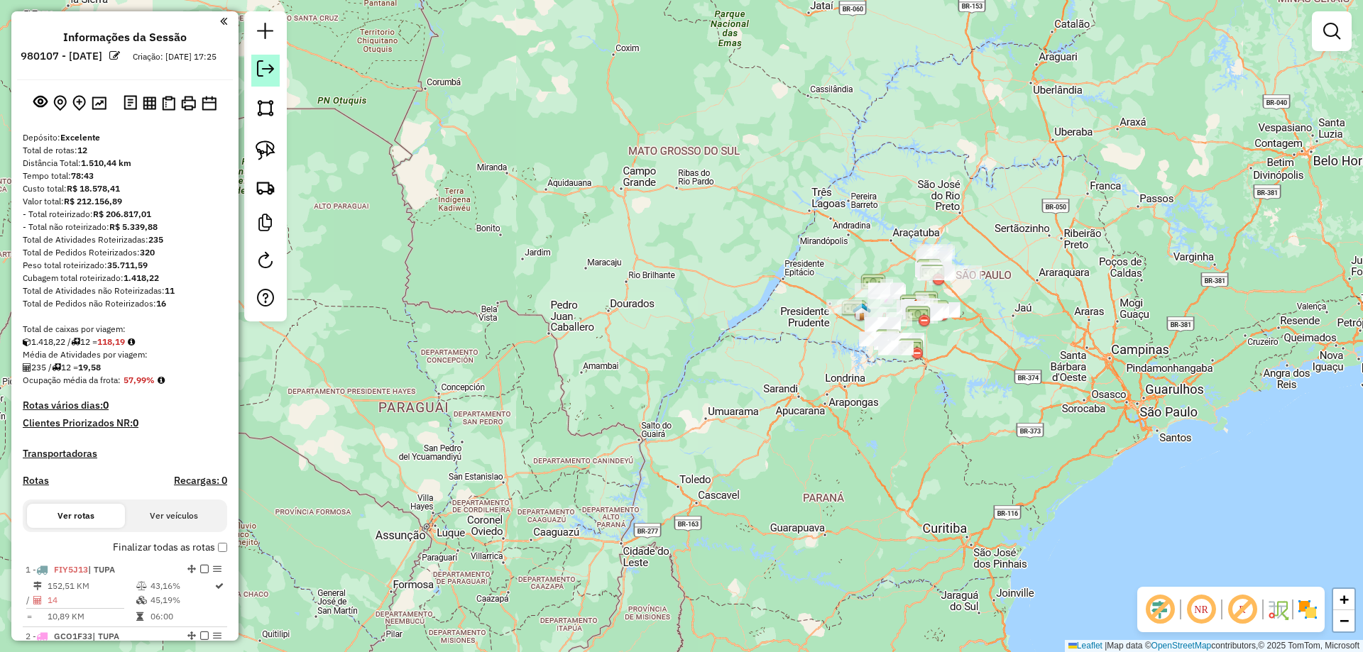
click at [268, 75] on em at bounding box center [265, 68] width 17 height 17
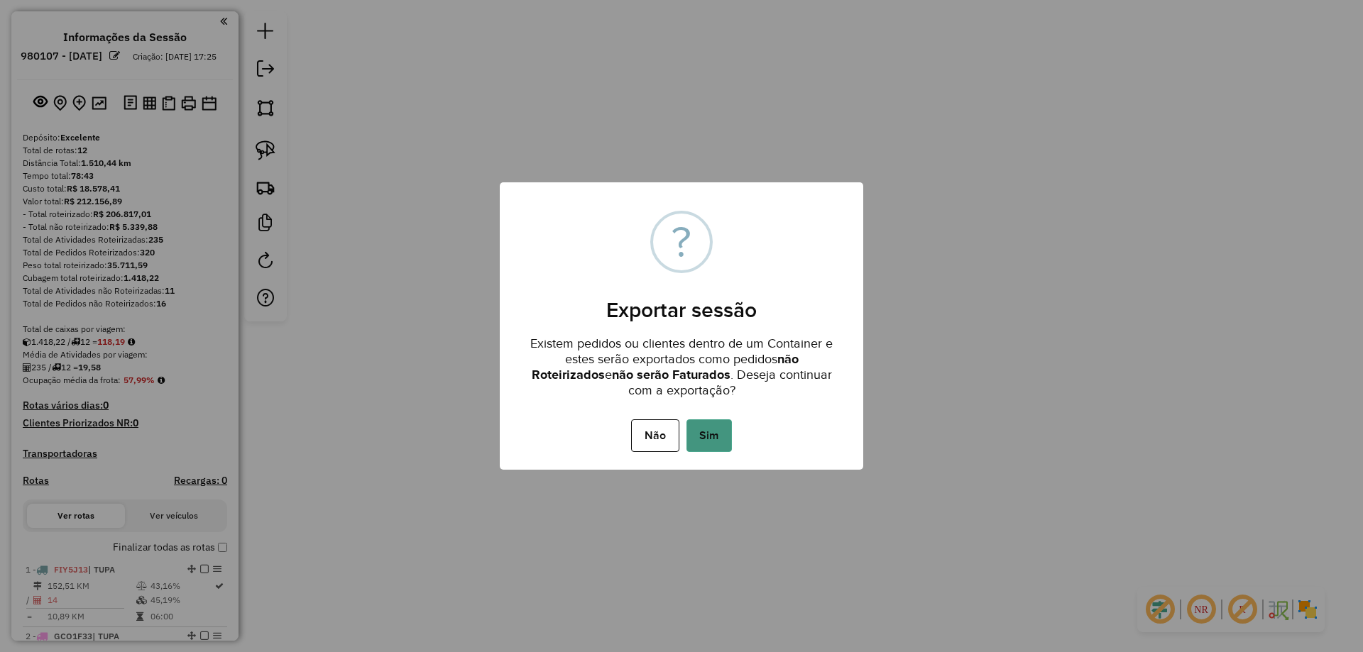
click at [720, 441] on button "Sim" at bounding box center [708, 435] width 45 height 33
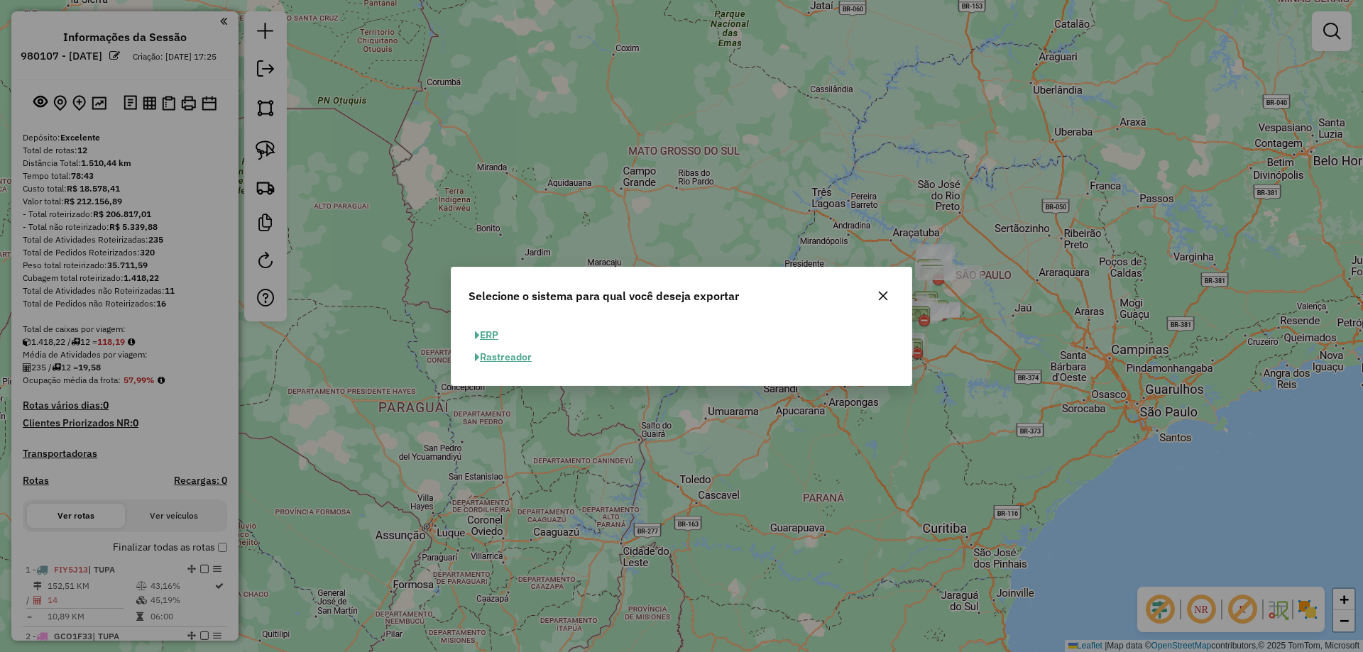
click at [489, 338] on button "ERP" at bounding box center [486, 335] width 36 height 22
select select "**"
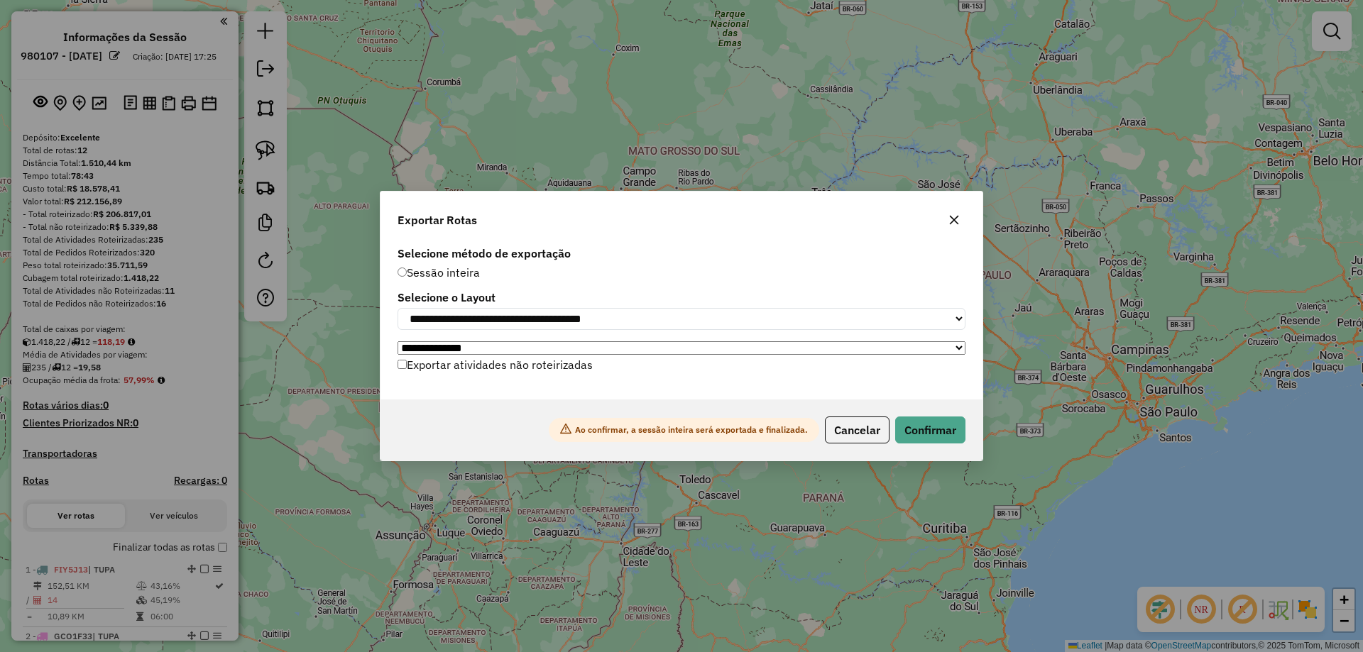
click at [488, 367] on label "Exportar atividades não roteirizadas" at bounding box center [494, 364] width 195 height 27
click at [920, 440] on button "Confirmar" at bounding box center [930, 430] width 70 height 27
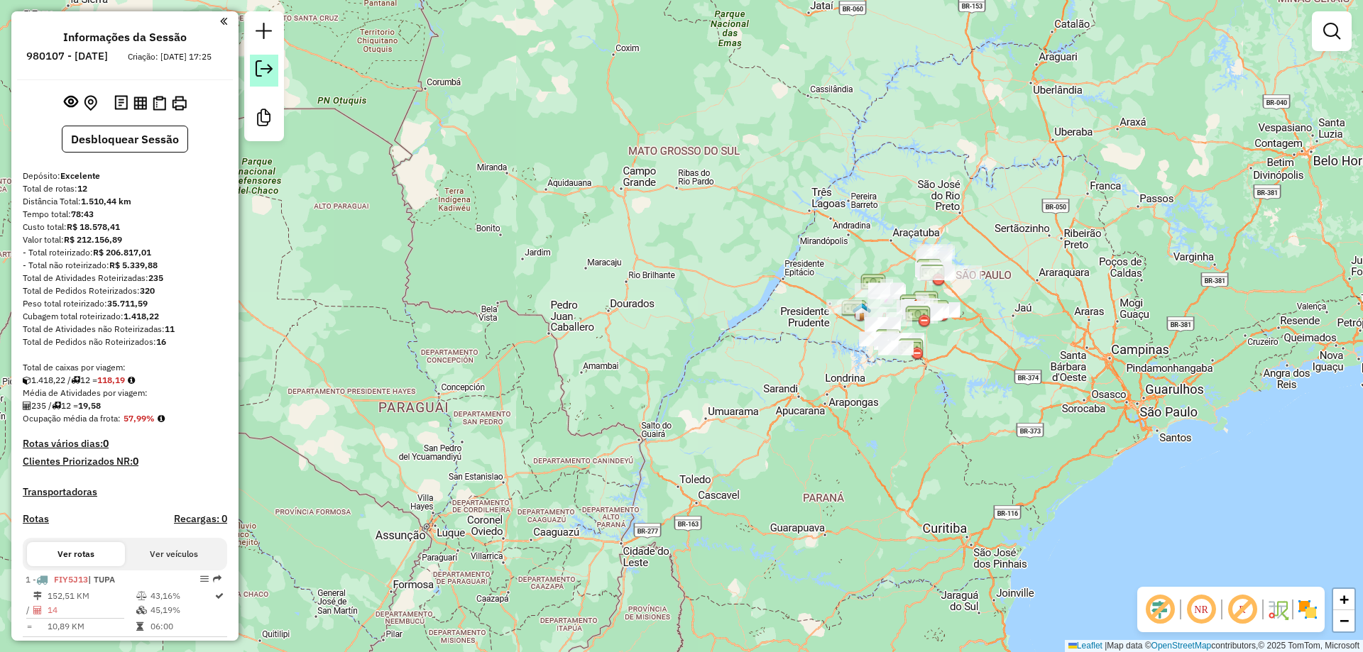
click at [265, 67] on em at bounding box center [264, 68] width 17 height 17
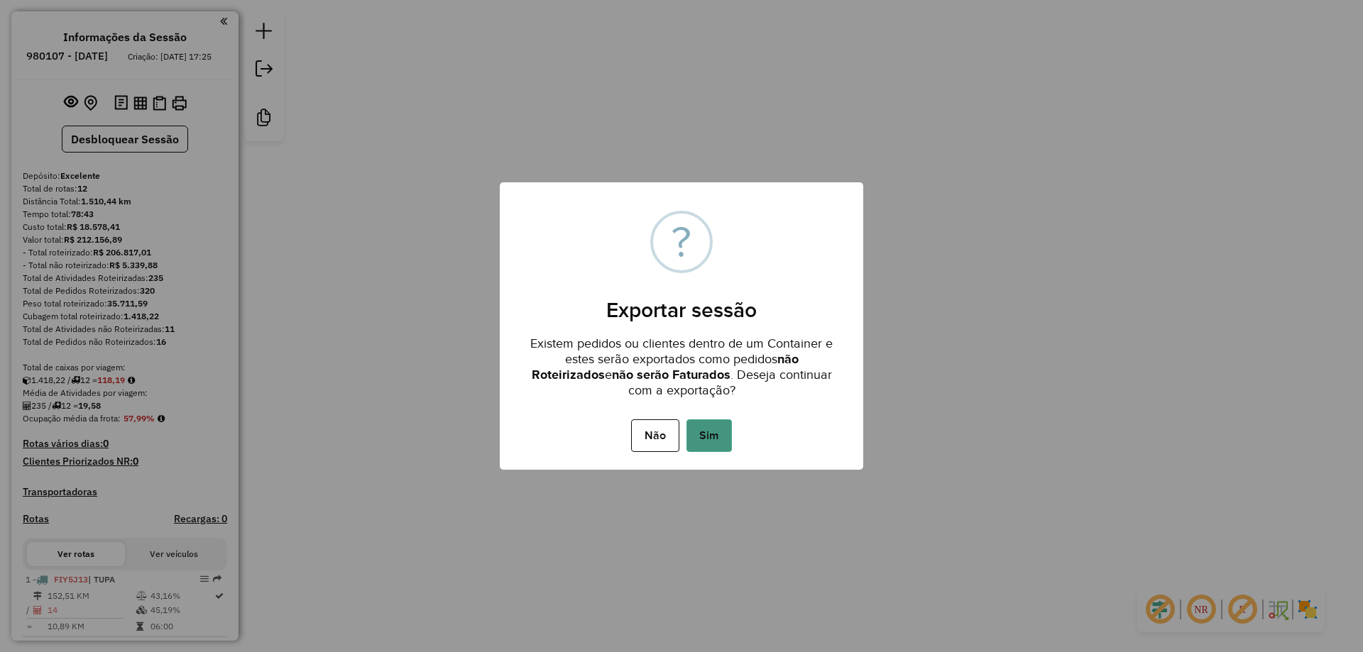
click at [696, 429] on button "Sim" at bounding box center [708, 435] width 45 height 33
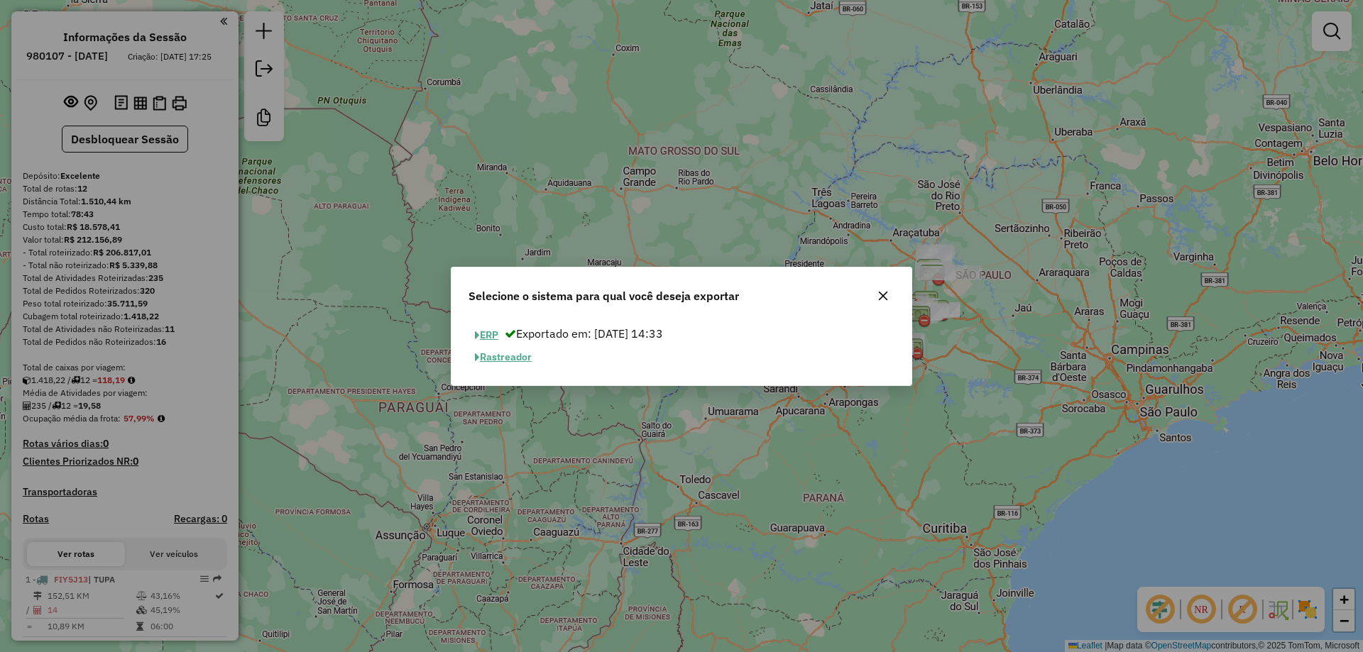
click at [484, 335] on button "ERP" at bounding box center [486, 335] width 36 height 22
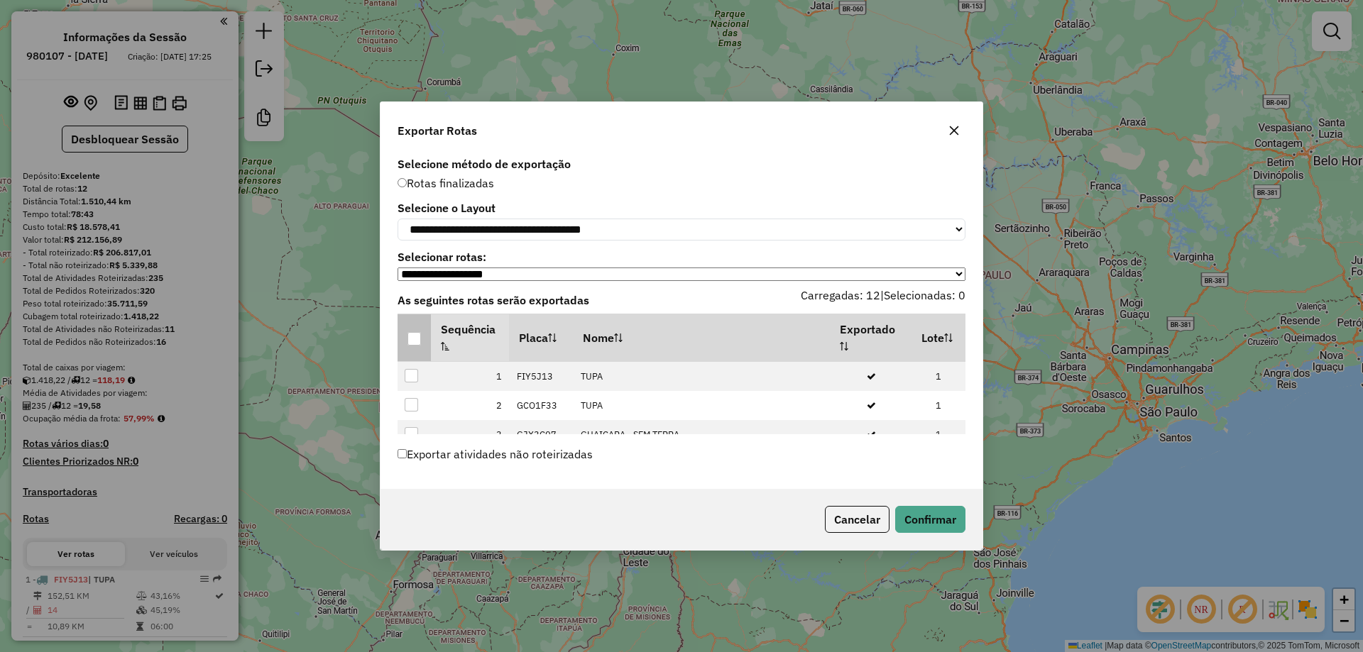
drag, startPoint x: 409, startPoint y: 343, endPoint x: 602, endPoint y: 414, distance: 205.9
click at [410, 343] on div at bounding box center [413, 338] width 13 height 13
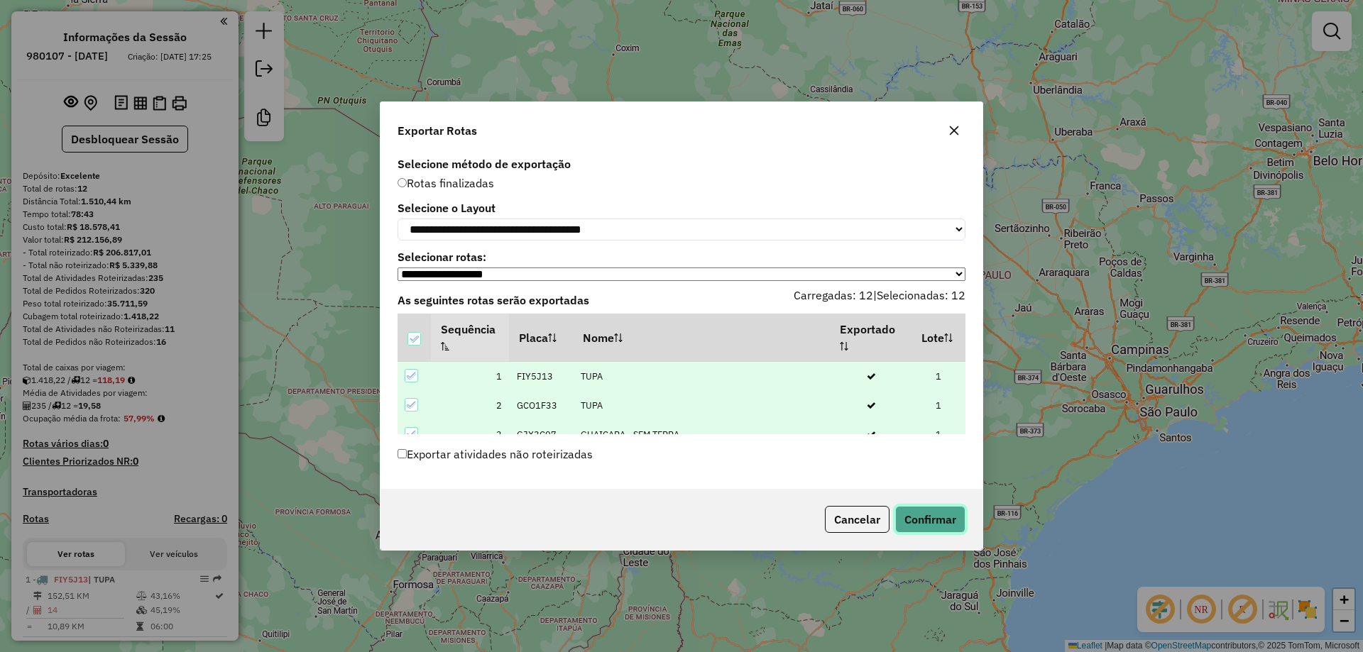
click at [930, 523] on button "Confirmar" at bounding box center [930, 519] width 70 height 27
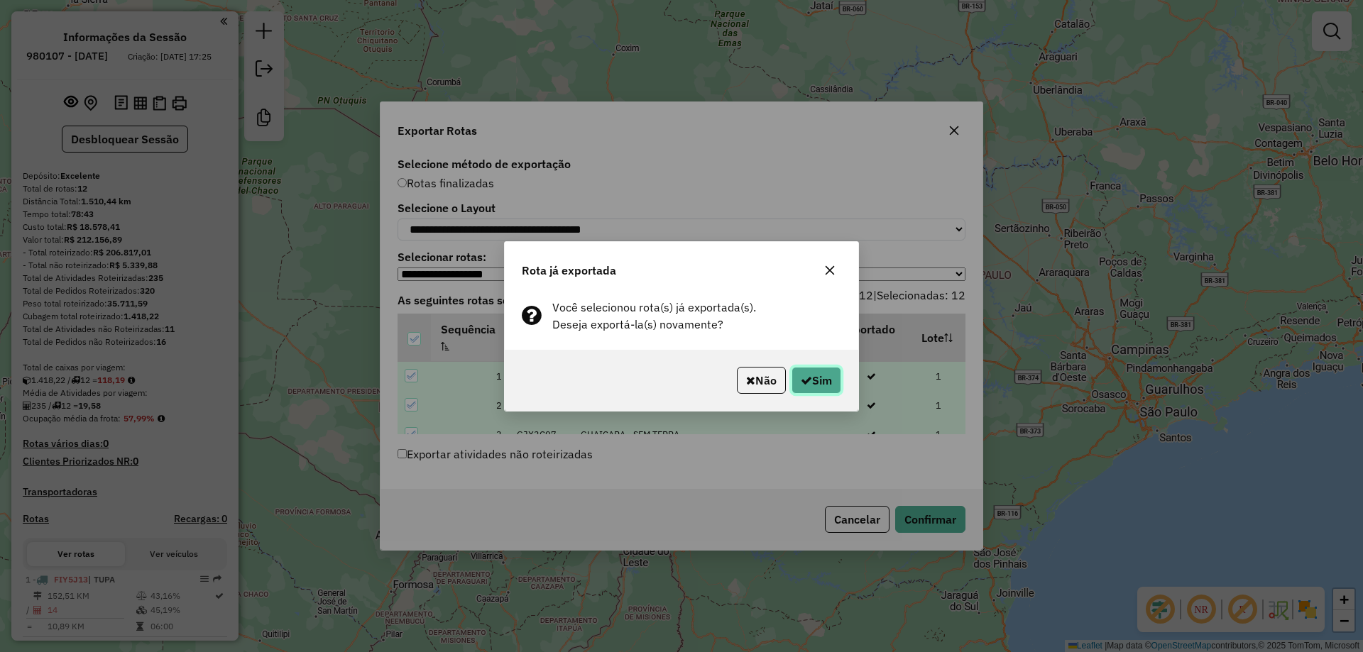
click at [835, 378] on button "Sim" at bounding box center [816, 380] width 50 height 27
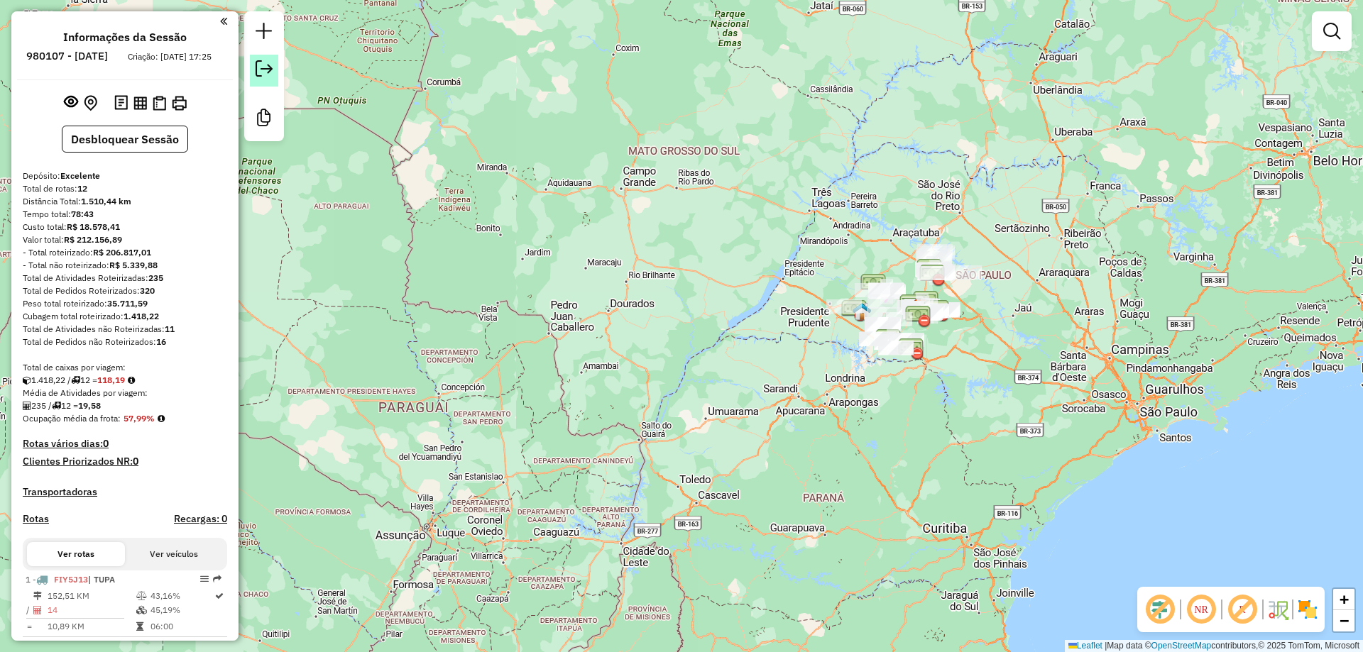
click at [278, 70] on link at bounding box center [264, 71] width 28 height 32
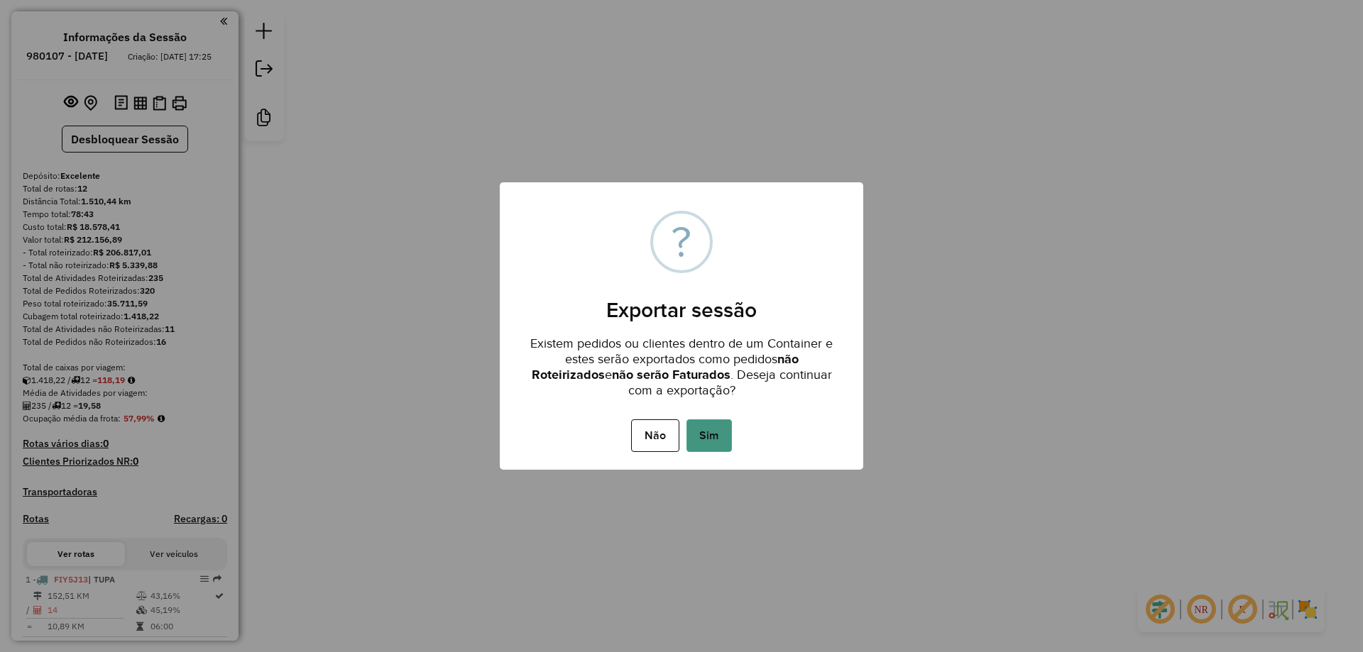
click at [704, 429] on button "Sim" at bounding box center [708, 435] width 45 height 33
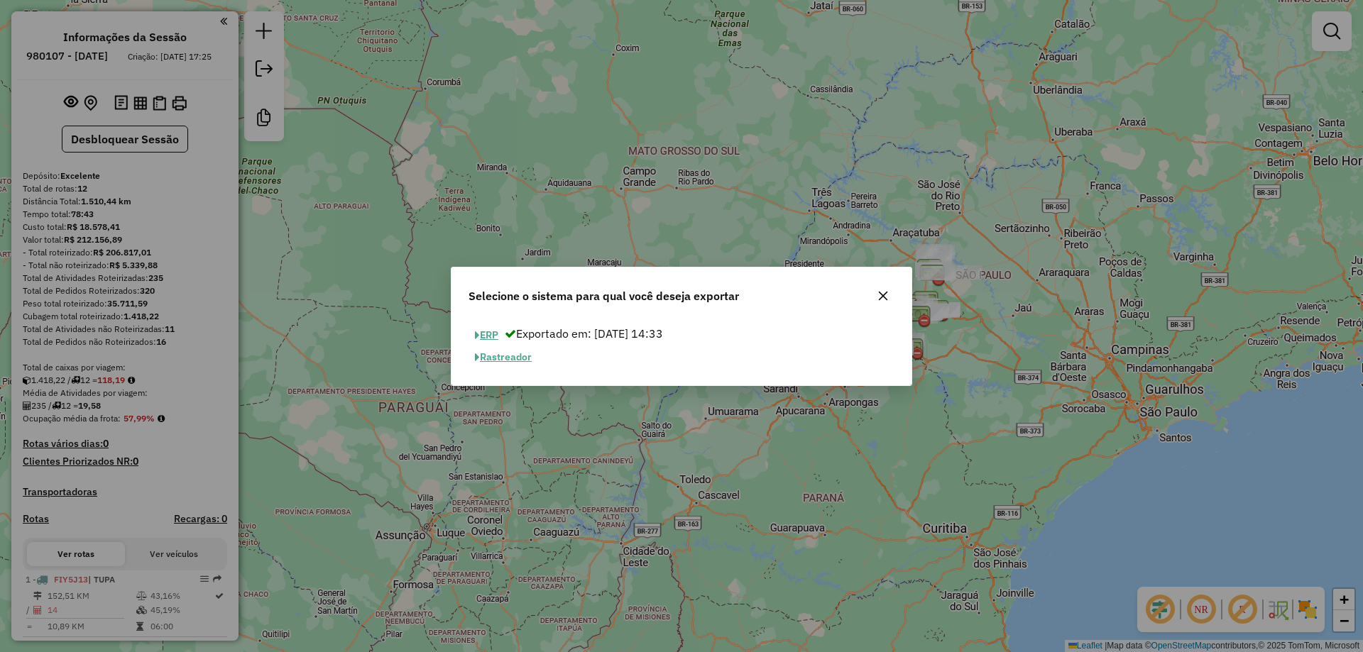
click at [481, 335] on button "ERP" at bounding box center [486, 335] width 36 height 22
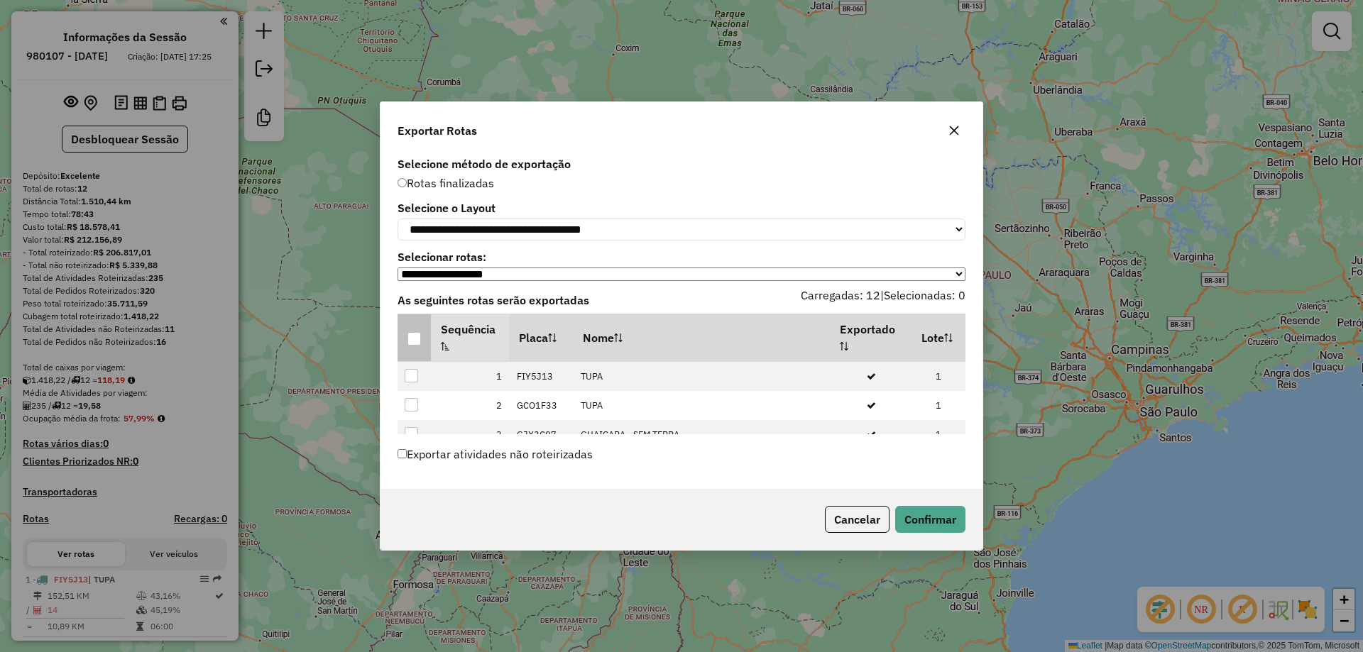
click at [415, 336] on p-tableheadercheckbox at bounding box center [414, 338] width 14 height 14
click at [418, 339] on div at bounding box center [413, 338] width 13 height 13
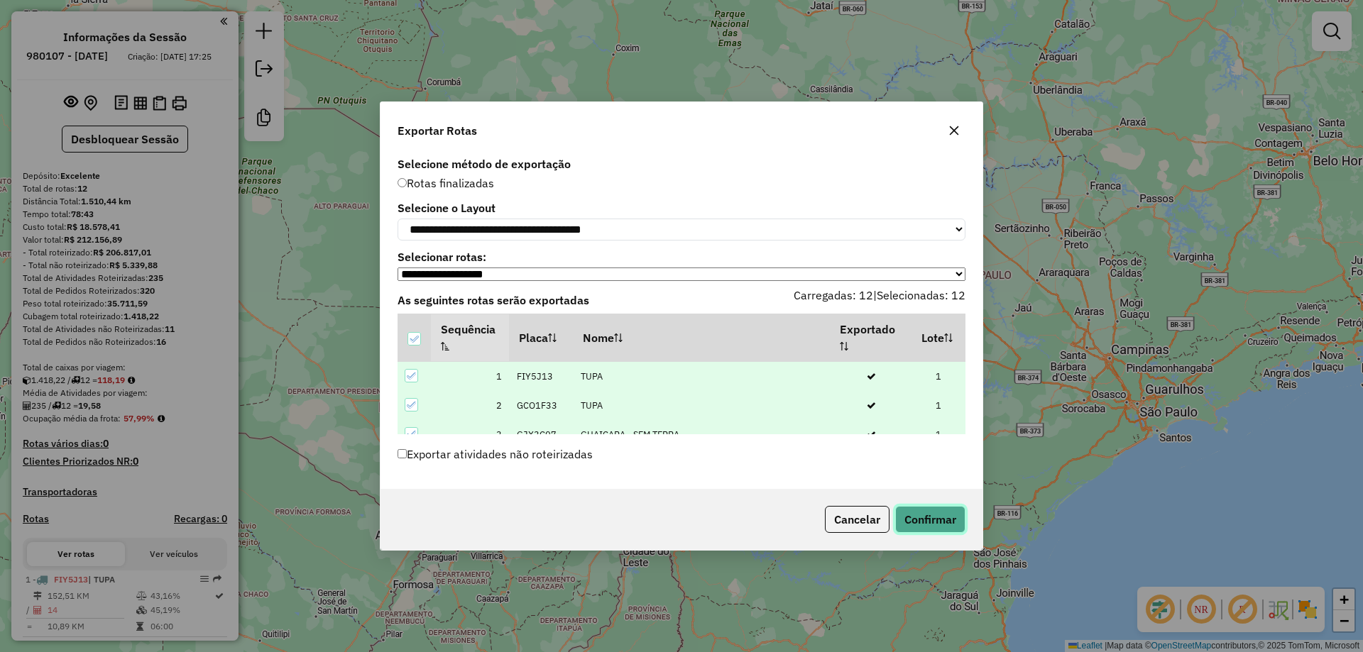
click at [949, 523] on button "Confirmar" at bounding box center [930, 519] width 70 height 27
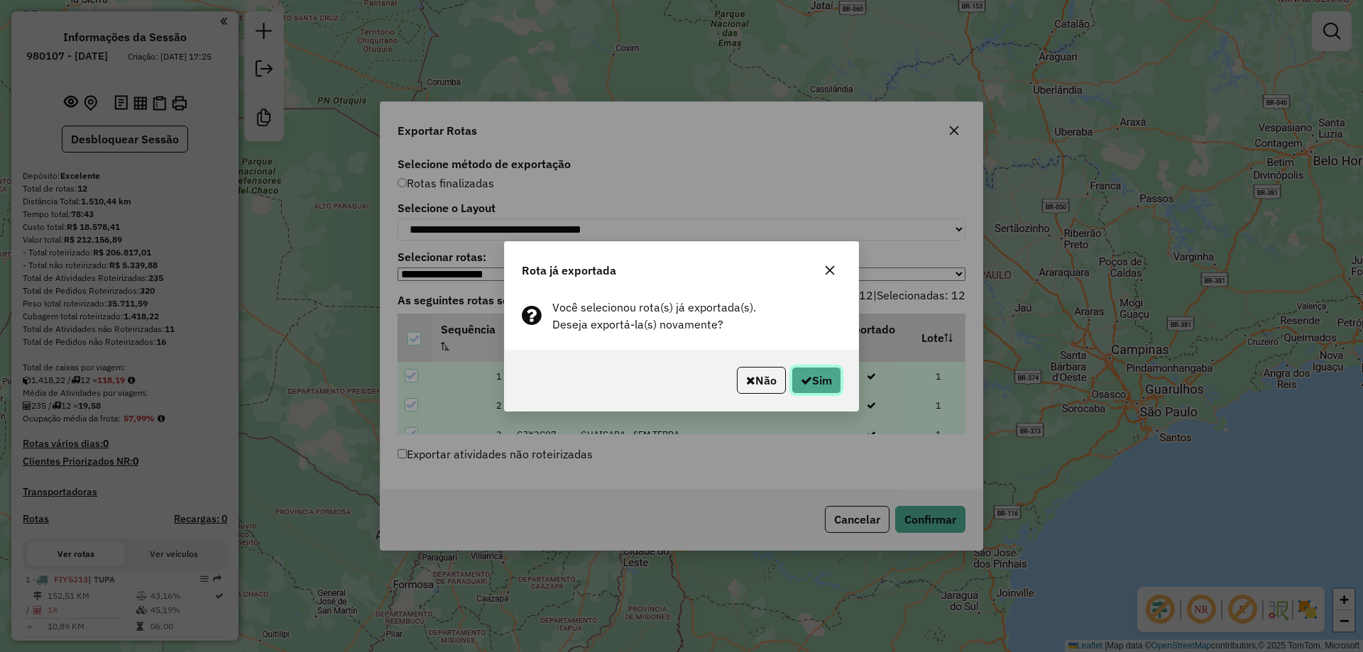
click at [830, 379] on button "Sim" at bounding box center [816, 380] width 50 height 27
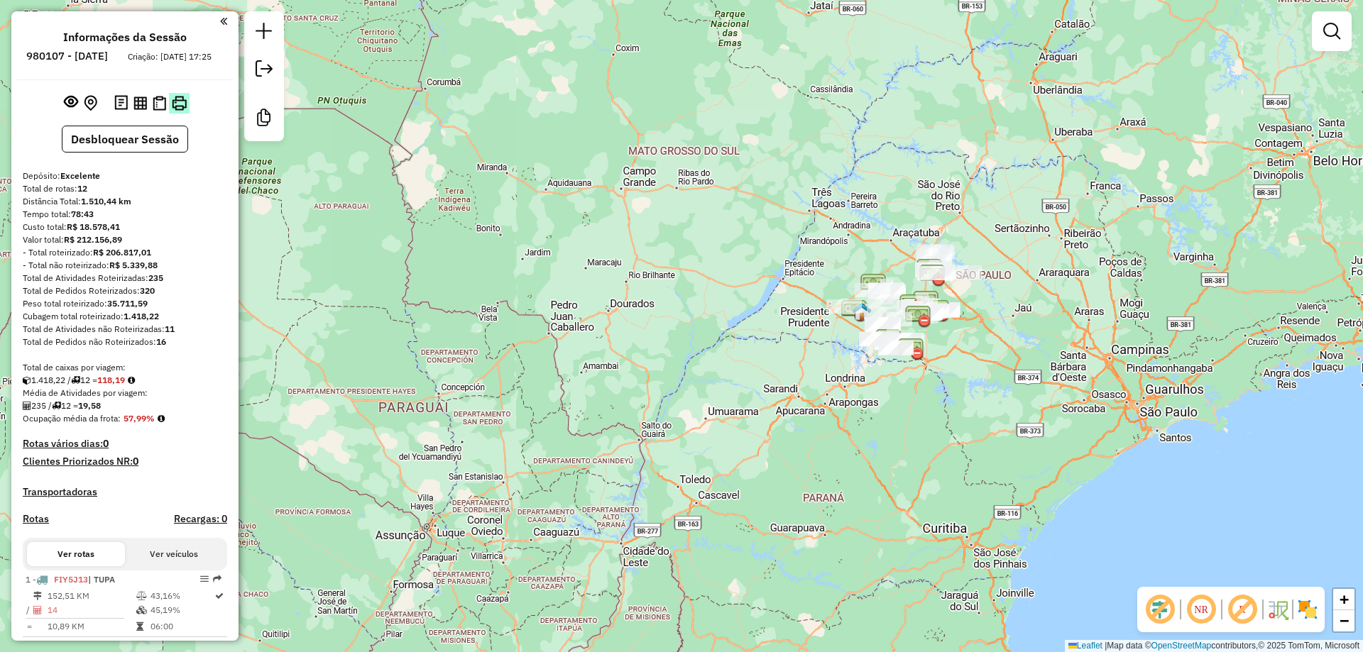
click at [177, 111] on img at bounding box center [179, 103] width 15 height 15
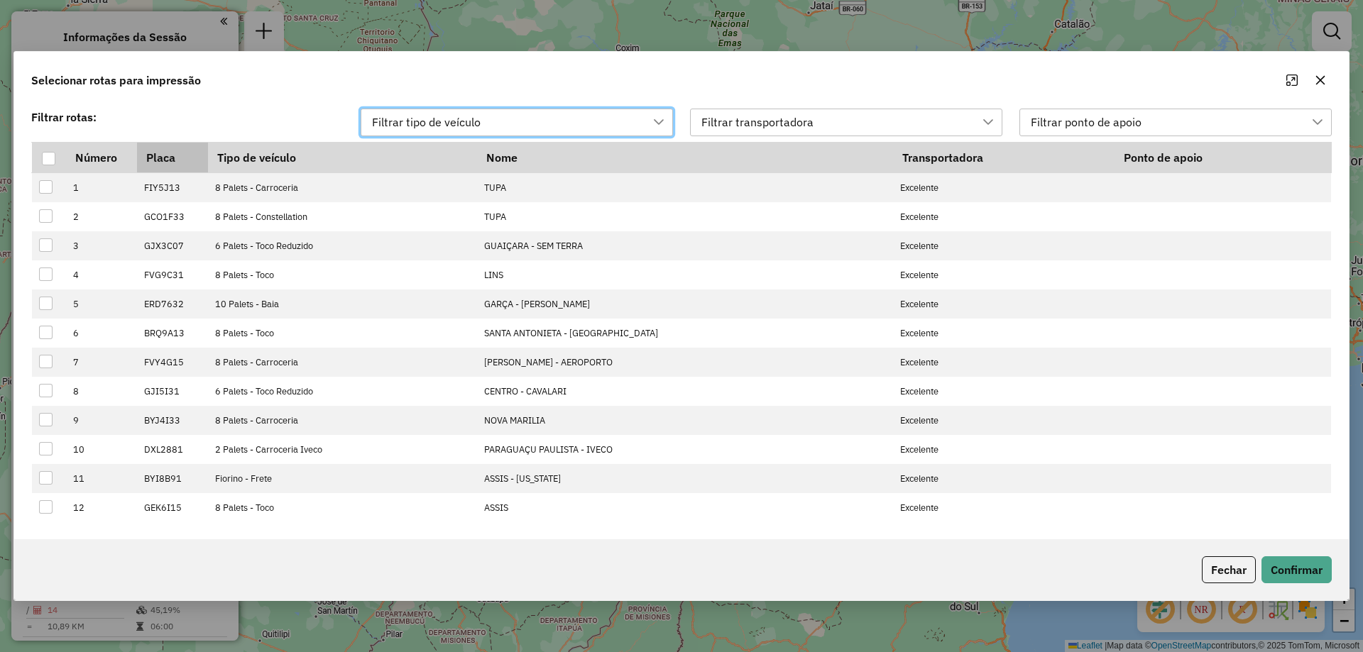
scroll to position [11, 64]
click at [55, 154] on div at bounding box center [49, 159] width 14 height 14
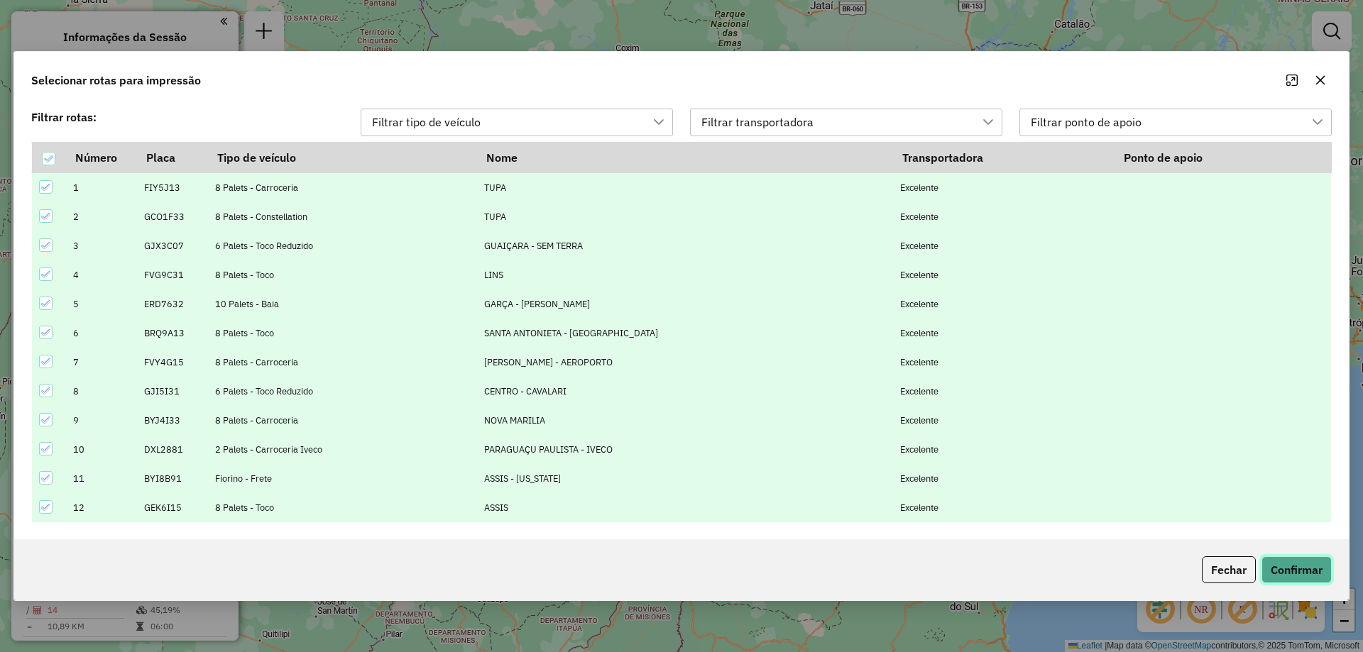
click at [1306, 566] on button "Confirmar" at bounding box center [1296, 569] width 70 height 27
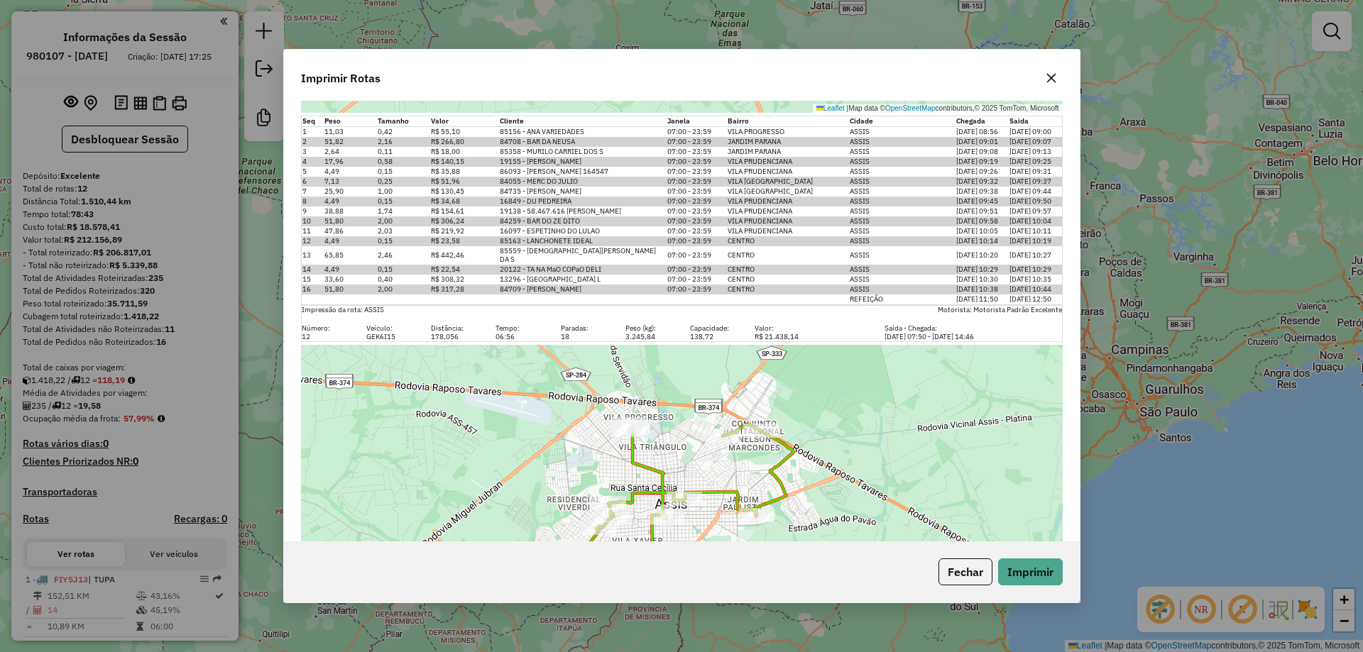
scroll to position [6593, 0]
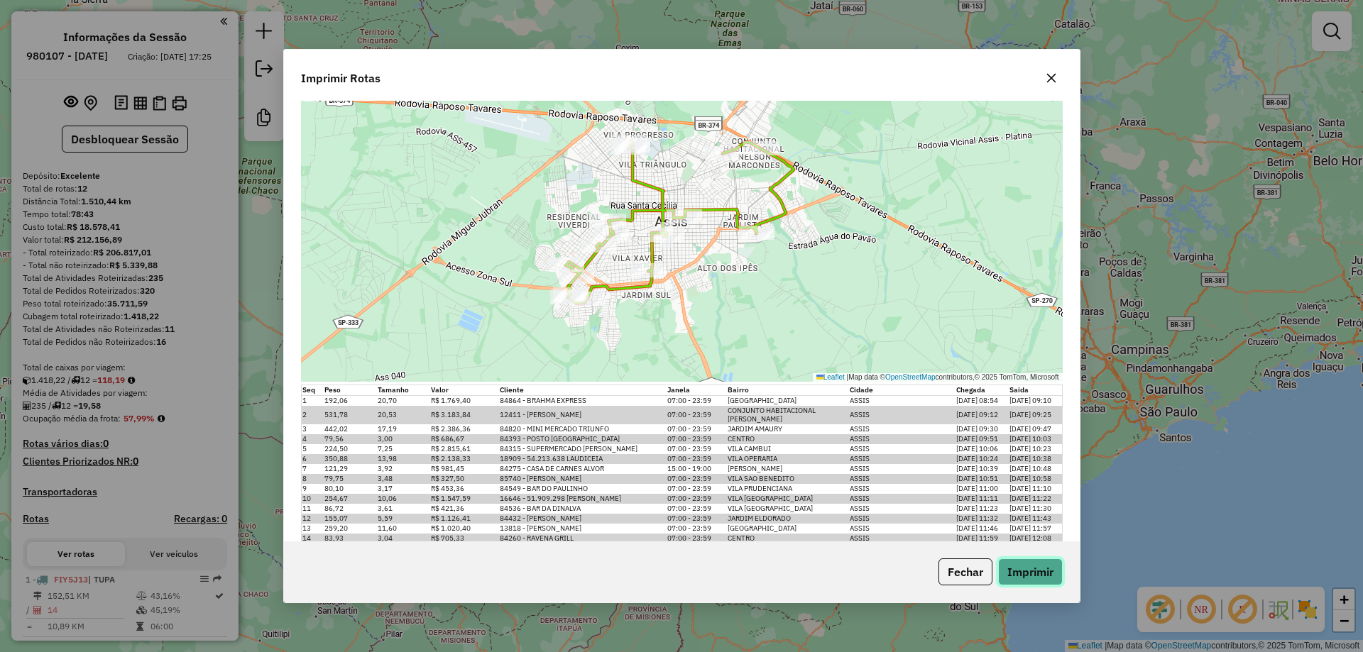
click at [1033, 560] on button "Imprimir" at bounding box center [1030, 572] width 65 height 27
click at [960, 578] on button "Fechar" at bounding box center [965, 572] width 54 height 27
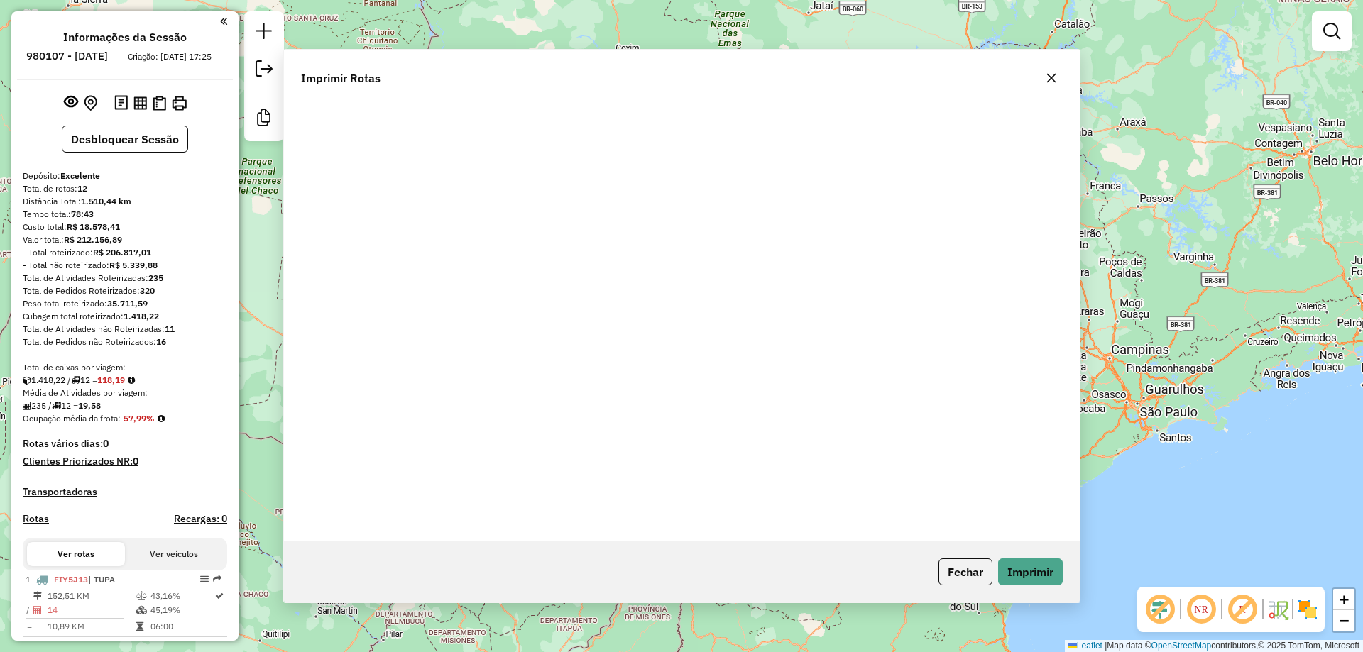
scroll to position [0, 0]
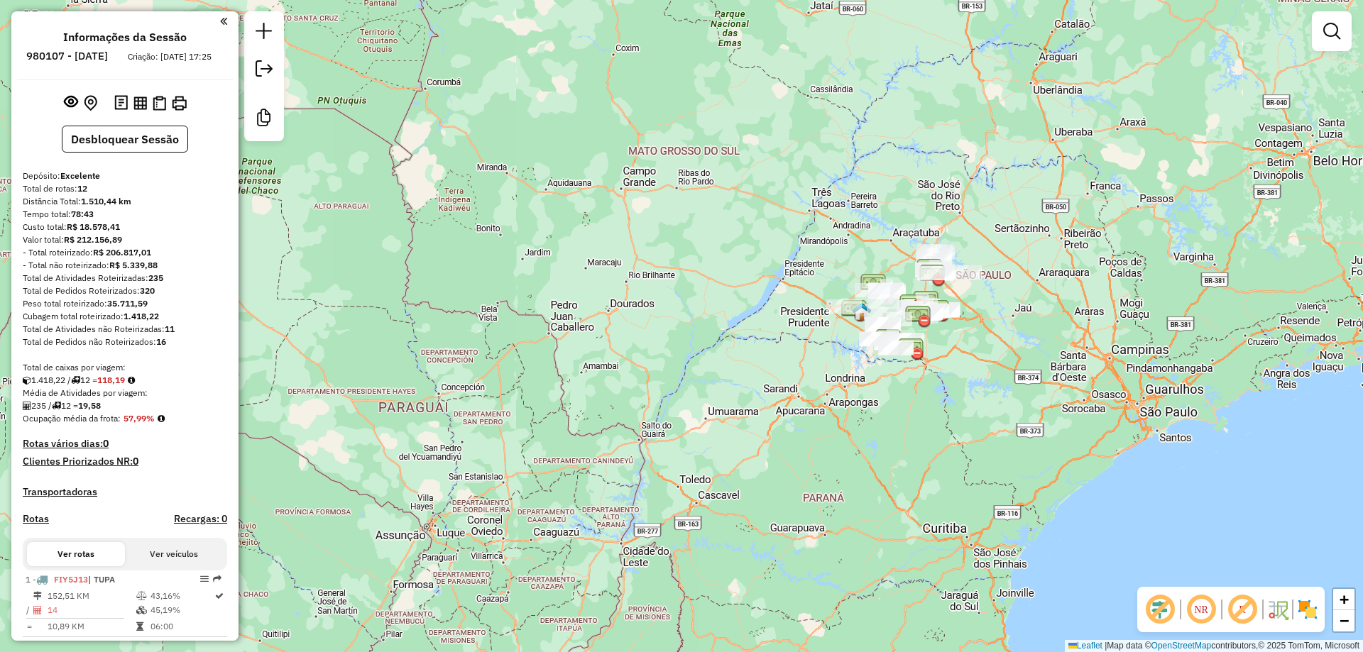
drag, startPoint x: 1181, startPoint y: 149, endPoint x: 1118, endPoint y: 81, distance: 92.9
click at [1181, 149] on div "Janela de atendimento Grade de atendimento Capacidade Transportadoras Veículos …" at bounding box center [681, 326] width 1363 height 652
